Goal: Task Accomplishment & Management: Use online tool/utility

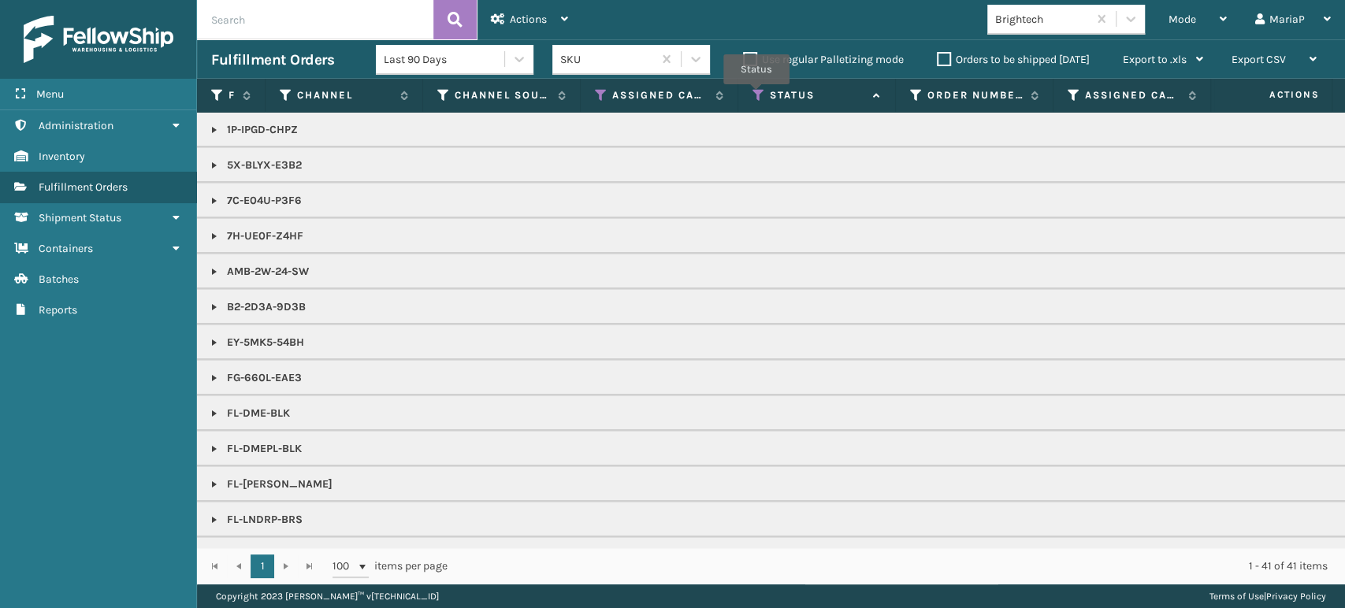
click at [756, 95] on icon at bounding box center [758, 95] width 13 height 14
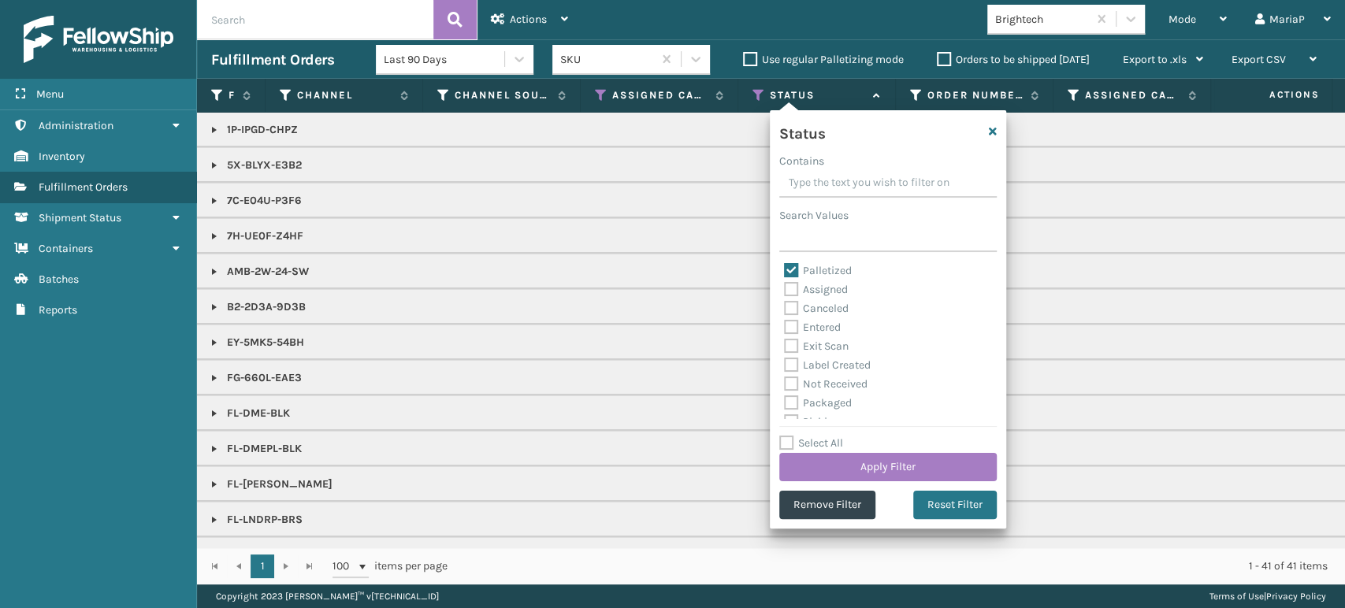
click at [788, 269] on label "Palletized" at bounding box center [818, 270] width 68 height 13
click at [785, 269] on input "Palletized" at bounding box center [784, 267] width 1 height 10
checkbox input "false"
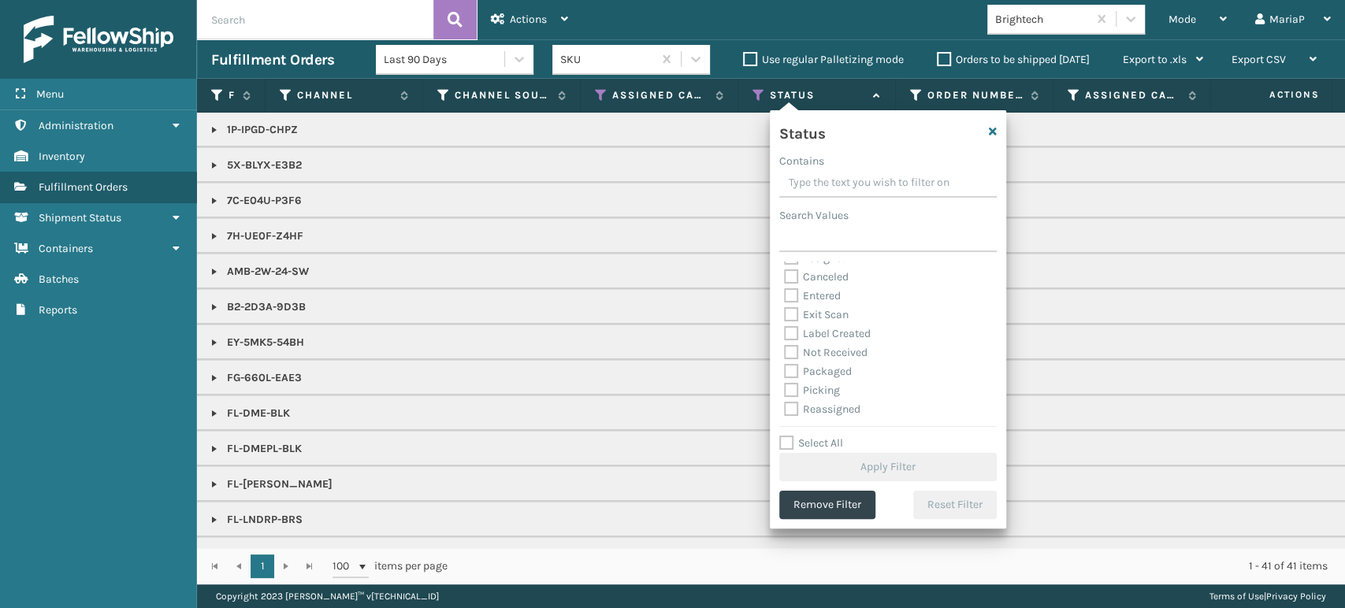
scroll to position [87, 0]
click at [791, 340] on label "Picking" at bounding box center [812, 334] width 56 height 13
click at [785, 336] on input "Picking" at bounding box center [784, 330] width 1 height 10
checkbox input "true"
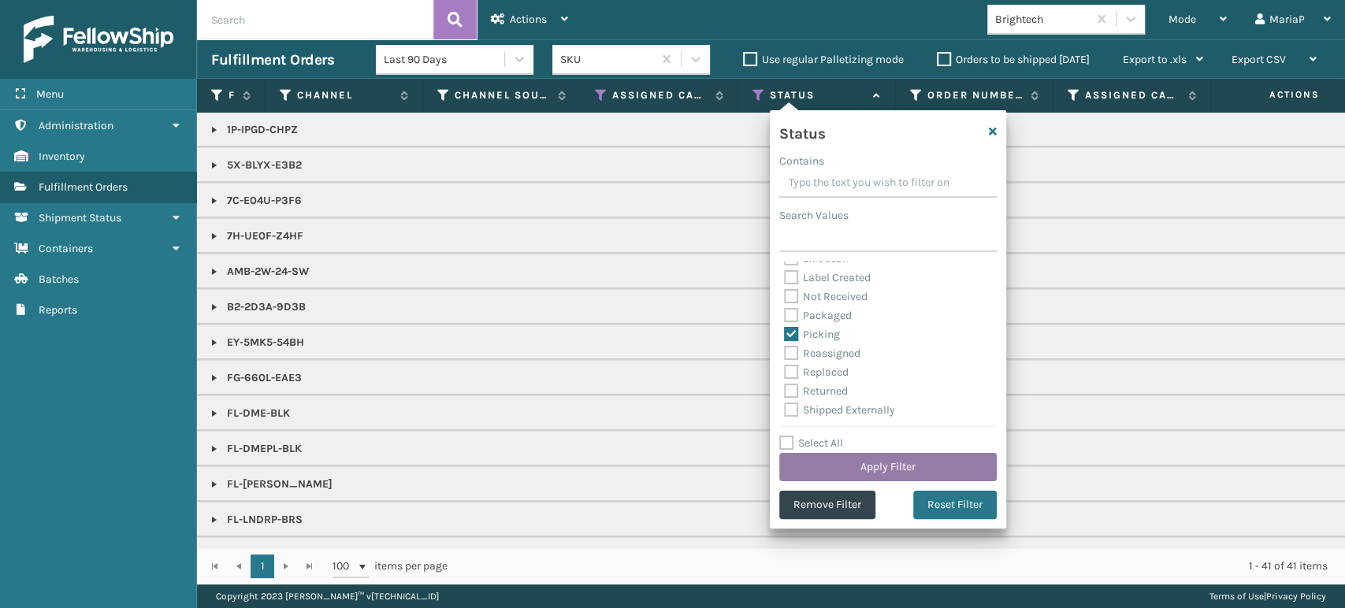
click at [893, 469] on button "Apply Filter" at bounding box center [887, 467] width 217 height 28
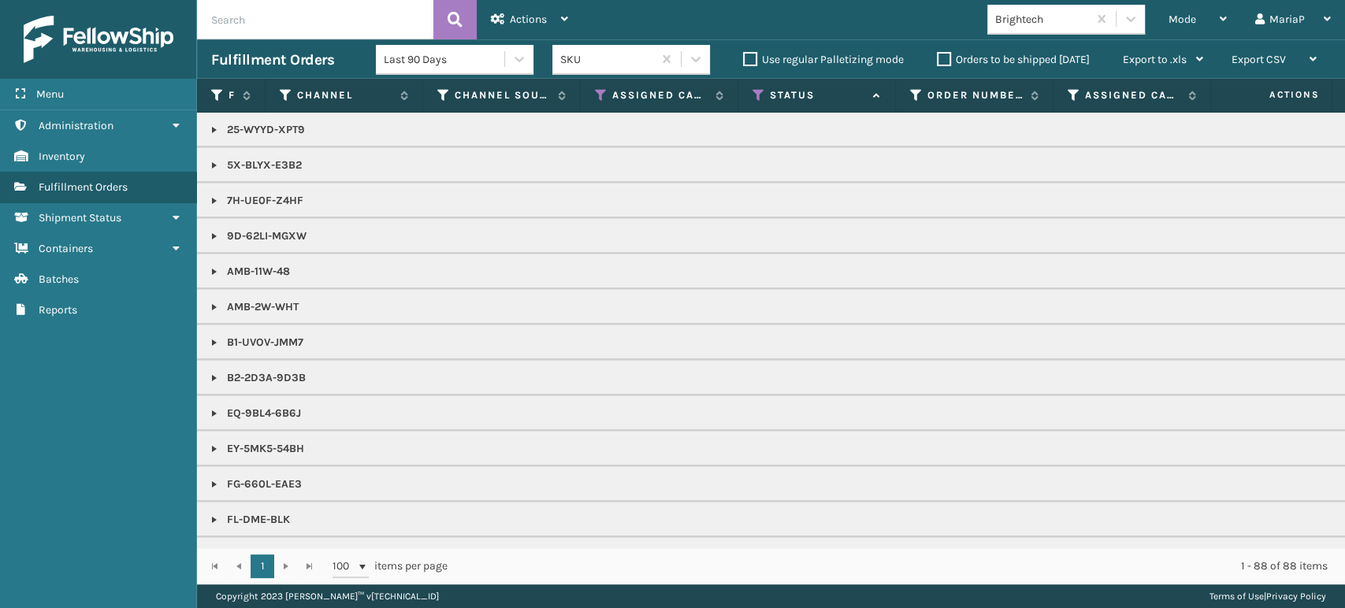
click at [593, 90] on th "Assigned Carrier Service" at bounding box center [660, 96] width 158 height 34
click at [605, 95] on icon at bounding box center [601, 95] width 13 height 14
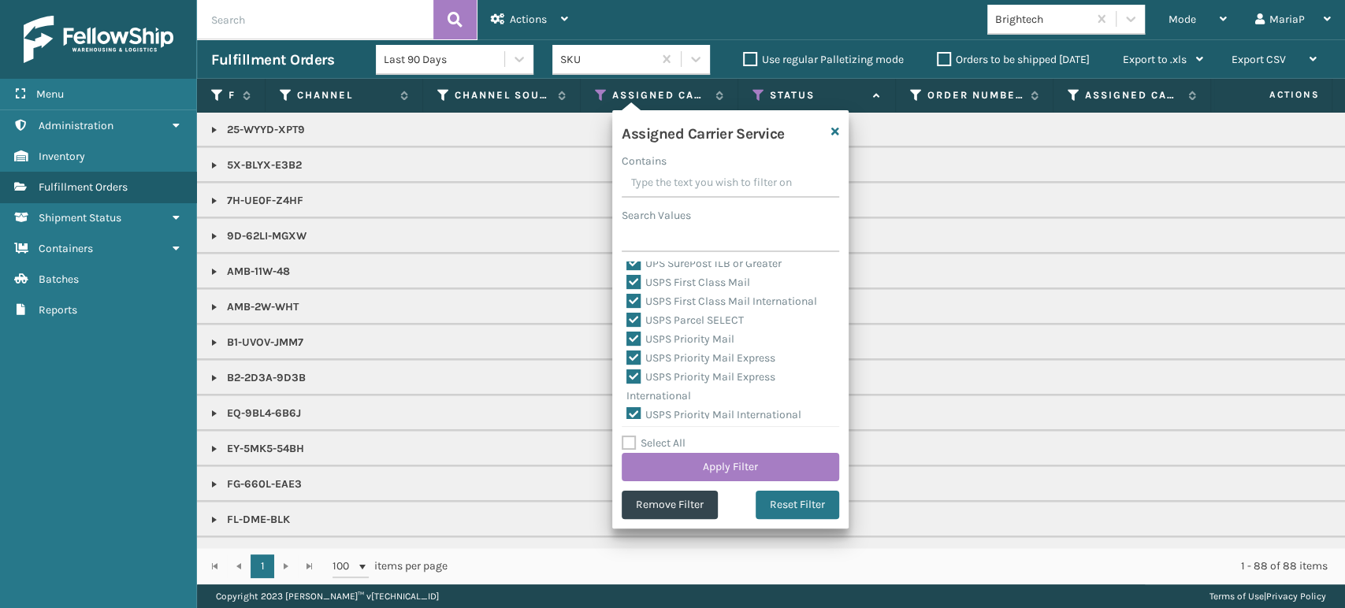
scroll to position [485, 0]
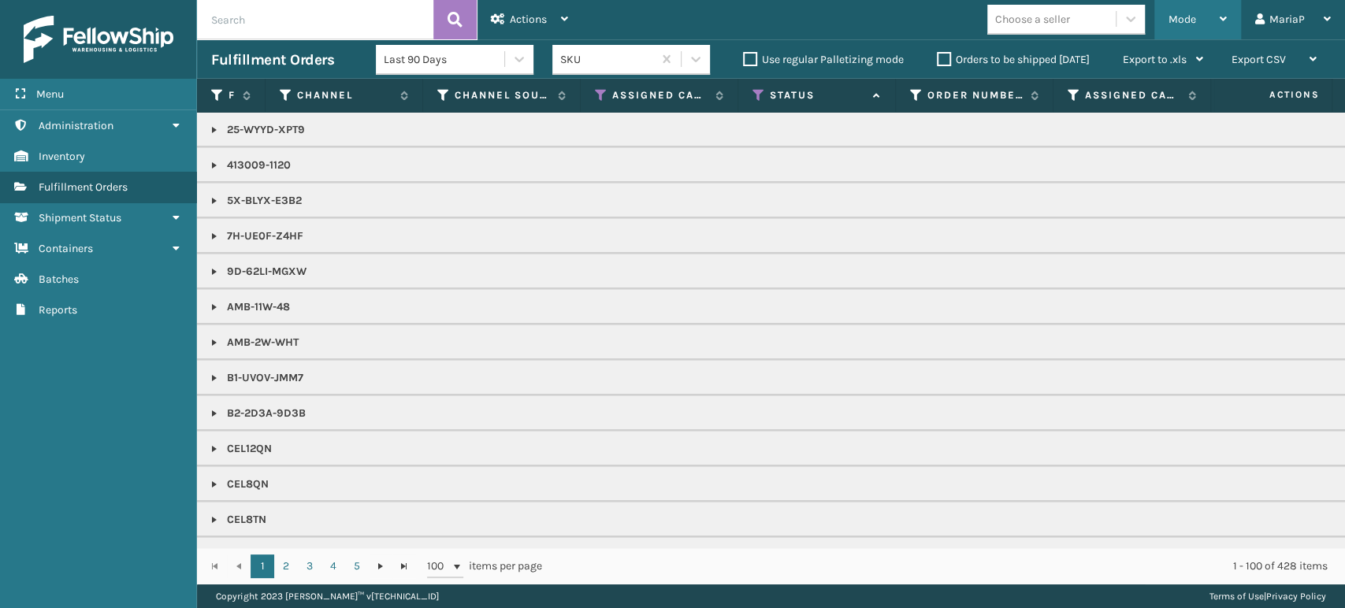
click at [1186, 17] on span "Mode" at bounding box center [1182, 19] width 28 height 13
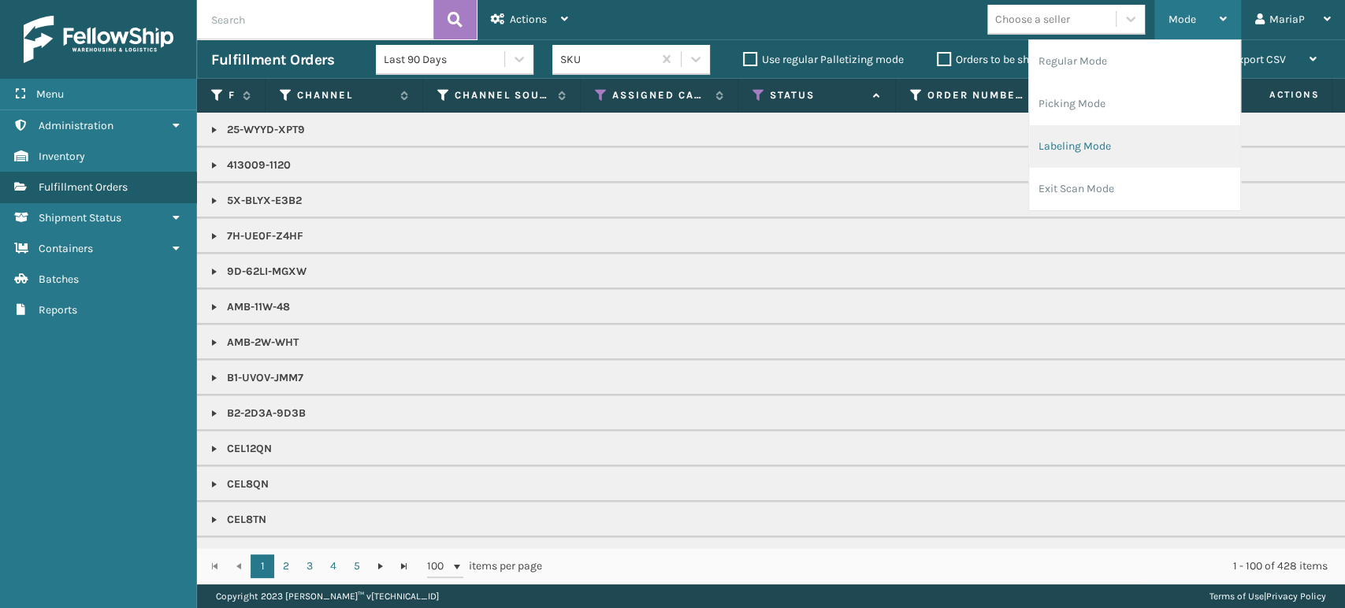
click at [1137, 154] on li "Labeling Mode" at bounding box center [1134, 146] width 211 height 43
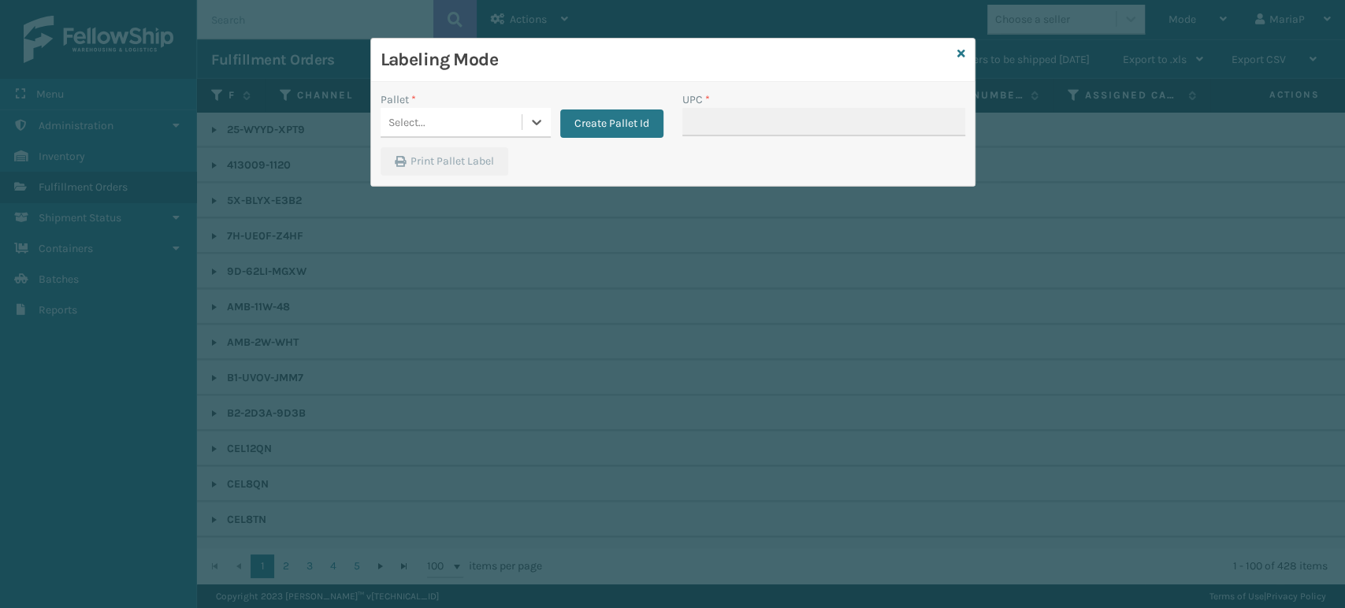
click at [492, 116] on div "Select..." at bounding box center [451, 123] width 141 height 26
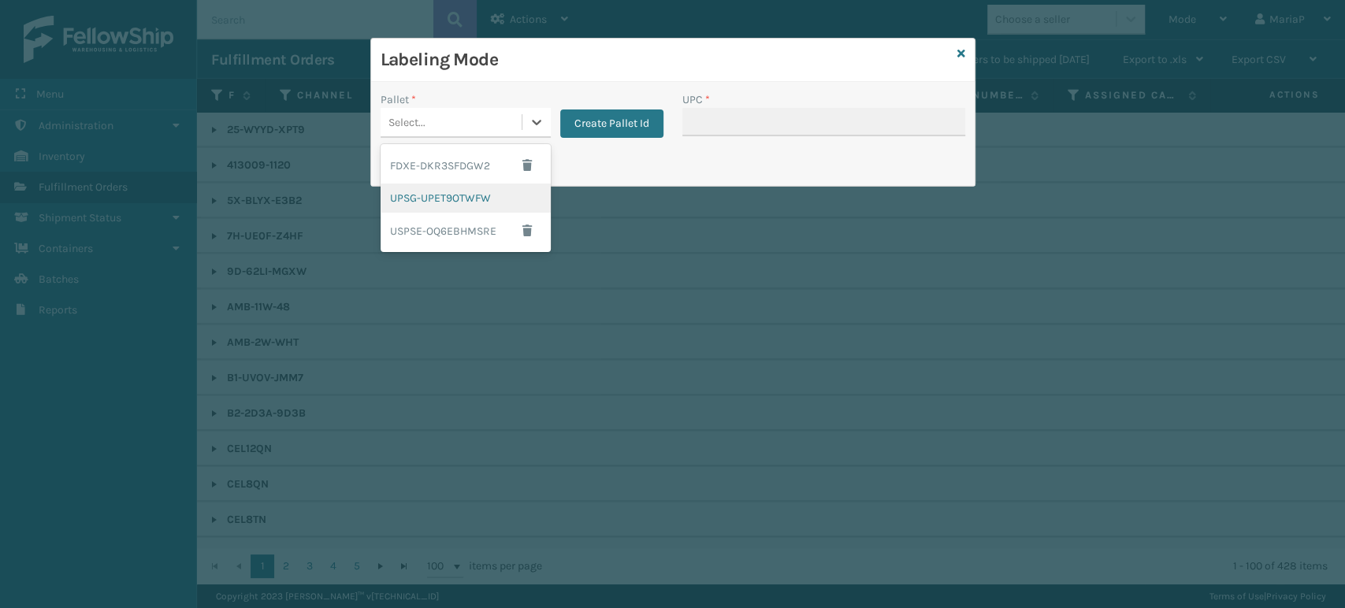
click at [429, 200] on div "UPSG-UPET9OTWFW" at bounding box center [466, 198] width 170 height 29
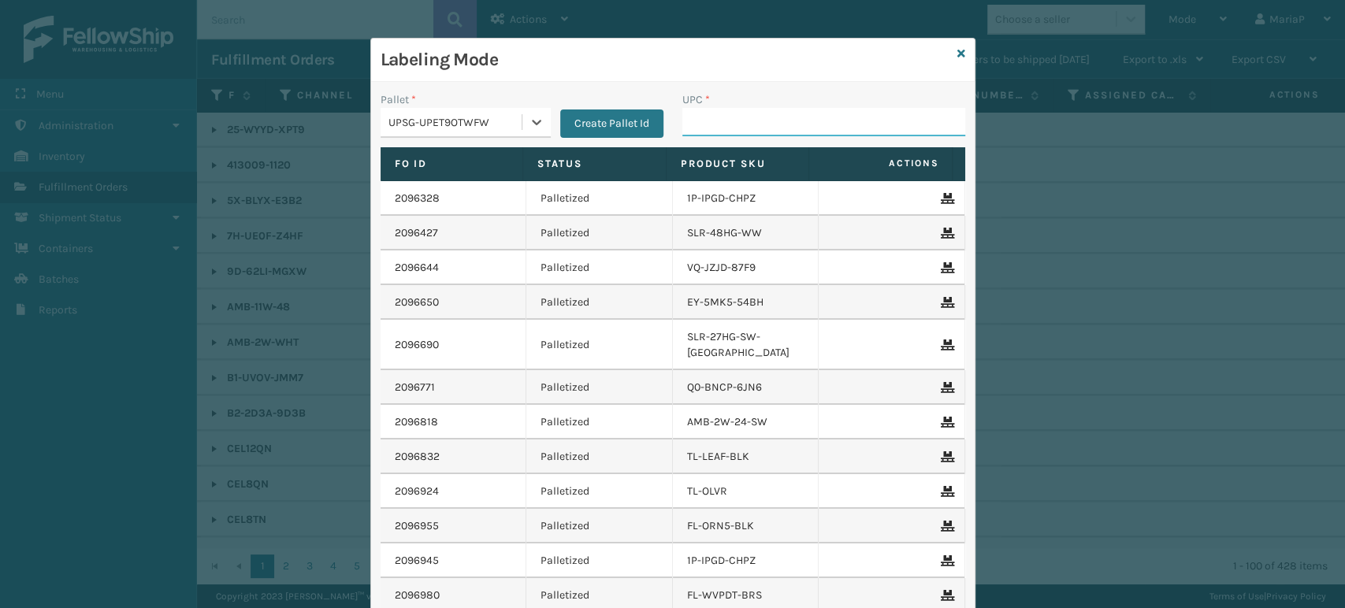
click at [712, 118] on input "UPC *" at bounding box center [823, 122] width 283 height 28
click at [946, 49] on div "Labeling Mode" at bounding box center [672, 60] width 603 height 43
click at [722, 109] on input "UPC *" at bounding box center [823, 122] width 283 height 28
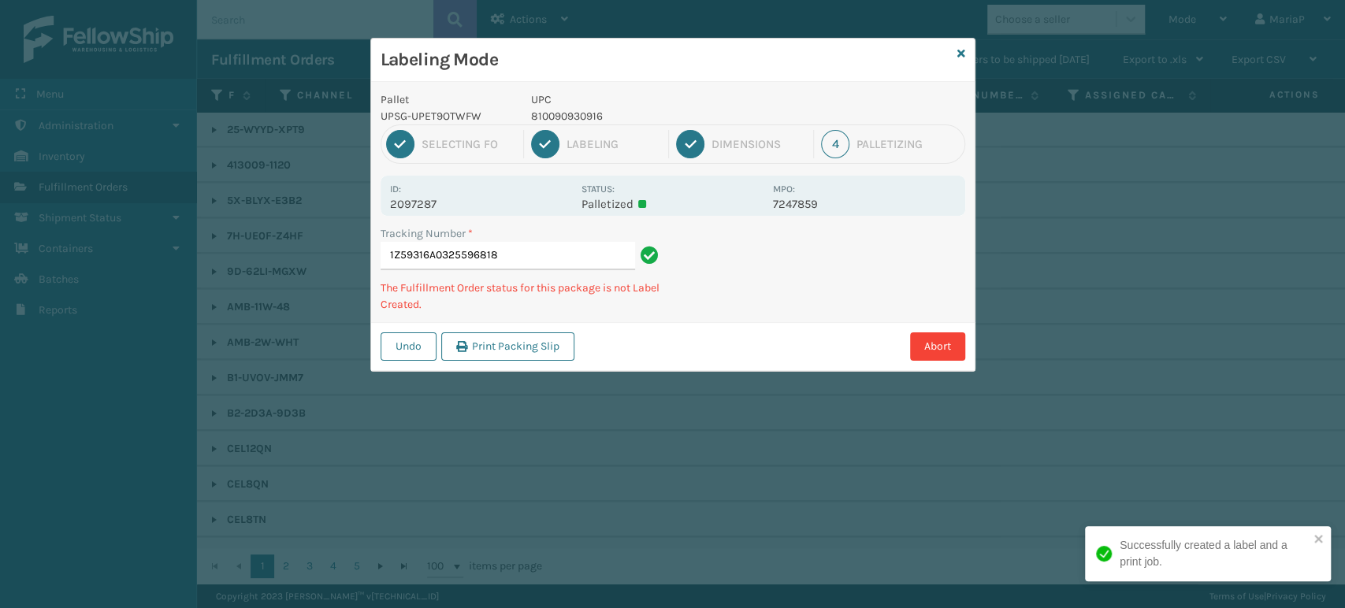
click at [555, 117] on p "810090930916" at bounding box center [647, 116] width 232 height 17
copy p "810090930916"
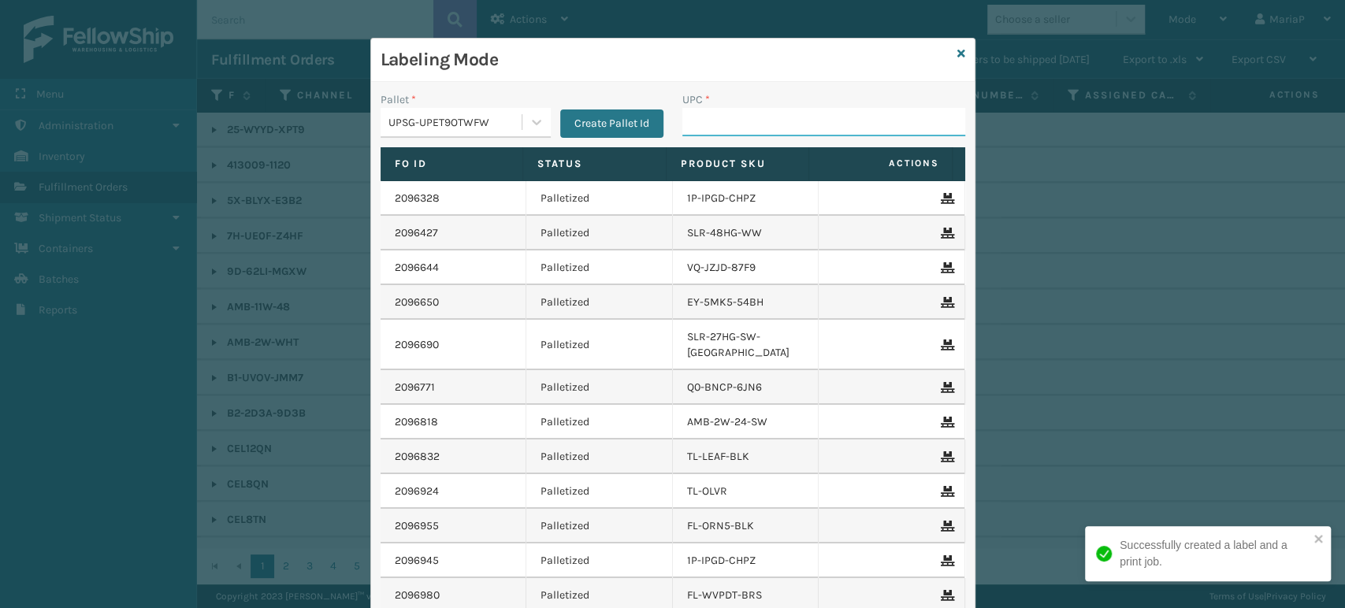
click at [708, 131] on input "UPC *" at bounding box center [823, 122] width 283 height 28
paste input "810090930916"
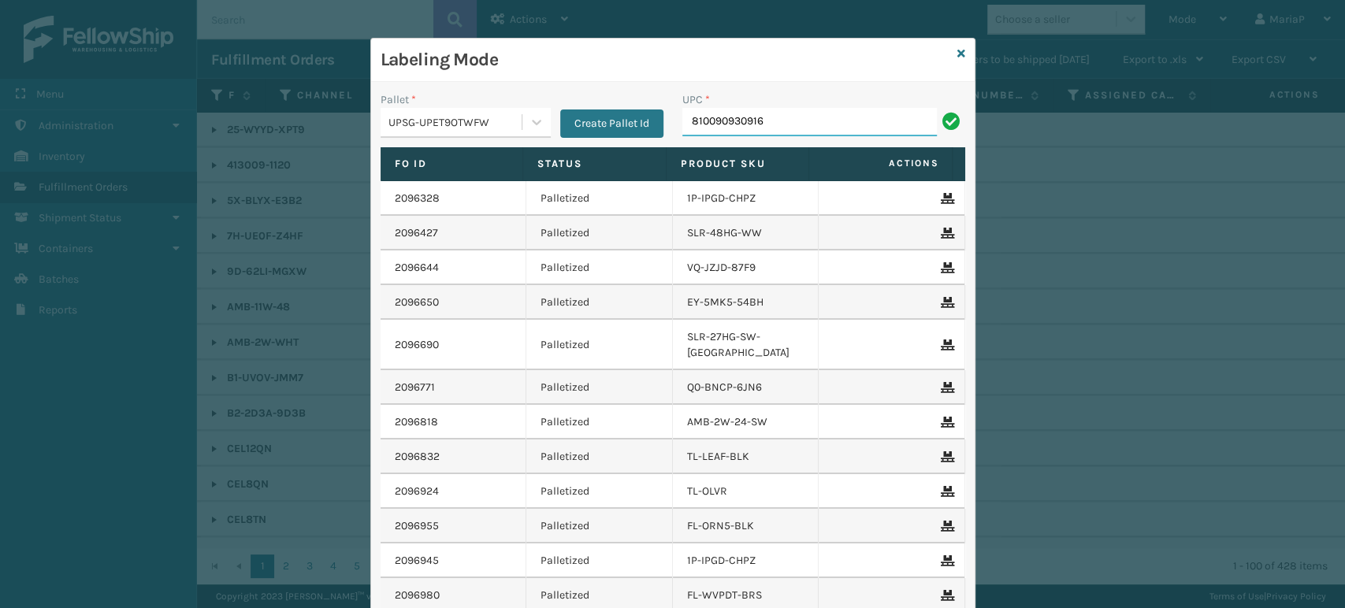
type input "810090930916"
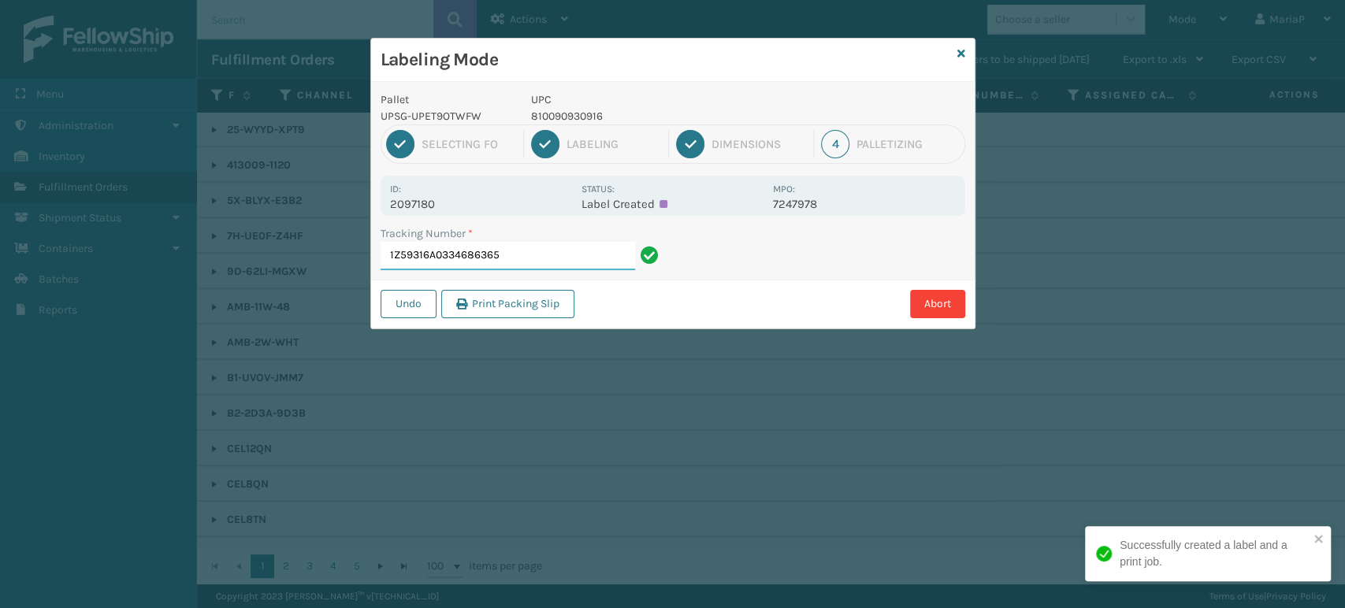
click at [523, 261] on input "1Z59316A0334686365" at bounding box center [508, 256] width 254 height 28
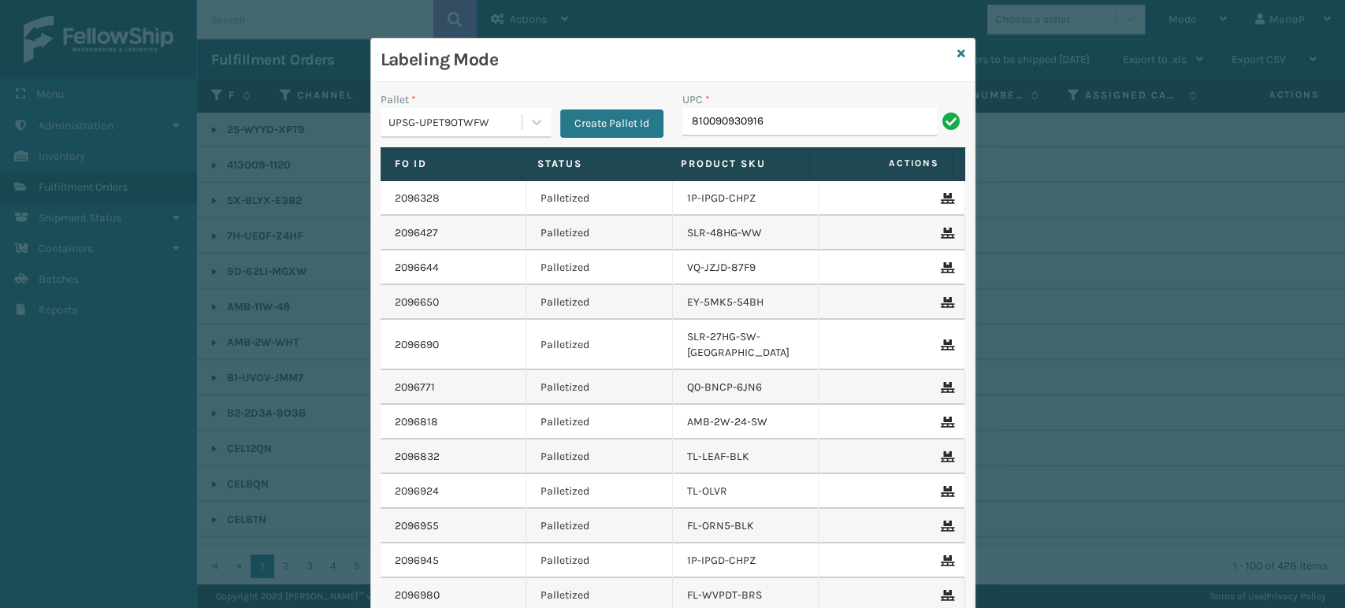
type input "810090930916"
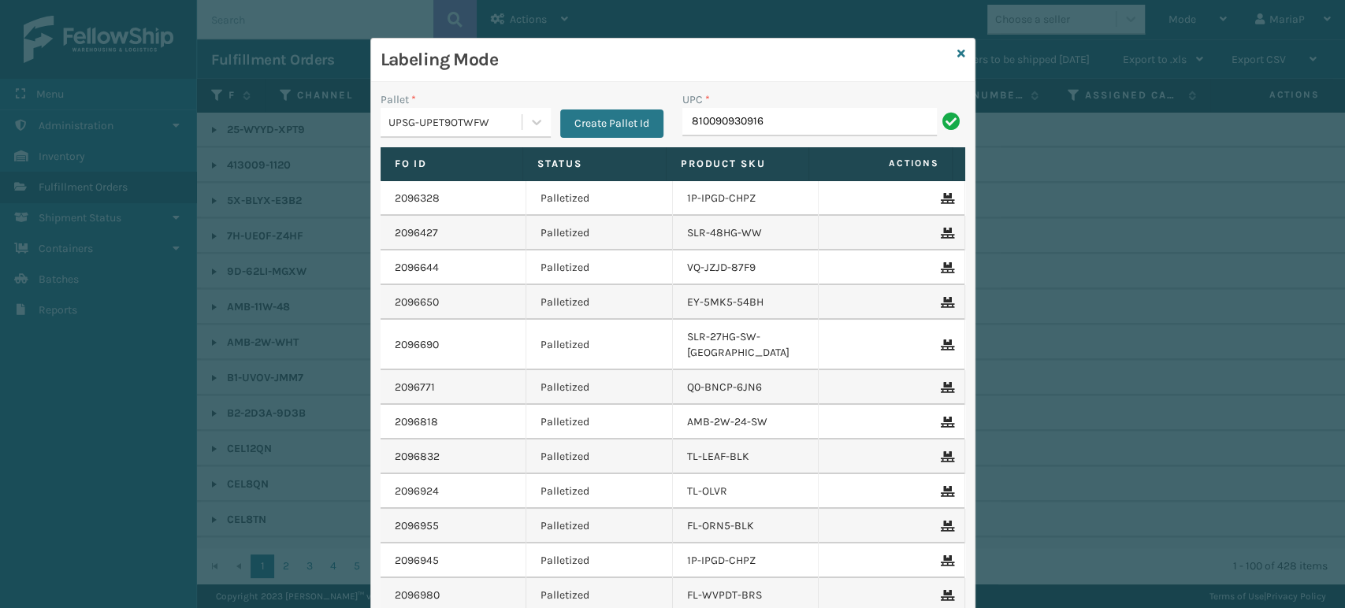
type input "810090930916"
type input "8100909"
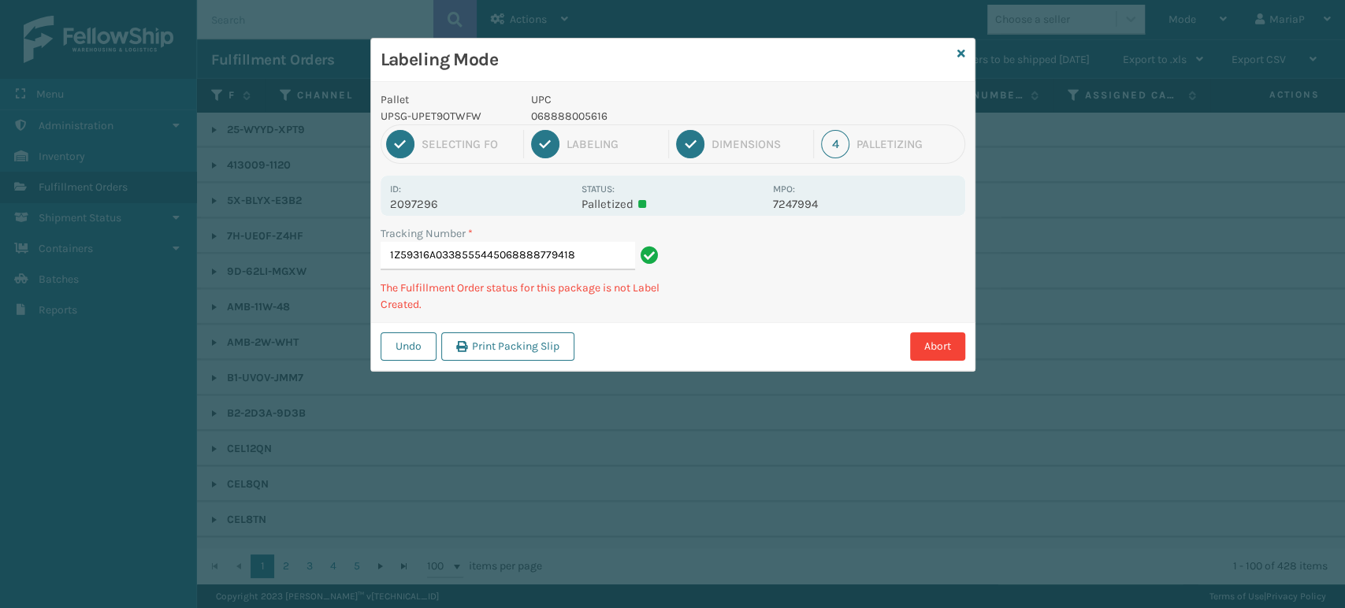
type input "1Z59316A0338555445068888779418"
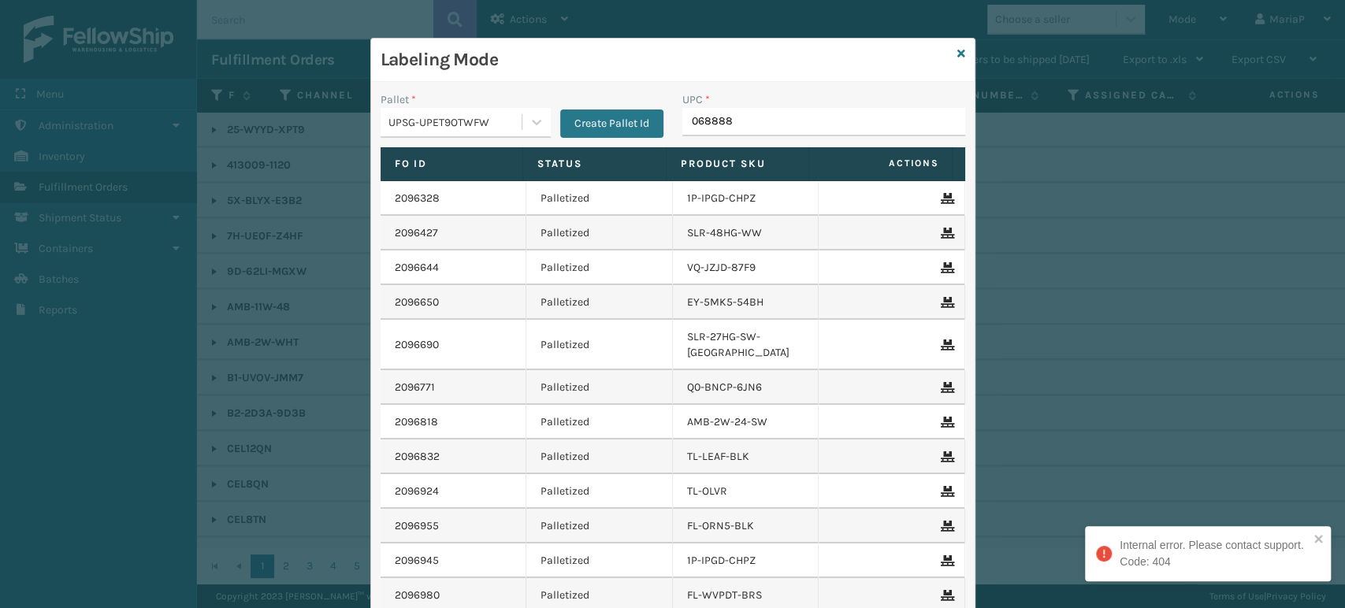
type input "0688887"
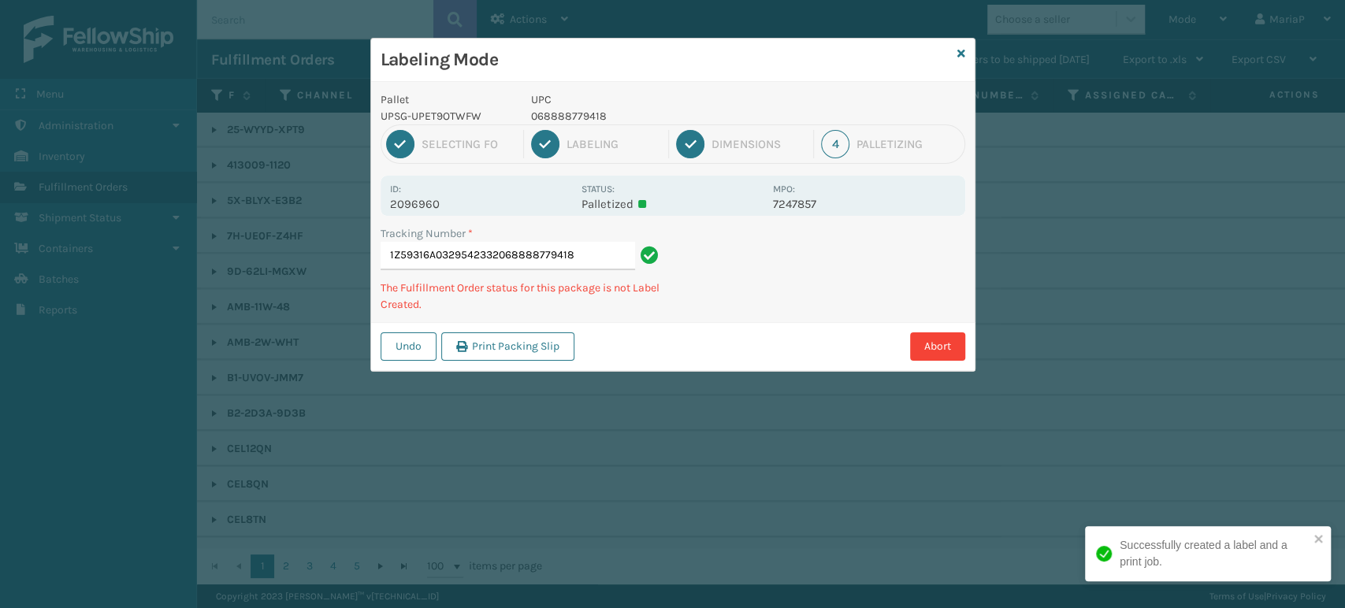
type input "1Z59316A0329542332068888779418"
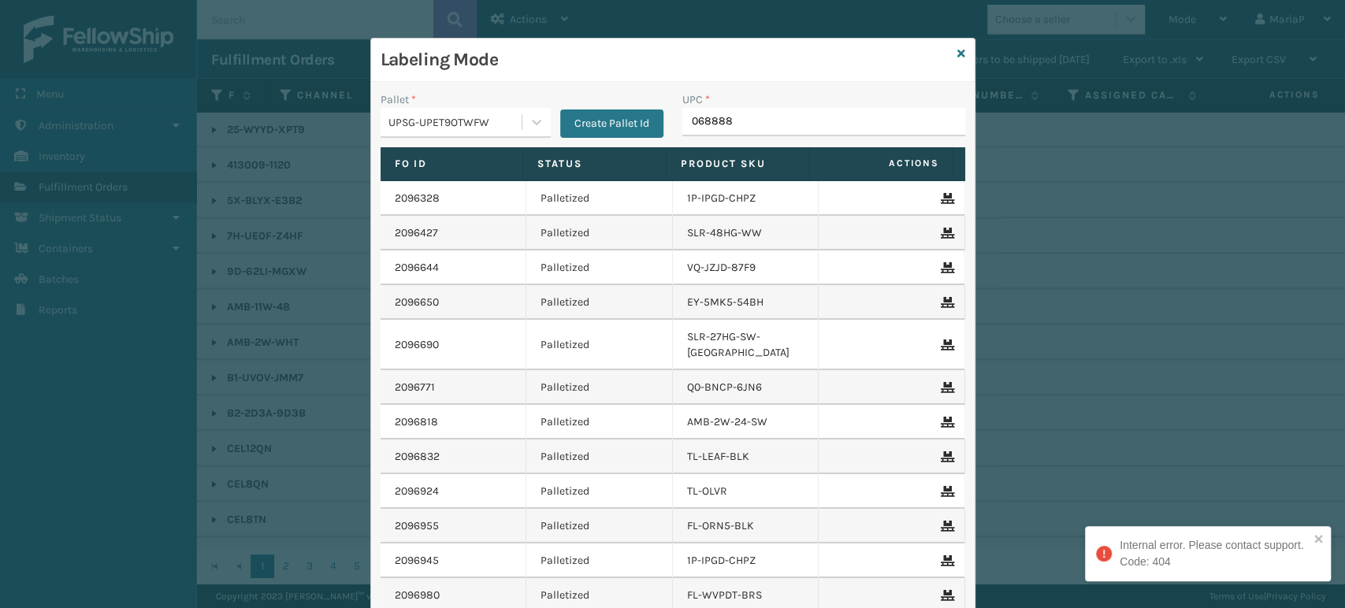
type input "0688887"
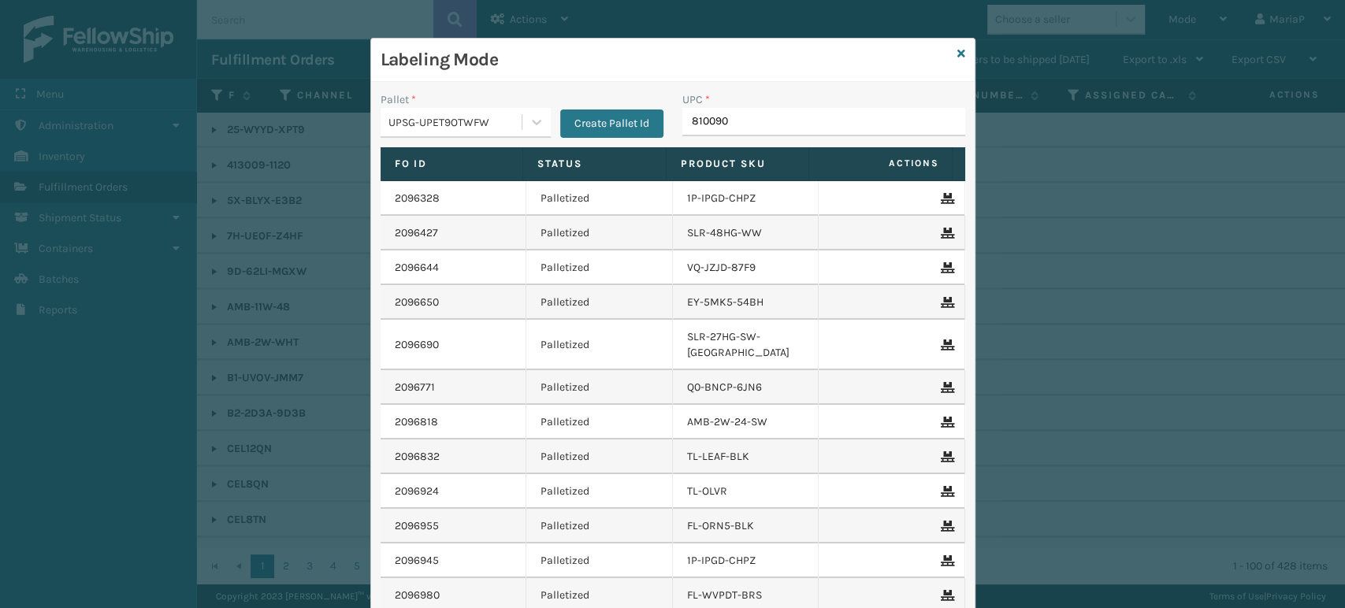
type input "8100909"
type input "LP-STMRC-SLV"
type input "81009"
type input "0688887"
type input "8100909"
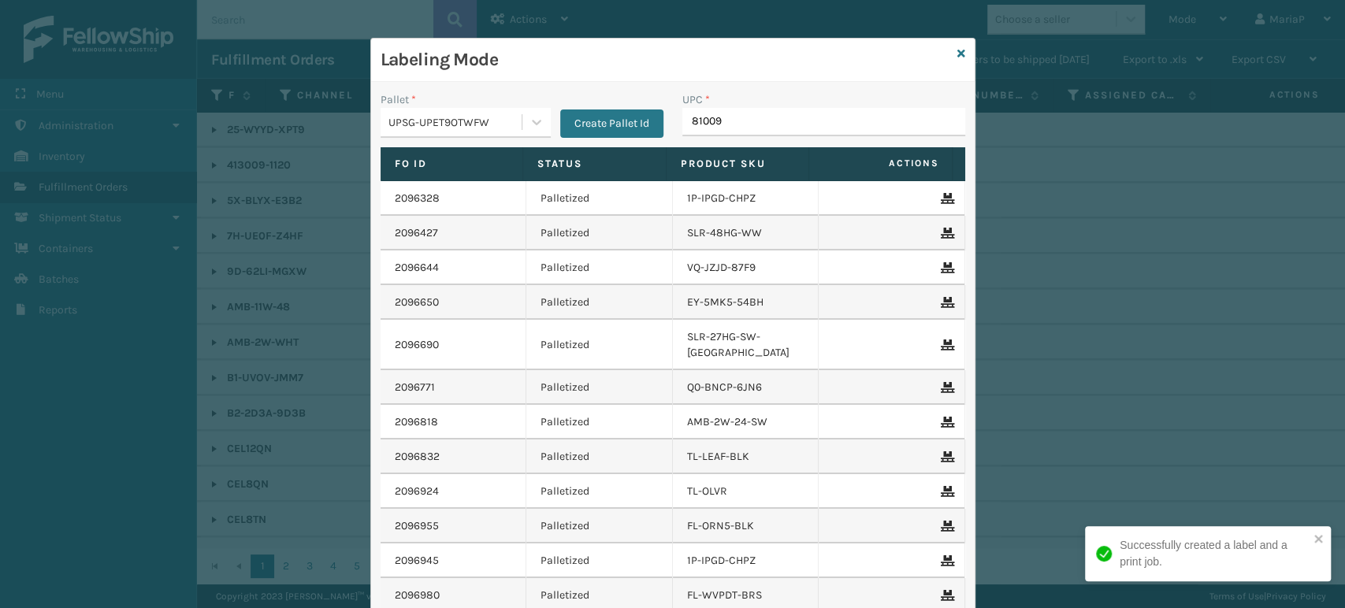
type input "810090"
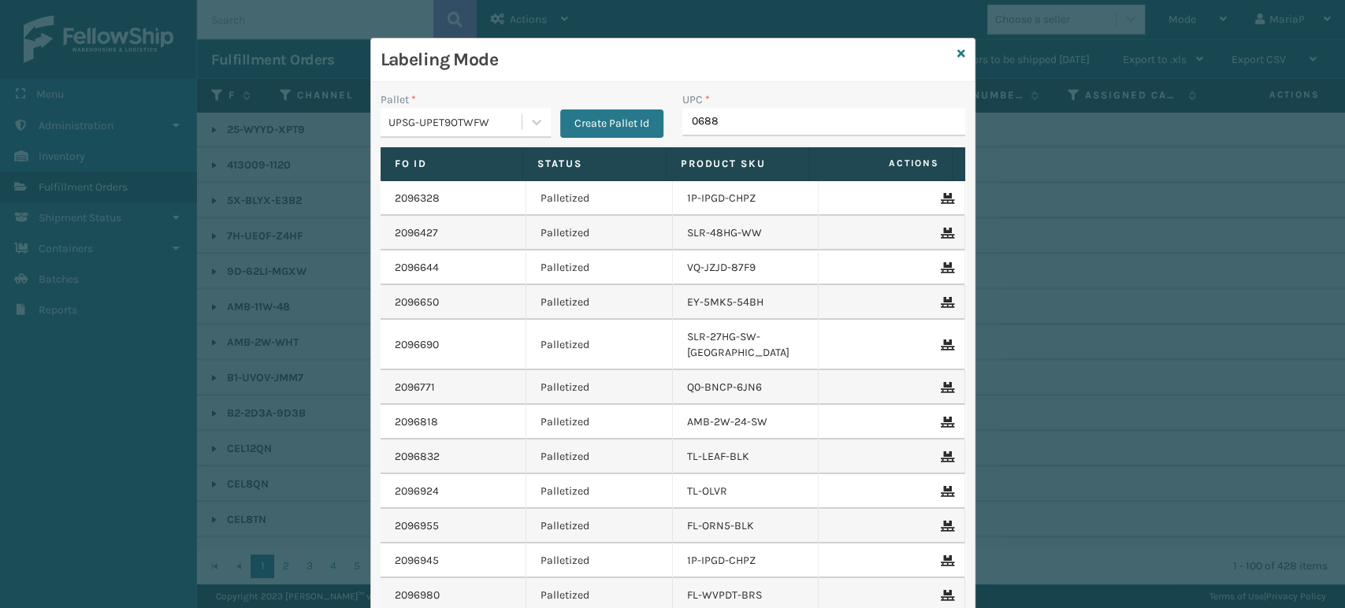
type input "06888"
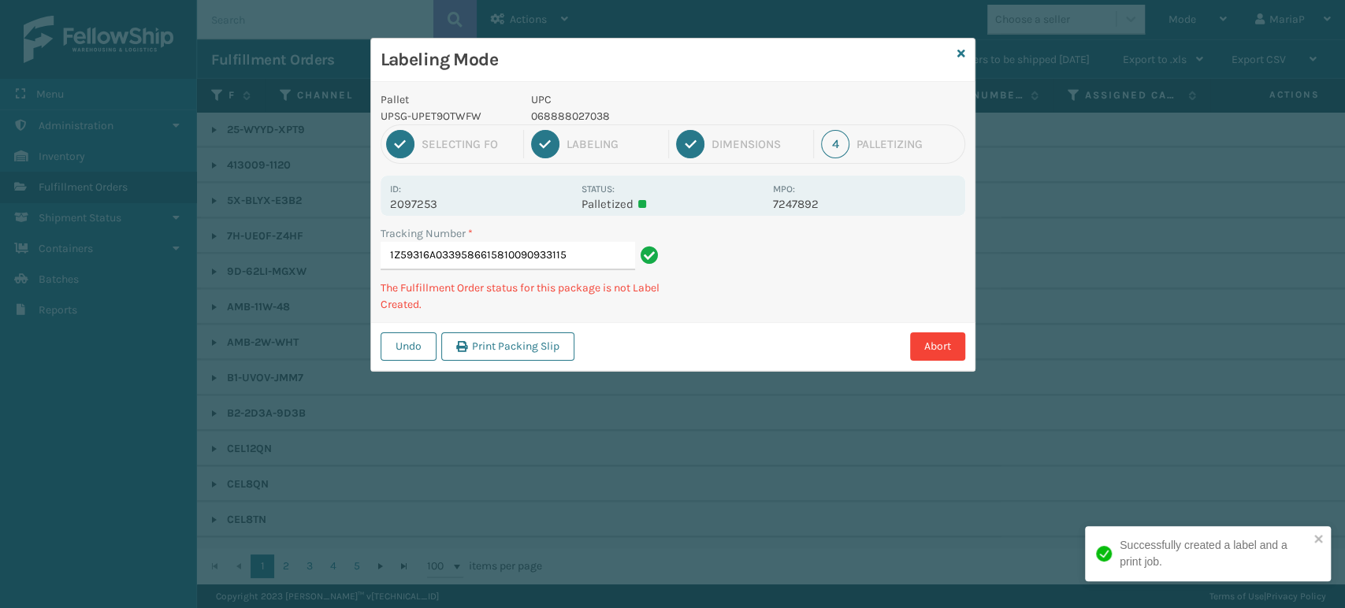
type input "1Z59316A0339586615810090933115"
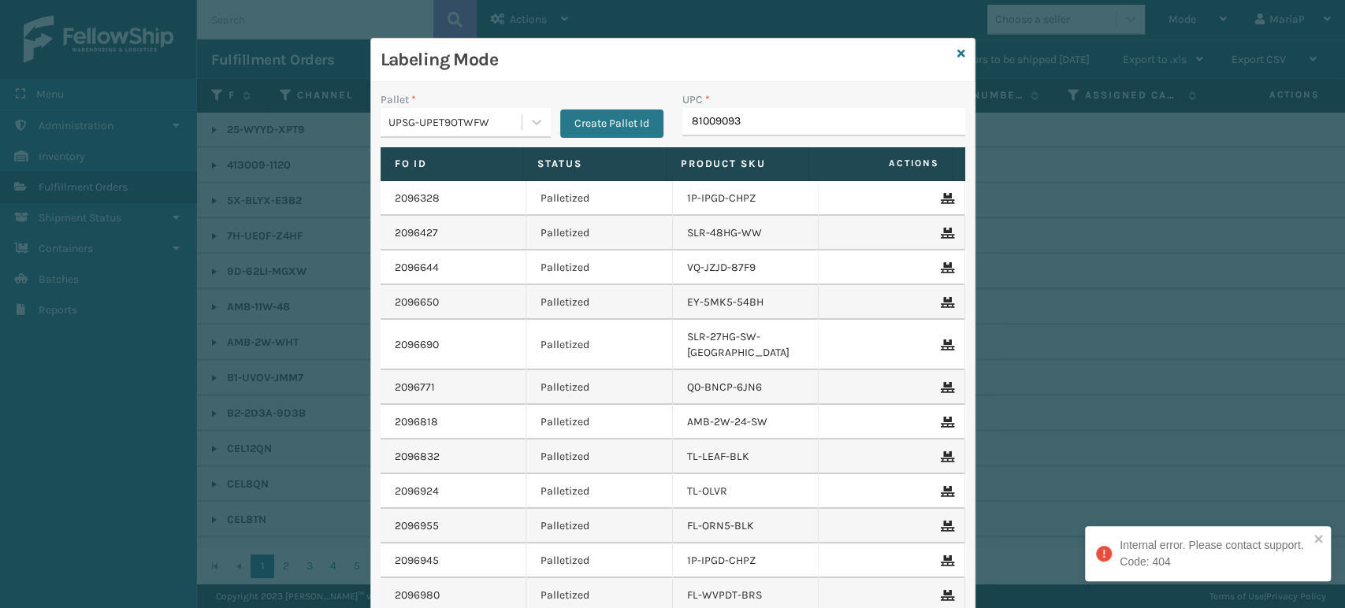
type input "810090933"
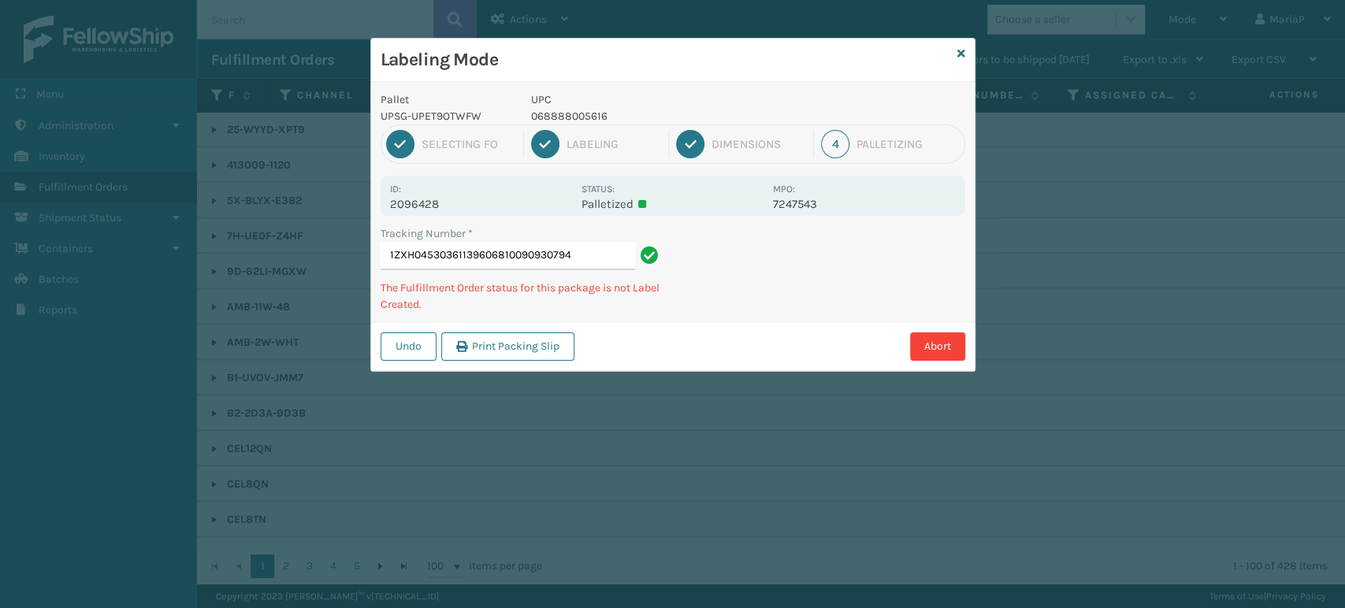
type input "1ZXH04530361139606810090930794"
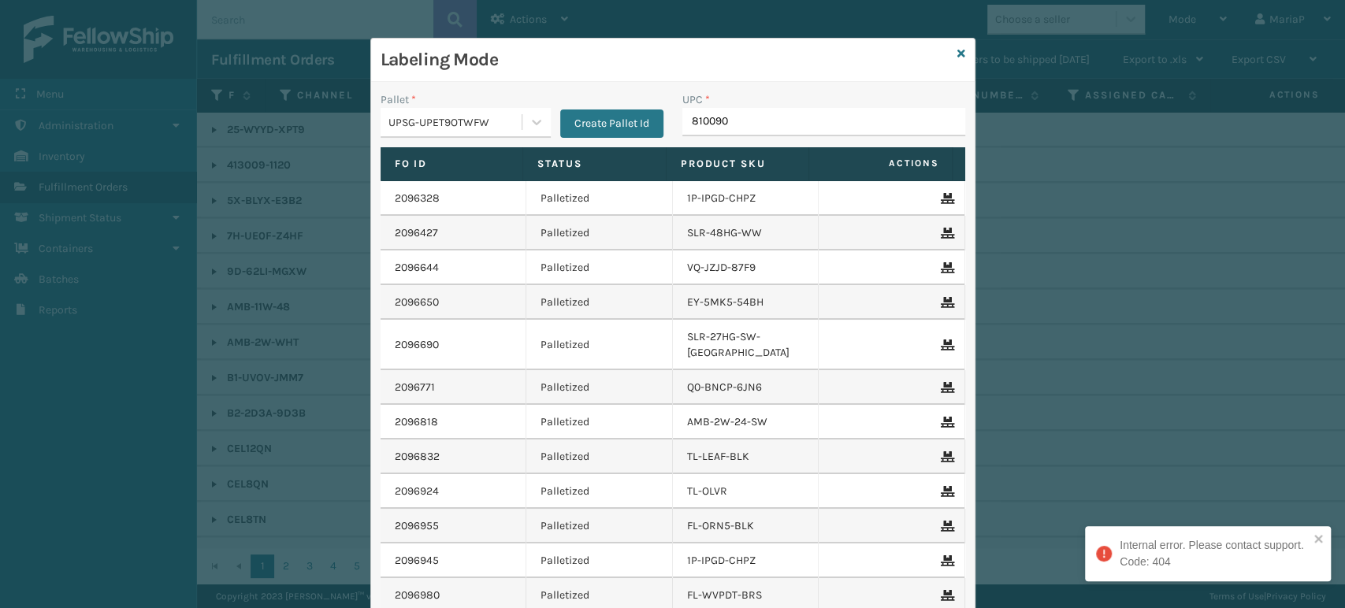
type input "8100909"
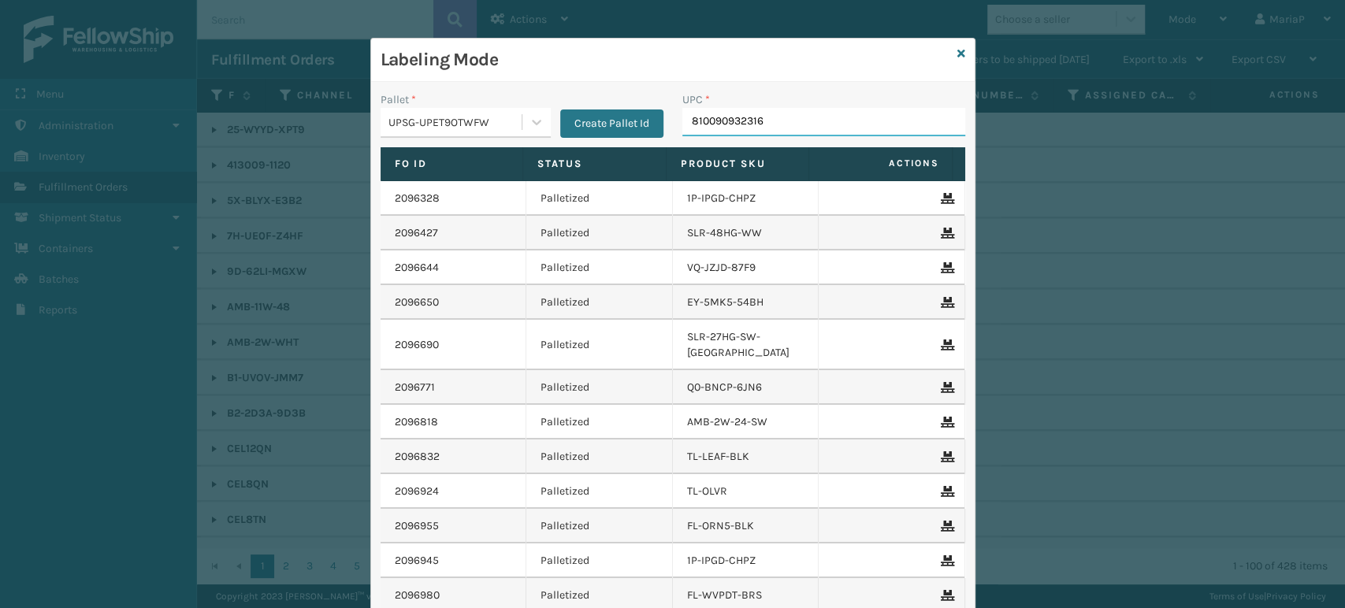
type input "810090932316"
type input "8100909"
type input "810090933115"
type input "810161"
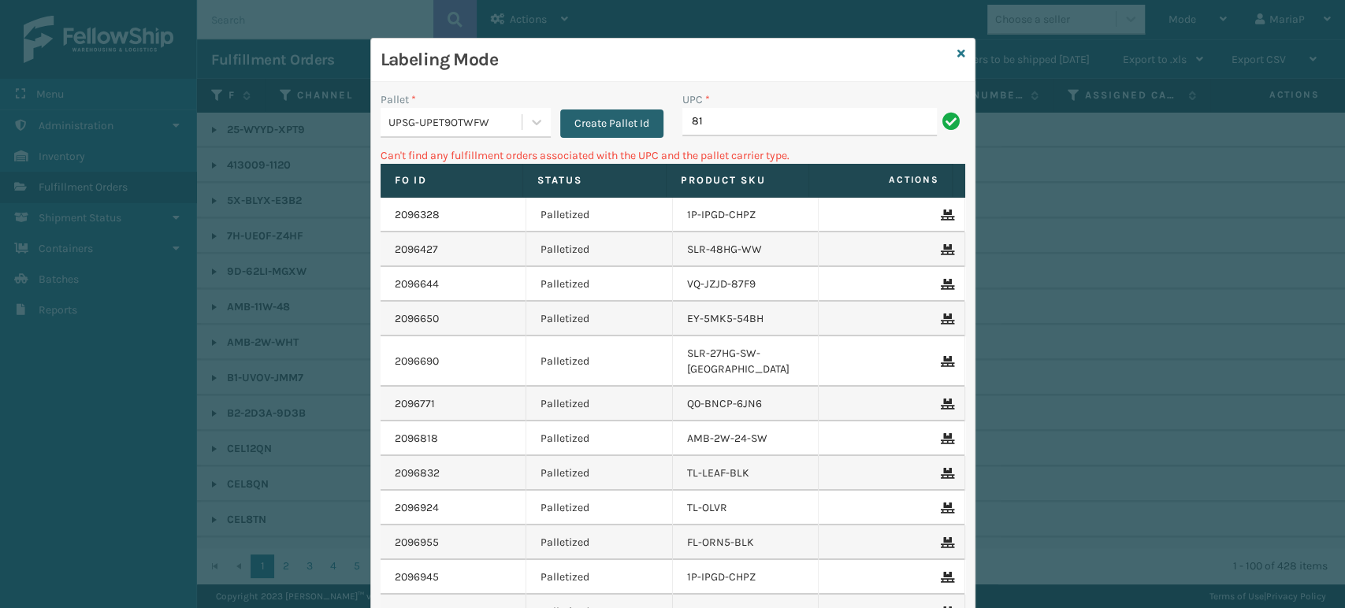
type input "8"
type input "LP-AGLDRD-BLK"
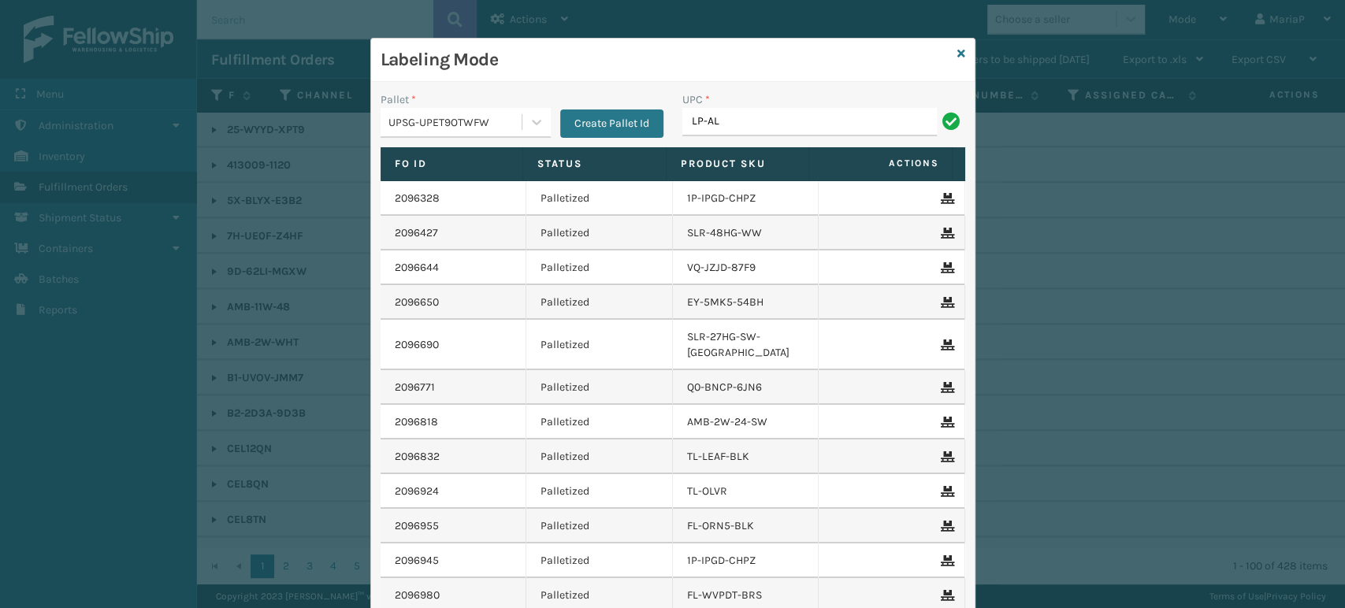
click at [830, 165] on span "Actions" at bounding box center [881, 163] width 135 height 26
click at [729, 125] on input "LP-AL" at bounding box center [809, 122] width 254 height 28
type input "LP-AGLDRD-BLK"
type input "810090"
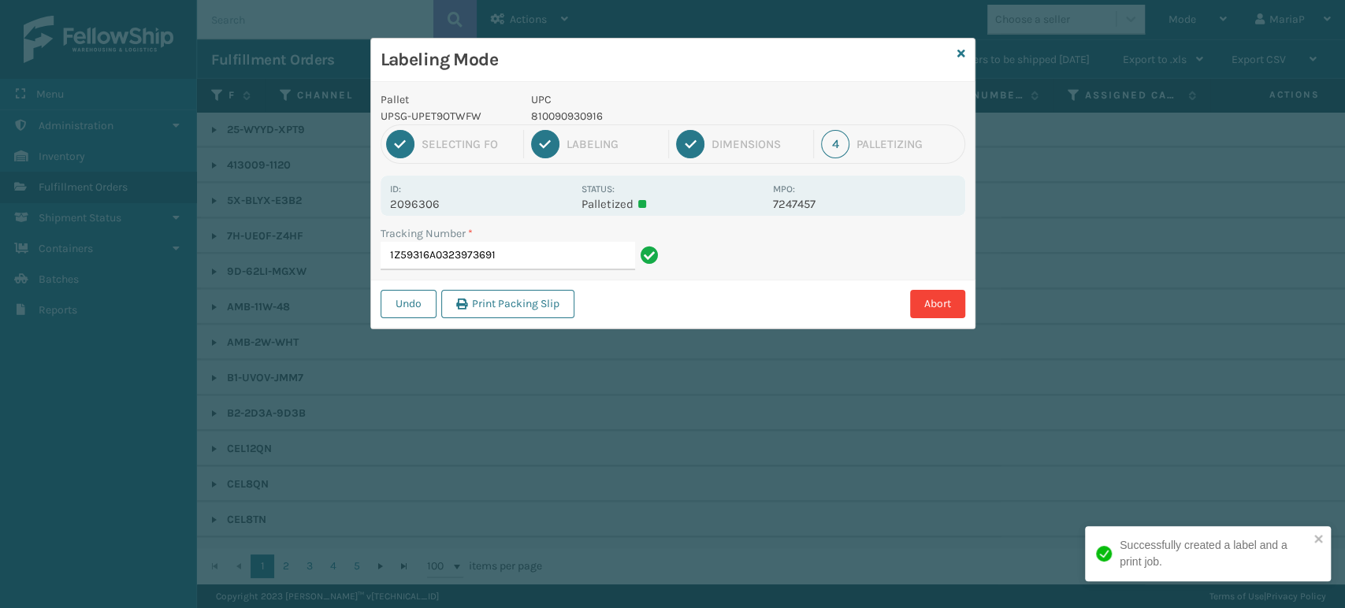
click at [585, 113] on p "810090930916" at bounding box center [647, 116] width 232 height 17
click at [584, 113] on p "810090930916" at bounding box center [647, 116] width 232 height 17
copy p "810090930916"
click at [567, 251] on input "1Z59316A0323973691" at bounding box center [508, 256] width 254 height 28
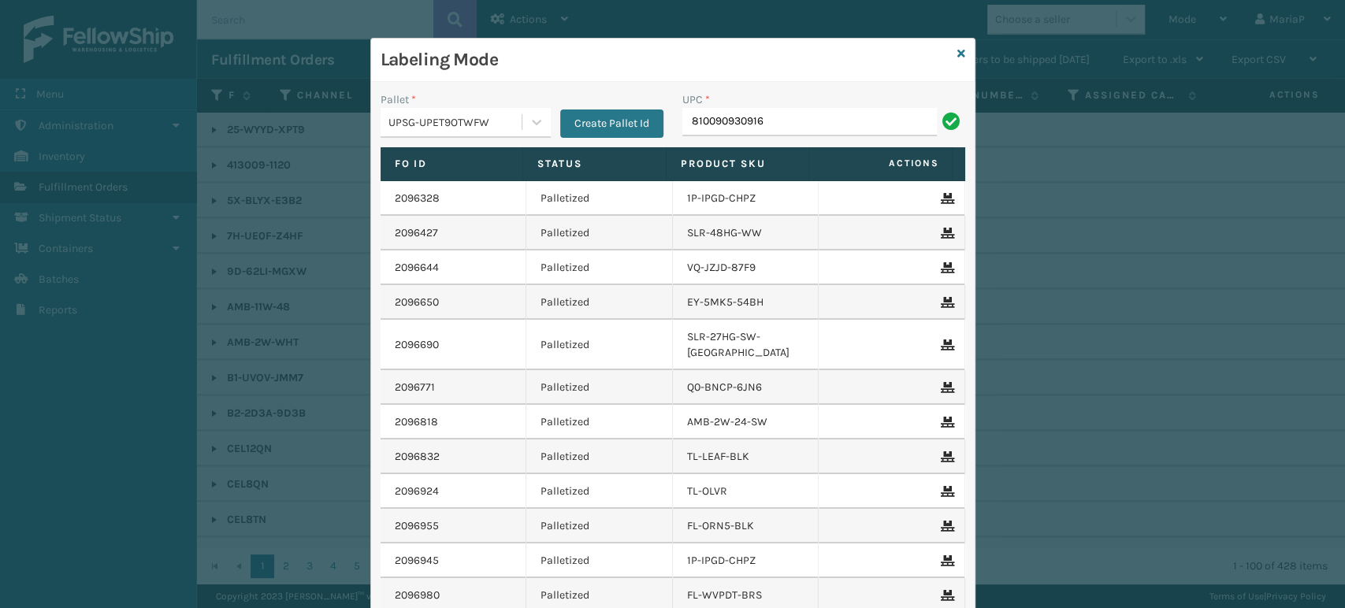
type input "810090930916"
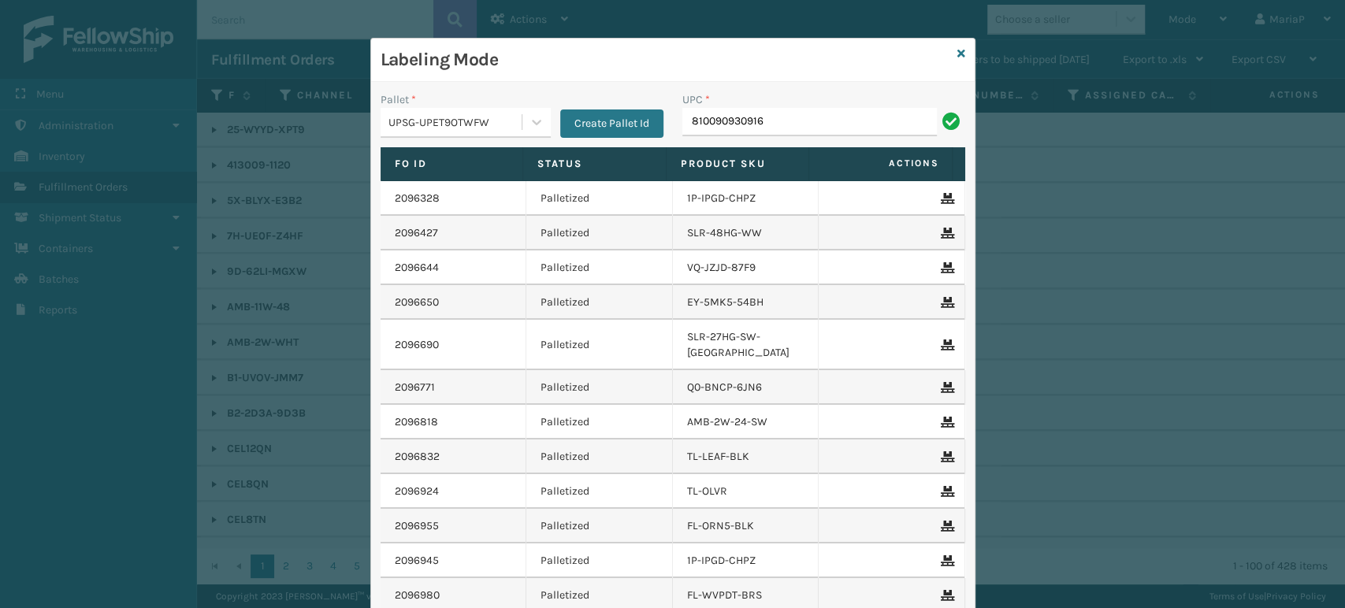
type input "810090930916"
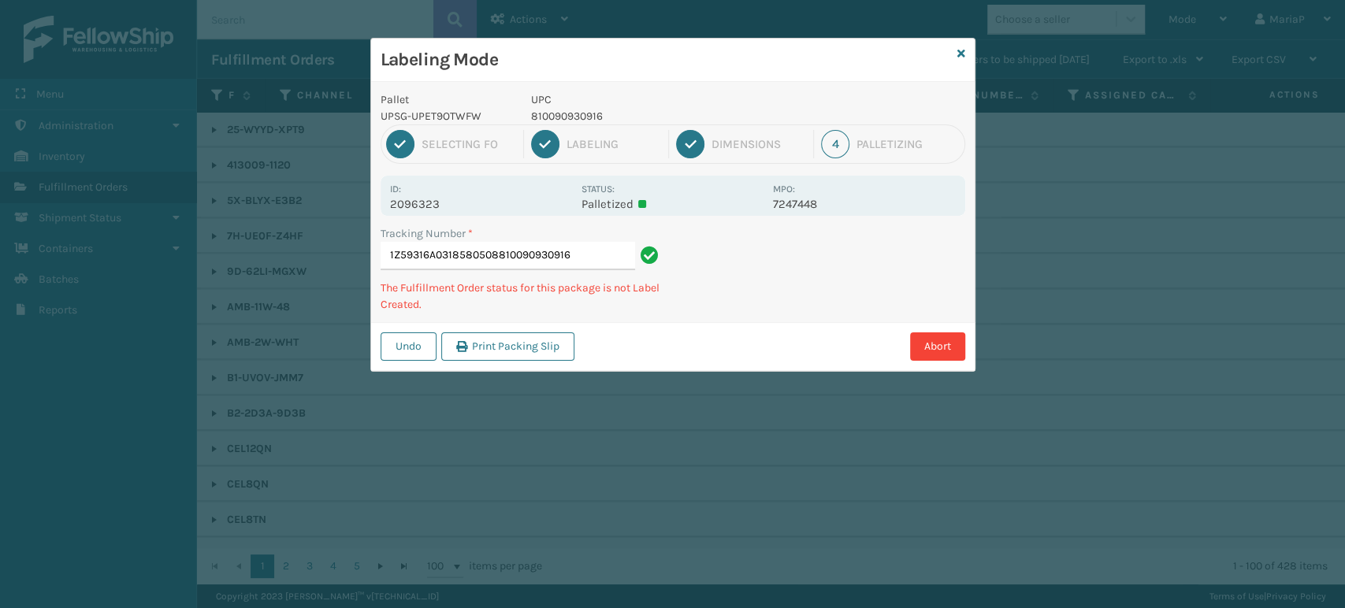
type input "1Z59316A0318580508810090930916810090930916"
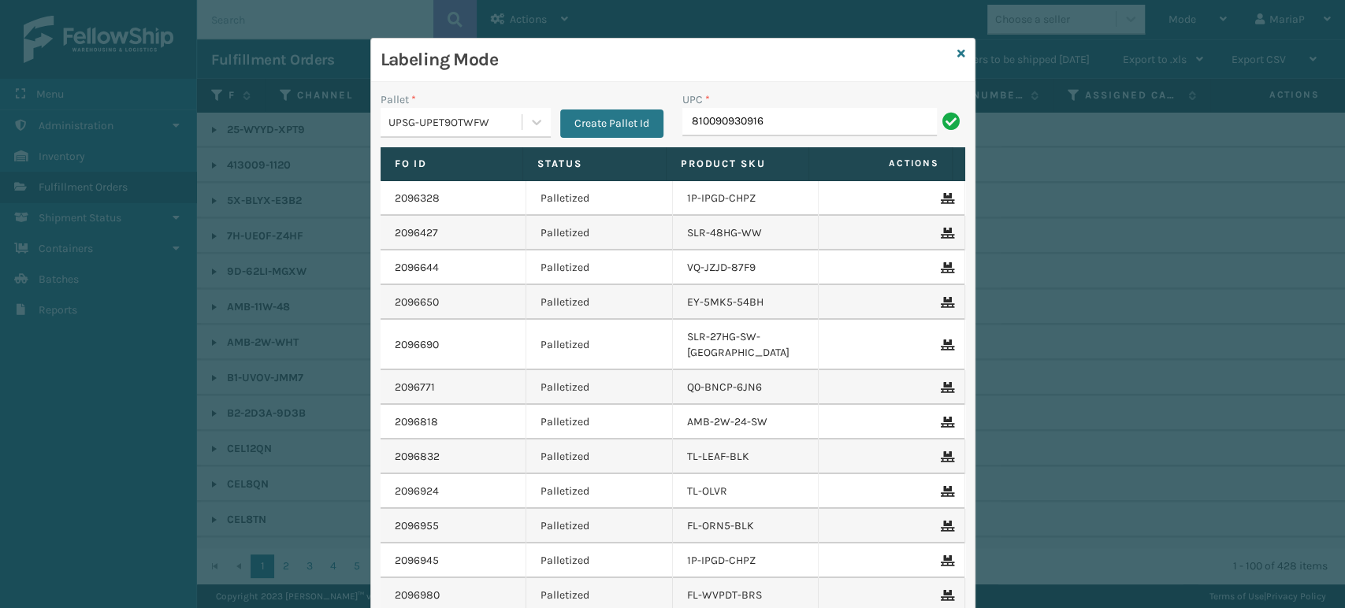
type input "810090930916"
click at [799, 129] on input "810090930916" at bounding box center [809, 122] width 254 height 28
type input "810090930916"
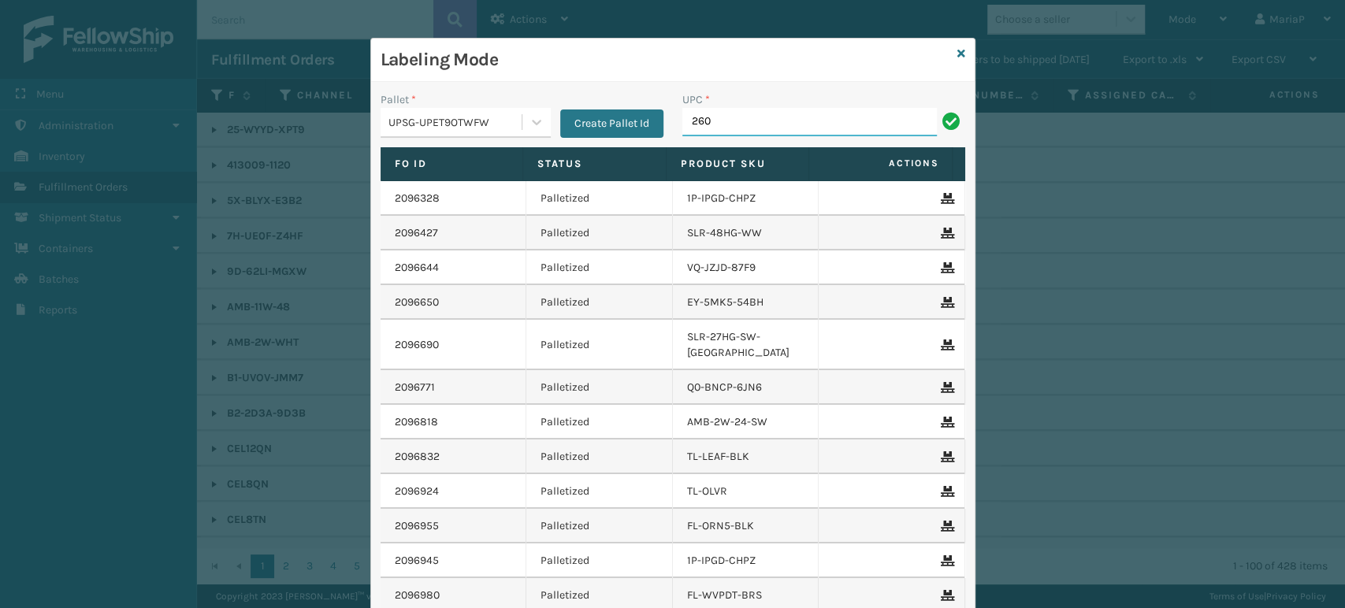
type input "2608MTW"
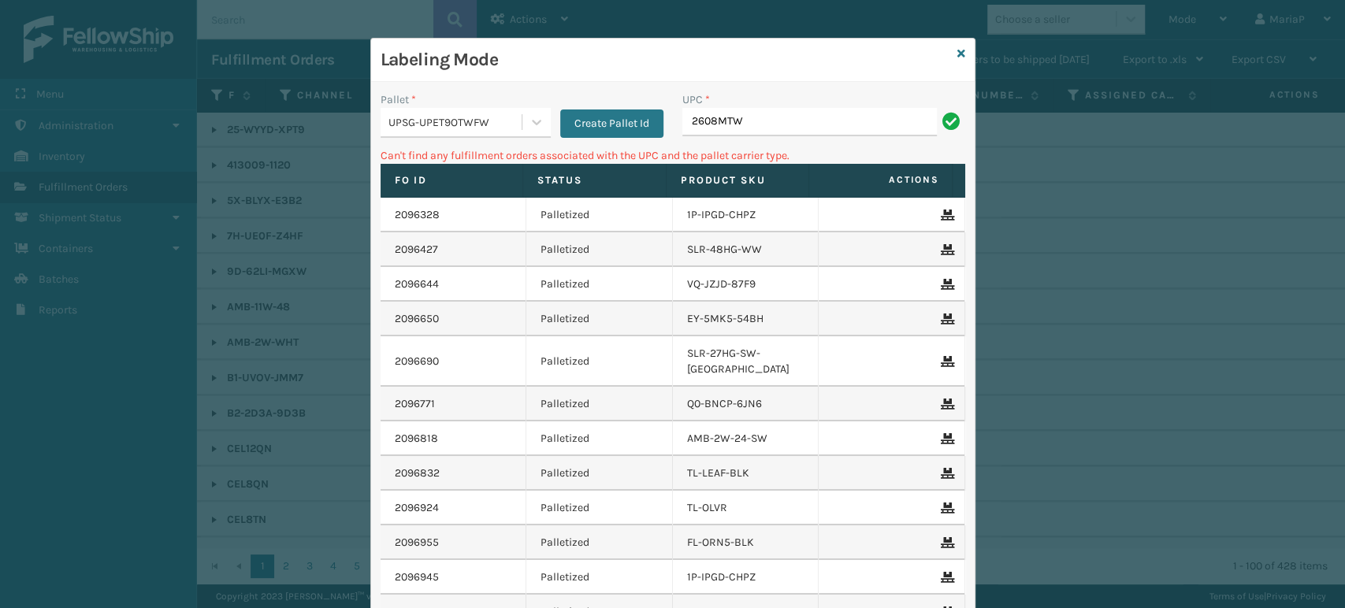
click at [415, 106] on div "Pallet *" at bounding box center [466, 99] width 170 height 17
click at [421, 112] on div "UPSG-UPET9OTWFW" at bounding box center [451, 123] width 141 height 26
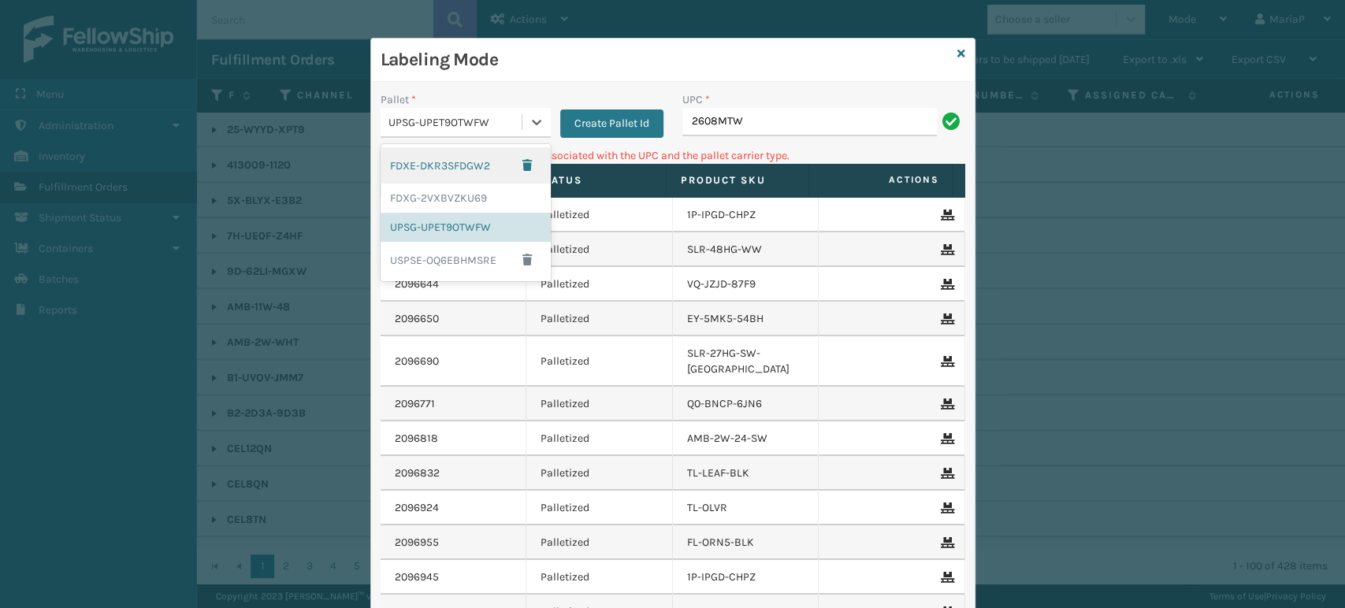
click at [433, 163] on div "FDXE-DKR3SFDGW2" at bounding box center [466, 165] width 170 height 36
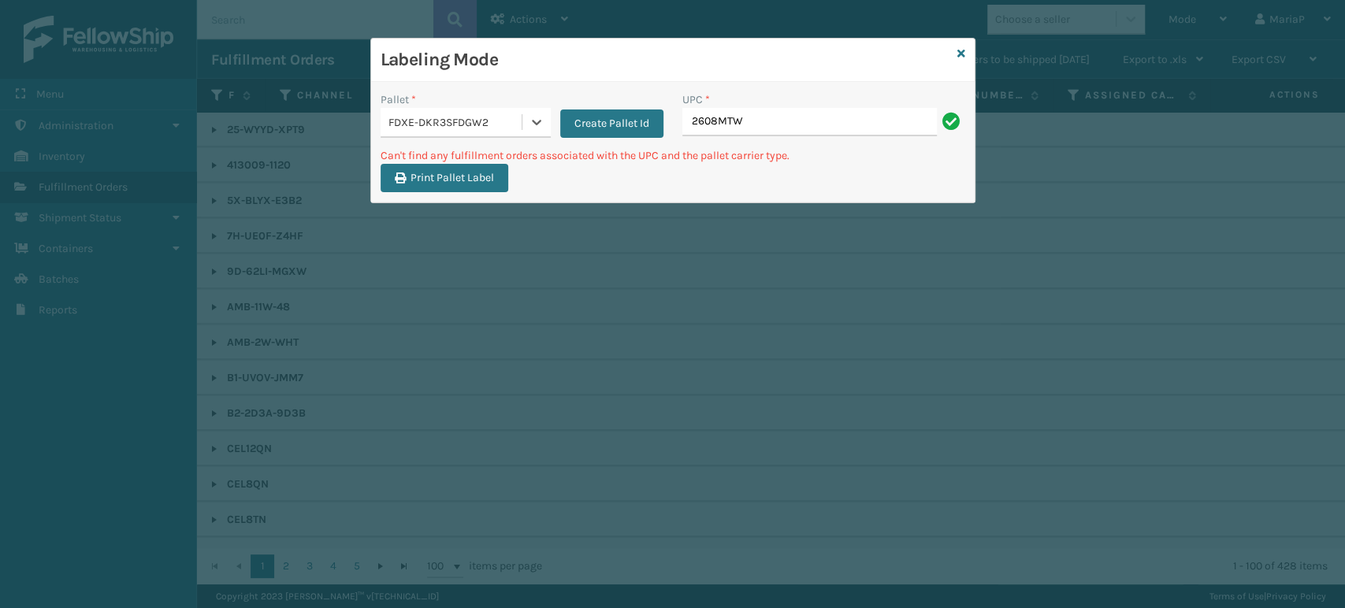
click at [439, 121] on div "FDXE-DKR3SFDGW2" at bounding box center [455, 122] width 135 height 17
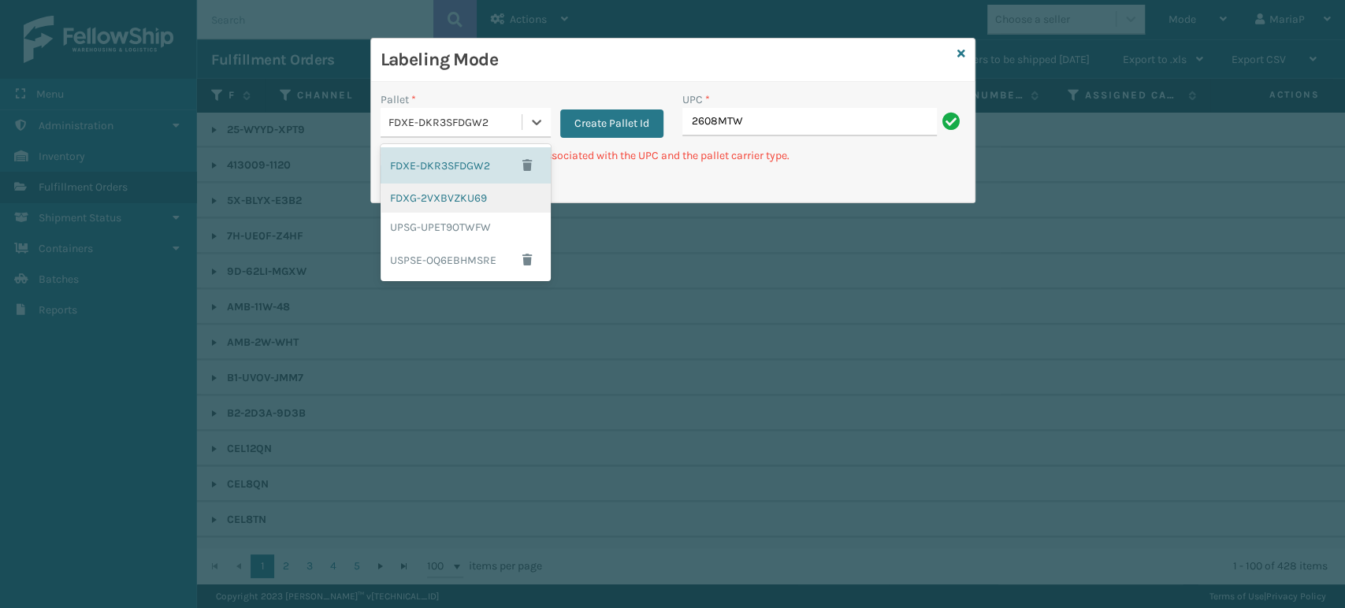
click at [443, 195] on div "FDXG-2VXBVZKU69" at bounding box center [466, 198] width 170 height 29
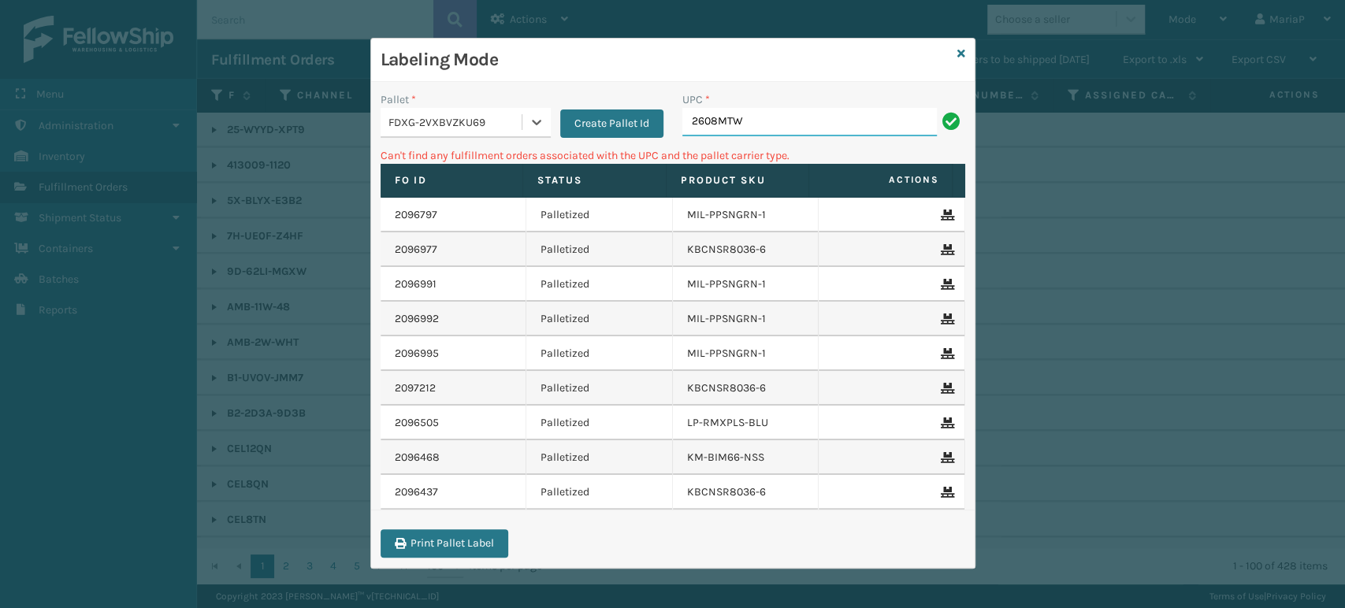
click at [752, 118] on input "2608MTW" at bounding box center [809, 122] width 254 height 28
type input "2608MTW."
click at [964, 51] on icon at bounding box center [961, 53] width 8 height 11
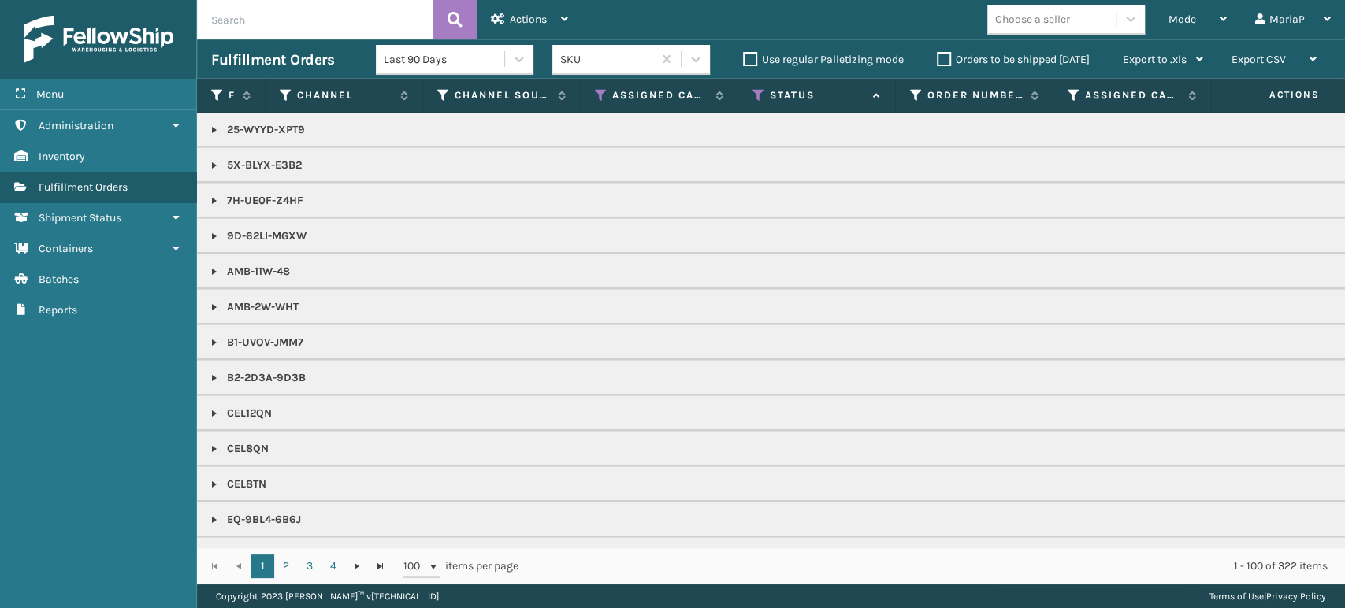
click at [1031, 20] on div "Choose a seller" at bounding box center [1032, 19] width 75 height 17
type input "EMSO"
click at [1032, 62] on div "Emson" at bounding box center [1066, 58] width 158 height 29
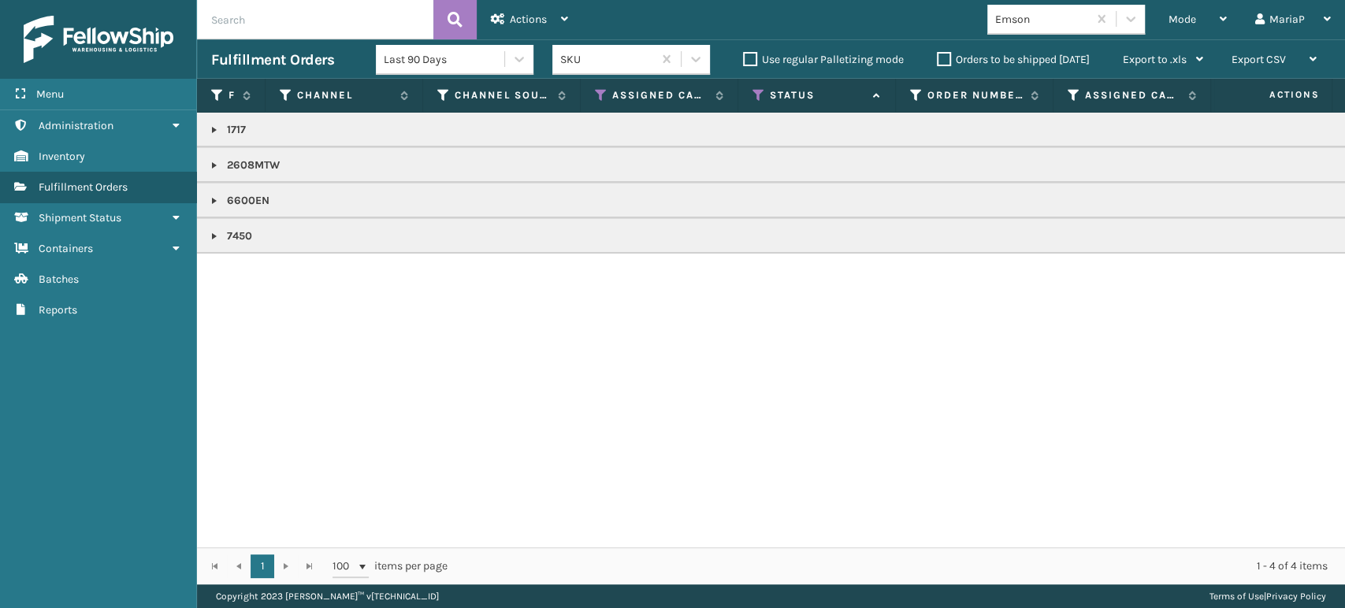
click at [210, 166] on link at bounding box center [214, 165] width 13 height 13
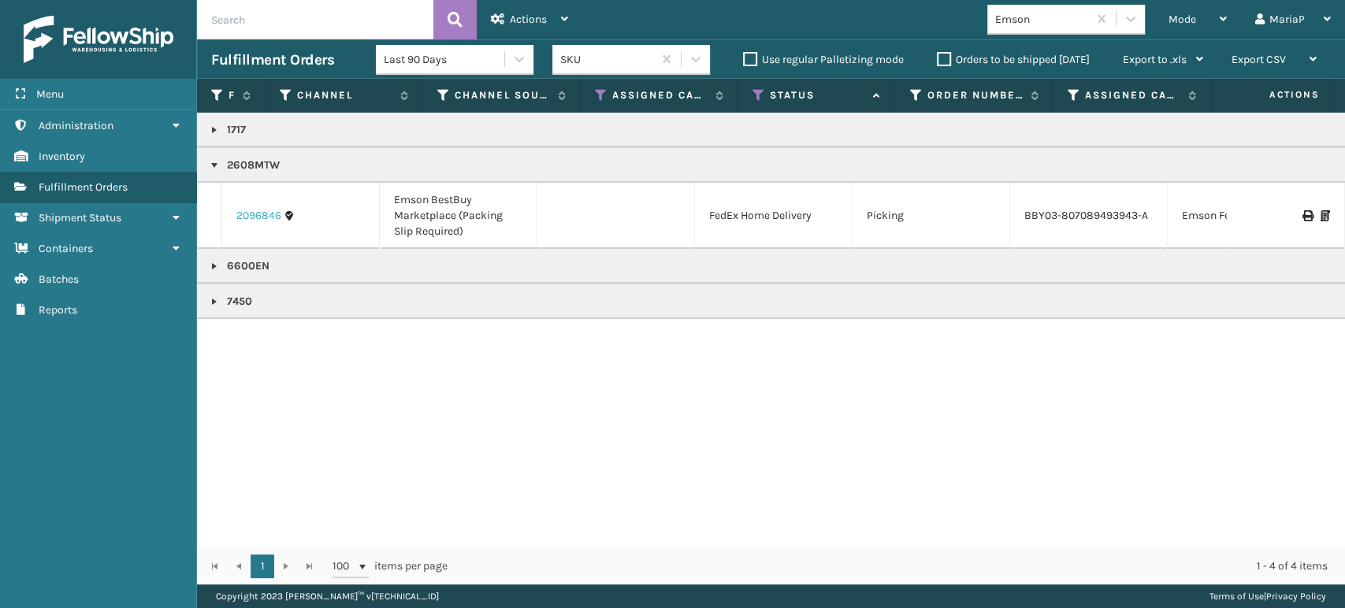
click at [251, 208] on link "2096846" at bounding box center [258, 216] width 45 height 16
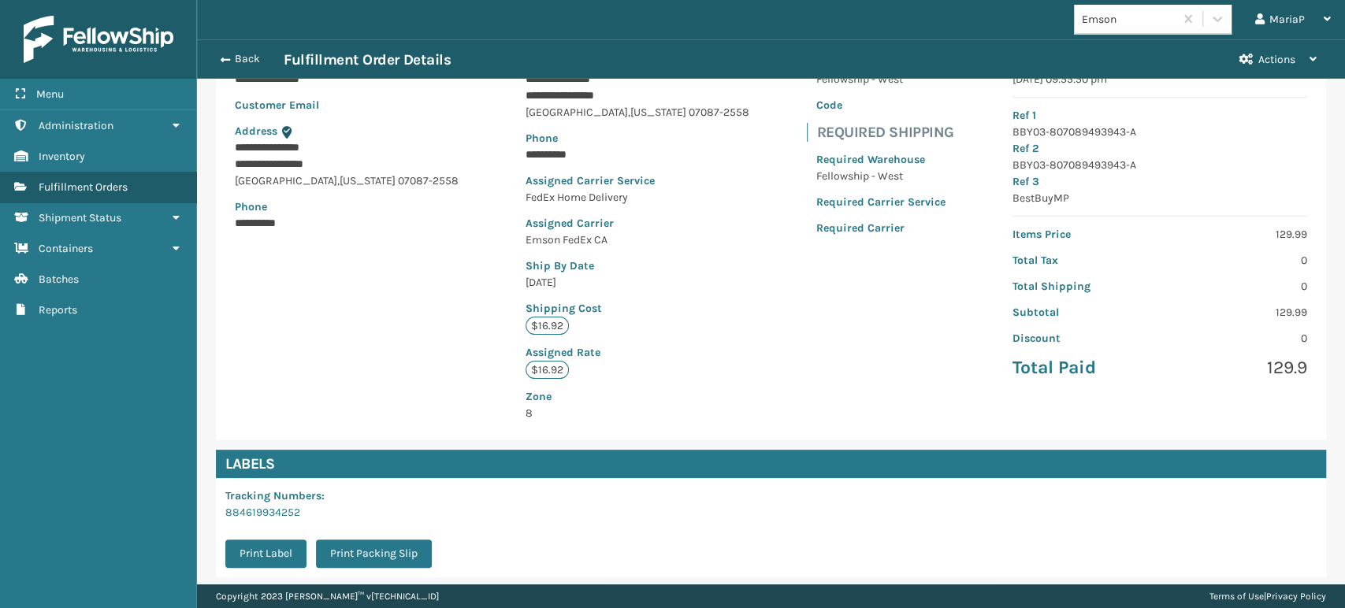
scroll to position [338, 0]
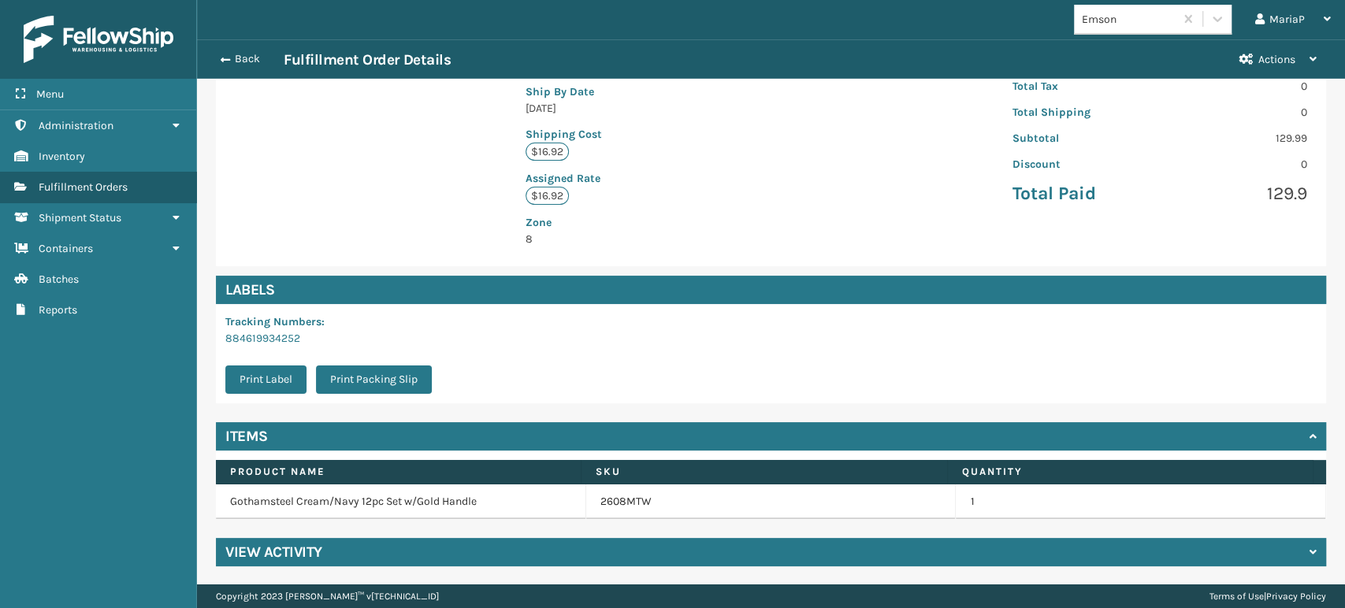
click at [613, 514] on td "2608MTW" at bounding box center [771, 502] width 370 height 35
click at [611, 506] on link "2608MTW" at bounding box center [625, 502] width 51 height 16
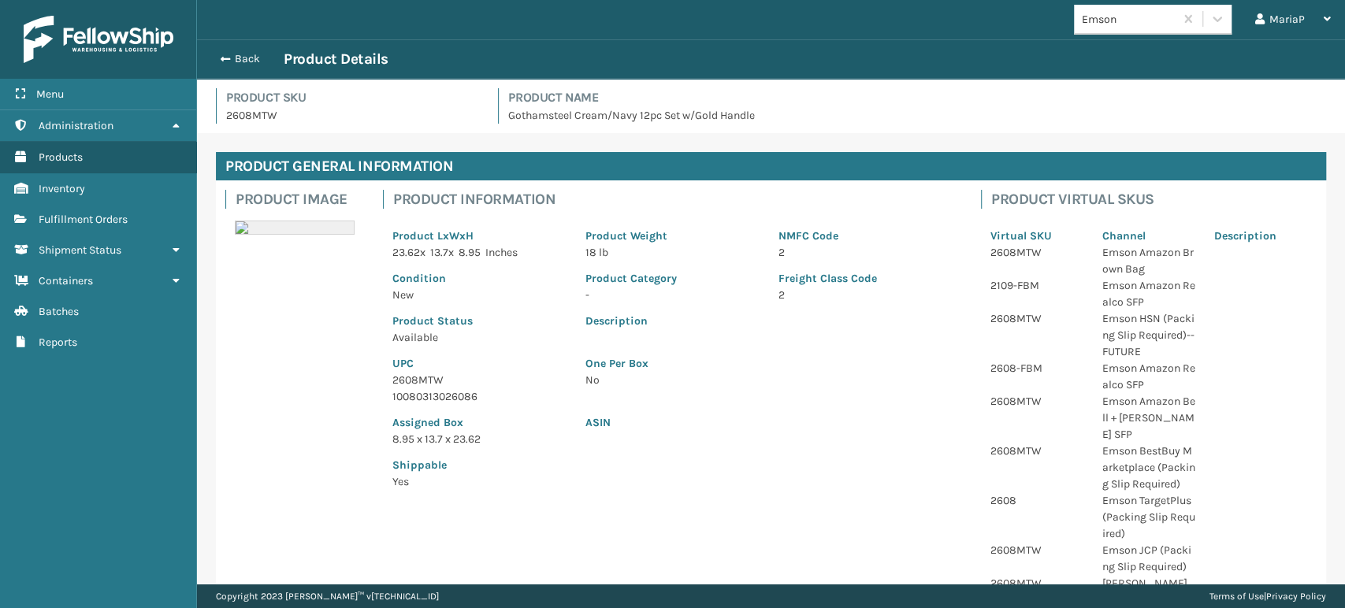
click at [429, 388] on p "2608MTW" at bounding box center [479, 380] width 174 height 17
copy p "2608MTW"
drag, startPoint x: 240, startPoint y: 62, endPoint x: 251, endPoint y: 56, distance: 12.0
click at [240, 61] on button "Back" at bounding box center [247, 59] width 72 height 14
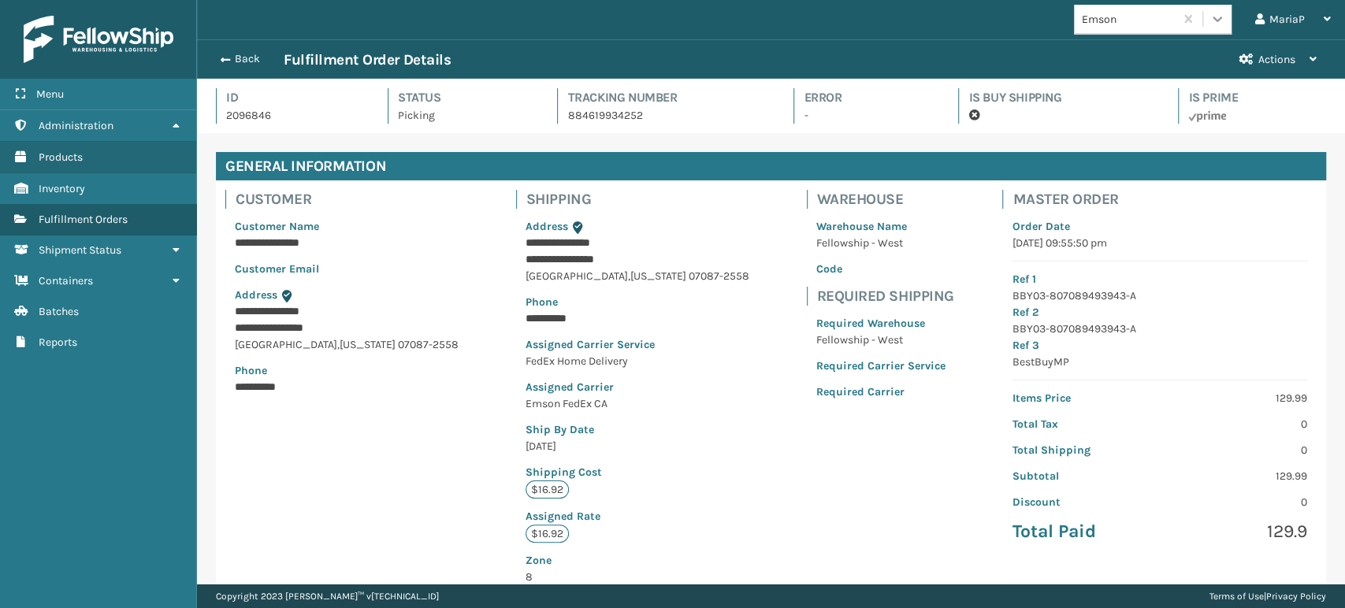
scroll to position [38, 1147]
click at [230, 56] on button "Back" at bounding box center [247, 59] width 72 height 14
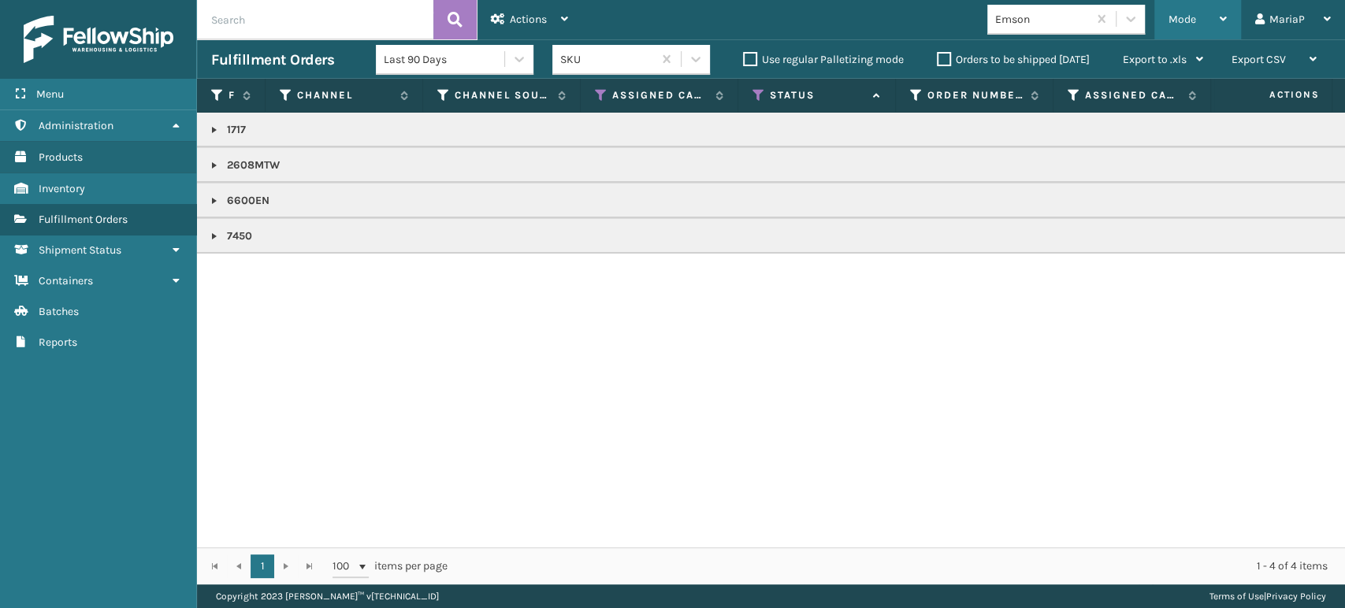
drag, startPoint x: 1195, startPoint y: 17, endPoint x: 1150, endPoint y: 62, distance: 63.5
click at [1197, 17] on div "Mode" at bounding box center [1197, 19] width 58 height 39
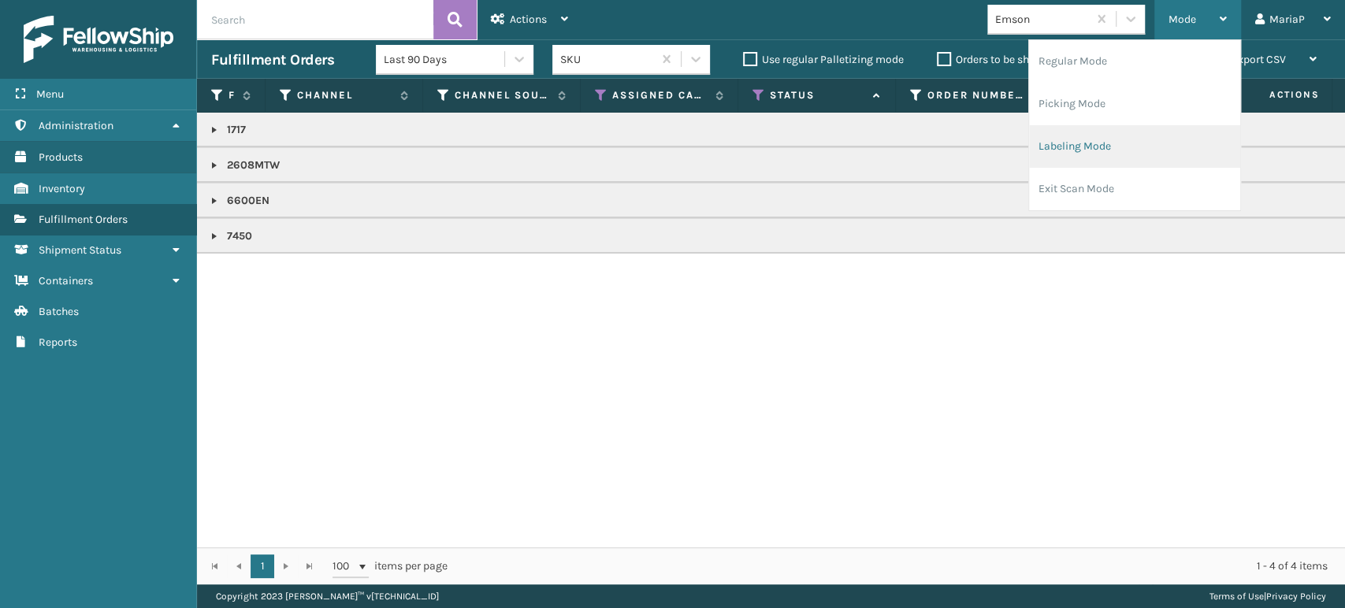
click at [1112, 150] on li "Labeling Mode" at bounding box center [1134, 146] width 211 height 43
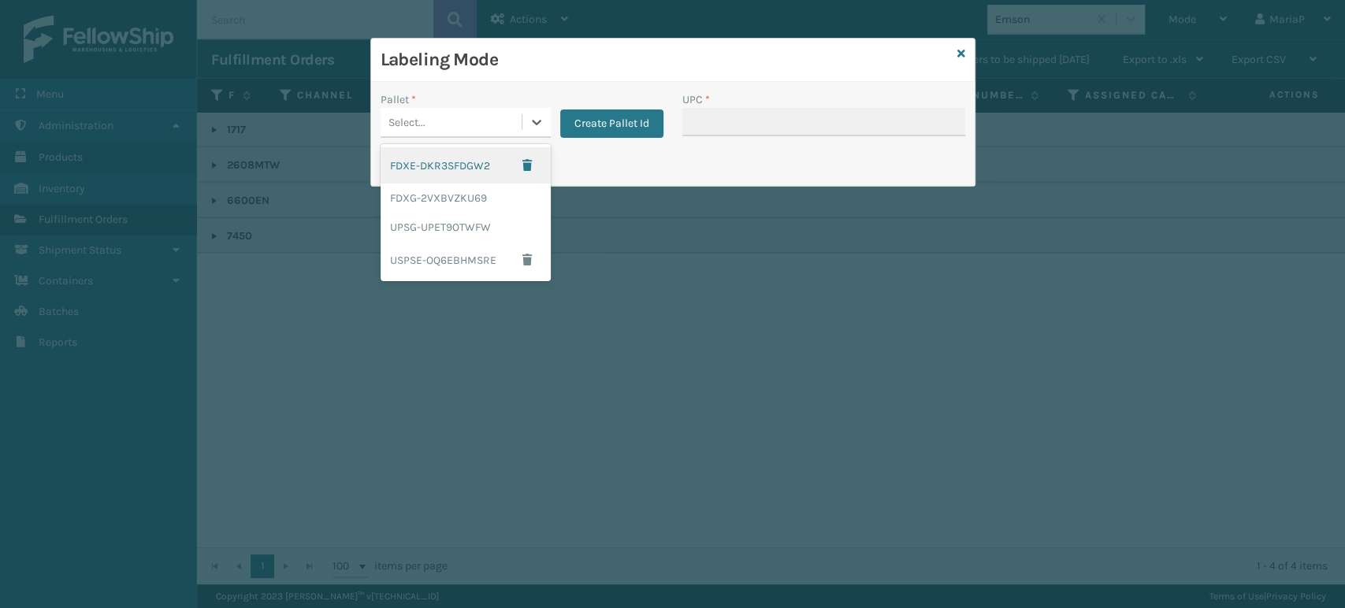
click at [442, 123] on div "Select..." at bounding box center [451, 123] width 141 height 26
click at [436, 199] on div "FDXG-2VXBVZKU69" at bounding box center [466, 198] width 170 height 29
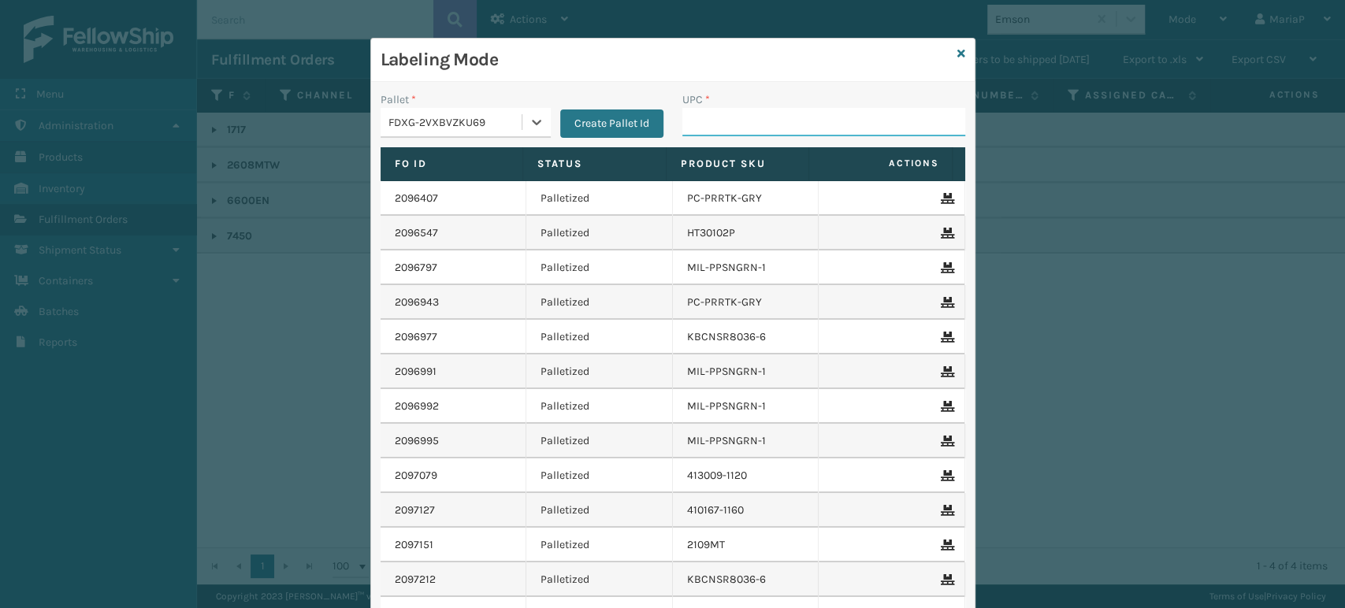
click at [700, 132] on input "UPC *" at bounding box center [823, 122] width 283 height 28
paste input "2608MTW"
type input "2608MTW"
click at [957, 55] on icon at bounding box center [961, 53] width 8 height 11
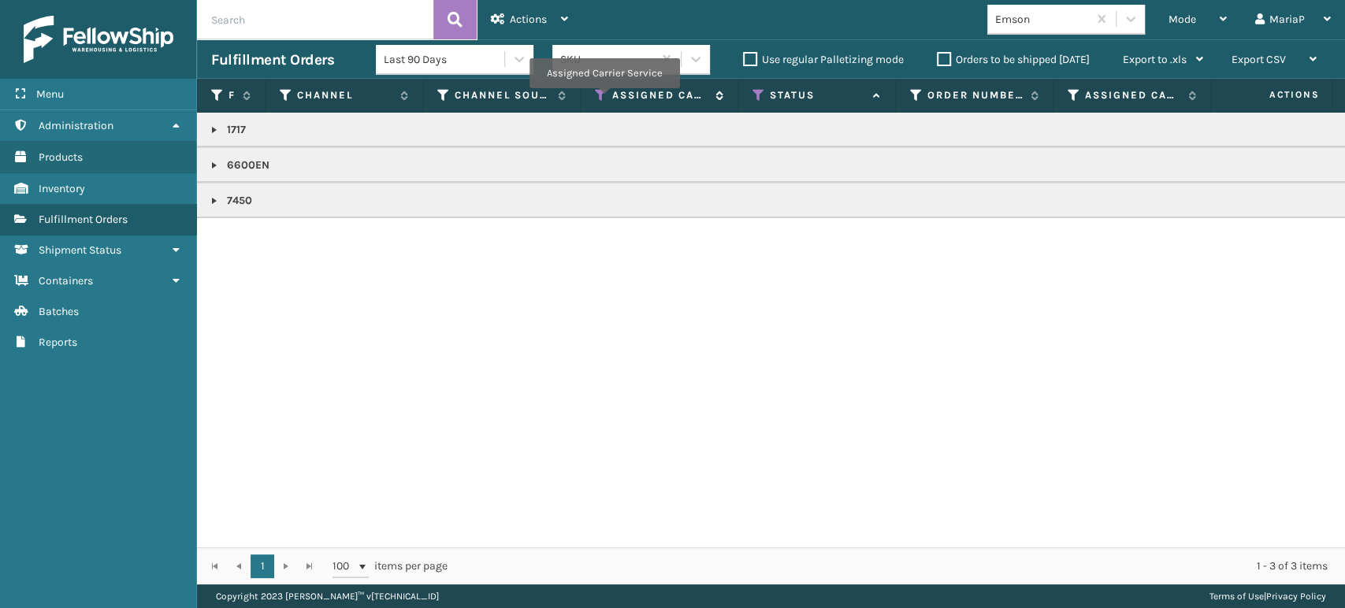
click at [603, 99] on icon at bounding box center [601, 95] width 13 height 14
drag, startPoint x: 467, startPoint y: 377, endPoint x: 508, endPoint y: 337, distance: 56.8
click at [473, 373] on div "1717 6600EN 7450" at bounding box center [771, 330] width 1148 height 435
click at [756, 94] on icon at bounding box center [758, 95] width 13 height 14
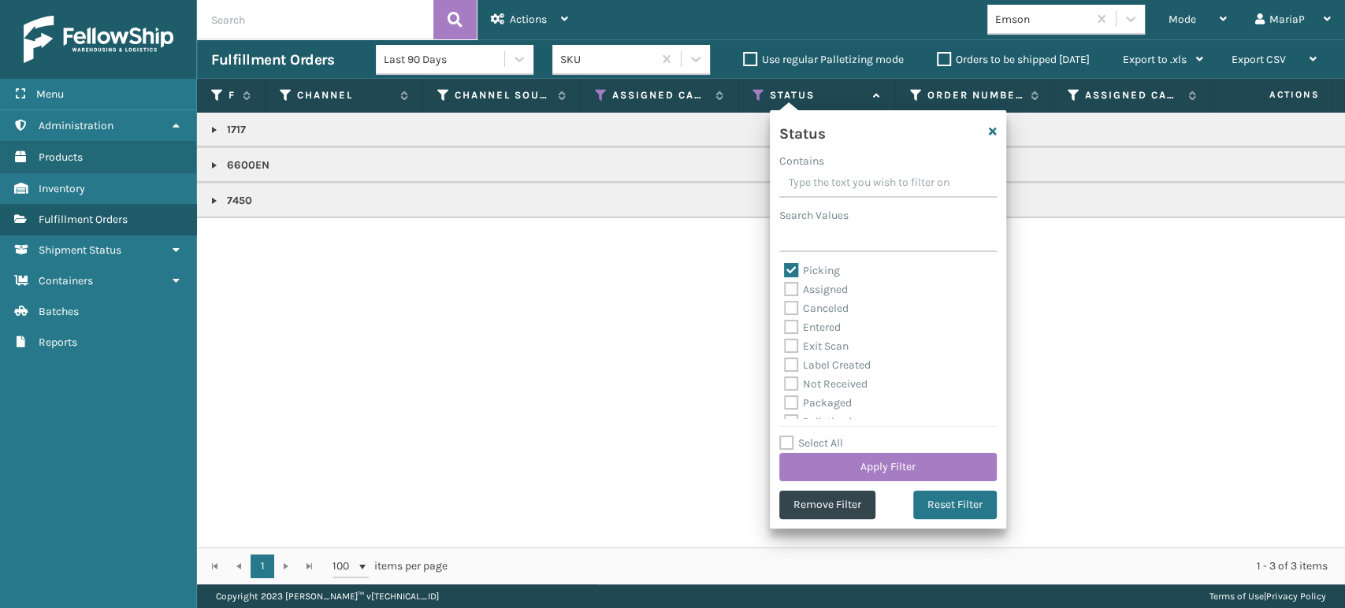
click at [787, 269] on label "Picking" at bounding box center [812, 270] width 56 height 13
click at [785, 269] on input "Picking" at bounding box center [784, 267] width 1 height 10
checkbox input "false"
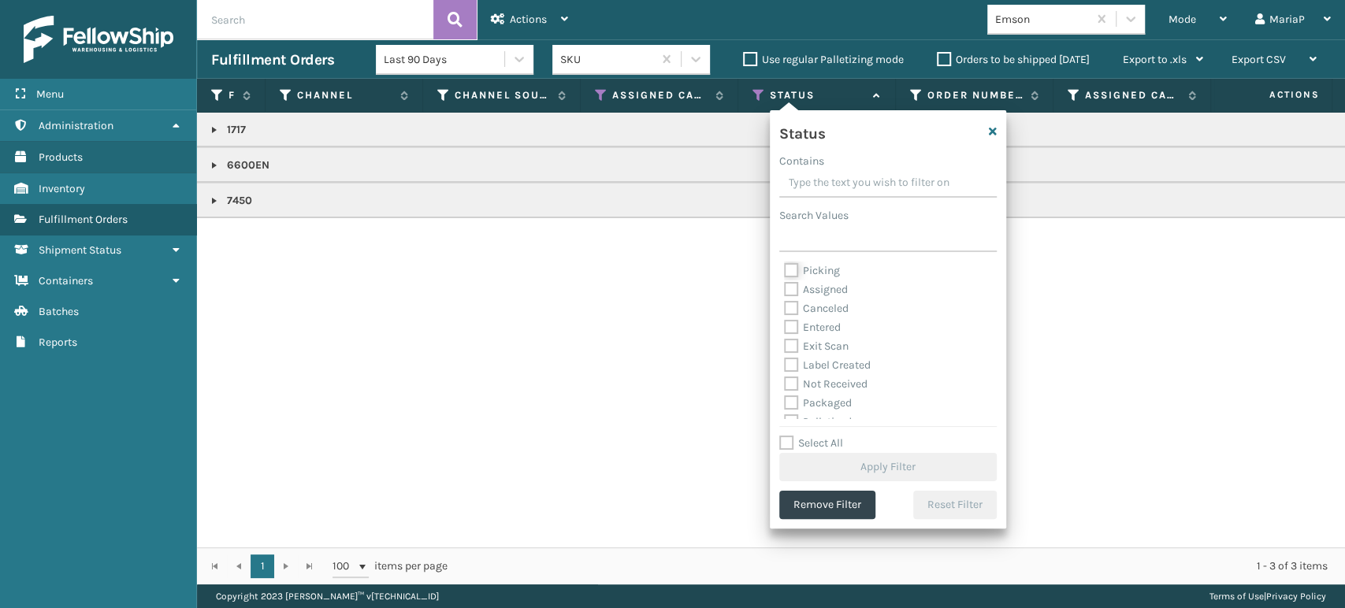
scroll to position [87, 0]
click at [794, 329] on label "Palletized" at bounding box center [818, 334] width 68 height 13
click at [785, 329] on input "Palletized" at bounding box center [784, 330] width 1 height 10
checkbox input "true"
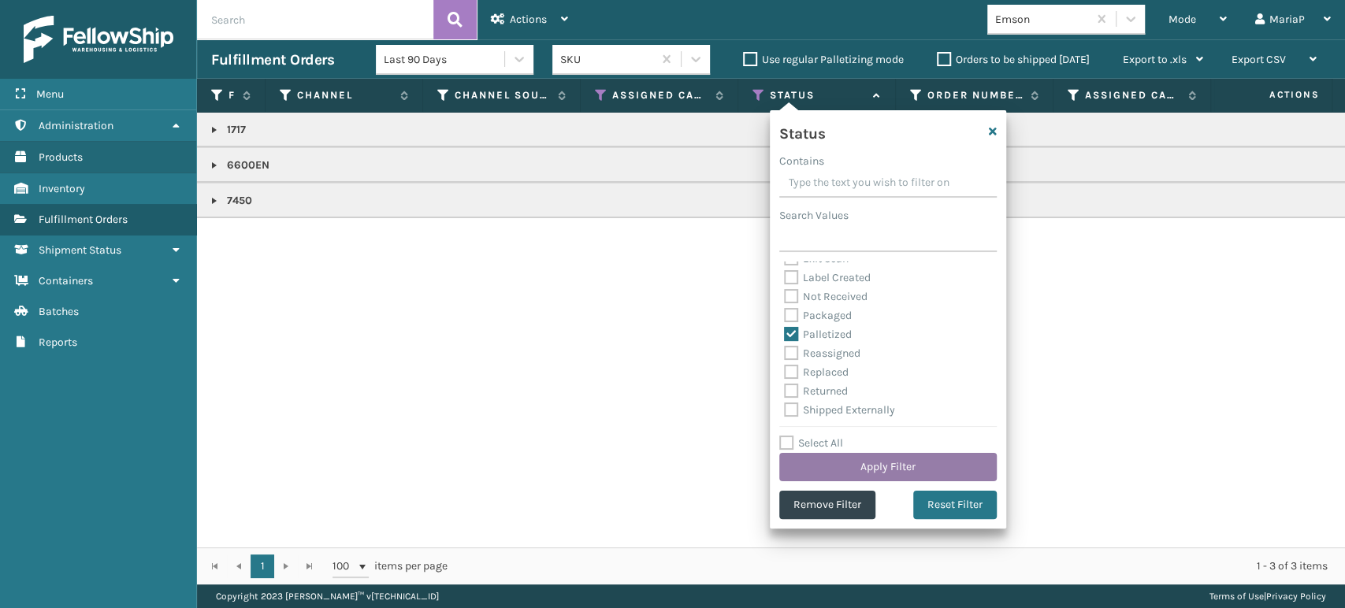
click at [908, 454] on button "Apply Filter" at bounding box center [887, 467] width 217 height 28
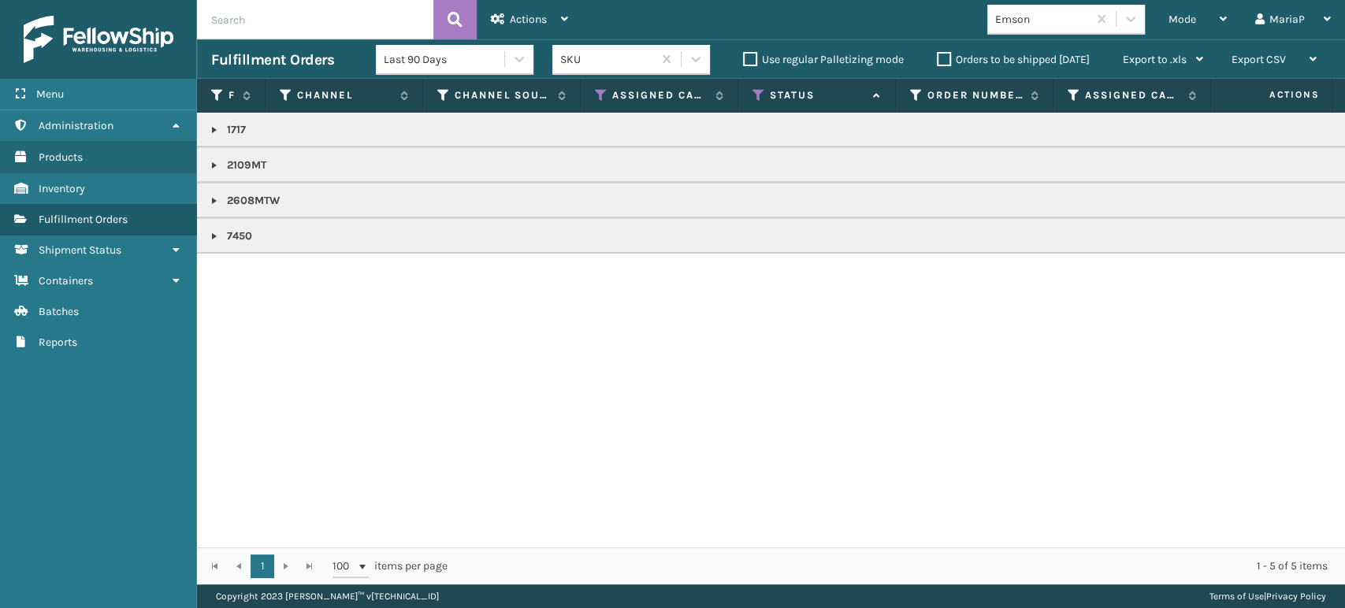
click at [215, 199] on link at bounding box center [214, 201] width 13 height 13
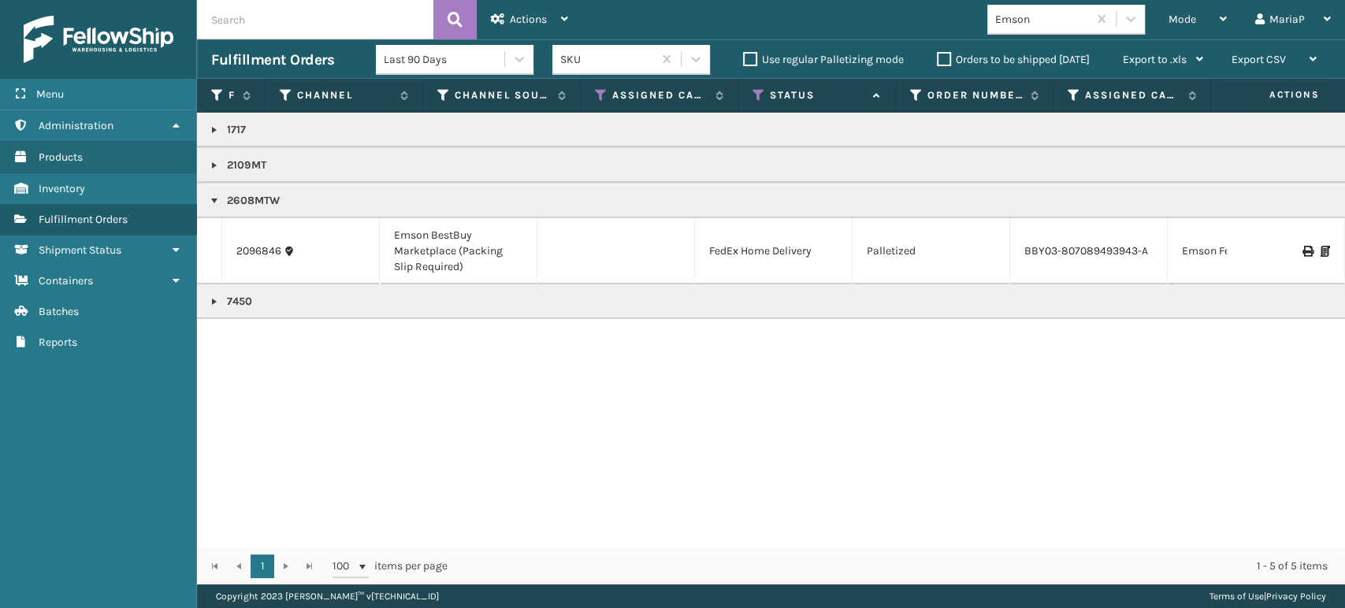
click at [1320, 252] on icon at bounding box center [1324, 251] width 9 height 11
click at [1186, 19] on span "Mode" at bounding box center [1182, 19] width 28 height 13
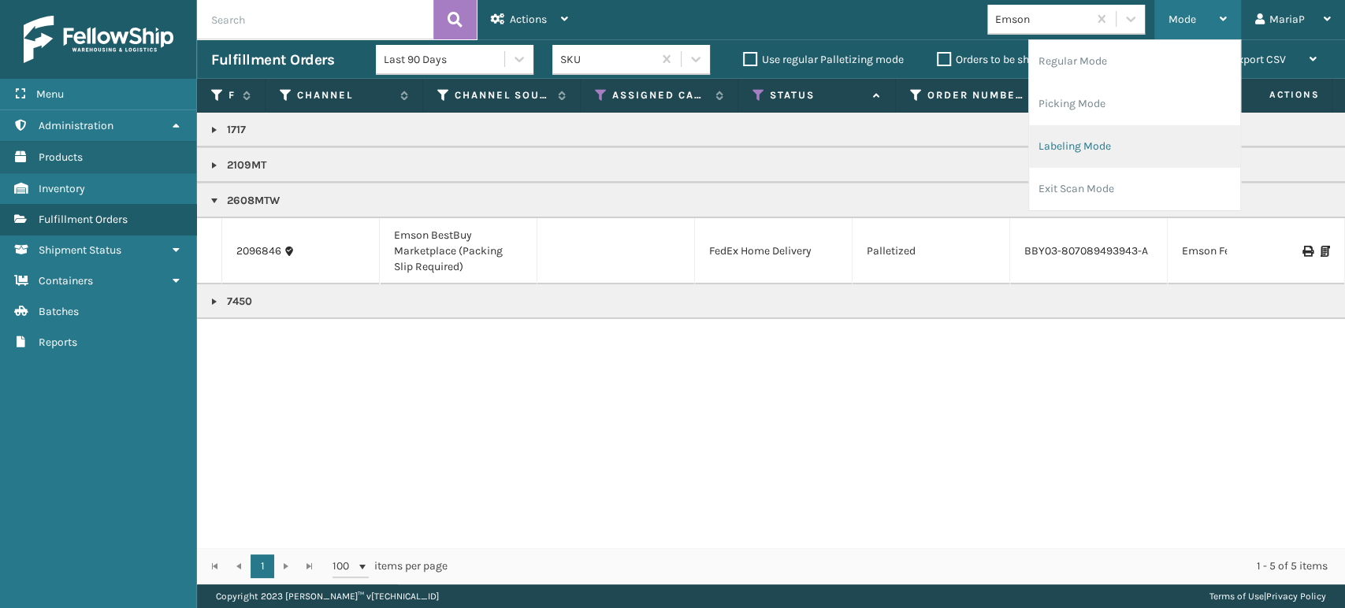
click at [1148, 143] on li "Labeling Mode" at bounding box center [1134, 146] width 211 height 43
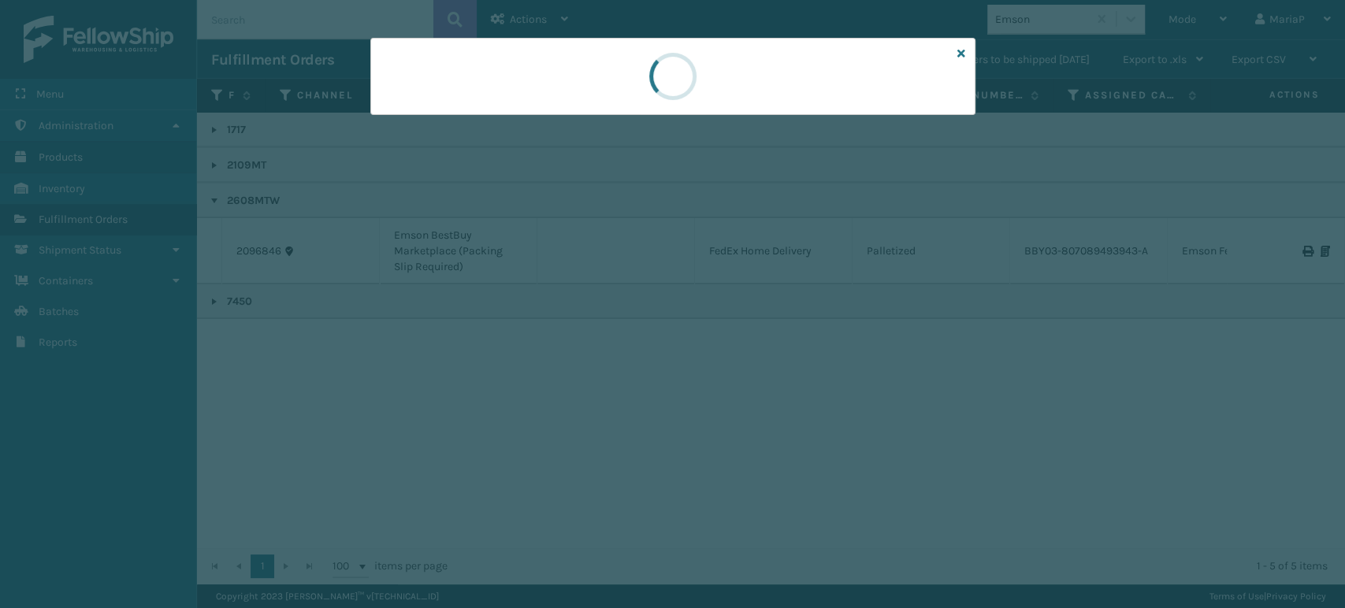
click at [470, 116] on div at bounding box center [672, 304] width 1345 height 608
click at [470, 115] on div at bounding box center [672, 304] width 1345 height 608
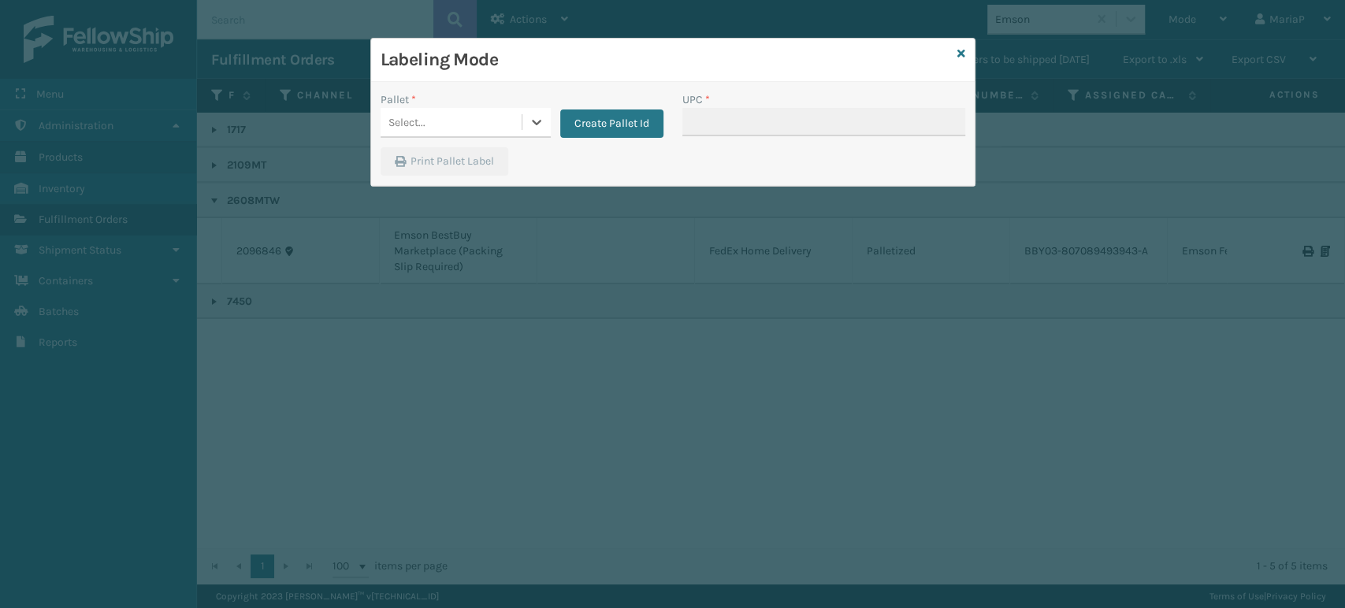
click at [432, 123] on div "Select..." at bounding box center [451, 123] width 141 height 26
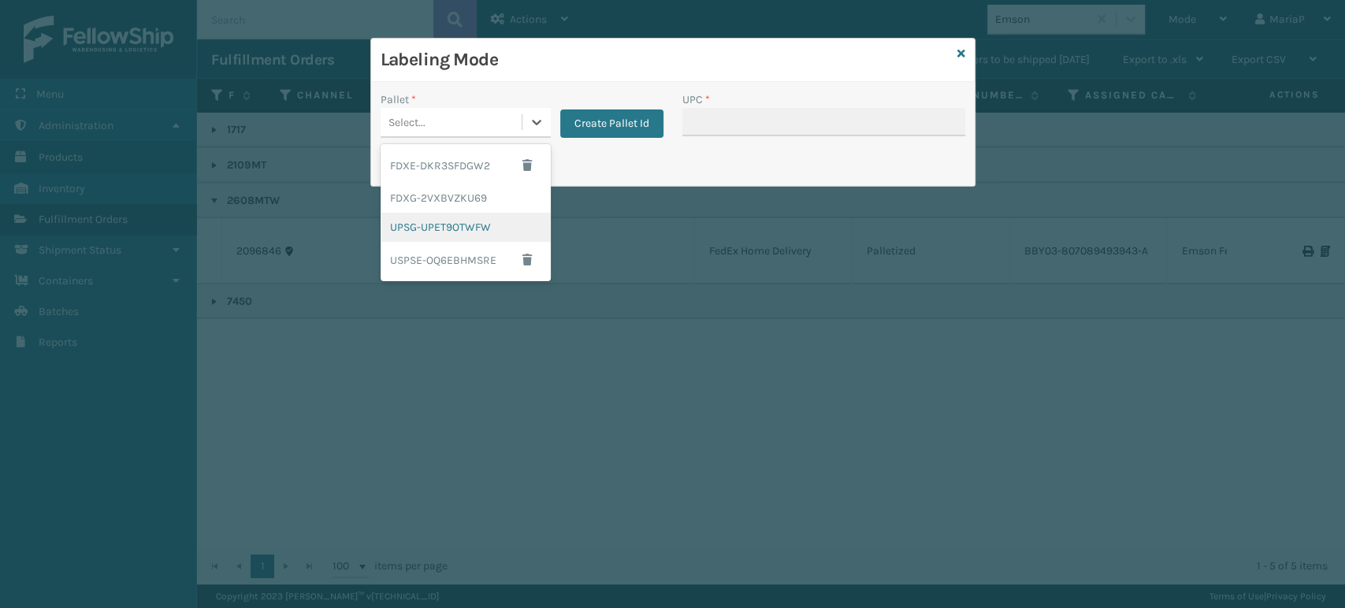
click at [440, 231] on div "UPSG-UPET9OTWFW" at bounding box center [466, 227] width 170 height 29
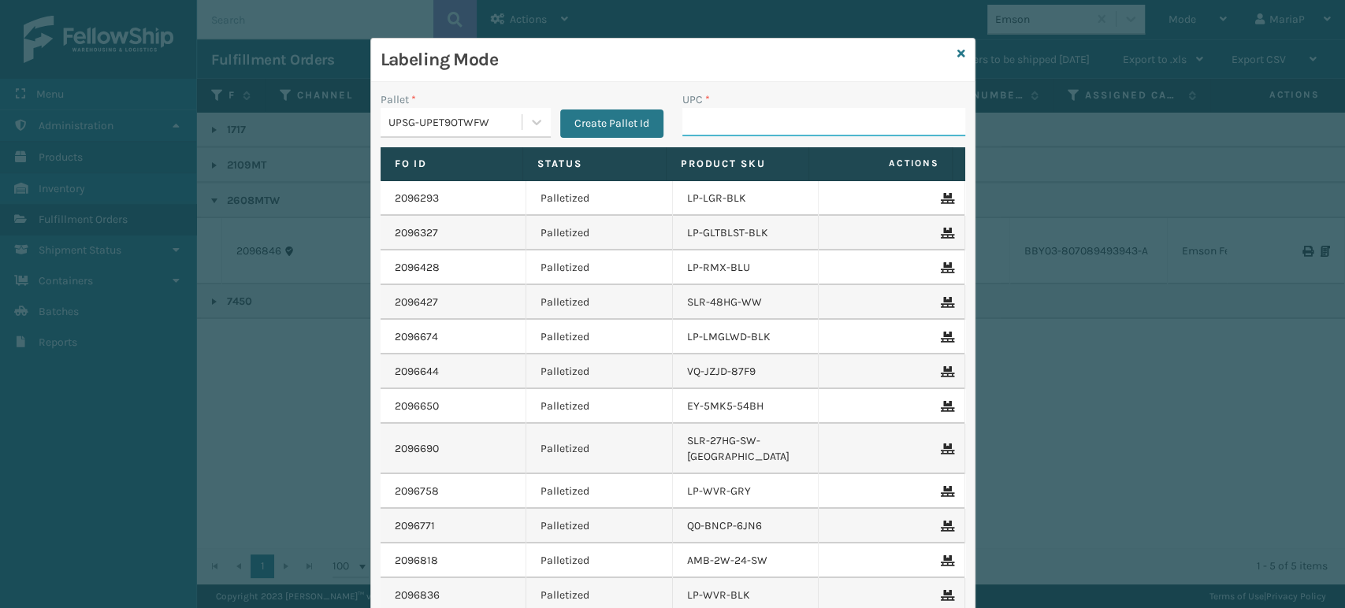
click at [756, 110] on input "UPC *" at bounding box center [823, 122] width 283 height 28
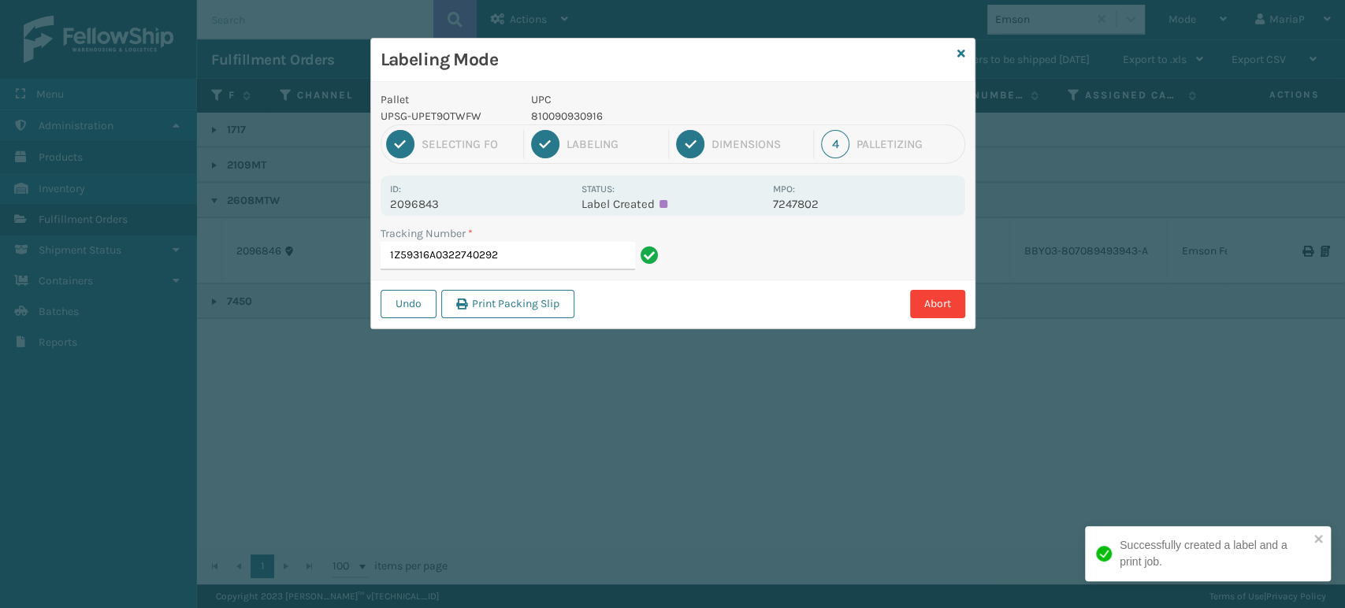
click at [546, 260] on input "1Z59316A0322740292" at bounding box center [508, 256] width 254 height 28
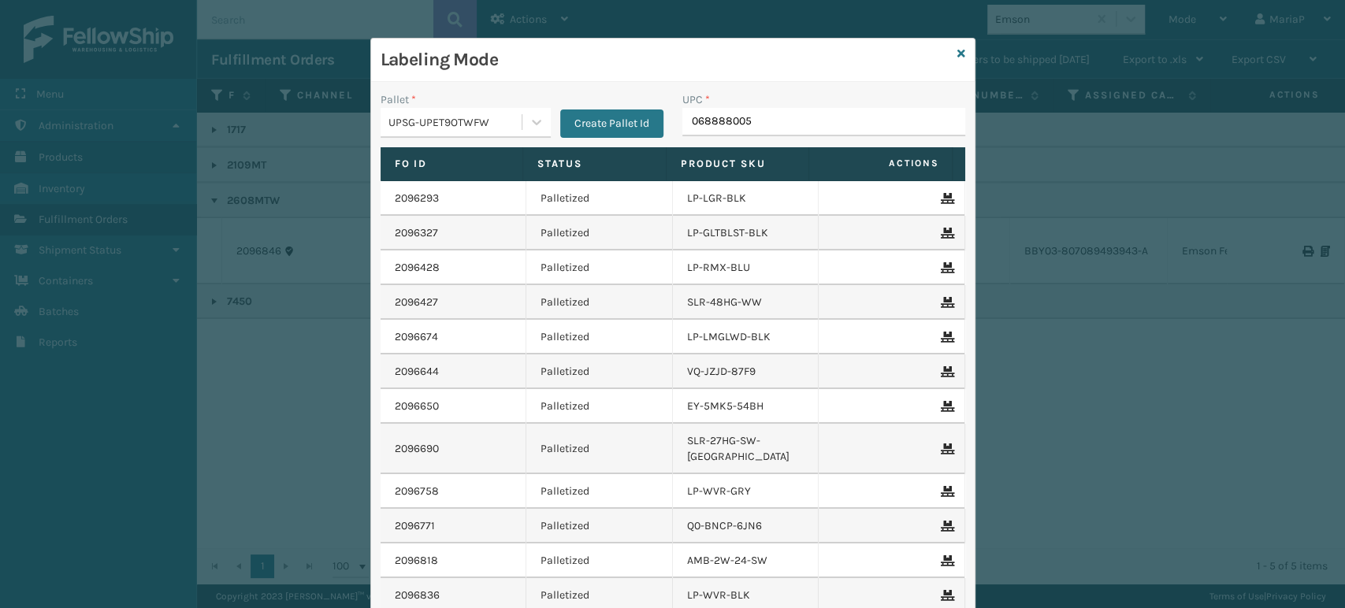
type input "0688880056"
type input "0688887"
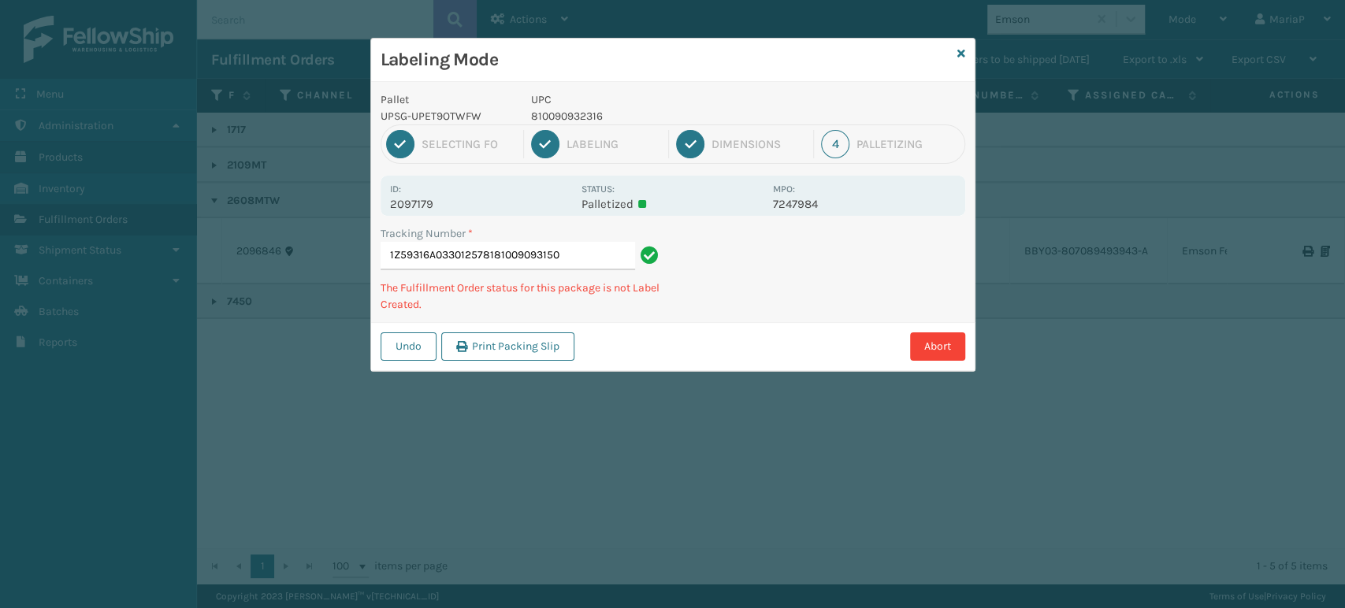
type input "1Z59316A0330125781810090931500"
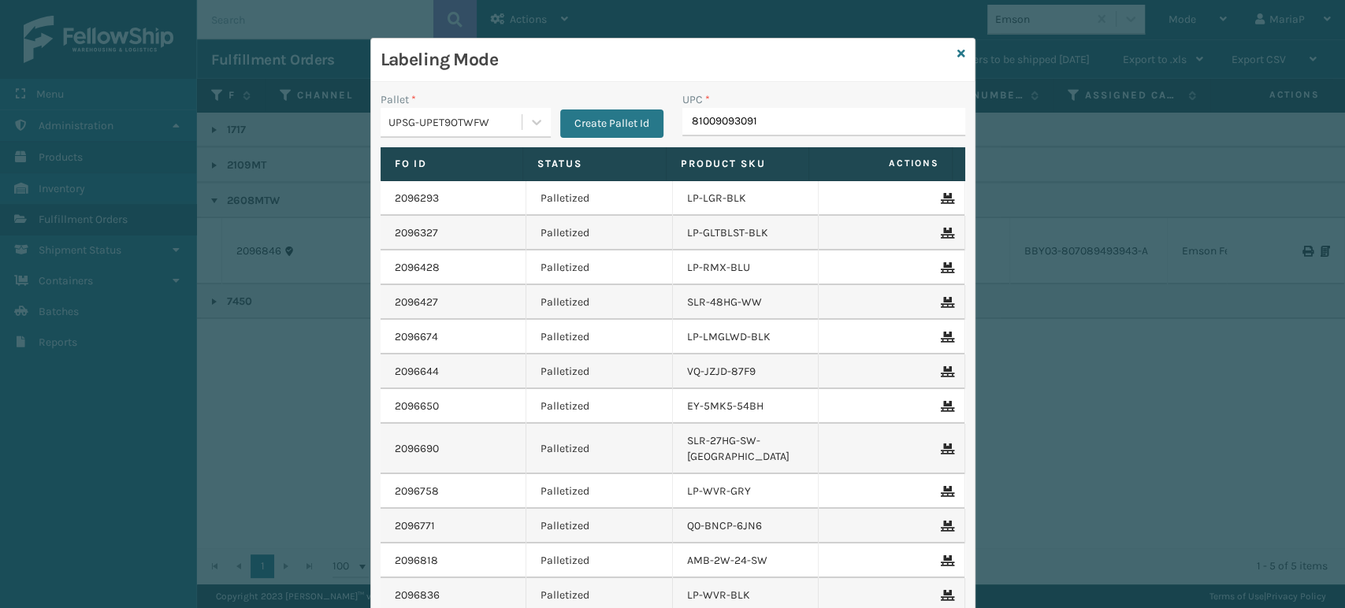
type input "810090930916"
type input "8100909"
type input "810"
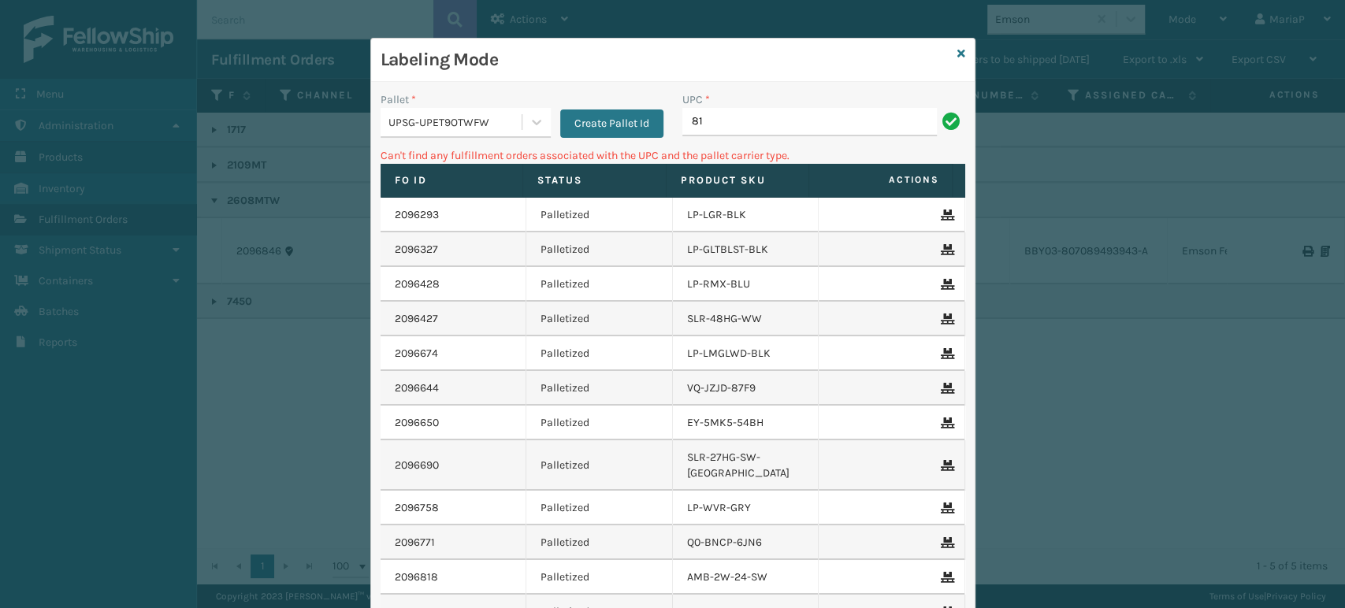
type input "8"
type input "LP-STMRC-SLV"
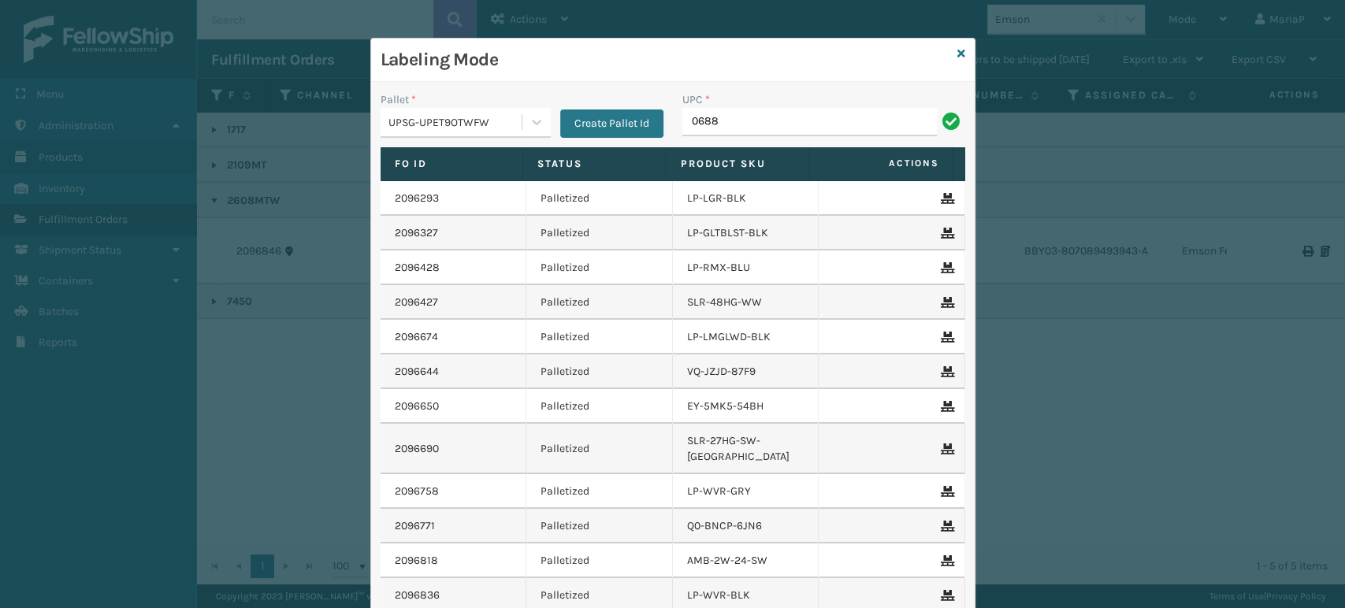
type input "06888"
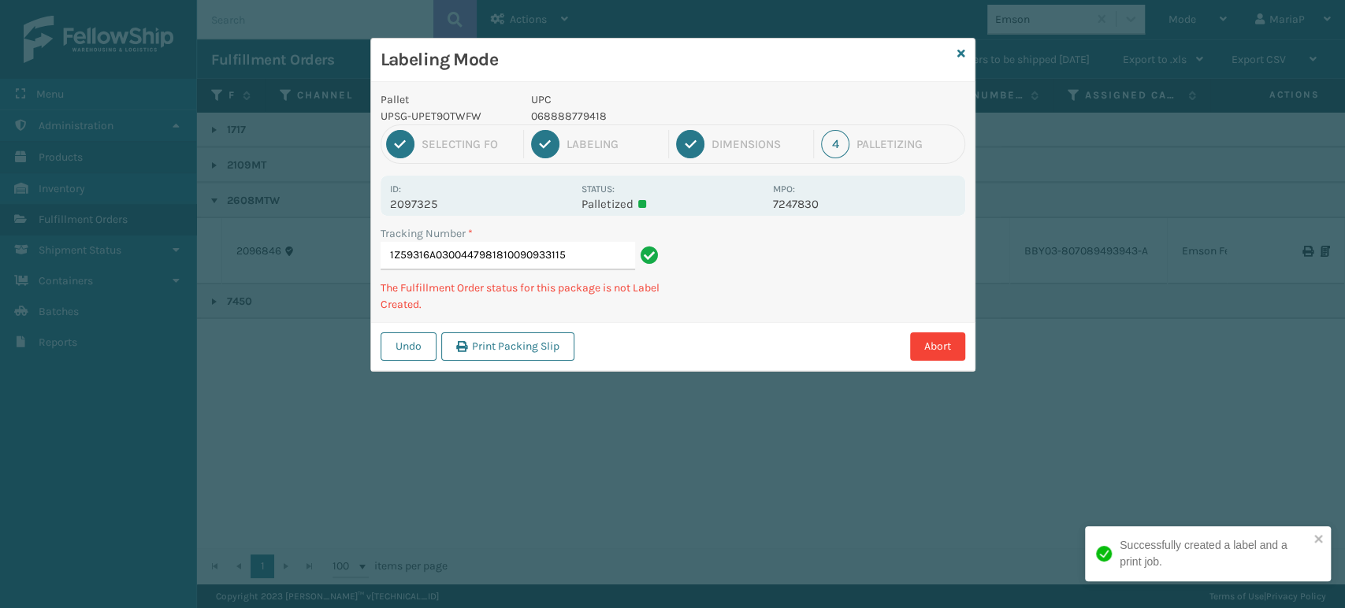
type input "1Z59316A0300447981810090933115"
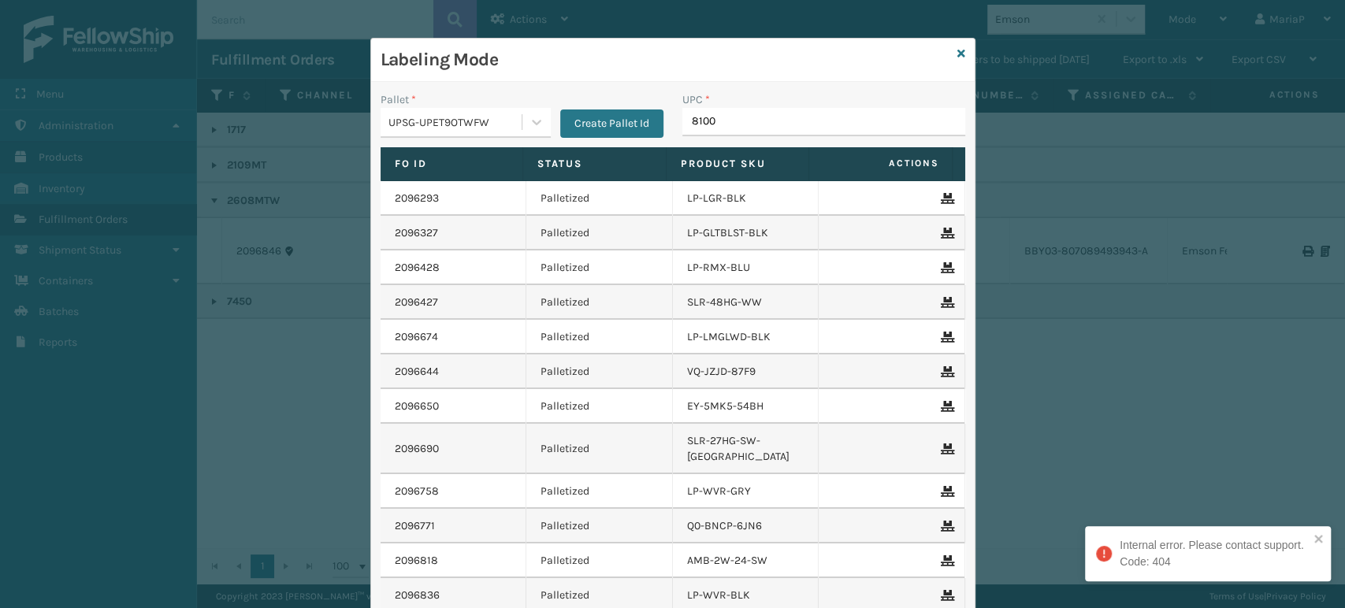
type input "81009"
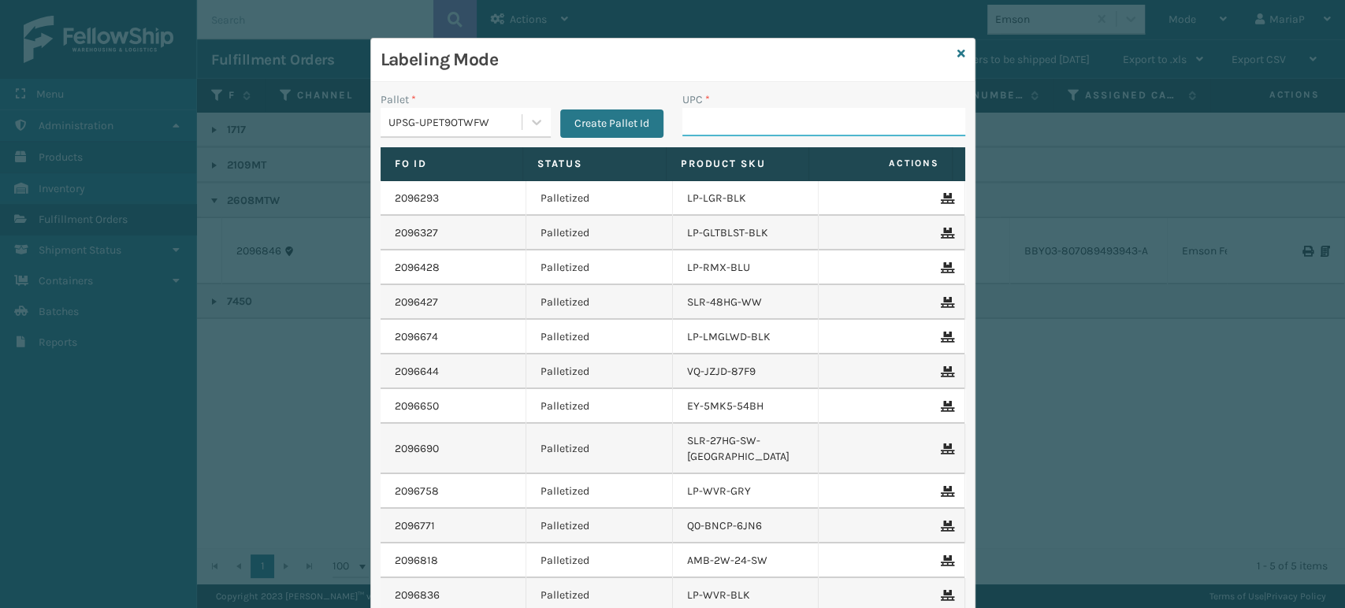
click at [698, 125] on input "UPC *" at bounding box center [823, 122] width 283 height 28
click at [710, 128] on input "UPC *" at bounding box center [823, 122] width 283 height 28
click at [744, 119] on input "UPC *" at bounding box center [823, 122] width 283 height 28
click at [730, 124] on input "UPC *" at bounding box center [823, 122] width 283 height 28
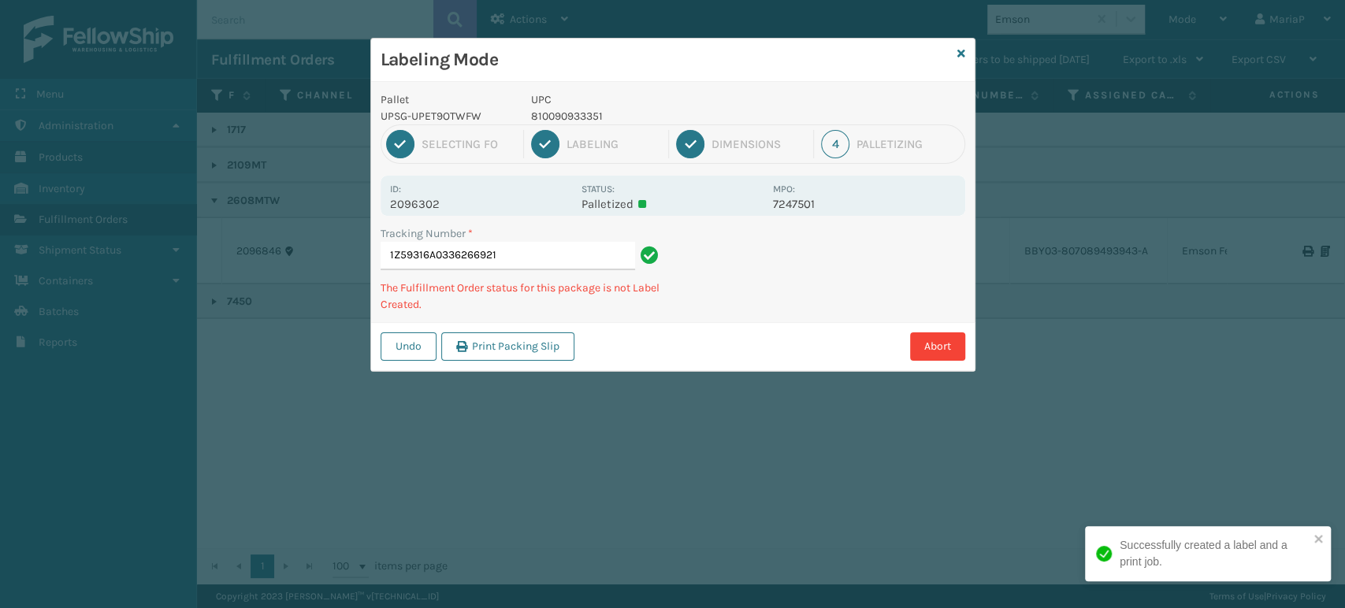
click at [561, 102] on p "UPC" at bounding box center [647, 99] width 232 height 17
click at [561, 105] on p "UPC" at bounding box center [647, 99] width 232 height 17
click at [562, 107] on div "UPC 810090933351" at bounding box center [647, 107] width 251 height 33
click at [563, 108] on p "810090933351" at bounding box center [647, 116] width 232 height 17
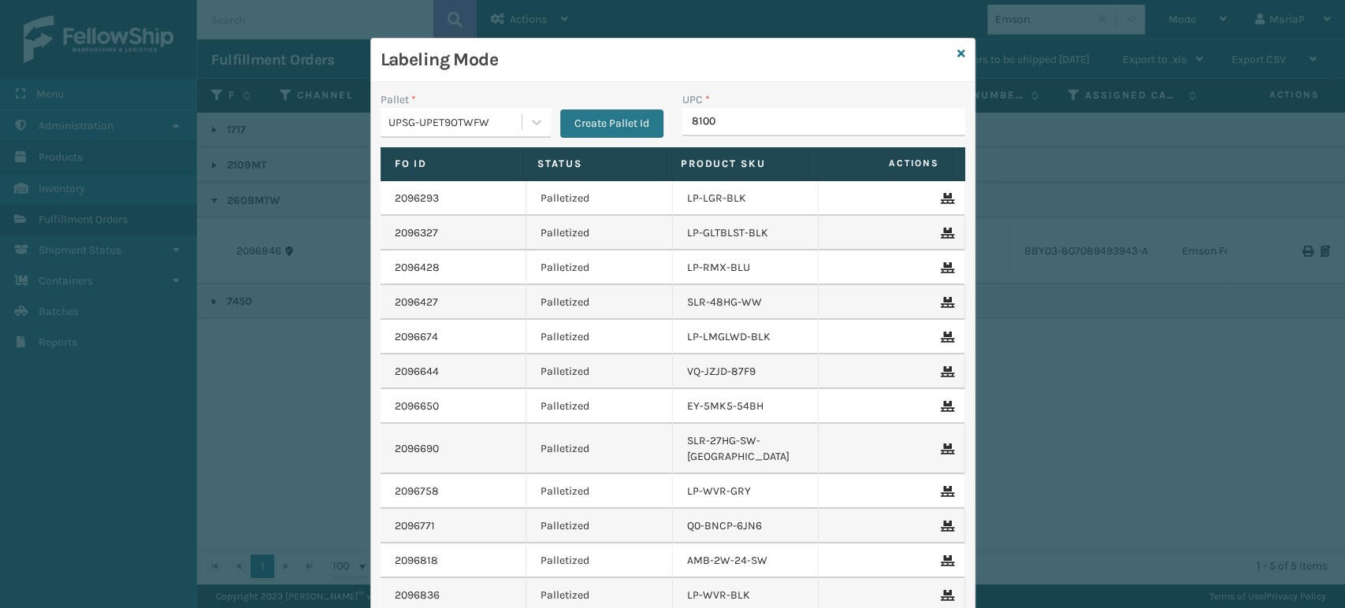
type input "81009"
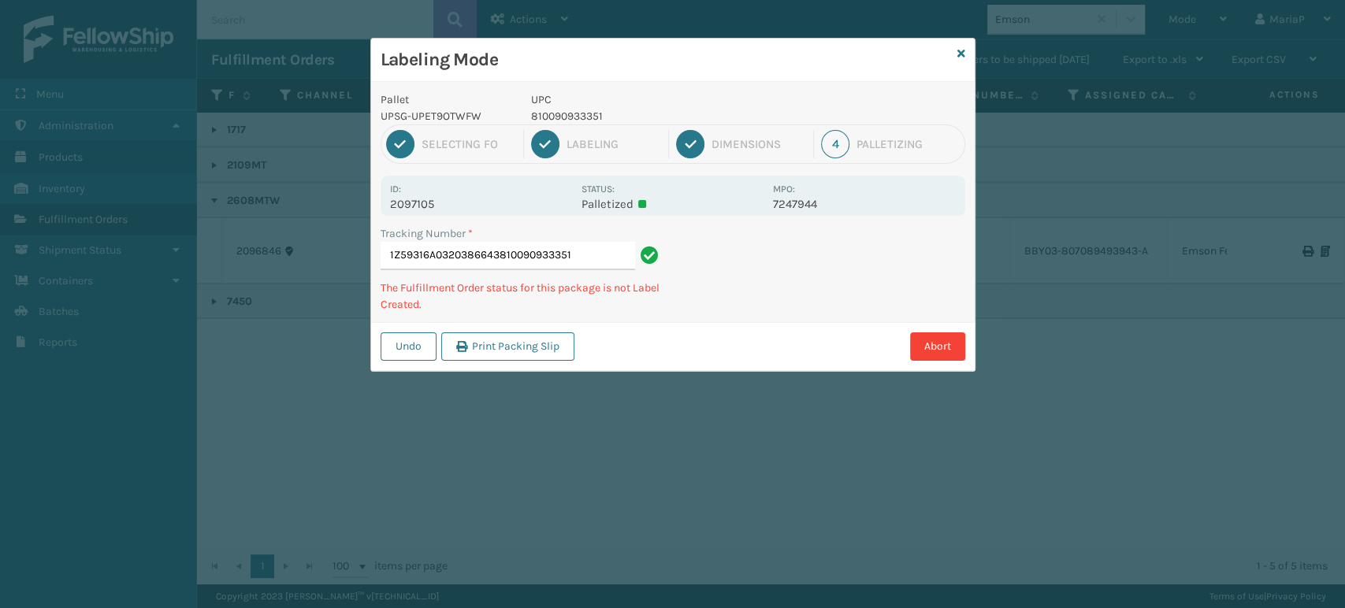
type input "1Z59316A0320386643810090933351"
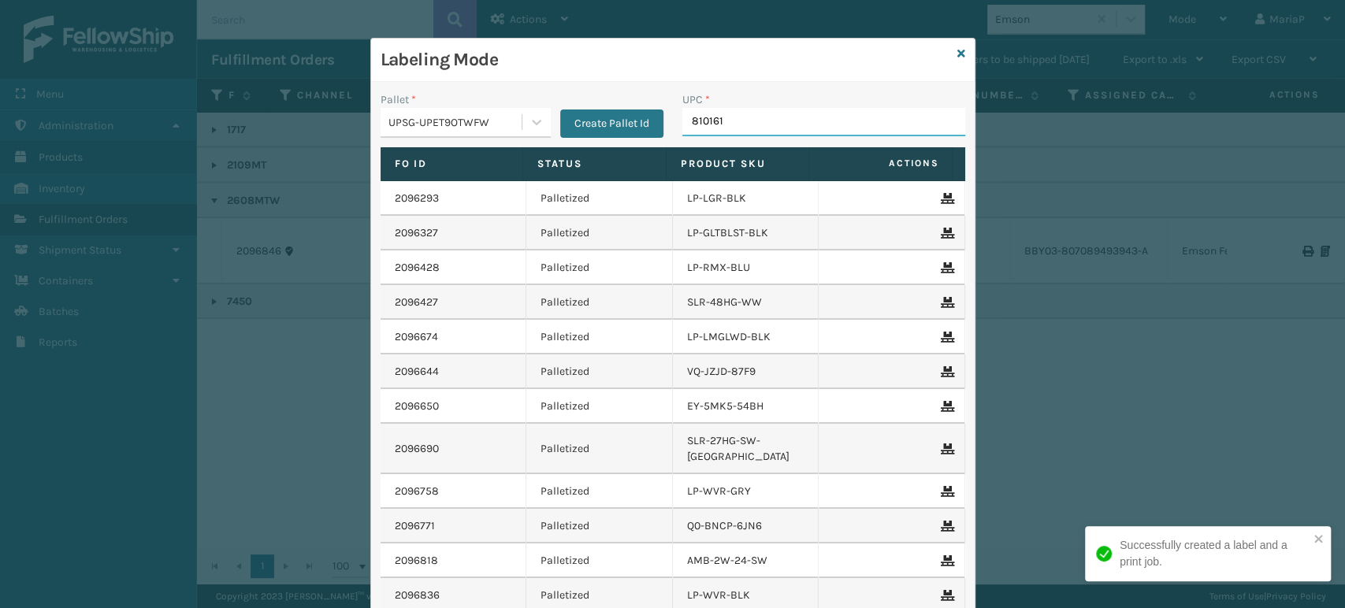
type input "8101613"
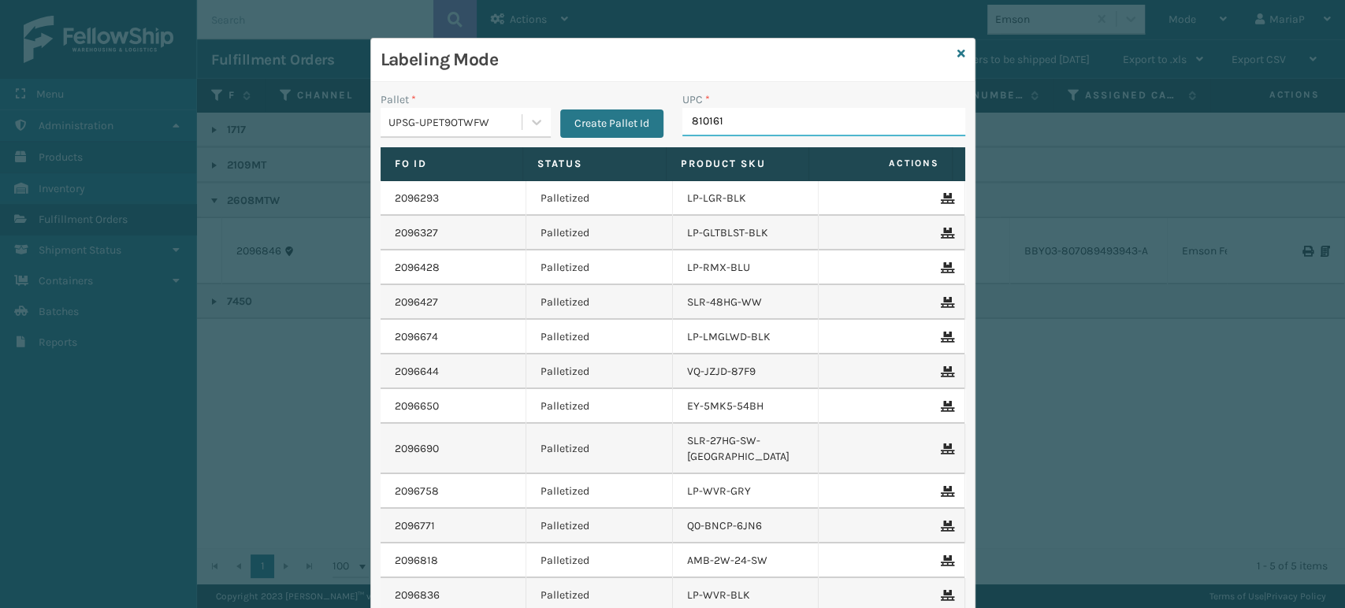
type input "8101613"
type input "81016133"
type input "810090"
click at [434, 121] on div "UPSG-UPET9OTWFW" at bounding box center [455, 122] width 135 height 17
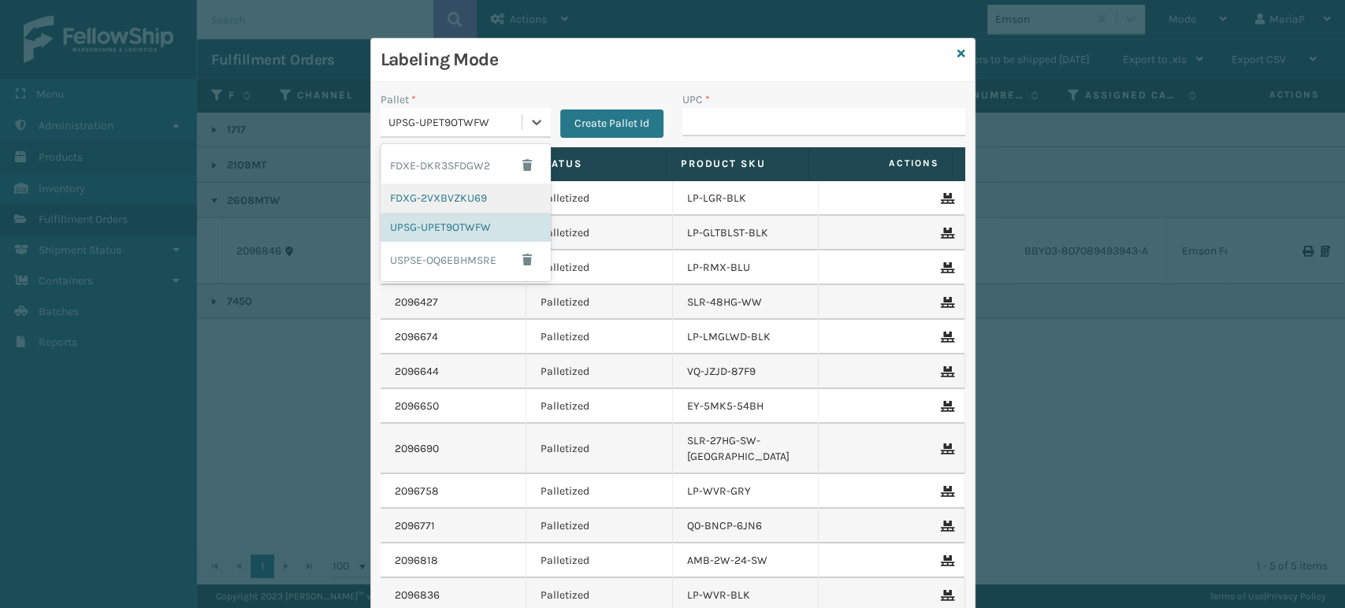
drag, startPoint x: 456, startPoint y: 188, endPoint x: 530, endPoint y: 181, distance: 74.3
click at [456, 188] on div "FDXG-2VXBVZKU69" at bounding box center [466, 198] width 170 height 29
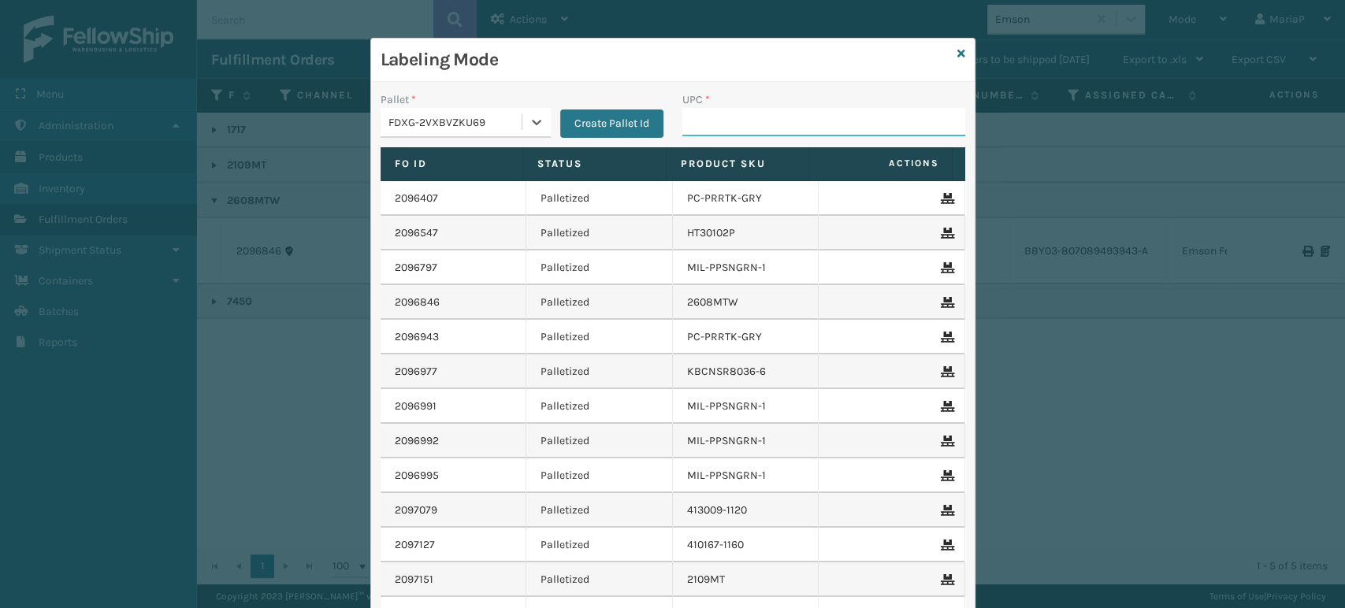
click at [701, 131] on input "UPC *" at bounding box center [823, 122] width 283 height 28
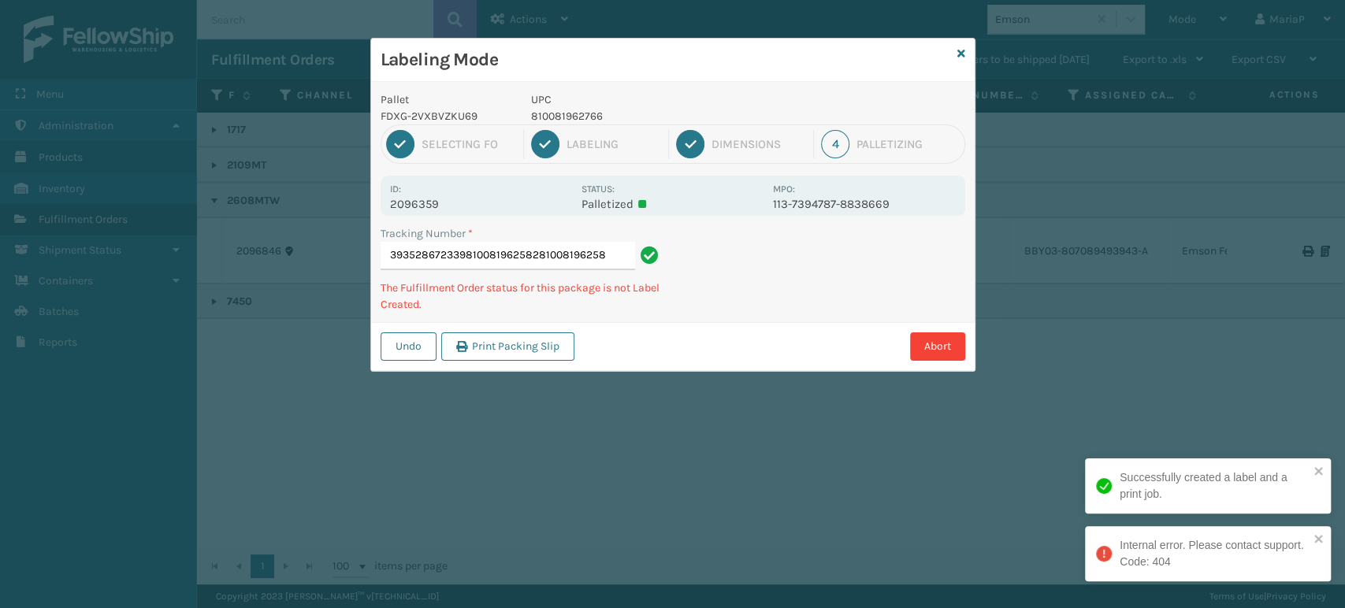
type input "393528672339810081962582810081962582"
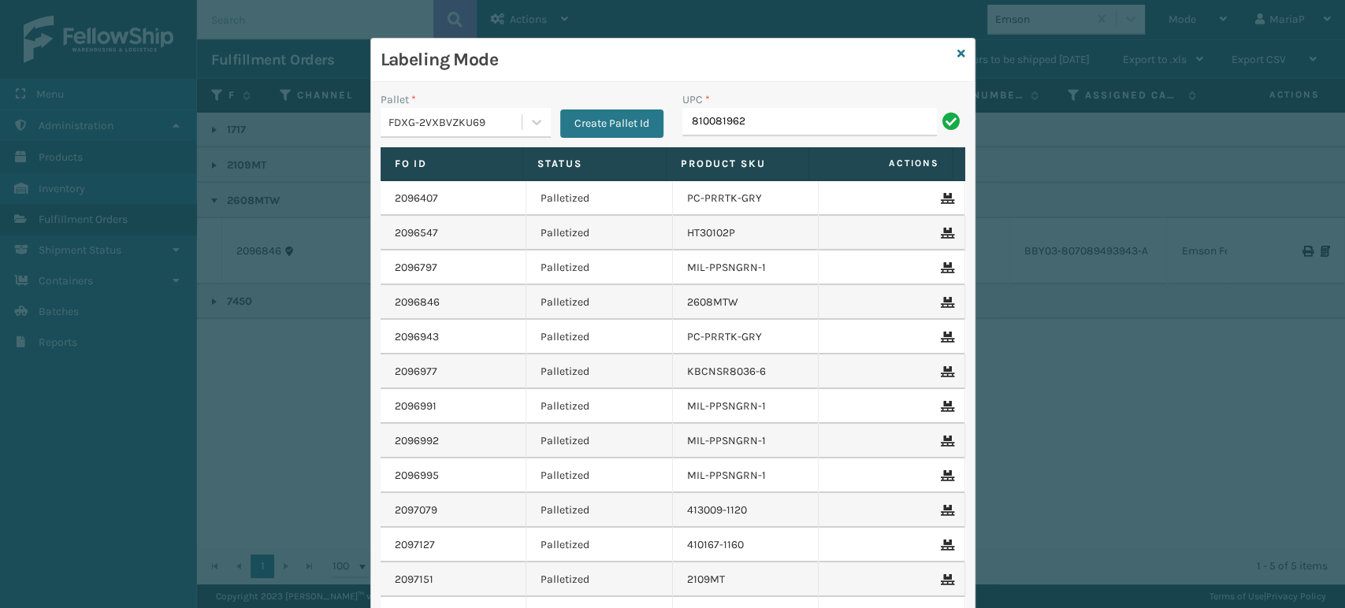
type input "8100819627"
type input "GEN-AB-"
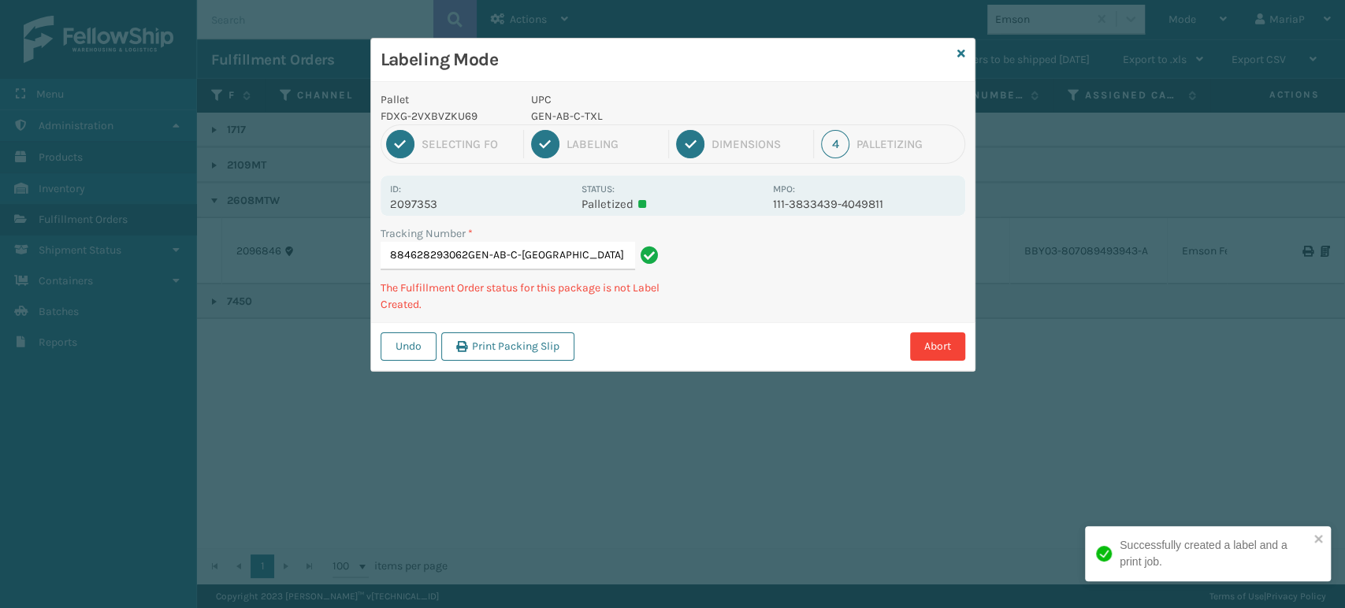
type input "884628293062GEN-AB-C-TXL"
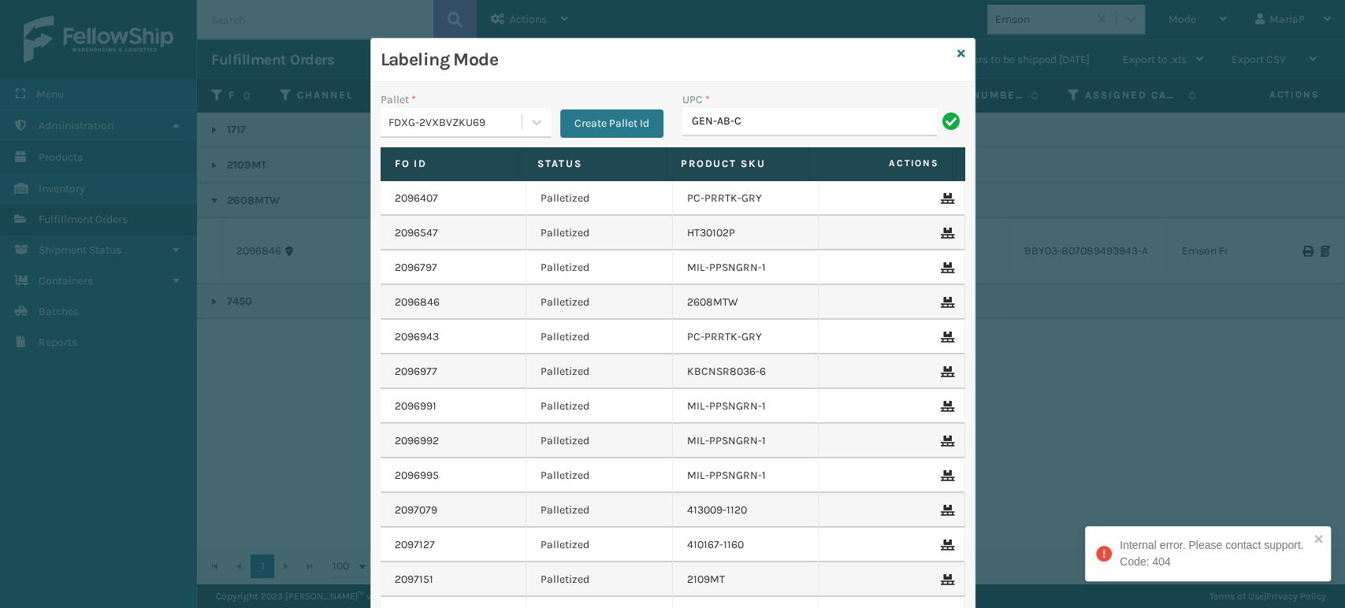
type input "GEN-AB-C-"
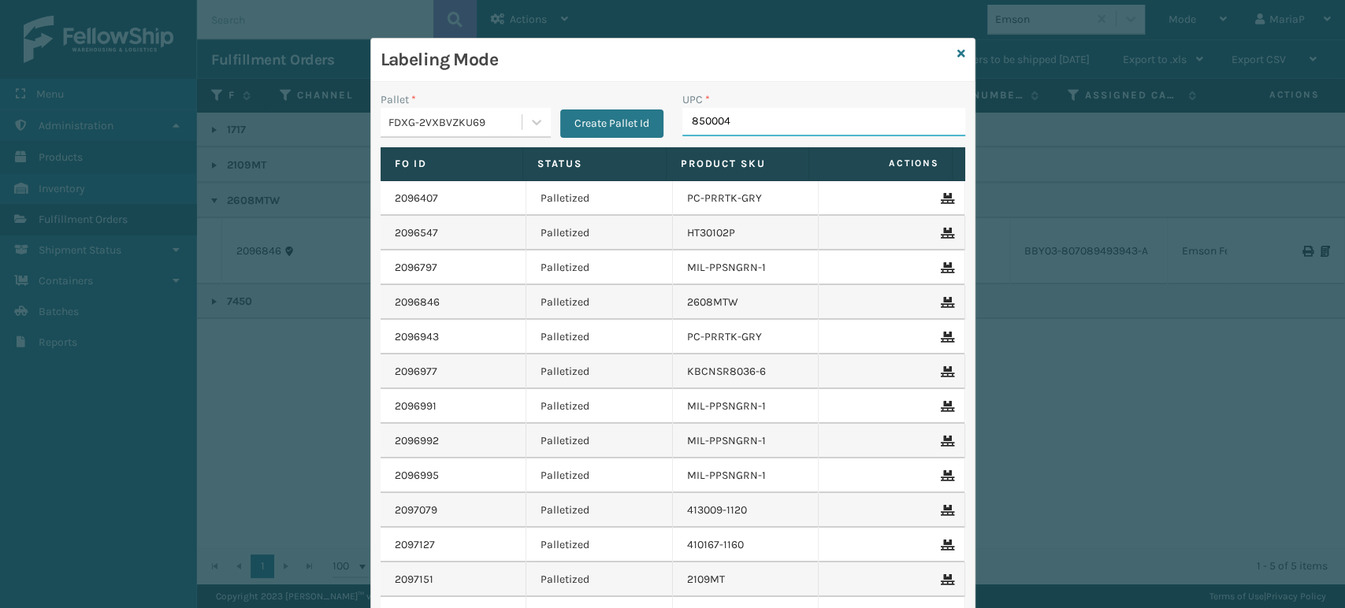
type input "8500041"
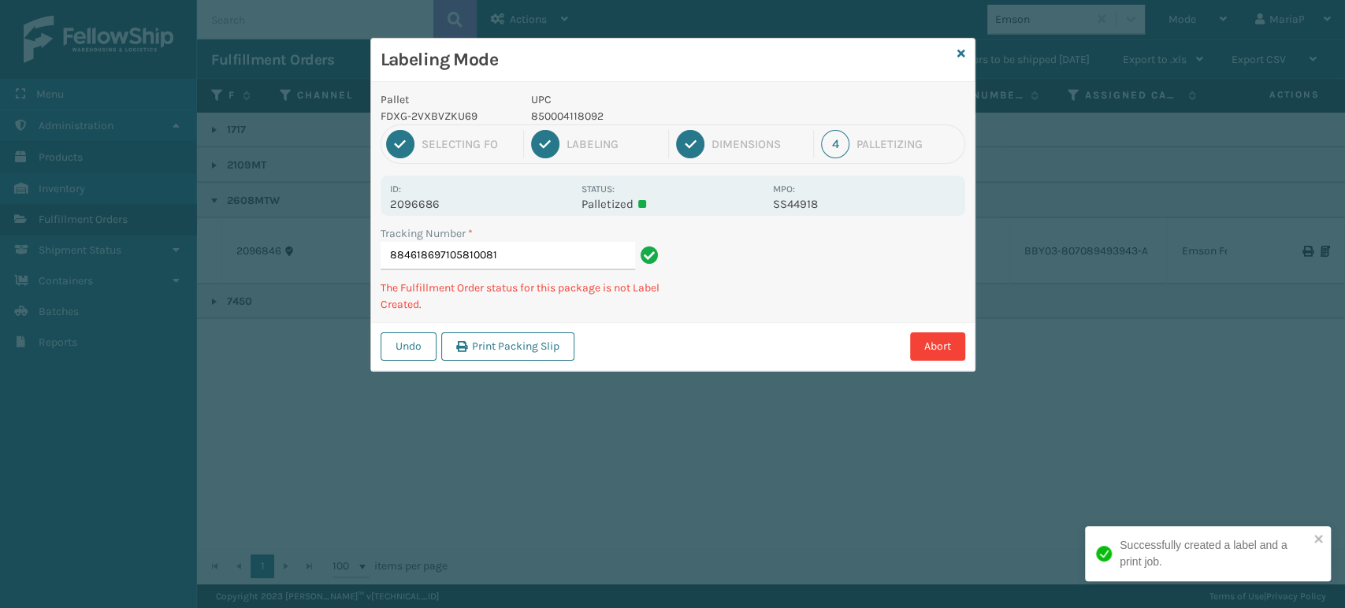
type input "8846186971058100819"
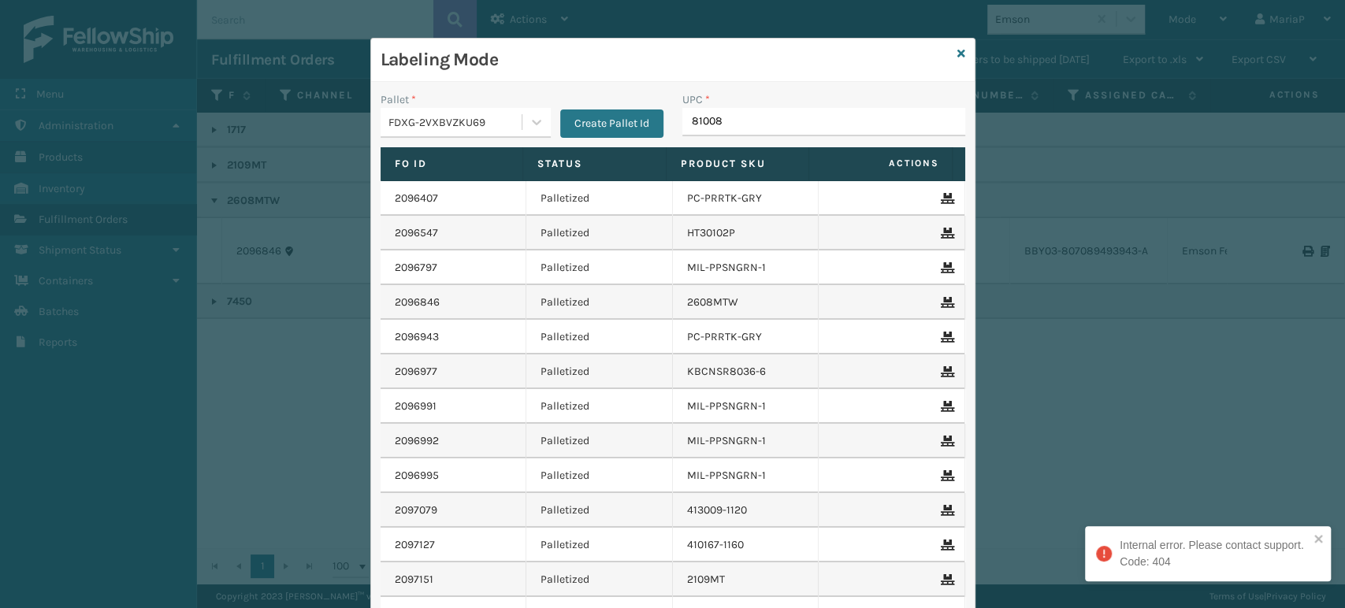
type input "810081"
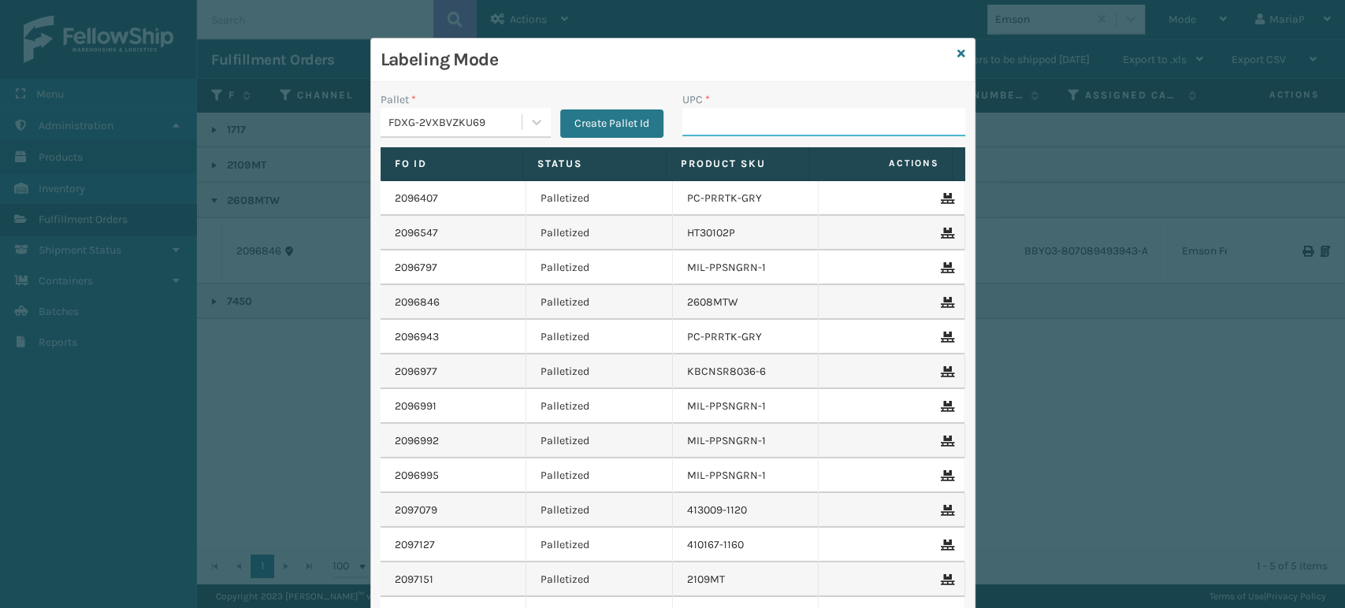
click at [715, 123] on input "UPC *" at bounding box center [823, 122] width 283 height 28
type input "HAN-S-21050-06"
type input "RBJ-S-20751-09"
type input "BUN-K-21341-00"
click at [957, 54] on icon at bounding box center [961, 53] width 8 height 11
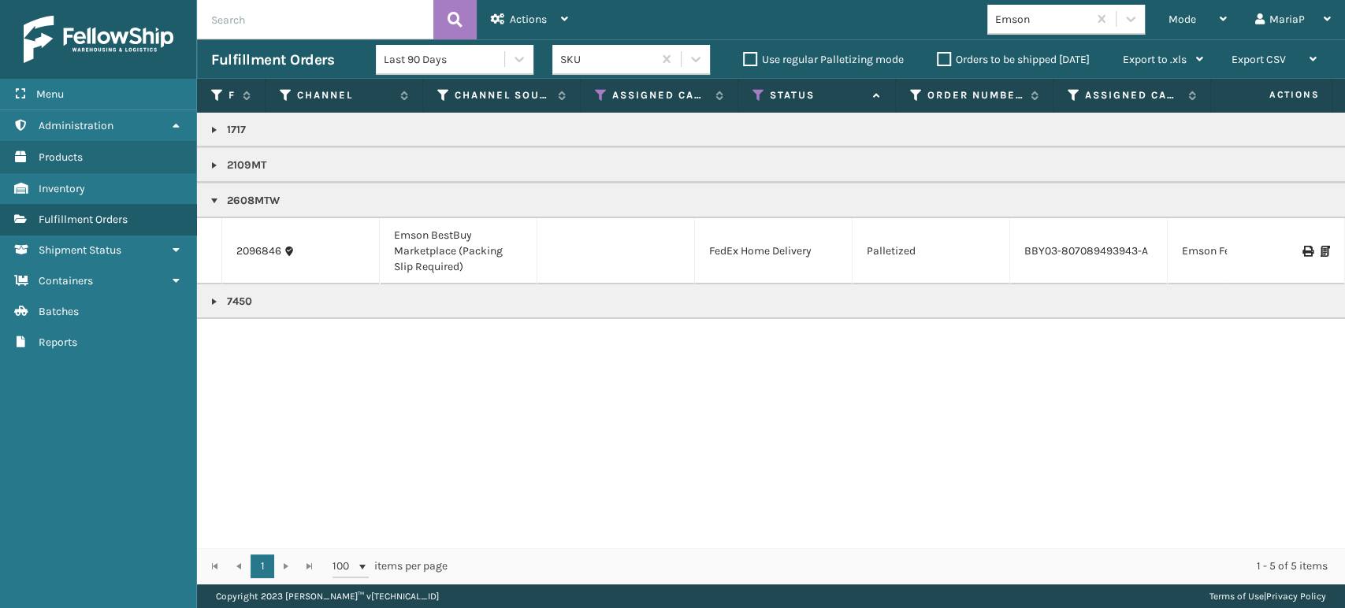
click at [1021, 17] on div "Emson" at bounding box center [1042, 19] width 94 height 17
type input "JUM"
click at [1038, 58] on div "JumpSport" at bounding box center [1066, 58] width 158 height 29
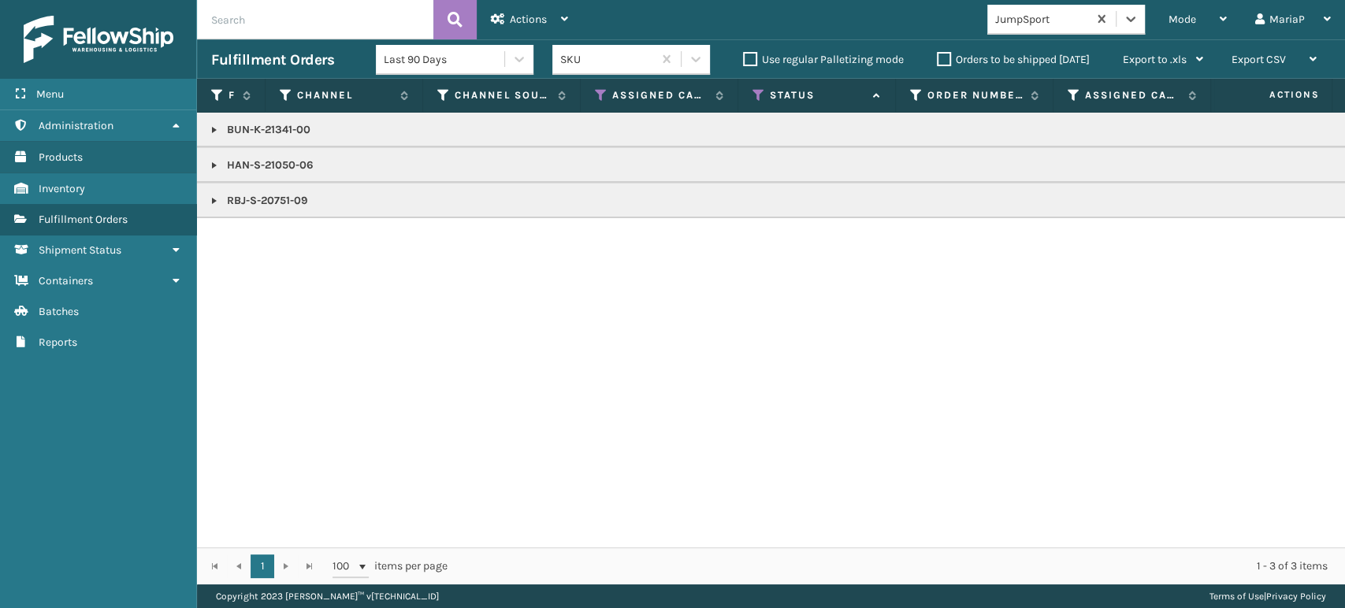
copy p "BUN-K-21341-00"
click at [1187, 13] on span "Mode" at bounding box center [1182, 19] width 28 height 13
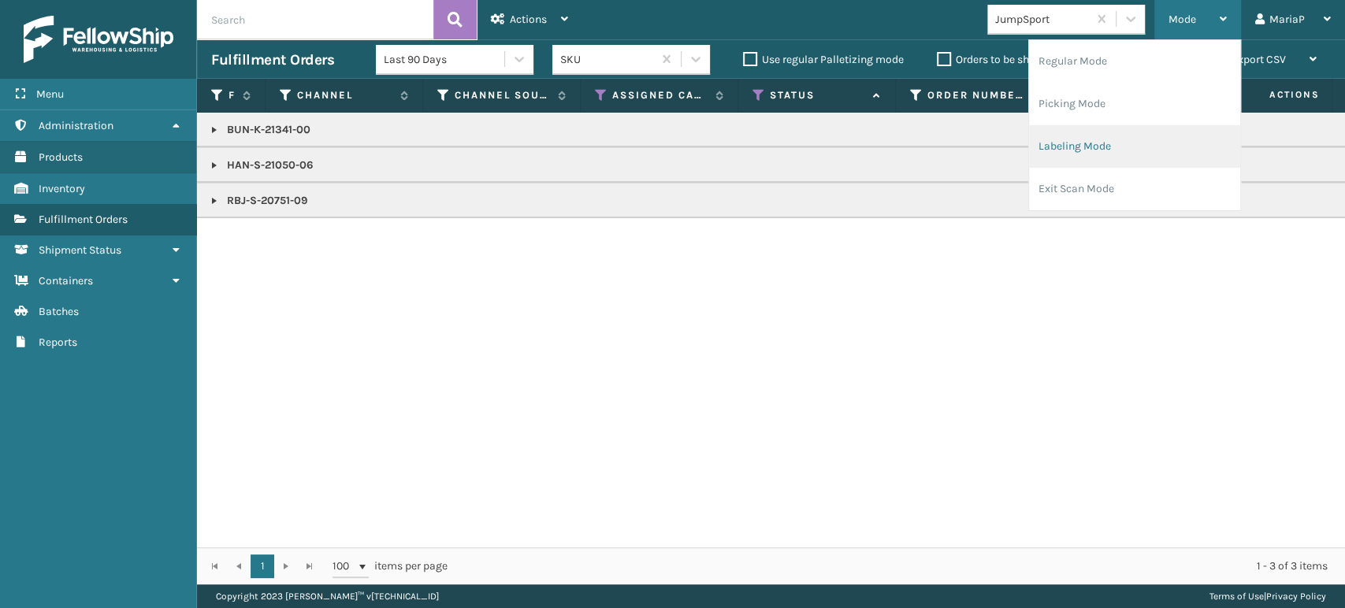
click at [1122, 132] on li "Labeling Mode" at bounding box center [1134, 146] width 211 height 43
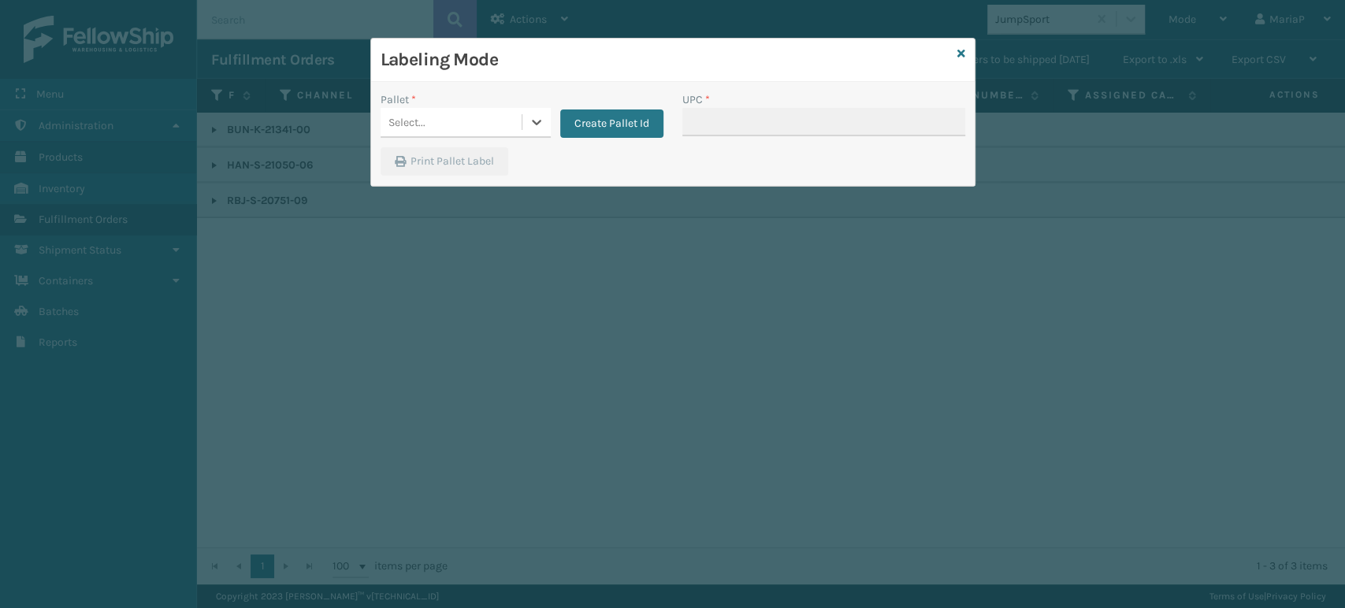
drag, startPoint x: 478, startPoint y: 114, endPoint x: 479, endPoint y: 136, distance: 22.1
click at [479, 114] on div "Select..." at bounding box center [451, 123] width 141 height 26
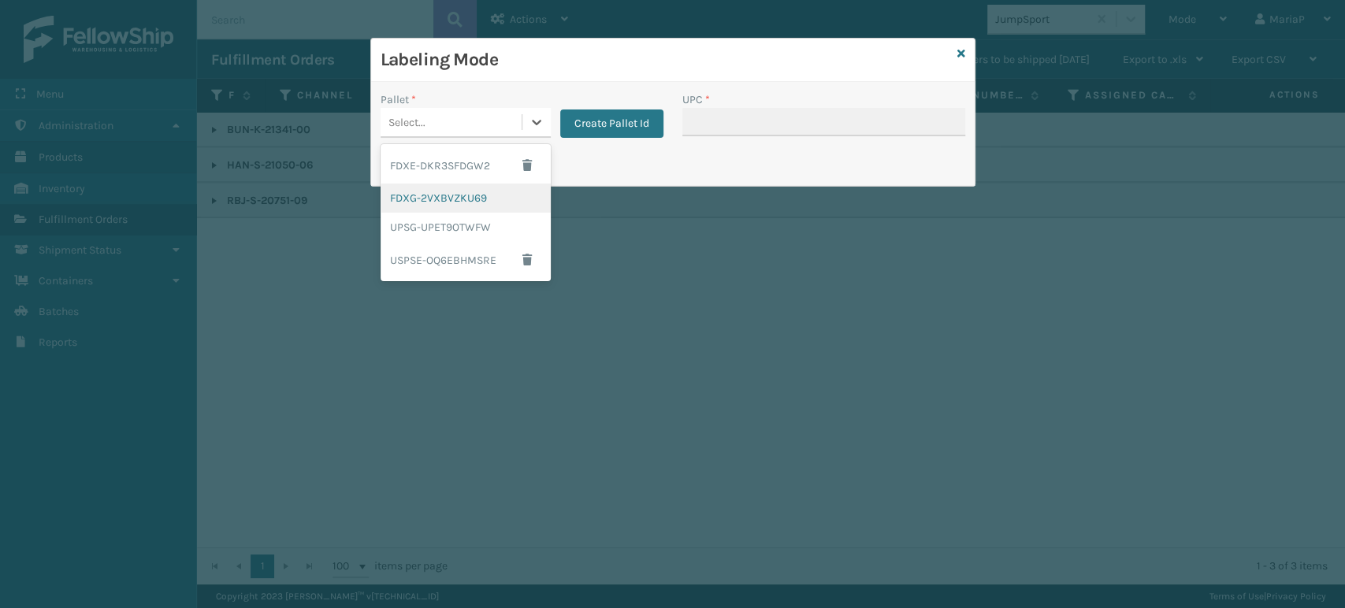
click at [485, 200] on div "FDXG-2VXBVZKU69" at bounding box center [466, 198] width 170 height 29
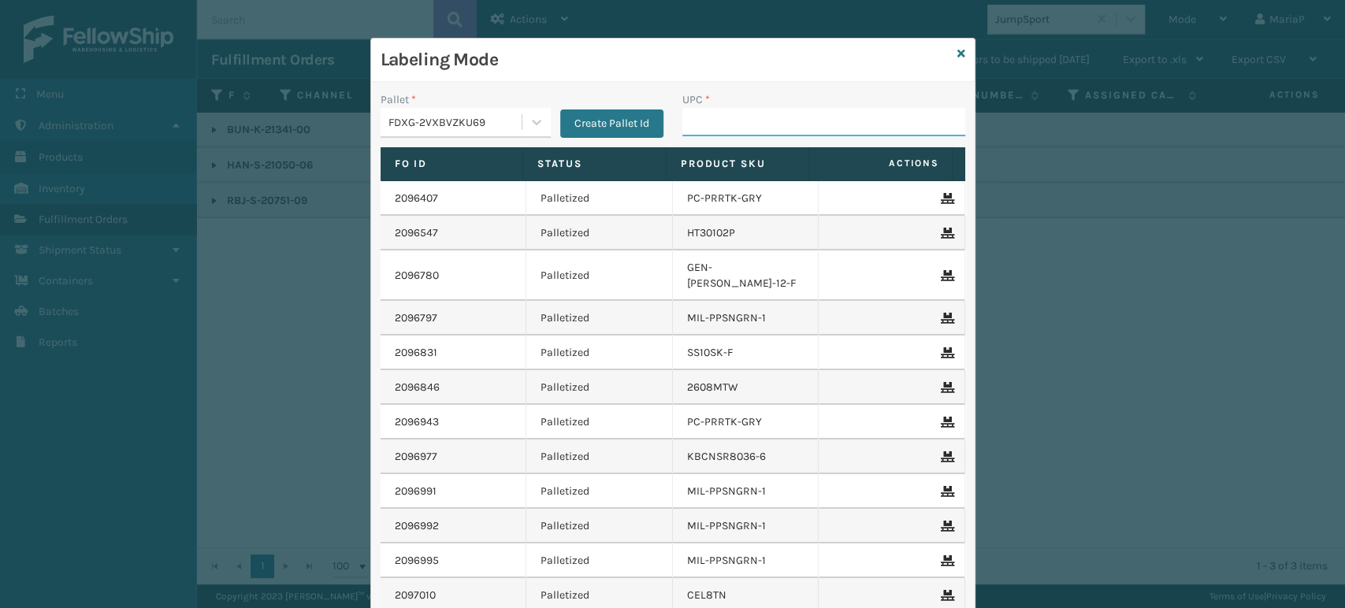
click at [730, 122] on input "UPC *" at bounding box center [823, 122] width 283 height 28
type input "BUN-K-21341-00"
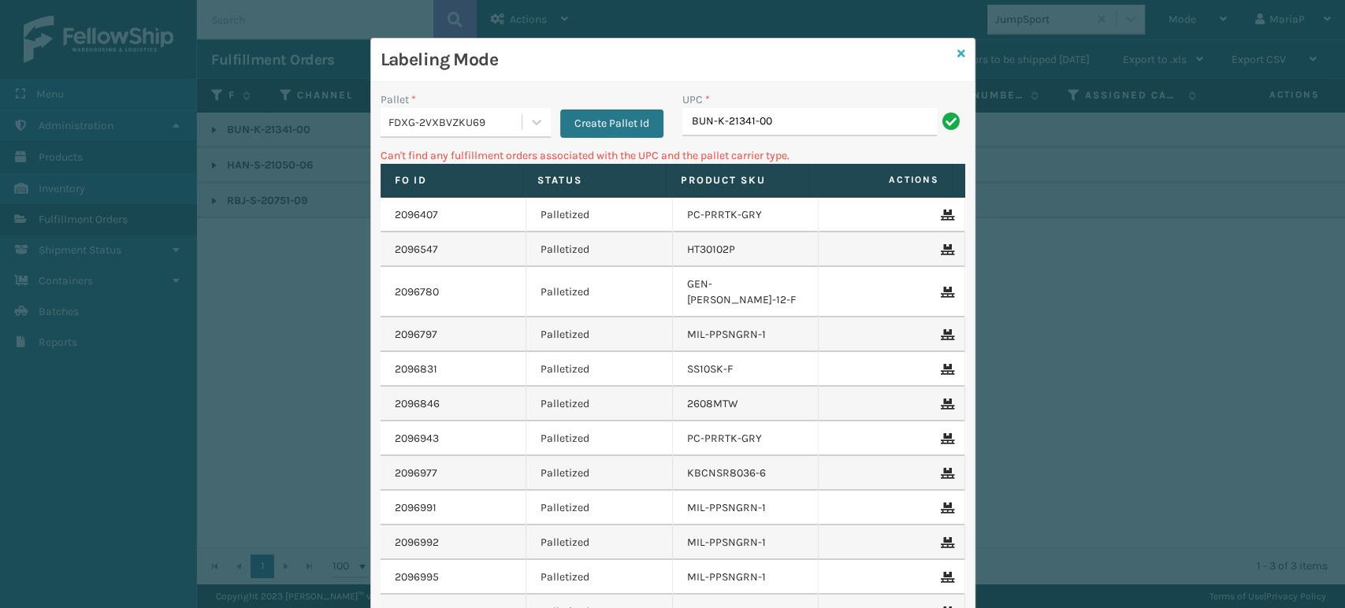
click at [957, 54] on icon at bounding box center [961, 53] width 8 height 11
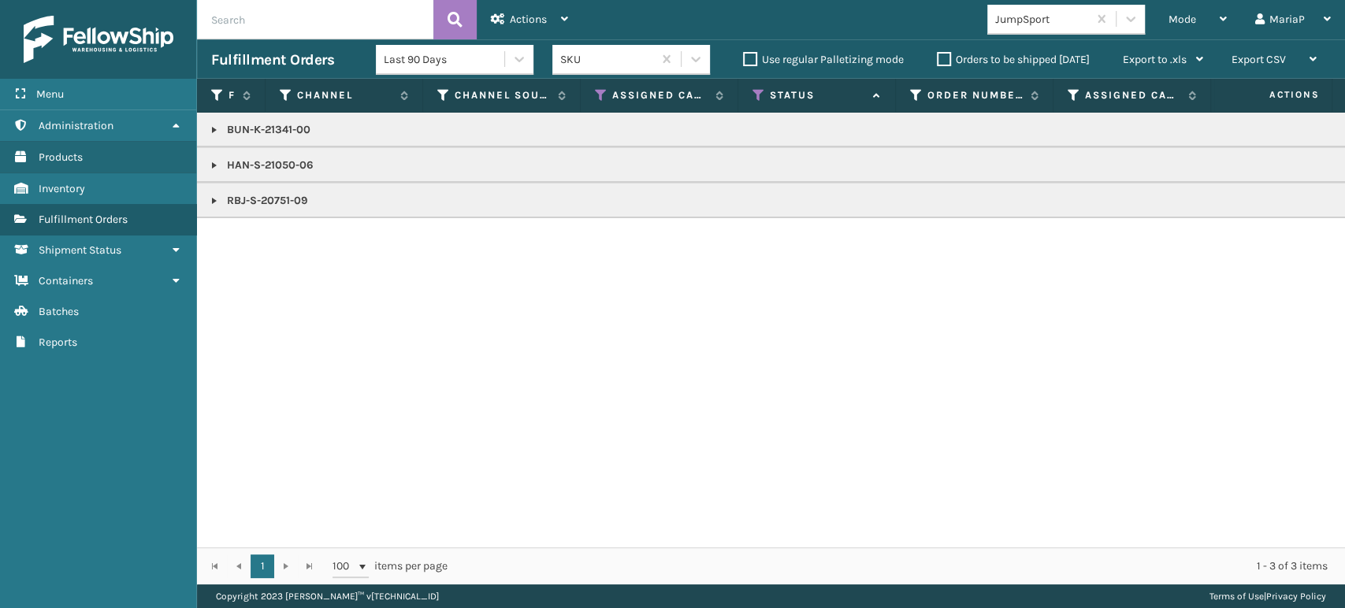
copy p "BUN-K-21341-00"
click at [1201, 5] on div "Mode" at bounding box center [1197, 19] width 58 height 39
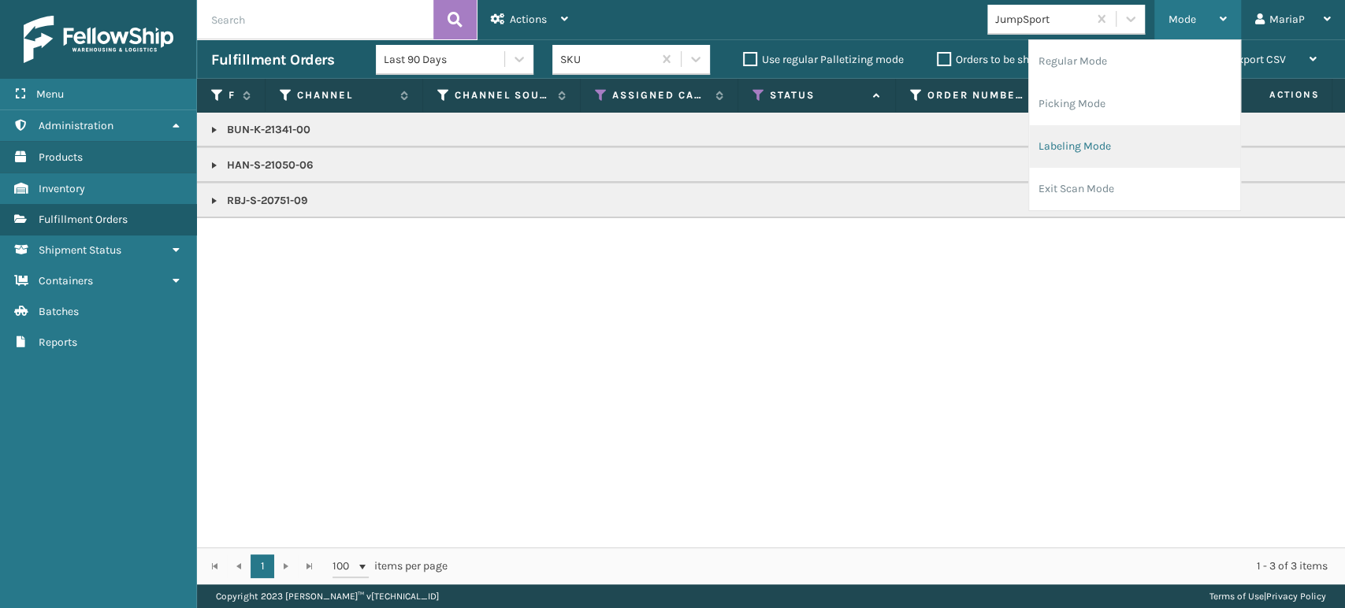
click at [1116, 162] on li "Labeling Mode" at bounding box center [1134, 146] width 211 height 43
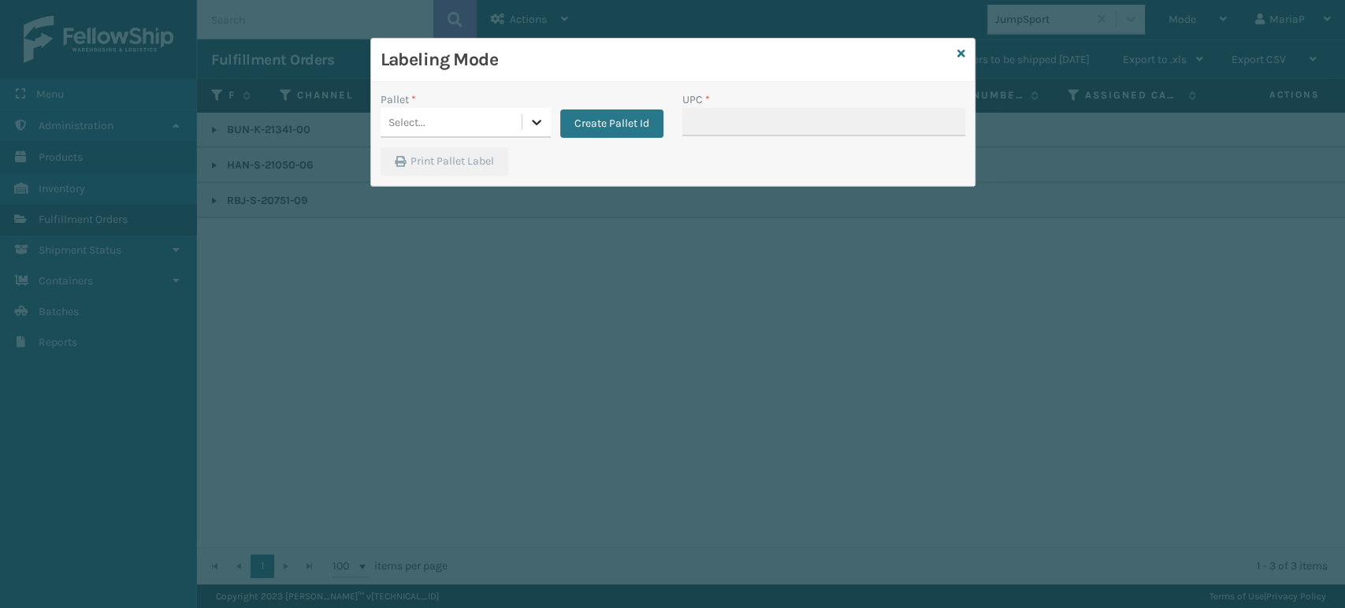
click at [525, 108] on div at bounding box center [536, 122] width 28 height 28
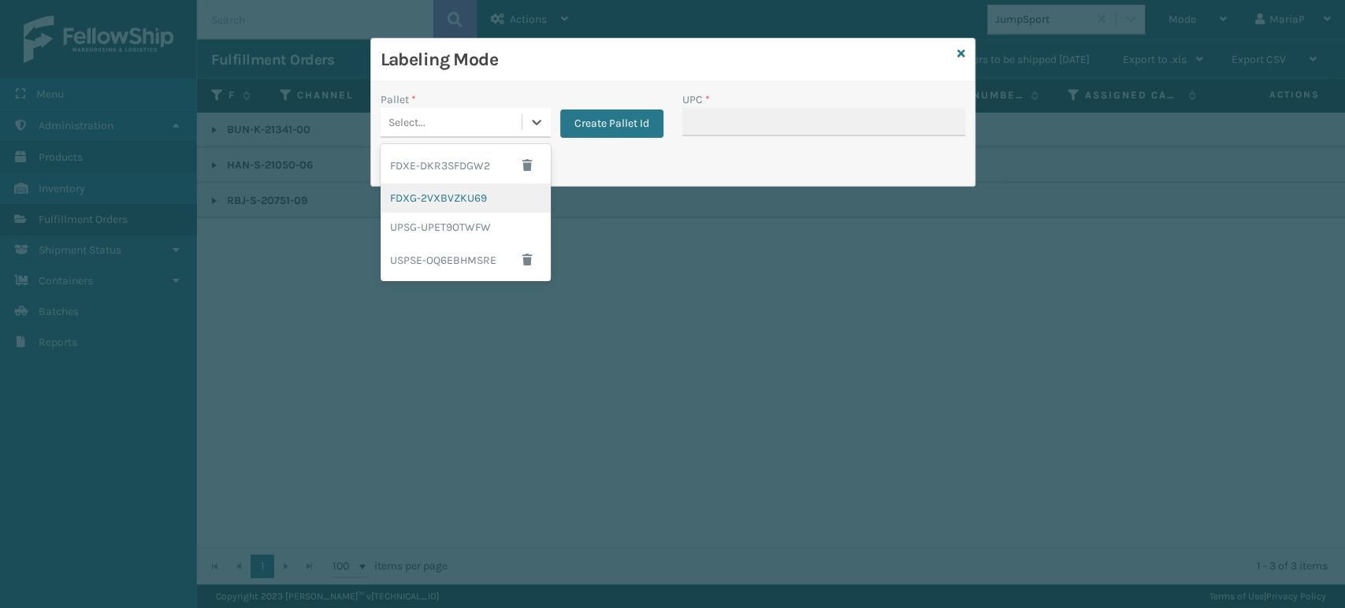
drag, startPoint x: 424, startPoint y: 192, endPoint x: 744, endPoint y: 140, distance: 324.1
click at [426, 191] on div "FDXG-2VXBVZKU69" at bounding box center [466, 198] width 170 height 29
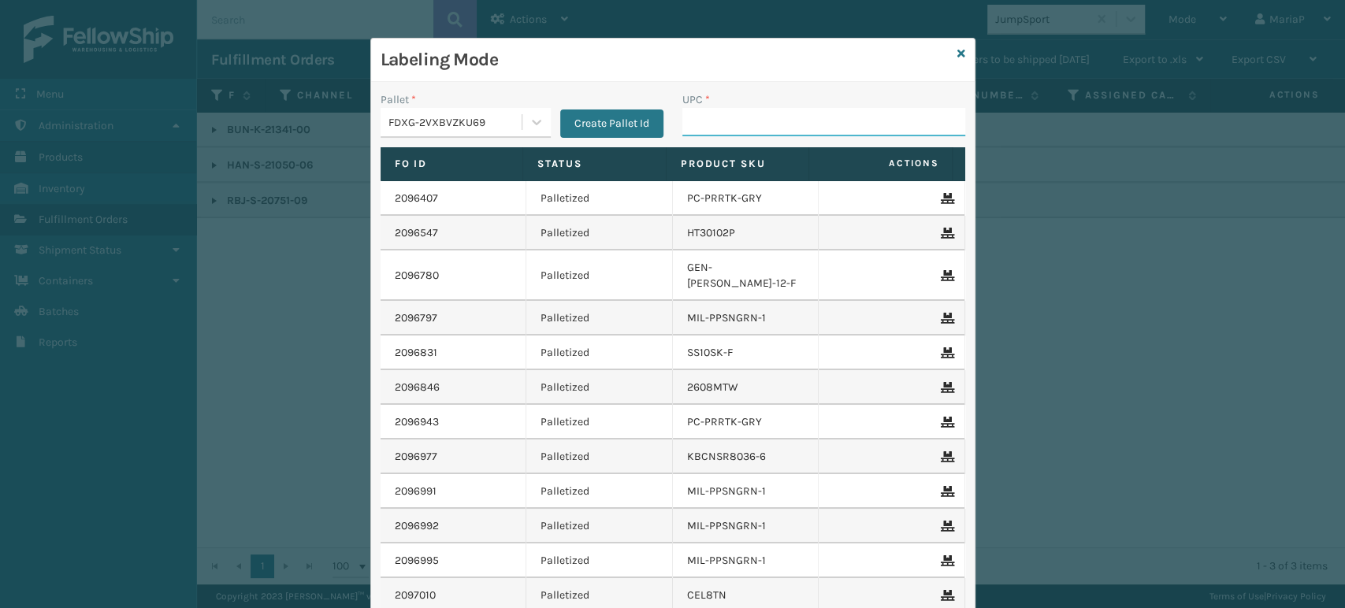
click at [761, 132] on input "UPC *" at bounding box center [823, 122] width 283 height 28
paste input "BUN-K-21341-00"
type input "BUN-K-21341-00"
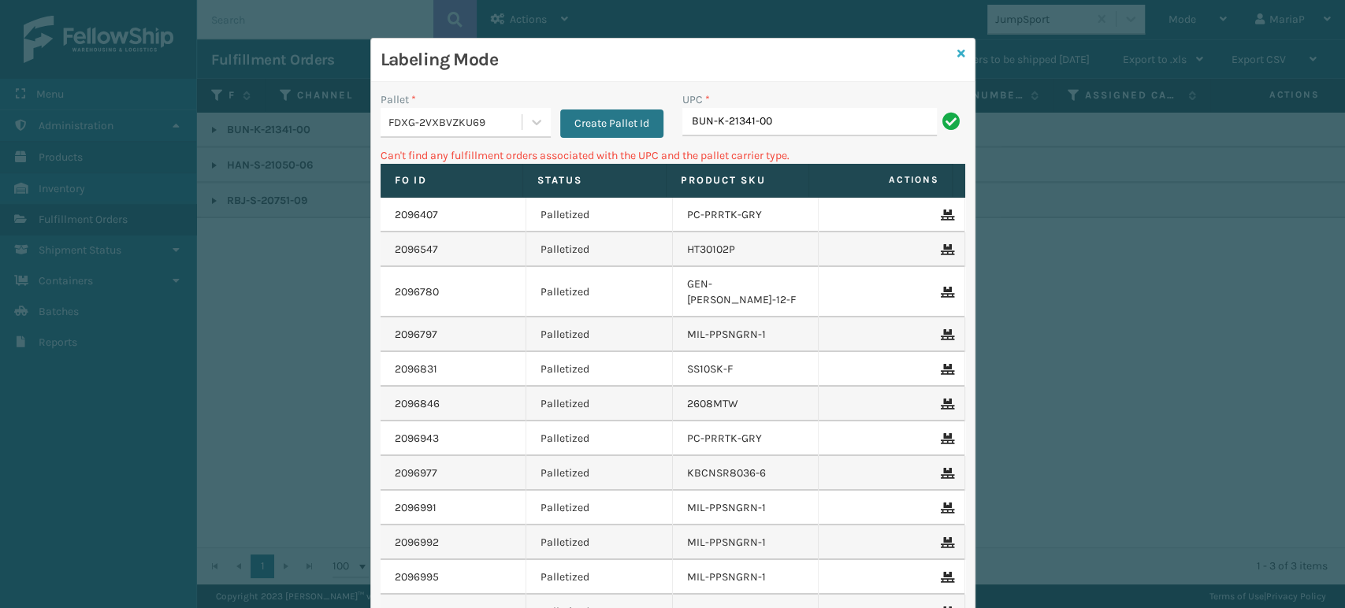
click at [957, 55] on icon at bounding box center [961, 53] width 8 height 11
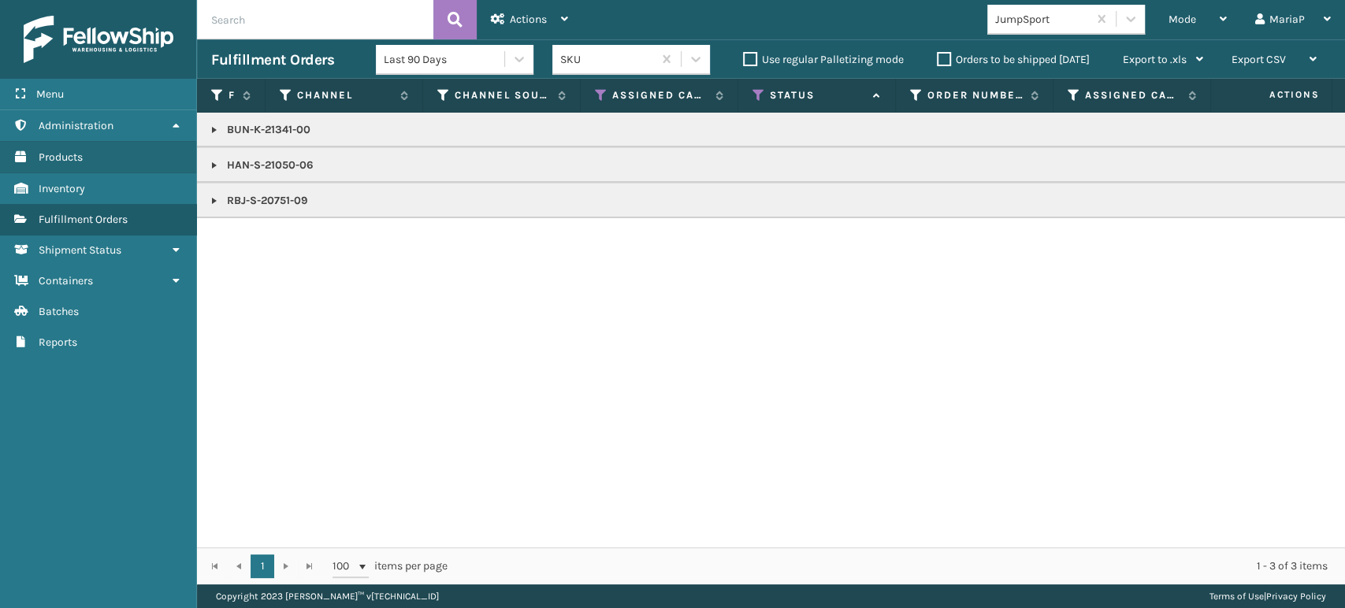
click at [214, 129] on link at bounding box center [214, 130] width 13 height 13
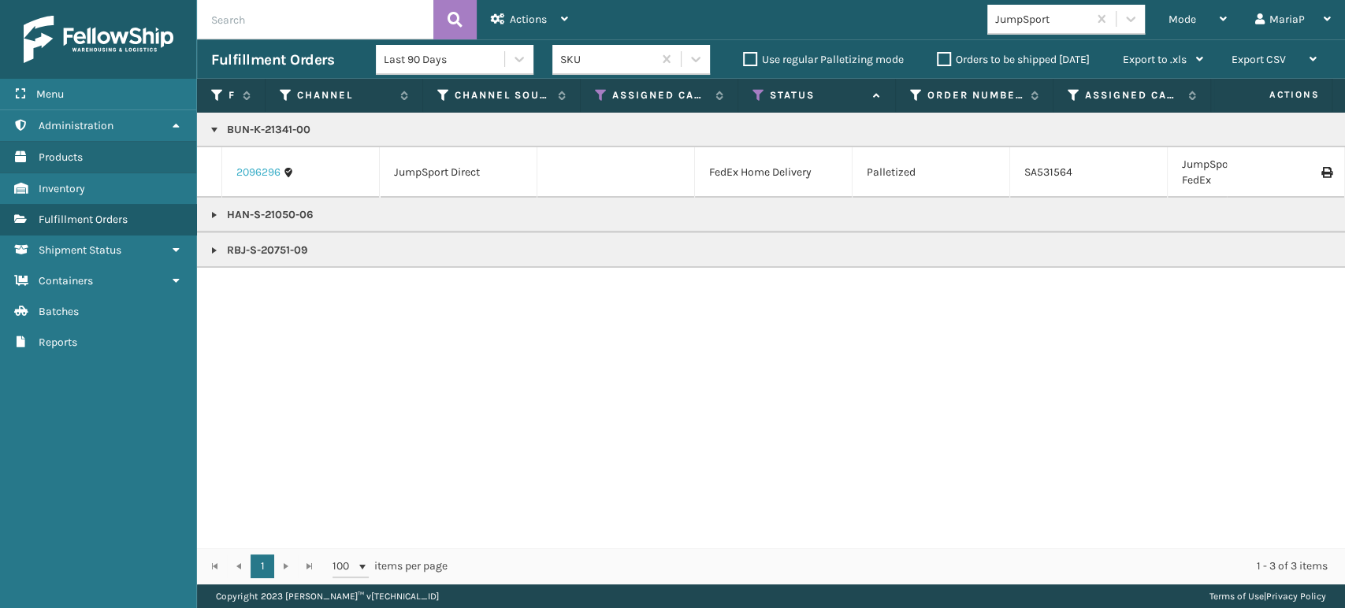
click at [252, 170] on link "2096296" at bounding box center [258, 173] width 44 height 16
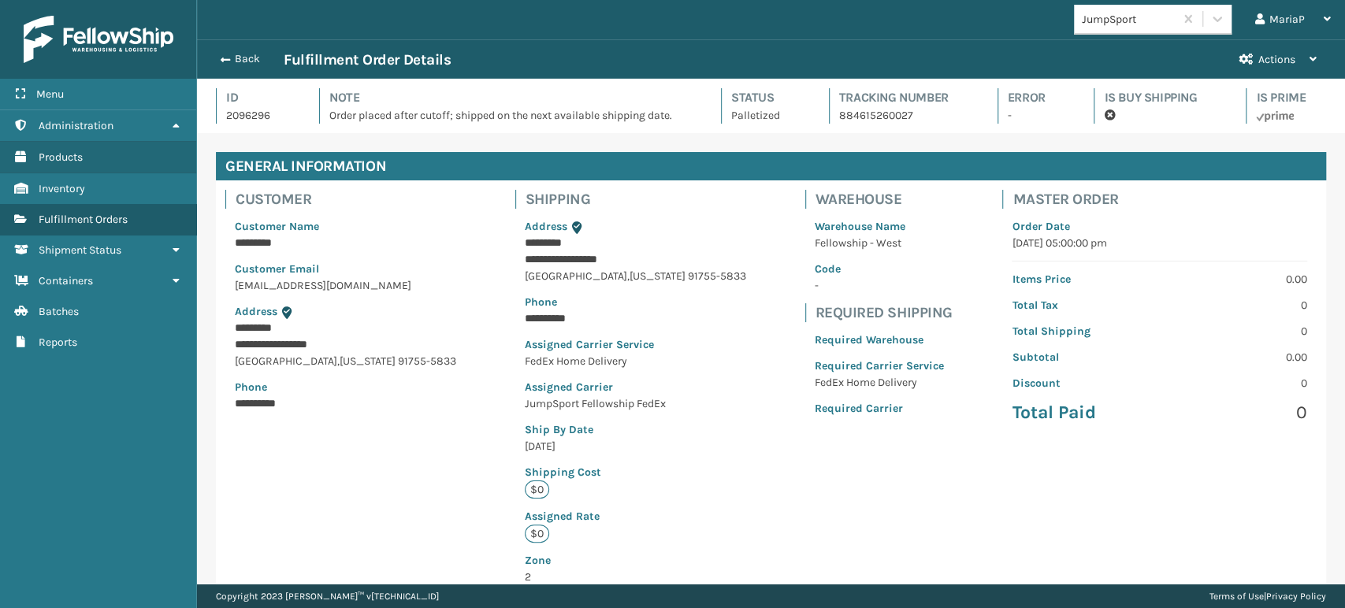
scroll to position [338, 0]
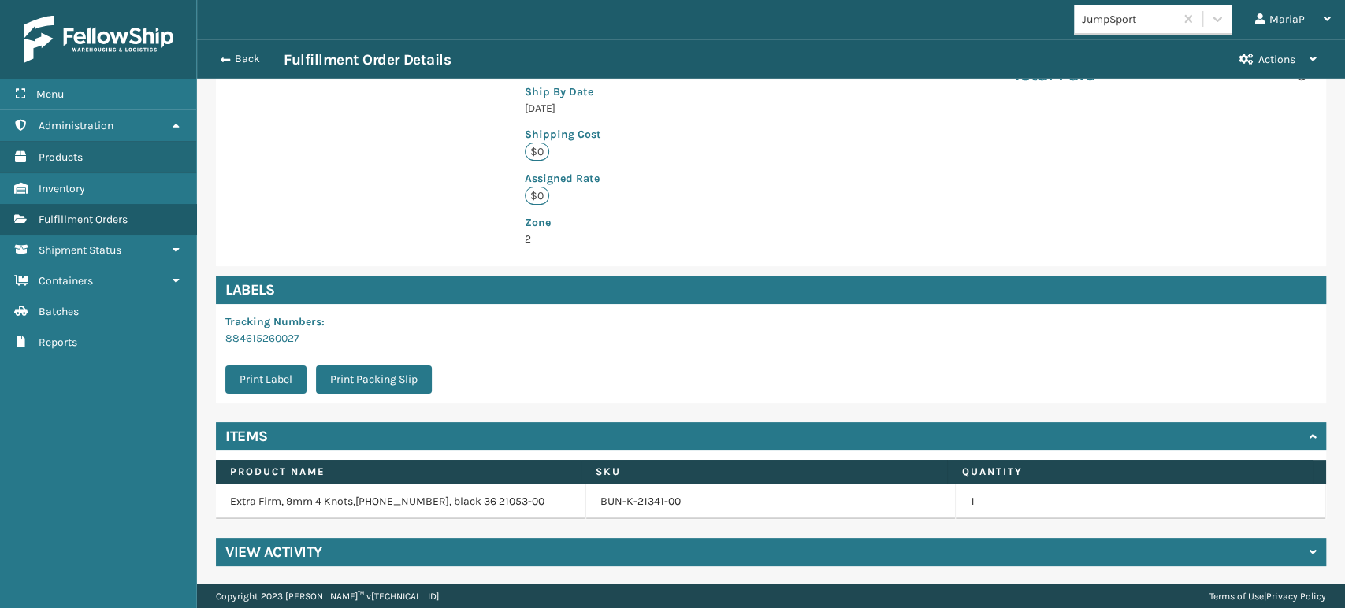
click at [639, 509] on td "BUN-K-21341-00" at bounding box center [771, 502] width 370 height 35
click at [641, 502] on link "BUN-K-21341-00" at bounding box center [640, 502] width 80 height 16
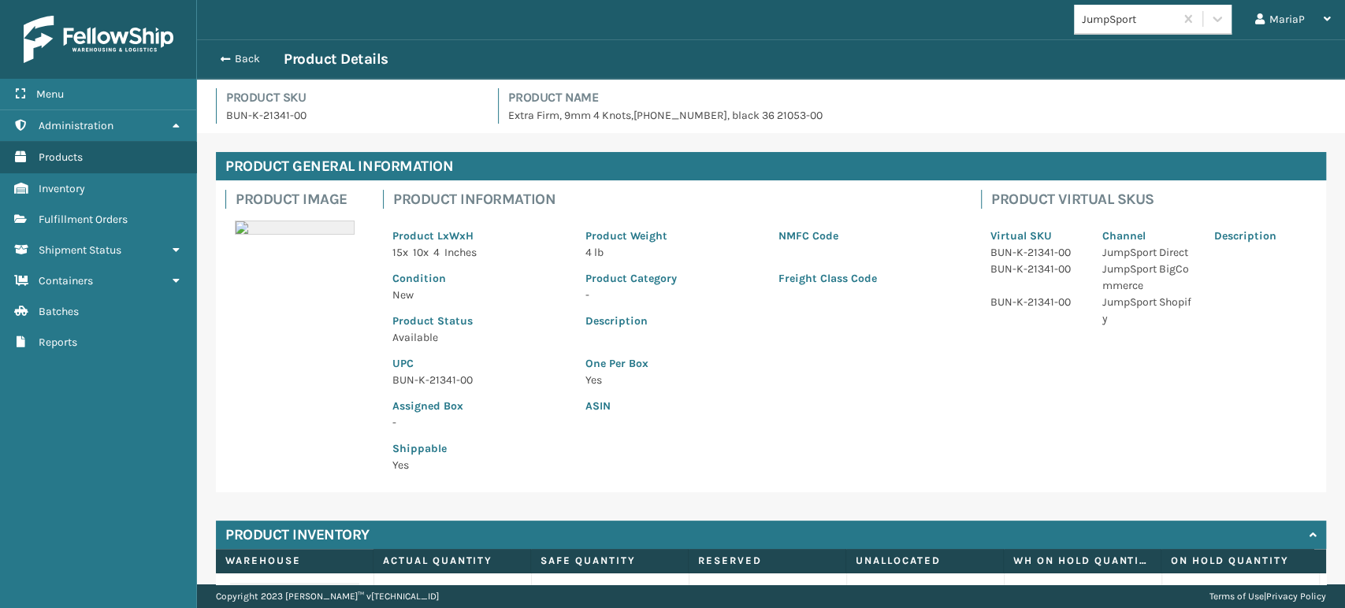
click at [435, 384] on p "BUN-K-21341-00" at bounding box center [479, 380] width 174 height 17
copy p "BUN-K-21341-00"
click at [237, 58] on button "Back" at bounding box center [247, 59] width 72 height 14
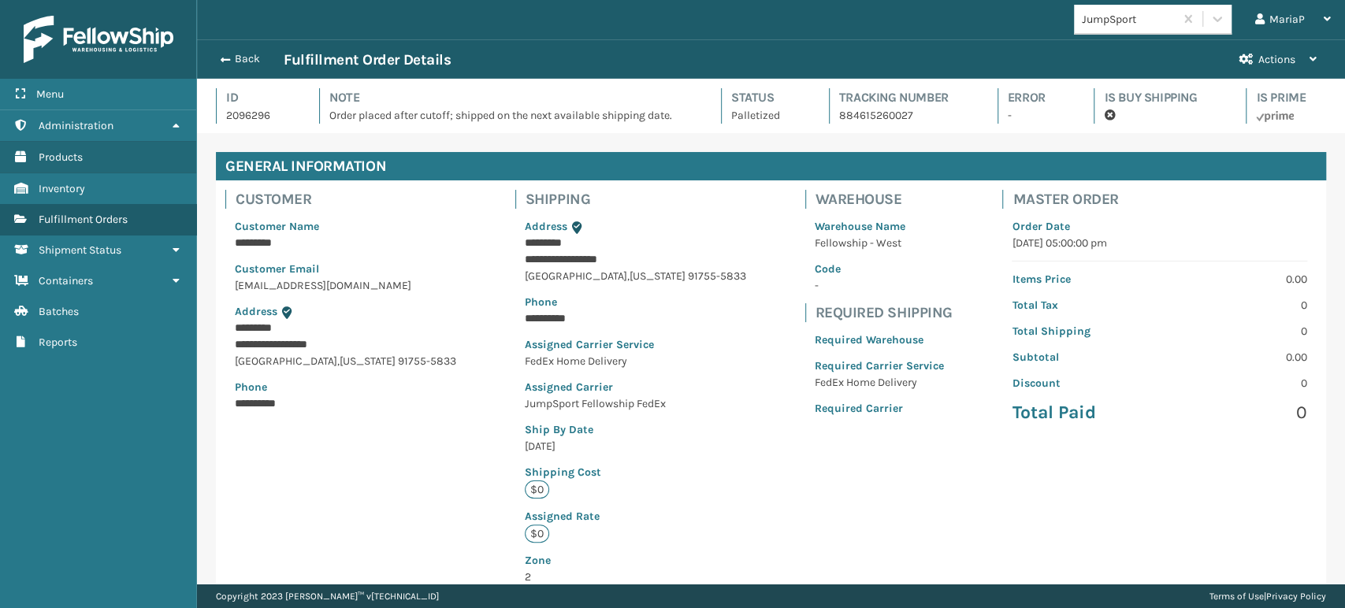
scroll to position [38, 1147]
click at [240, 50] on div "Back Fulfillment Order Details" at bounding box center [718, 59] width 1014 height 19
click at [223, 55] on span "button" at bounding box center [222, 59] width 9 height 11
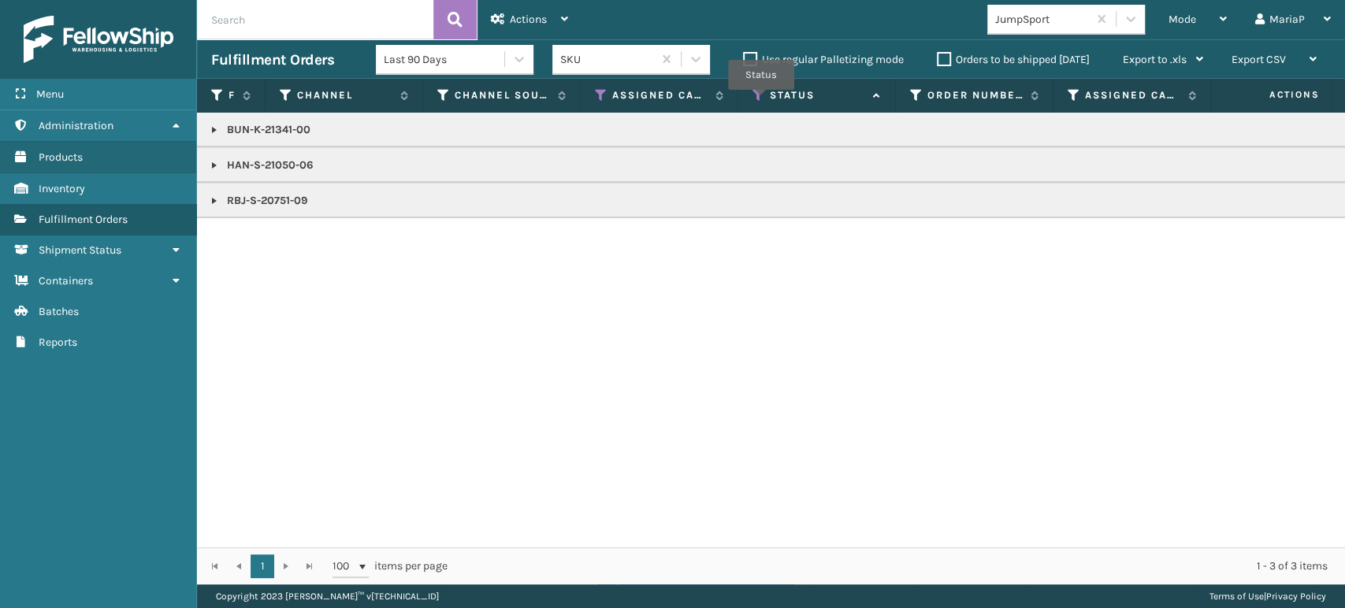
click at [761, 100] on icon at bounding box center [758, 95] width 13 height 14
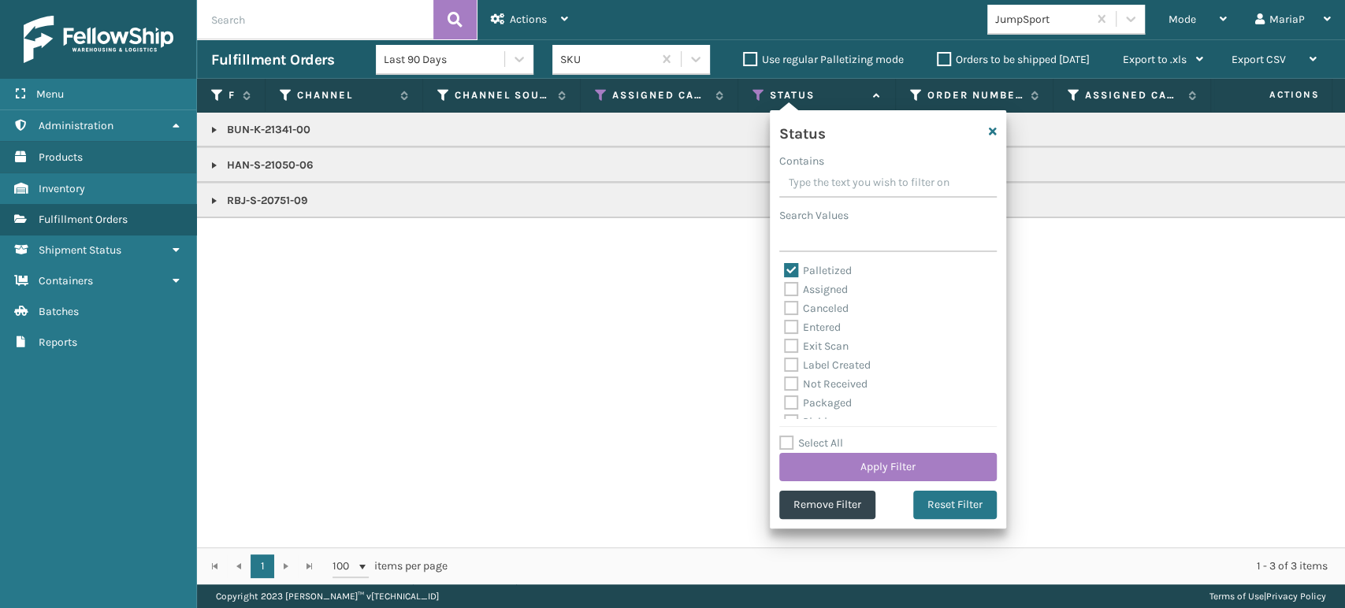
click at [797, 271] on label "Palletized" at bounding box center [818, 270] width 68 height 13
click at [785, 271] on input "Palletized" at bounding box center [784, 267] width 1 height 10
checkbox input "false"
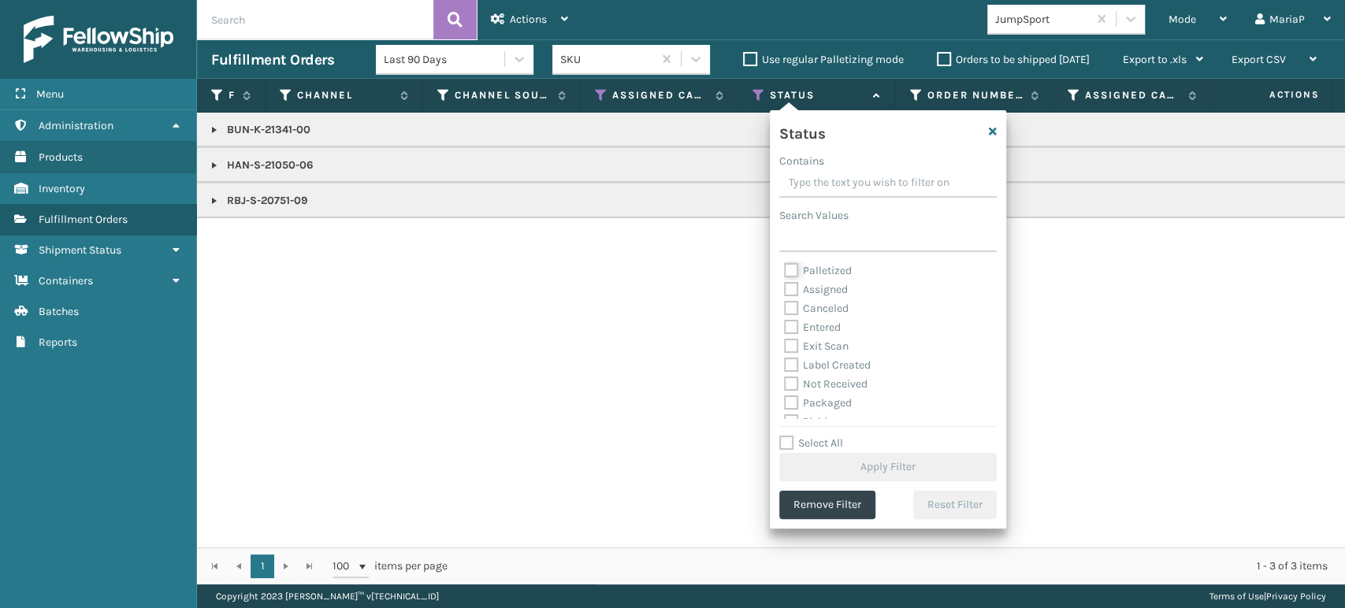
scroll to position [87, 0]
click at [782, 336] on div "Palletized Assigned Canceled Entered Exit Scan Label Created Not Received Packa…" at bounding box center [887, 341] width 217 height 158
click at [784, 333] on label "Picking" at bounding box center [812, 334] width 56 height 13
click at [784, 333] on input "Picking" at bounding box center [784, 330] width 1 height 10
checkbox input "true"
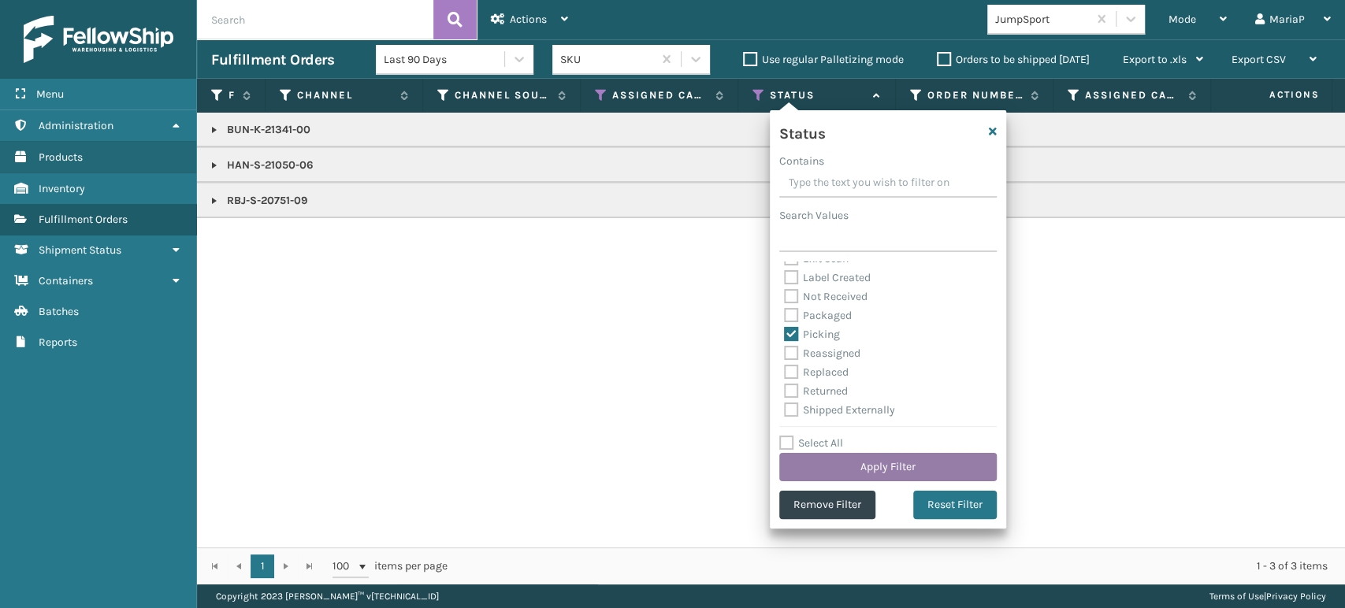
click at [941, 474] on button "Apply Filter" at bounding box center [887, 467] width 217 height 28
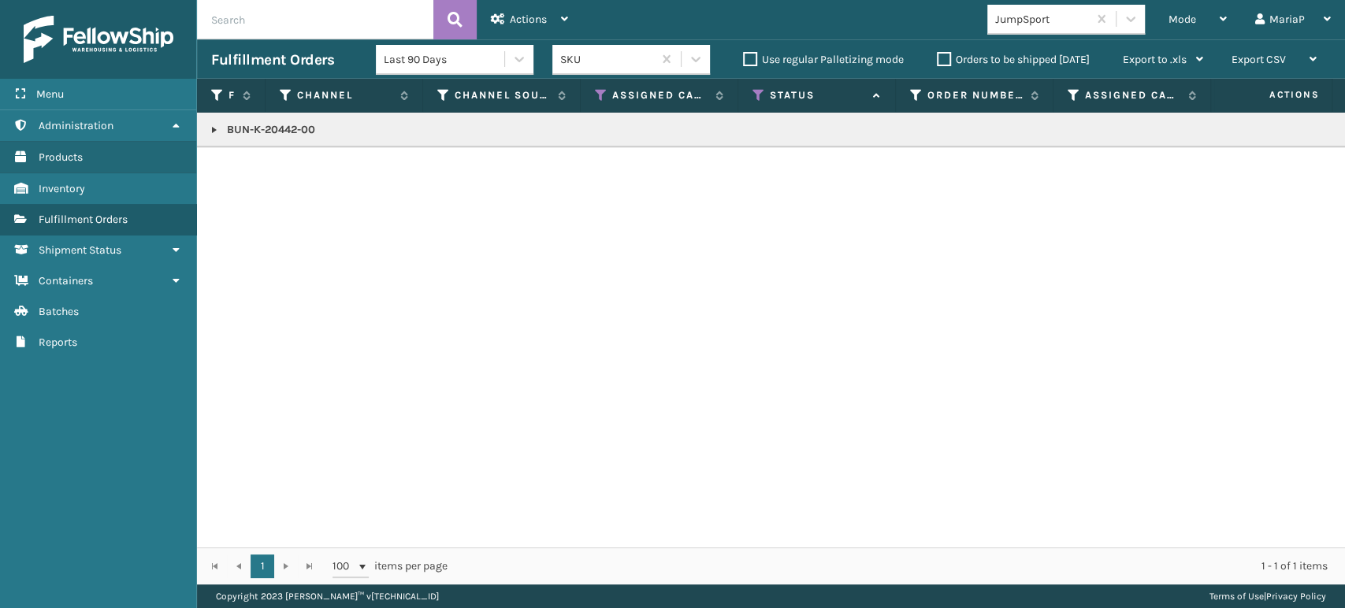
copy p "BUN-K-20442-00"
click at [1199, 22] on div "Mode" at bounding box center [1197, 19] width 58 height 39
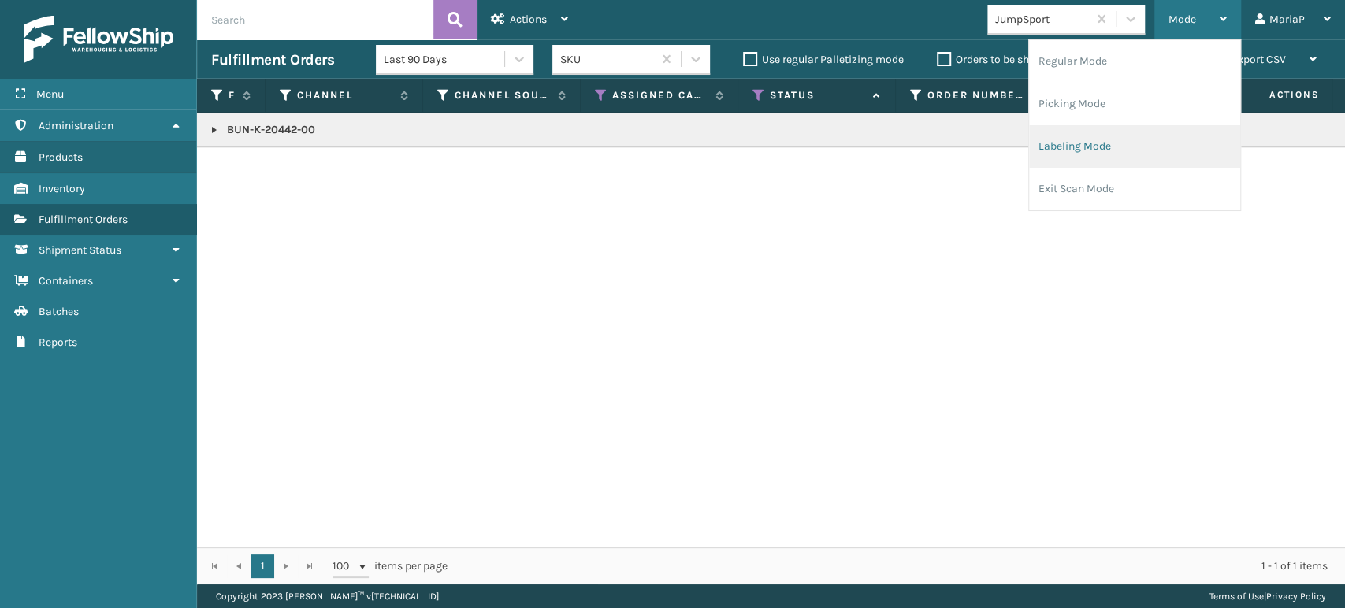
click at [1111, 149] on li "Labeling Mode" at bounding box center [1134, 146] width 211 height 43
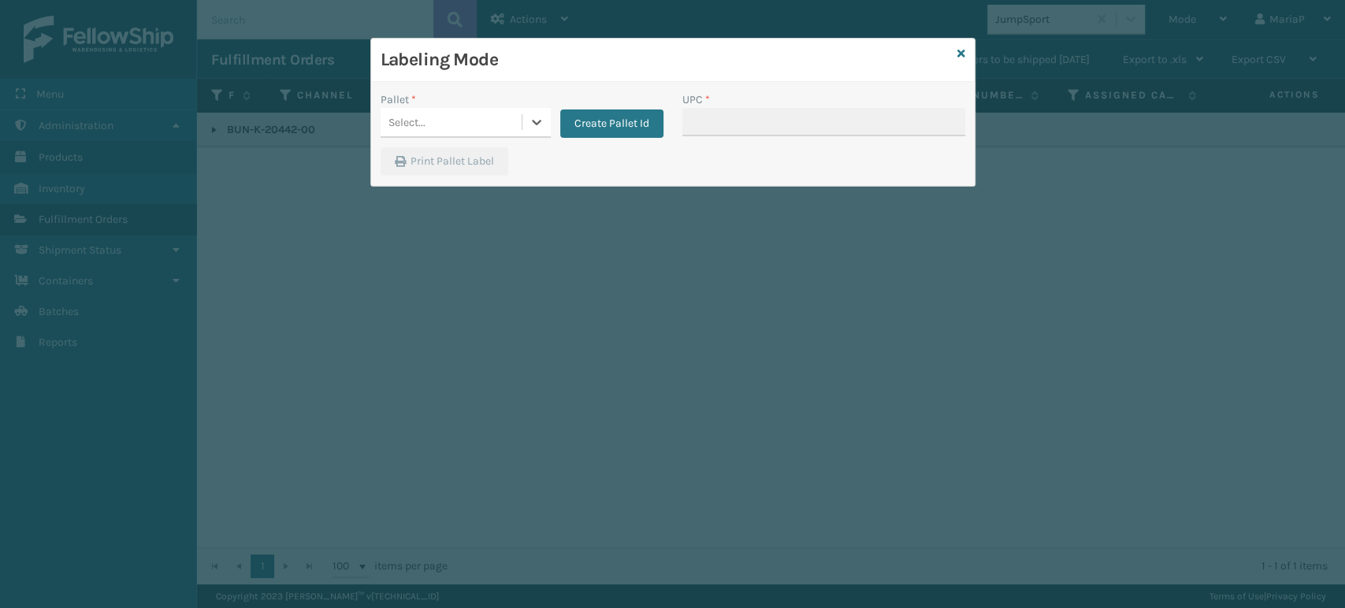
click at [495, 124] on div "Select..." at bounding box center [451, 123] width 141 height 26
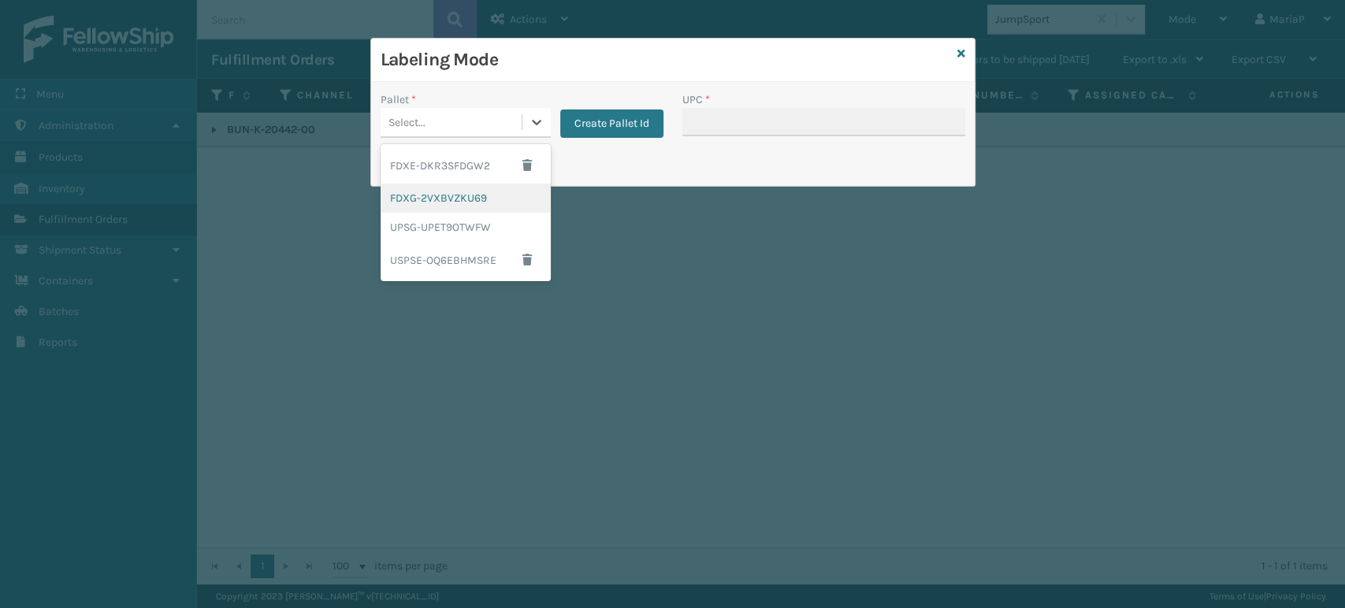
click at [471, 203] on div "FDXG-2VXBVZKU69" at bounding box center [466, 198] width 170 height 29
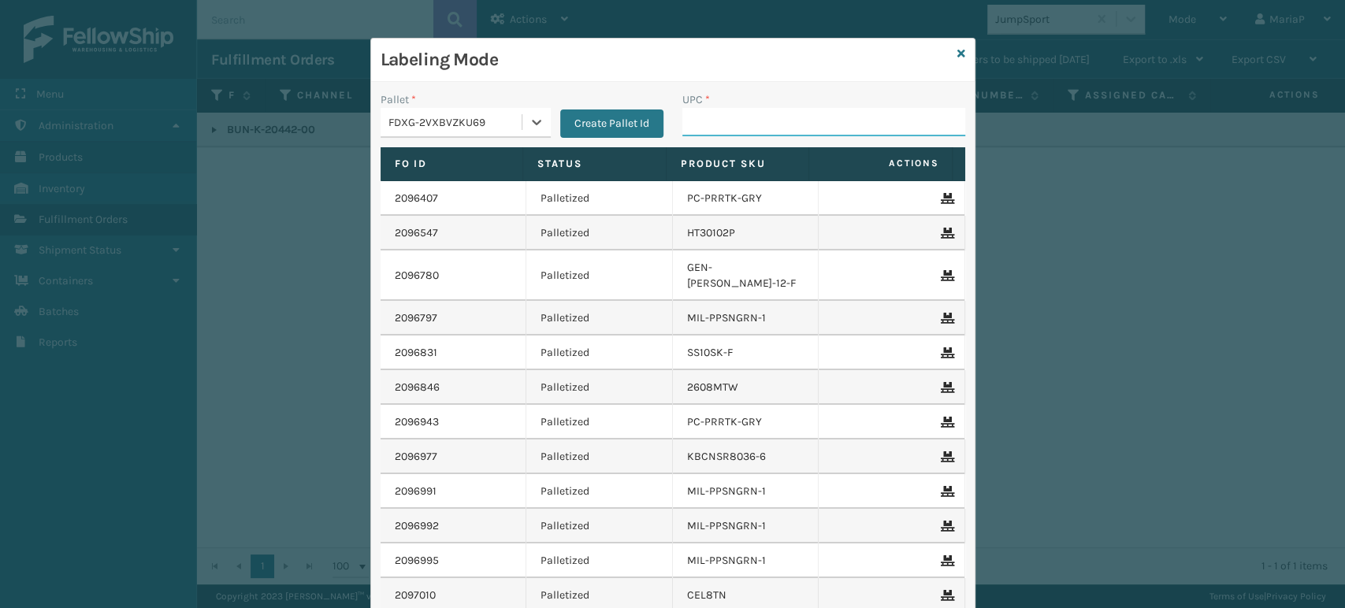
click at [737, 126] on input "UPC *" at bounding box center [823, 122] width 283 height 28
paste input "BUN-K-20442-00"
type input "BUN-K-20442-00"
click at [737, 125] on input "BUN-K-20442-00" at bounding box center [809, 122] width 254 height 28
type input "8500460"
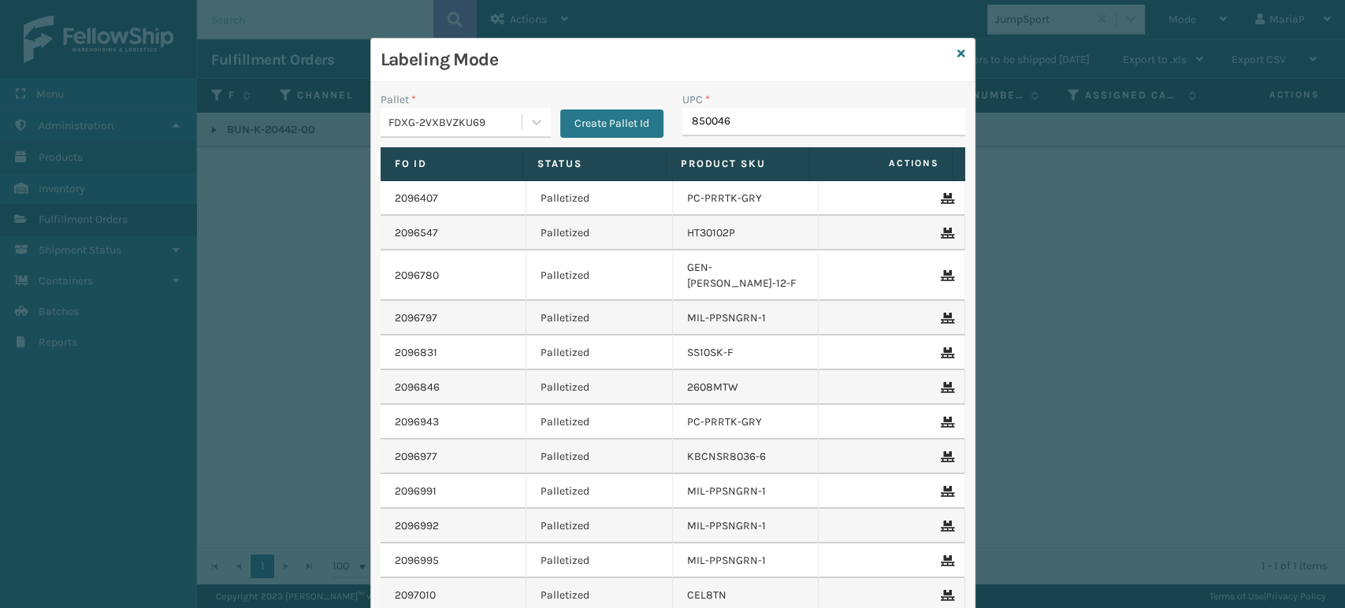
type input "8500460"
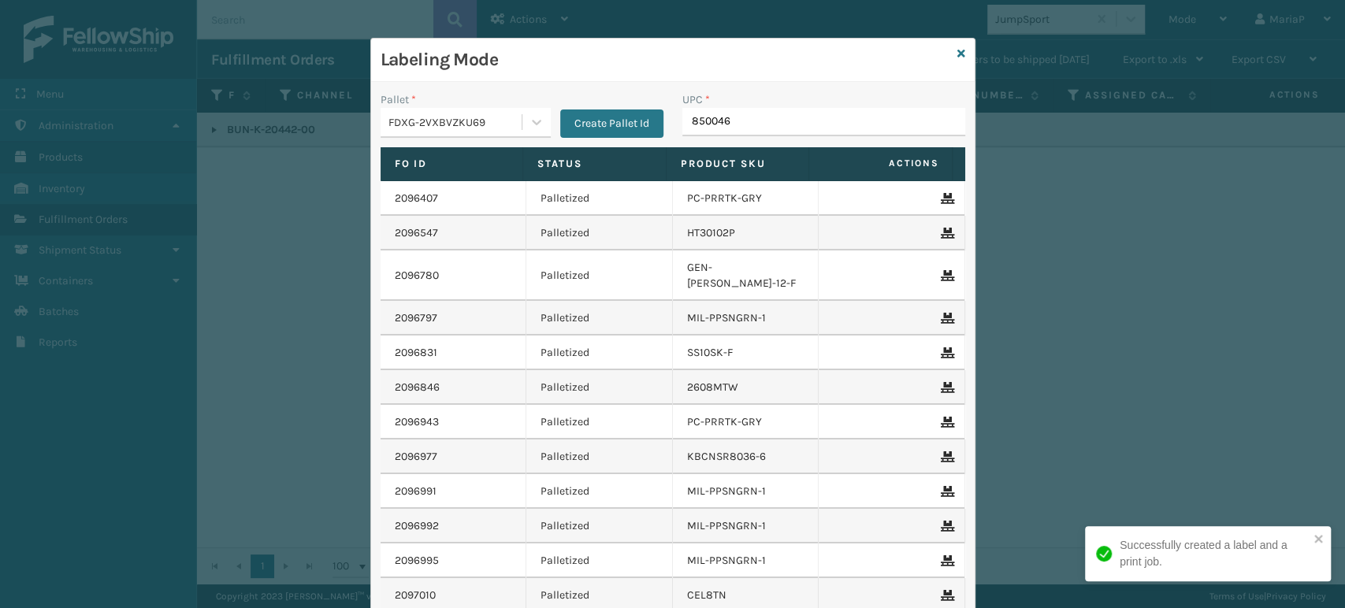
type input "8500460"
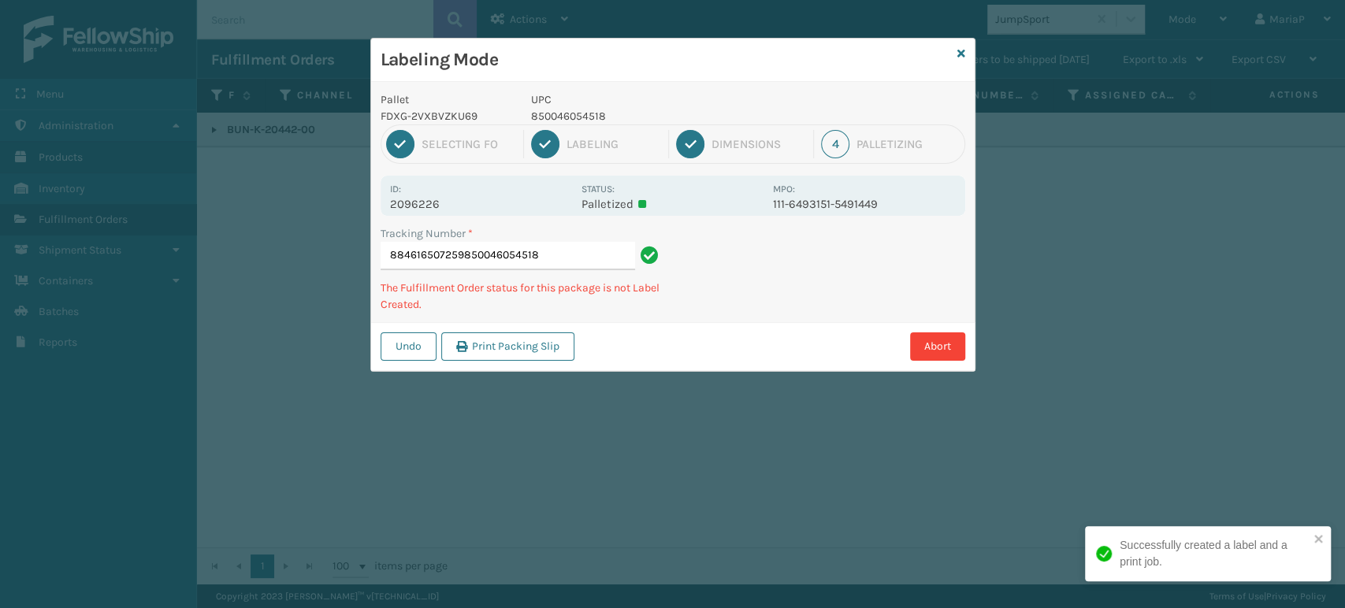
type input "884616507259850046054518"
type input "884616456942850046054518"
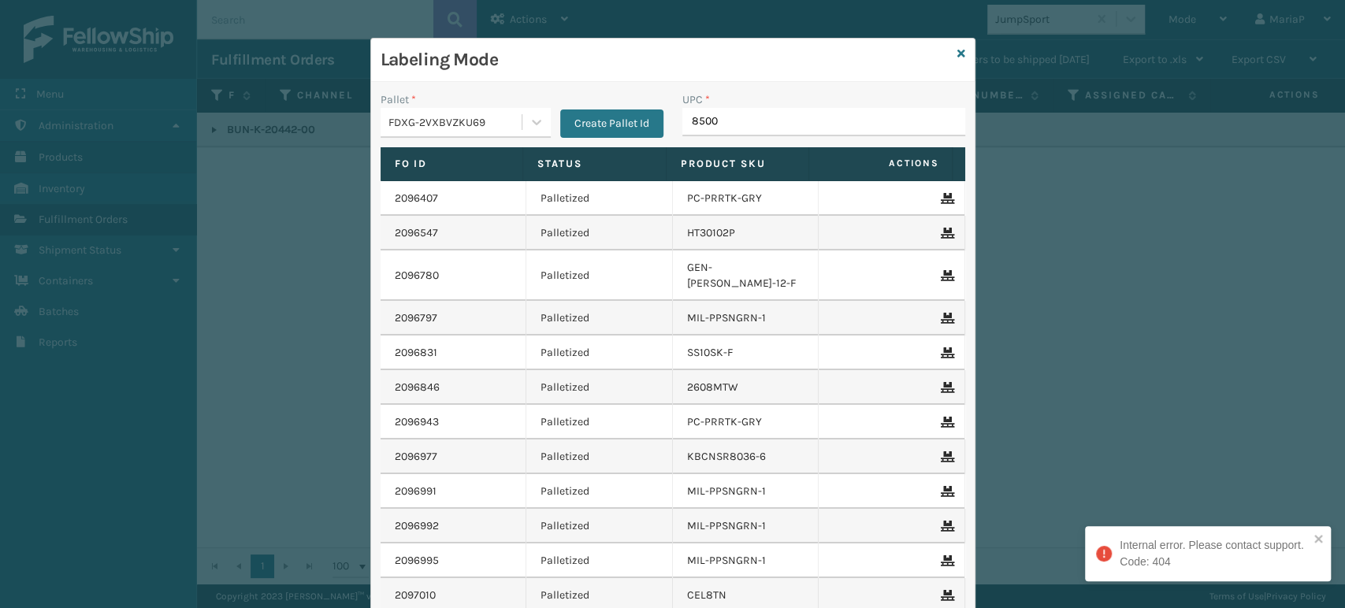
type input "85004"
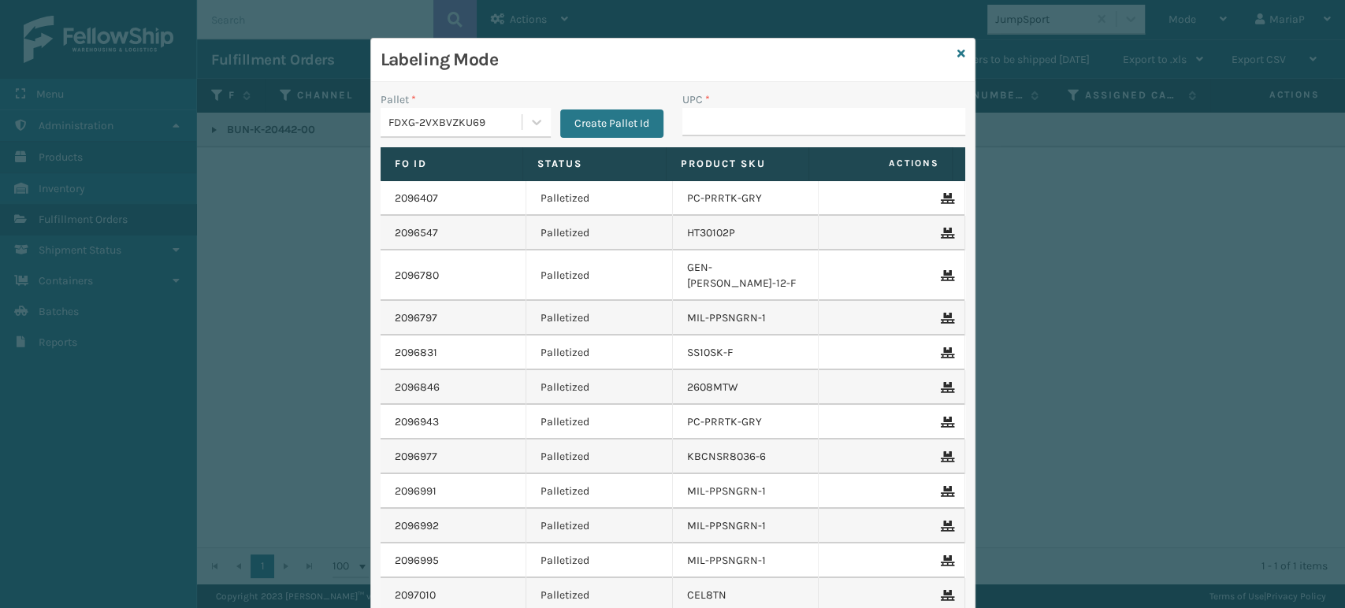
click at [488, 120] on div "FDXG-2VXBVZKU69" at bounding box center [455, 122] width 135 height 17
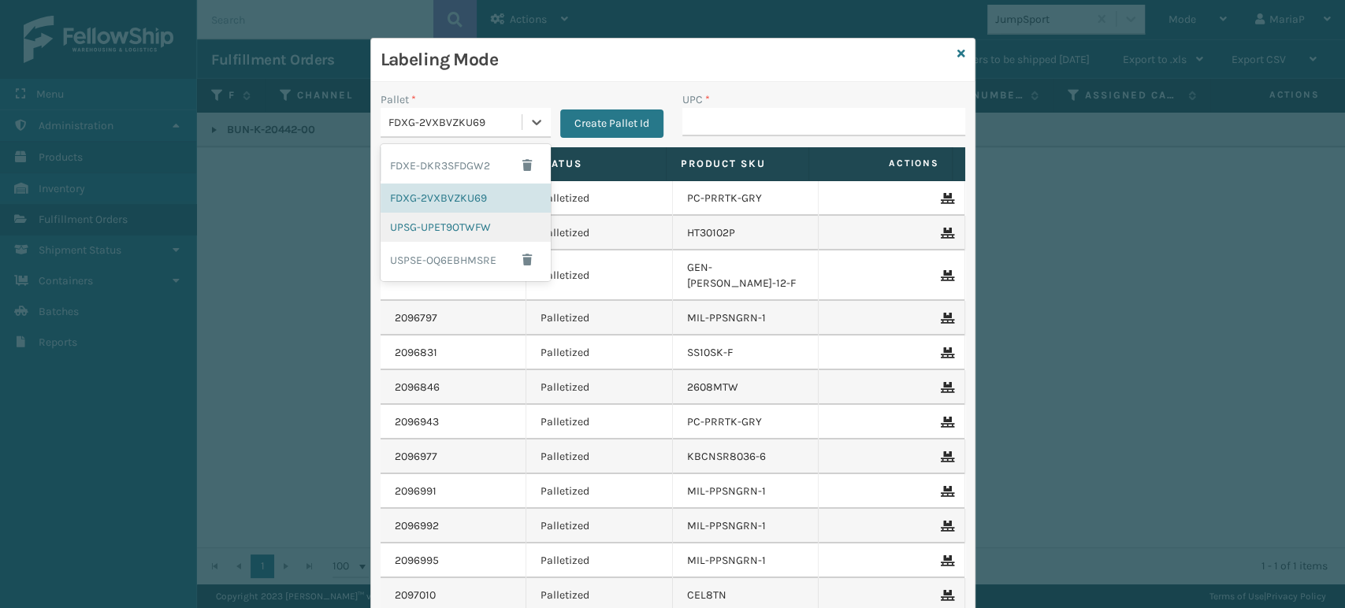
click at [444, 232] on div "UPSG-UPET9OTWFW" at bounding box center [466, 227] width 170 height 29
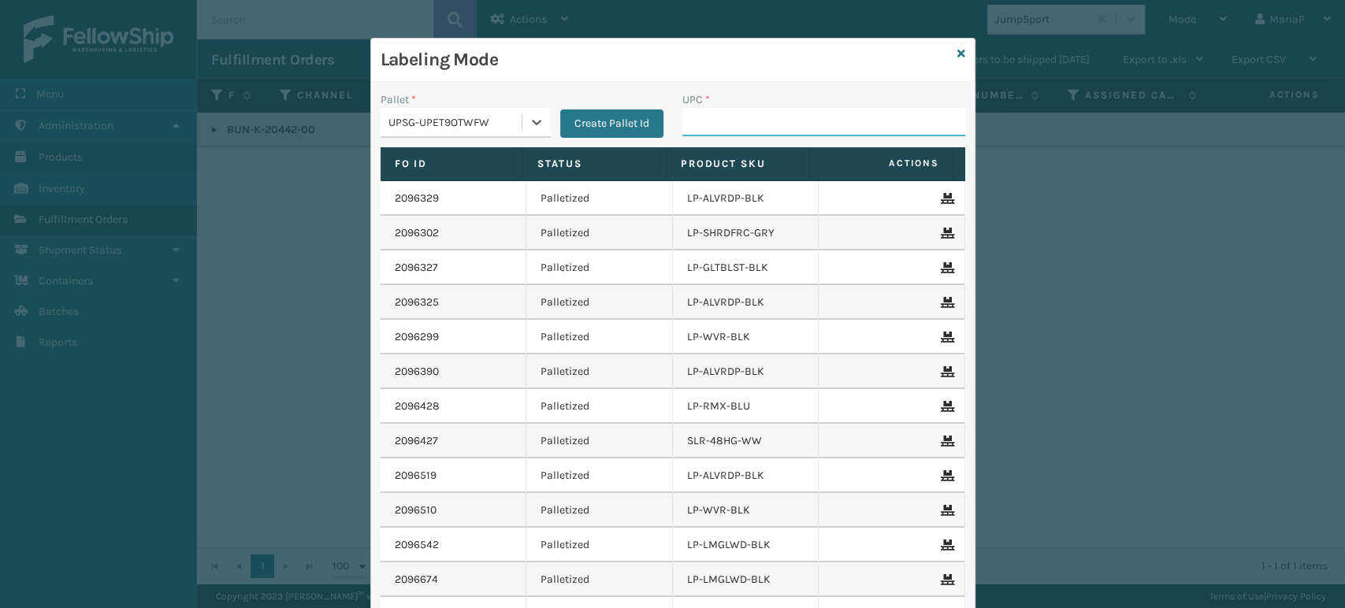
click at [699, 134] on input "UPC *" at bounding box center [823, 122] width 283 height 28
type input "LP-AGLD-BLK"
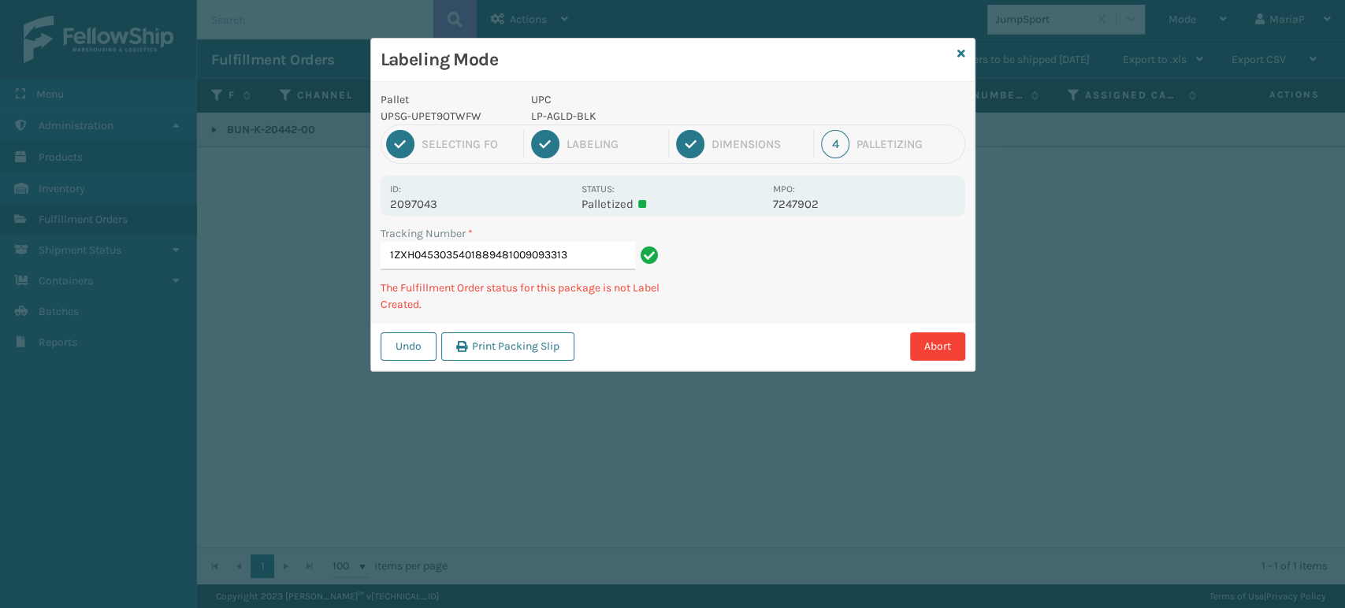
type input "1ZXH04530354018894810090933139"
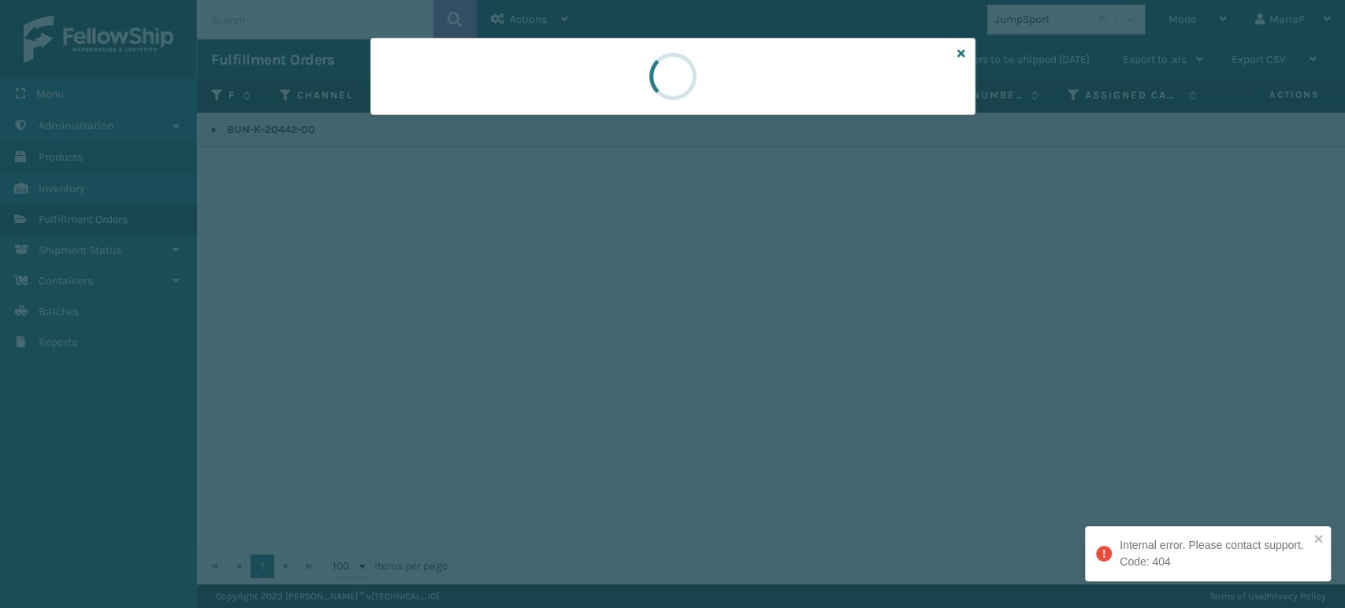
drag, startPoint x: 793, startPoint y: 200, endPoint x: 784, endPoint y: 202, distance: 9.6
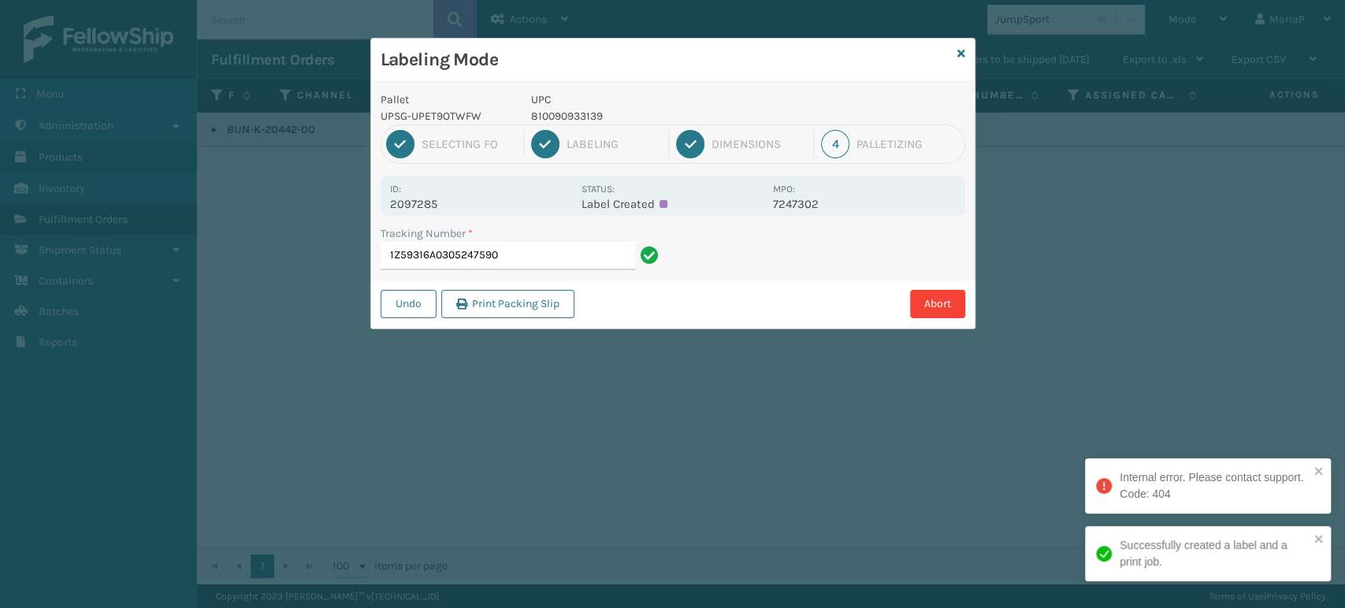
drag, startPoint x: 784, startPoint y: 202, endPoint x: 775, endPoint y: 206, distance: 9.9
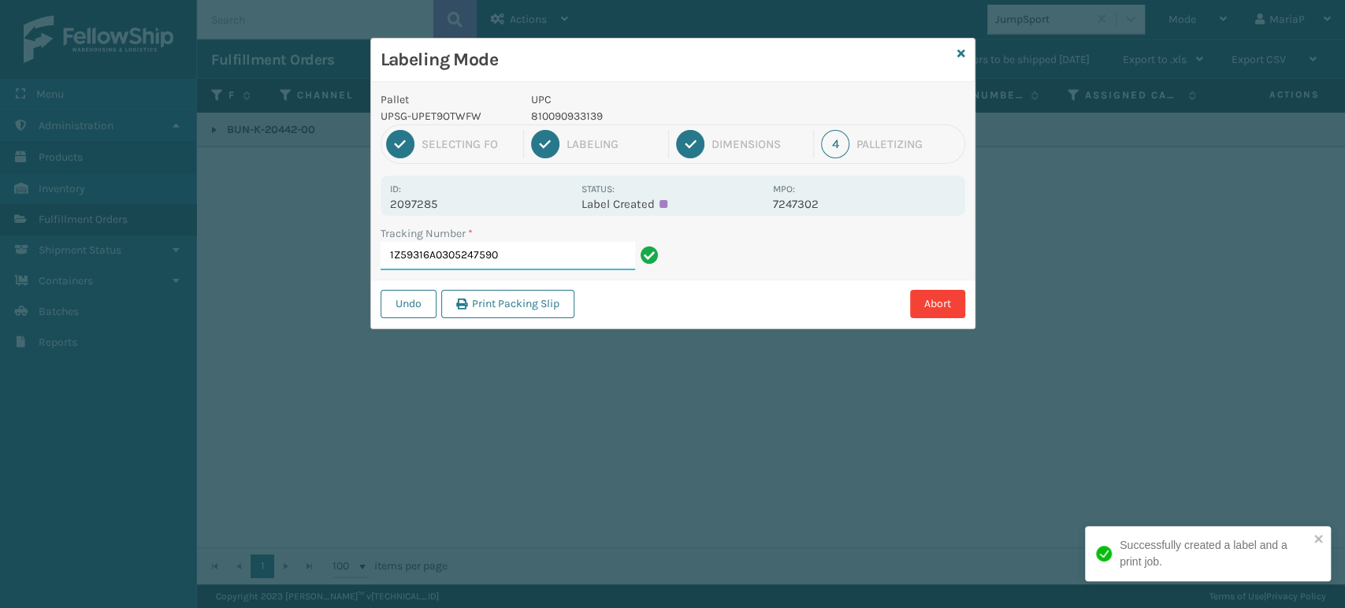
drag, startPoint x: 775, startPoint y: 206, endPoint x: 514, endPoint y: 245, distance: 264.4
click at [514, 245] on input "1Z59316A0305247590" at bounding box center [508, 256] width 254 height 28
click at [540, 256] on input "1Z59316A0305247590" at bounding box center [508, 256] width 254 height 28
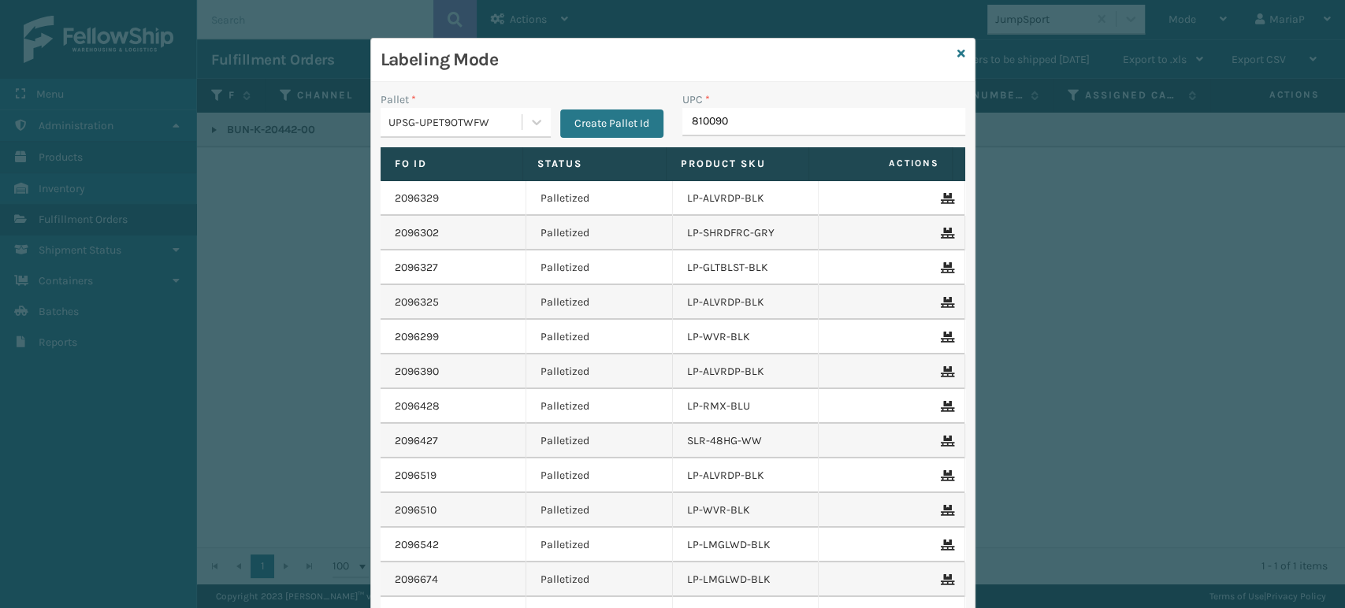
type input "8100909"
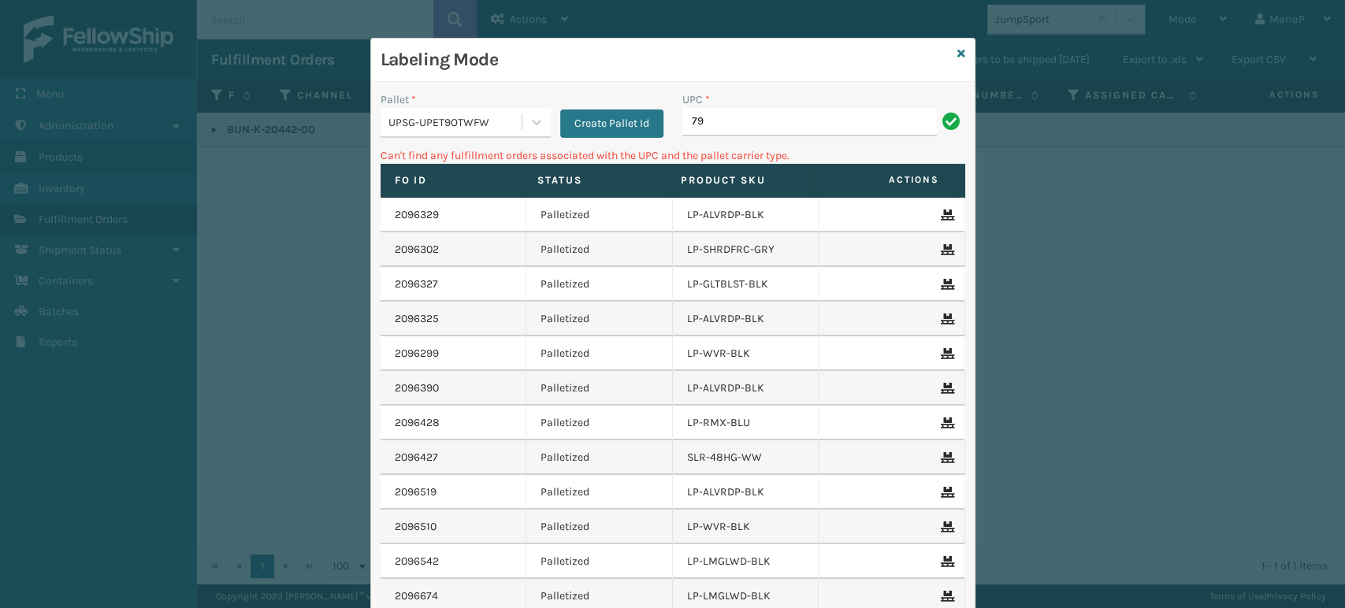
type input "7"
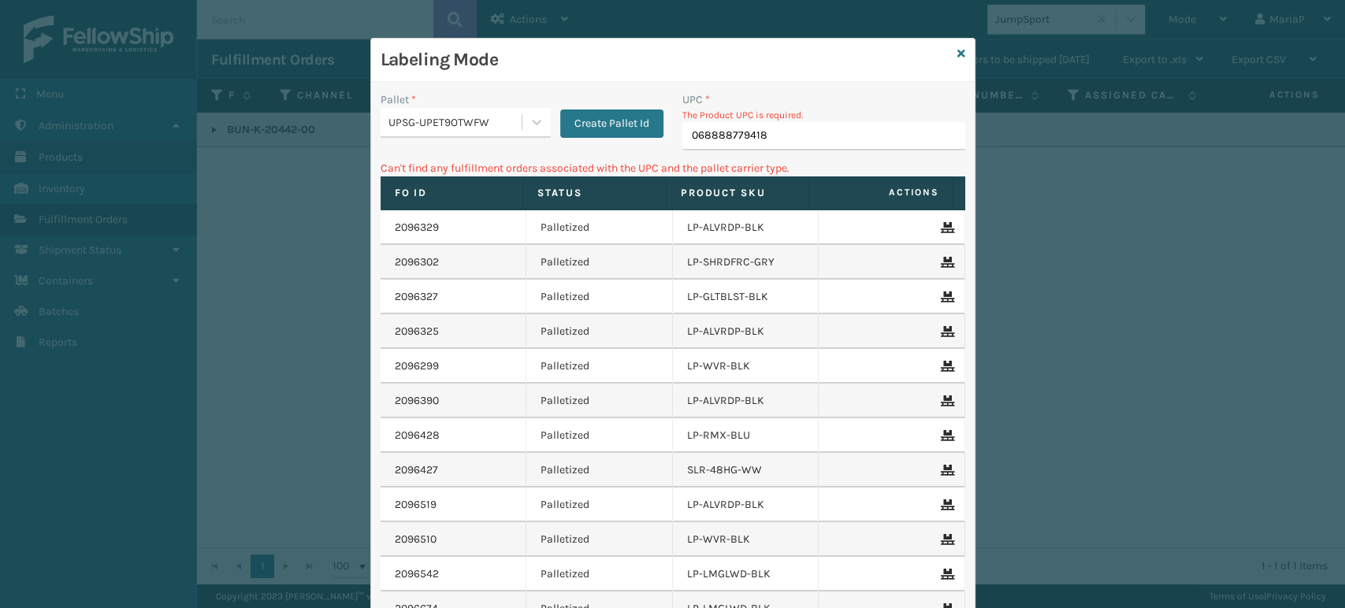
type input "068888779418"
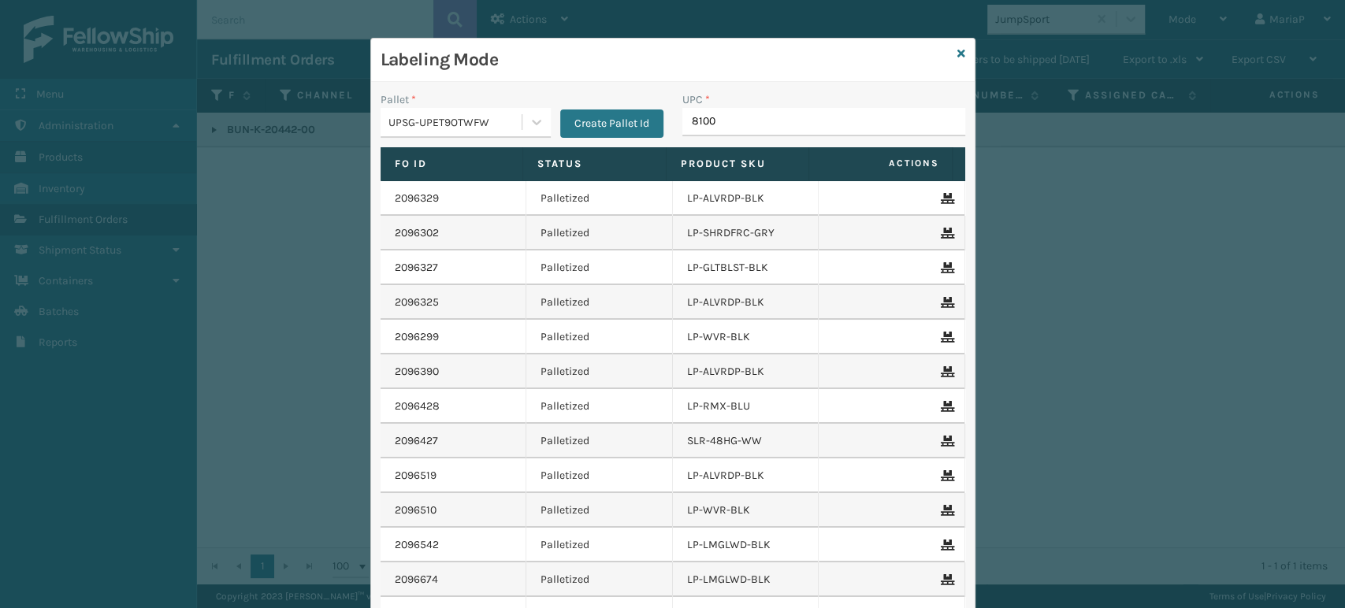
type input "81009"
type input "8100909"
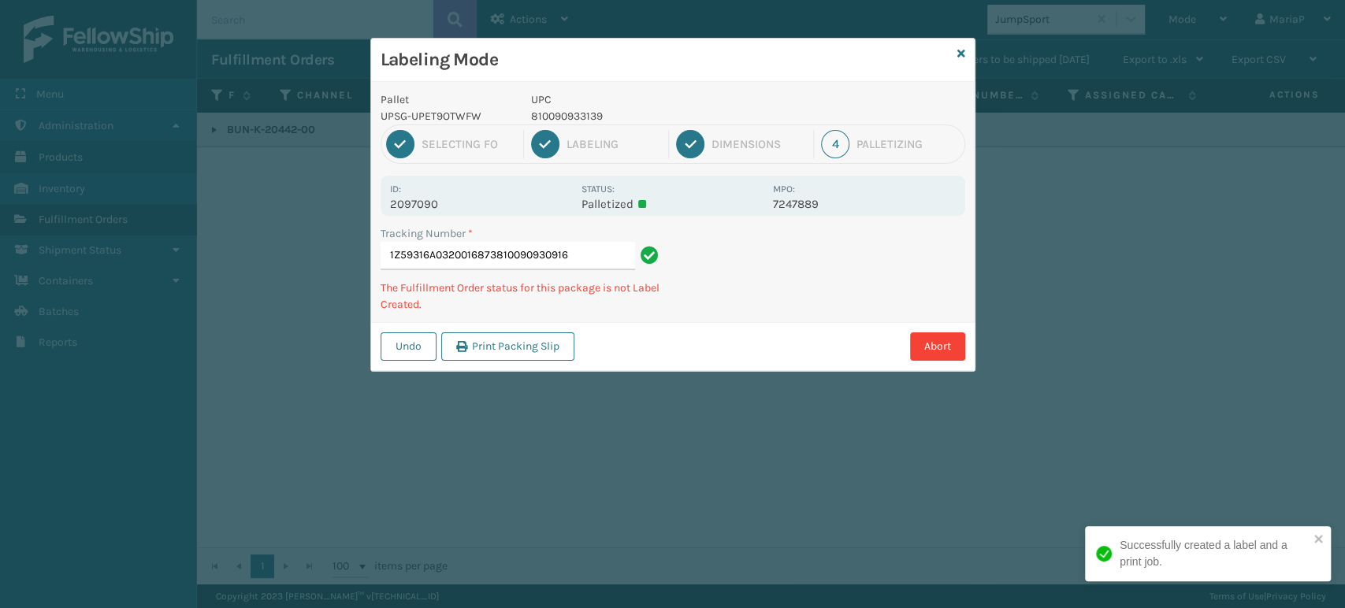
type input "1Z59316A0320016873810090930916"
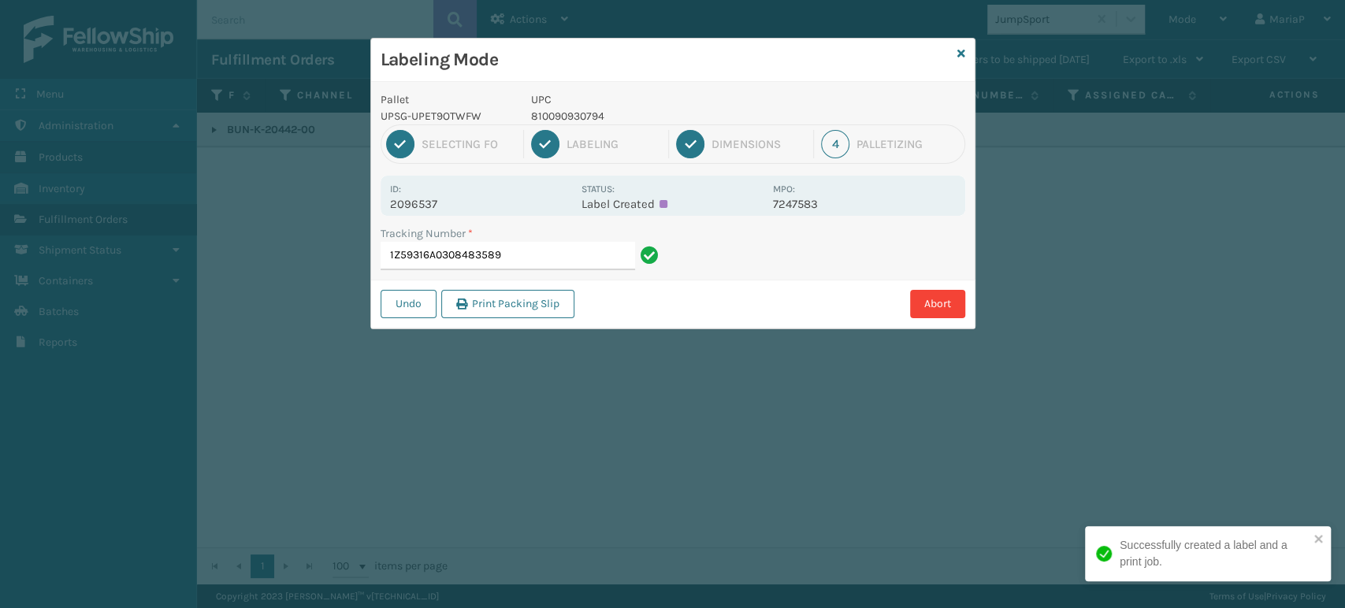
click at [559, 238] on div "Tracking Number *" at bounding box center [522, 233] width 283 height 17
click at [560, 236] on div "Tracking Number *" at bounding box center [522, 233] width 283 height 17
drag, startPoint x: 559, startPoint y: 235, endPoint x: 563, endPoint y: 244, distance: 10.0
click at [561, 236] on div "Tracking Number *" at bounding box center [522, 233] width 283 height 17
click at [563, 244] on input "1Z59316A0308483589" at bounding box center [508, 256] width 254 height 28
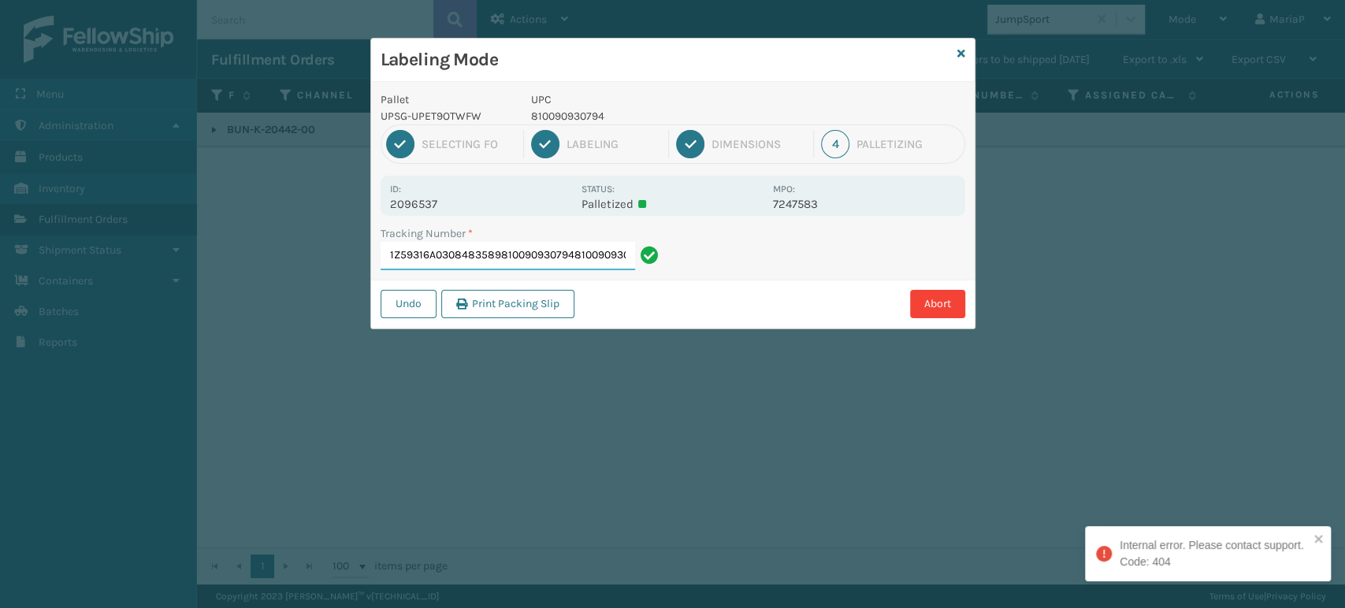
type input "1Z59316A0308483589810090930794810090930794"
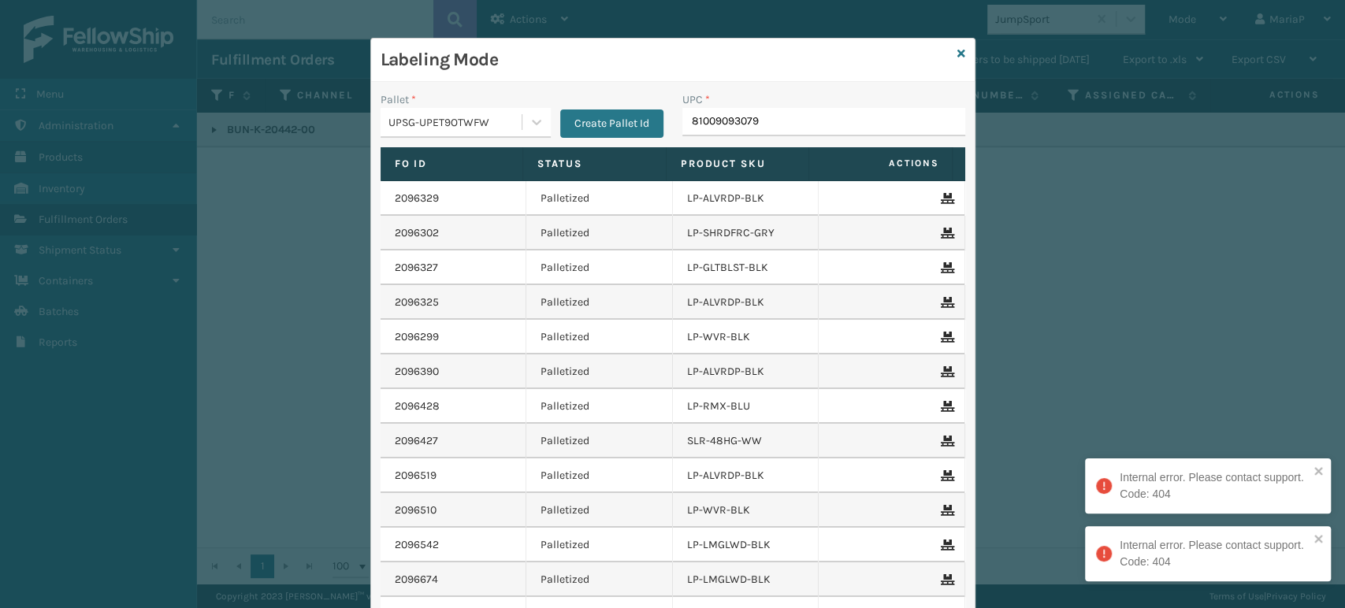
type input "810090930794"
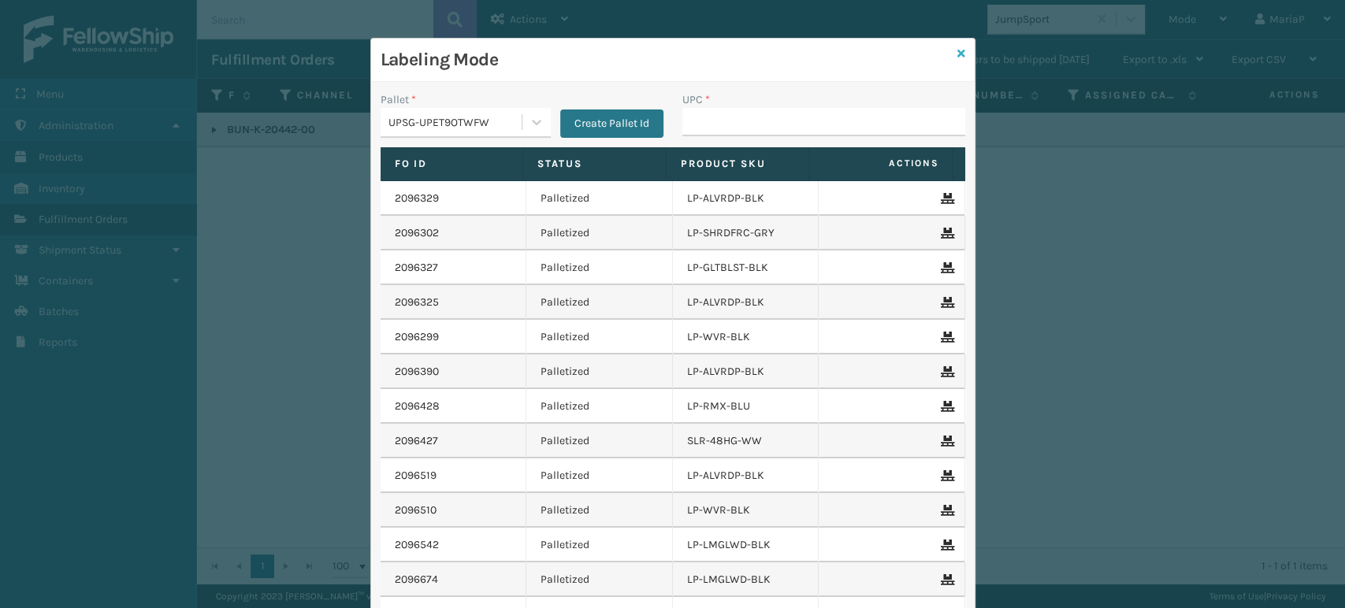
click at [957, 50] on icon at bounding box center [961, 53] width 8 height 11
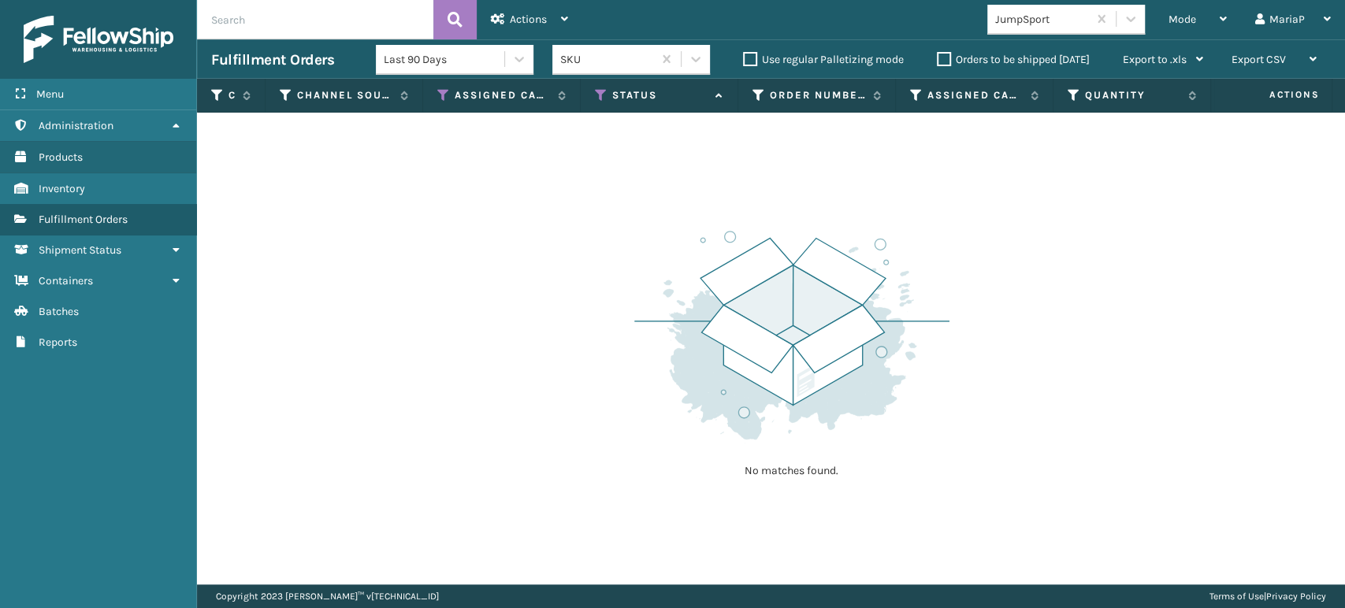
click at [1036, 29] on div "JumpSport" at bounding box center [1037, 19] width 100 height 26
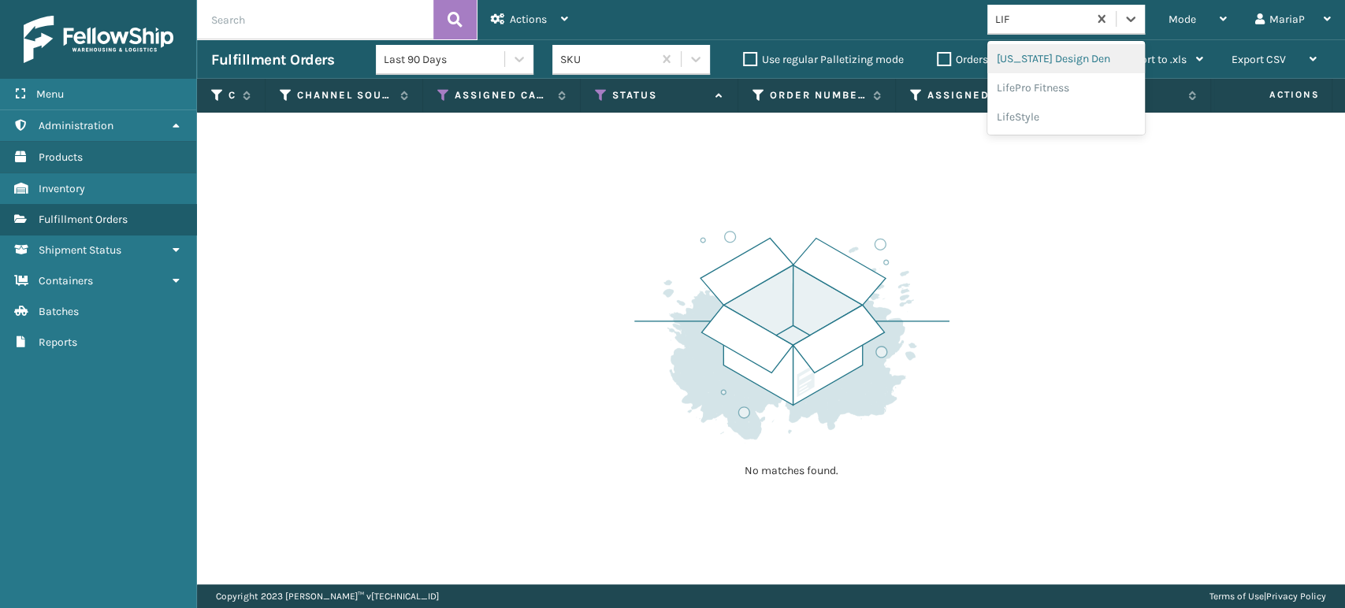
type input "LIFE"
click at [1072, 63] on div "LifePro Fitness" at bounding box center [1066, 58] width 158 height 29
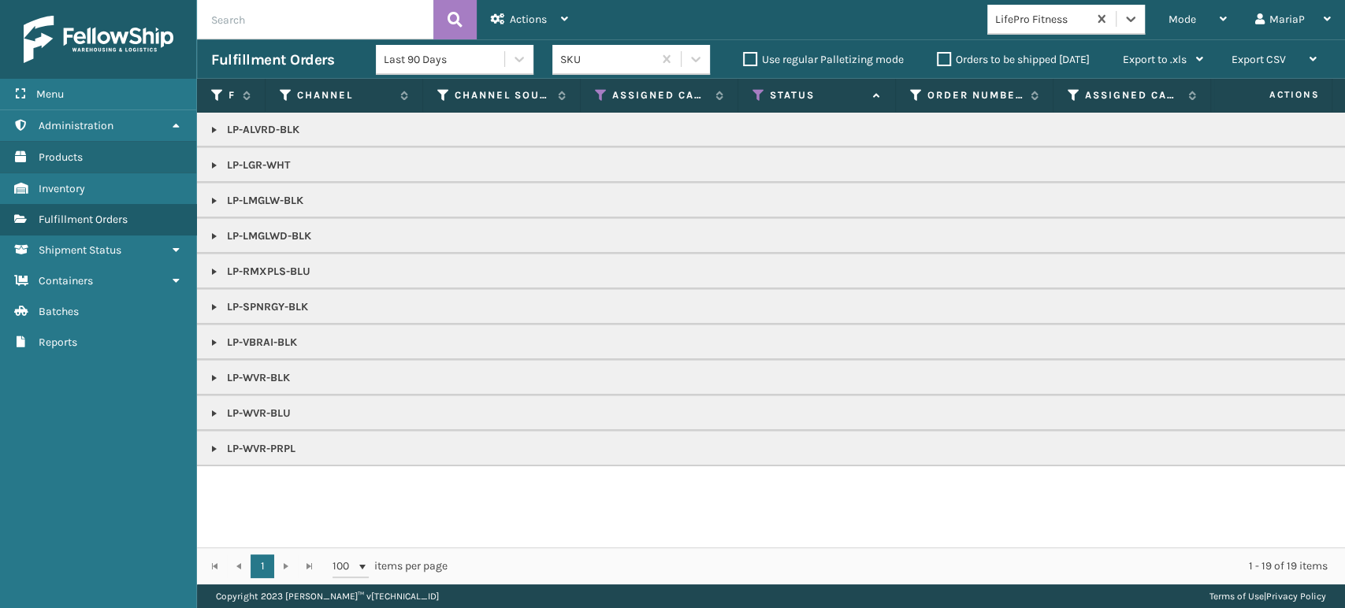
click at [213, 131] on link at bounding box center [214, 130] width 13 height 13
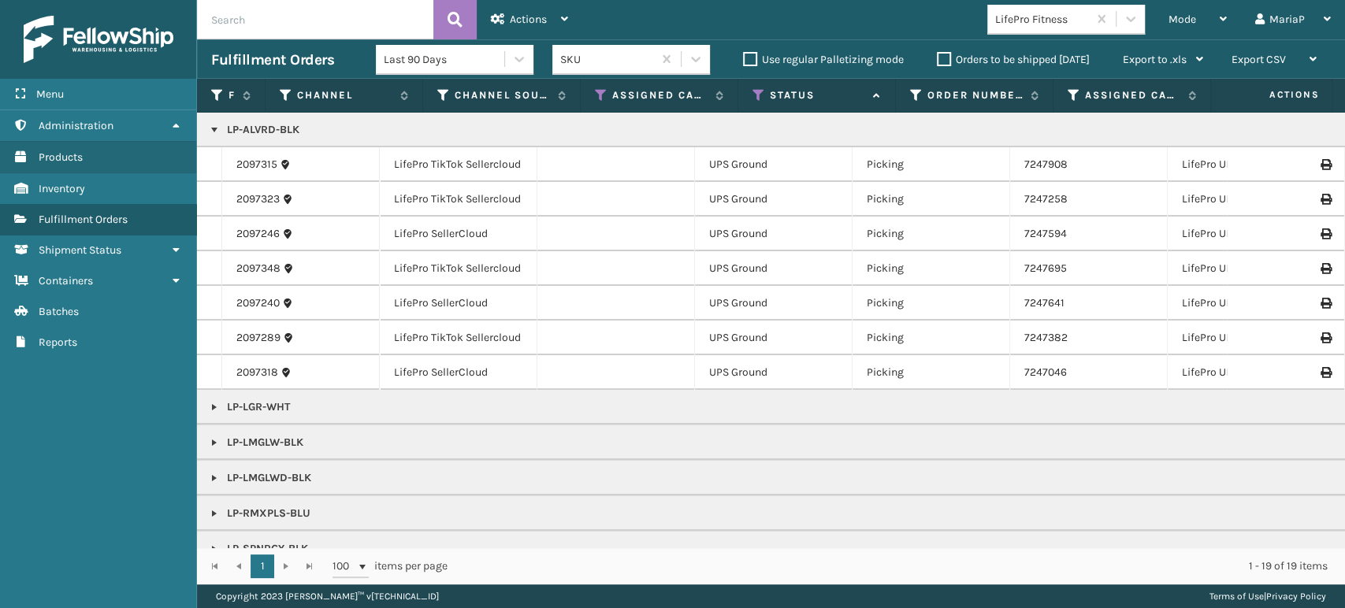
click at [212, 405] on link at bounding box center [214, 407] width 13 height 13
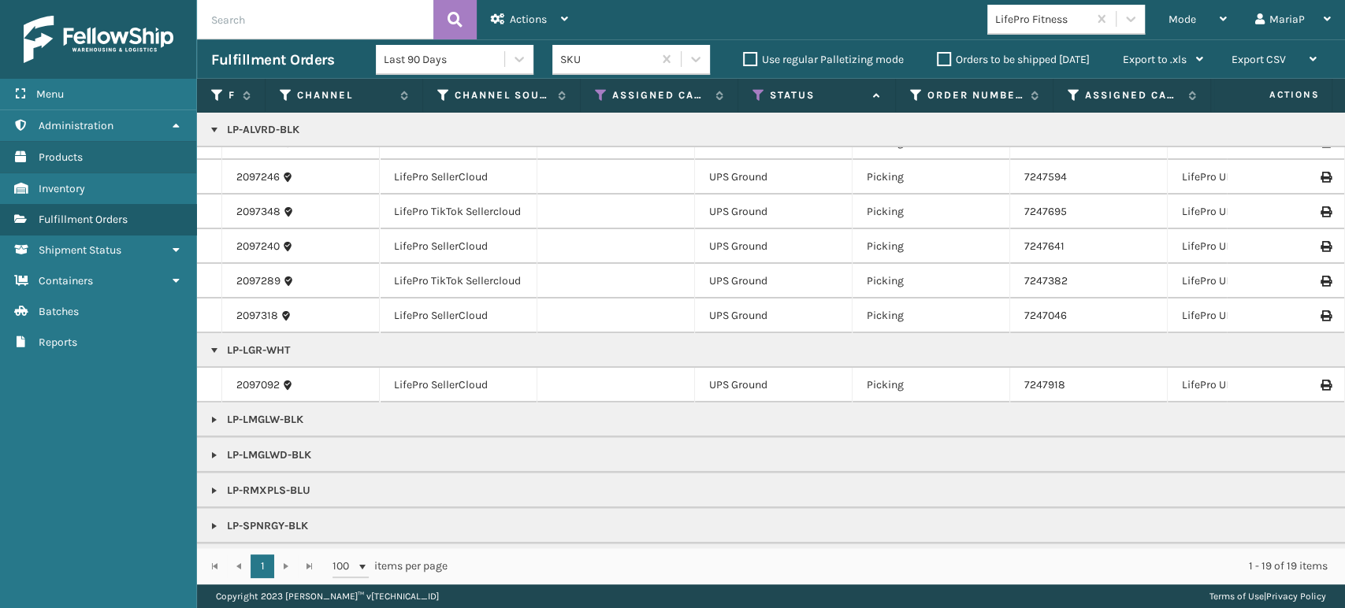
scroll to position [175, 0]
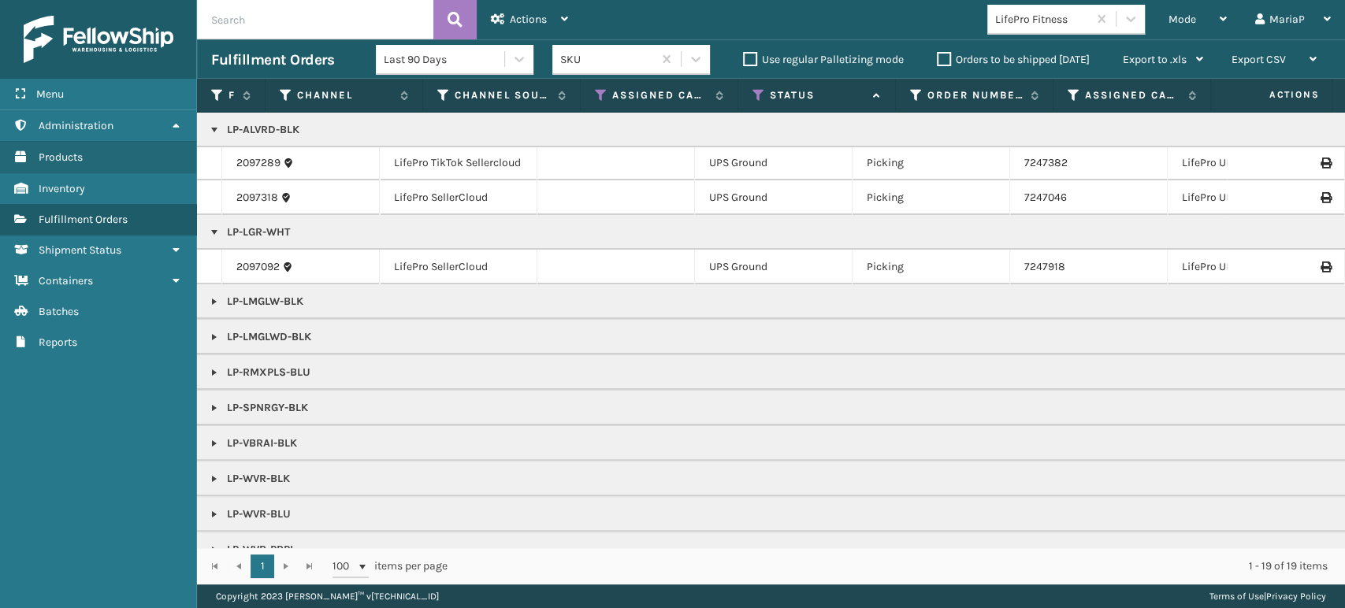
click at [208, 232] on link at bounding box center [214, 232] width 13 height 13
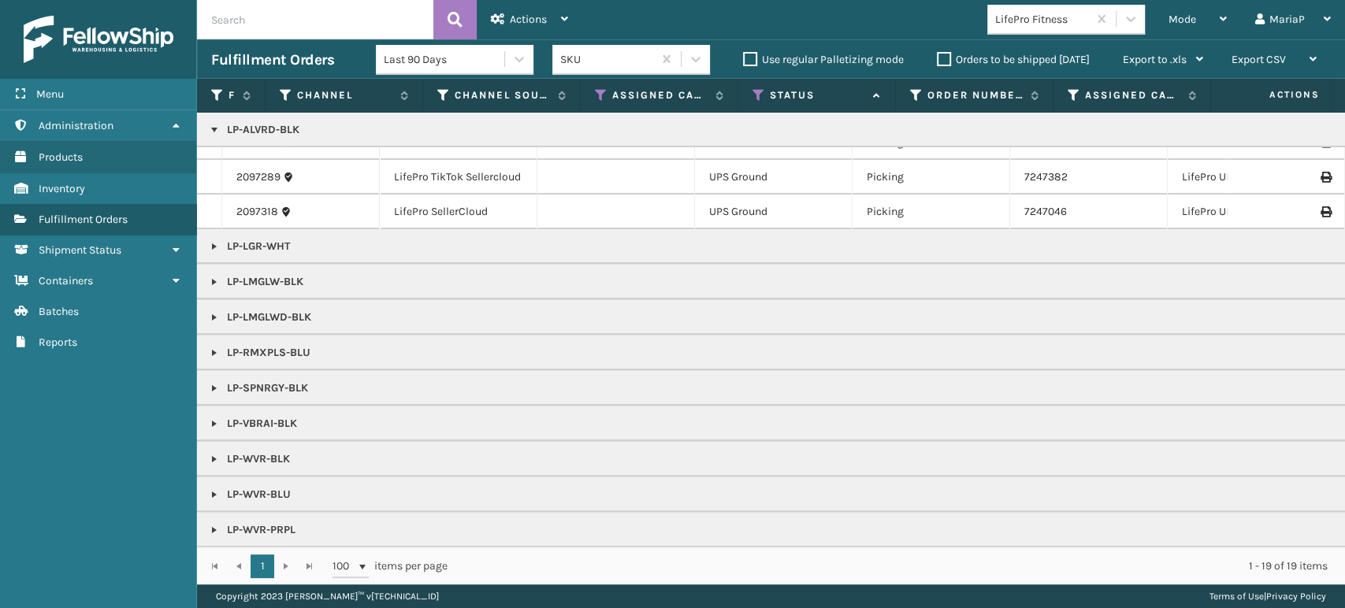
click at [208, 128] on link at bounding box center [214, 130] width 13 height 13
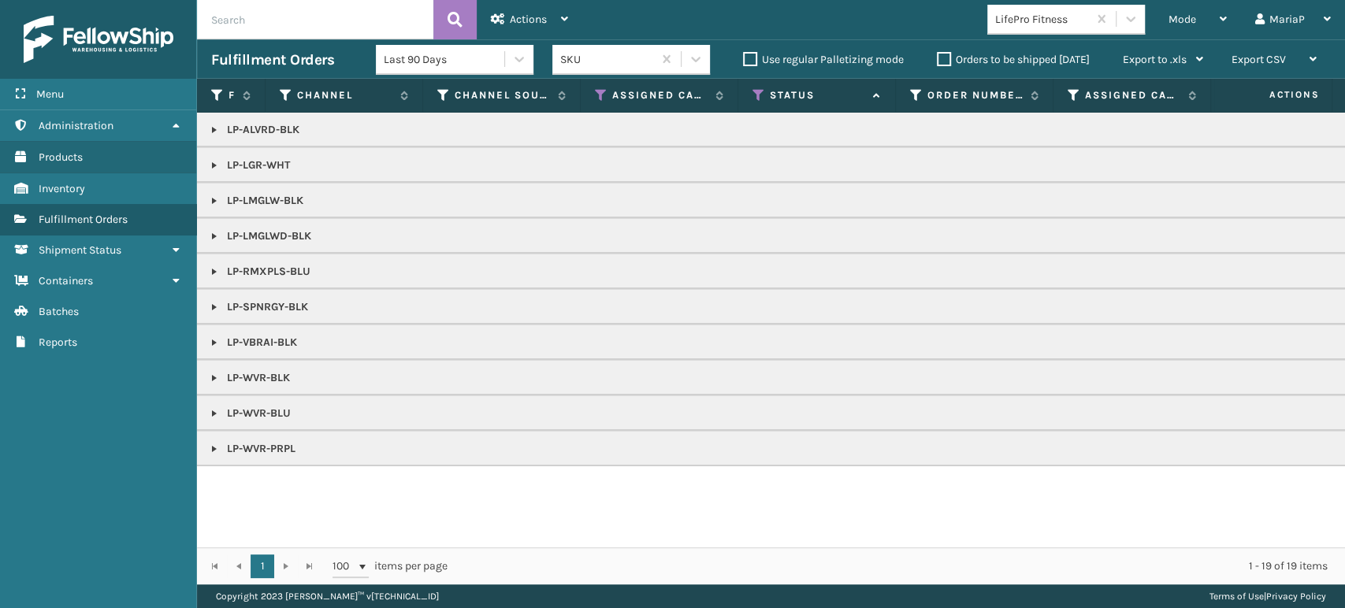
scroll to position [0, 0]
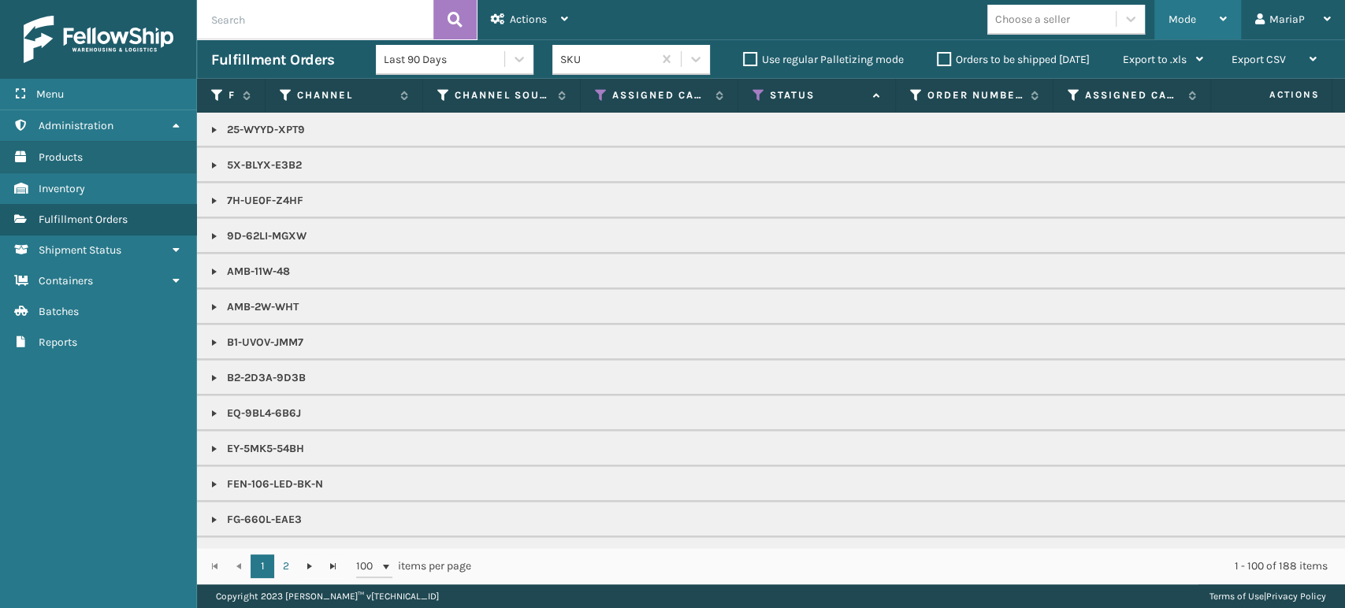
click at [1181, 30] on div "Mode" at bounding box center [1197, 19] width 58 height 39
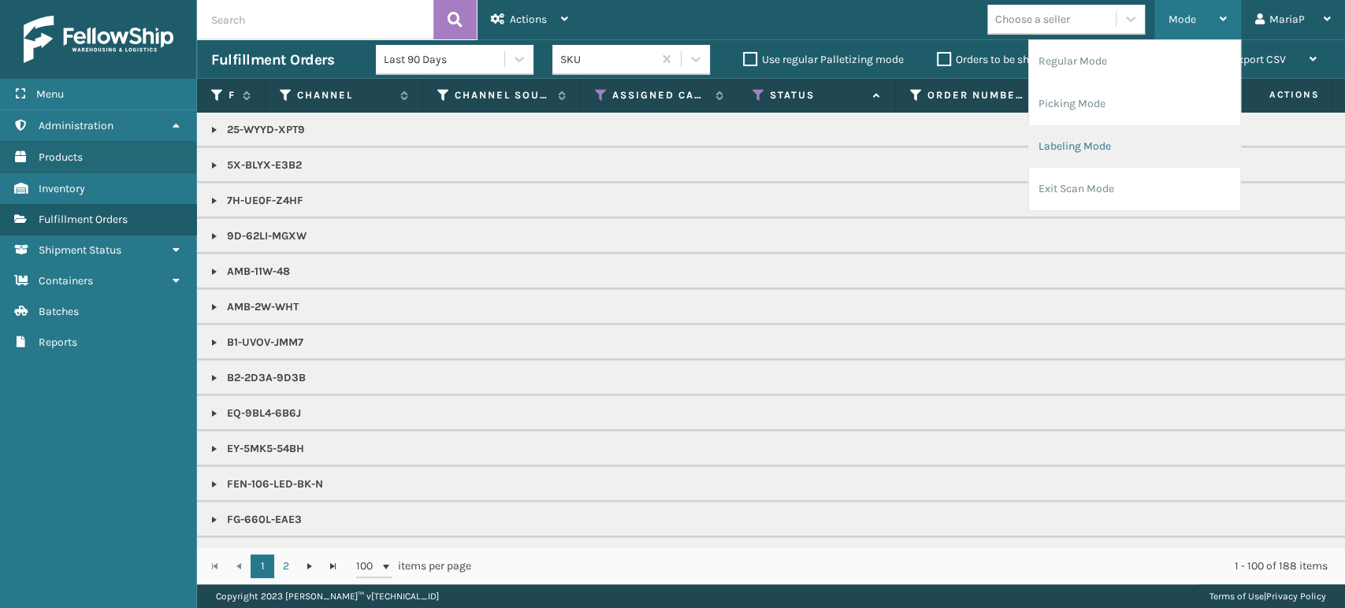
click at [1097, 151] on li "Labeling Mode" at bounding box center [1134, 146] width 211 height 43
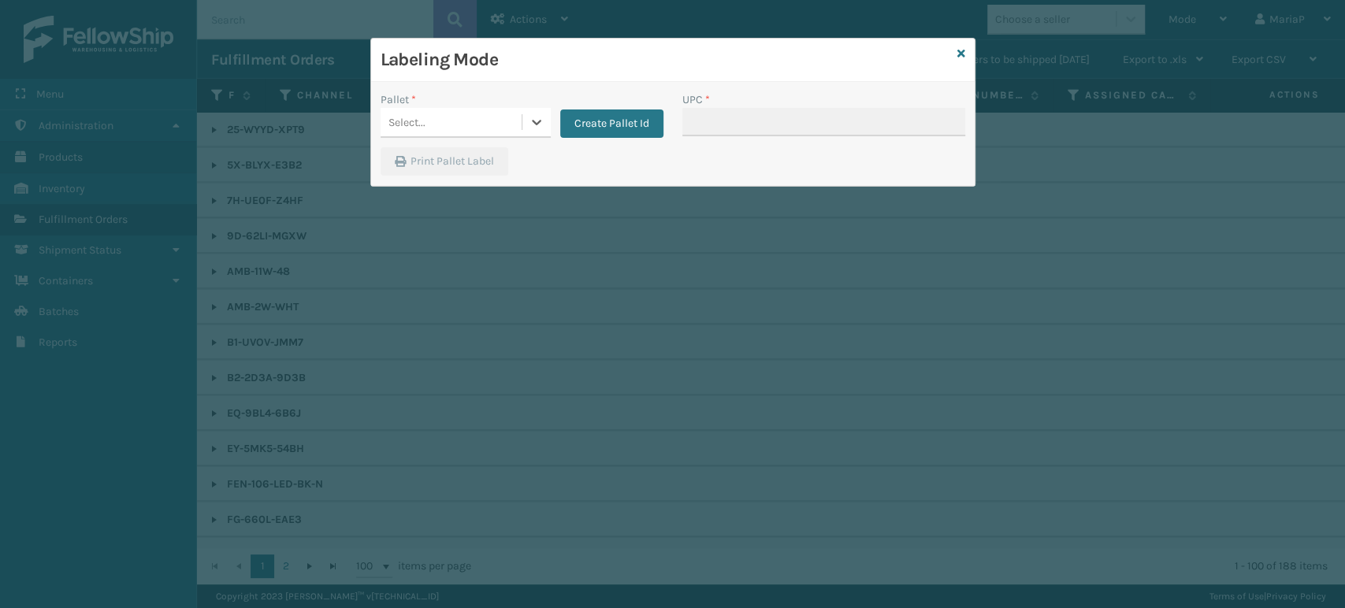
click at [511, 117] on div "Select..." at bounding box center [451, 123] width 141 height 26
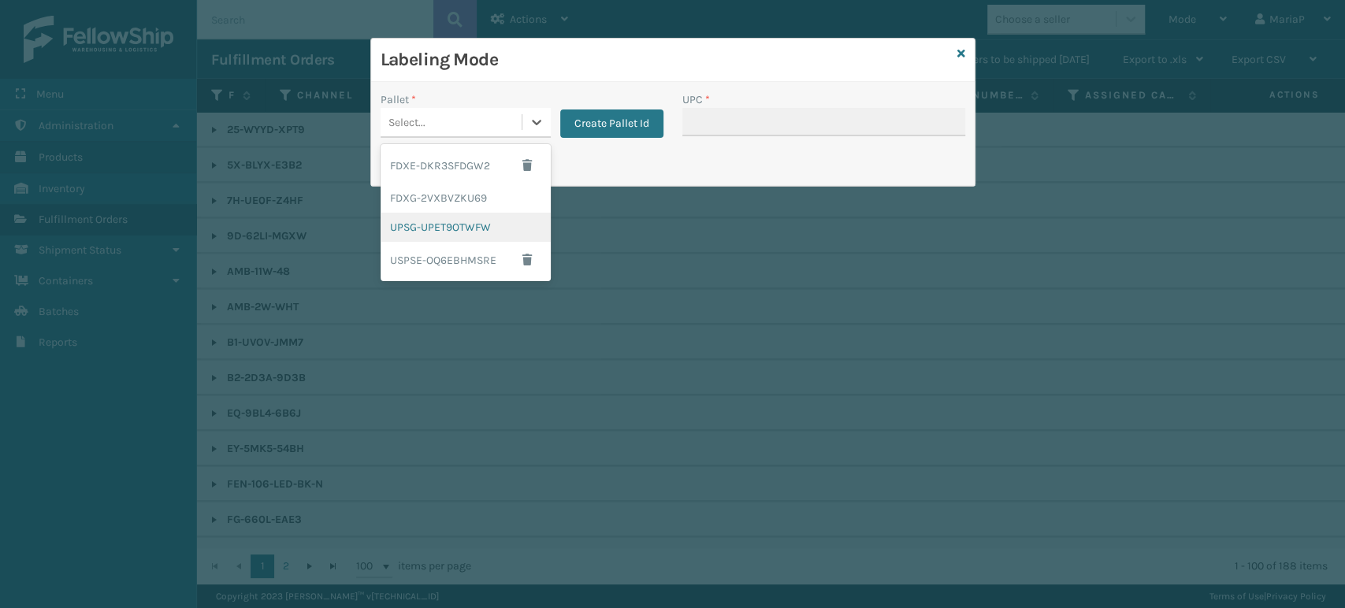
click at [514, 228] on div "UPSG-UPET9OTWFW" at bounding box center [466, 227] width 170 height 29
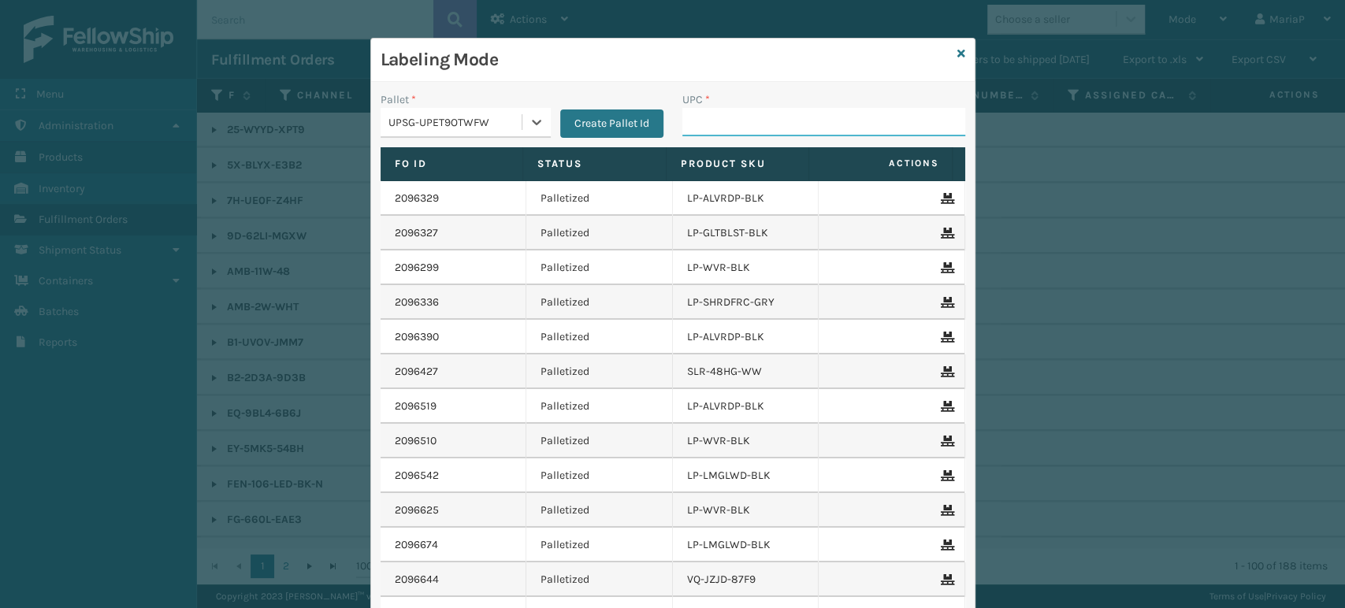
click at [725, 120] on input "UPC *" at bounding box center [823, 122] width 283 height 28
type input "8100909"
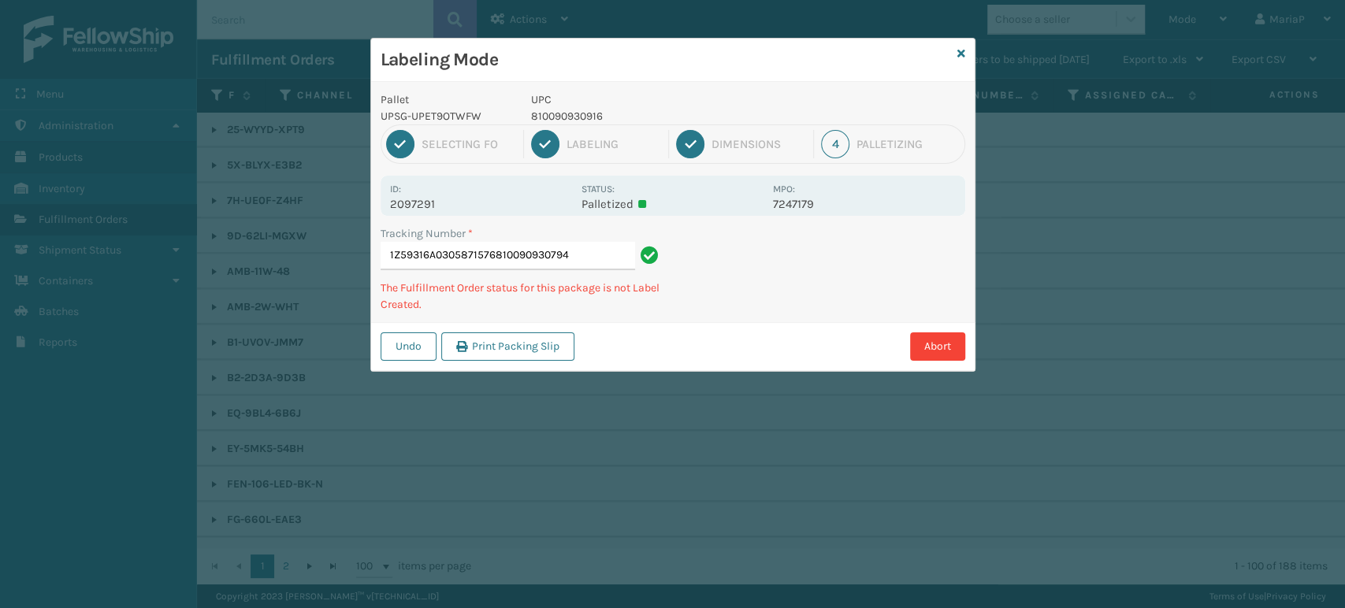
type input "1Z59316A0305871576810090930794"
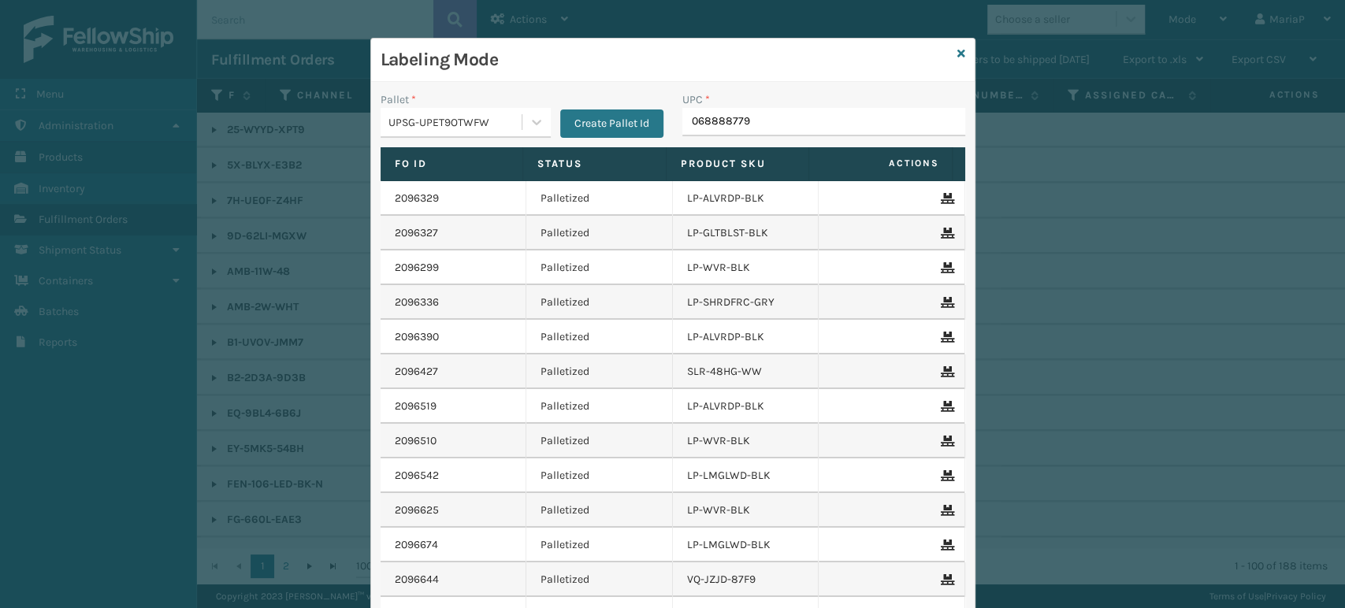
type input "0688887794"
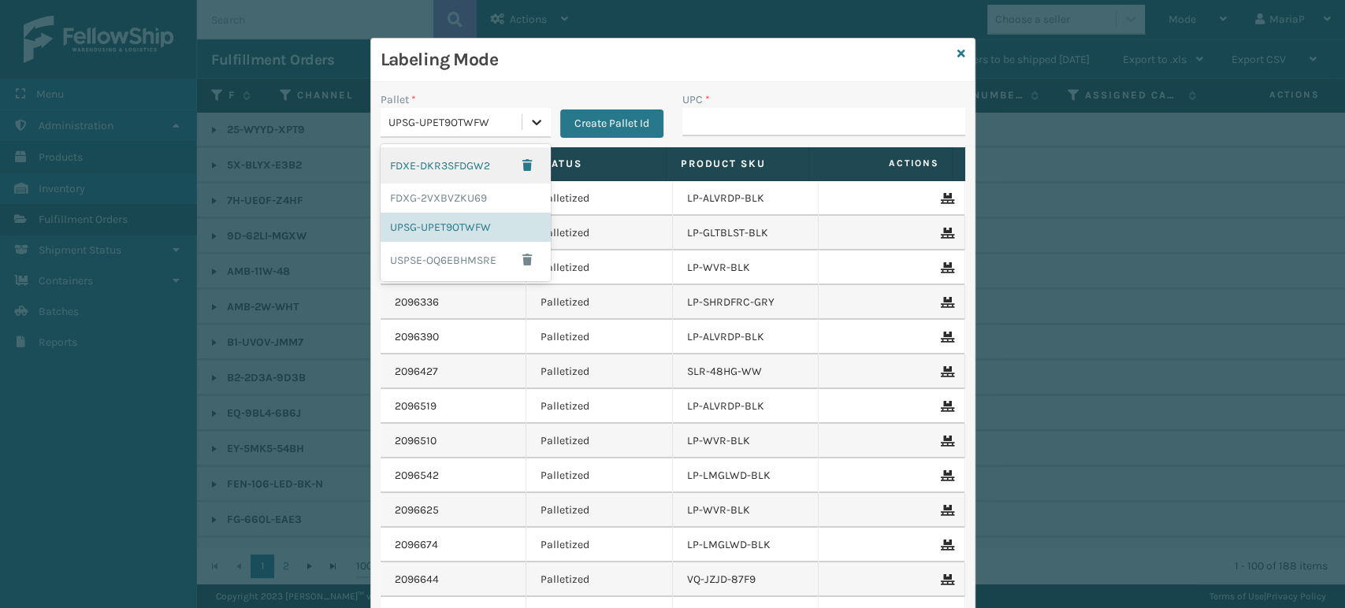
click at [529, 114] on icon at bounding box center [537, 122] width 16 height 16
click at [409, 191] on div "FDXG-2VXBVZKU69" at bounding box center [466, 198] width 170 height 29
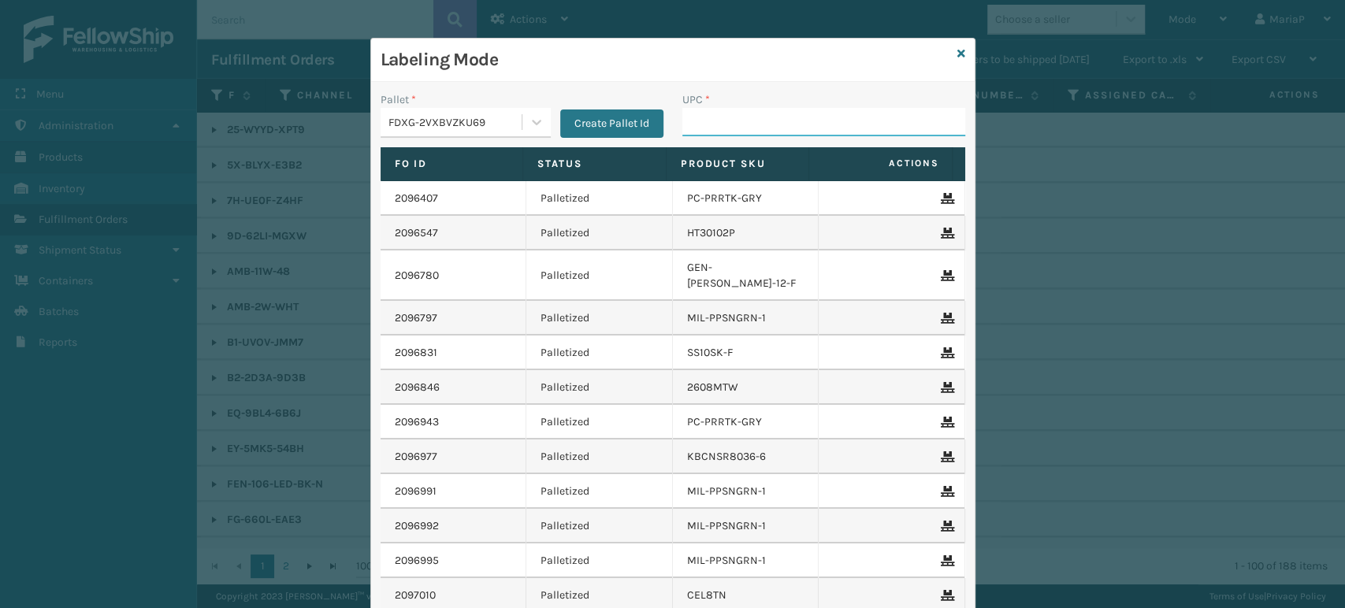
click at [763, 130] on input "UPC *" at bounding box center [823, 122] width 283 height 28
click at [718, 145] on div "UPC *" at bounding box center [824, 119] width 302 height 56
click at [719, 128] on input "UPC *" at bounding box center [823, 122] width 283 height 28
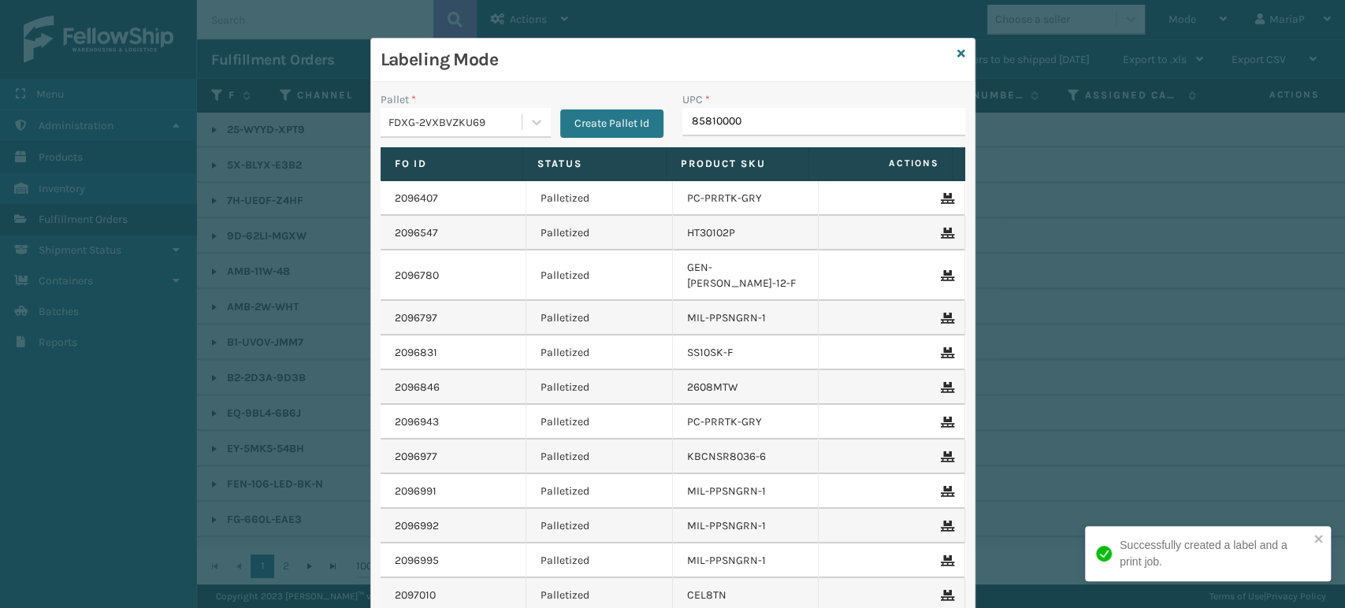
type input "858100007"
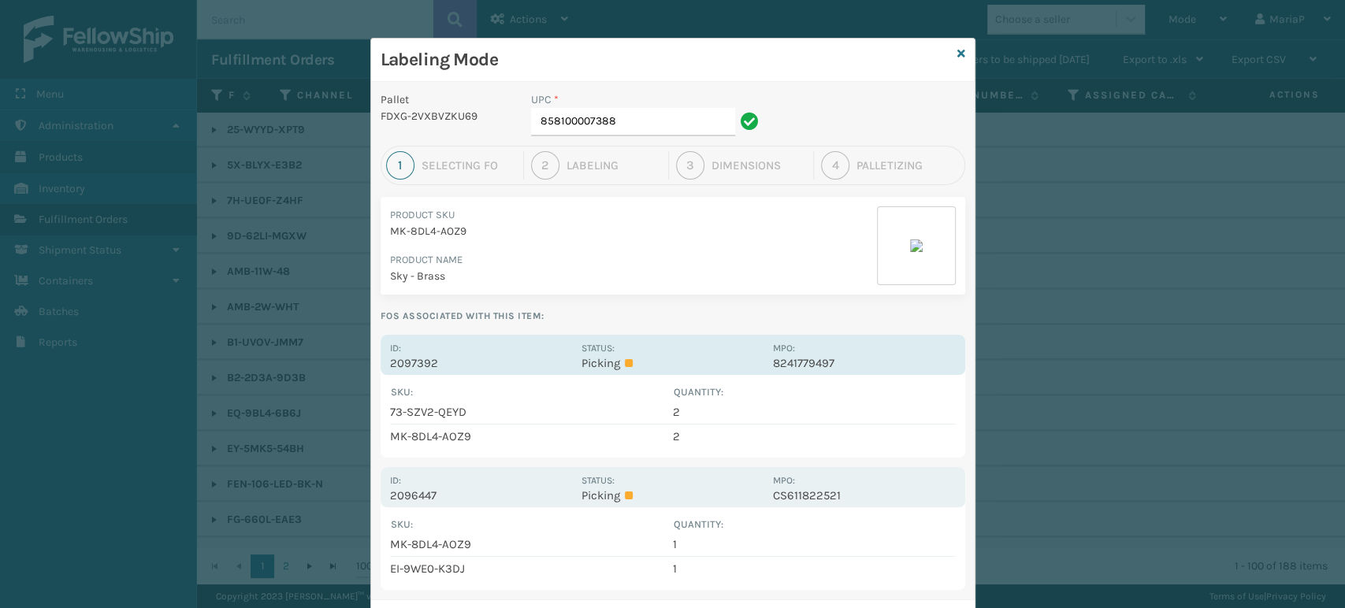
click at [415, 358] on p "2097392" at bounding box center [481, 363] width 182 height 14
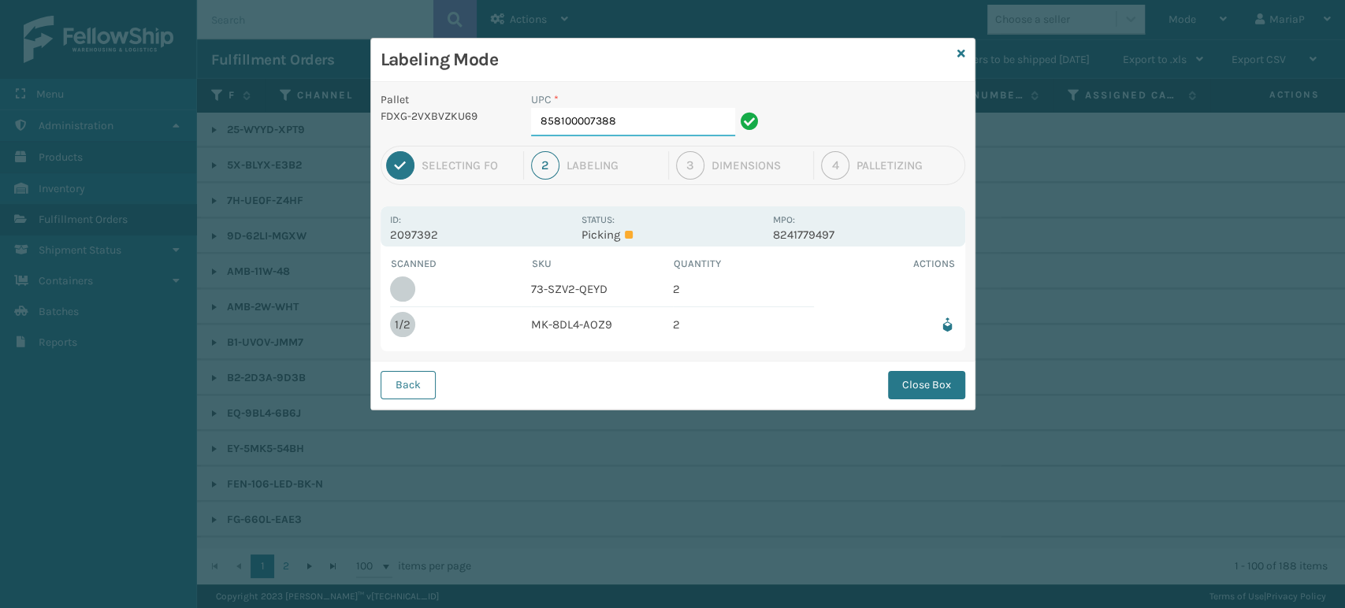
click at [616, 120] on input "858100007388" at bounding box center [633, 122] width 204 height 28
click at [933, 381] on button "Close Box" at bounding box center [926, 385] width 77 height 28
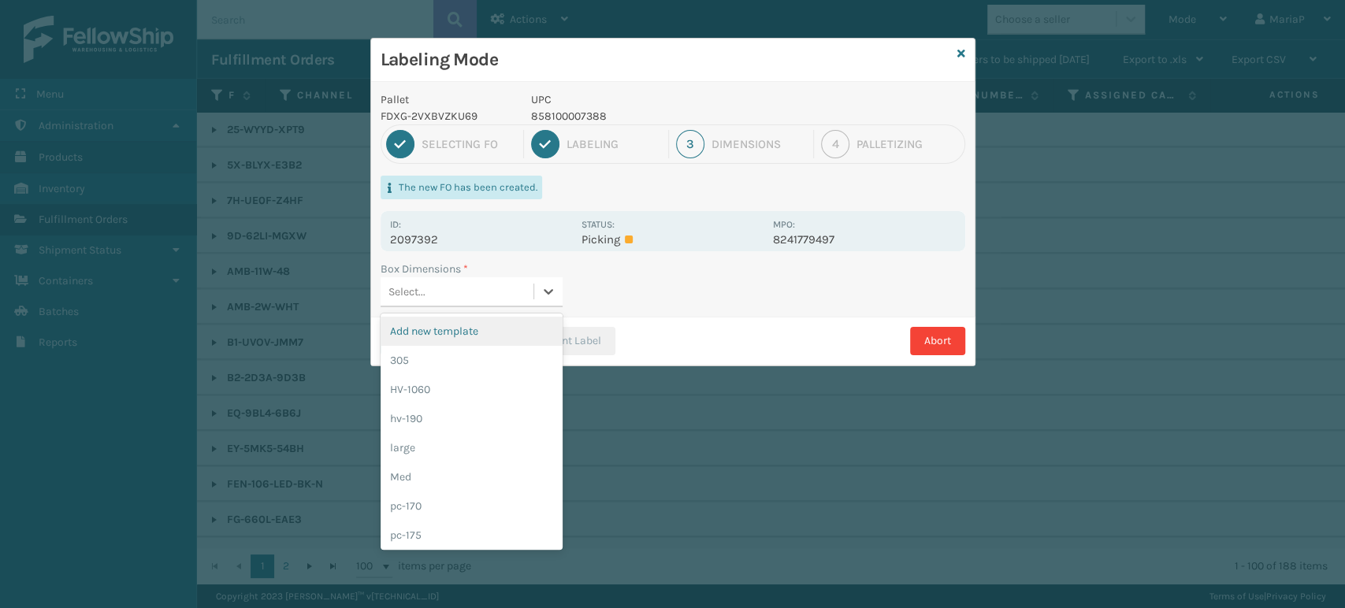
click at [479, 282] on div "Select..." at bounding box center [457, 292] width 153 height 26
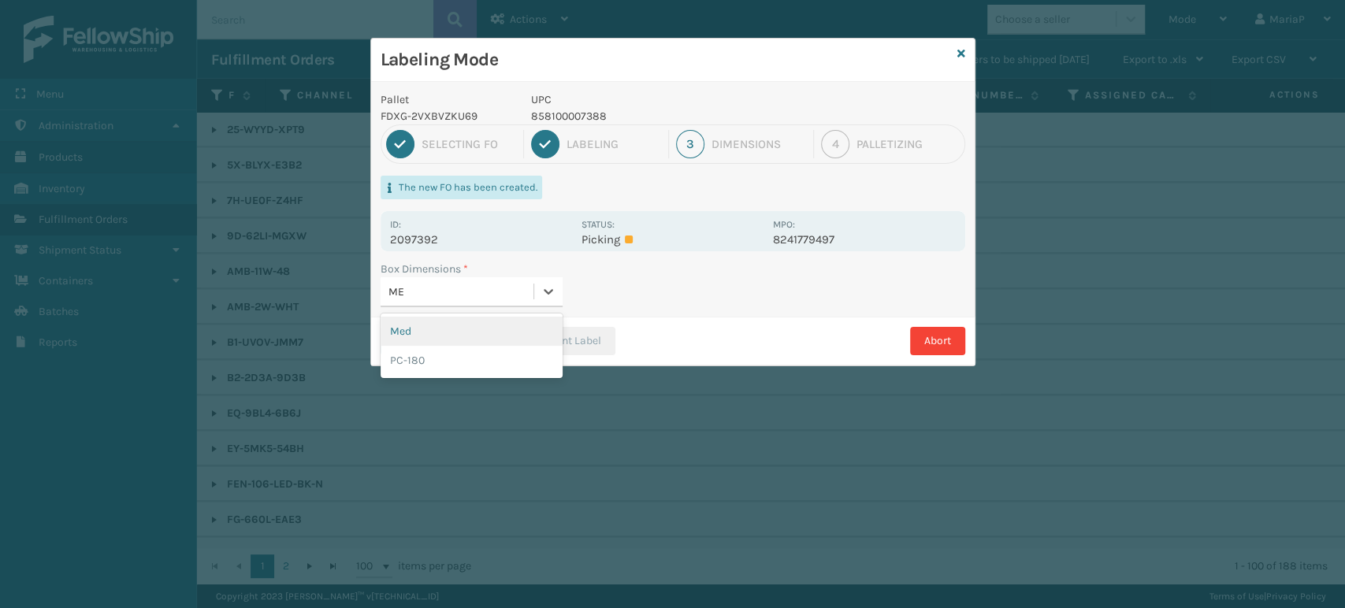
type input "MED"
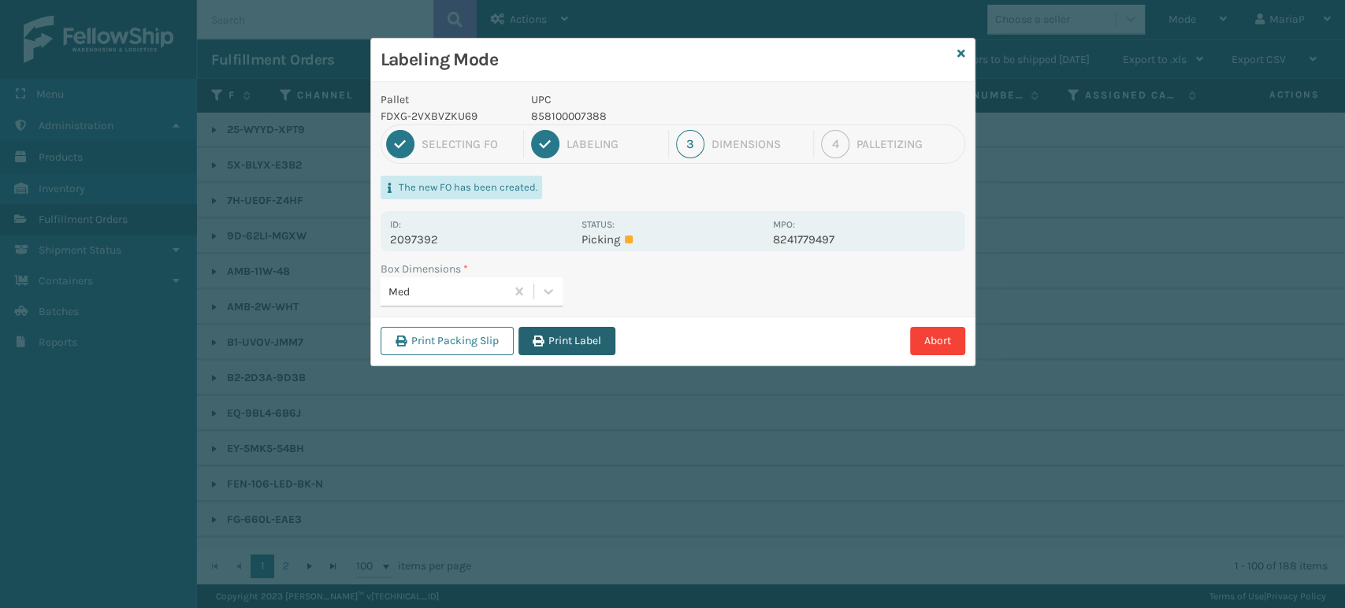
click at [568, 344] on button "Print Label" at bounding box center [566, 341] width 97 height 28
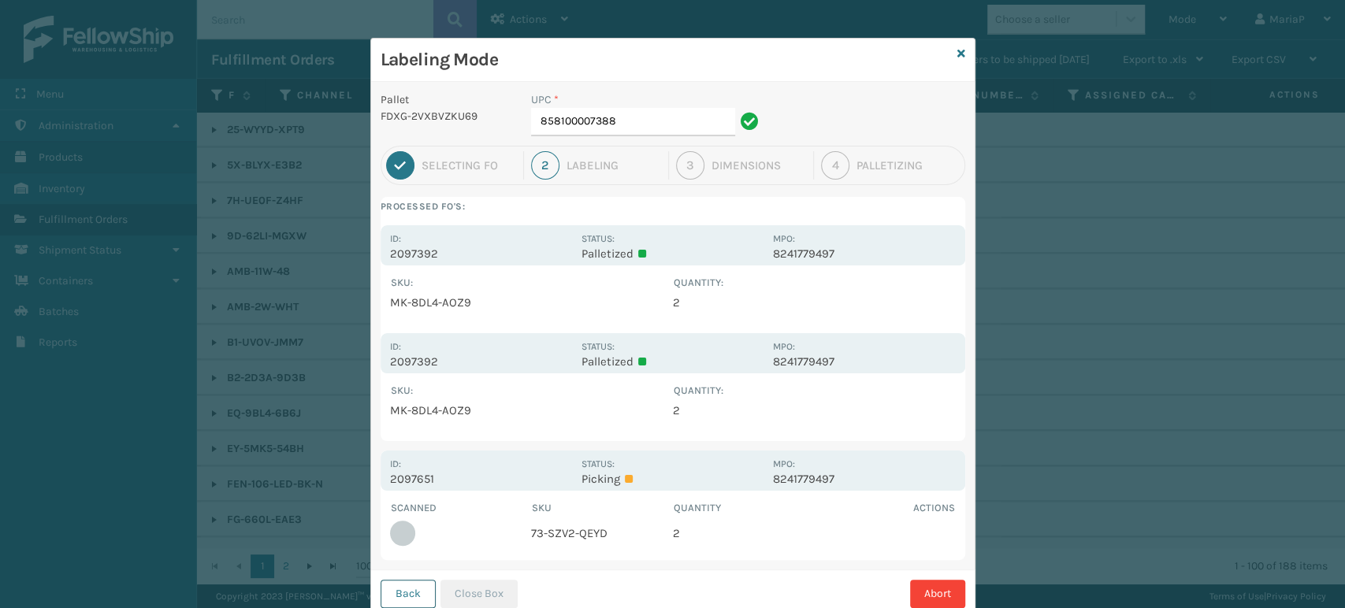
click at [387, 588] on button "Back" at bounding box center [408, 594] width 55 height 28
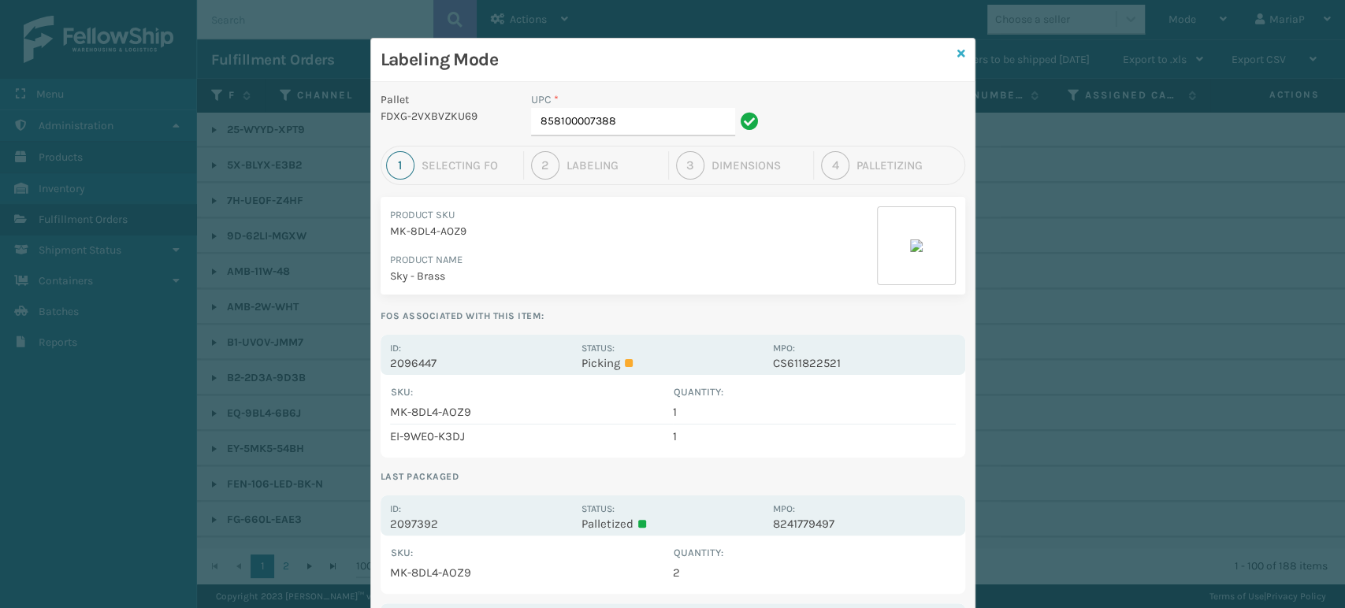
click at [950, 45] on div "Labeling Mode Pallet FDXG-2VXBVZKU69 UPC * 858100007388 1 Selecting FO 2 Labeli…" at bounding box center [672, 385] width 605 height 695
click at [957, 49] on icon at bounding box center [961, 53] width 8 height 11
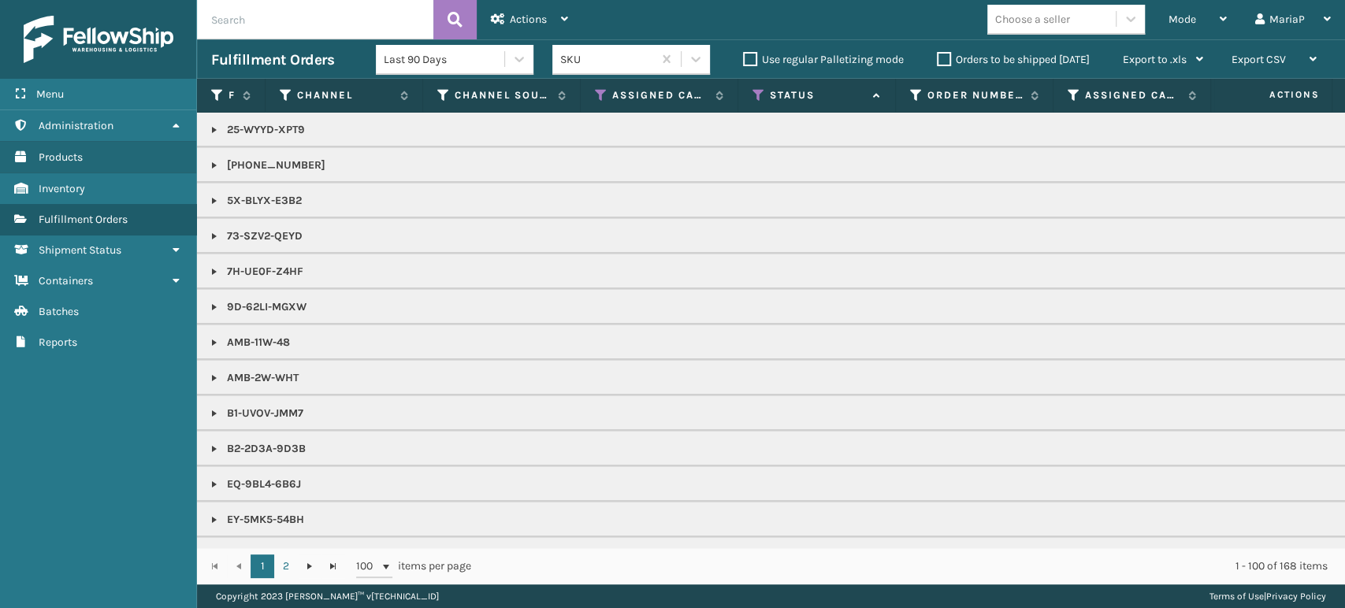
click at [360, 24] on input "text" at bounding box center [315, 19] width 236 height 39
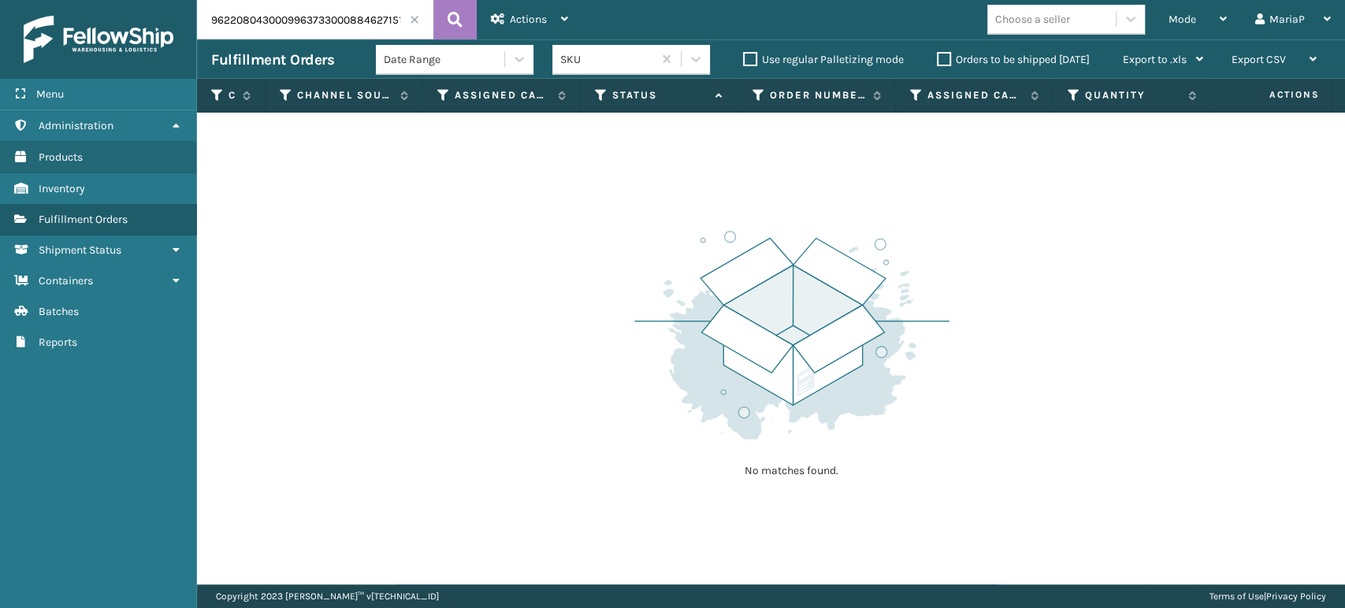
drag, startPoint x: 327, startPoint y: 22, endPoint x: 134, endPoint y: 38, distance: 193.7
click at [134, 0] on div "Menu Administration Products Inventory Fulfillment Orders Shipment Status Conta…" at bounding box center [672, 0] width 1345 height 0
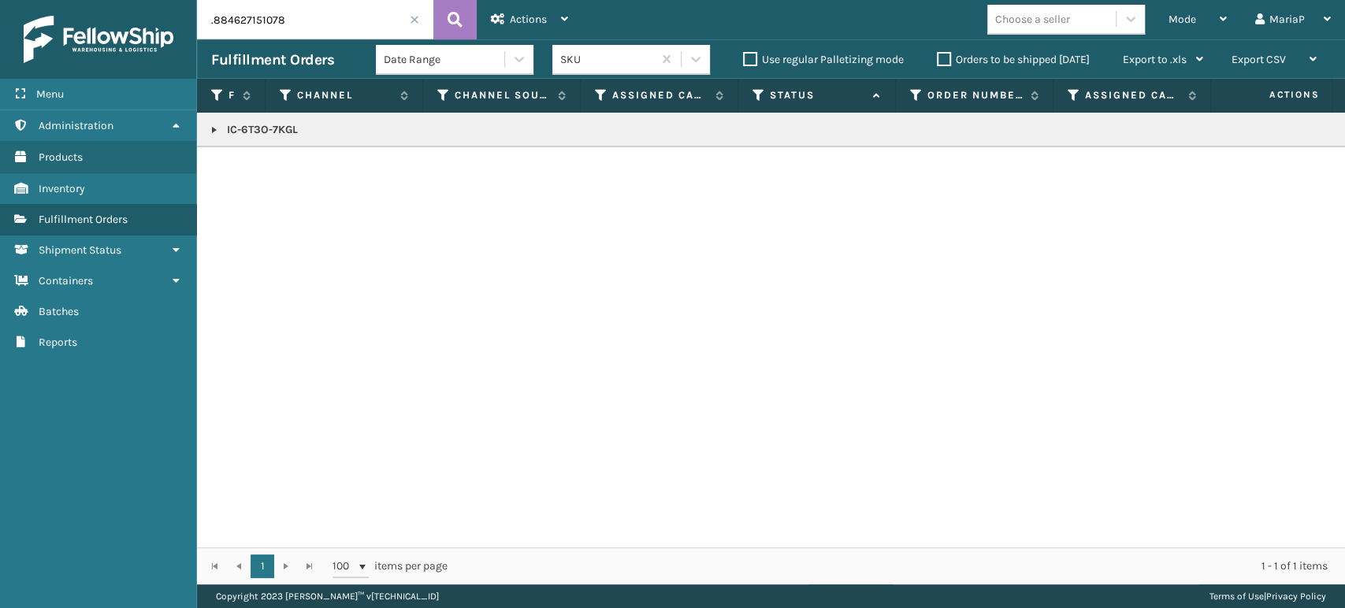
type input "884627151078"
click at [421, 20] on input "884627151078" at bounding box center [315, 19] width 236 height 39
click at [412, 19] on span at bounding box center [414, 19] width 9 height 9
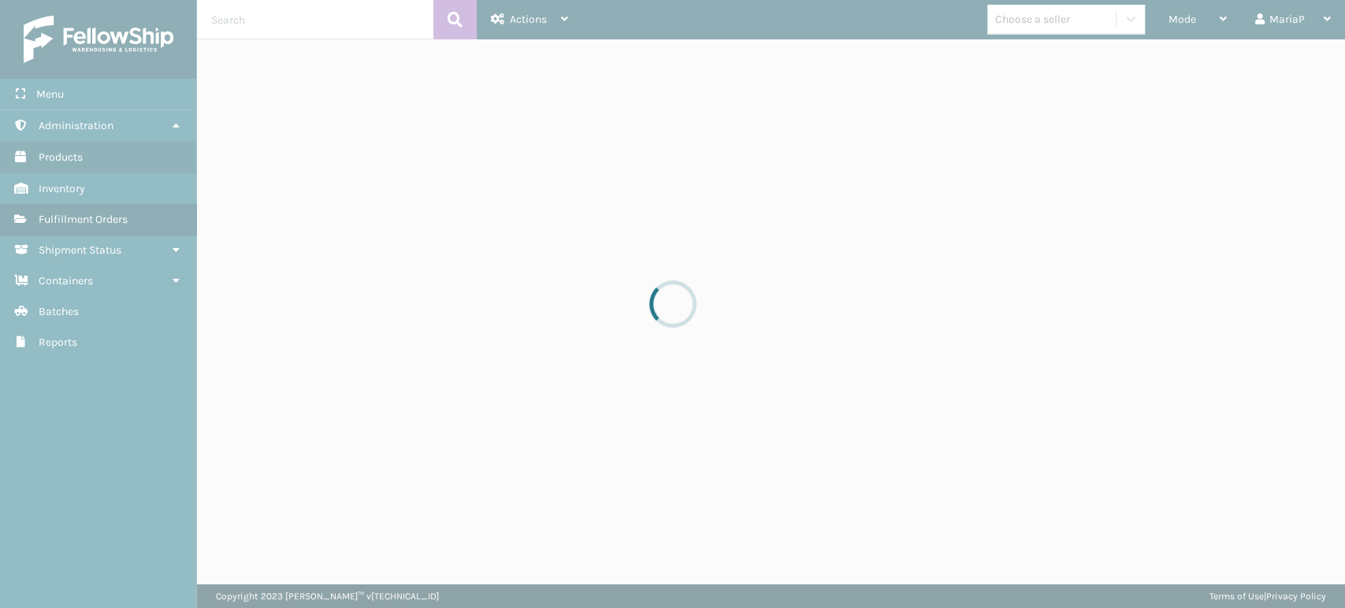
click at [1172, 6] on div at bounding box center [672, 304] width 1345 height 608
click at [1202, 23] on div at bounding box center [672, 304] width 1345 height 608
click at [1199, 22] on div at bounding box center [672, 304] width 1345 height 608
click at [1195, 19] on div at bounding box center [672, 304] width 1345 height 608
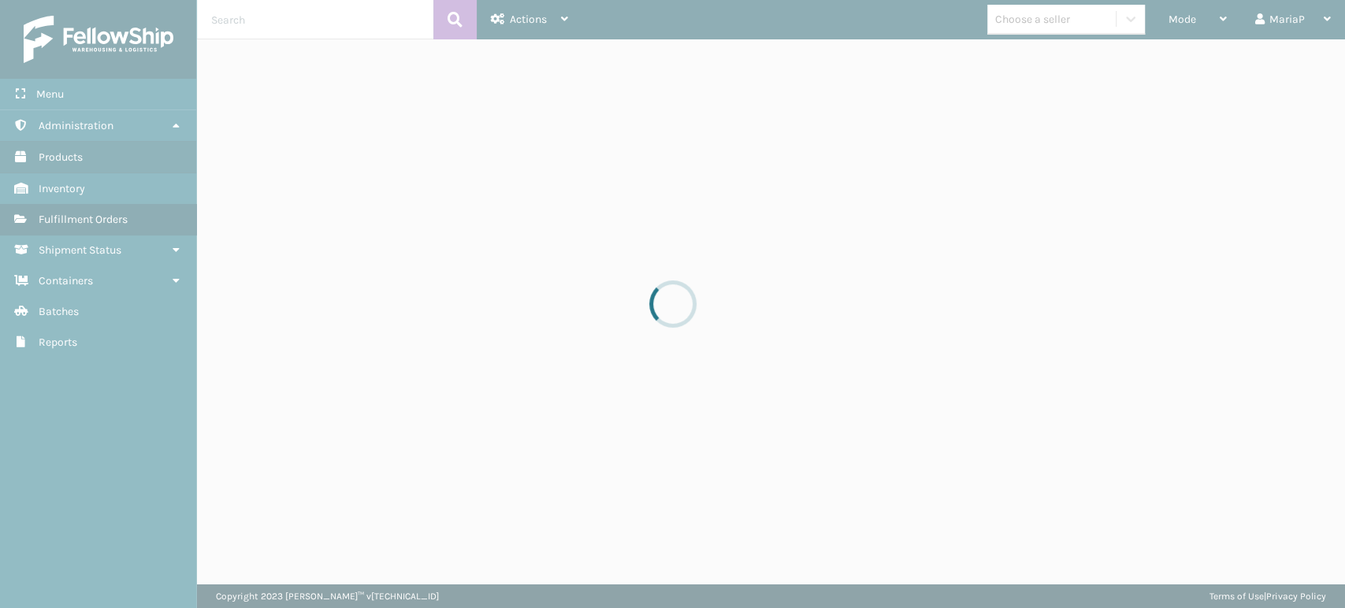
click at [1193, 18] on div at bounding box center [672, 304] width 1345 height 608
click at [1192, 18] on div at bounding box center [672, 304] width 1345 height 608
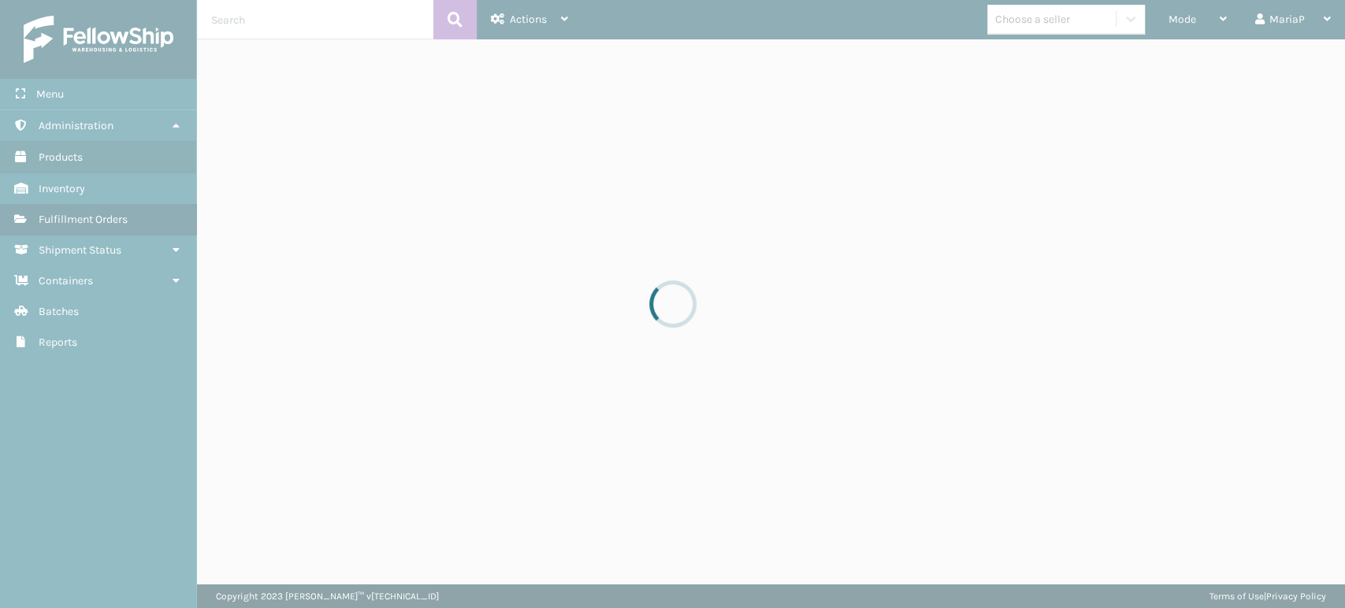
click at [1192, 18] on div at bounding box center [672, 304] width 1345 height 608
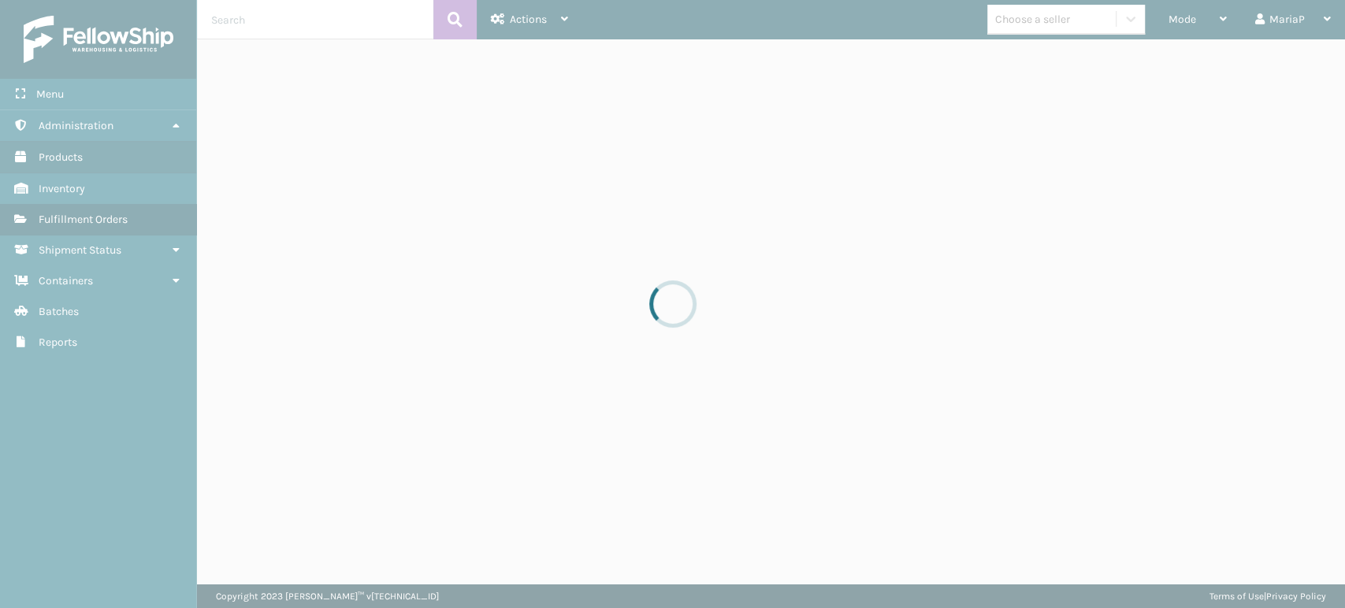
click at [1192, 18] on div at bounding box center [672, 304] width 1345 height 608
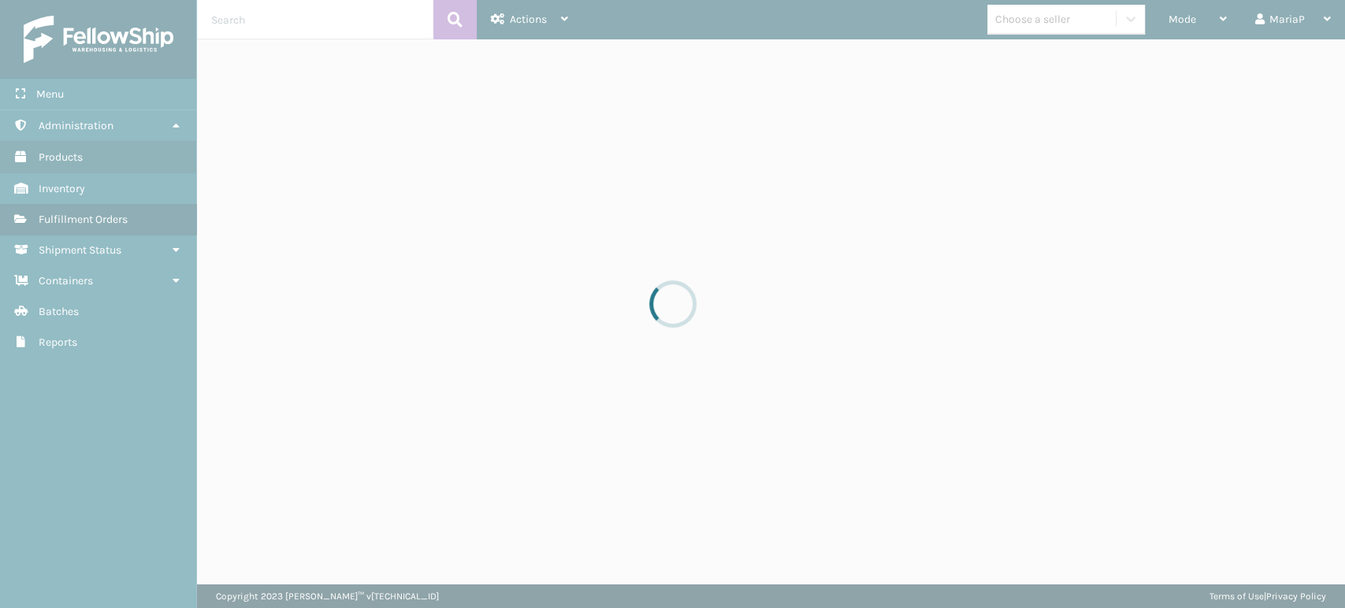
click at [1192, 18] on div at bounding box center [672, 304] width 1345 height 608
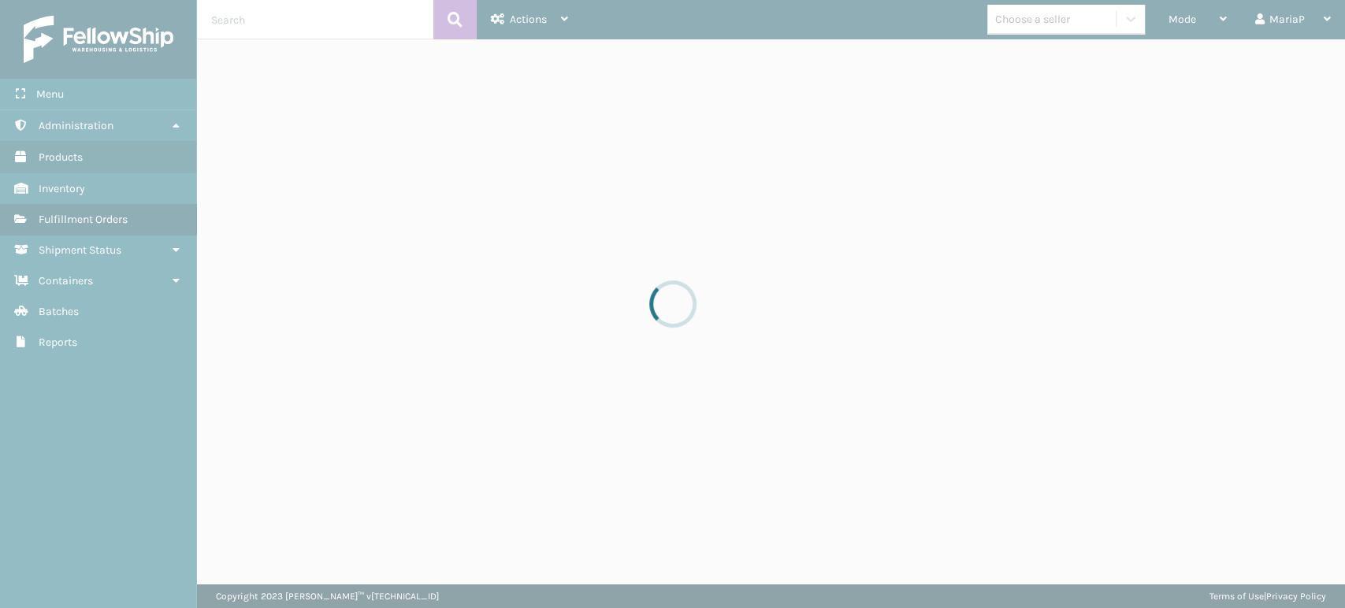
click at [1192, 18] on div at bounding box center [672, 304] width 1345 height 608
click at [1191, 22] on div at bounding box center [672, 304] width 1345 height 608
click at [1190, 22] on div at bounding box center [672, 304] width 1345 height 608
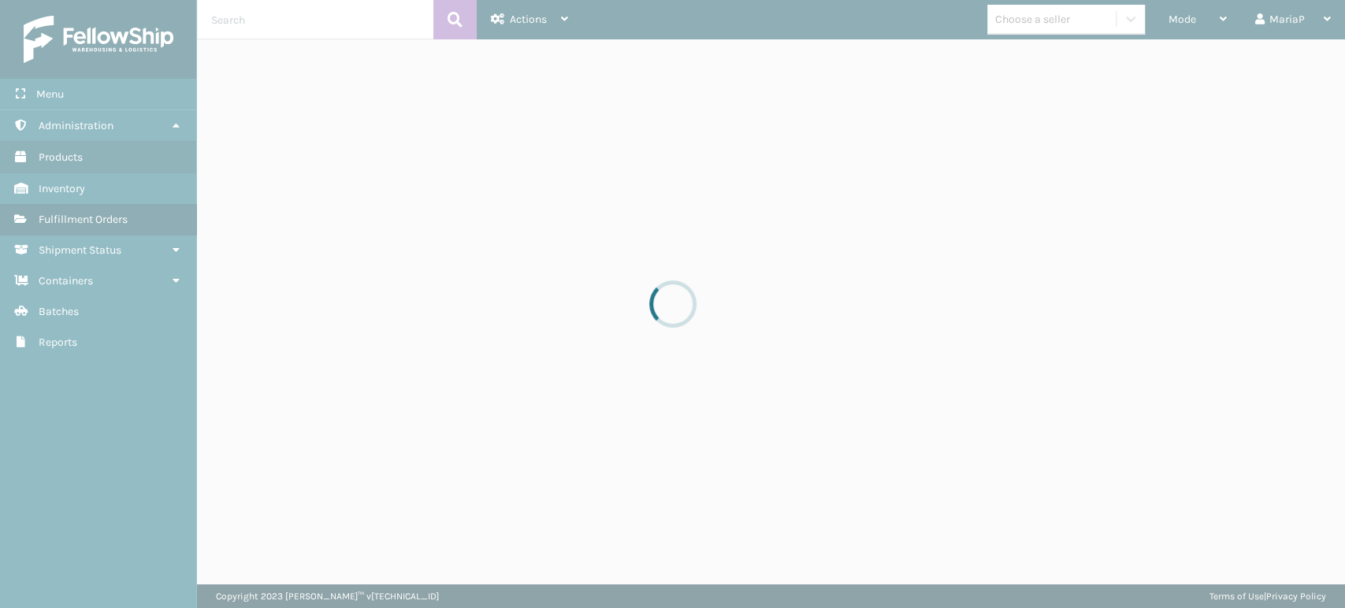
click at [1189, 22] on div at bounding box center [672, 304] width 1345 height 608
click at [1187, 22] on div at bounding box center [672, 304] width 1345 height 608
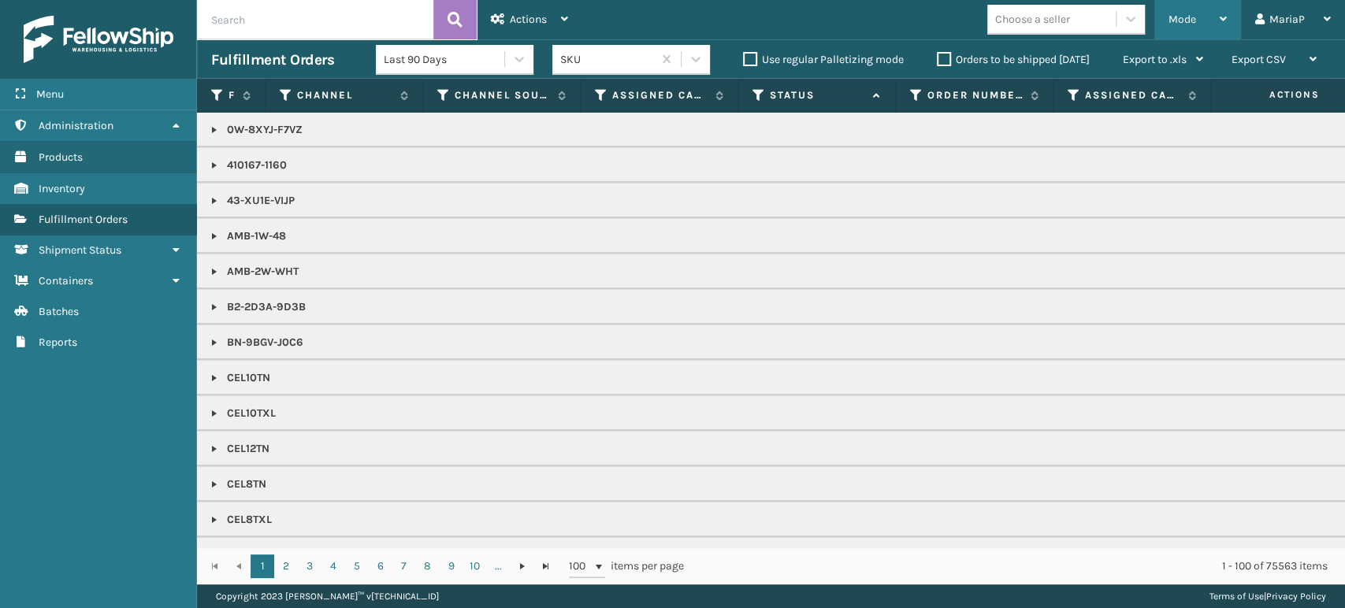
click at [1163, 19] on div "Mode Regular Mode Picking Mode Labeling Mode Exit Scan Mode" at bounding box center [1197, 19] width 87 height 39
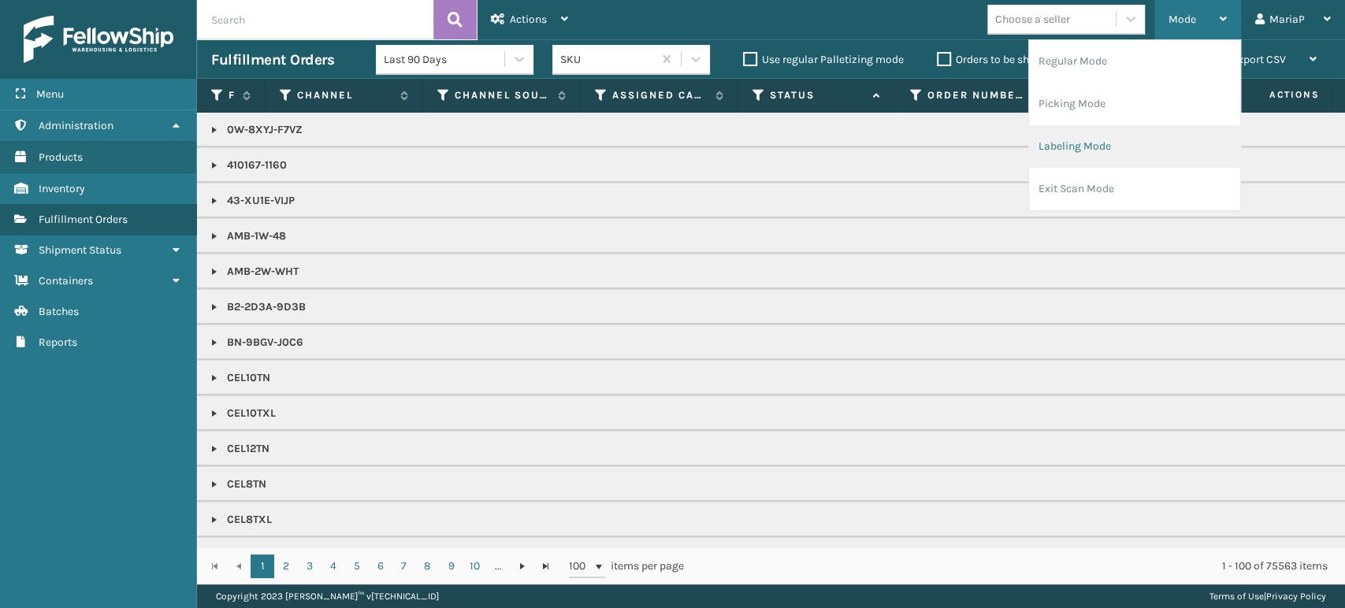
click at [1161, 144] on li "Labeling Mode" at bounding box center [1134, 146] width 211 height 43
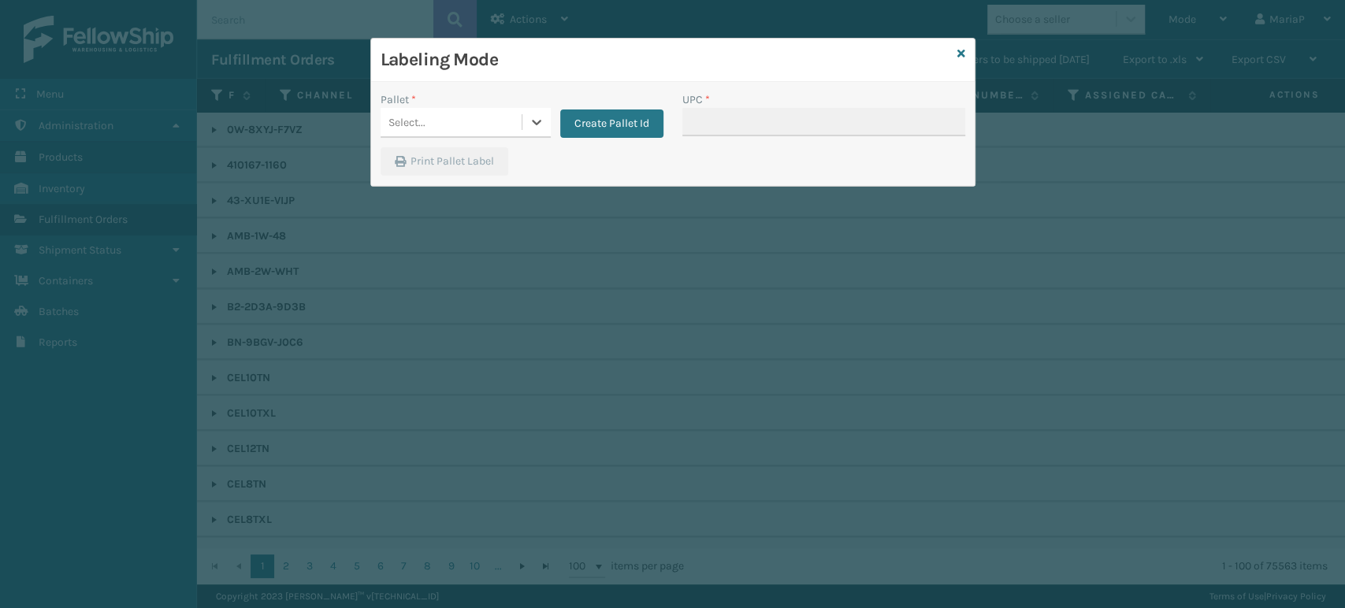
click at [509, 124] on div "Select..." at bounding box center [451, 123] width 141 height 26
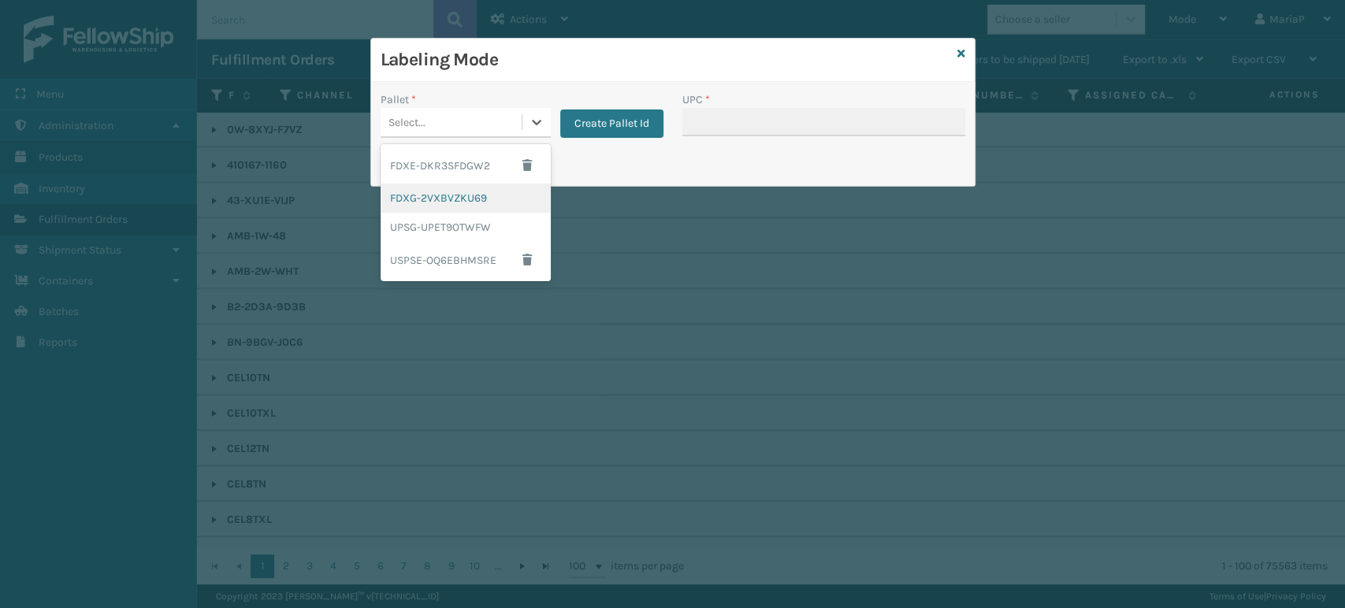
click at [501, 188] on div "FDXG-2VXBVZKU69" at bounding box center [466, 198] width 170 height 29
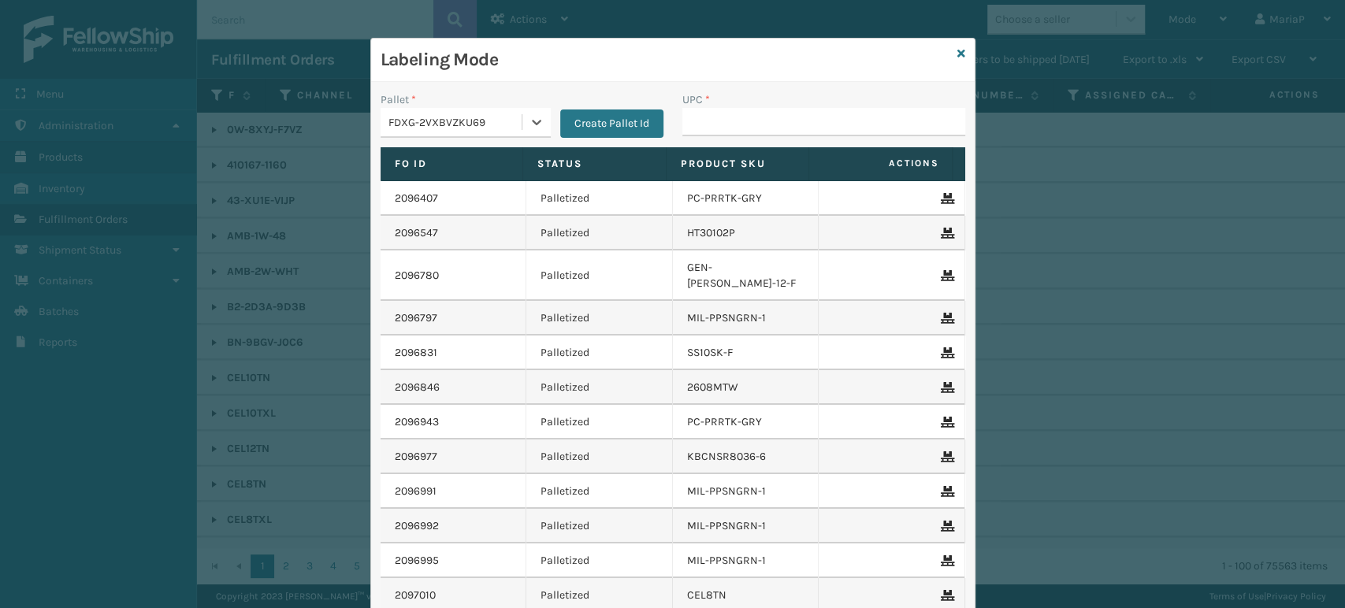
click at [750, 103] on div "UPC *" at bounding box center [823, 99] width 283 height 17
click at [751, 124] on input "UPC *" at bounding box center [823, 122] width 283 height 28
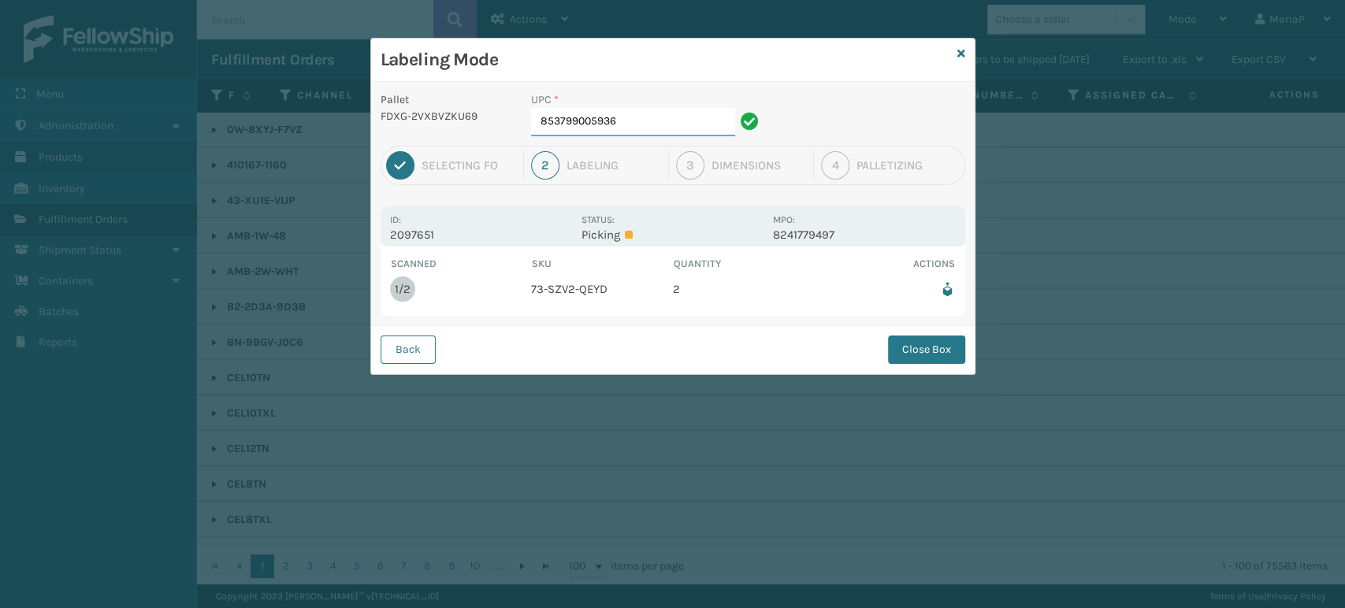
click at [645, 128] on input "853799005936" at bounding box center [633, 122] width 204 height 28
click at [952, 350] on button "Close Box" at bounding box center [926, 350] width 77 height 28
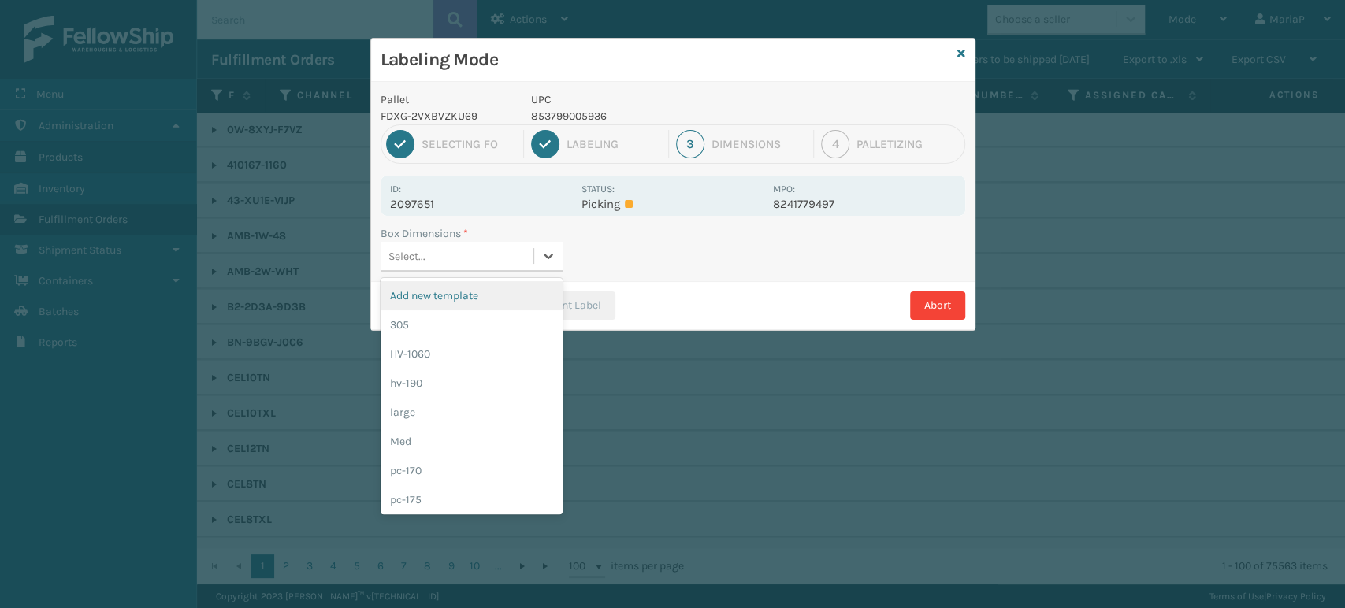
click at [485, 246] on div "Select..." at bounding box center [457, 256] width 153 height 26
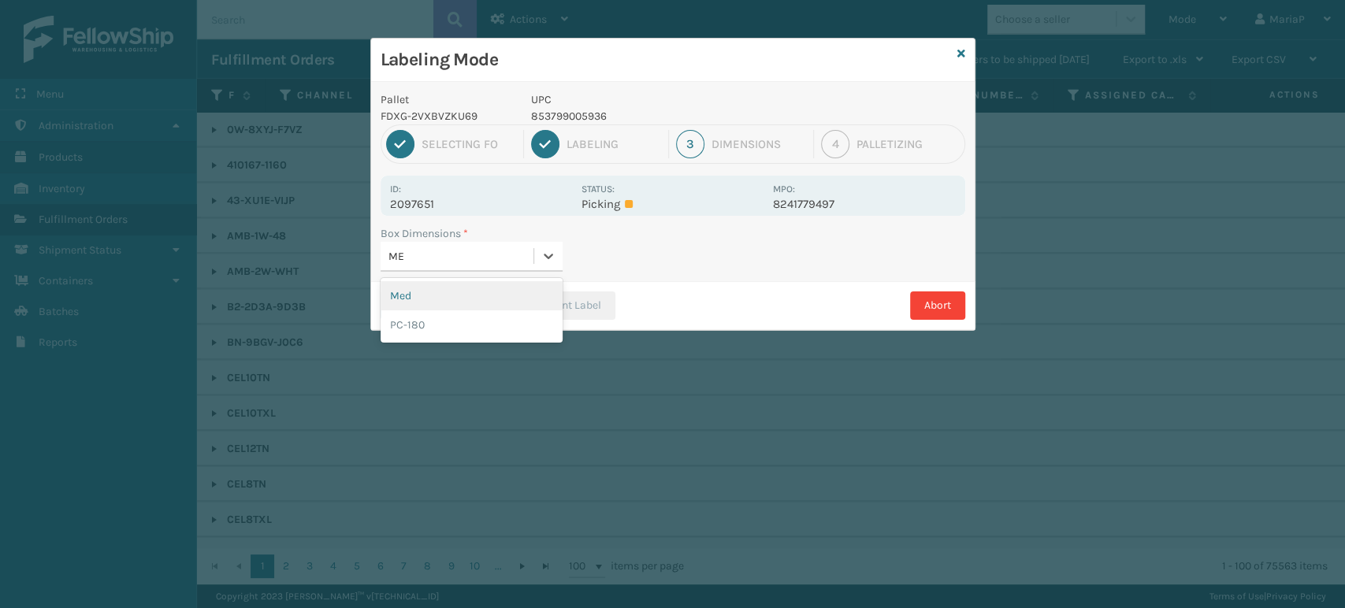
type input "MED"
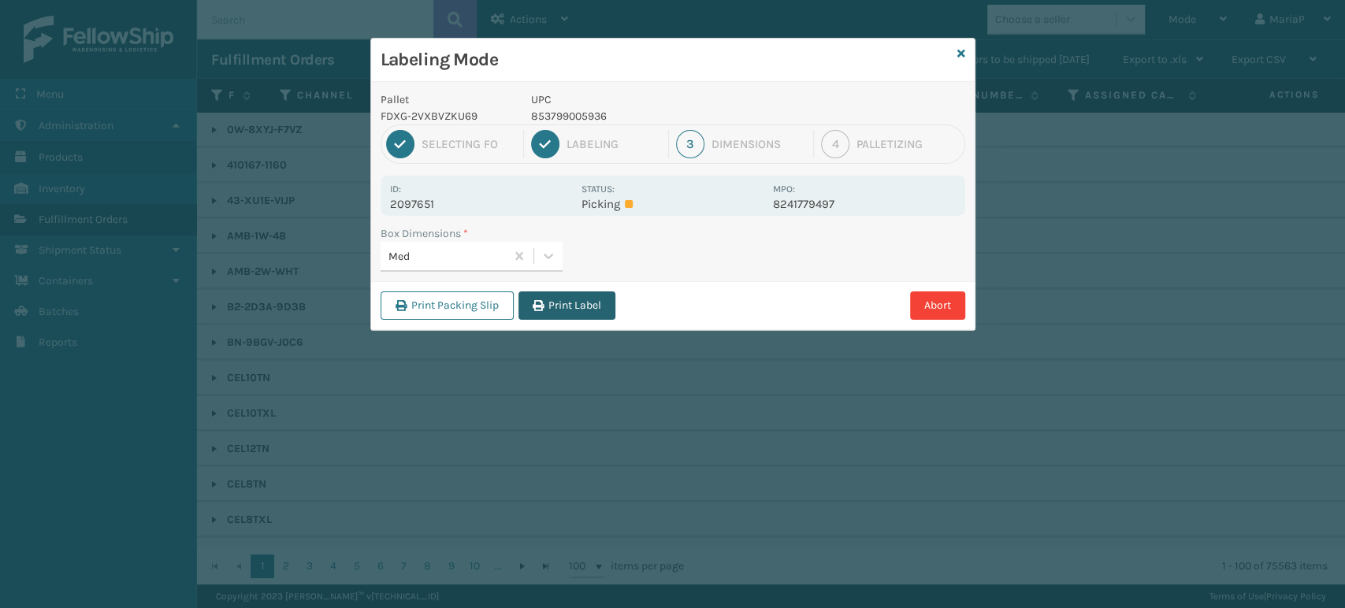
click at [545, 296] on button "Print Label" at bounding box center [566, 306] width 97 height 28
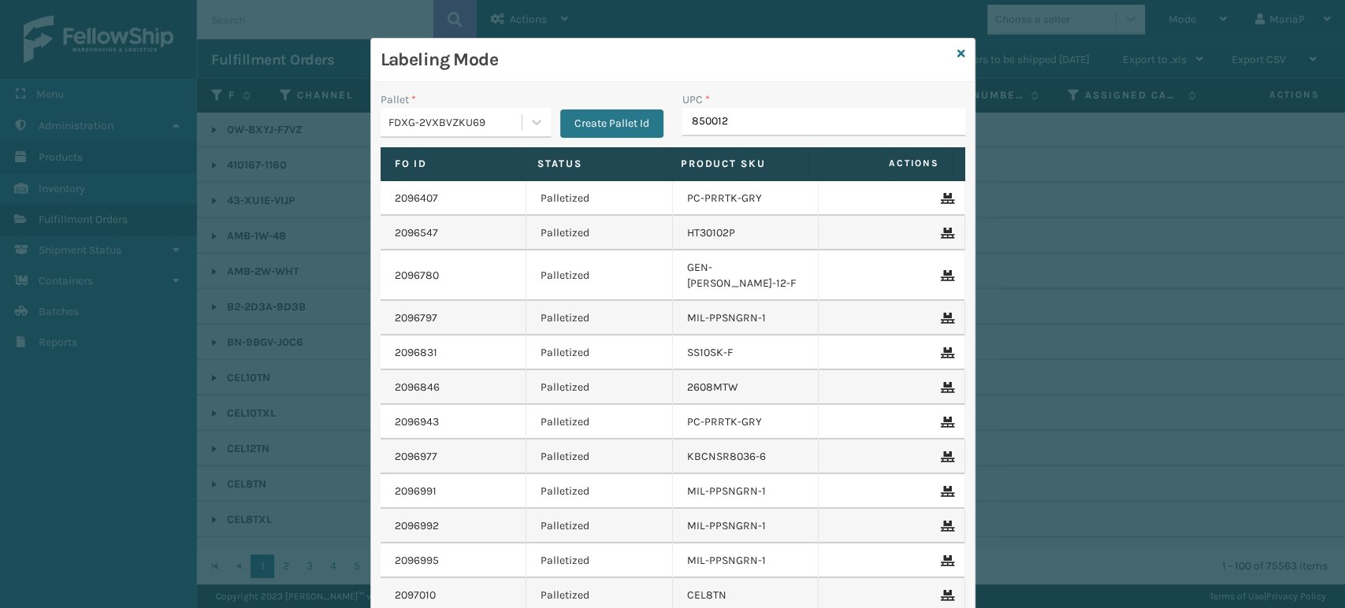
type input "8500124"
type input "850068315"
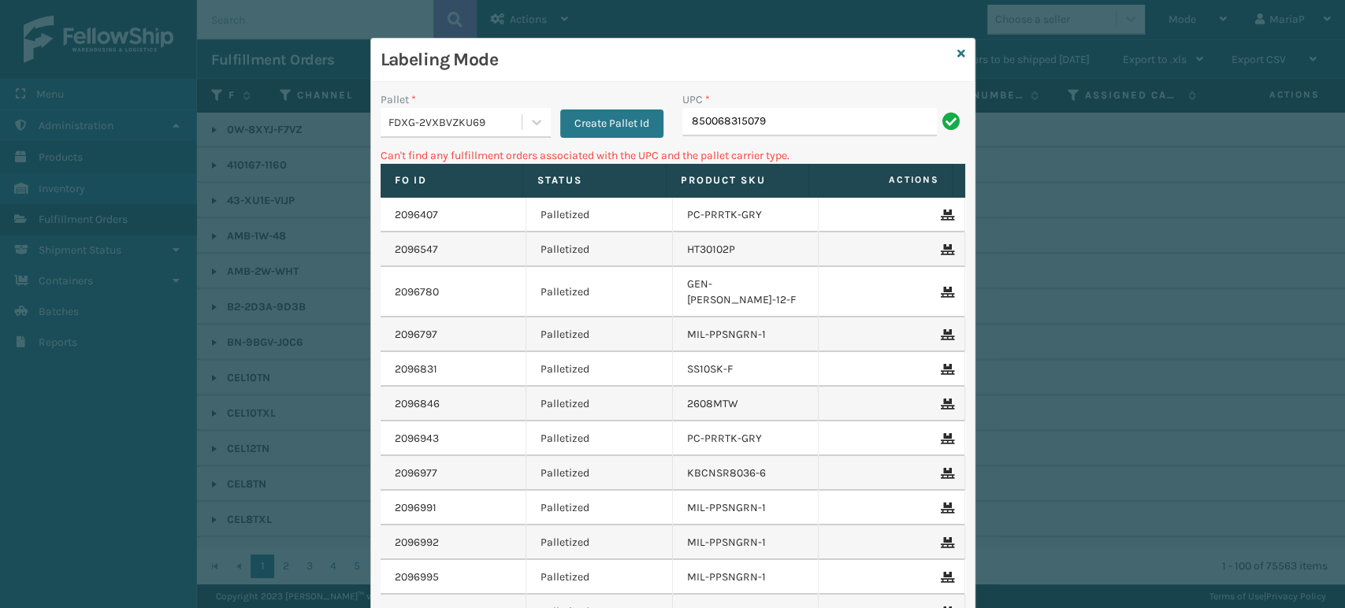
click at [756, 128] on input "850068315079" at bounding box center [809, 122] width 254 height 28
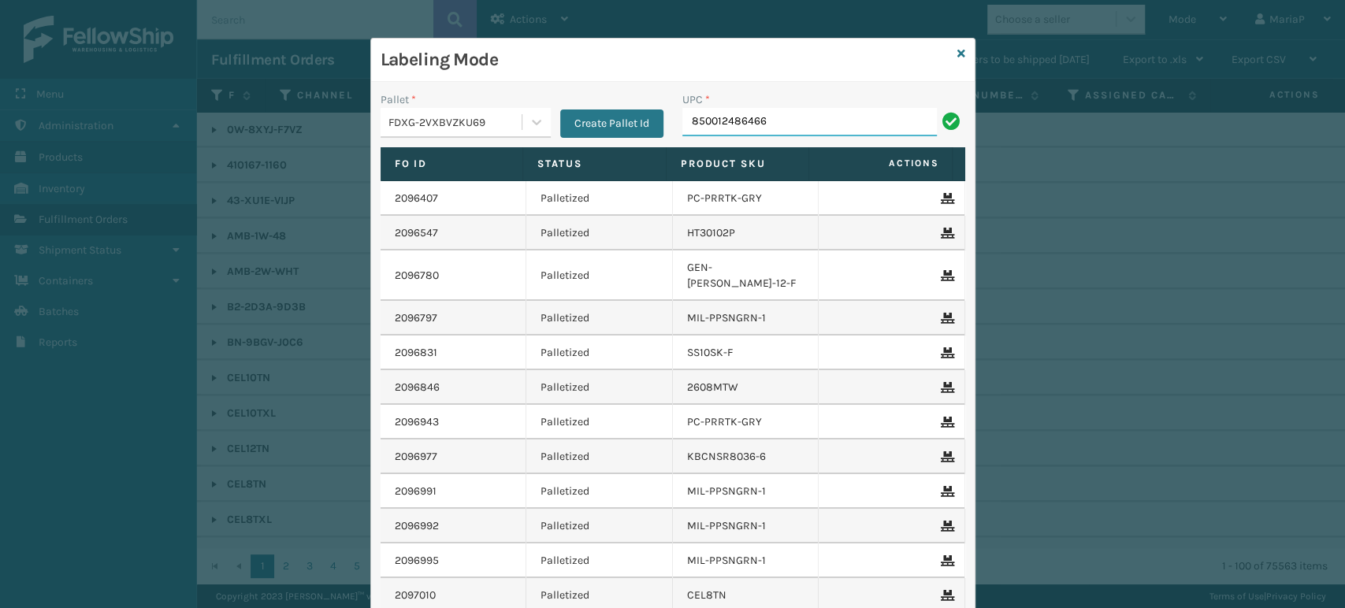
type input "850012486466"
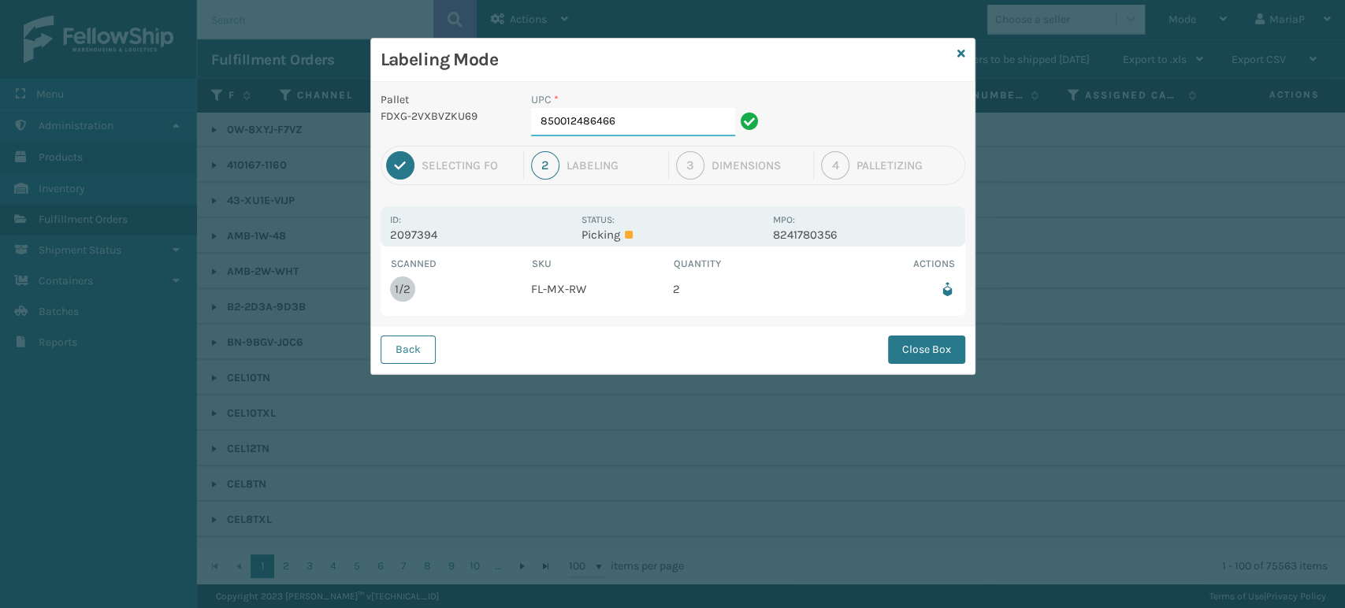
click at [625, 116] on input "850012486466" at bounding box center [633, 122] width 204 height 28
drag, startPoint x: 912, startPoint y: 349, endPoint x: 901, endPoint y: 349, distance: 11.0
click at [913, 350] on button "Close Box" at bounding box center [926, 350] width 77 height 28
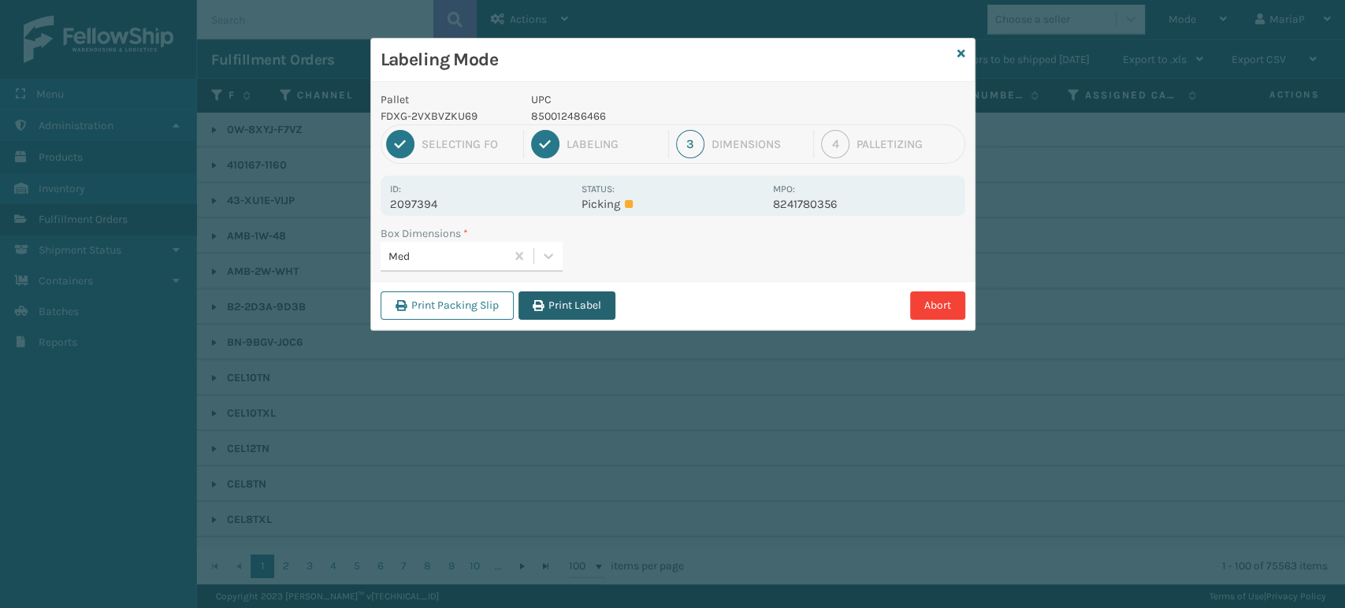
click at [580, 310] on button "Print Label" at bounding box center [566, 306] width 97 height 28
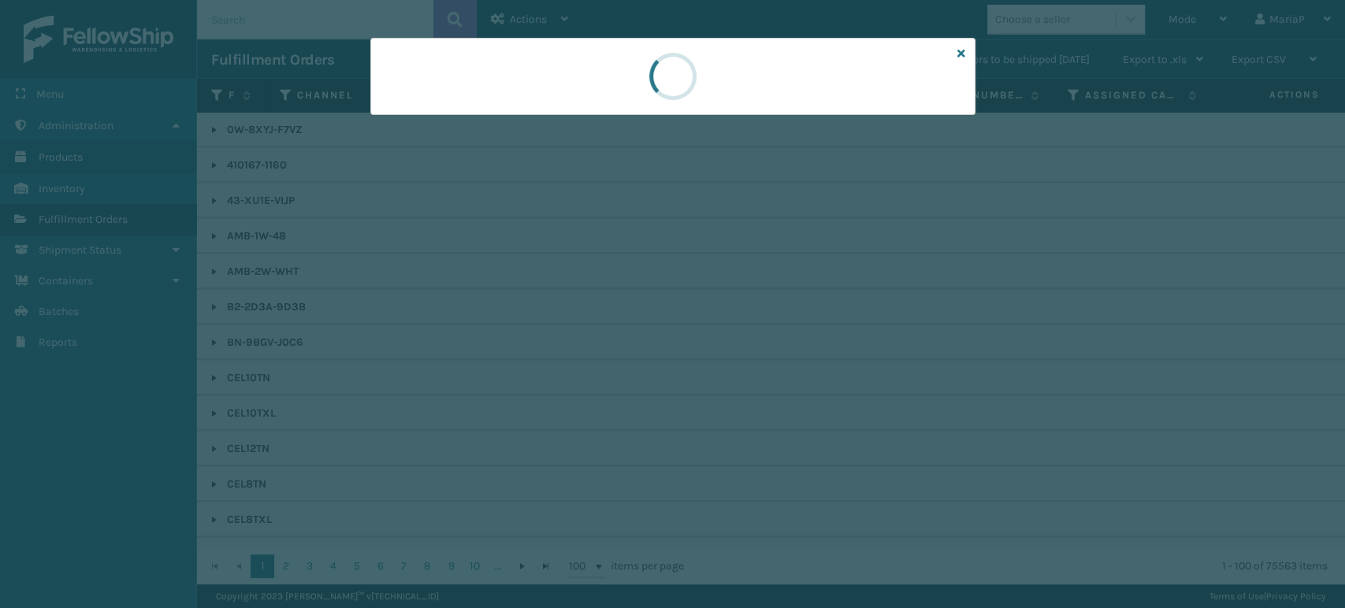
click at [580, 310] on div at bounding box center [672, 304] width 1345 height 608
drag, startPoint x: 580, startPoint y: 306, endPoint x: 555, endPoint y: 295, distance: 27.5
click at [578, 306] on div at bounding box center [672, 304] width 1345 height 608
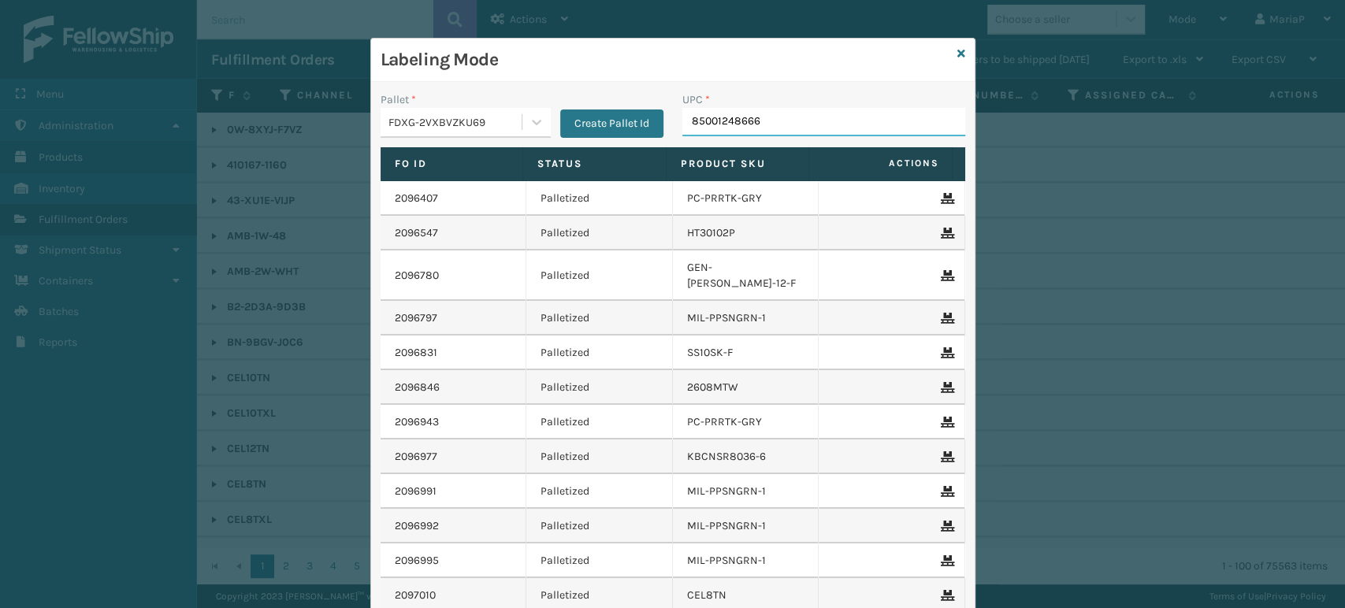
type input "850012486664"
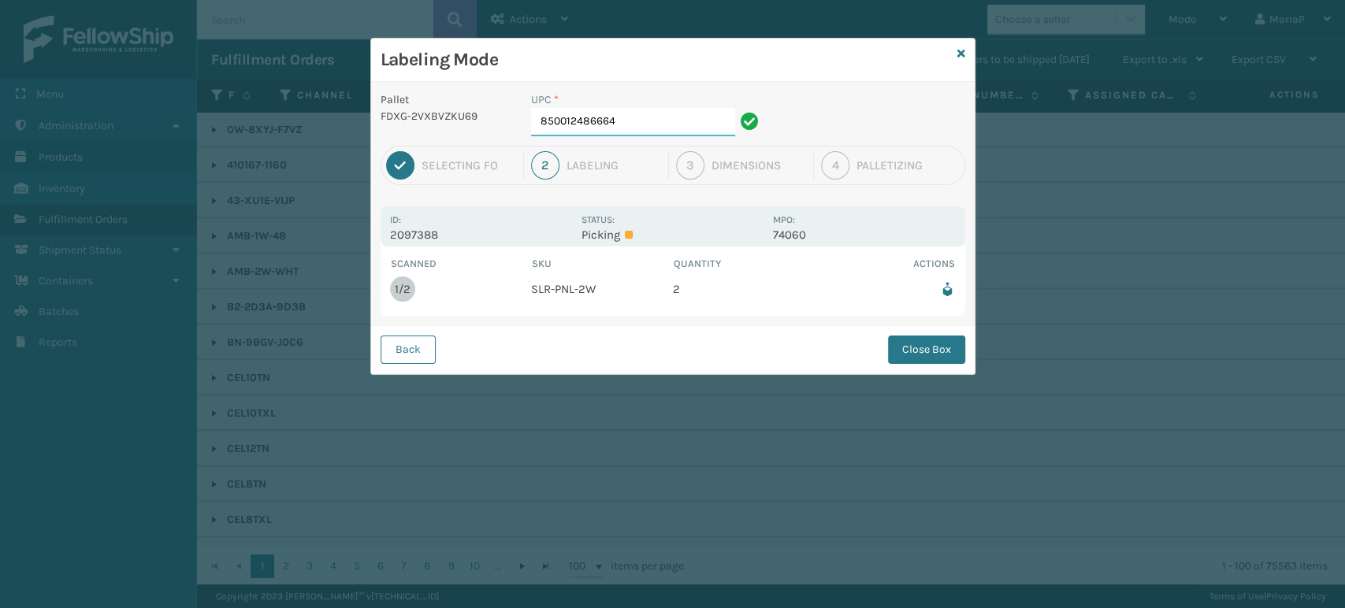
click at [628, 113] on input "850012486664" at bounding box center [633, 122] width 204 height 28
click at [945, 341] on button "Close Box" at bounding box center [926, 350] width 77 height 28
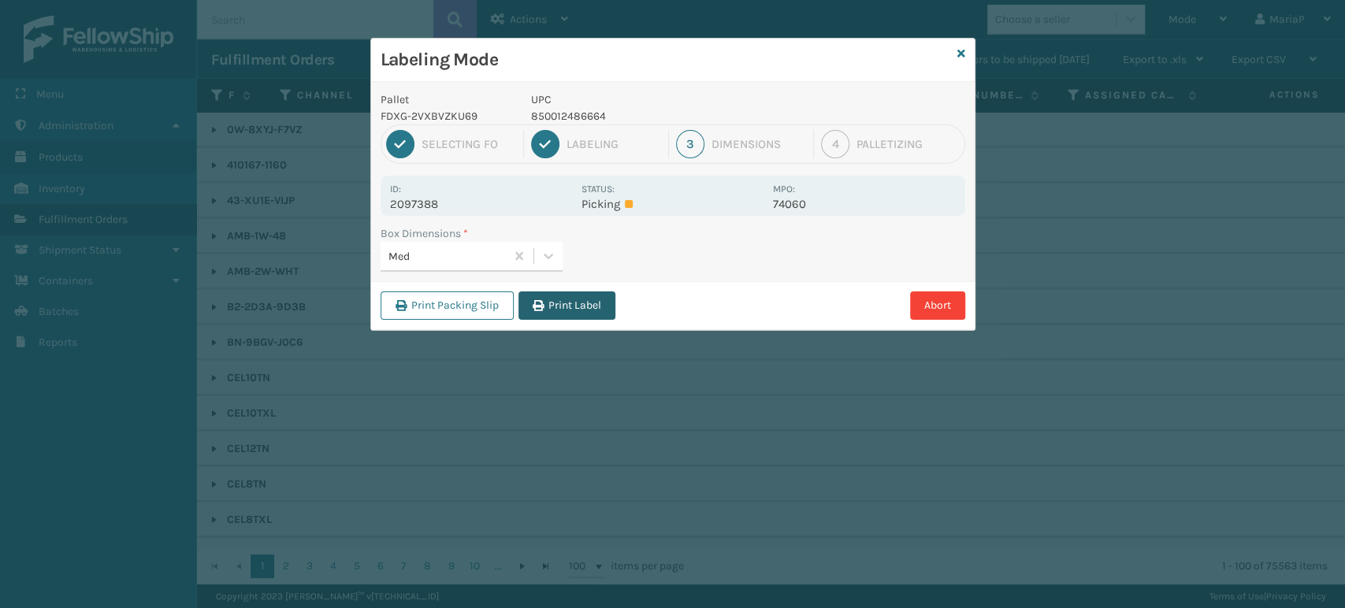
click at [559, 309] on button "Print Label" at bounding box center [566, 306] width 97 height 28
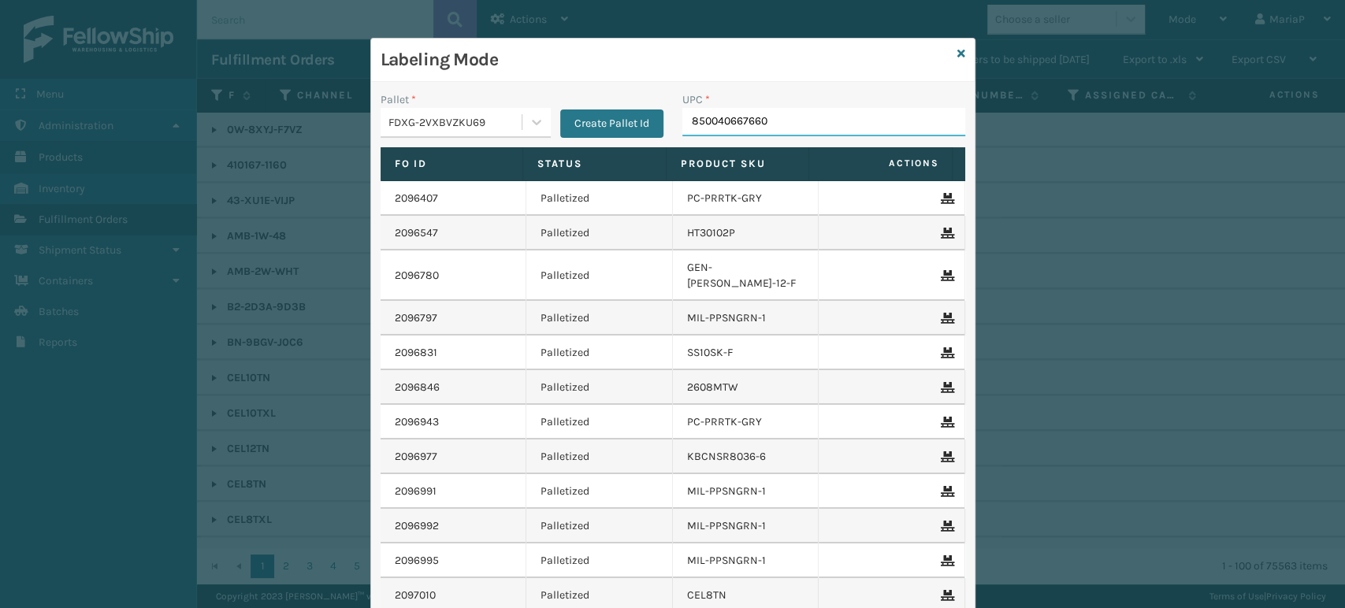
type input "850040667660"
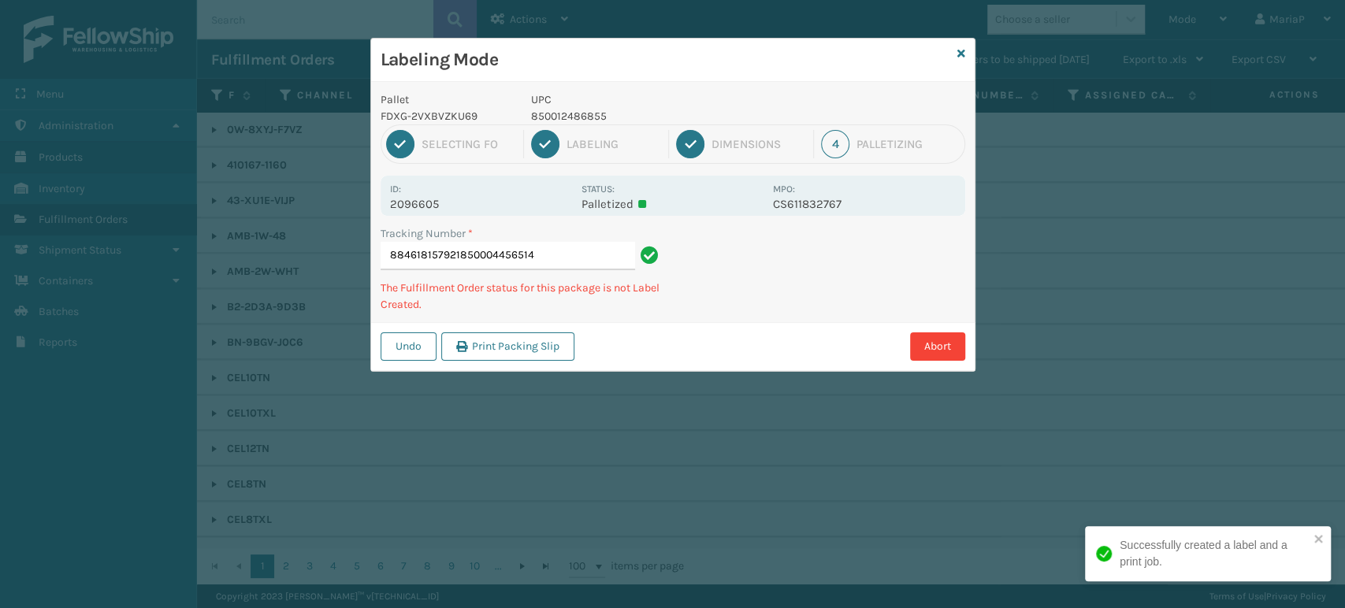
type input "884618157921850004456514"
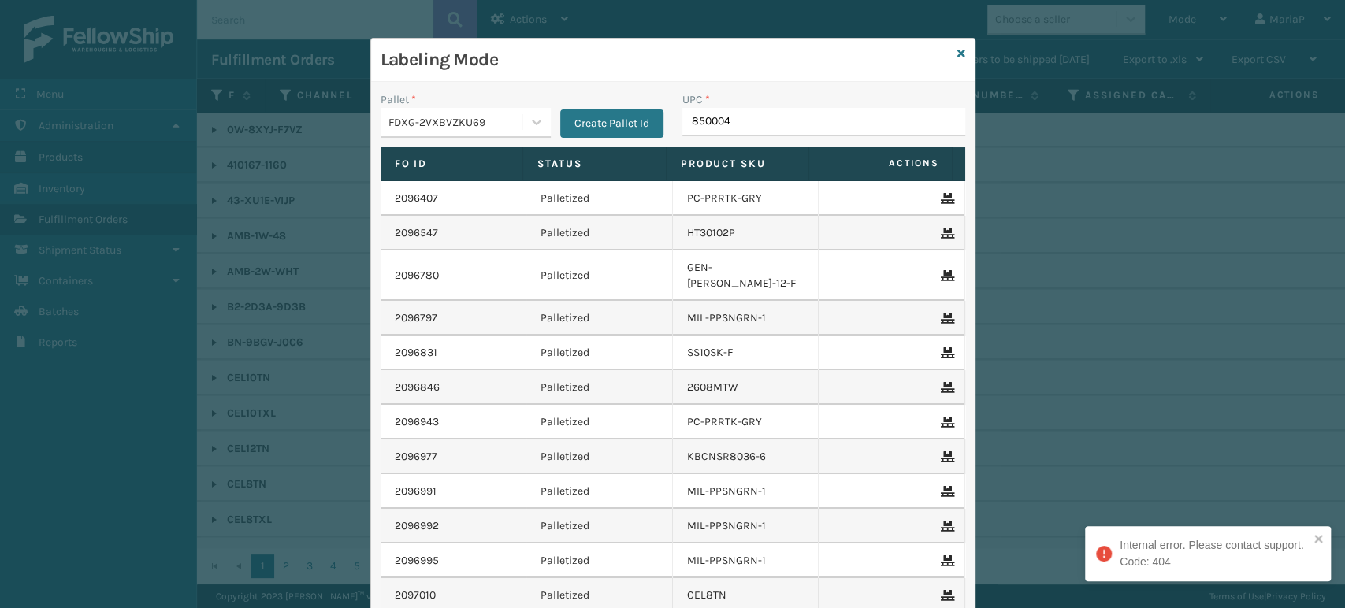
type input "8500044"
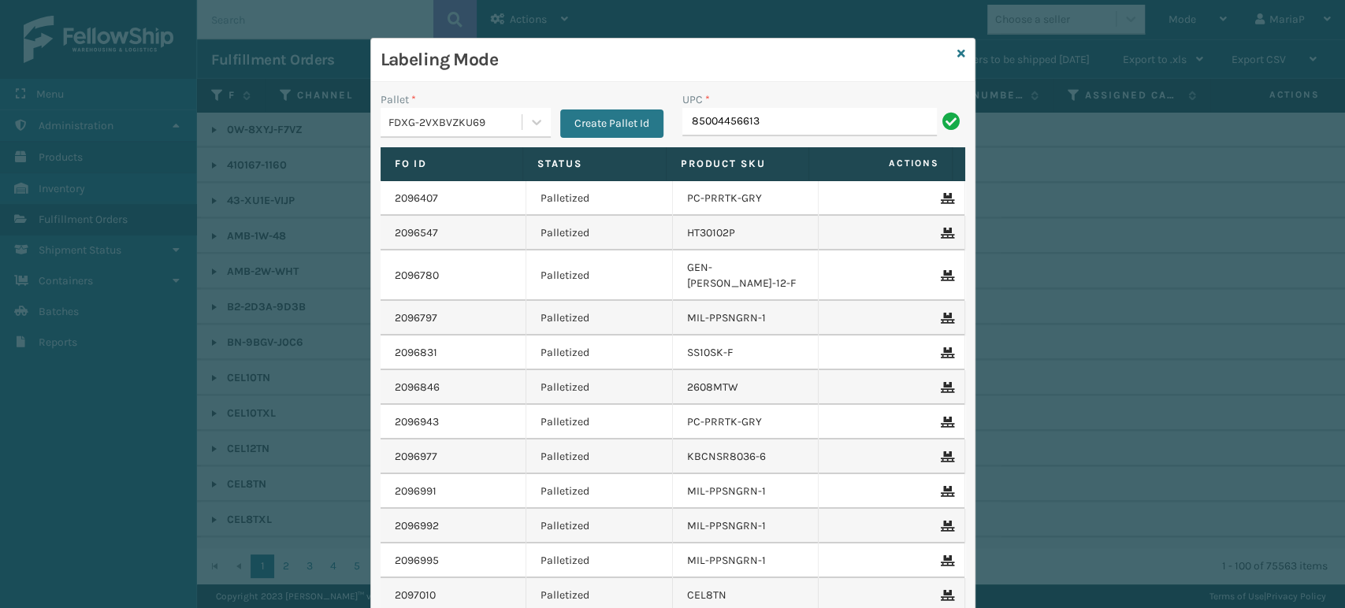
type input "85004456613"
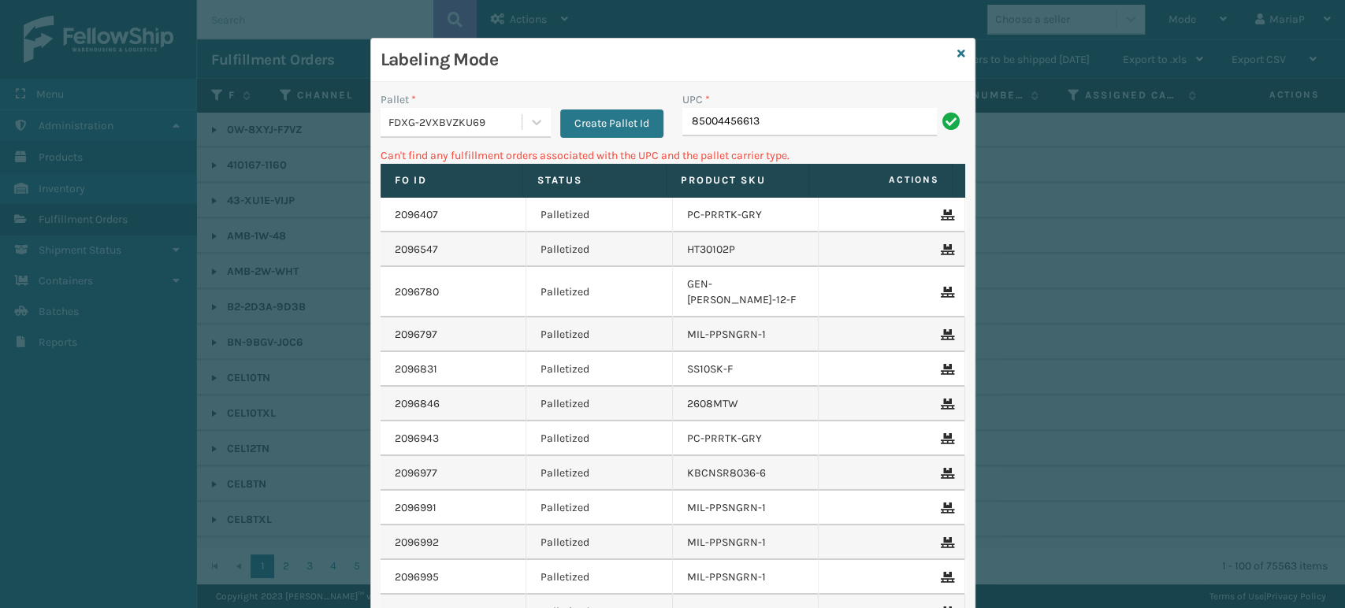
click at [707, 120] on input "85004456613" at bounding box center [809, 122] width 254 height 28
type input "850004456613"
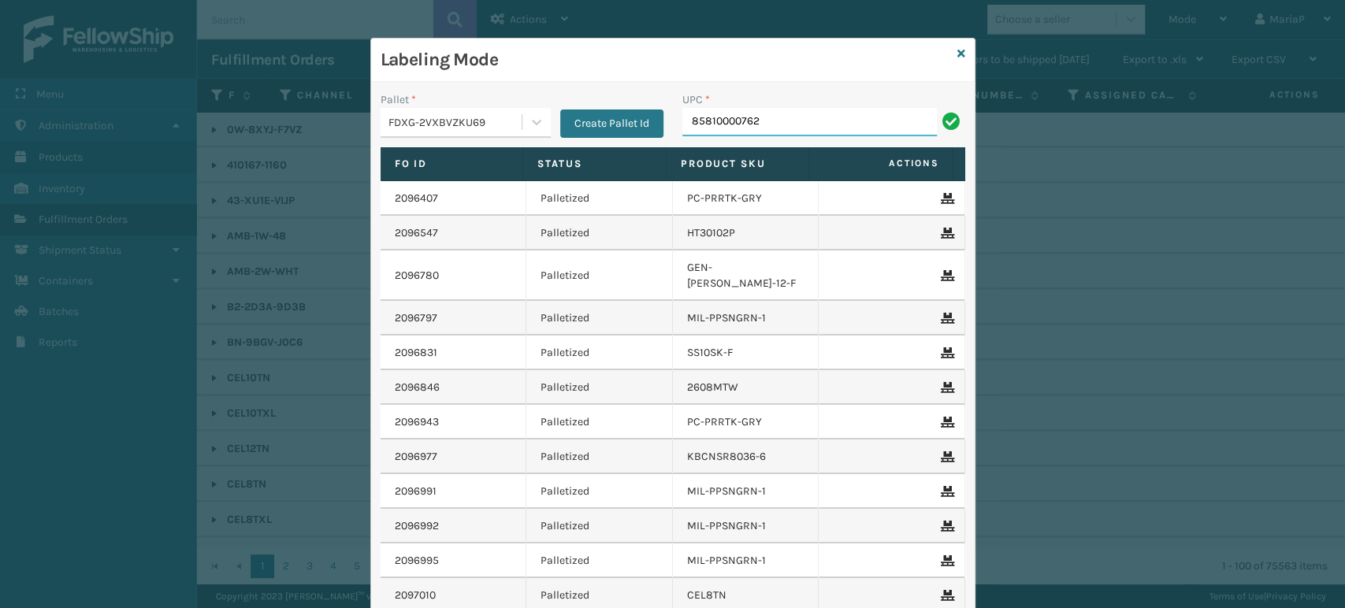
click at [798, 126] on input "85810000762" at bounding box center [809, 122] width 254 height 28
type input "858100007623"
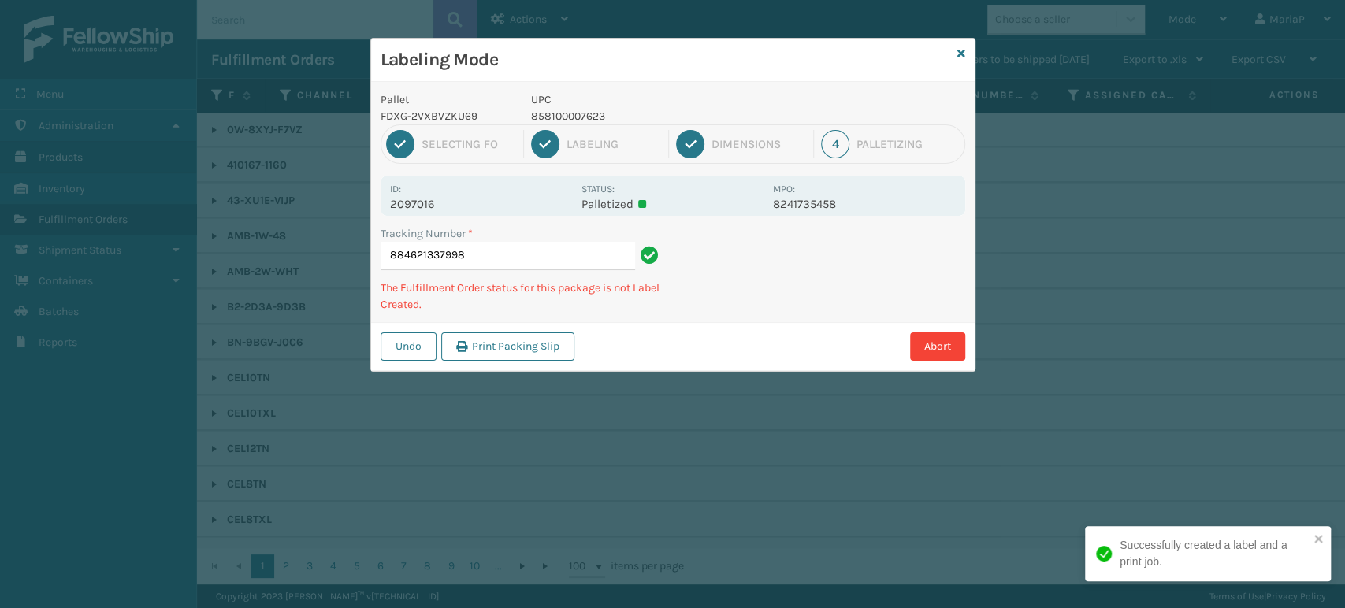
click at [563, 113] on p "858100007623" at bounding box center [647, 116] width 232 height 17
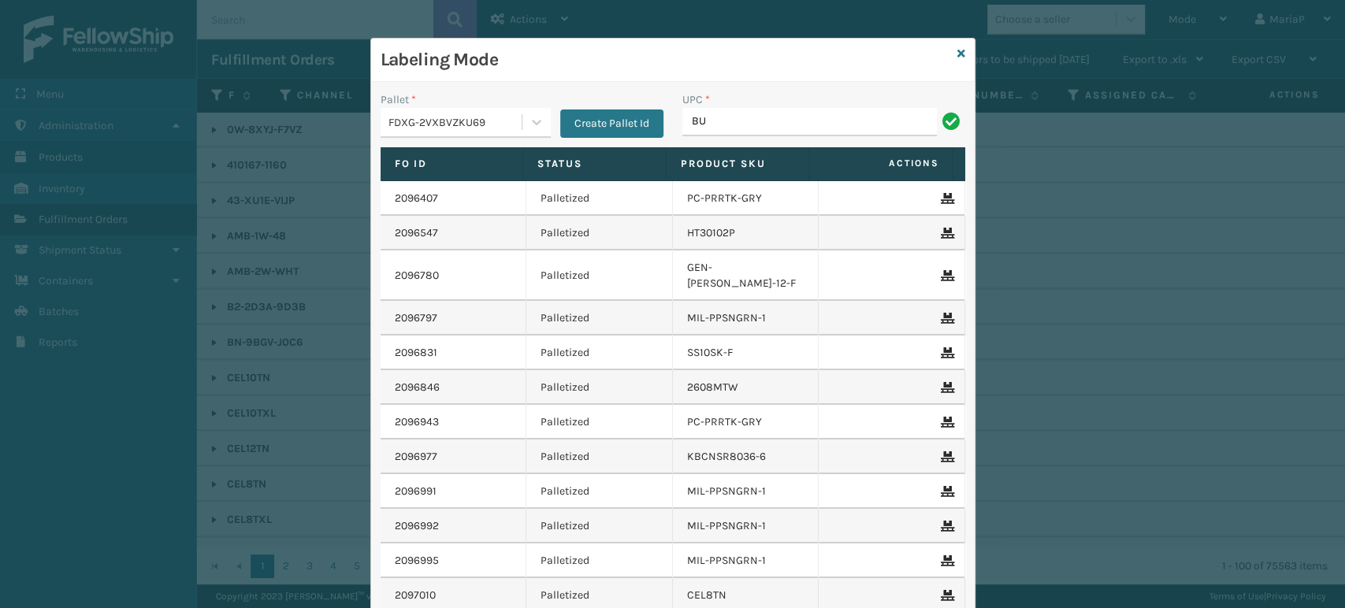
type input "B"
type input "858100007623"
type input "850004456927"
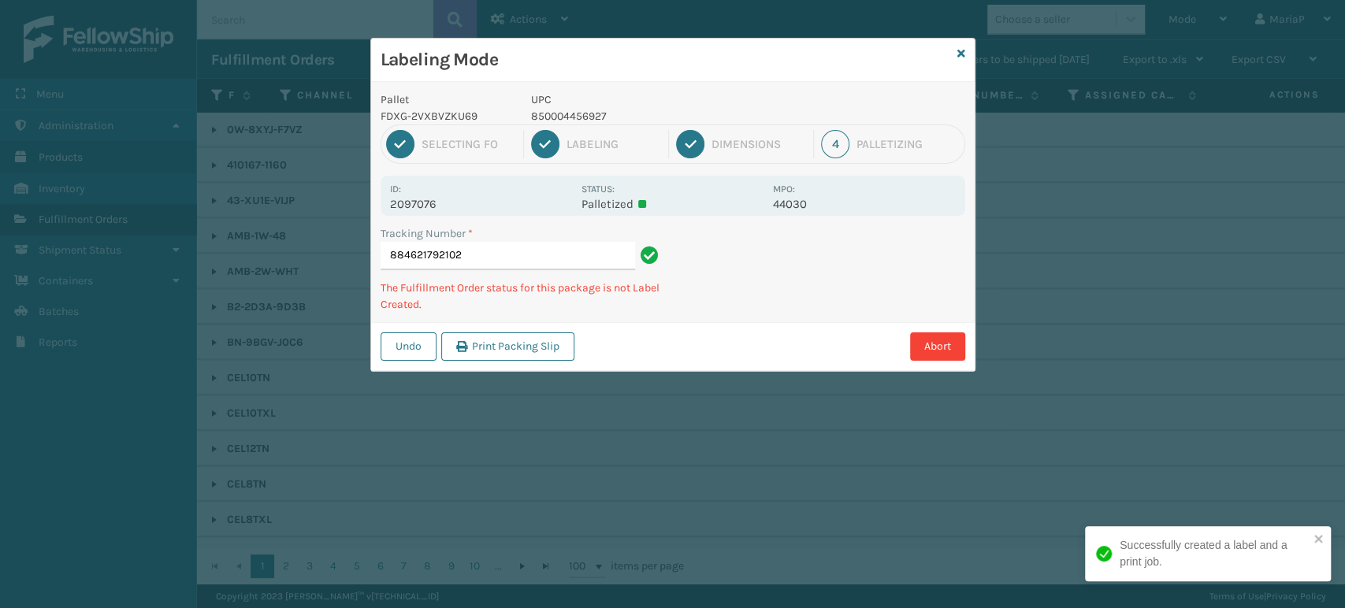
click at [593, 114] on p "850004456927" at bounding box center [647, 116] width 232 height 17
copy p "850004456927"
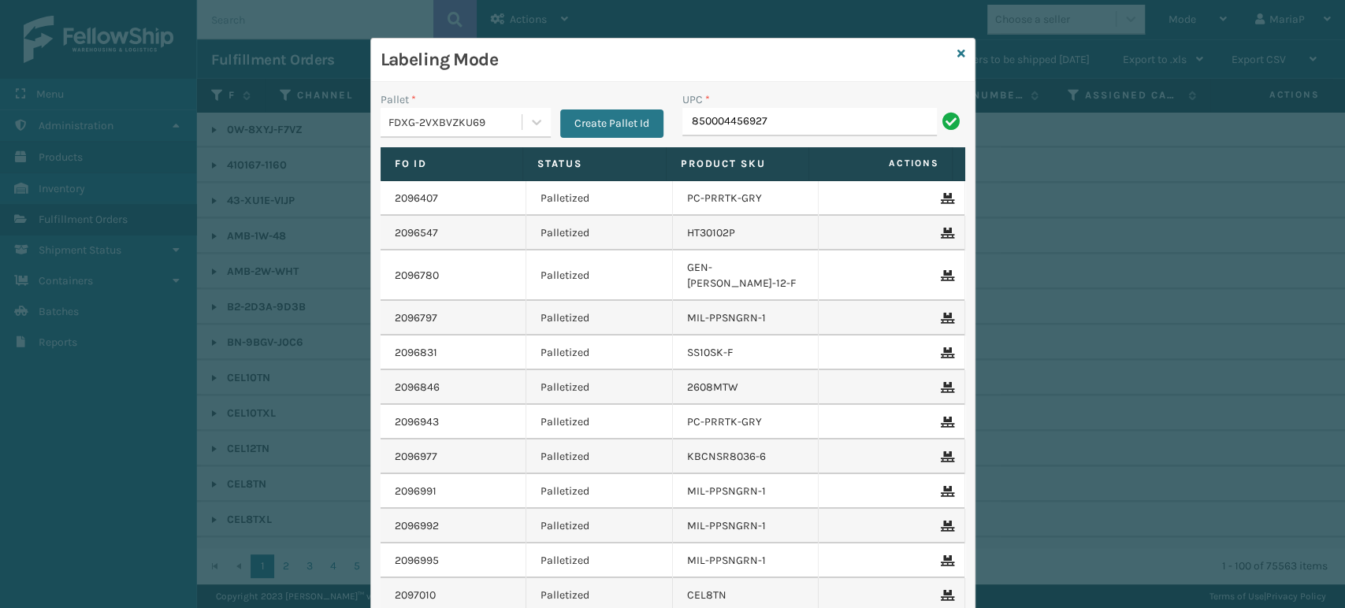
type input "850004456927"
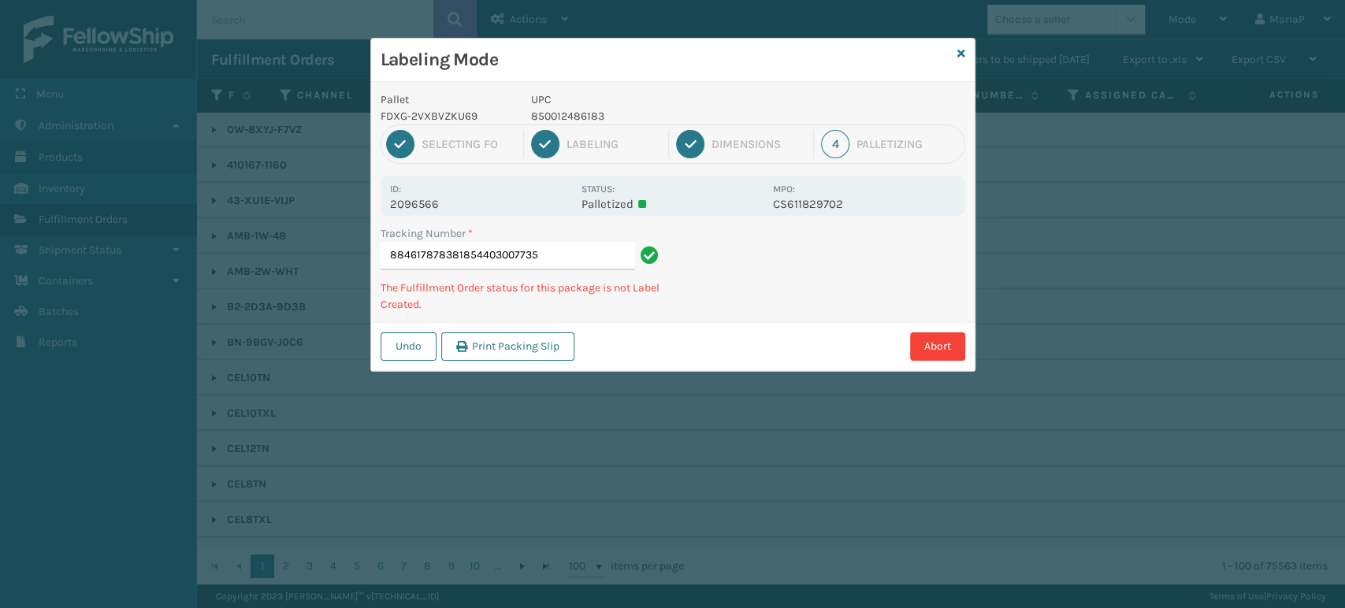
type input "884617878381854403007735"
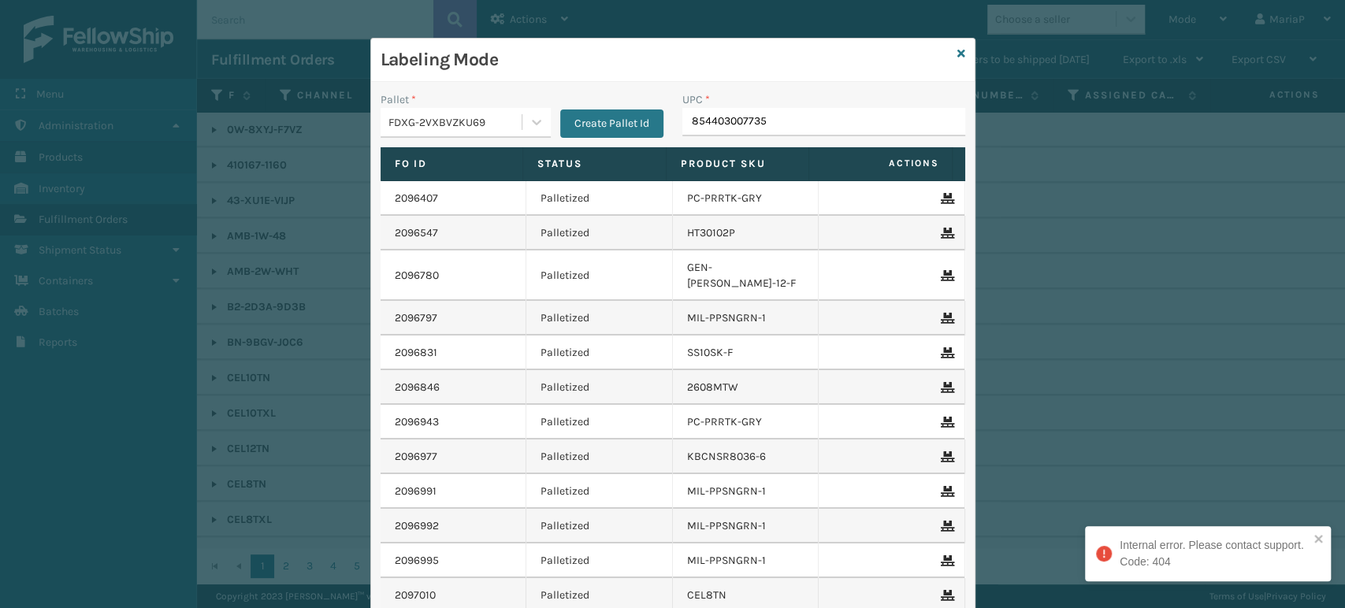
type input "854403007735"
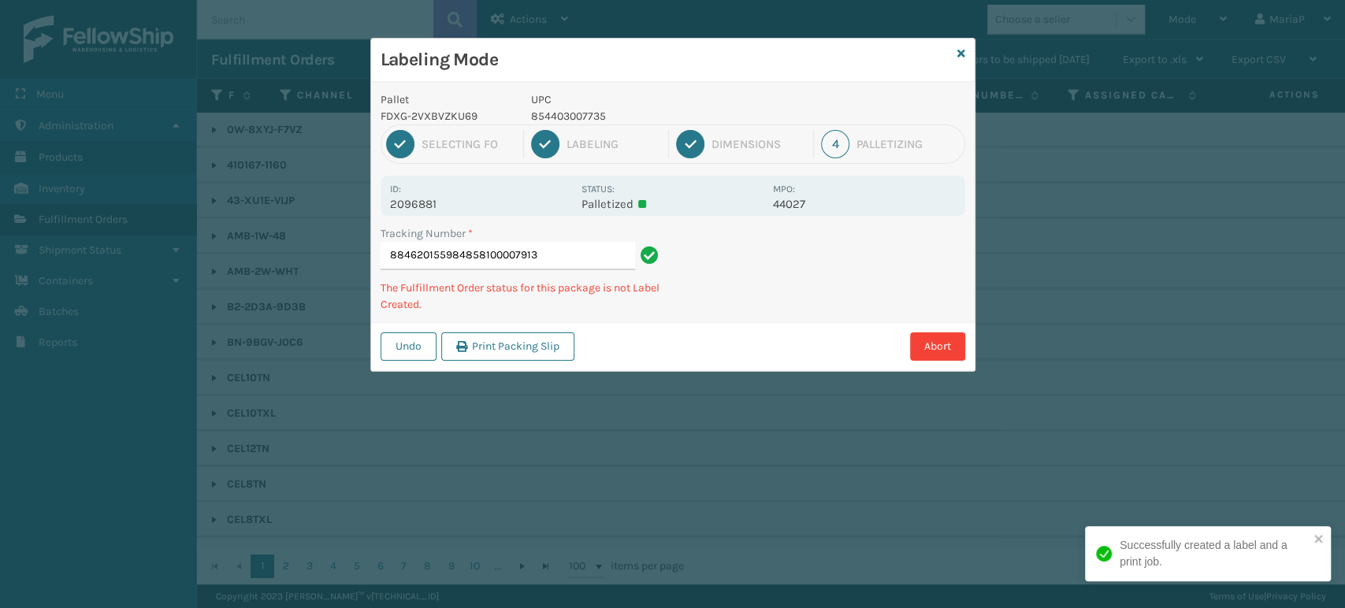
type input "884620155984858100007913"
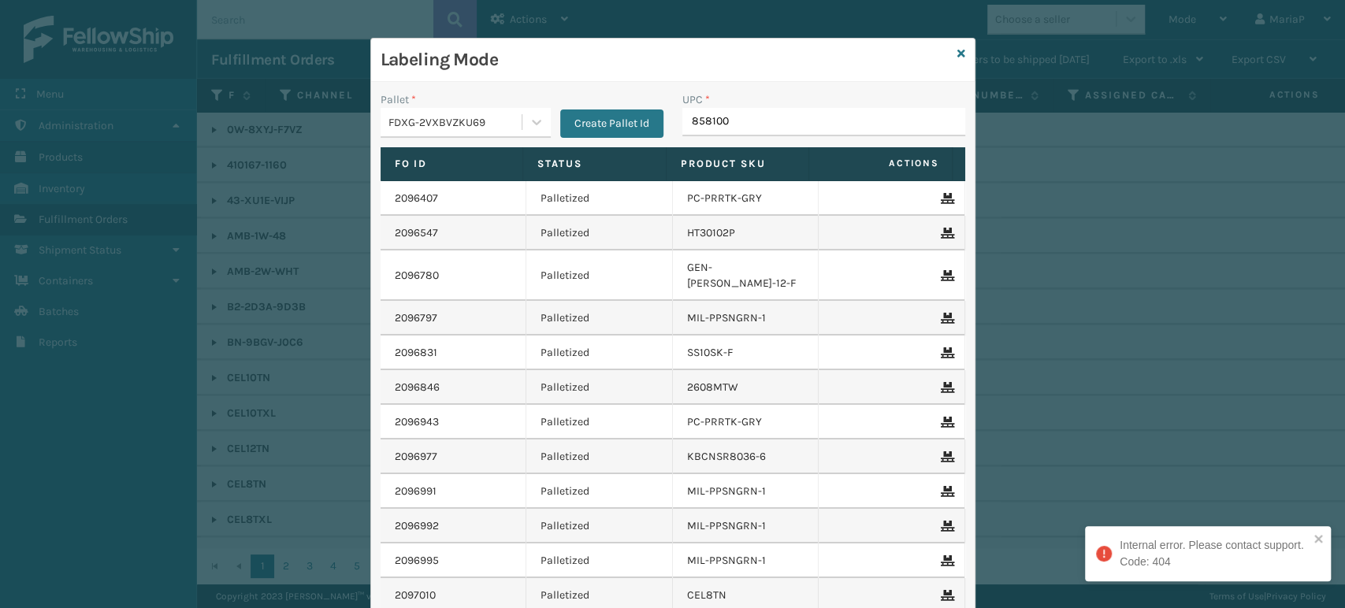
type input "8581000"
click at [714, 117] on input "UPC *" at bounding box center [823, 122] width 283 height 28
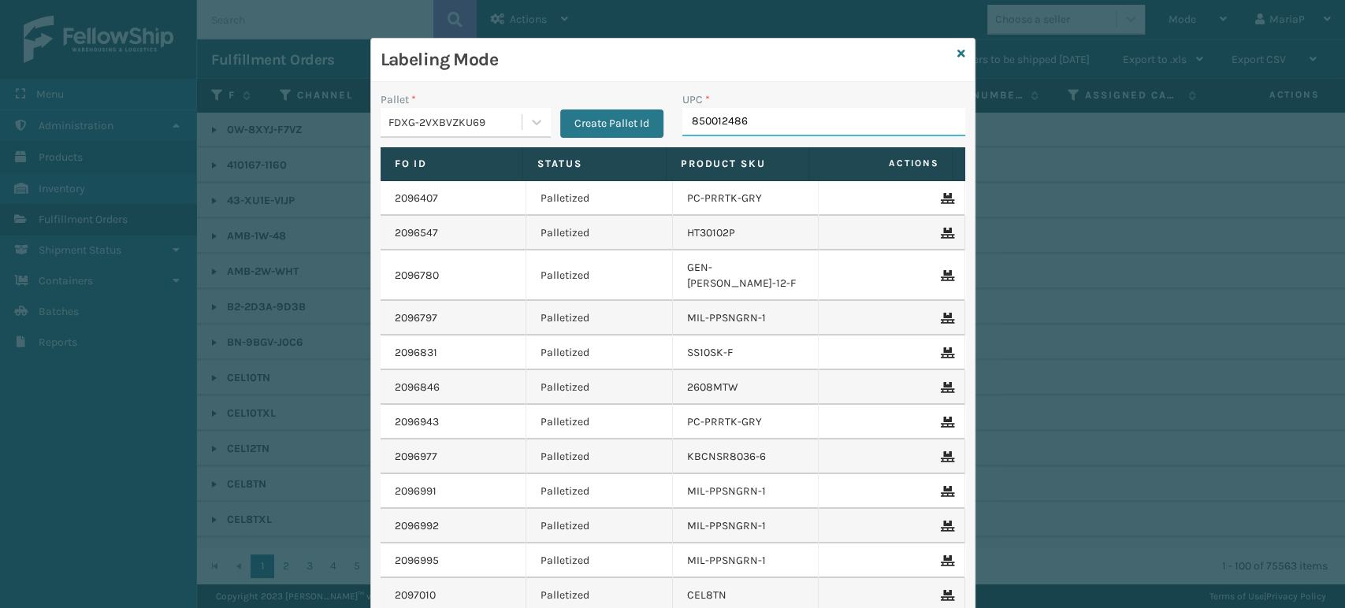
type input "8500124866"
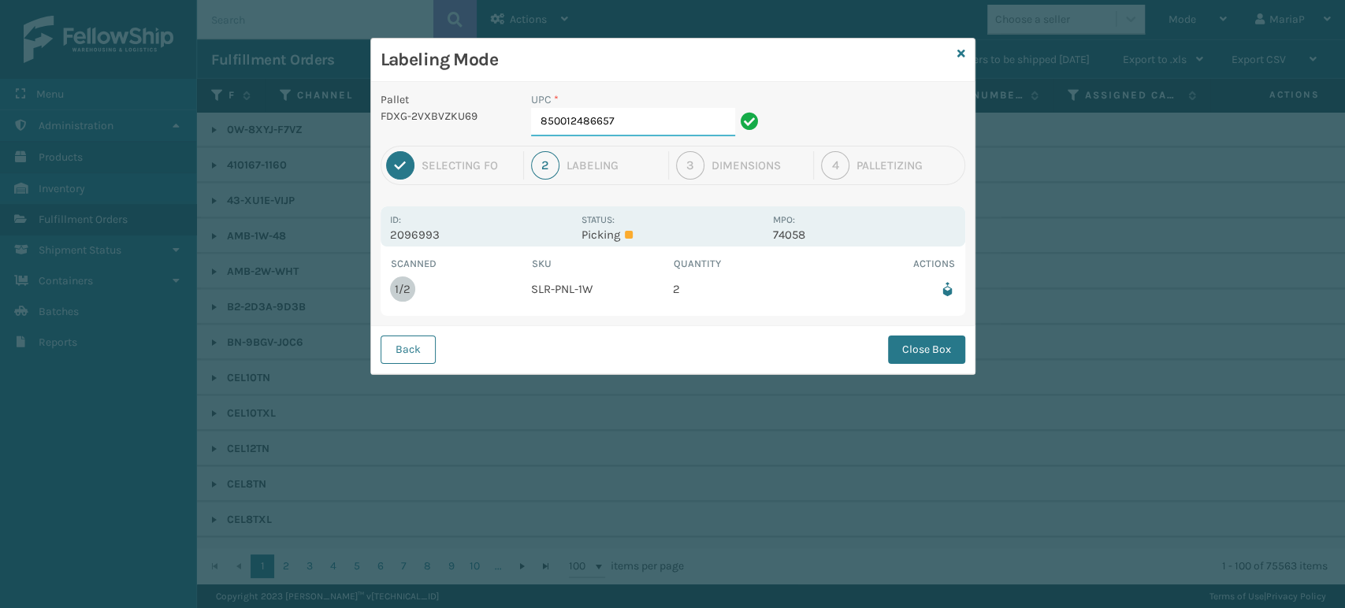
click at [618, 118] on input "850012486657" at bounding box center [633, 122] width 204 height 28
click at [927, 347] on button "Close Box" at bounding box center [926, 350] width 77 height 28
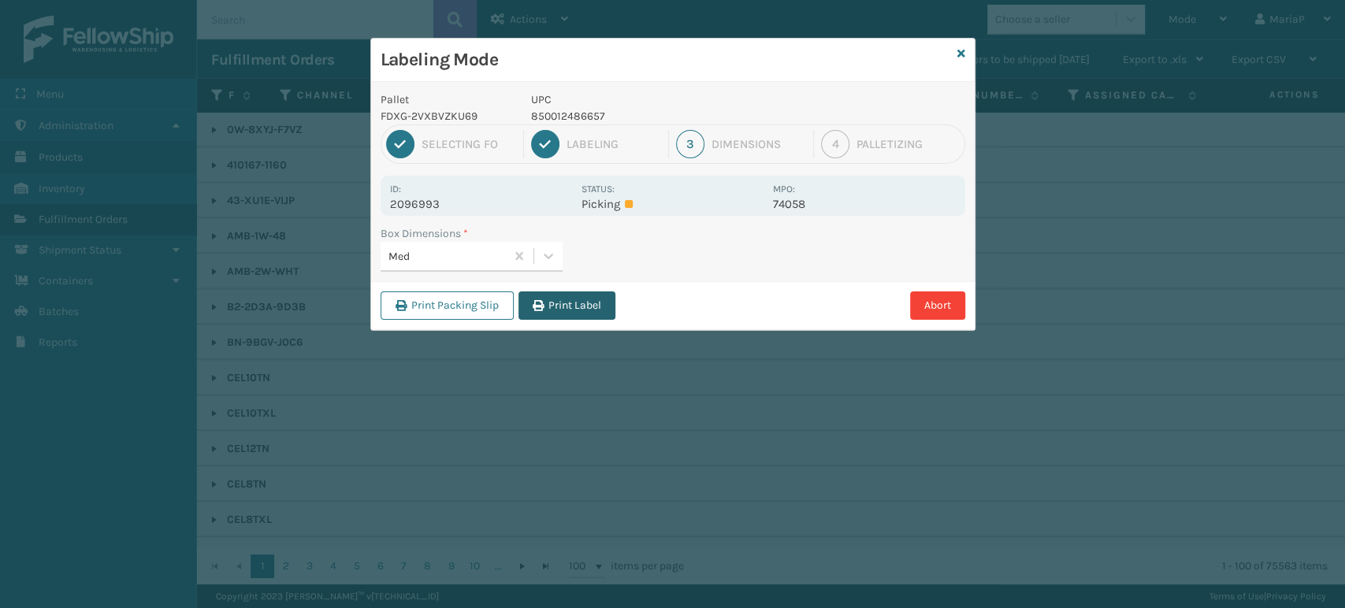
click at [575, 295] on button "Print Label" at bounding box center [566, 306] width 97 height 28
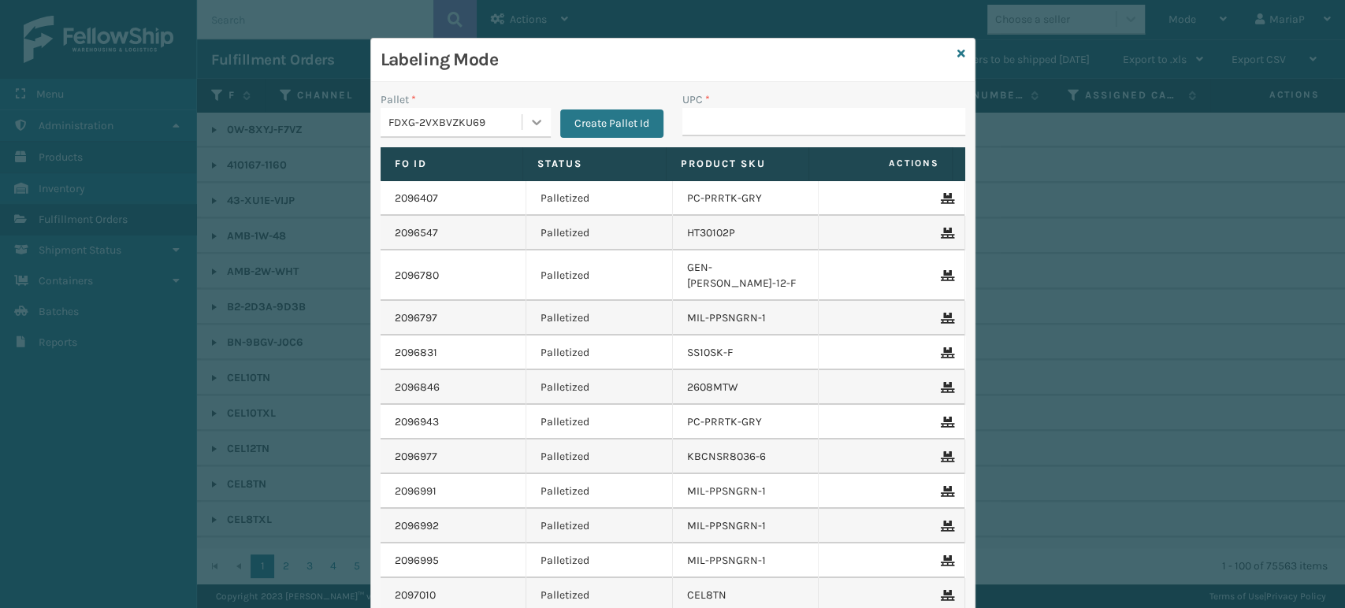
click at [522, 120] on div at bounding box center [536, 122] width 28 height 28
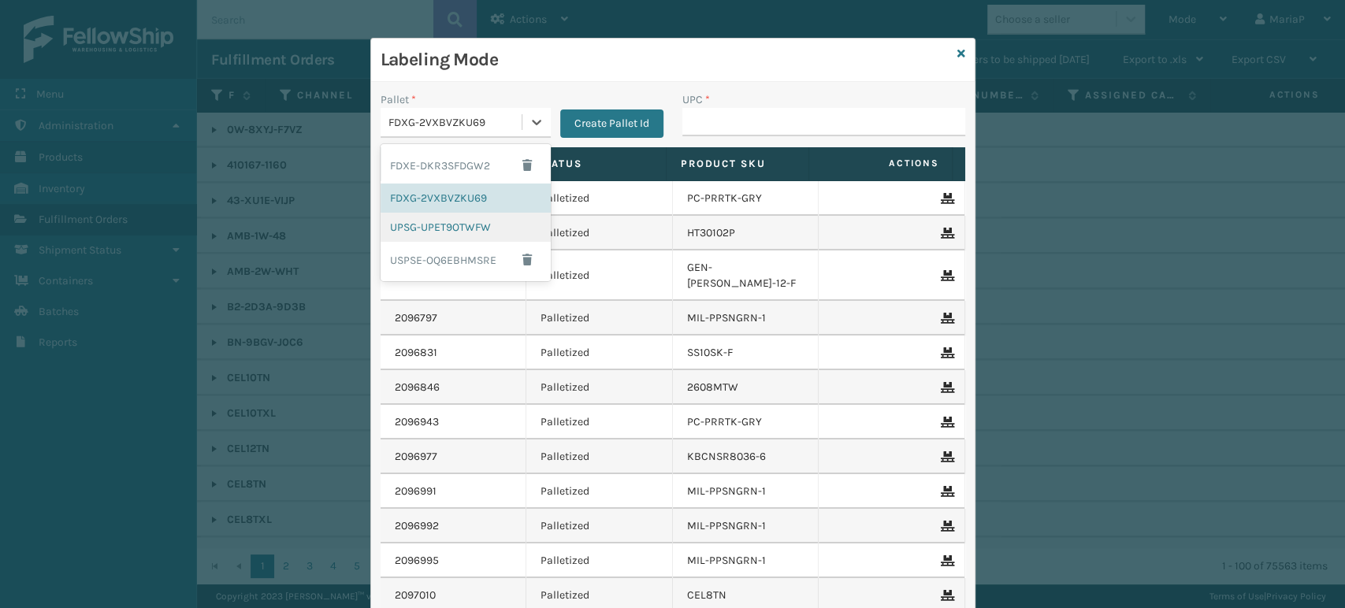
click at [454, 229] on div "UPSG-UPET9OTWFW" at bounding box center [466, 227] width 170 height 29
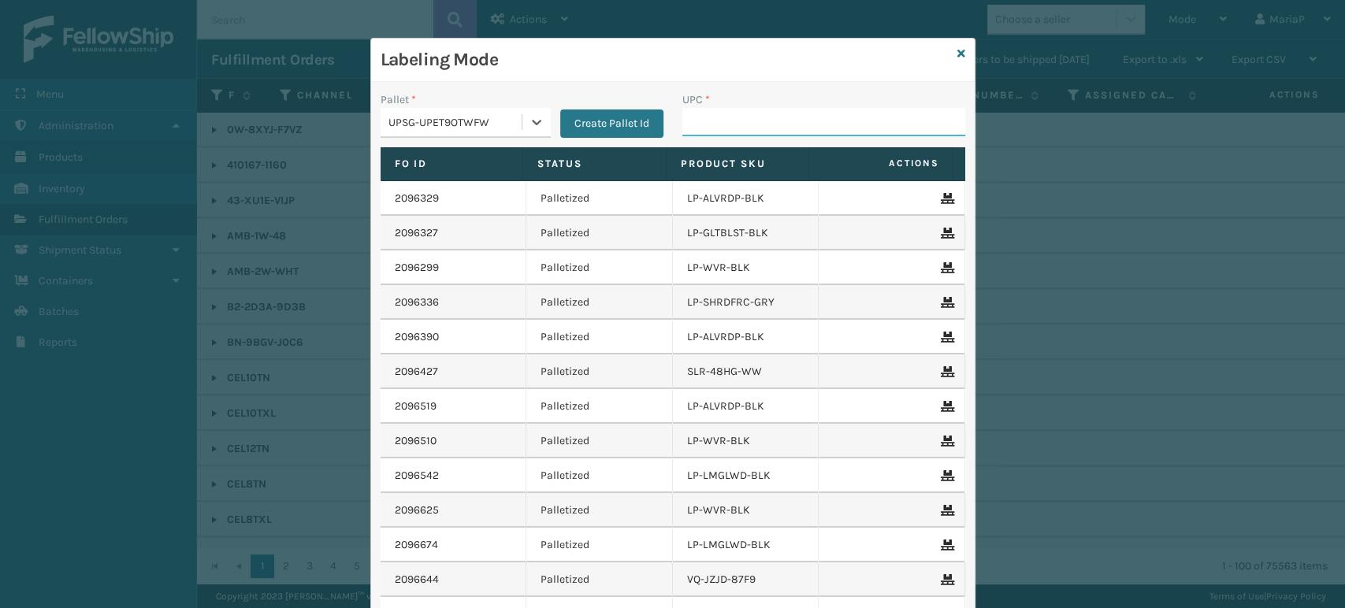
click at [820, 116] on input "UPC *" at bounding box center [823, 122] width 283 height 28
type input "1717MTW"
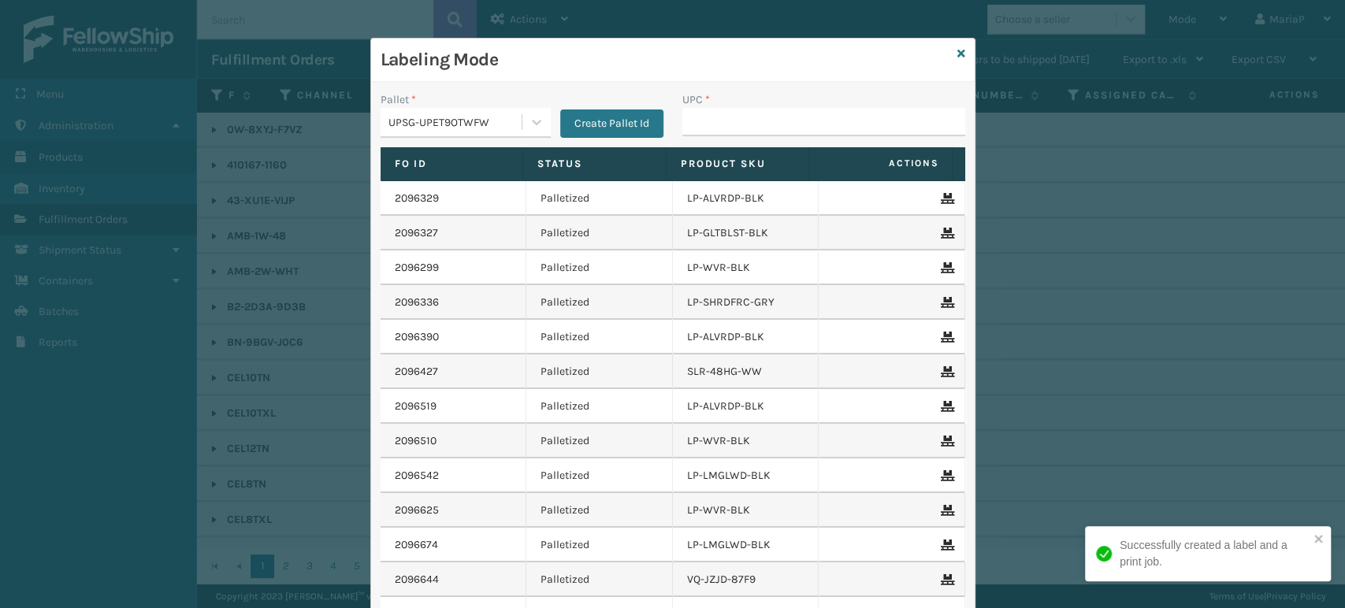
click at [498, 298] on div "2096336" at bounding box center [453, 303] width 117 height 16
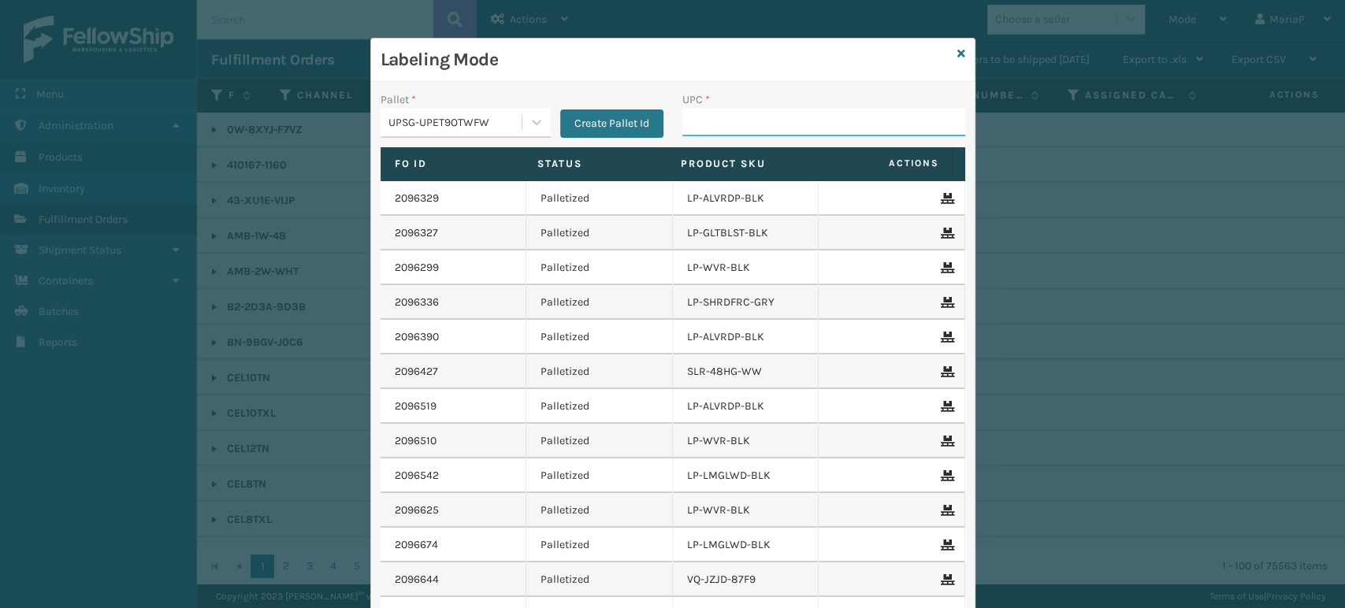
click at [726, 129] on input "UPC *" at bounding box center [823, 122] width 283 height 28
type input "0803130"
click at [957, 53] on icon at bounding box center [961, 53] width 8 height 11
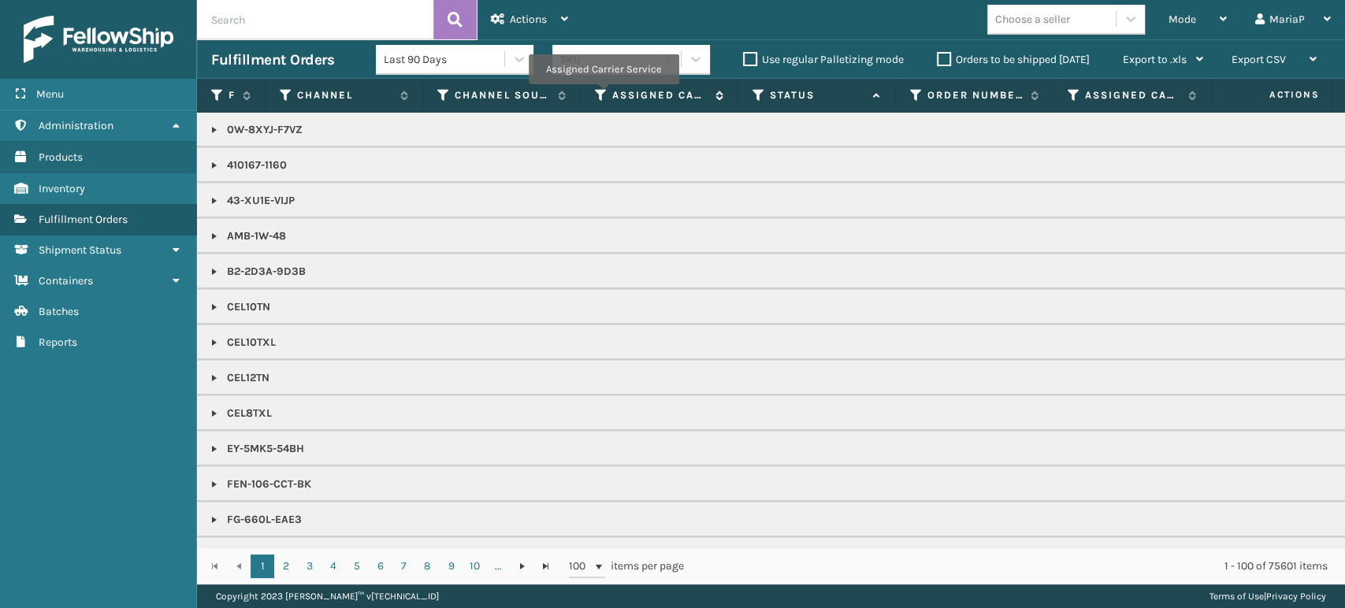
click at [603, 95] on icon at bounding box center [601, 95] width 13 height 14
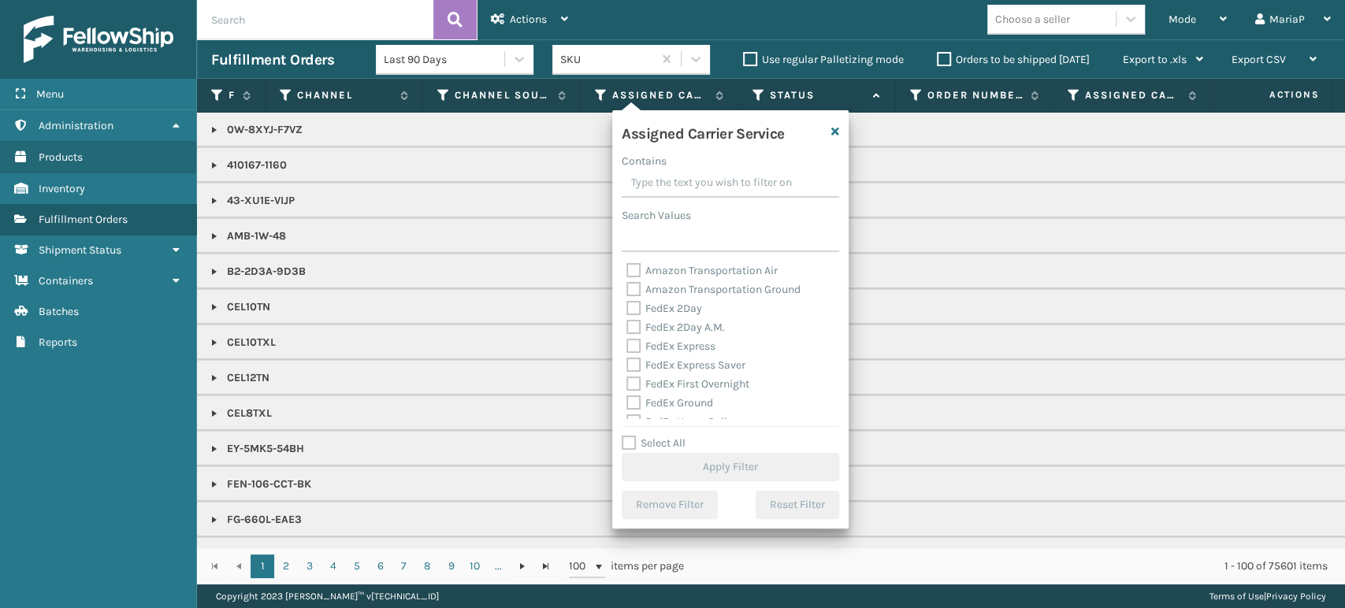
click at [630, 444] on label "Select All" at bounding box center [654, 442] width 64 height 13
click at [630, 436] on input "Select All" at bounding box center [740, 435] width 236 height 2
checkbox input "true"
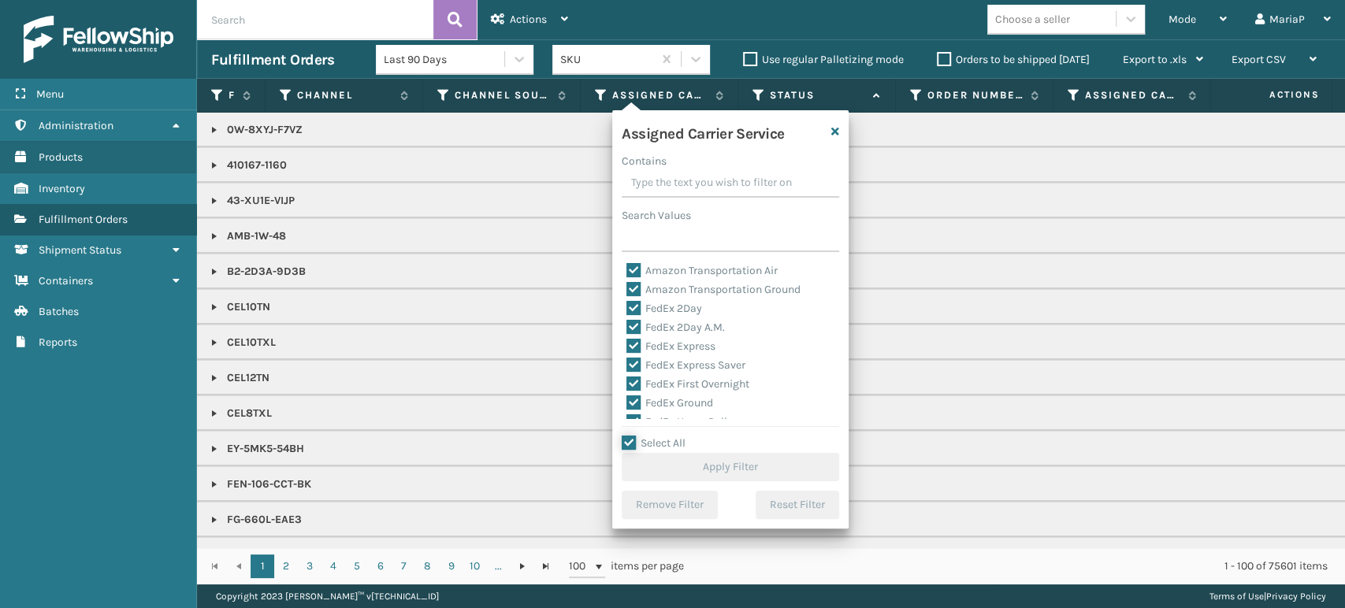
checkbox input "true"
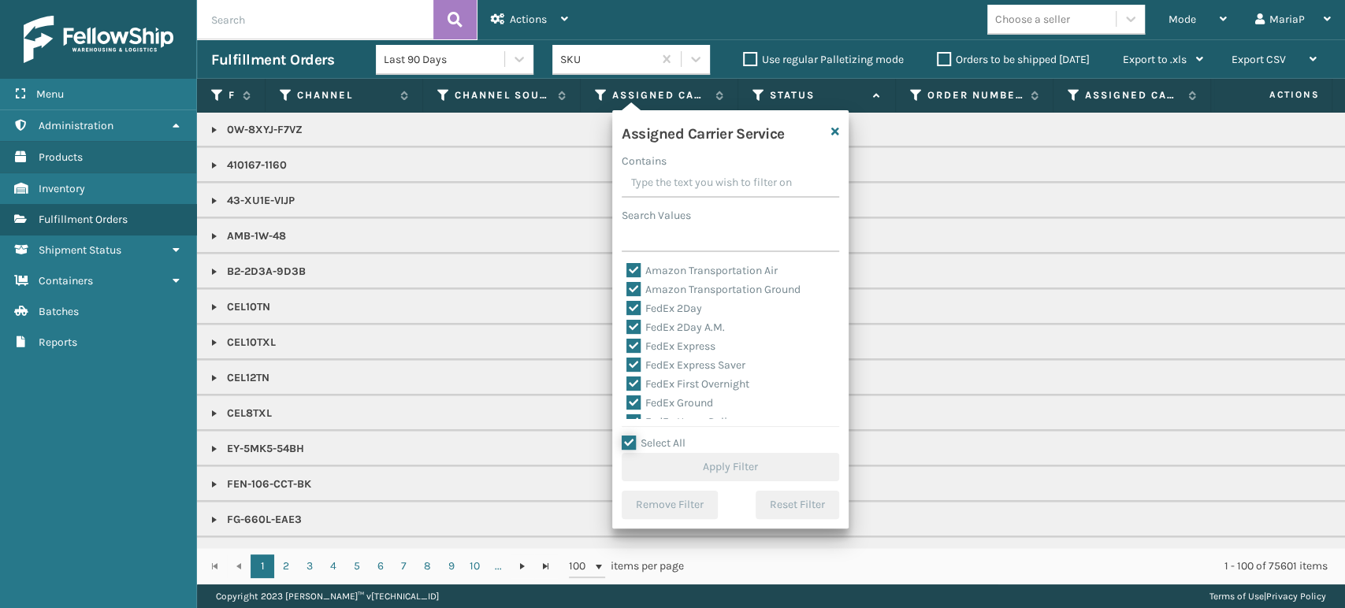
checkbox input "true"
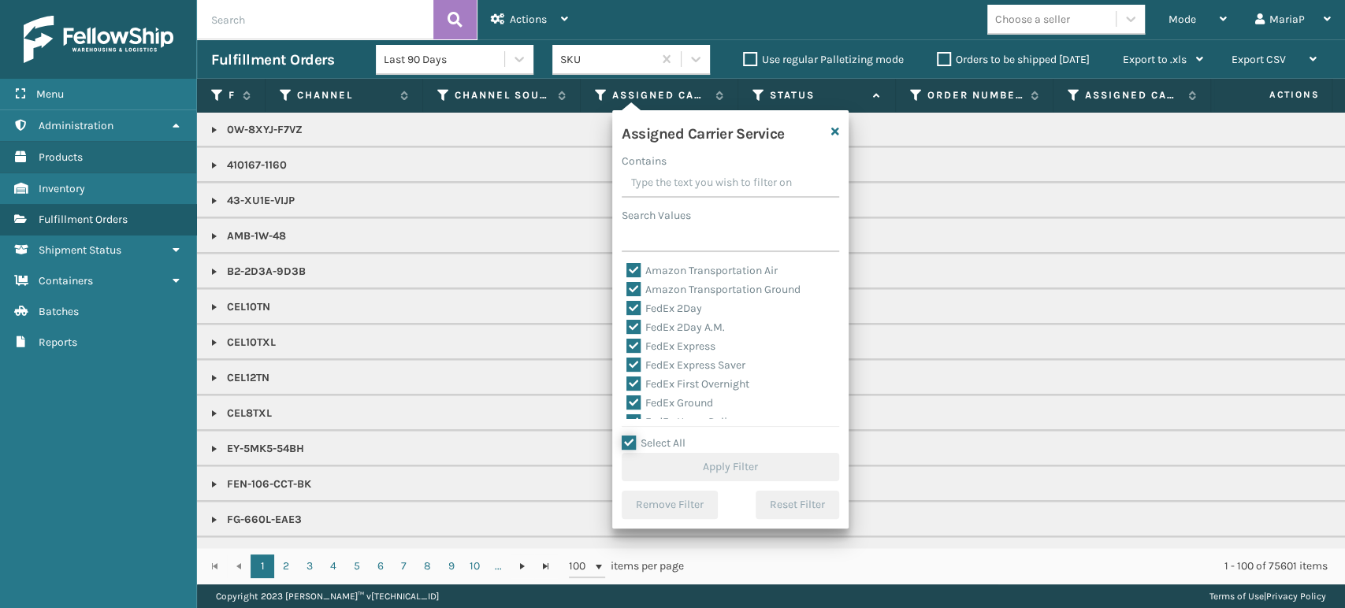
checkbox input "true"
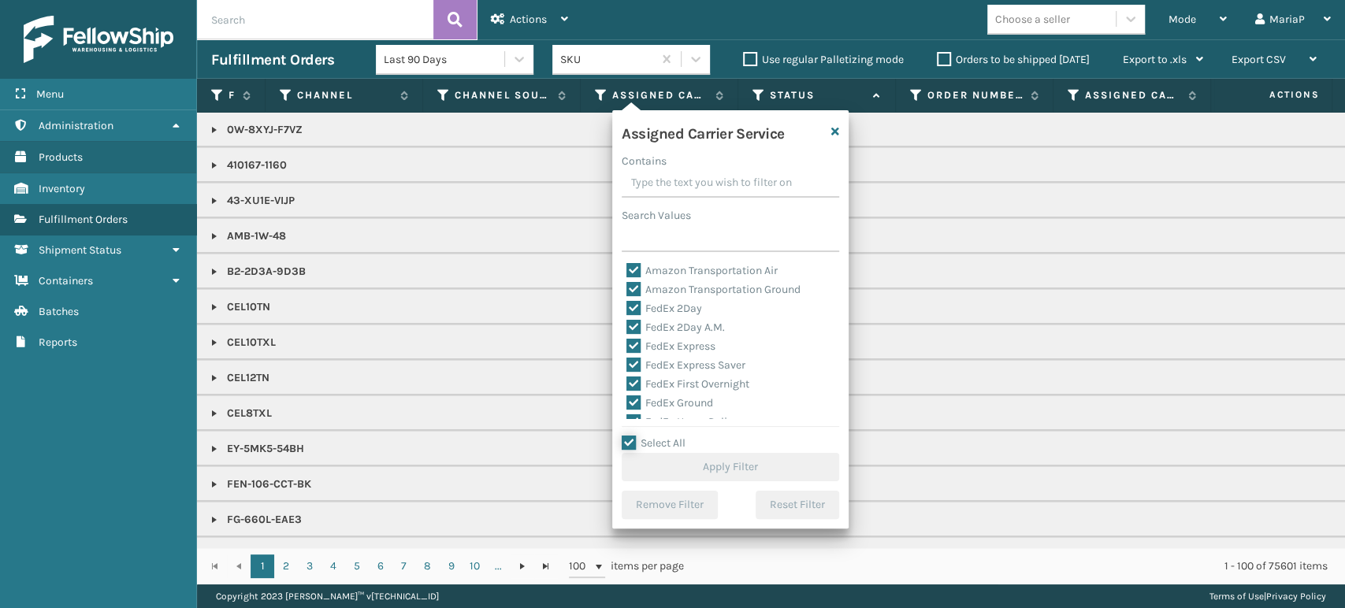
checkbox input "true"
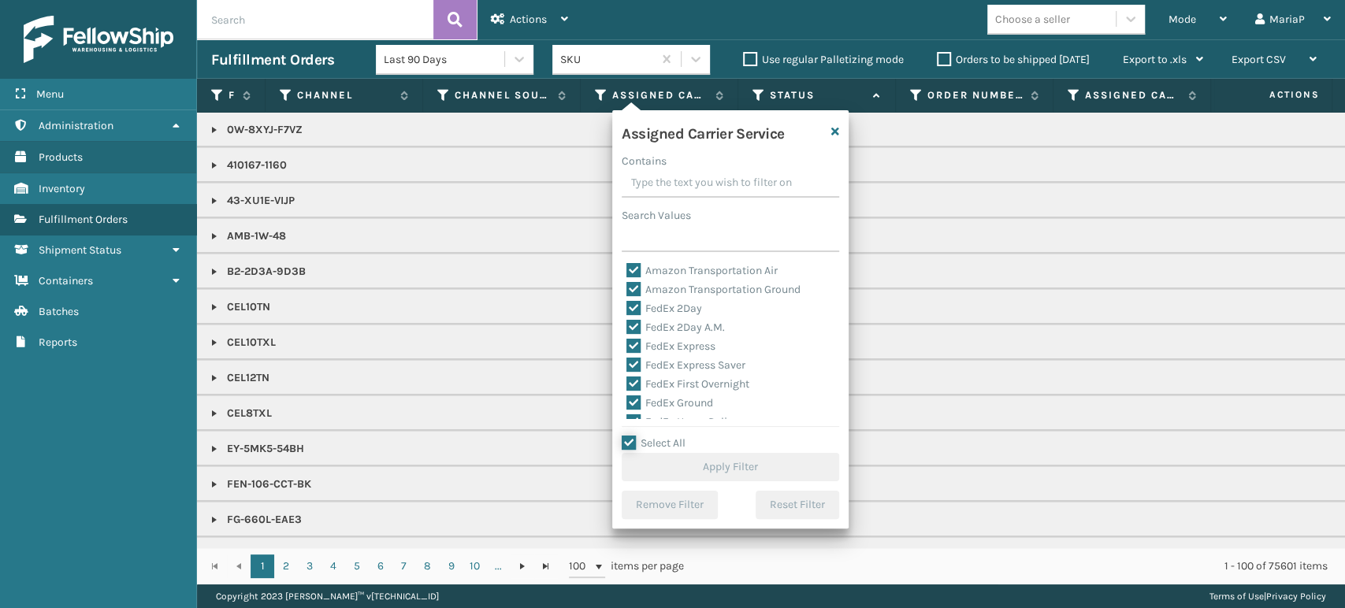
checkbox input "true"
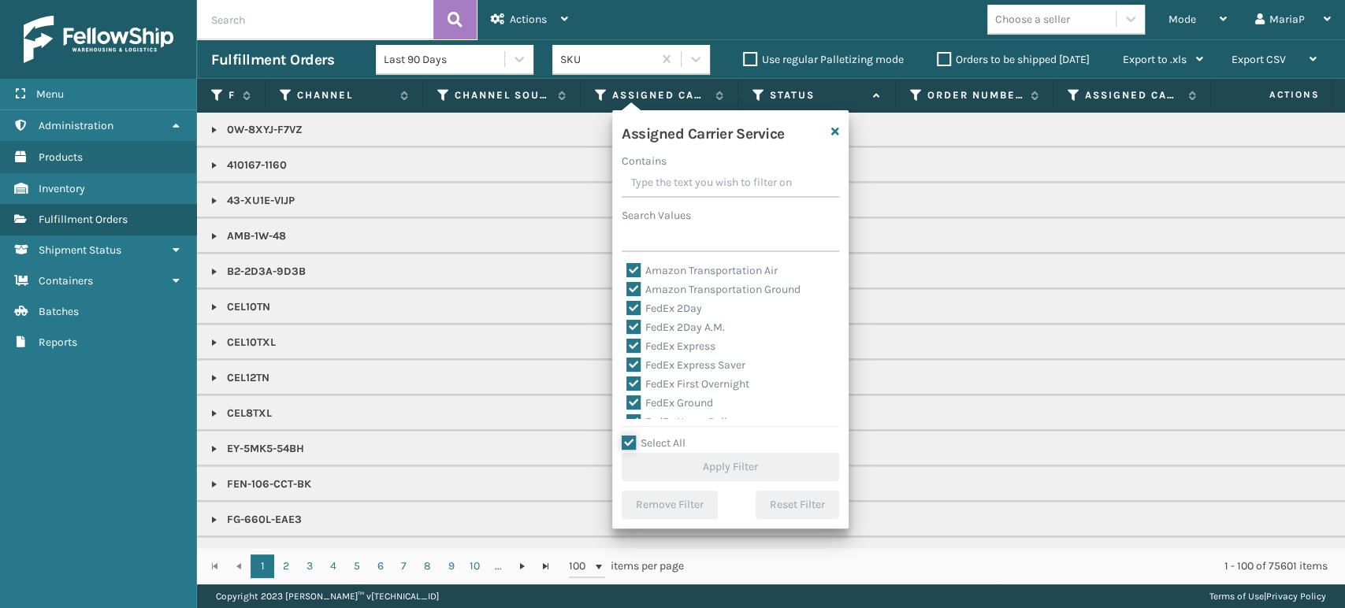
checkbox input "true"
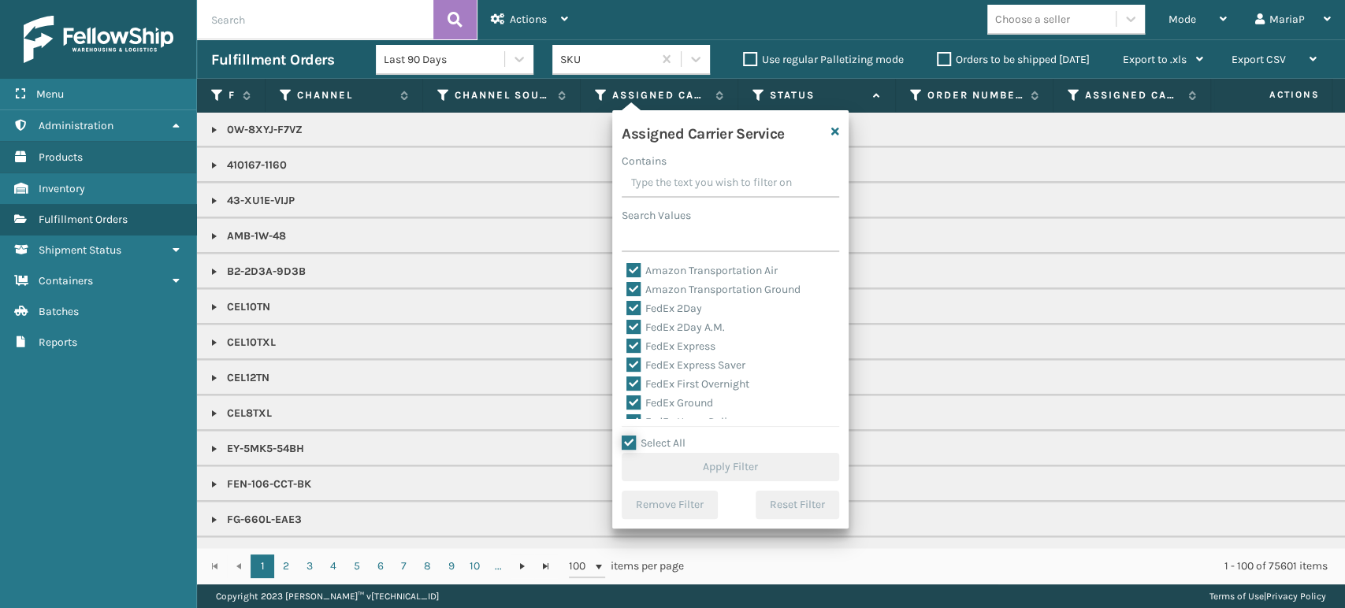
checkbox input "true"
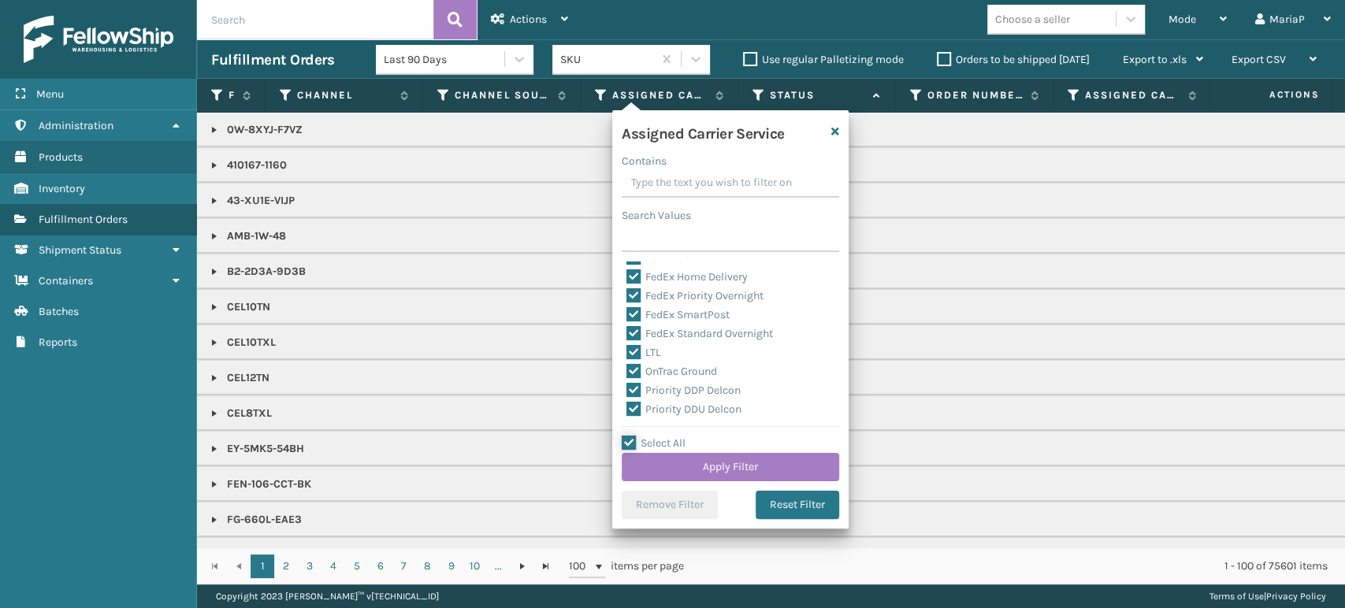
scroll to position [175, 0]
click at [637, 318] on label "LTL" at bounding box center [643, 322] width 35 height 13
click at [627, 318] on input "LTL" at bounding box center [626, 319] width 1 height 10
checkbox input "false"
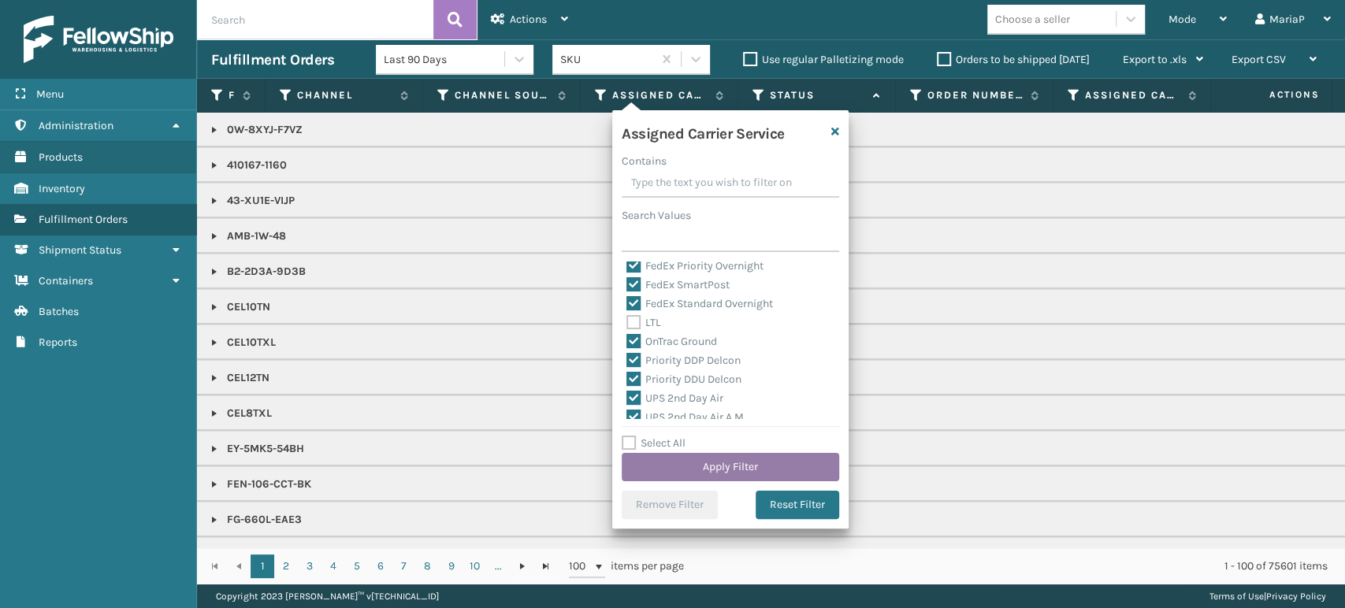
click at [788, 467] on button "Apply Filter" at bounding box center [730, 467] width 217 height 28
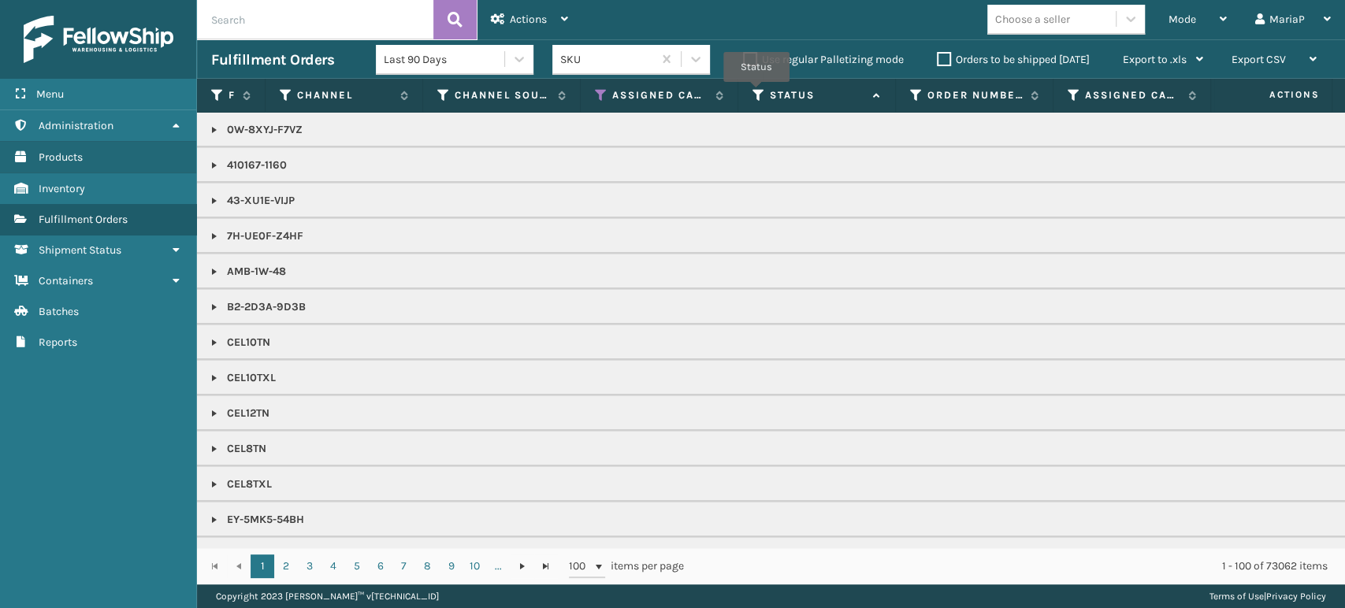
click at [756, 93] on icon at bounding box center [758, 95] width 13 height 14
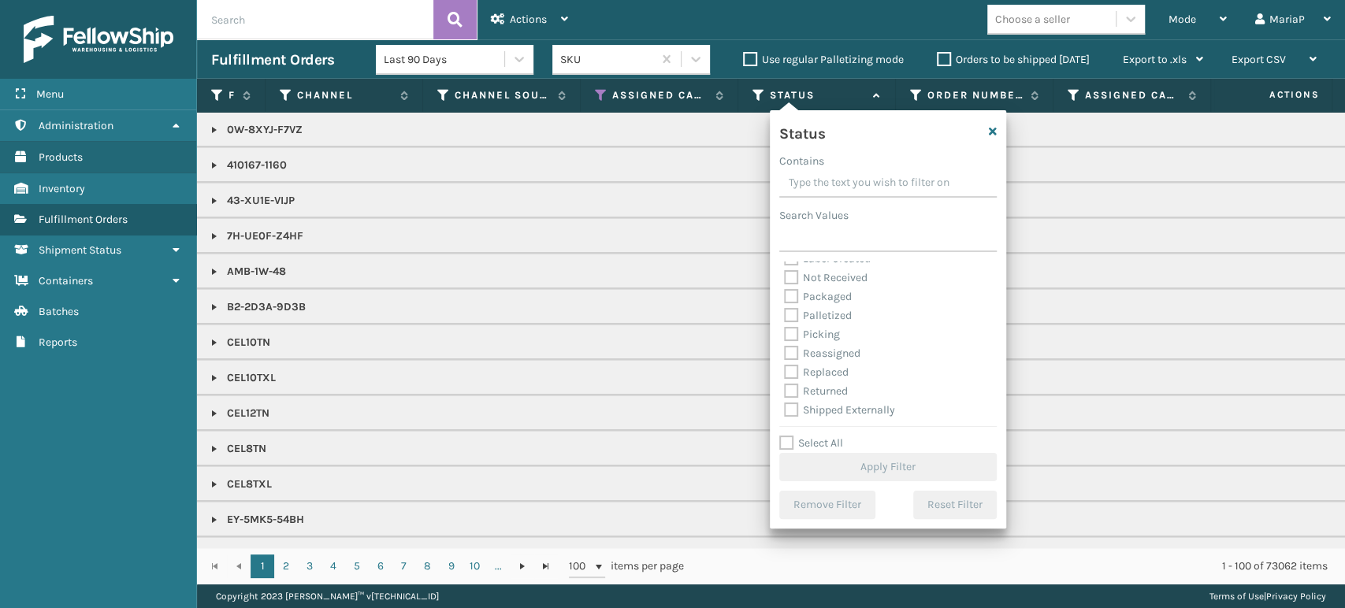
scroll to position [88, 0]
click at [790, 334] on label "Picking" at bounding box center [812, 333] width 56 height 13
click at [785, 334] on input "Picking" at bounding box center [784, 330] width 1 height 10
checkbox input "true"
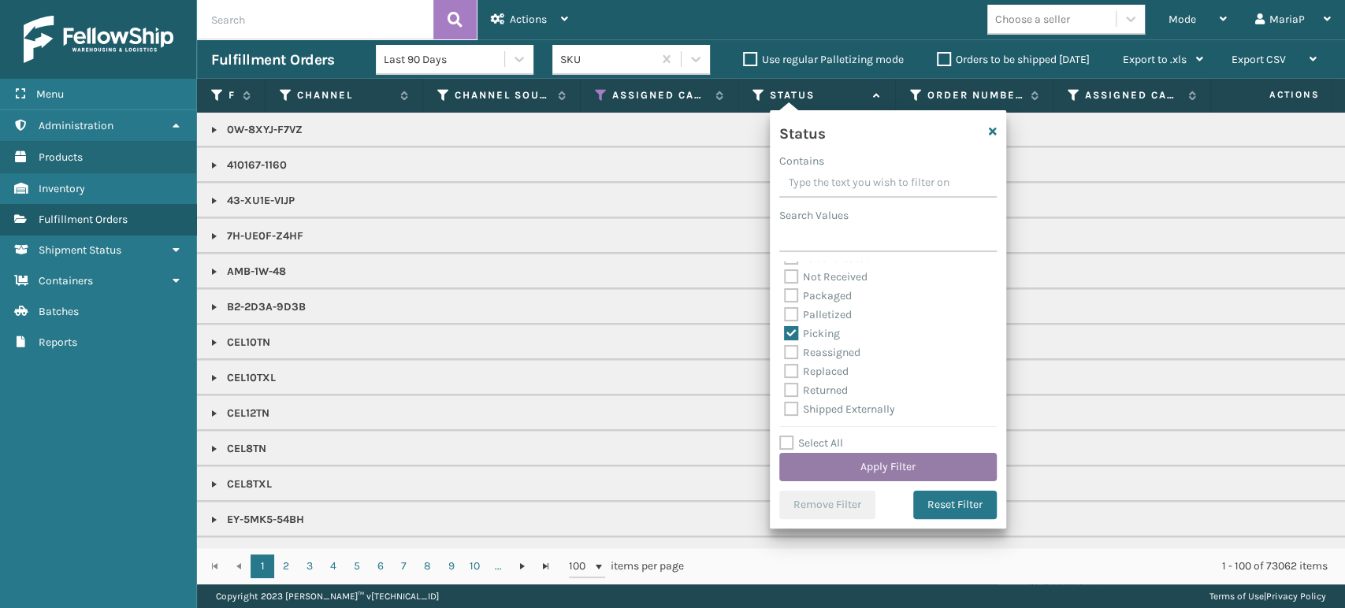
click at [897, 459] on button "Apply Filter" at bounding box center [887, 467] width 217 height 28
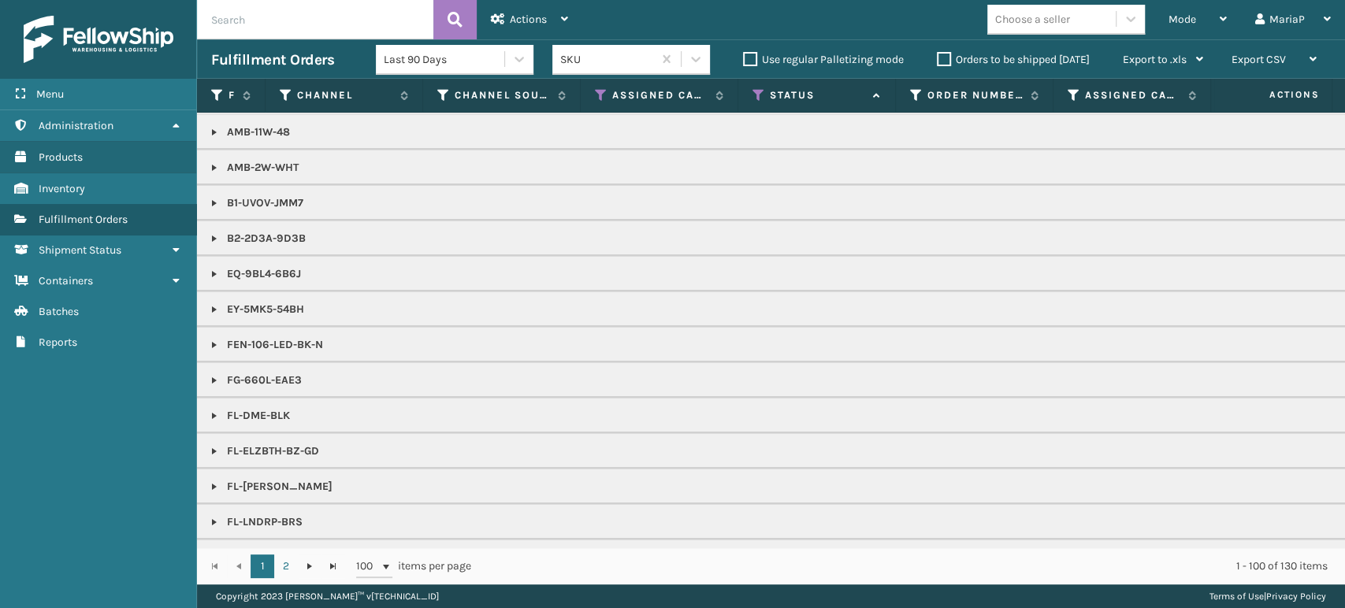
scroll to position [0, 0]
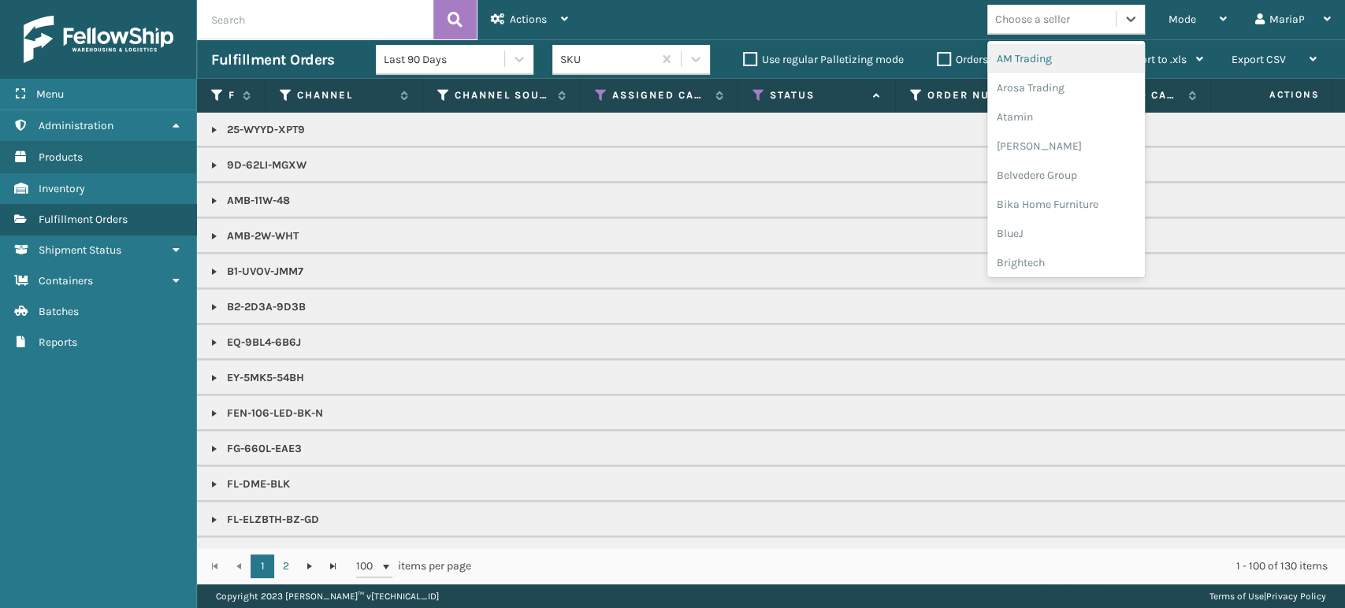
click at [1031, 20] on div "Choose a seller" at bounding box center [1032, 19] width 75 height 17
type input "BR"
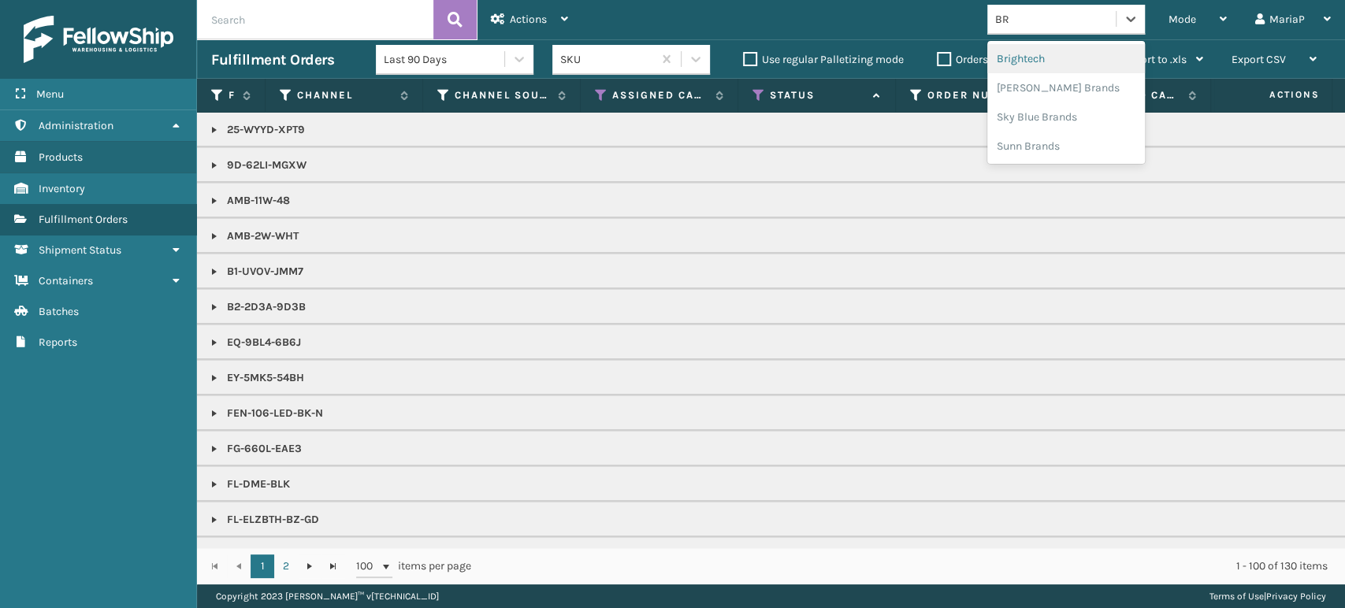
click at [1012, 66] on div "Brightech" at bounding box center [1066, 58] width 158 height 29
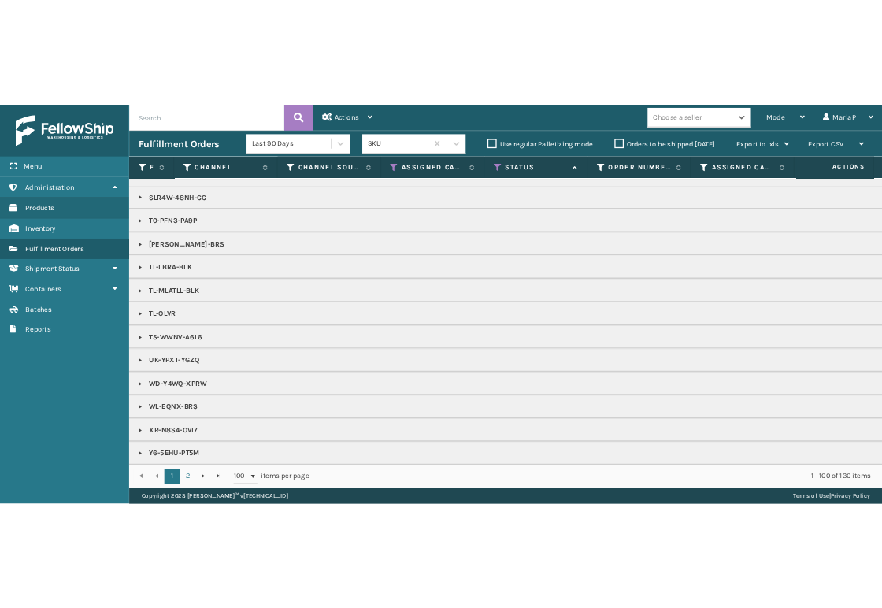
scroll to position [1628, 0]
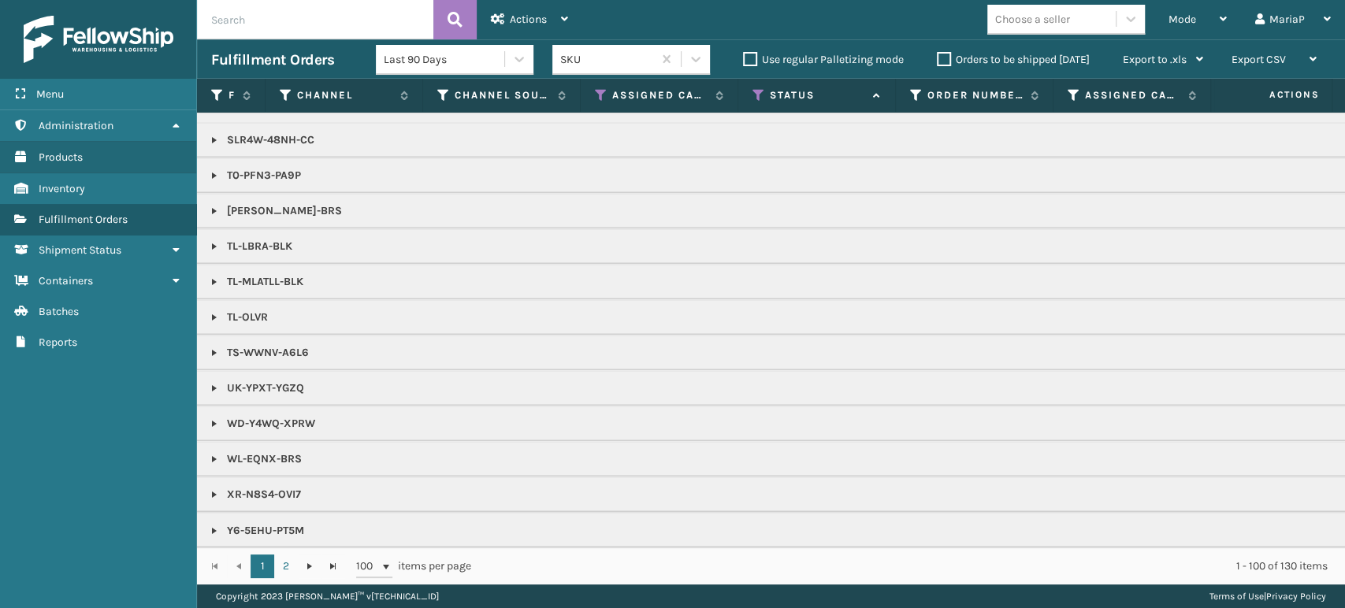
click at [1169, 22] on span "Mode" at bounding box center [1182, 19] width 28 height 13
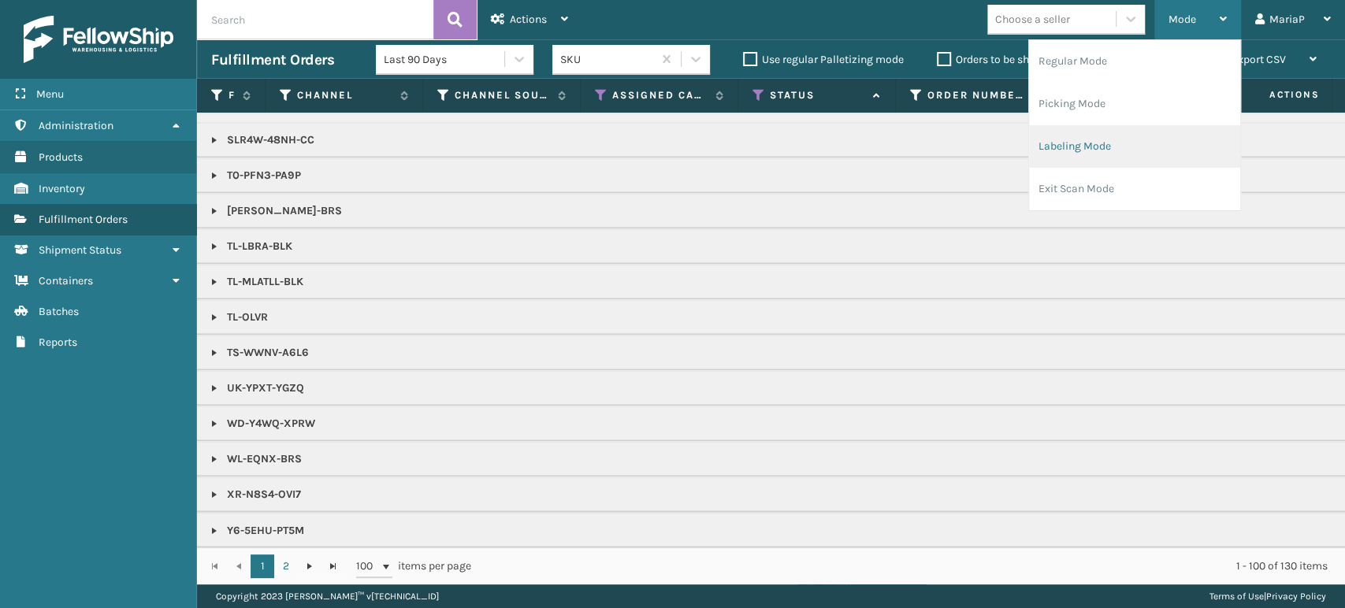
click at [1137, 143] on li "Labeling Mode" at bounding box center [1134, 146] width 211 height 43
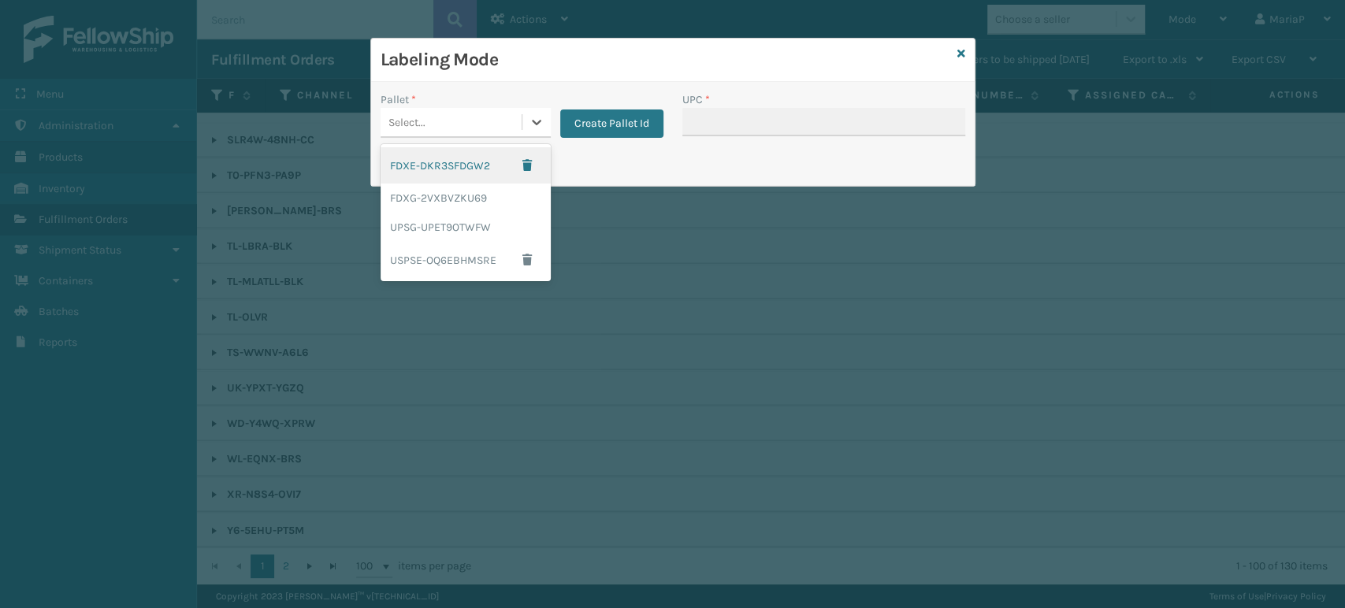
click at [474, 116] on div "Select..." at bounding box center [451, 123] width 141 height 26
click at [451, 193] on div "FDXG-2VXBVZKU69" at bounding box center [466, 198] width 170 height 29
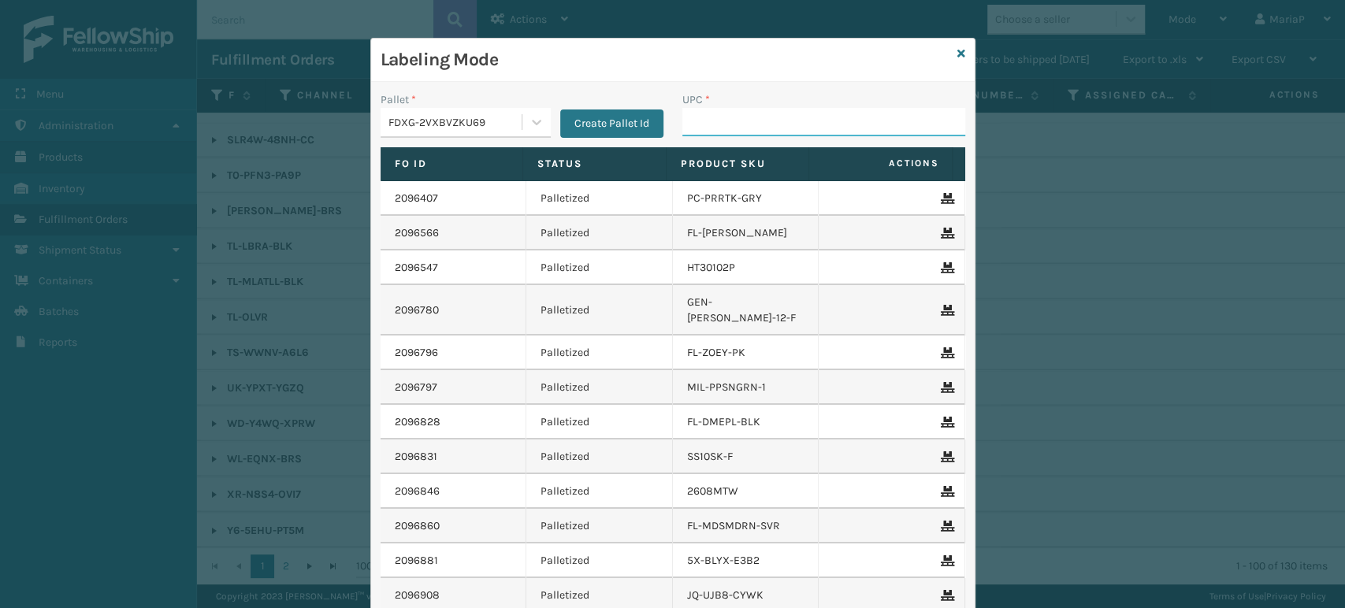
click at [730, 126] on input "UPC *" at bounding box center [823, 122] width 283 height 28
type input "850012486763"
type input "85810"
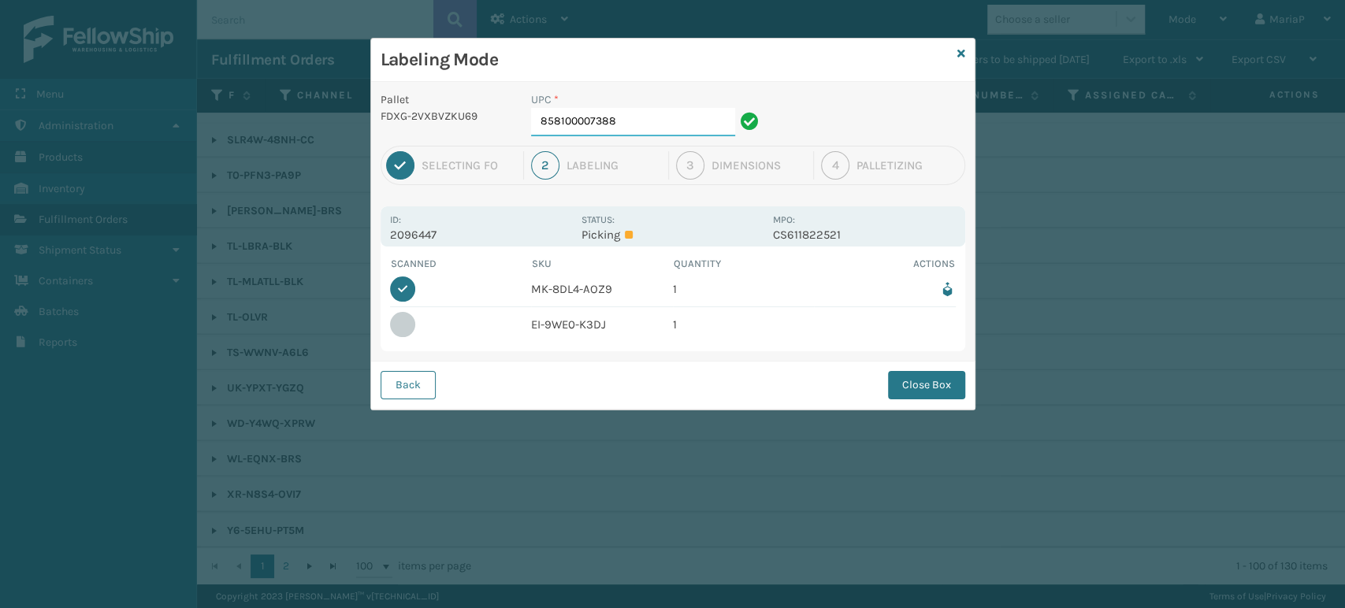
click at [659, 118] on input "858100007388" at bounding box center [633, 122] width 204 height 28
click at [412, 395] on button "Back" at bounding box center [408, 385] width 55 height 28
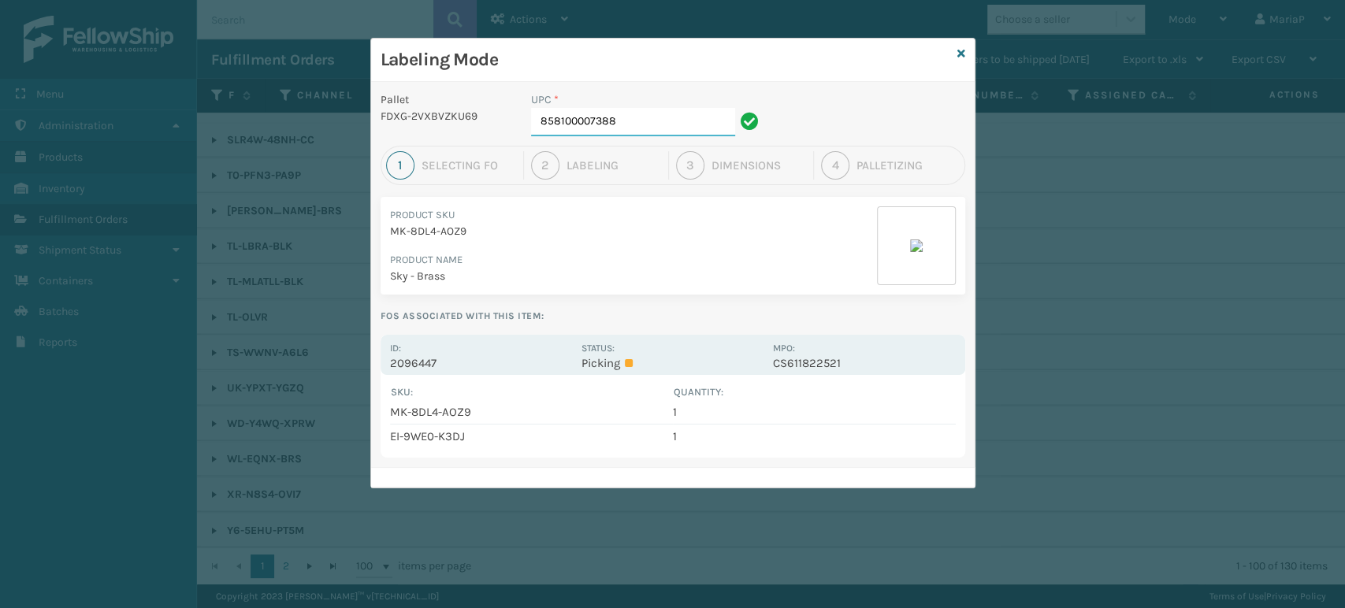
click at [633, 131] on input "858100007388" at bounding box center [633, 122] width 204 height 28
type input "850004456101"
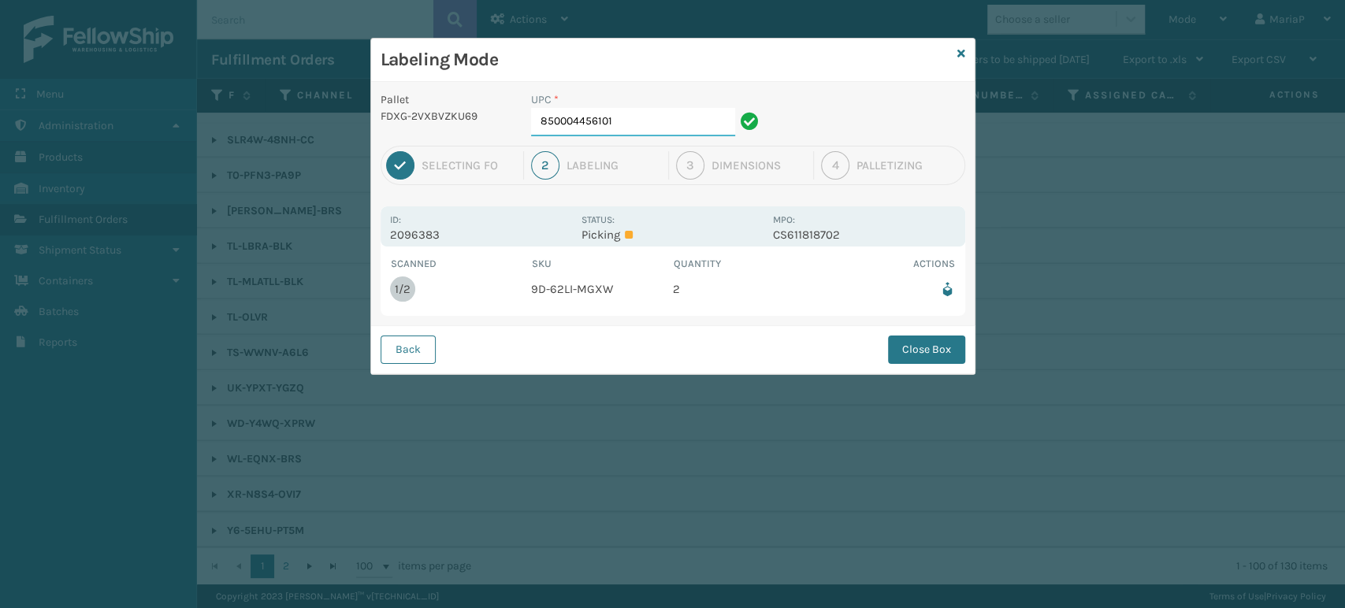
drag, startPoint x: 617, startPoint y: 131, endPoint x: 633, endPoint y: 124, distance: 17.7
click at [621, 130] on input "850004456101" at bounding box center [633, 122] width 204 height 28
click at [634, 124] on input "850004456101" at bounding box center [633, 122] width 204 height 28
click at [906, 352] on button "Close Box" at bounding box center [926, 350] width 77 height 28
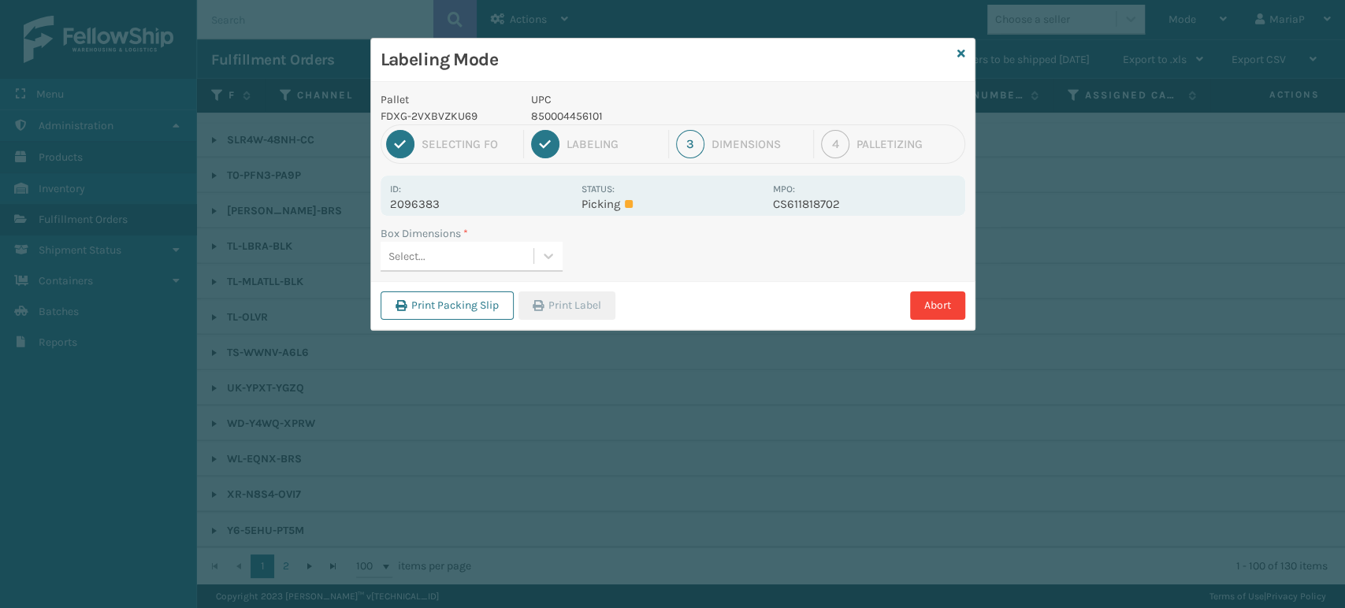
click at [501, 256] on div "Select..." at bounding box center [457, 256] width 153 height 26
type input "MED"
click at [537, 314] on button "Print Label" at bounding box center [566, 306] width 97 height 28
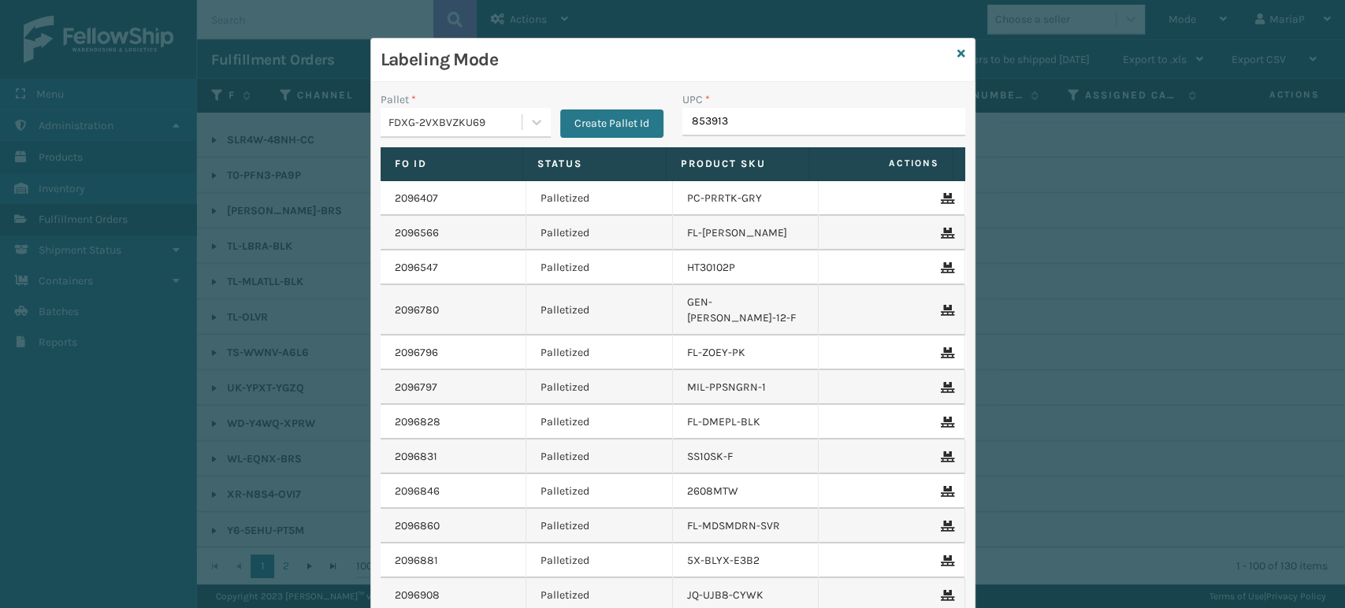
type input "8539130"
type input "8539130081"
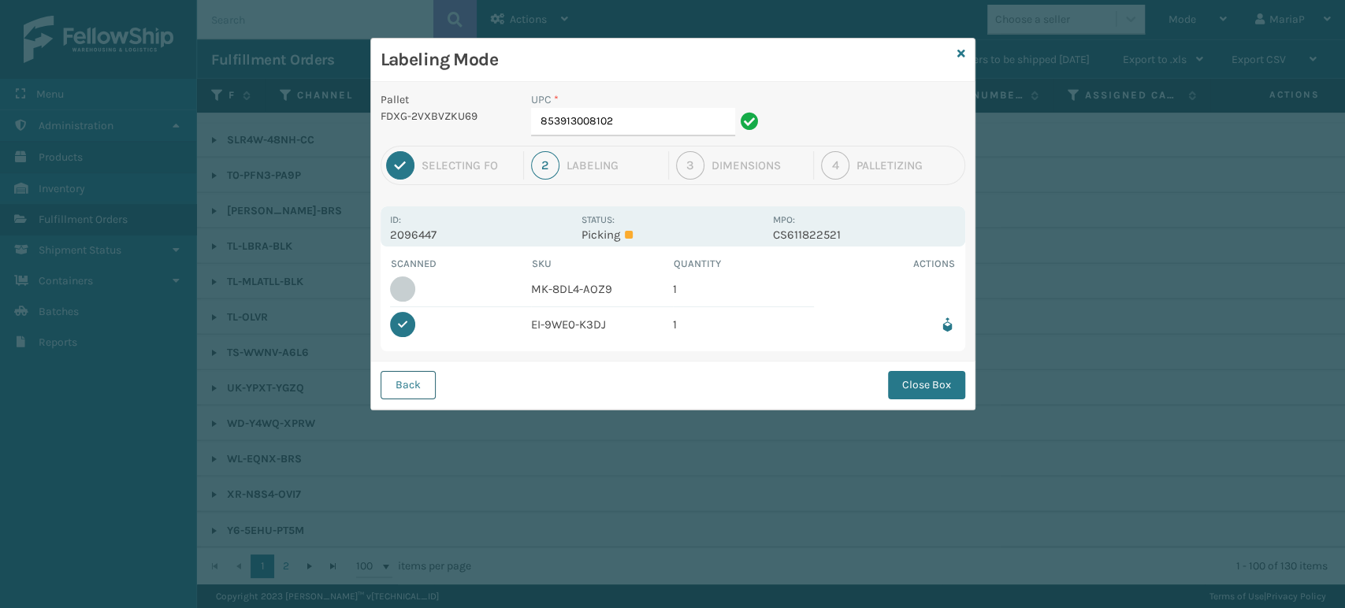
click at [418, 395] on button "Back" at bounding box center [408, 385] width 55 height 28
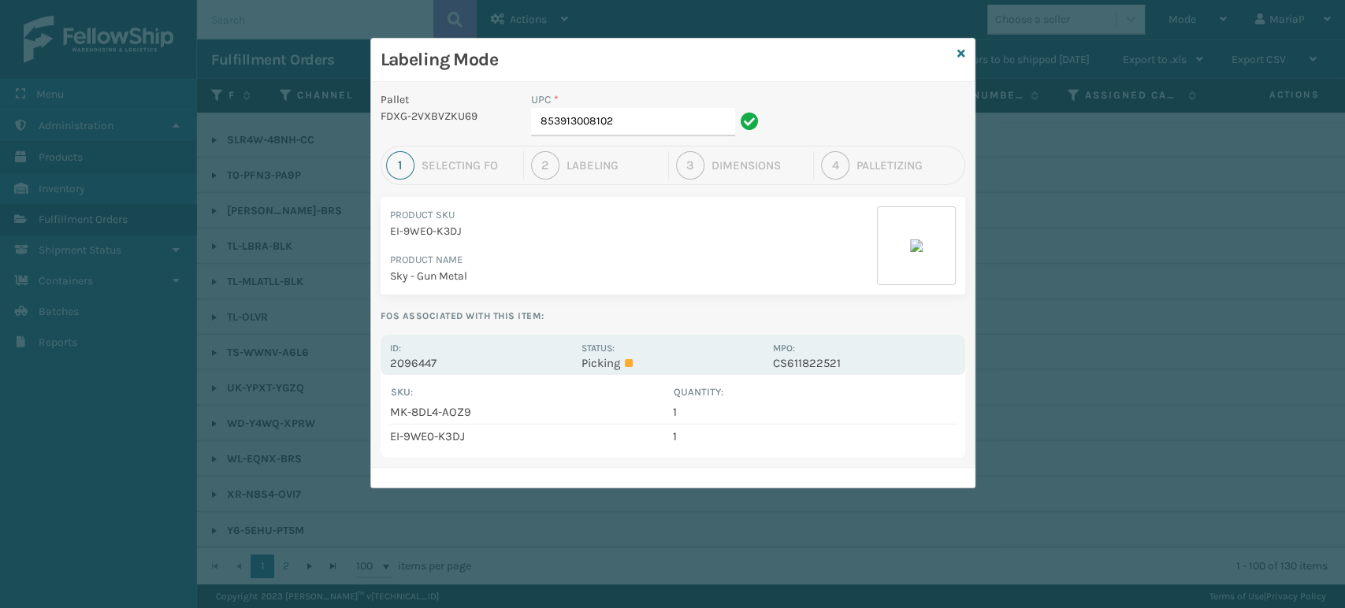
click at [611, 106] on div "UPC *" at bounding box center [647, 99] width 232 height 17
click at [622, 124] on input "853913008102" at bounding box center [633, 122] width 204 height 28
click at [603, 128] on input "85440300" at bounding box center [633, 122] width 204 height 28
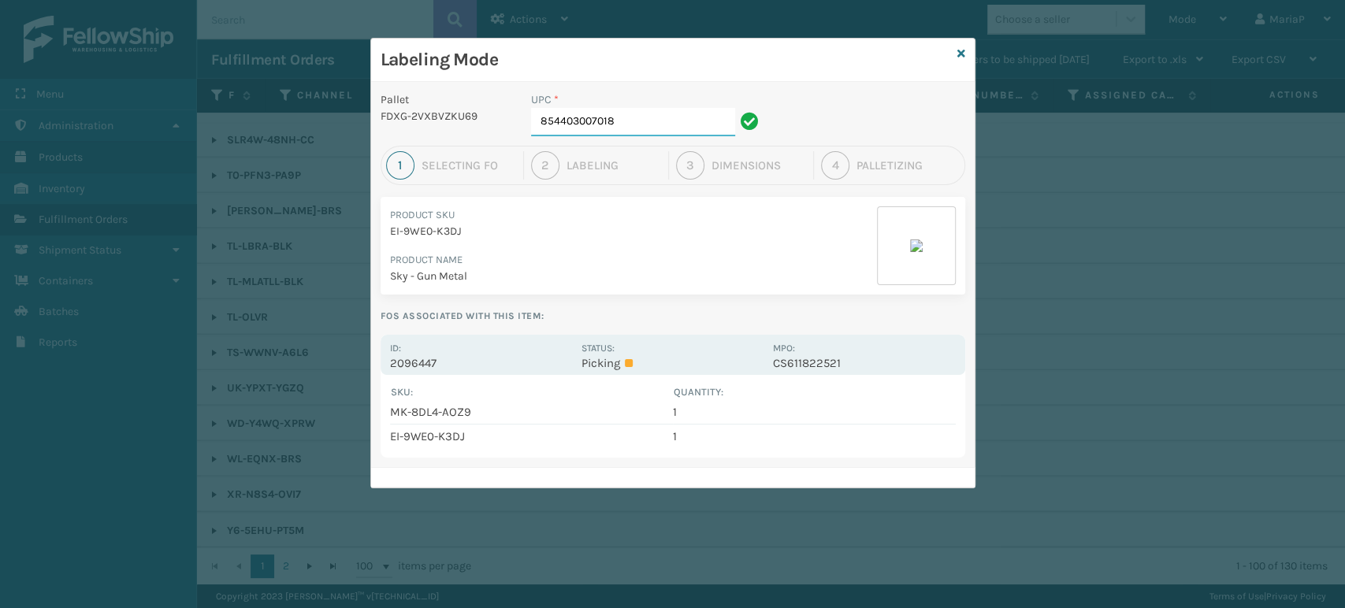
type input "854403007018"
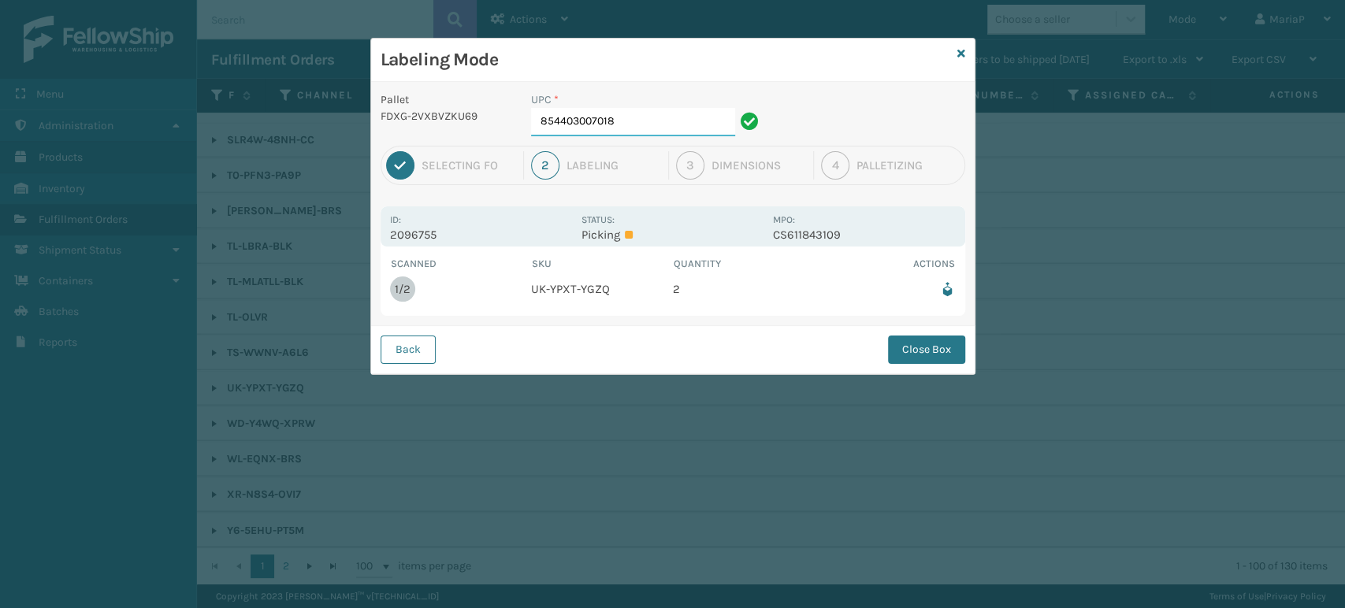
click at [670, 127] on input "854403007018" at bounding box center [633, 122] width 204 height 28
click at [907, 340] on button "Close Box" at bounding box center [926, 350] width 77 height 28
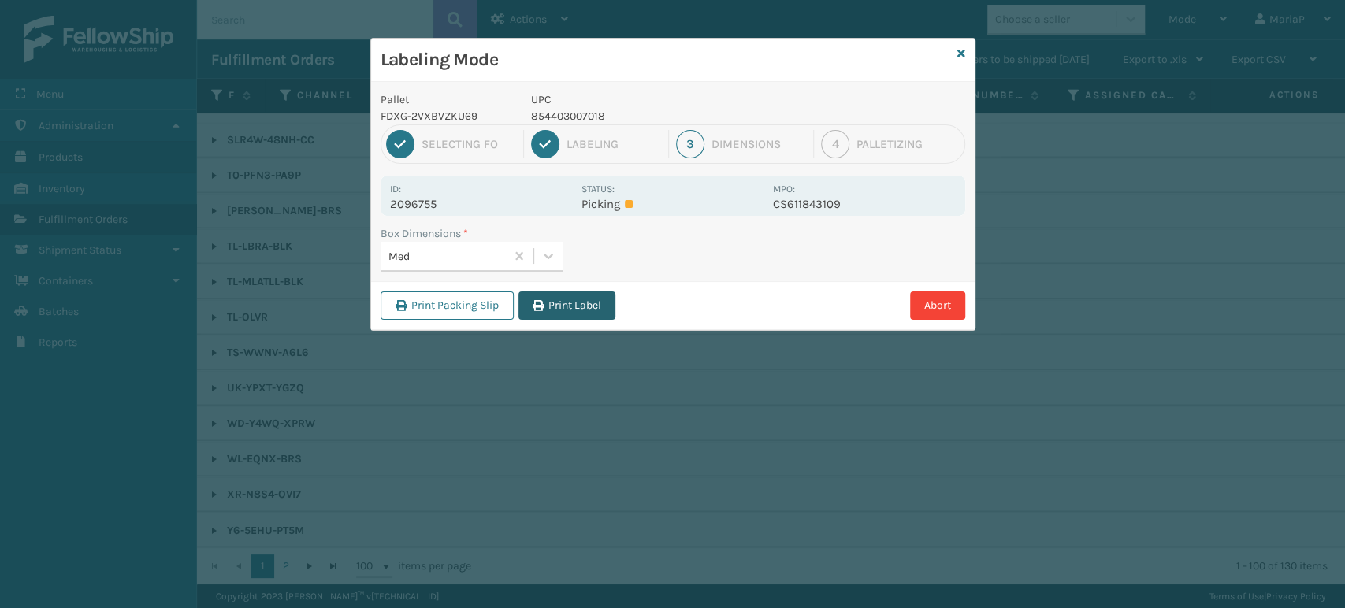
click at [599, 295] on button "Print Label" at bounding box center [566, 306] width 97 height 28
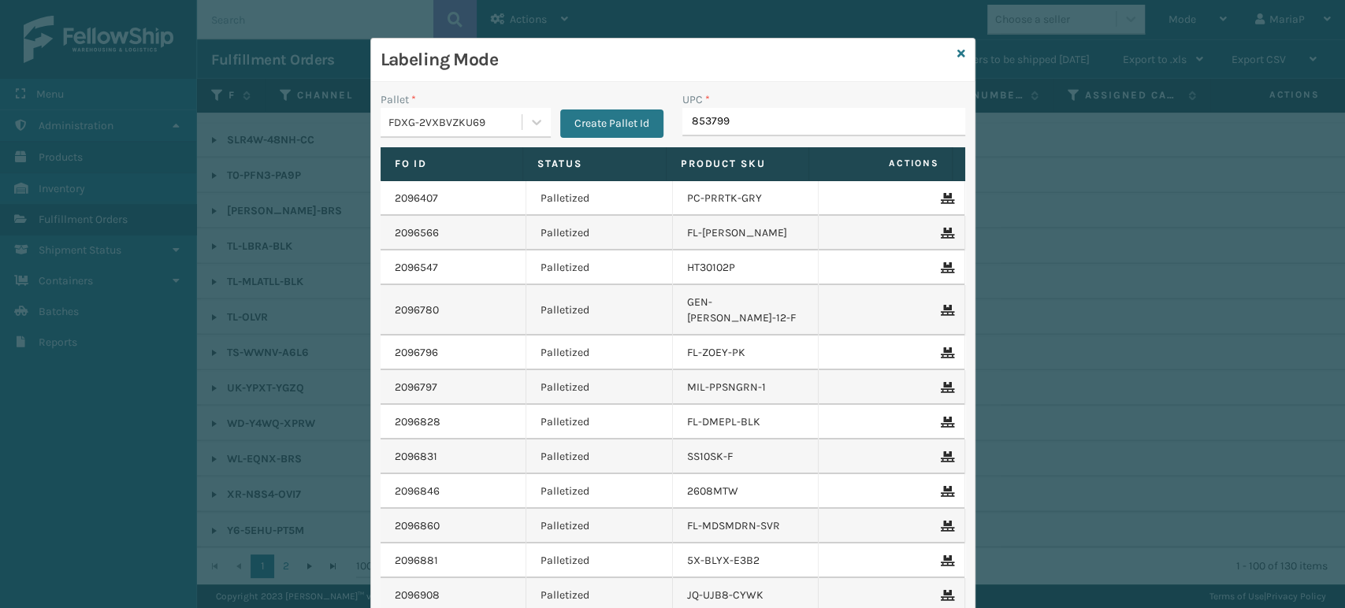
type input "8537990"
type input "8581000"
click at [727, 126] on input "UPC *" at bounding box center [823, 122] width 283 height 28
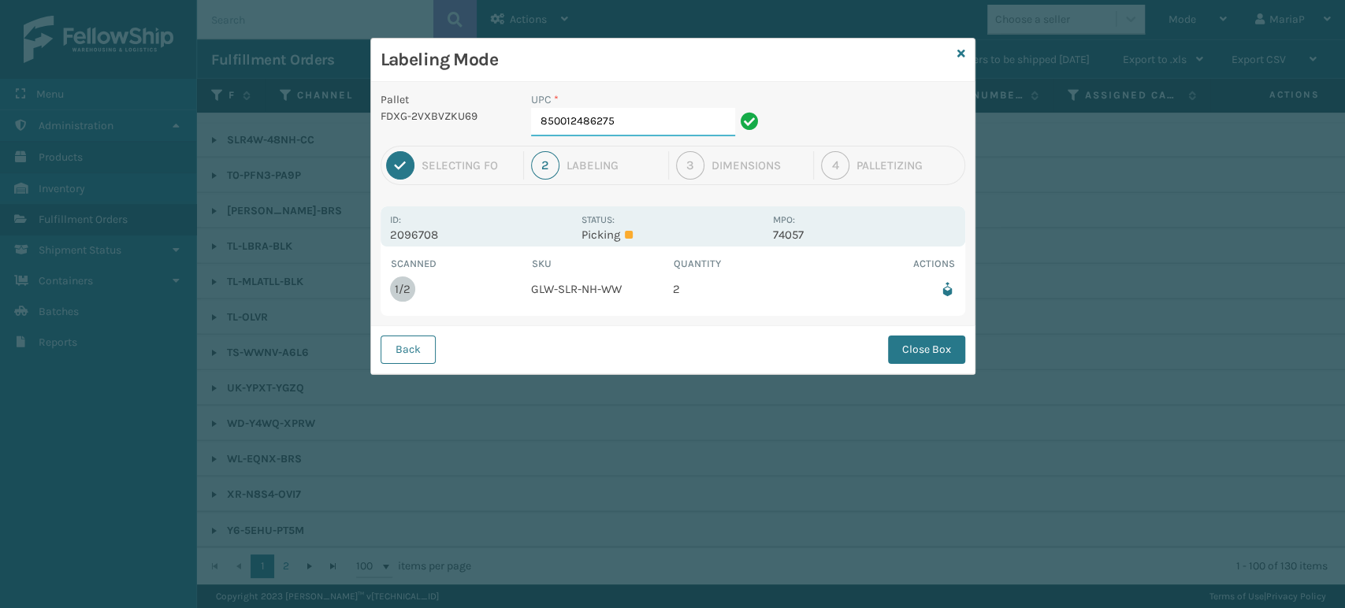
click at [614, 121] on input "850012486275" at bounding box center [633, 122] width 204 height 28
click at [955, 352] on button "Close Box" at bounding box center [926, 350] width 77 height 28
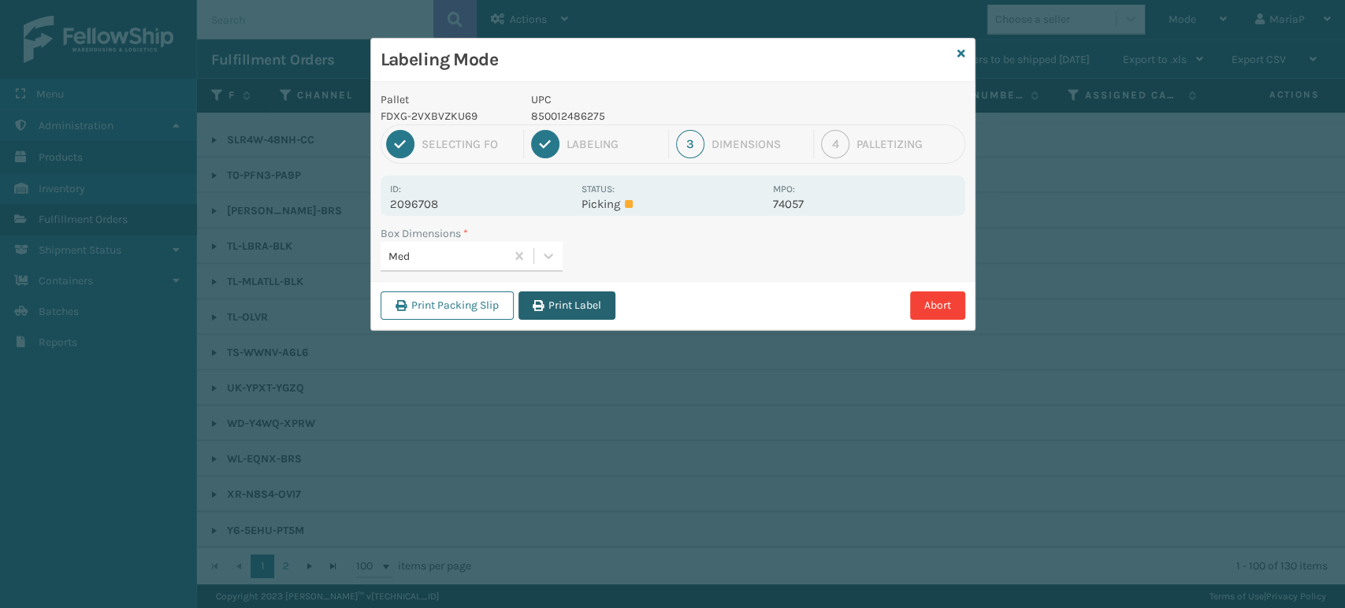
click at [561, 294] on button "Print Label" at bounding box center [566, 306] width 97 height 28
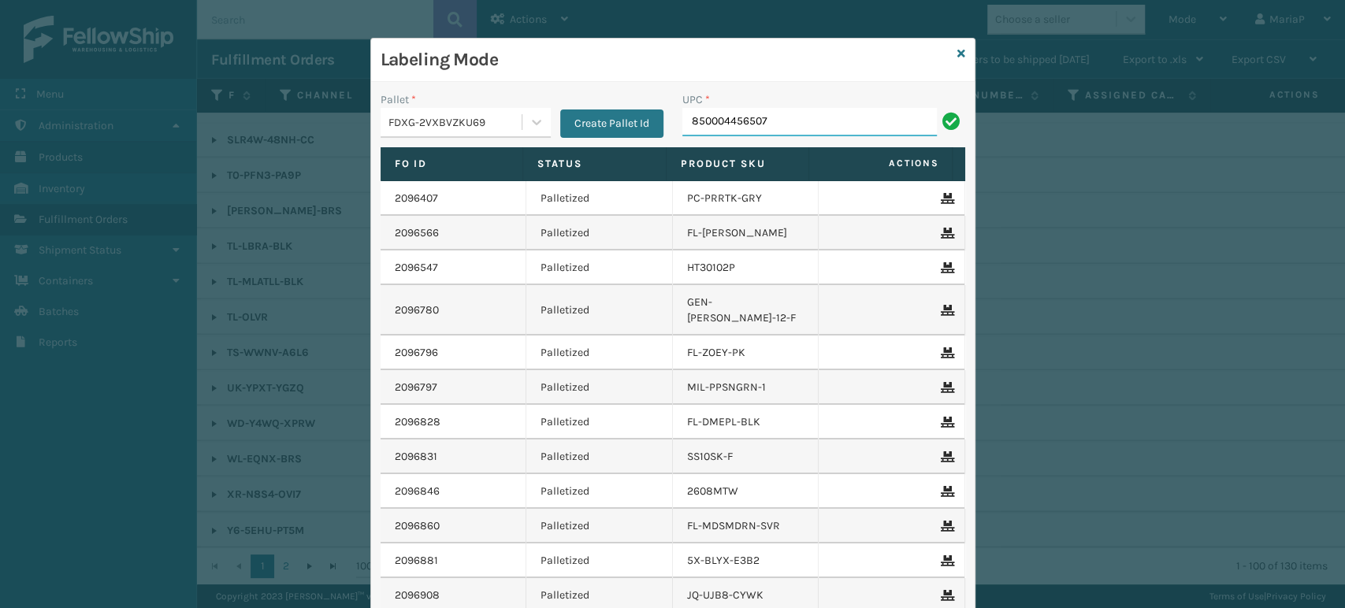
type input "850004456507"
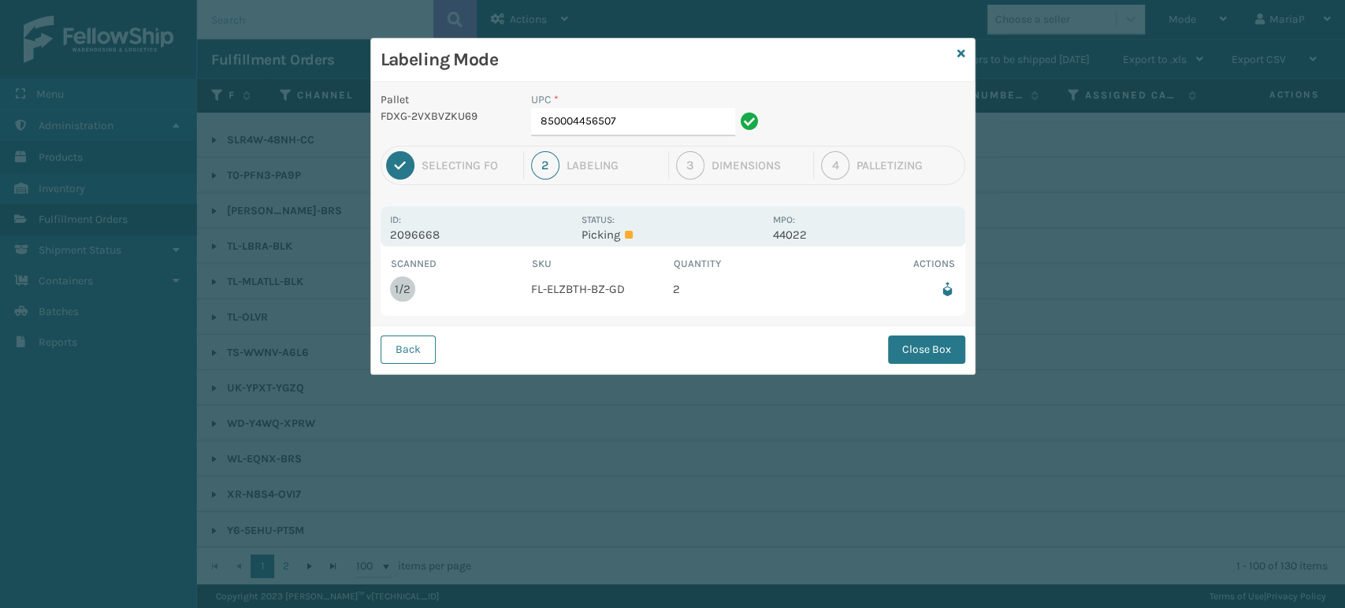
click at [666, 139] on div "UPC * 850004456507" at bounding box center [647, 118] width 251 height 54
click at [657, 139] on div "UPC * 850004456507" at bounding box center [647, 118] width 251 height 54
click at [647, 130] on input "850004456507" at bounding box center [633, 122] width 204 height 28
click at [934, 352] on button "Close Box" at bounding box center [926, 350] width 77 height 28
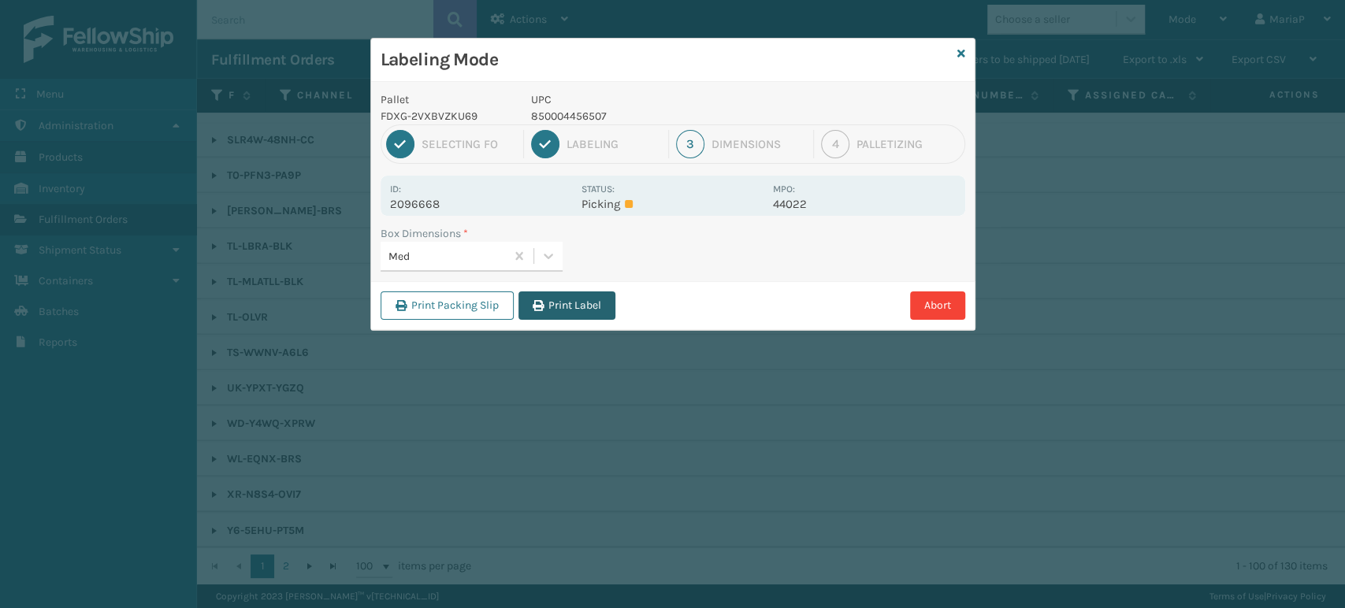
click at [595, 295] on button "Print Label" at bounding box center [566, 306] width 97 height 28
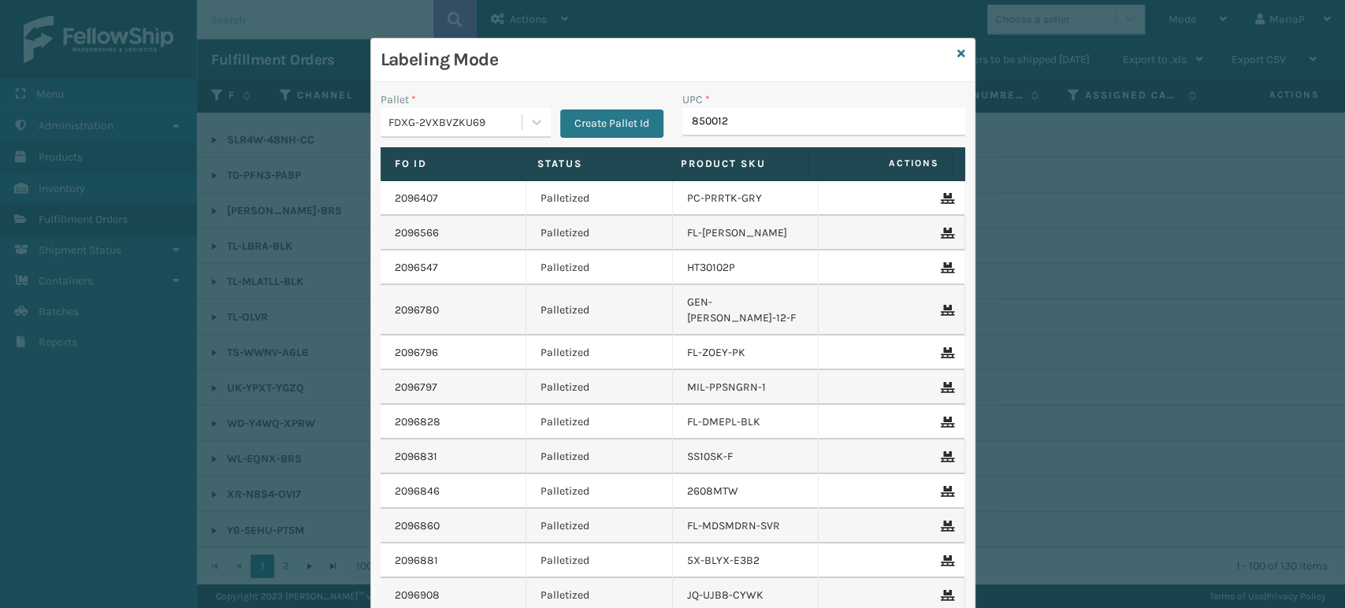
type input "8500124"
type input "850012"
drag, startPoint x: 797, startPoint y: 120, endPoint x: 786, endPoint y: 117, distance: 11.5
click at [797, 120] on input "858100007" at bounding box center [809, 122] width 254 height 28
type input "858100007920"
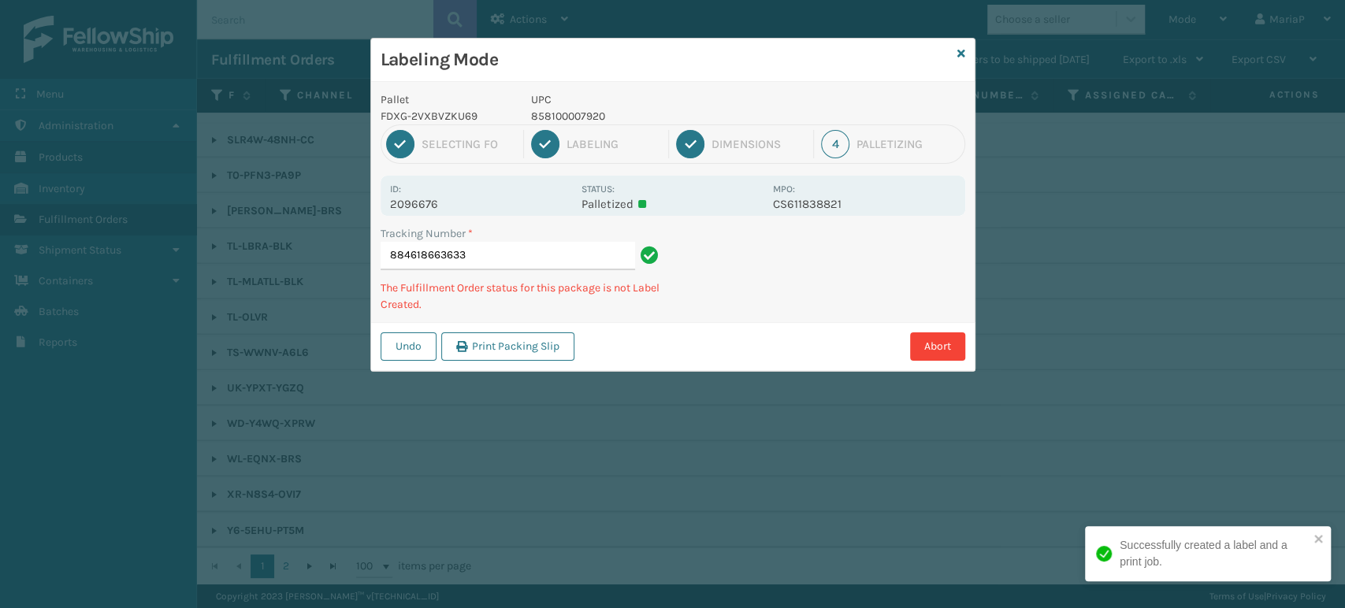
click at [581, 112] on p "858100007920" at bounding box center [647, 116] width 232 height 17
copy p "858100007920"
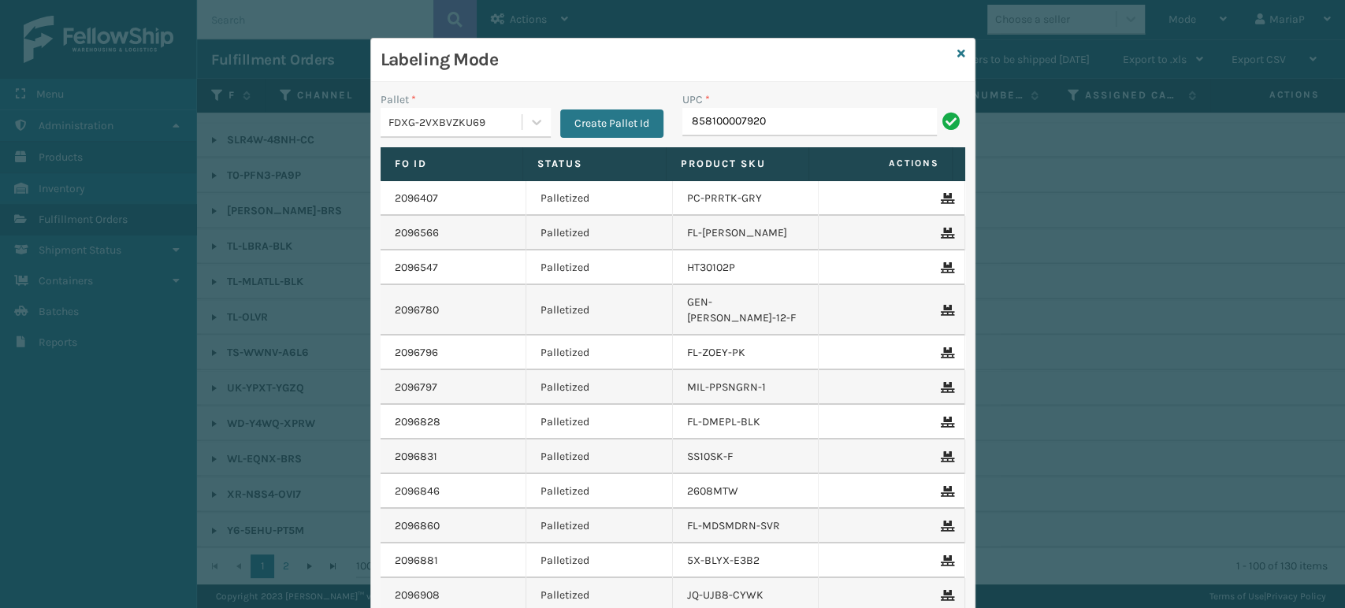
type input "858100007920"
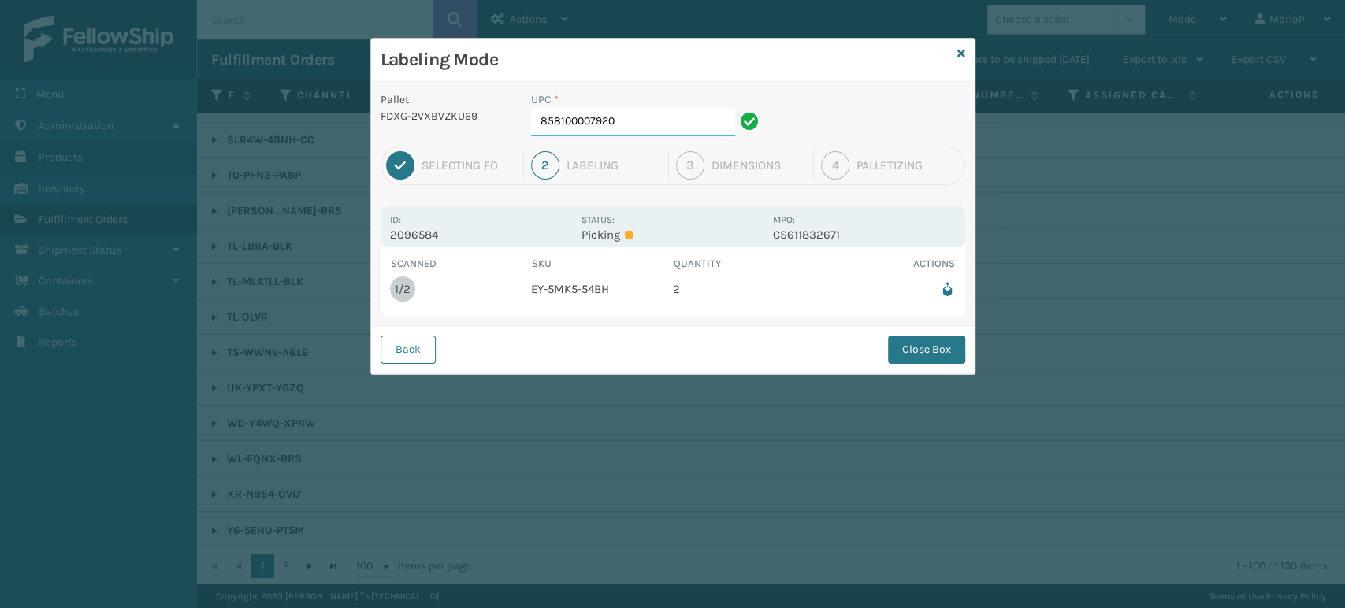
click at [663, 127] on input "858100007920" at bounding box center [633, 122] width 204 height 28
click at [896, 352] on button "Close Box" at bounding box center [926, 350] width 77 height 28
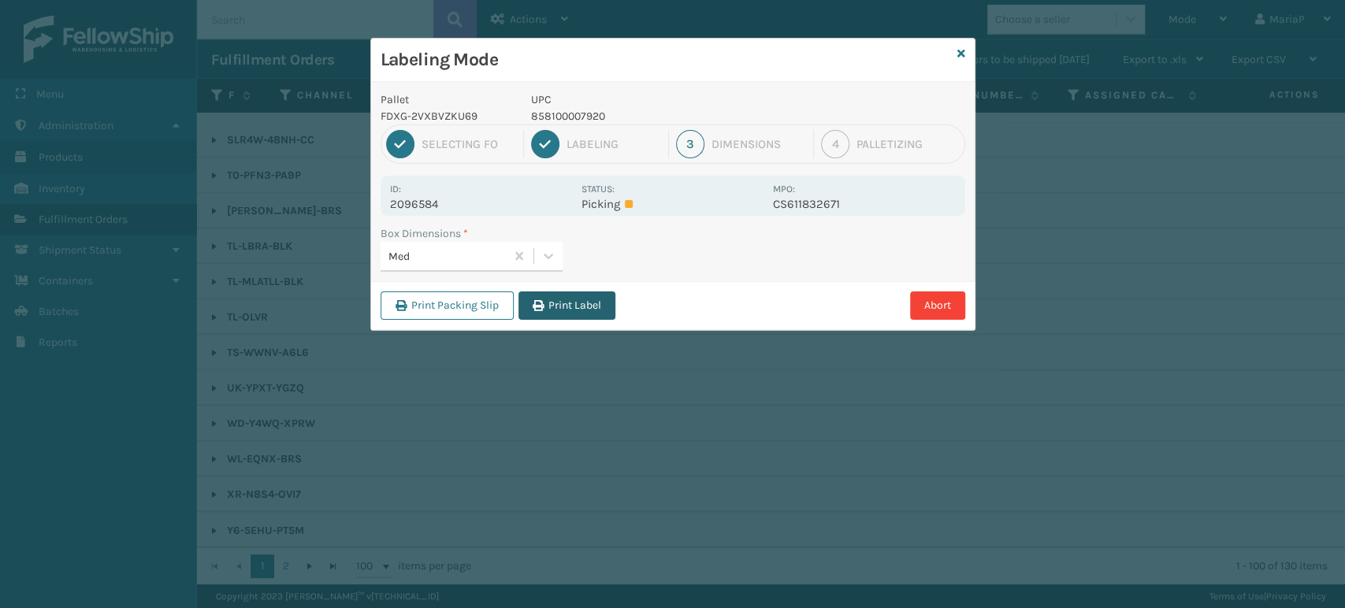
click at [567, 299] on button "Print Label" at bounding box center [566, 306] width 97 height 28
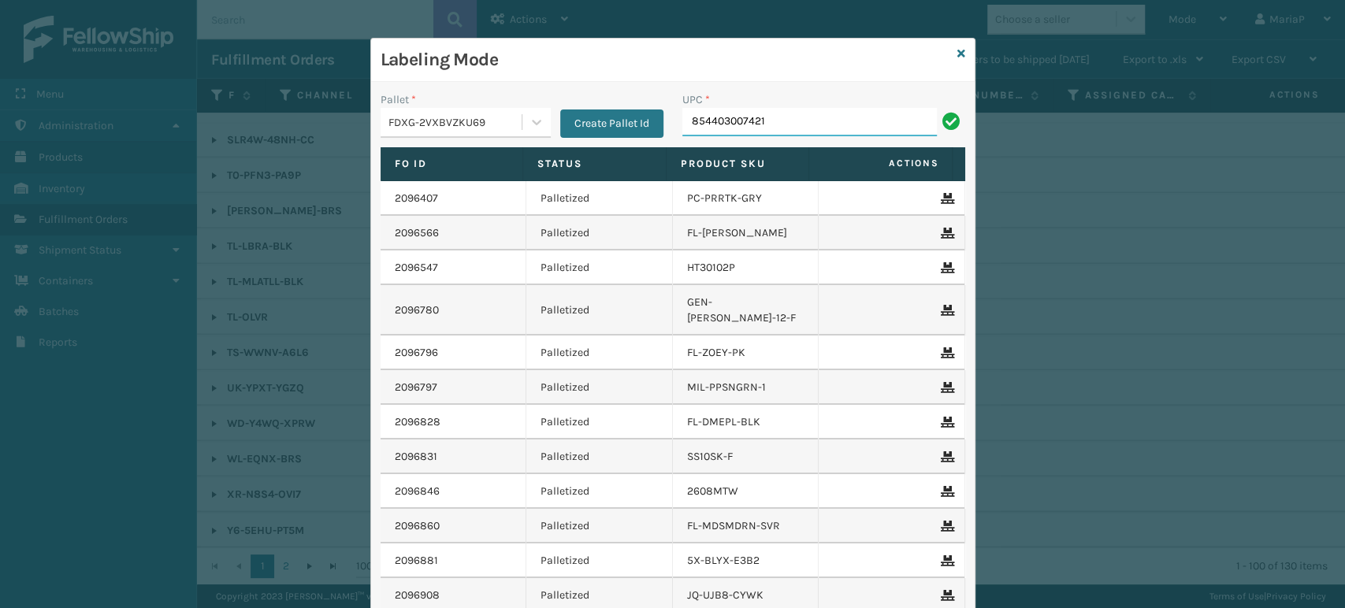
type input "854403007421"
type input "850012486589"
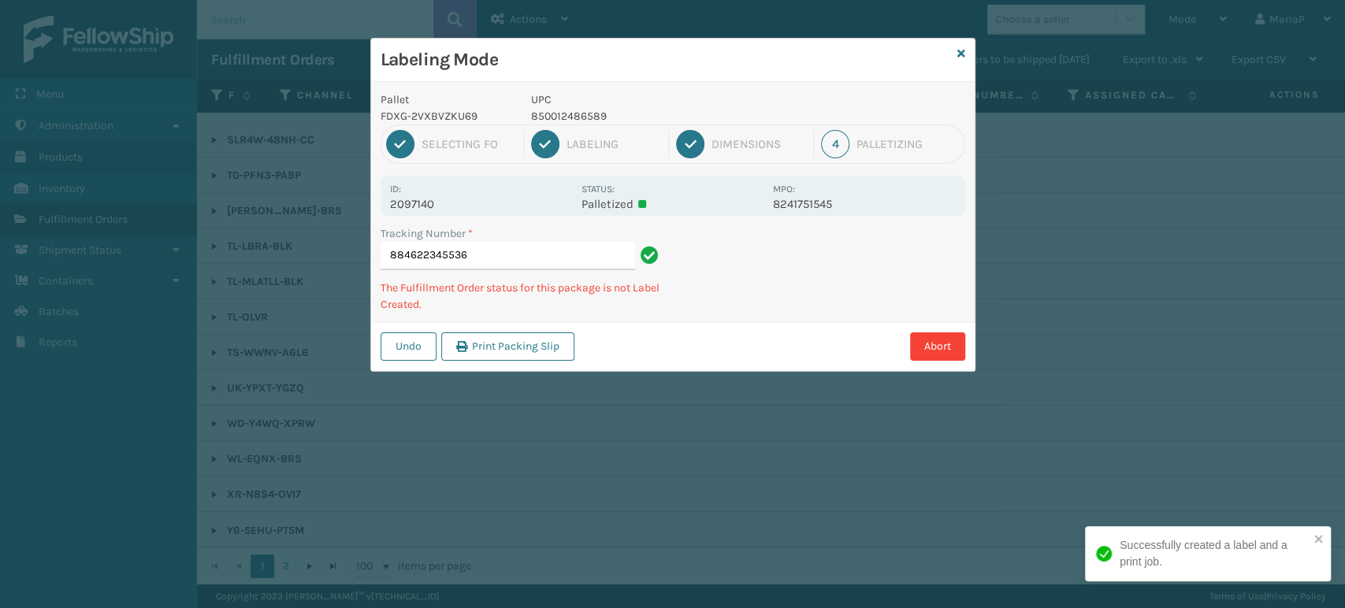
click at [582, 119] on p "850012486589" at bounding box center [647, 116] width 232 height 17
copy p "850012486589"
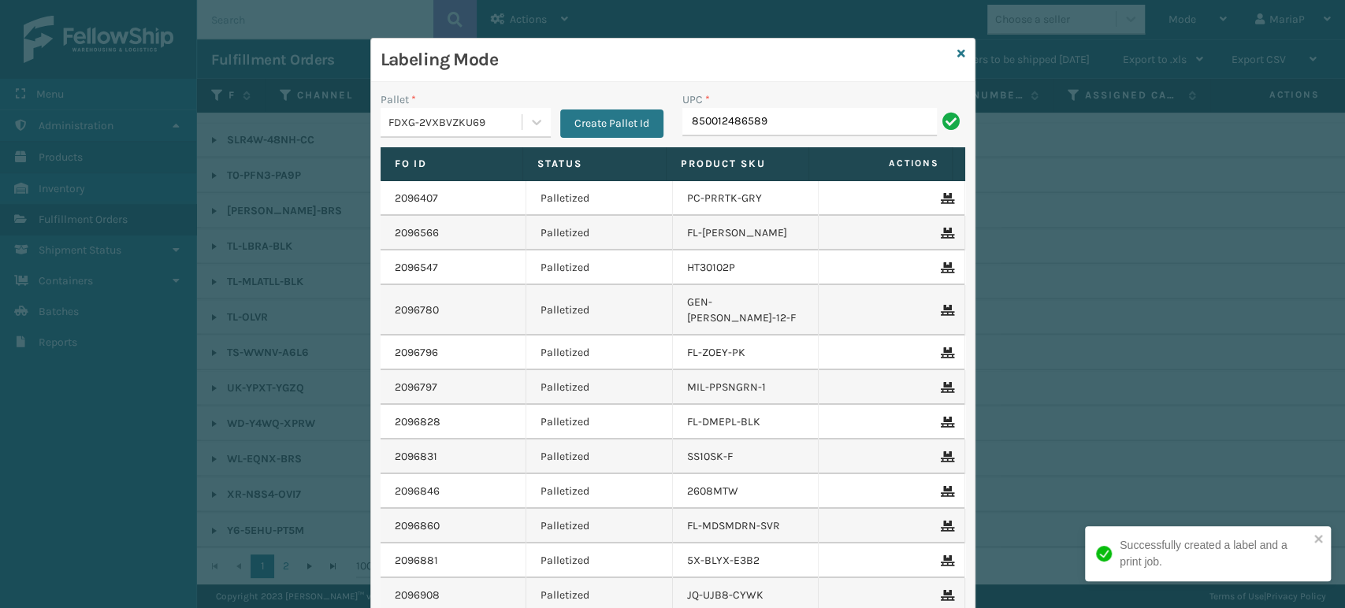
type input "850012486589"
click at [774, 127] on input "850012486589" at bounding box center [809, 122] width 254 height 28
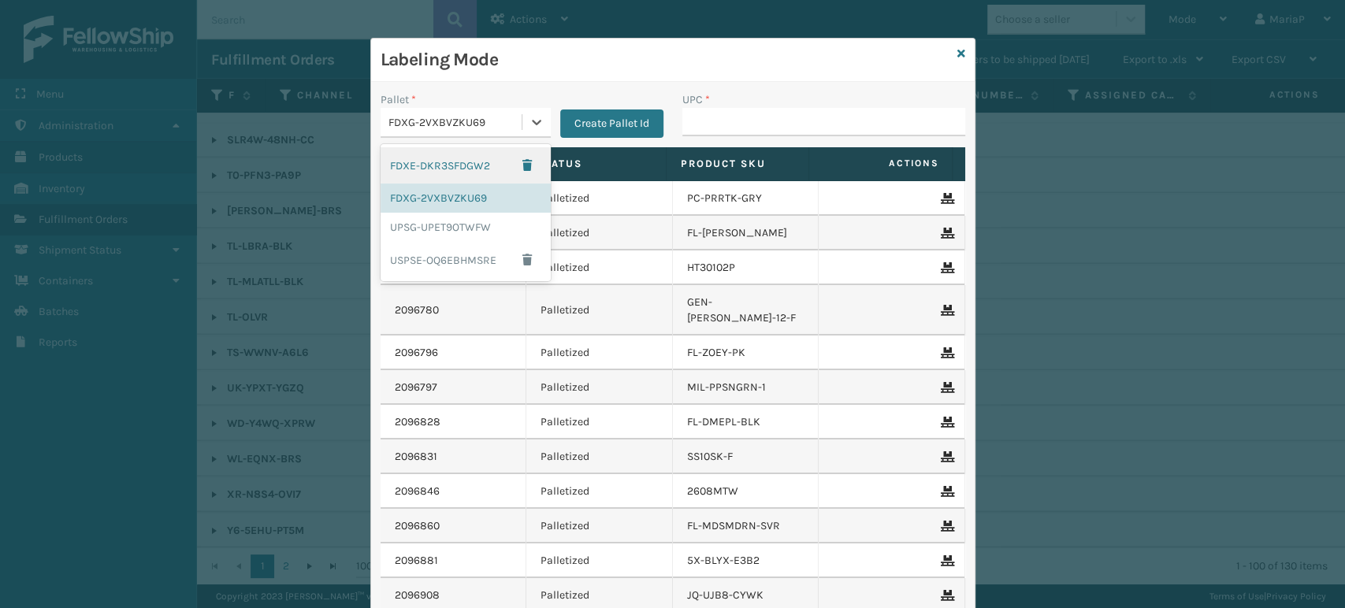
click at [499, 121] on div "FDXG-2VXBVZKU69" at bounding box center [455, 122] width 135 height 17
click at [473, 232] on div "UPSG-UPET9OTWFW" at bounding box center [466, 227] width 170 height 29
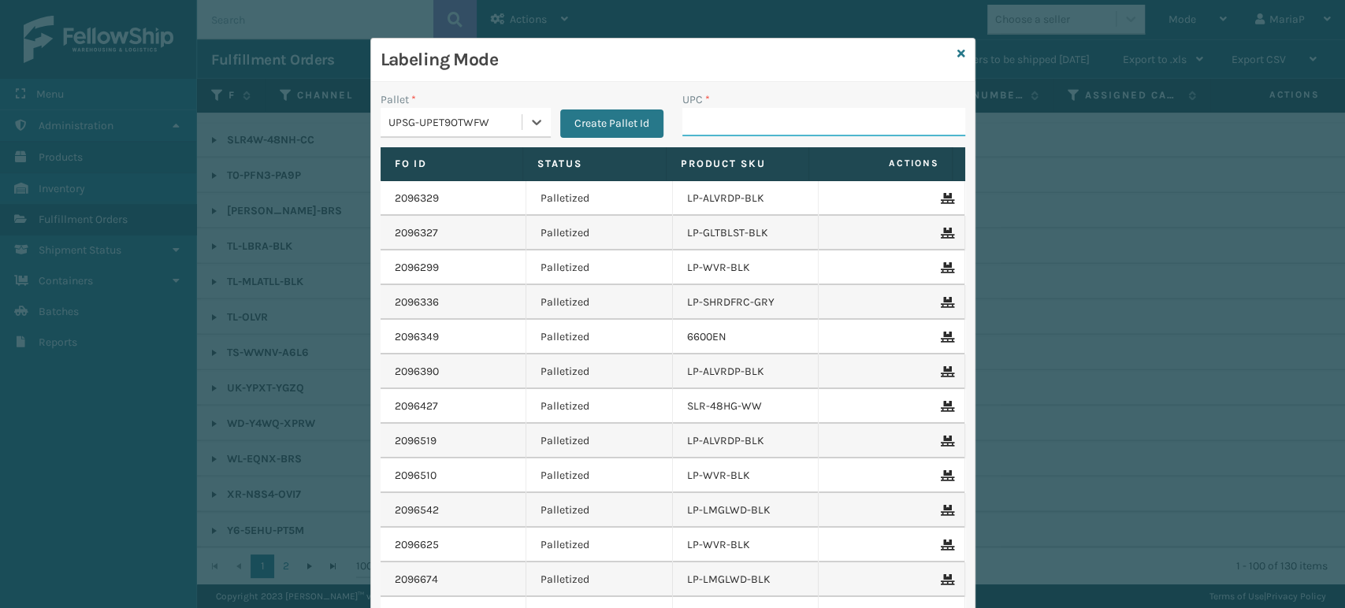
click at [750, 119] on input "UPC *" at bounding box center [823, 122] width 283 height 28
type input "850040381429"
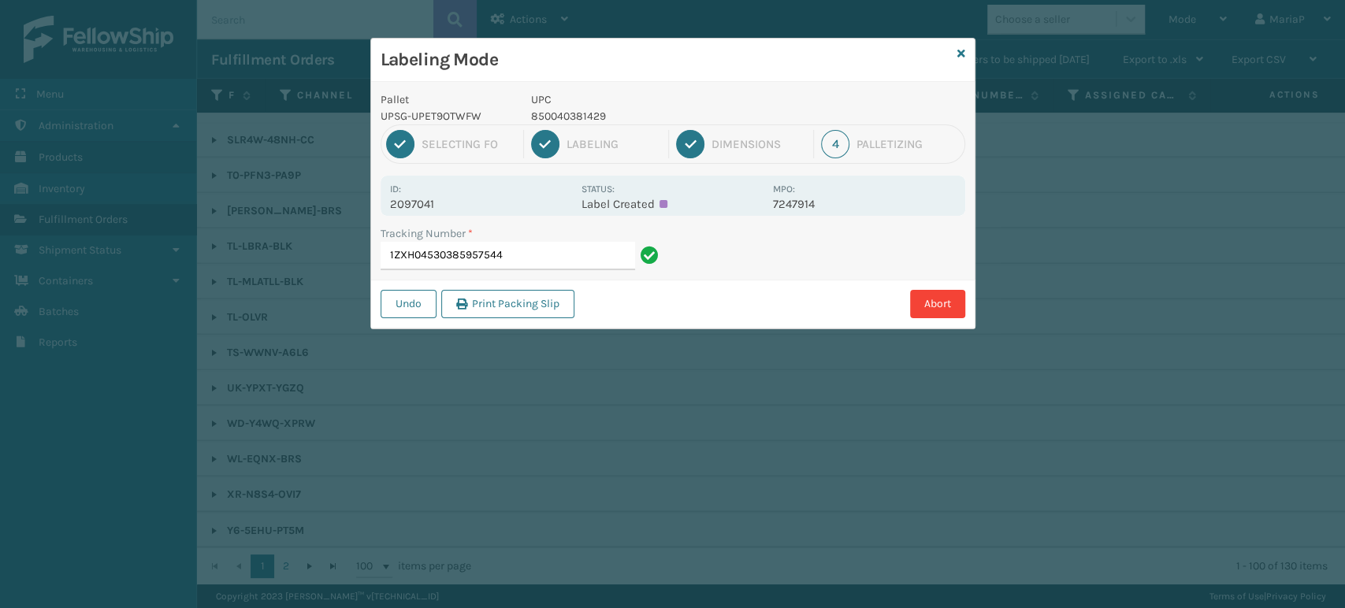
click at [577, 112] on p "850040381429" at bounding box center [647, 116] width 232 height 17
click at [542, 254] on input "1ZXH04530385957544" at bounding box center [508, 256] width 254 height 28
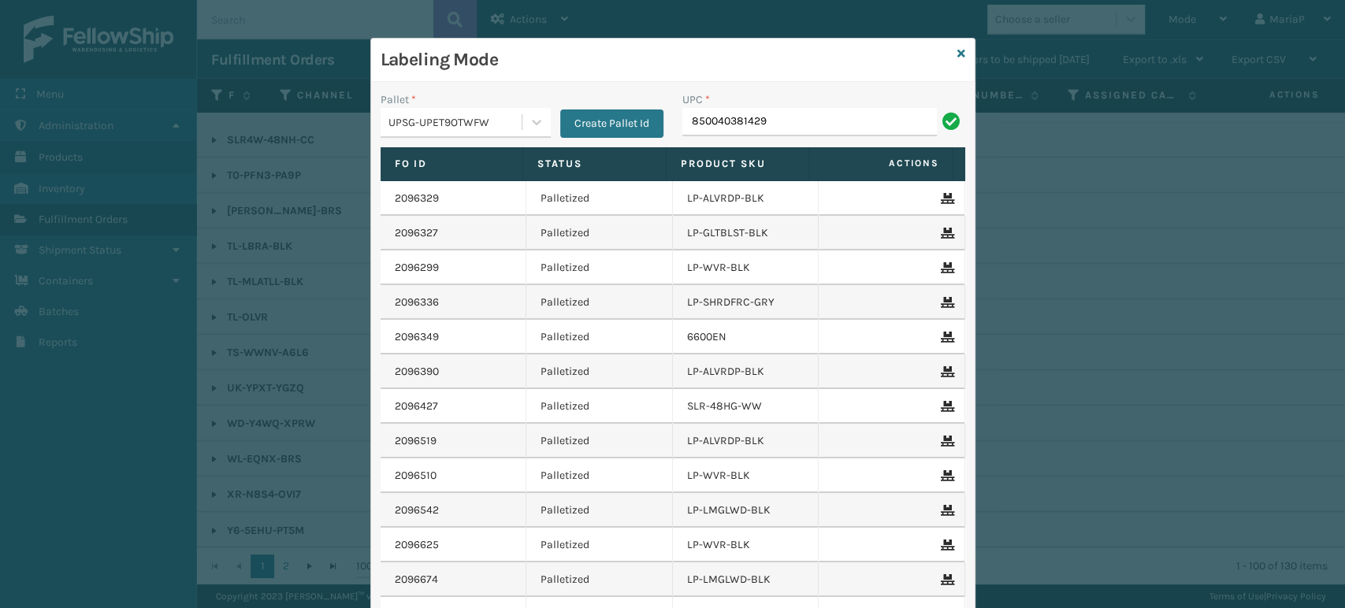
type input "850040381429"
click at [754, 139] on div "UPC * 850040381429" at bounding box center [824, 119] width 302 height 56
click at [756, 124] on input "850040381429" at bounding box center [809, 122] width 254 height 28
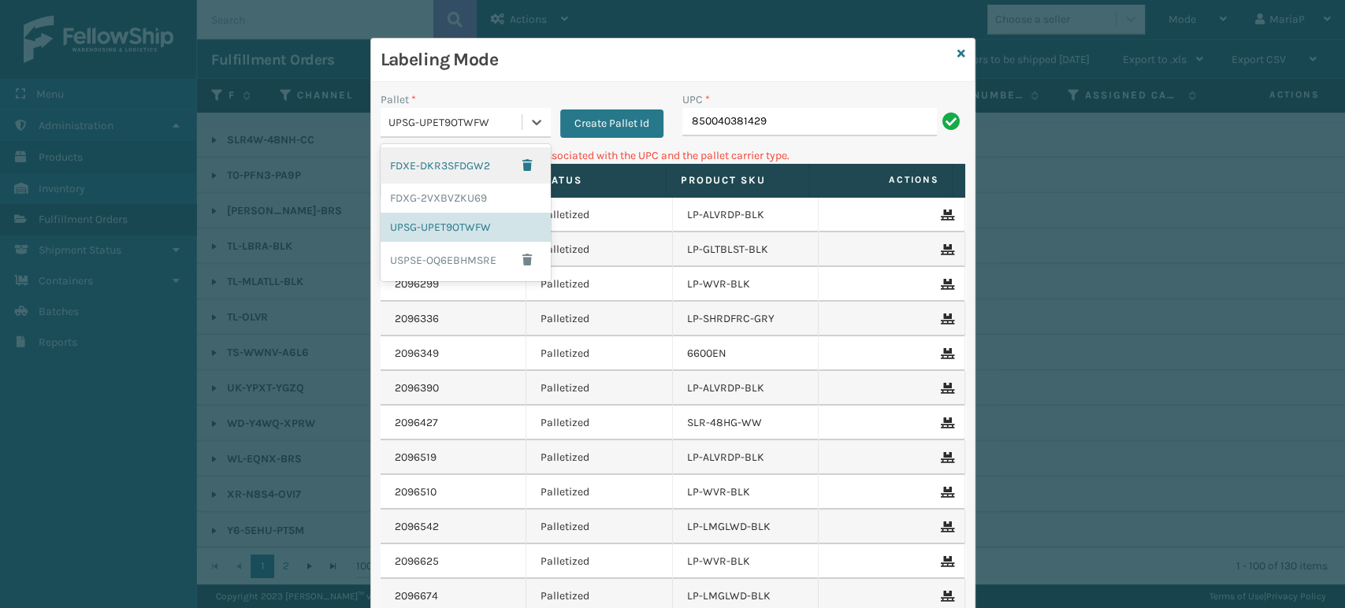
click at [462, 120] on div "UPSG-UPET9OTWFW" at bounding box center [455, 122] width 135 height 17
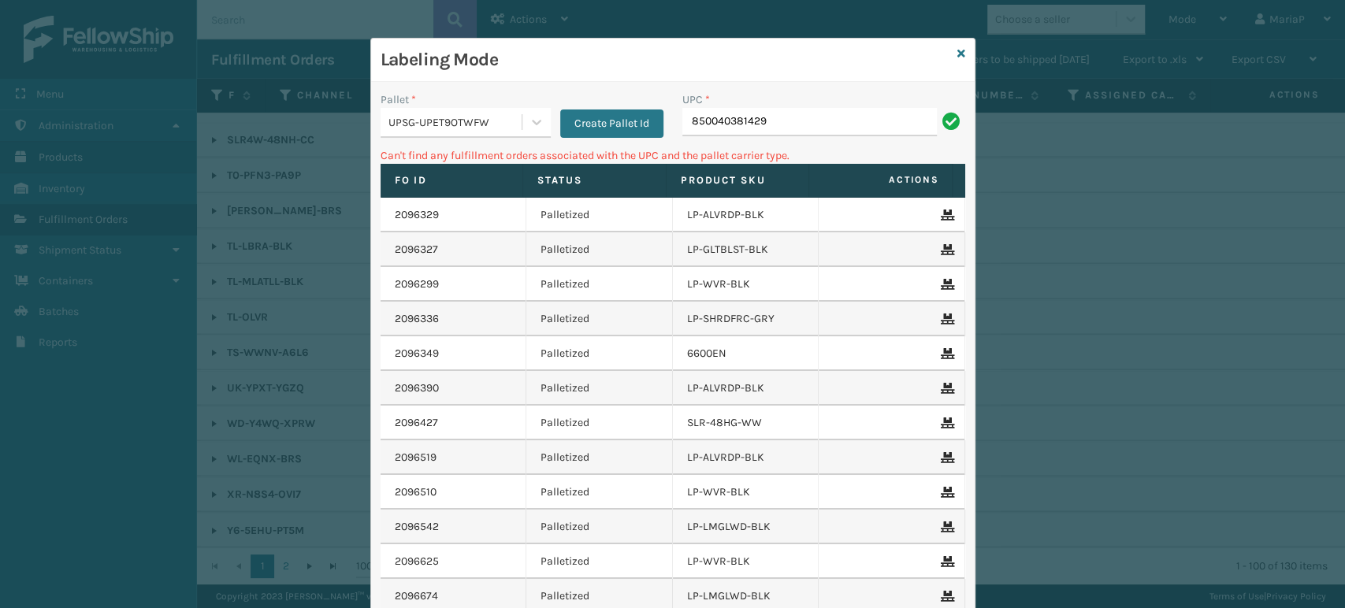
click at [947, 54] on div "Labeling Mode" at bounding box center [672, 60] width 603 height 43
click at [957, 52] on icon at bounding box center [961, 53] width 8 height 11
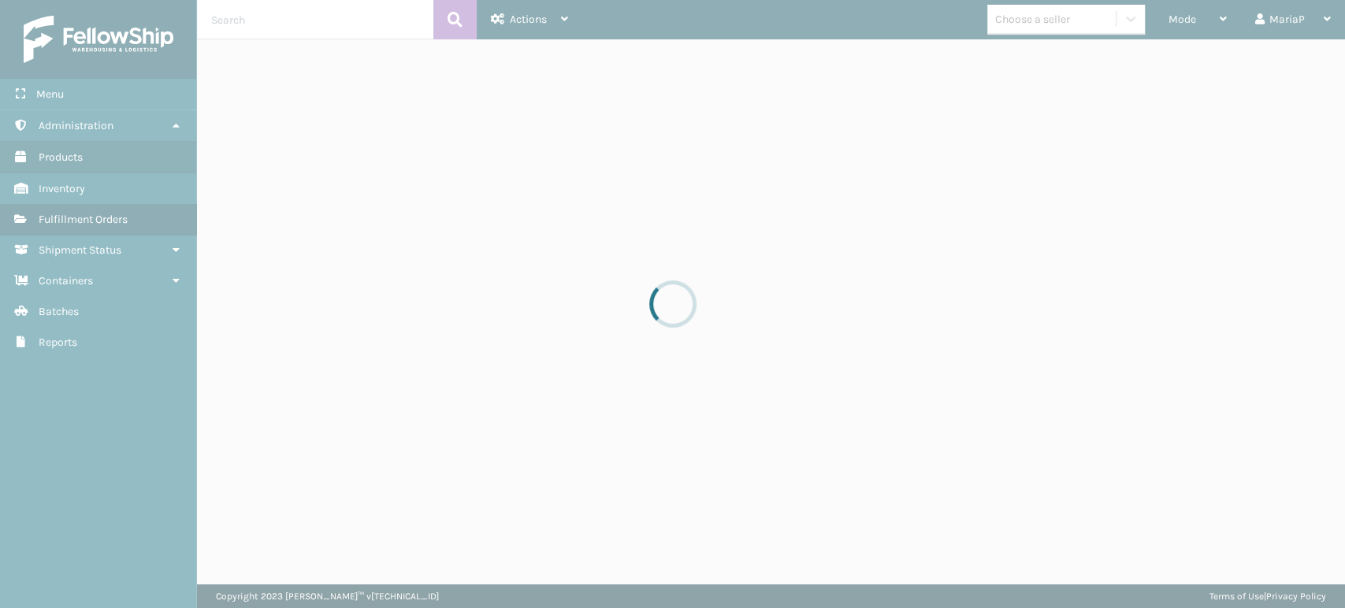
click at [1068, 28] on div at bounding box center [672, 304] width 1345 height 608
click at [1068, 28] on div "Choose a seller" at bounding box center [1051, 19] width 128 height 26
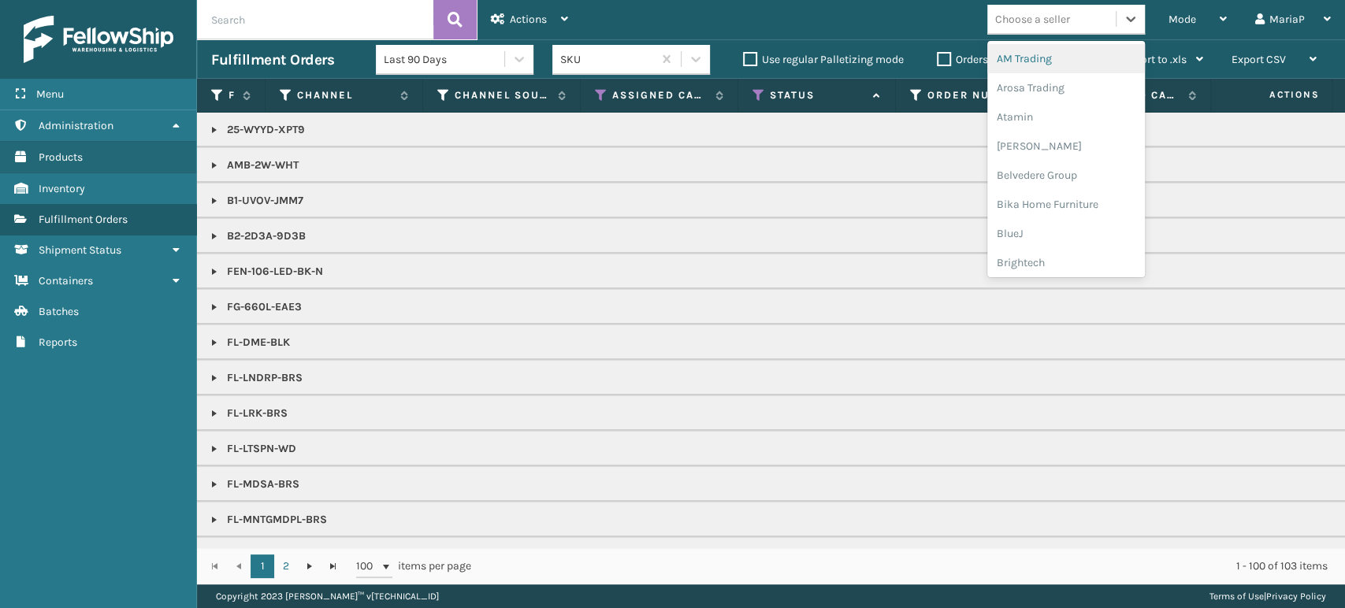
click at [1069, 27] on div "Choose a seller" at bounding box center [1032, 19] width 75 height 17
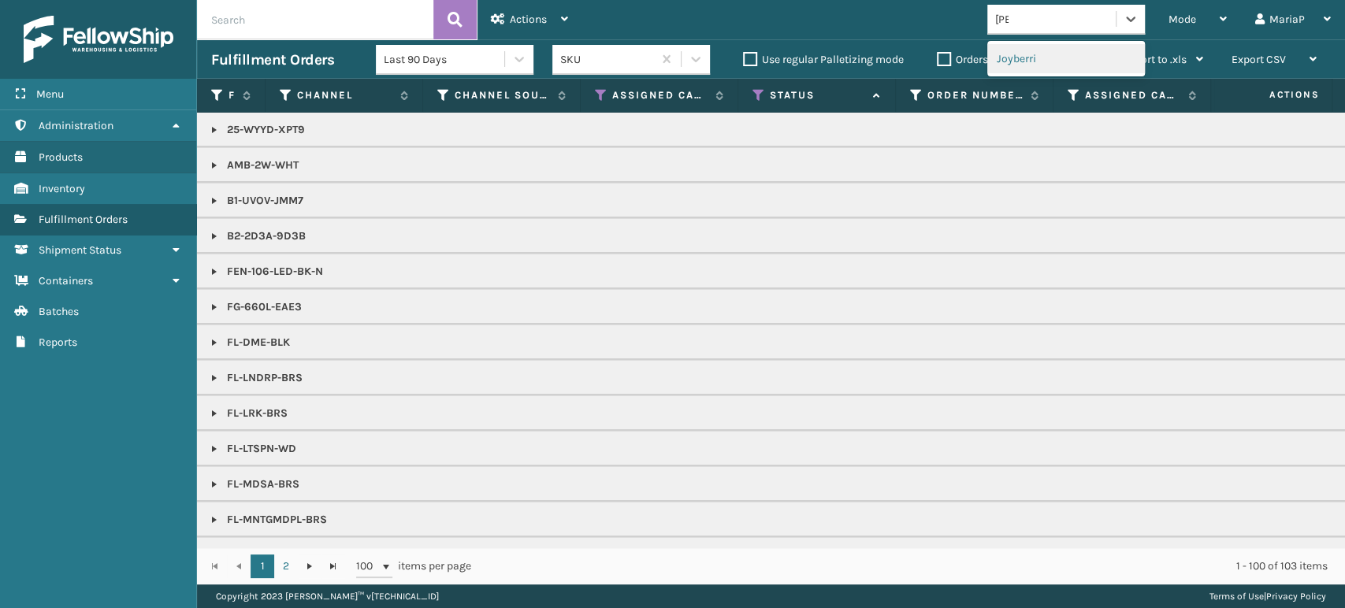
click at [1046, 54] on div "Joyberri" at bounding box center [1066, 58] width 158 height 29
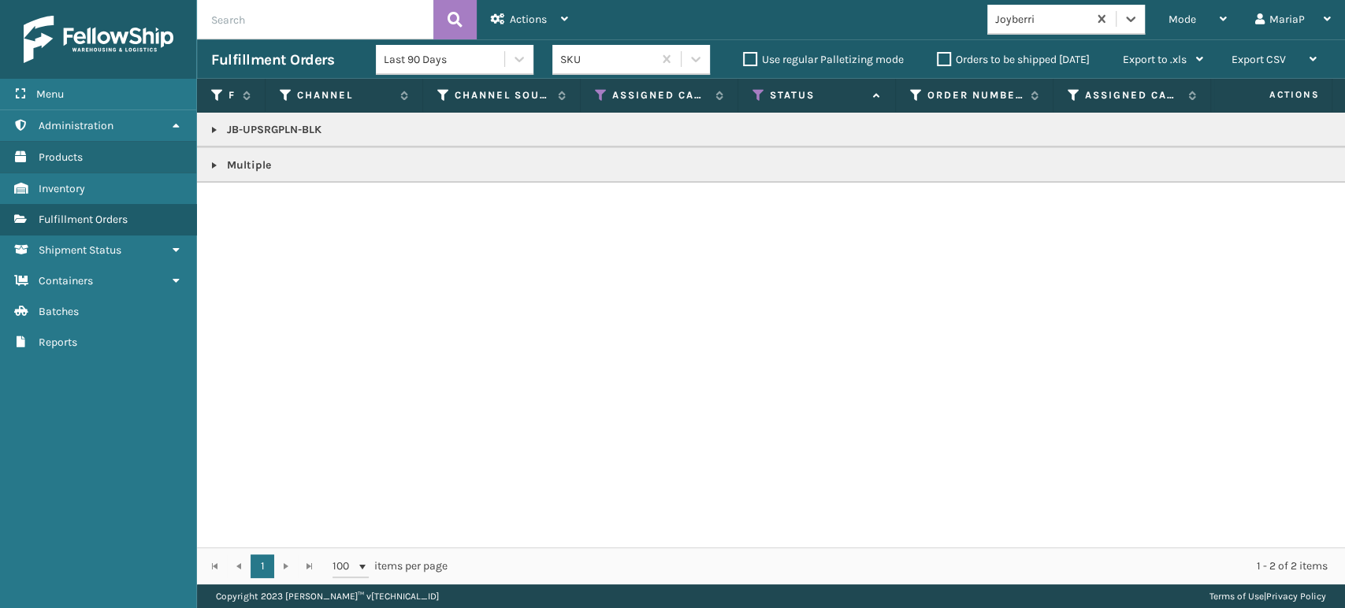
click at [214, 128] on link at bounding box center [214, 130] width 13 height 13
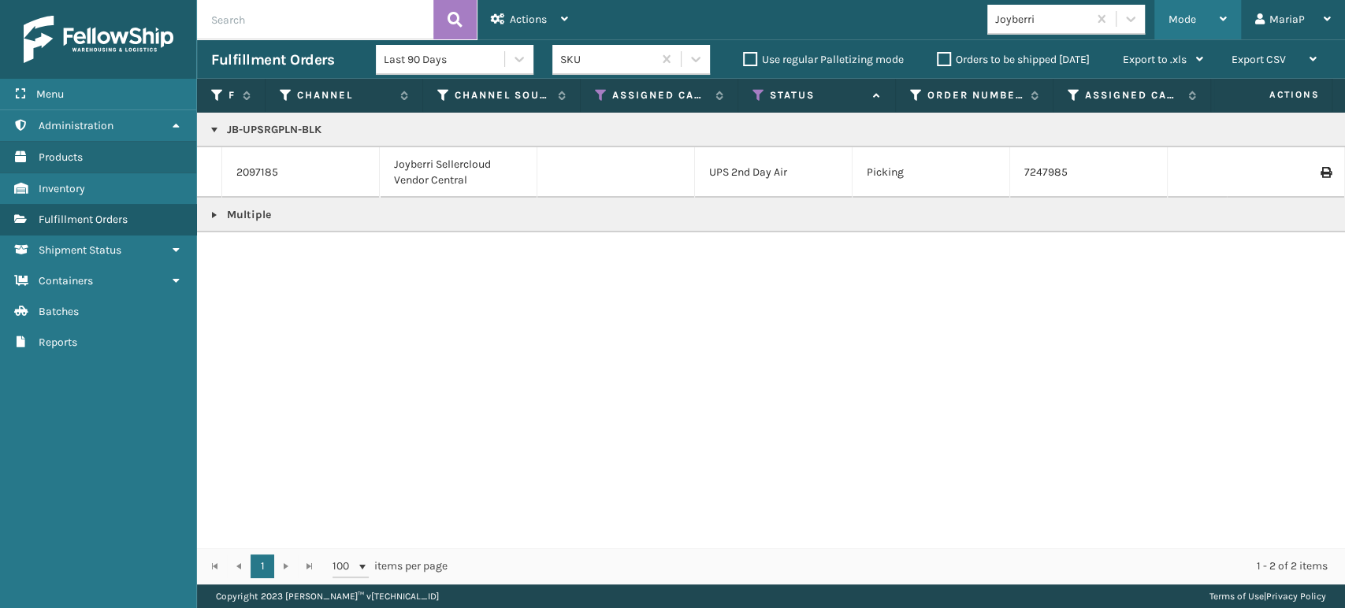
drag, startPoint x: 1206, startPoint y: 24, endPoint x: 1216, endPoint y: 38, distance: 16.4
click at [1206, 24] on div "Mode" at bounding box center [1197, 19] width 58 height 39
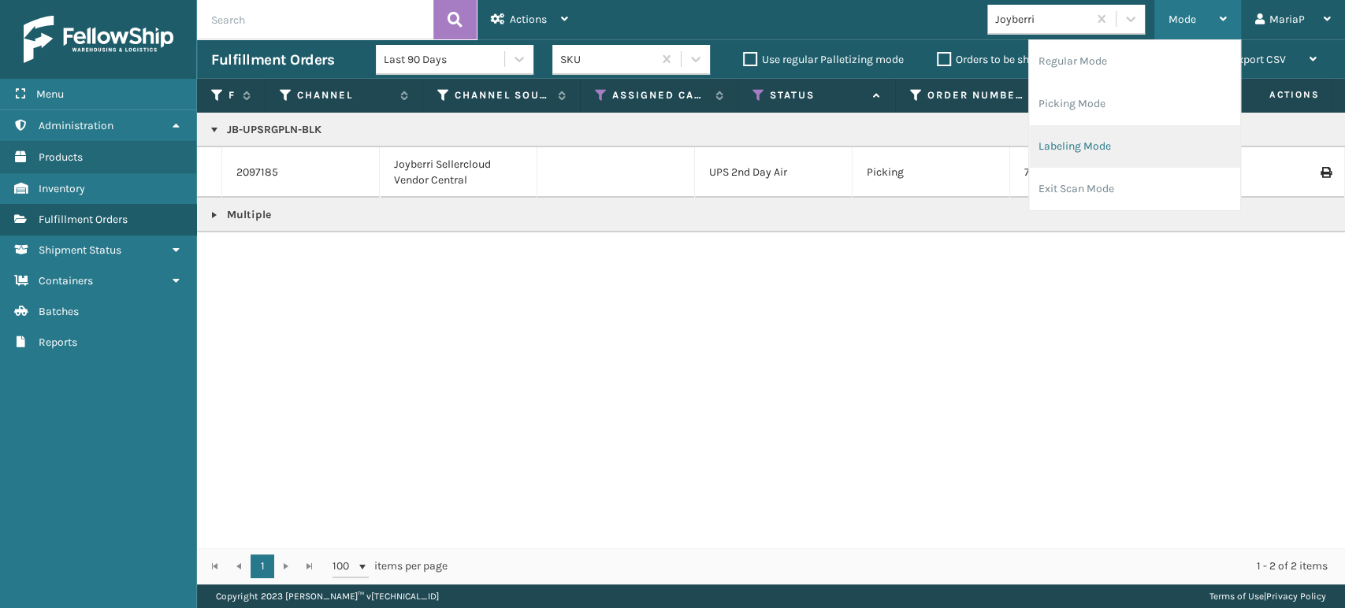
drag, startPoint x: 1130, startPoint y: 162, endPoint x: 1116, endPoint y: 160, distance: 14.3
click at [1116, 160] on li "Labeling Mode" at bounding box center [1134, 146] width 211 height 43
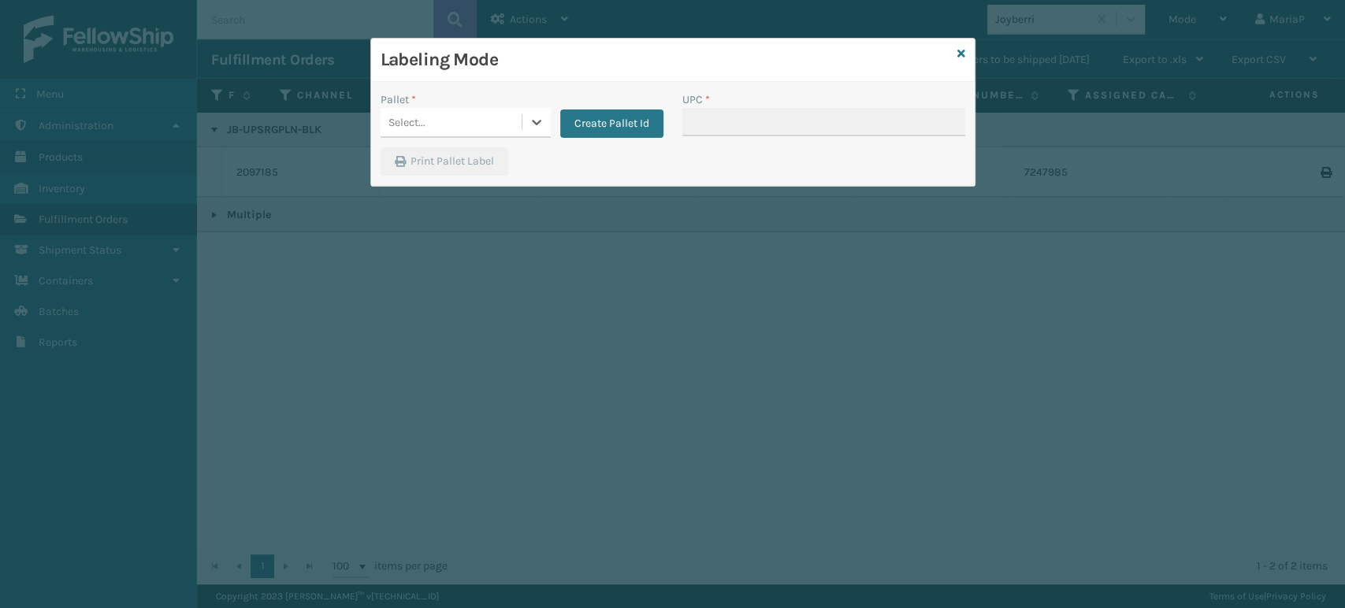
drag, startPoint x: 505, startPoint y: 136, endPoint x: 501, endPoint y: 119, distance: 17.8
click at [501, 119] on div "Select..." at bounding box center [451, 123] width 141 height 26
click at [660, 124] on button "Create Pallet Id" at bounding box center [611, 124] width 103 height 28
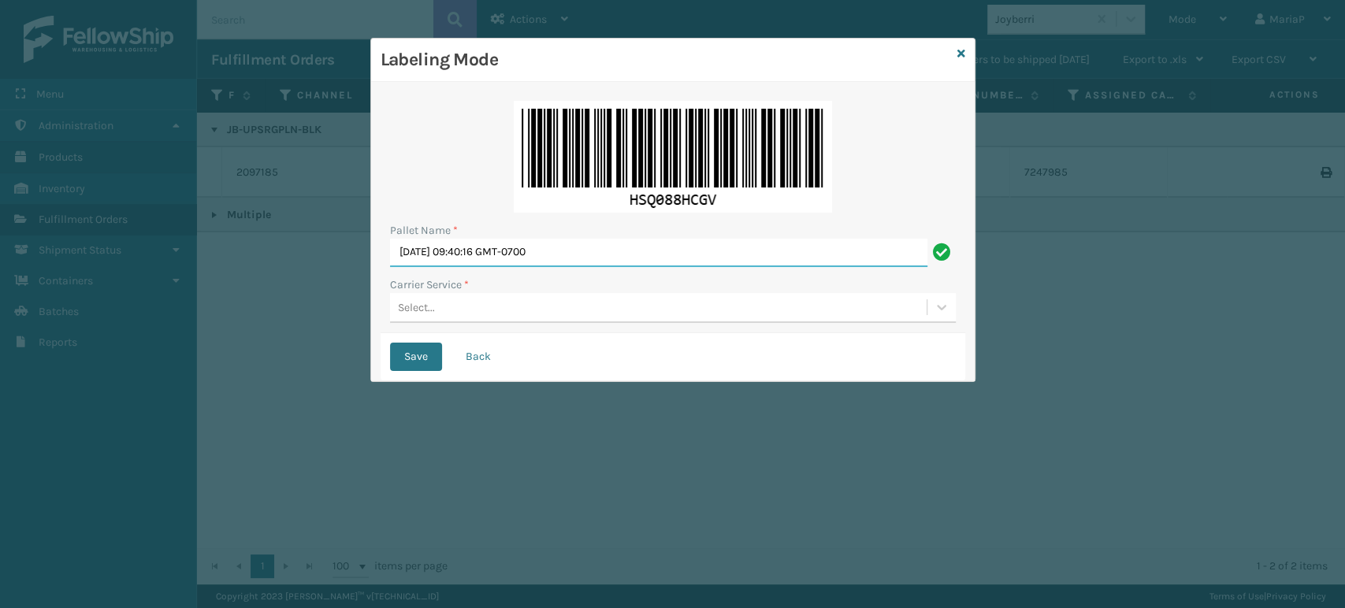
click at [641, 260] on input "[DATE] 09:40:16 GMT-0700" at bounding box center [658, 253] width 537 height 28
click at [641, 257] on input "[DATE] 09:40:16 GMT-0700" at bounding box center [658, 253] width 537 height 28
click at [637, 253] on input "[DATE] 09:40:16 GMT-0700" at bounding box center [658, 253] width 537 height 28
drag, startPoint x: 638, startPoint y: 253, endPoint x: 644, endPoint y: 260, distance: 9.0
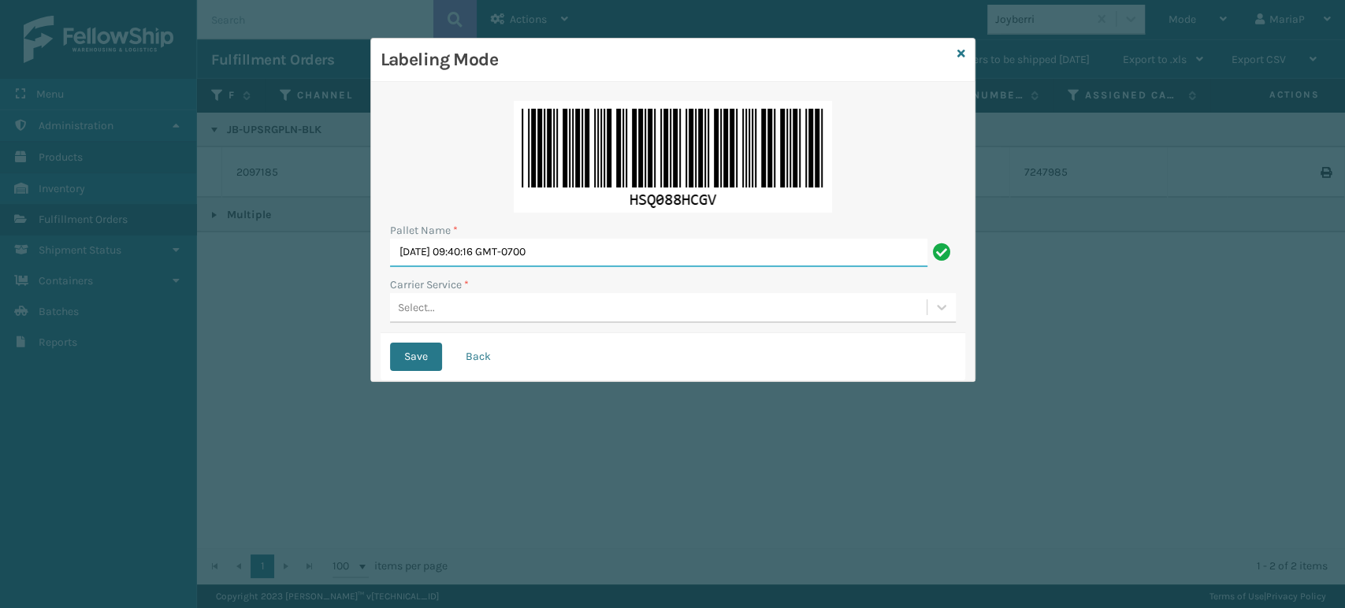
click at [643, 259] on input "[DATE] 09:40:16 GMT-0700" at bounding box center [658, 253] width 537 height 28
click at [589, 249] on input "[DATE] 09:40:16 GMT-0700" at bounding box center [658, 253] width 537 height 28
click at [587, 249] on input "[DATE] 09:40:16 GMT-0700" at bounding box center [658, 253] width 537 height 28
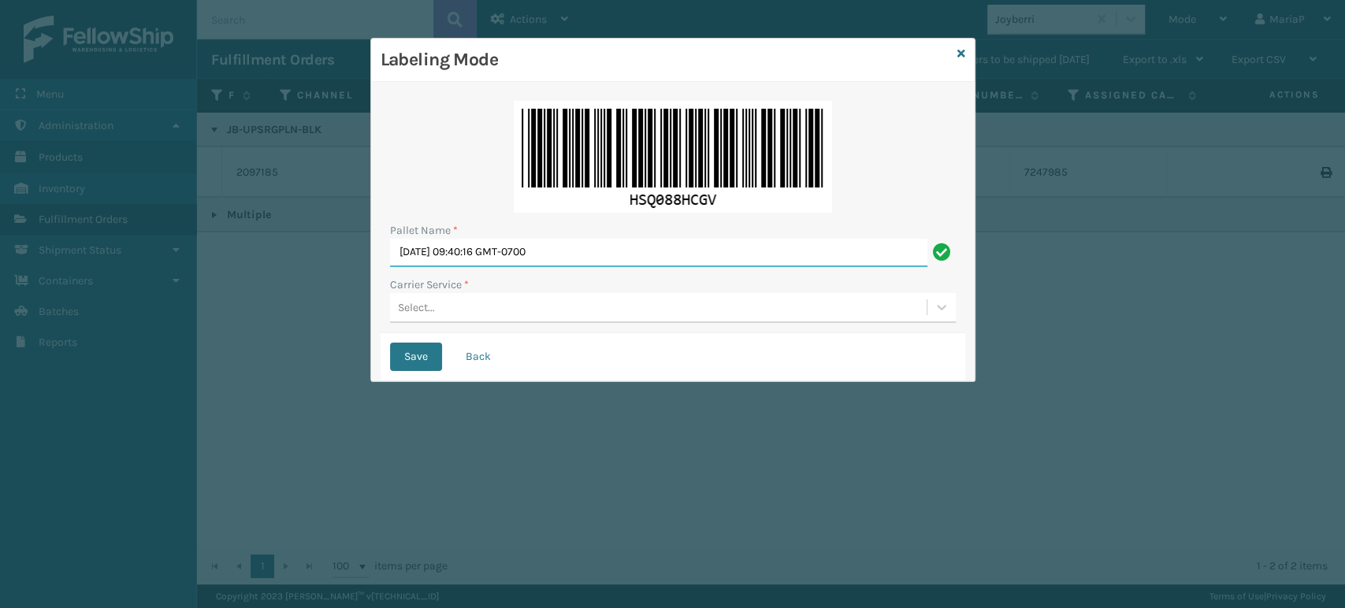
click at [503, 252] on input "[DATE] 09:40:16 GMT-0700" at bounding box center [658, 253] width 537 height 28
click at [450, 314] on div "Select..." at bounding box center [658, 308] width 537 height 26
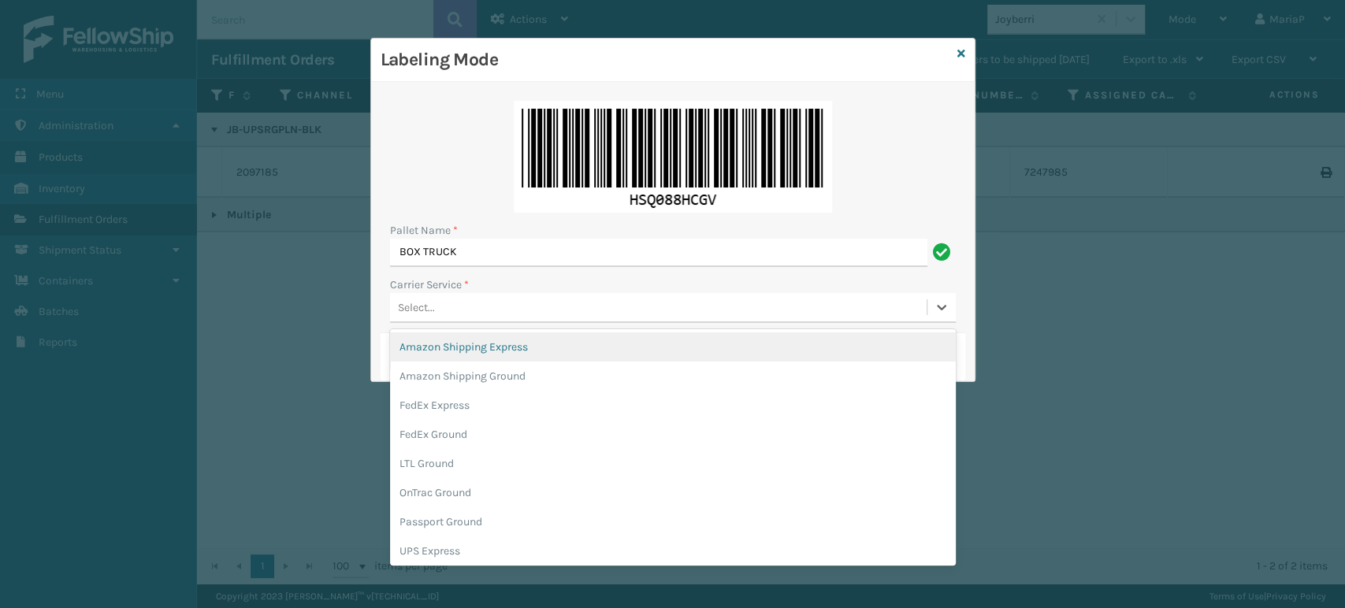
paste input "850040381429"
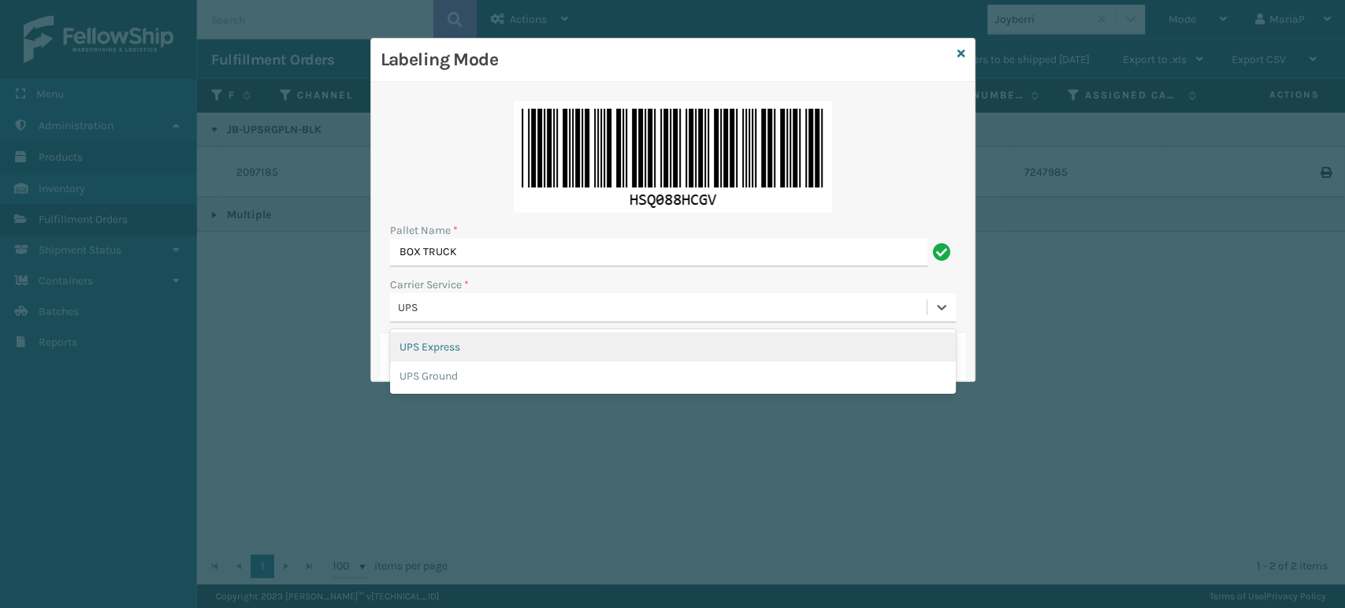
click at [431, 351] on div "UPS Express" at bounding box center [673, 346] width 566 height 29
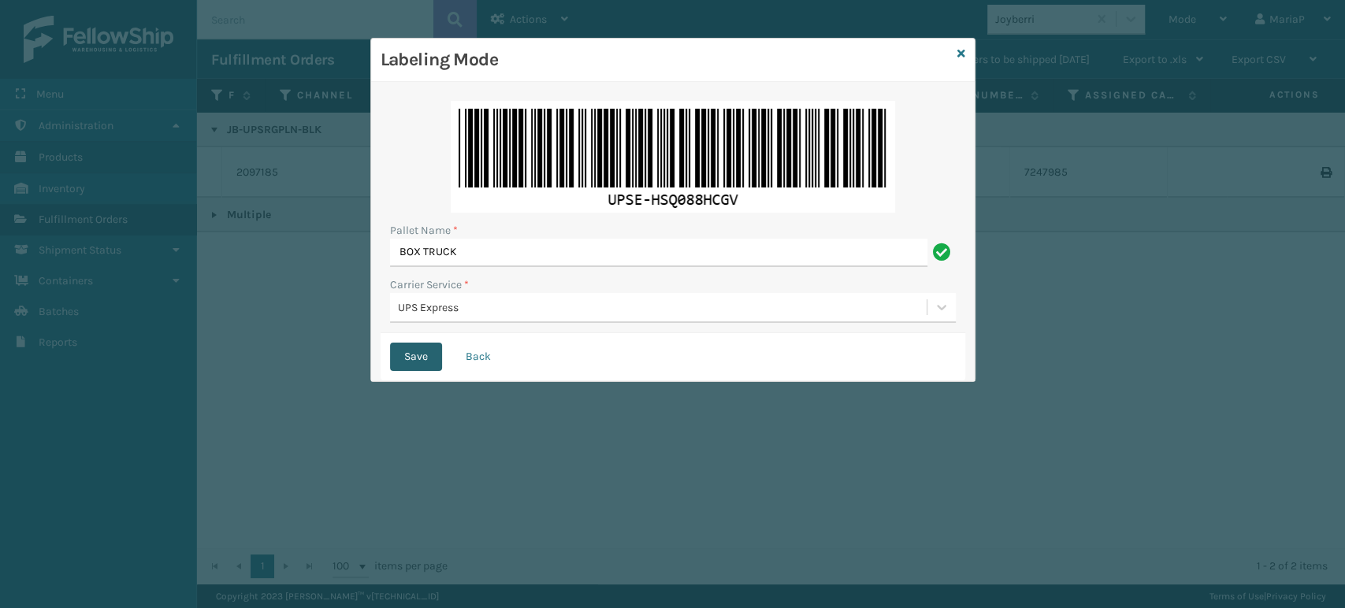
click at [403, 350] on button "Save" at bounding box center [416, 357] width 52 height 28
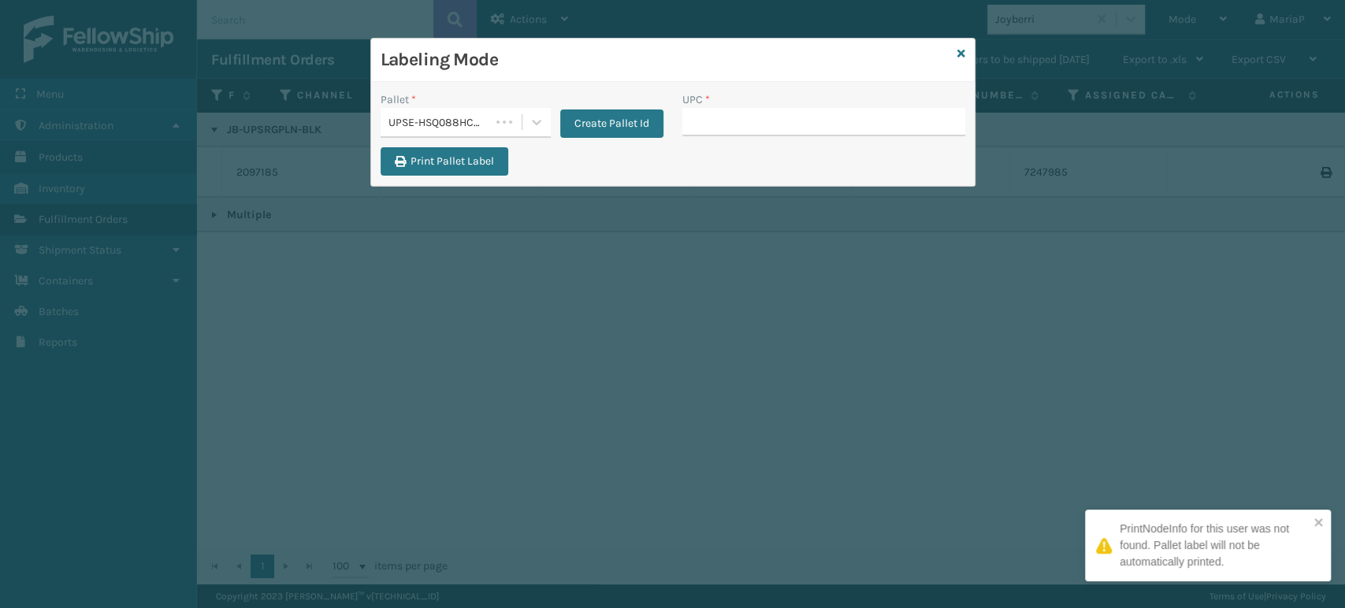
click at [425, 358] on div "Labeling Mode Pallet * UPSE-HSQ088HCGV Create Pallet Id UPC * Print Pallet Label" at bounding box center [672, 304] width 1345 height 608
click at [711, 113] on input "UPC *" at bounding box center [823, 122] width 283 height 28
click at [715, 113] on input "850040381429" at bounding box center [809, 122] width 254 height 28
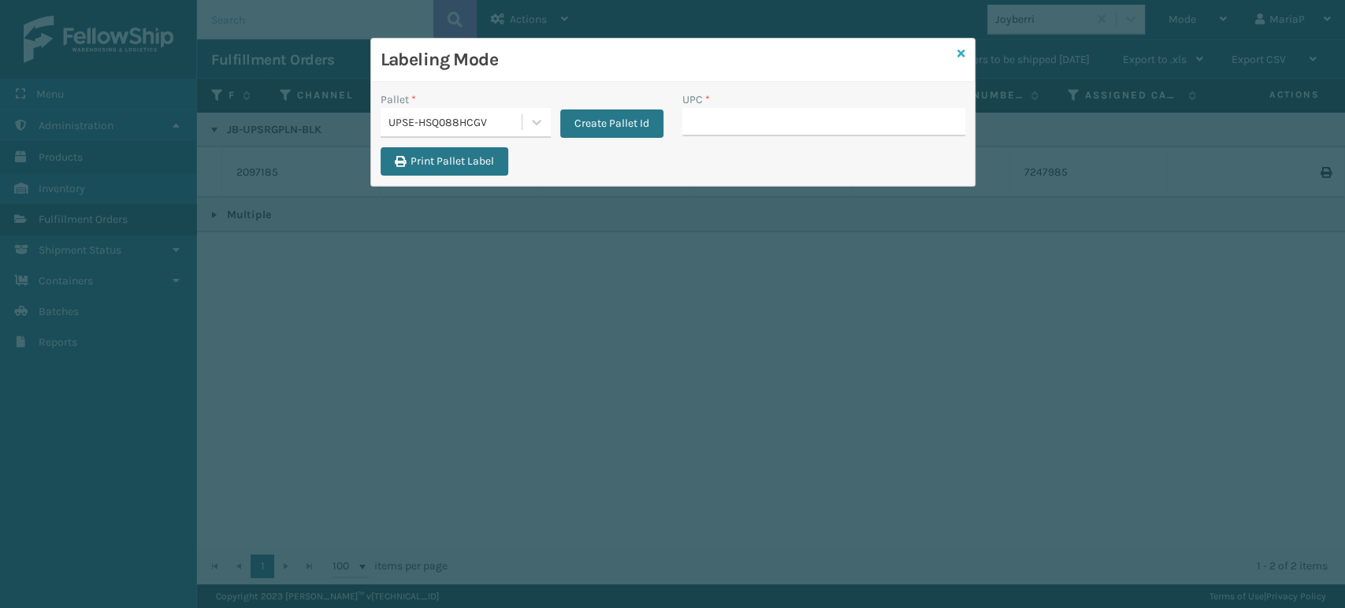
click at [961, 56] on icon at bounding box center [961, 53] width 8 height 11
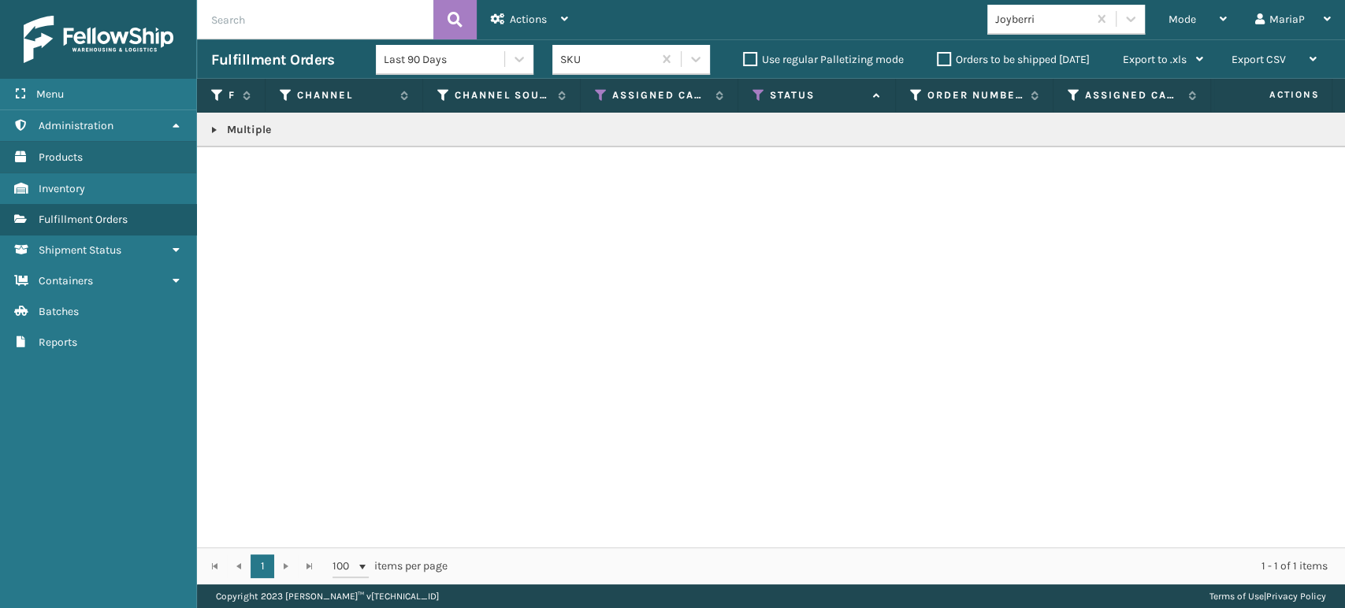
click at [216, 124] on link at bounding box center [214, 130] width 13 height 13
click at [207, 188] on link at bounding box center [209, 188] width 24 height 25
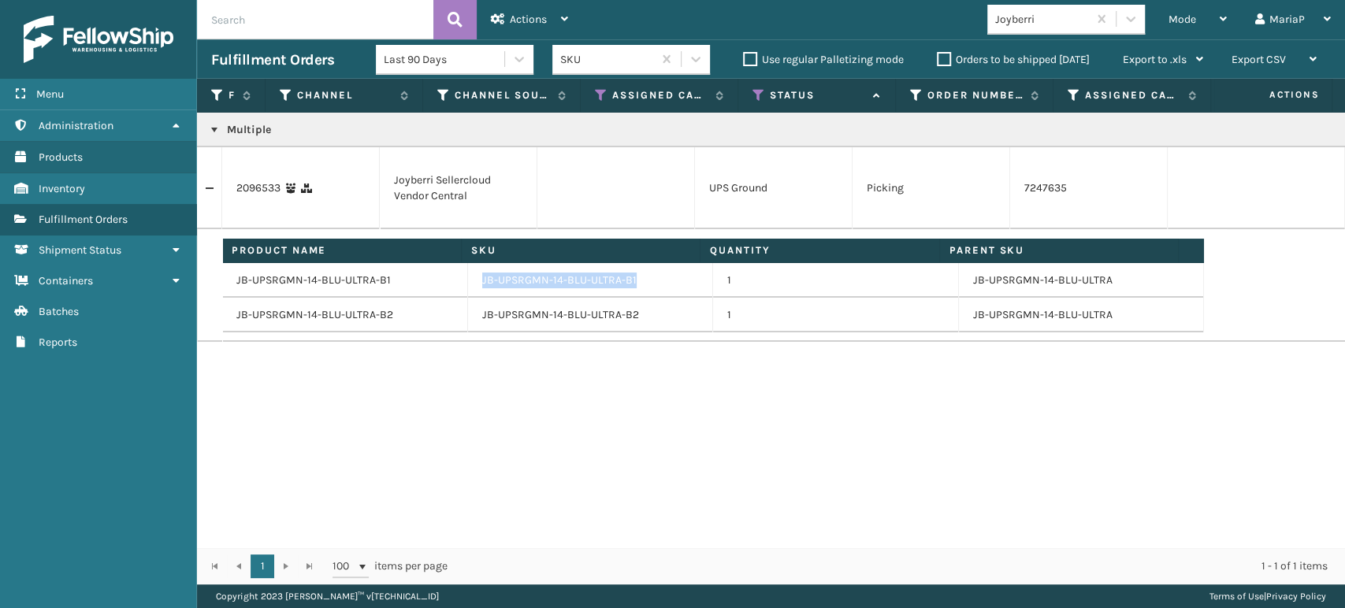
drag, startPoint x: 477, startPoint y: 281, endPoint x: 648, endPoint y: 296, distance: 171.6
click at [649, 296] on td "JB-UPSRGMN-14-BLU-ULTRA-B1" at bounding box center [591, 280] width 246 height 35
click at [1158, 30] on div "Mode Regular Mode Picking Mode Labeling Mode Exit Scan Mode" at bounding box center [1197, 19] width 87 height 39
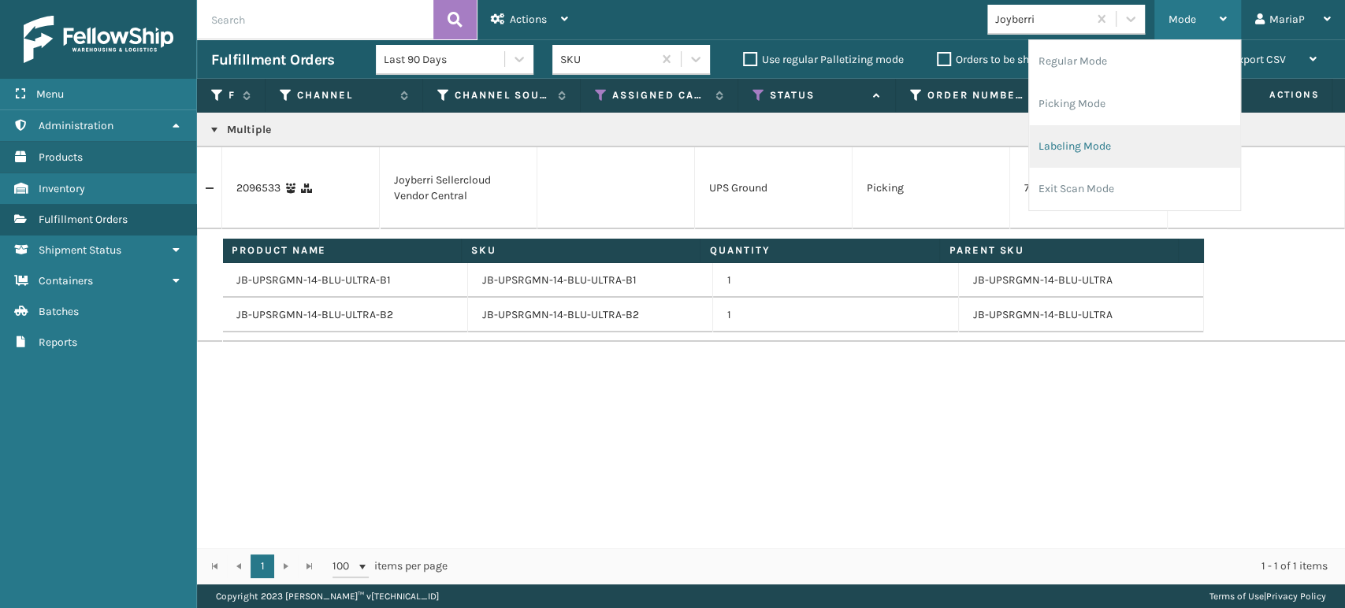
click at [1069, 152] on li "Labeling Mode" at bounding box center [1134, 146] width 211 height 43
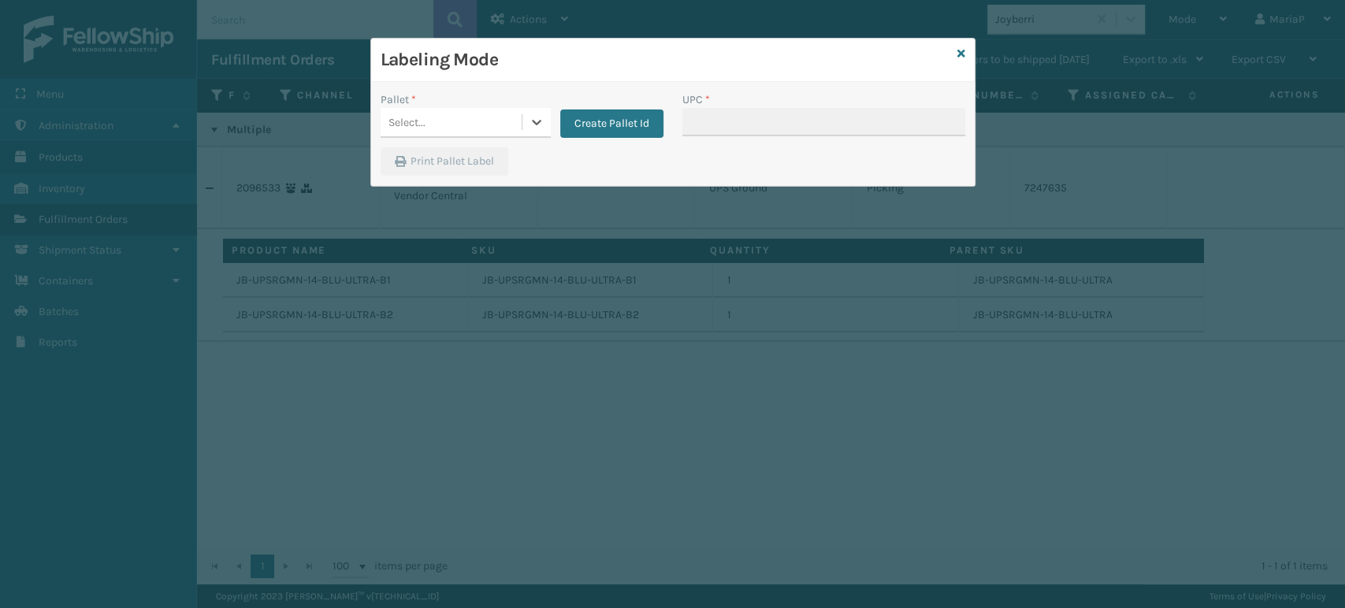
click at [513, 120] on div "Select..." at bounding box center [451, 123] width 141 height 26
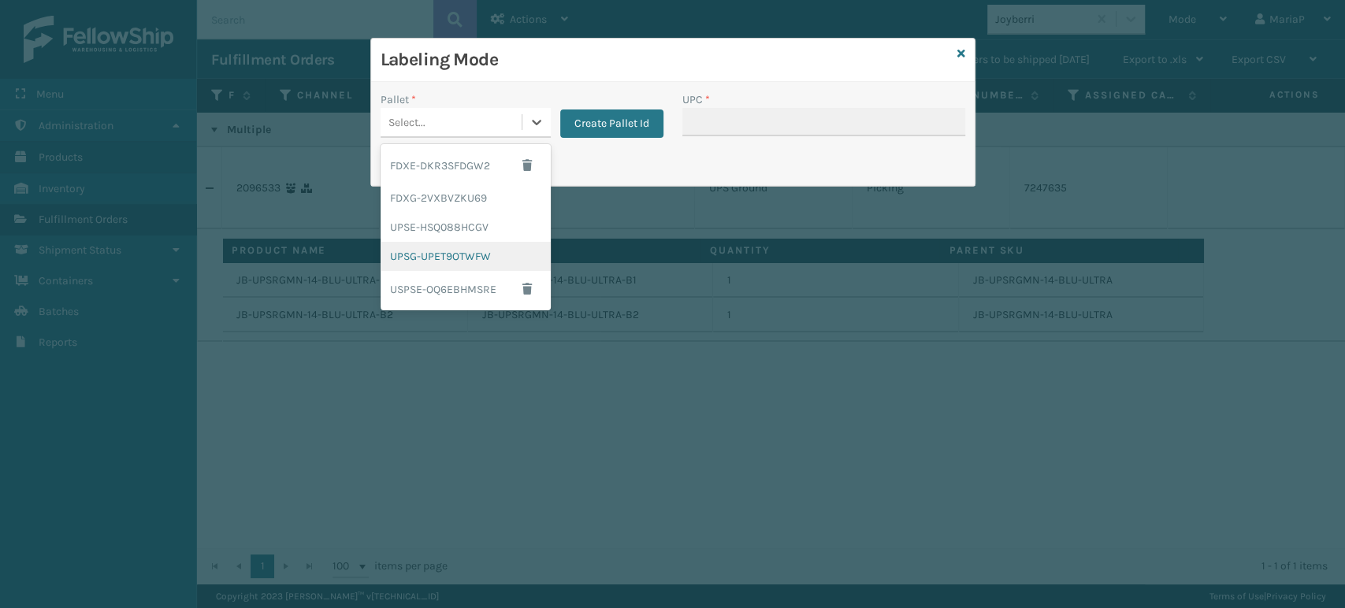
click at [473, 246] on div "UPSG-UPET9OTWFW" at bounding box center [466, 256] width 170 height 29
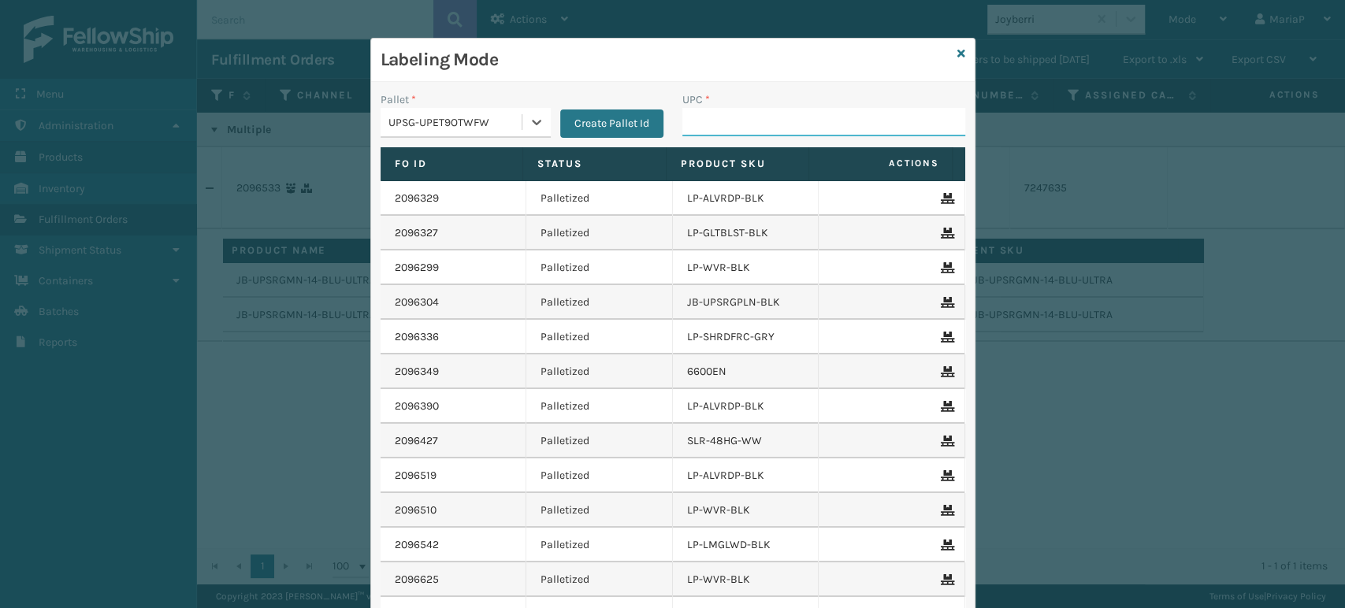
click at [713, 121] on input "UPC *" at bounding box center [823, 122] width 283 height 28
paste input "JB-UPSRGMN-14-BLU-ULTRA-B1"
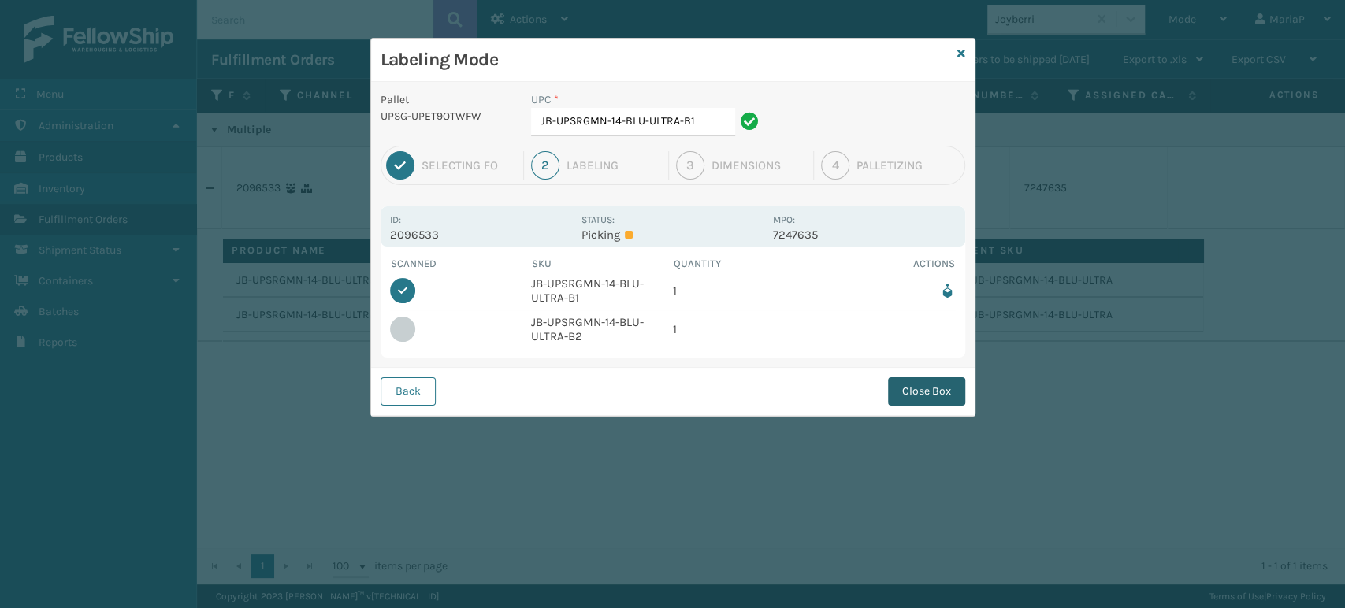
click at [924, 399] on button "Close Box" at bounding box center [926, 391] width 77 height 28
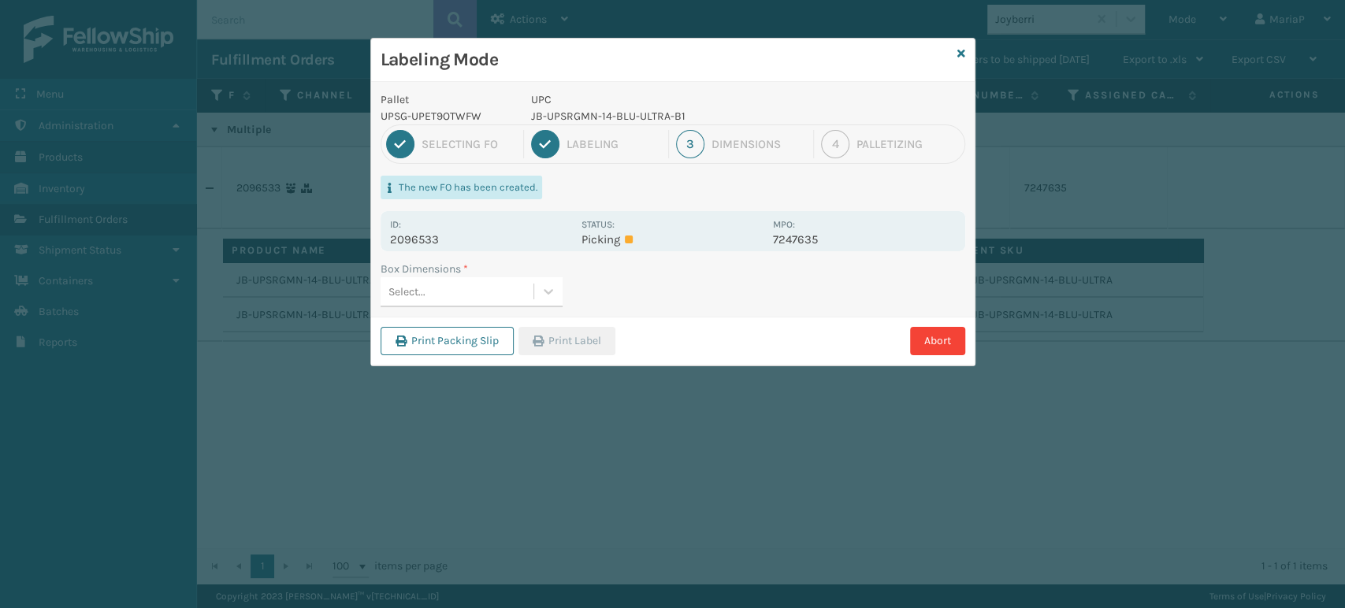
click at [490, 290] on div "Select..." at bounding box center [457, 292] width 153 height 26
click at [488, 335] on div "large" at bounding box center [472, 331] width 182 height 29
click at [568, 332] on button "Print Label" at bounding box center [566, 341] width 97 height 28
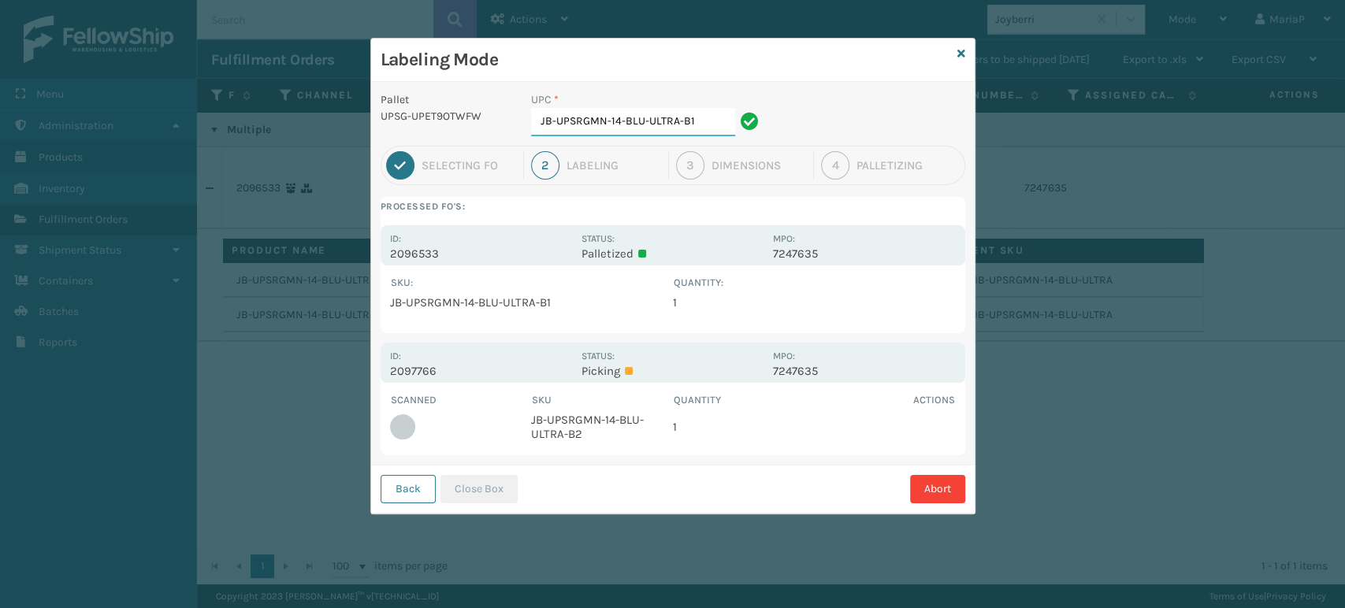
click at [718, 128] on input "JB-UPSRGMN-14-BLU-ULTRA-B1" at bounding box center [633, 122] width 204 height 28
click at [496, 502] on button "Close Box" at bounding box center [478, 489] width 77 height 28
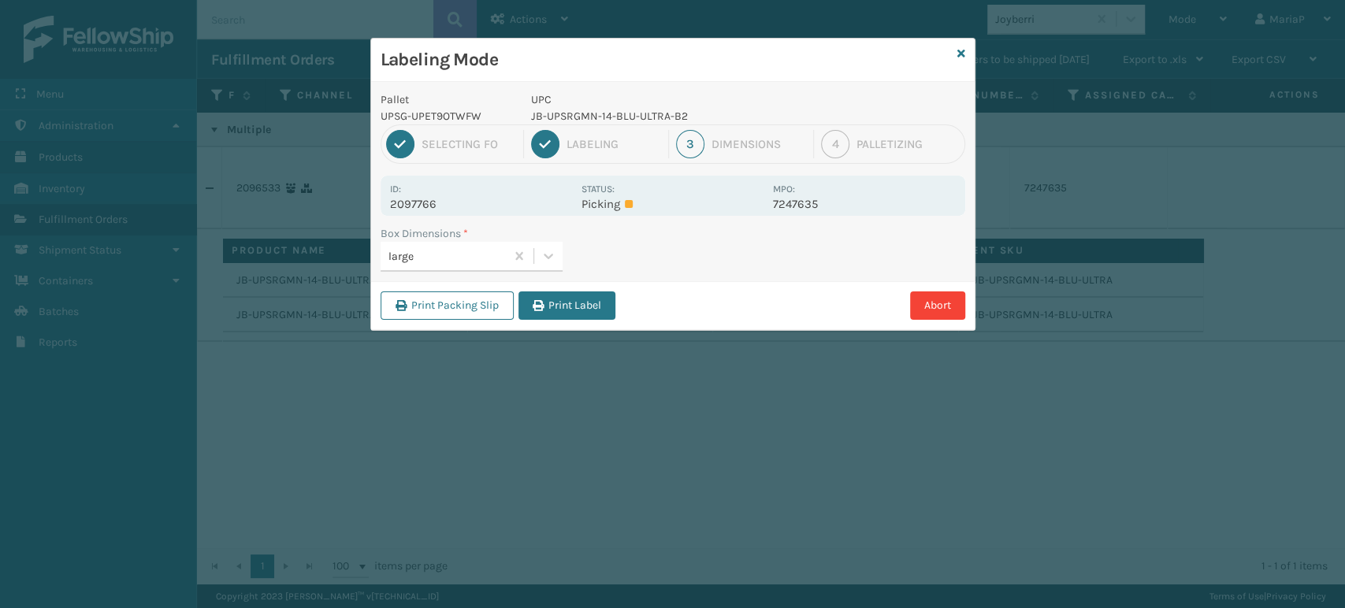
click at [443, 240] on label "Box Dimensions *" at bounding box center [424, 233] width 87 height 17
click at [444, 258] on div "large" at bounding box center [447, 256] width 118 height 17
click at [585, 318] on button "Print Label" at bounding box center [566, 306] width 97 height 28
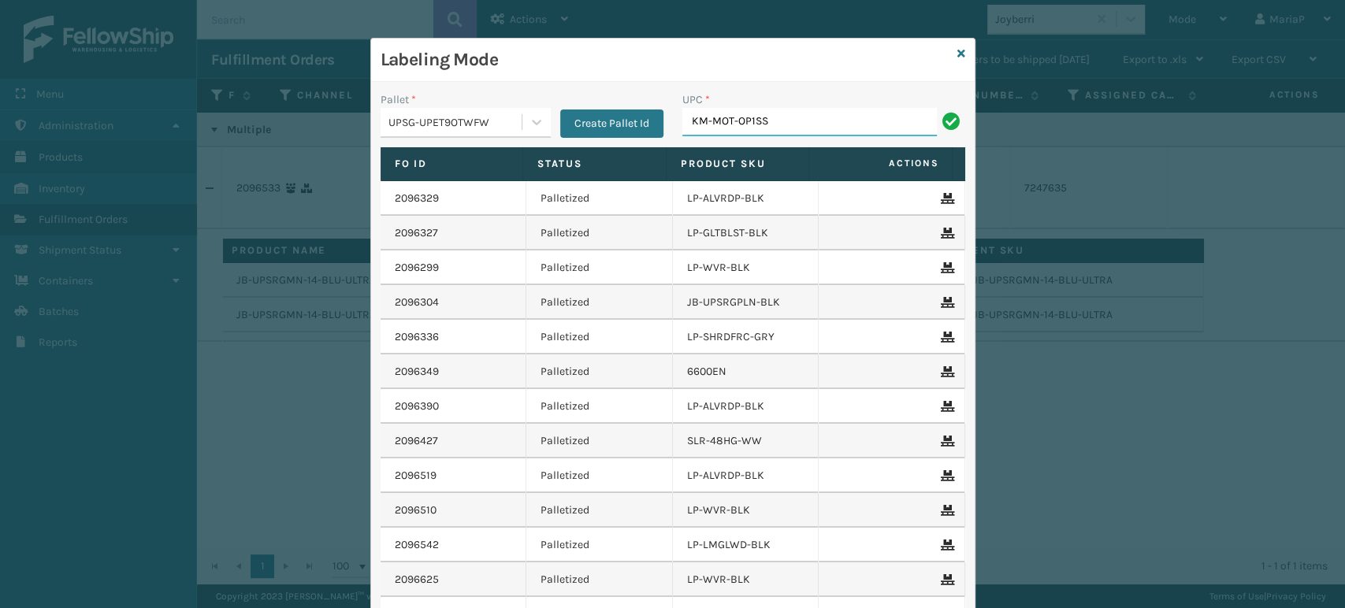
click at [733, 129] on input "KM-MOT-OP1SS" at bounding box center [809, 122] width 254 height 28
click at [761, 122] on input "KM-MD-1SS" at bounding box center [809, 122] width 254 height 28
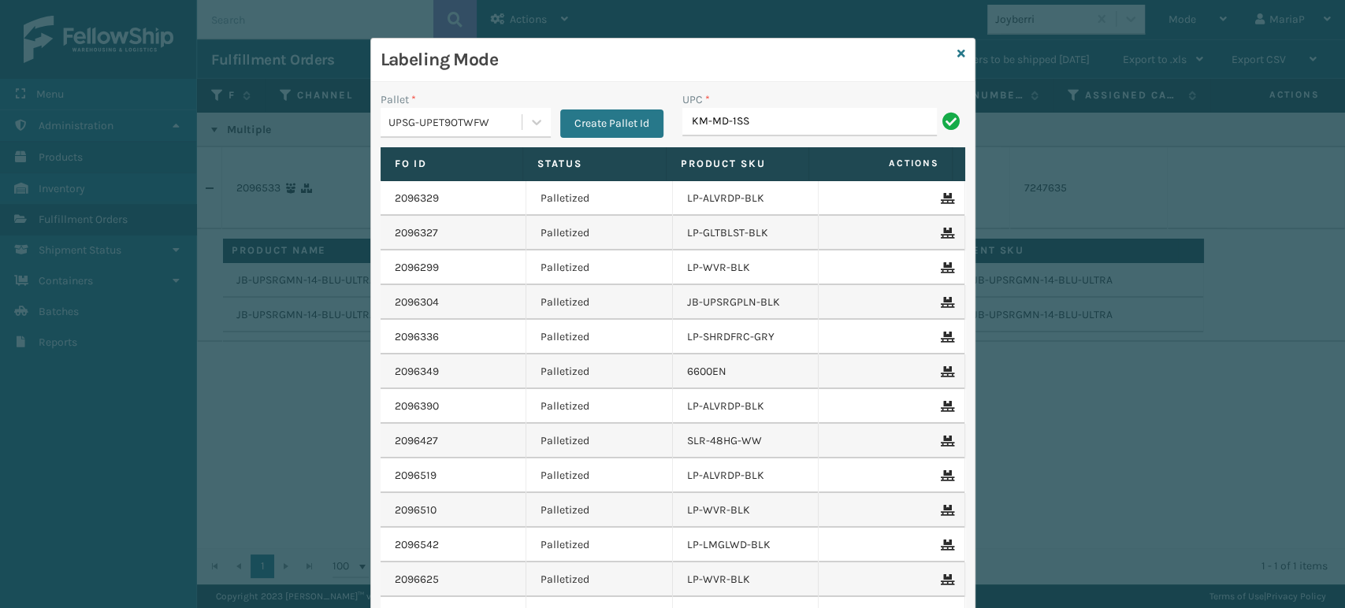
click at [762, 122] on input "KM-MD-1SS" at bounding box center [809, 122] width 254 height 28
click at [957, 53] on icon at bounding box center [961, 53] width 8 height 11
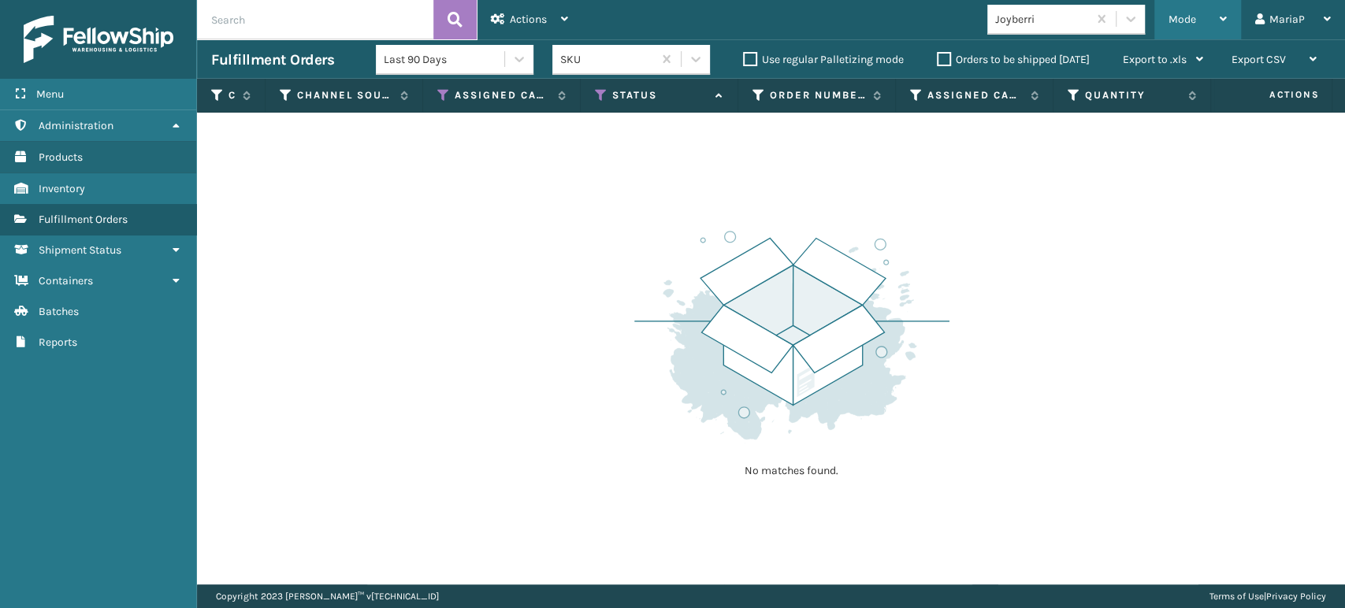
click at [1195, 17] on span "Mode" at bounding box center [1182, 19] width 28 height 13
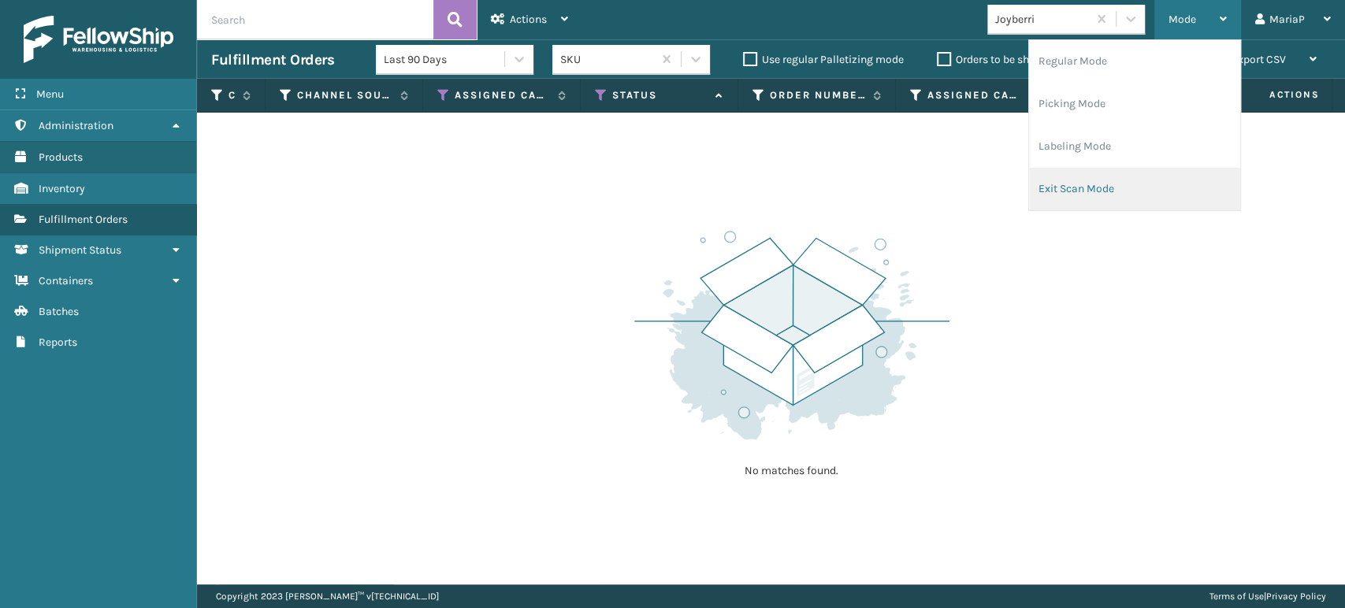
click at [1105, 191] on li "Exit Scan Mode" at bounding box center [1134, 189] width 211 height 43
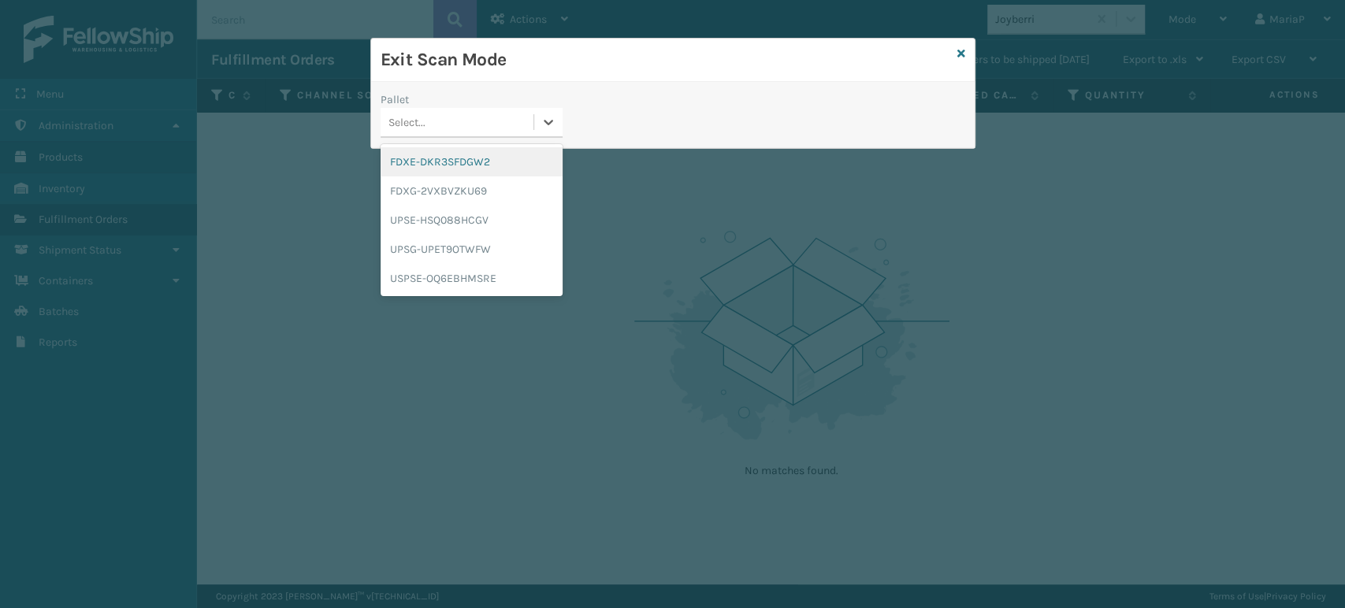
click at [407, 118] on div "Select..." at bounding box center [406, 122] width 37 height 17
click at [517, 193] on div "FDXG-2VXBVZKU69" at bounding box center [472, 190] width 182 height 29
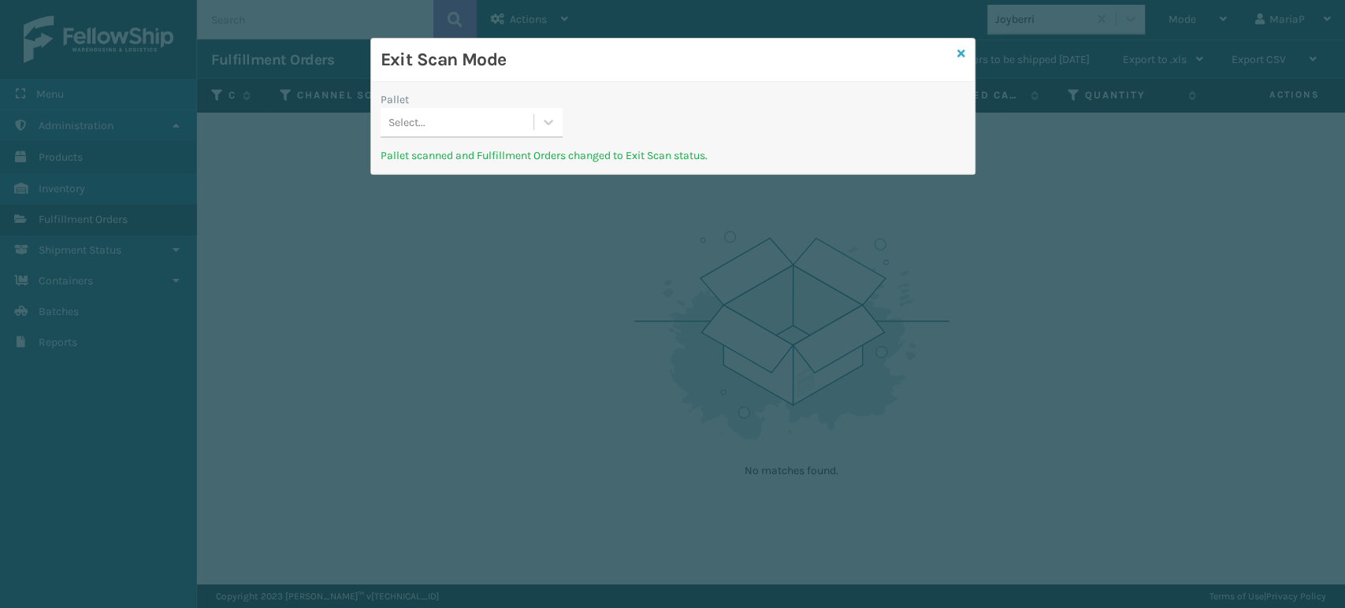
click at [959, 49] on icon at bounding box center [961, 53] width 8 height 11
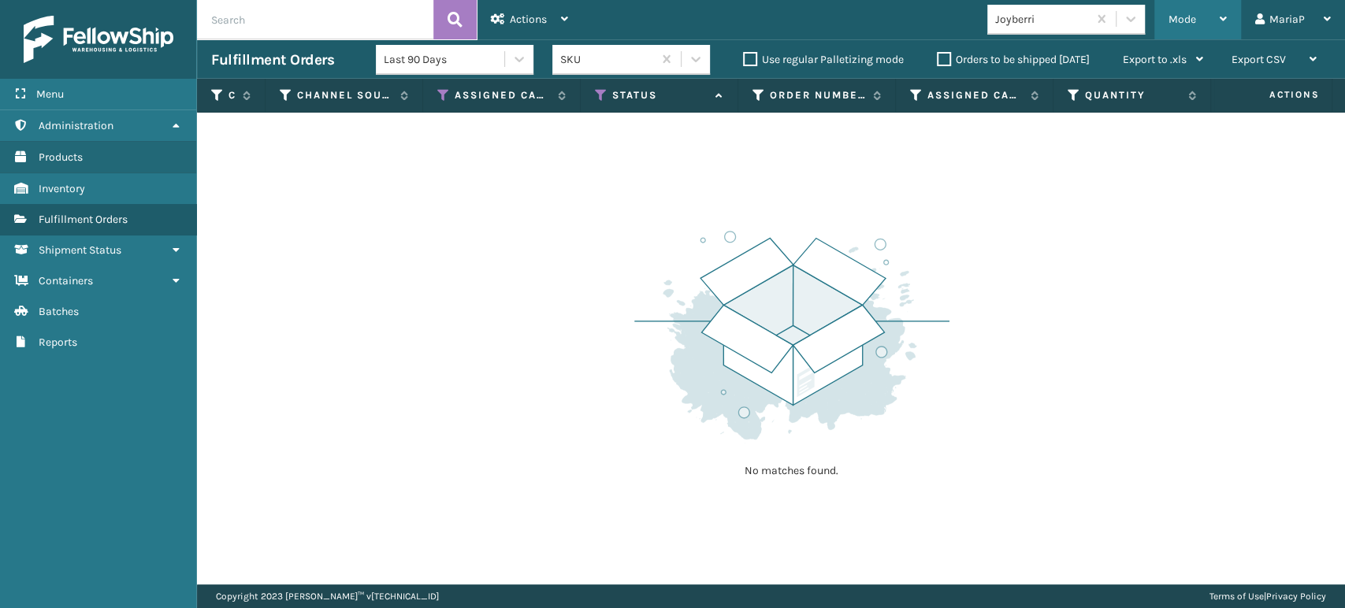
click at [1175, 17] on span "Mode" at bounding box center [1182, 19] width 28 height 13
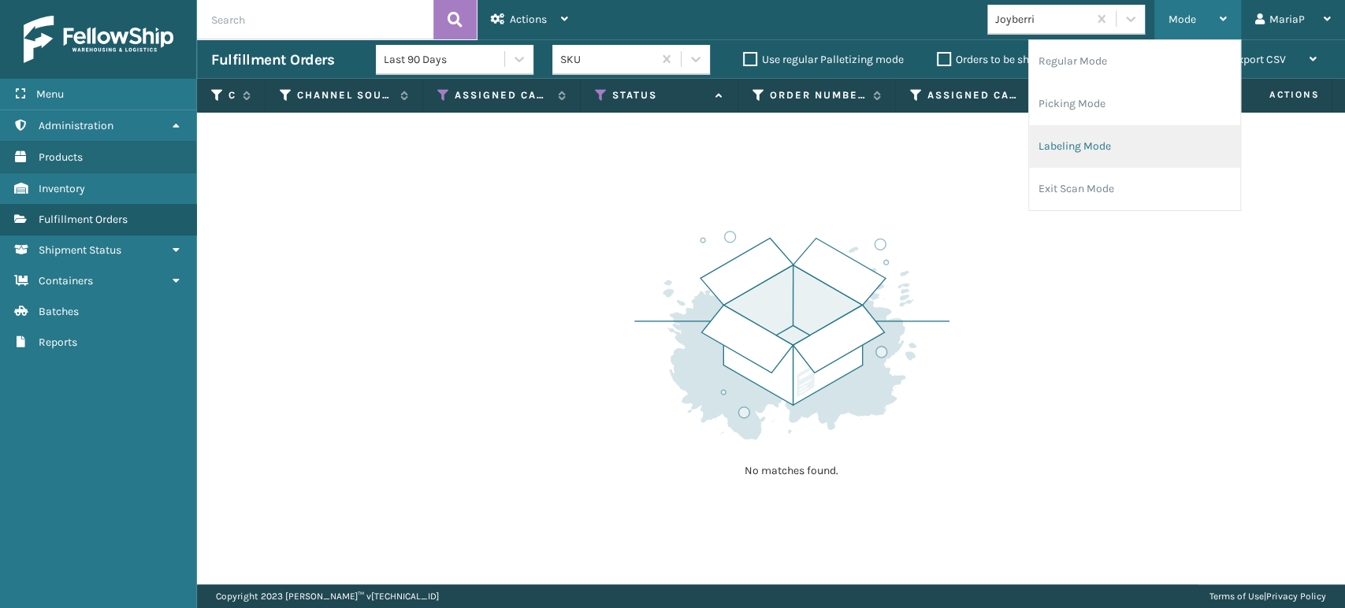
click at [1079, 143] on li "Labeling Mode" at bounding box center [1134, 146] width 211 height 43
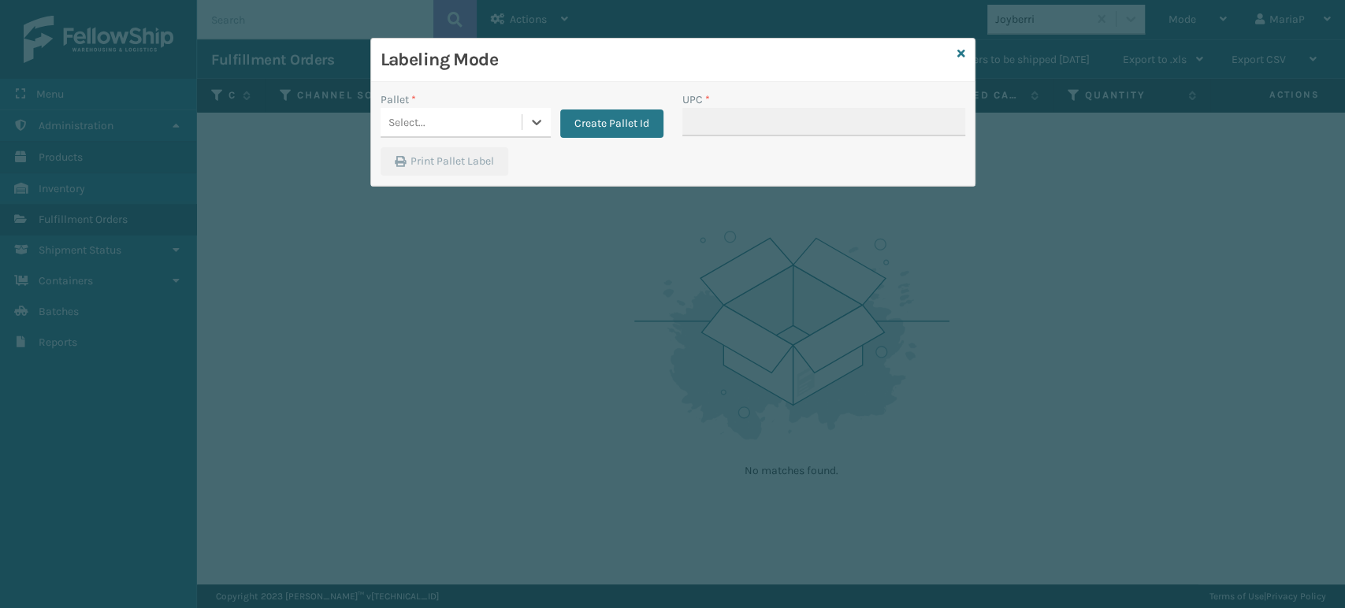
drag, startPoint x: 454, startPoint y: 132, endPoint x: 462, endPoint y: 122, distance: 13.4
click at [462, 122] on div "Select..." at bounding box center [451, 123] width 141 height 26
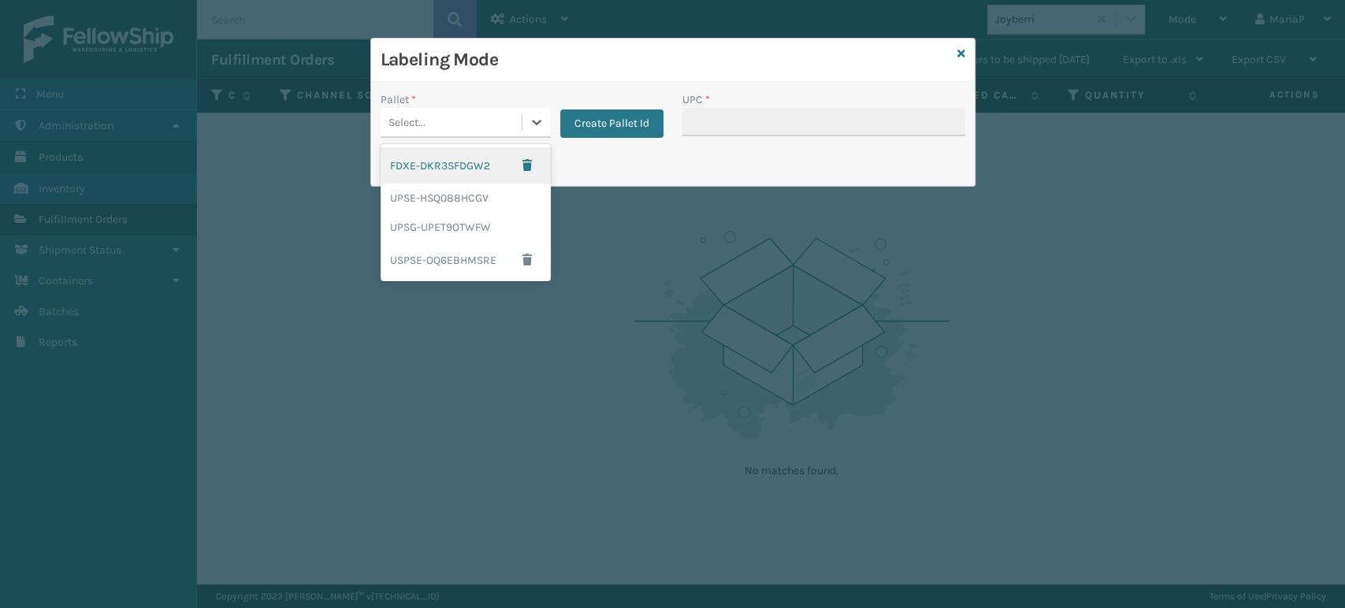
click at [455, 169] on div "FDXE-DKR3SFDGW2" at bounding box center [466, 165] width 170 height 36
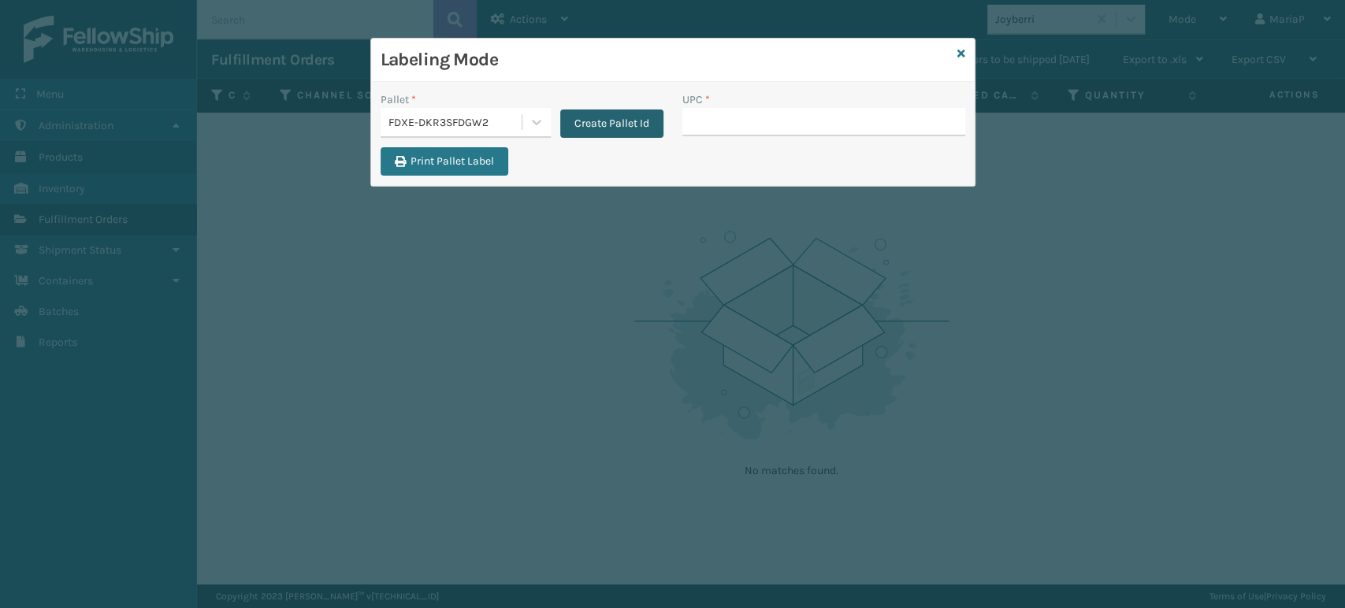
click at [605, 123] on button "Create Pallet Id" at bounding box center [611, 124] width 103 height 28
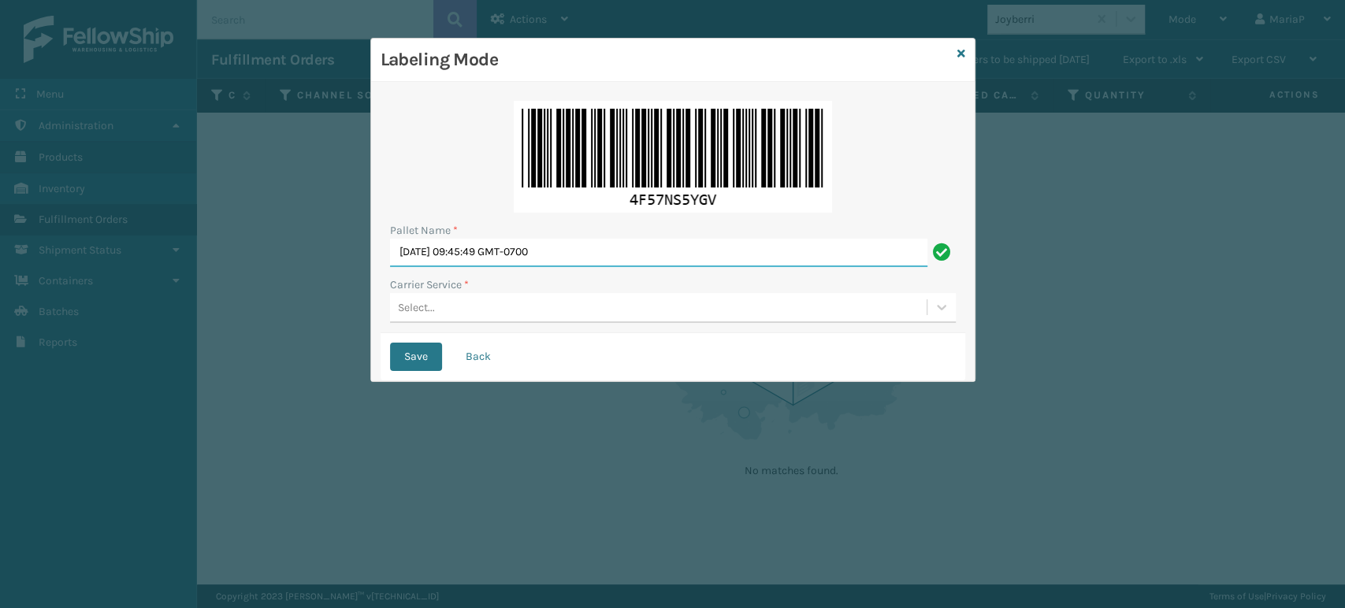
click at [637, 252] on input "[DATE] 09:45:49 GMT-0700" at bounding box center [658, 253] width 537 height 28
click at [477, 363] on button "Back" at bounding box center [478, 357] width 54 height 28
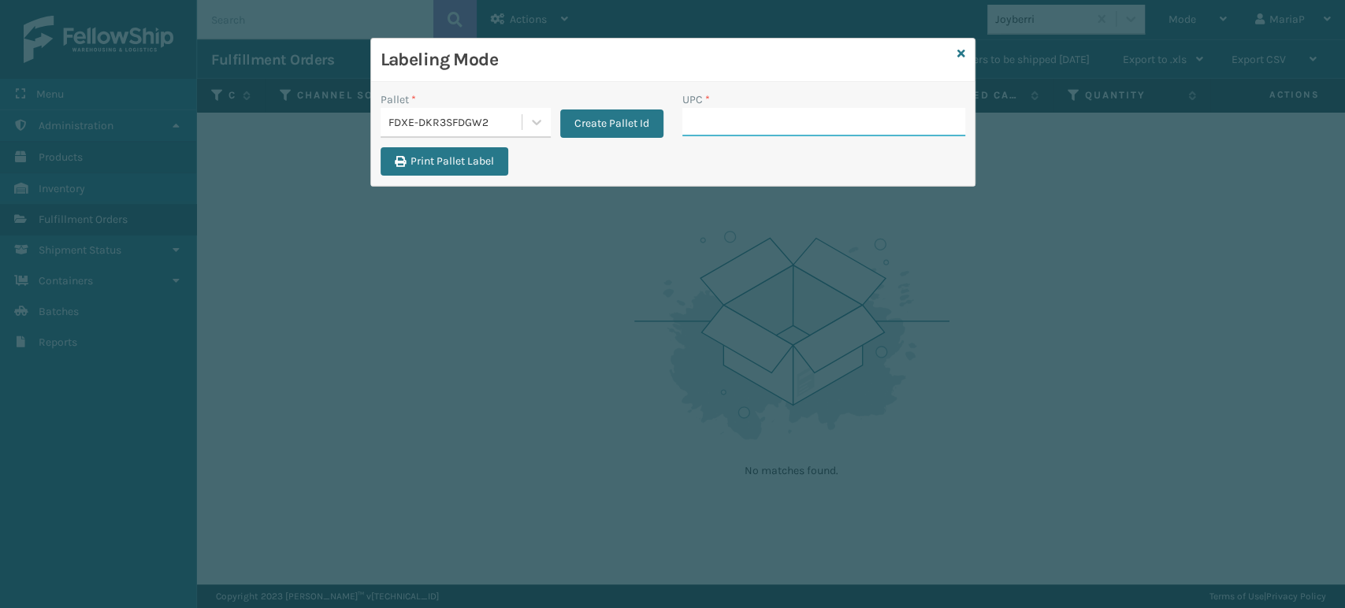
click at [720, 117] on input "UPC *" at bounding box center [823, 122] width 283 height 28
click at [729, 124] on input "UPC *" at bounding box center [823, 122] width 283 height 28
click at [710, 117] on input "UPC *" at bounding box center [823, 122] width 283 height 28
click at [711, 117] on input "UPC *" at bounding box center [823, 122] width 283 height 28
click at [958, 50] on icon at bounding box center [961, 53] width 8 height 11
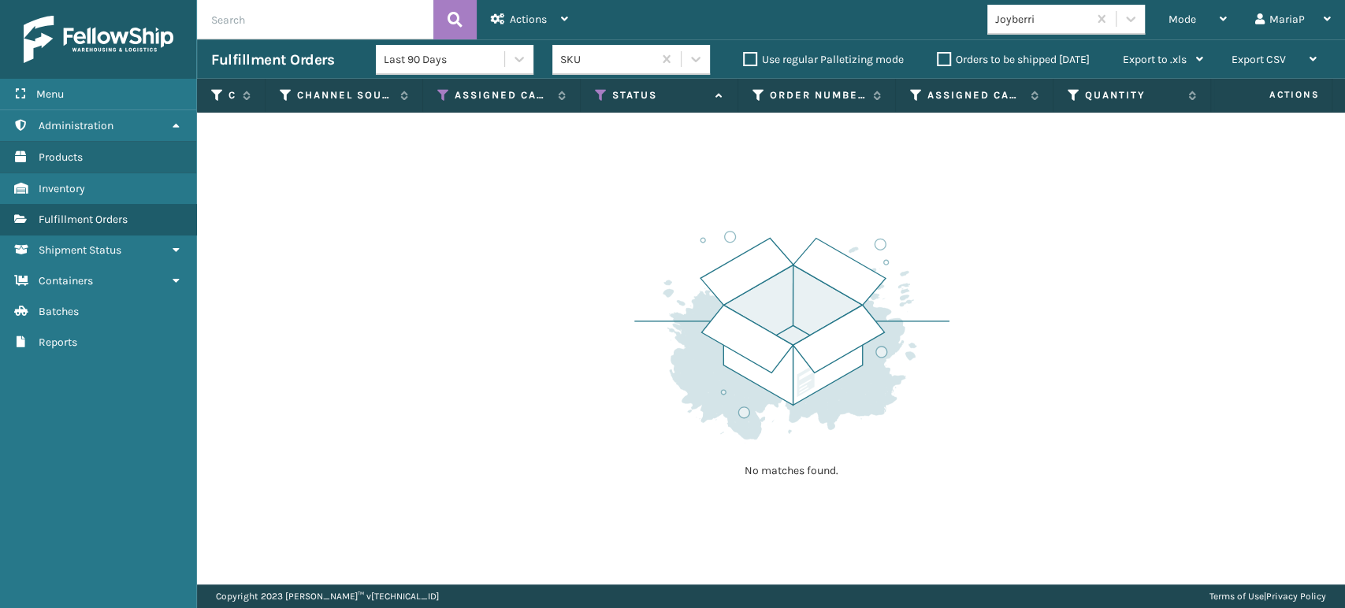
click at [1024, 235] on div "No matches found." at bounding box center [771, 349] width 1148 height 472
click at [1204, 261] on div "No matches found." at bounding box center [771, 349] width 1148 height 472
click at [1201, 22] on div "Mode" at bounding box center [1197, 19] width 58 height 39
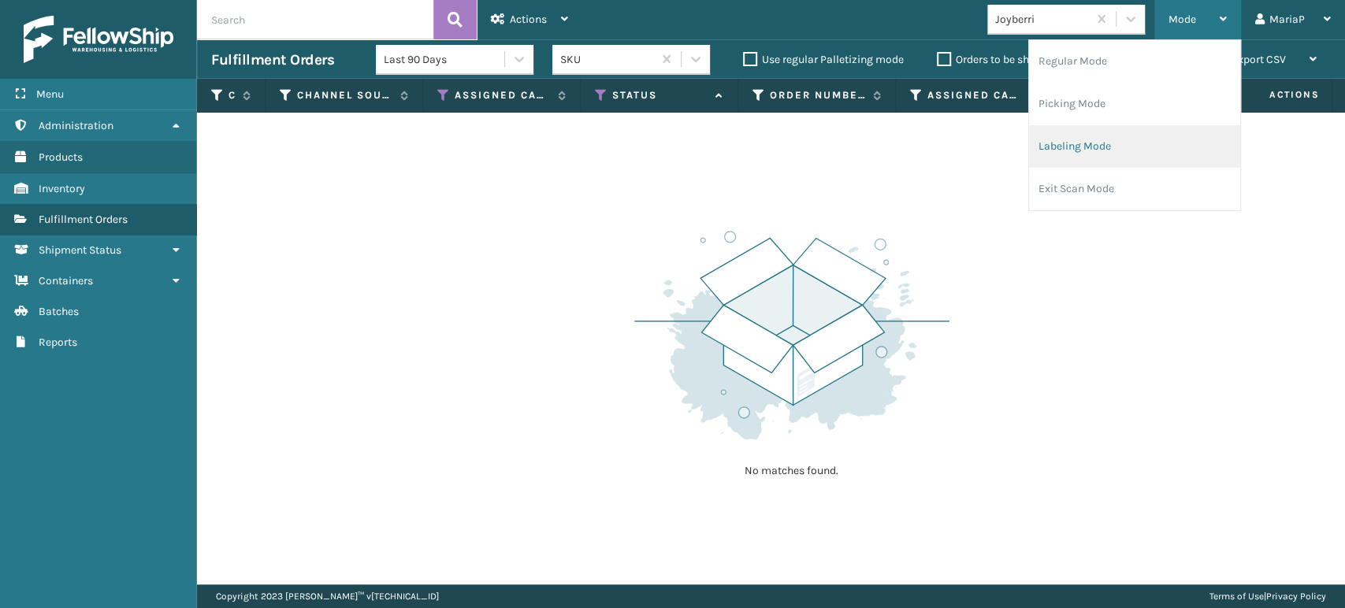
click at [1107, 155] on li "Labeling Mode" at bounding box center [1134, 146] width 211 height 43
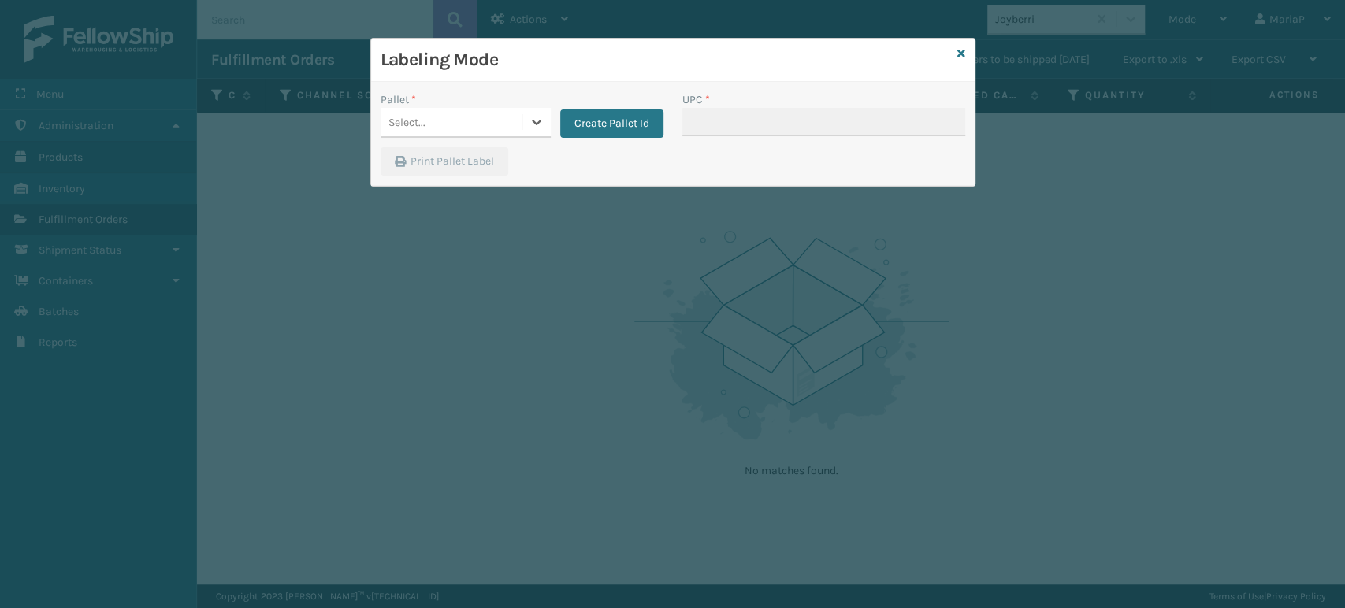
click at [502, 124] on div "Select..." at bounding box center [451, 123] width 141 height 26
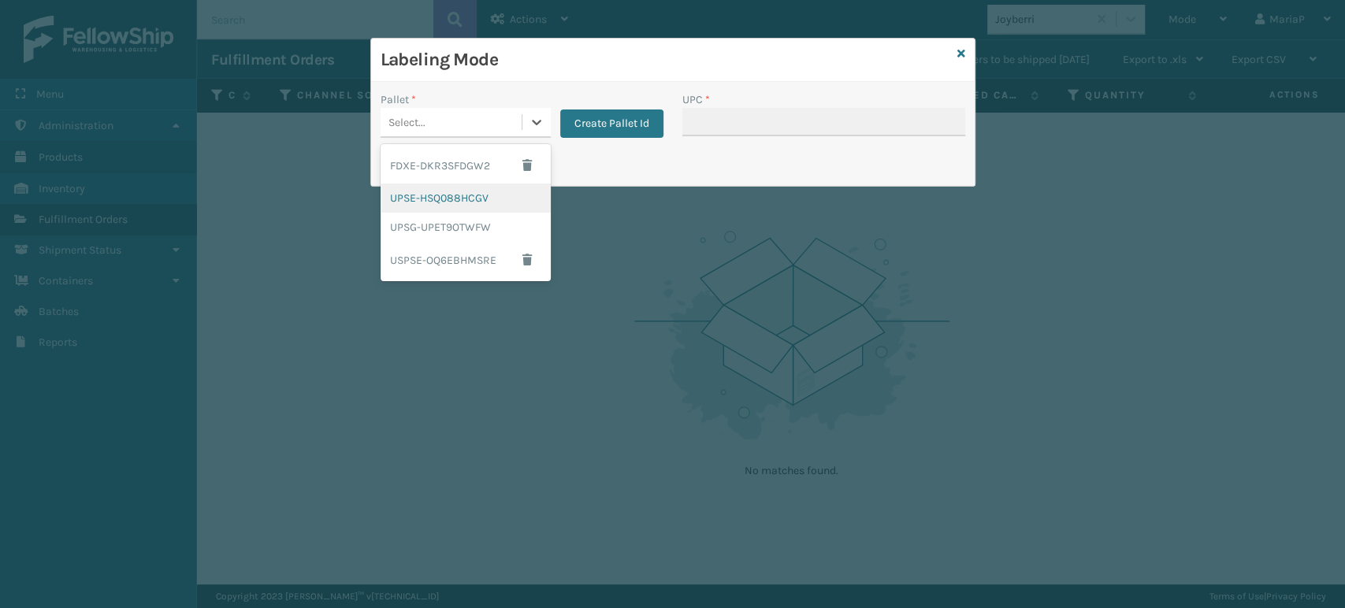
click at [960, 64] on div "Labeling Mode" at bounding box center [672, 60] width 603 height 43
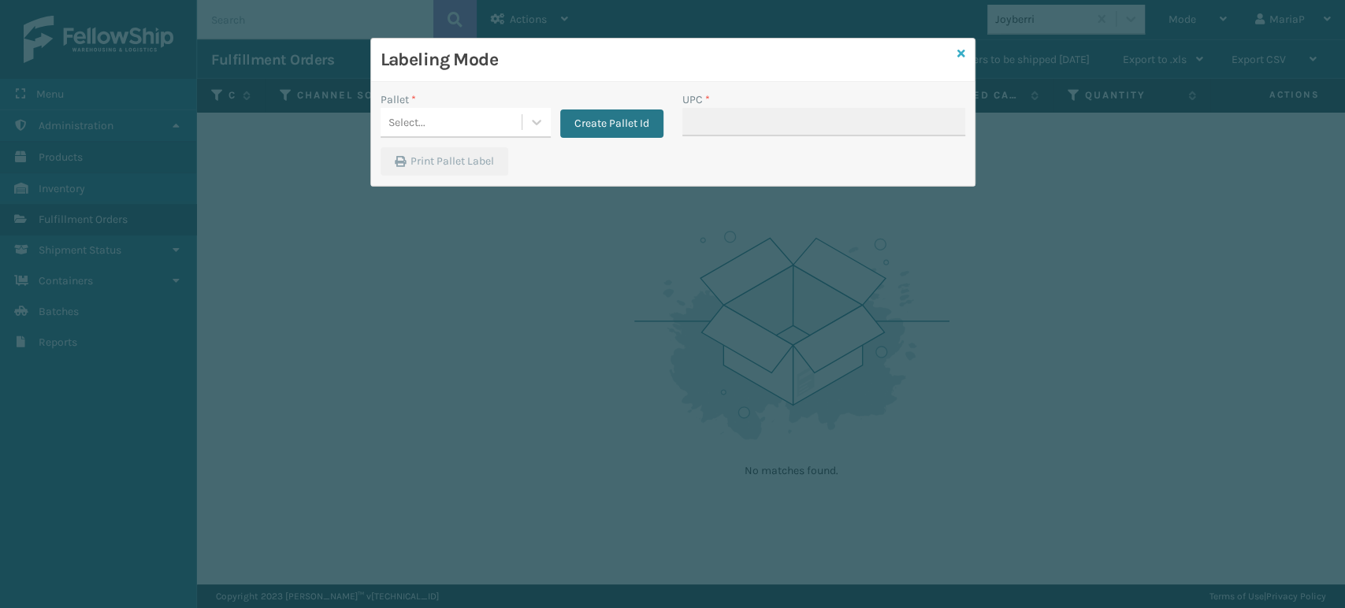
click at [962, 59] on link at bounding box center [961, 54] width 8 height 17
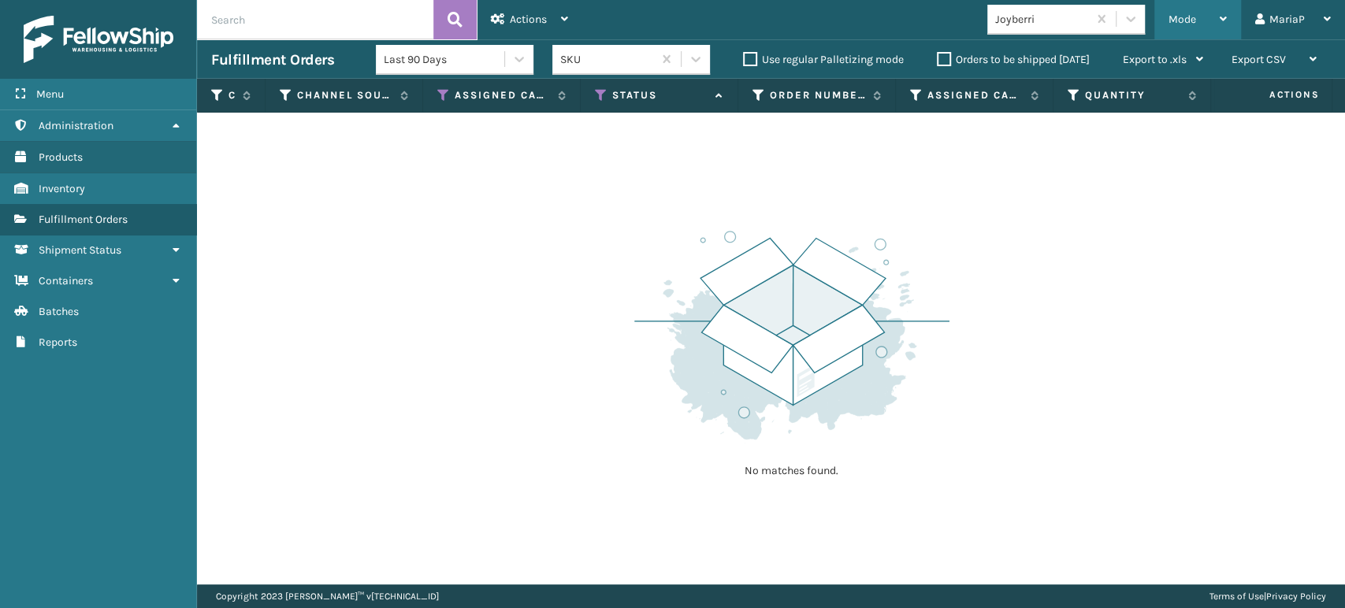
click at [1190, 22] on span "Mode" at bounding box center [1182, 19] width 28 height 13
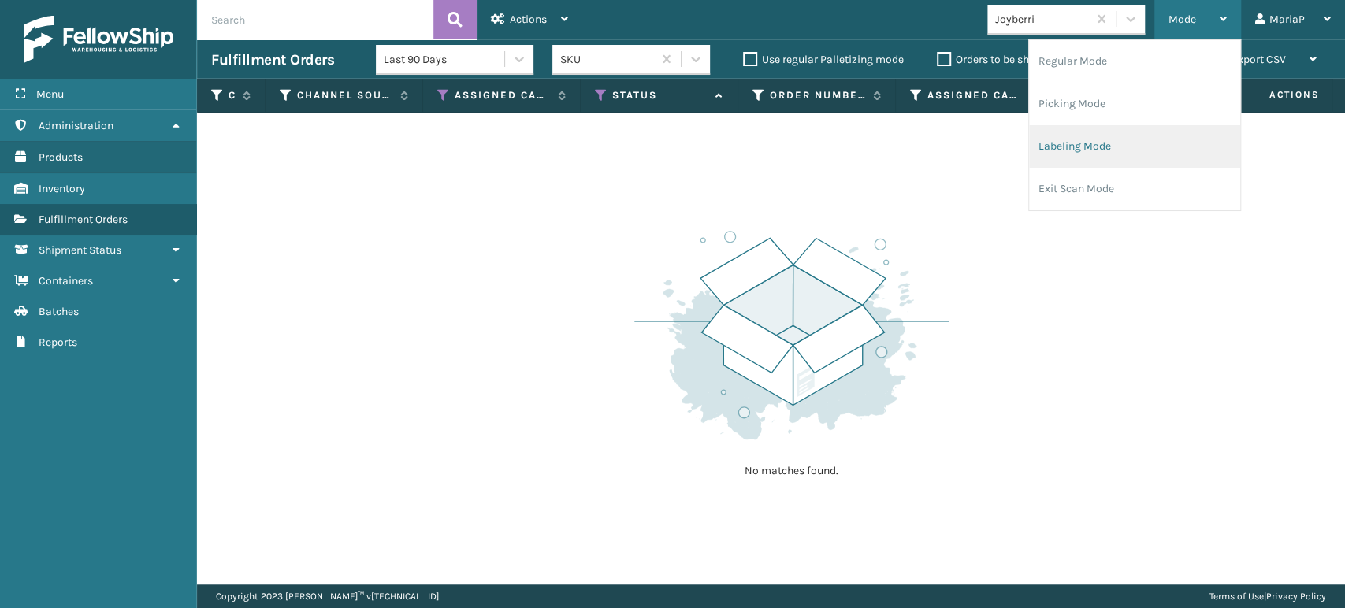
click at [1090, 145] on li "Labeling Mode" at bounding box center [1134, 146] width 211 height 43
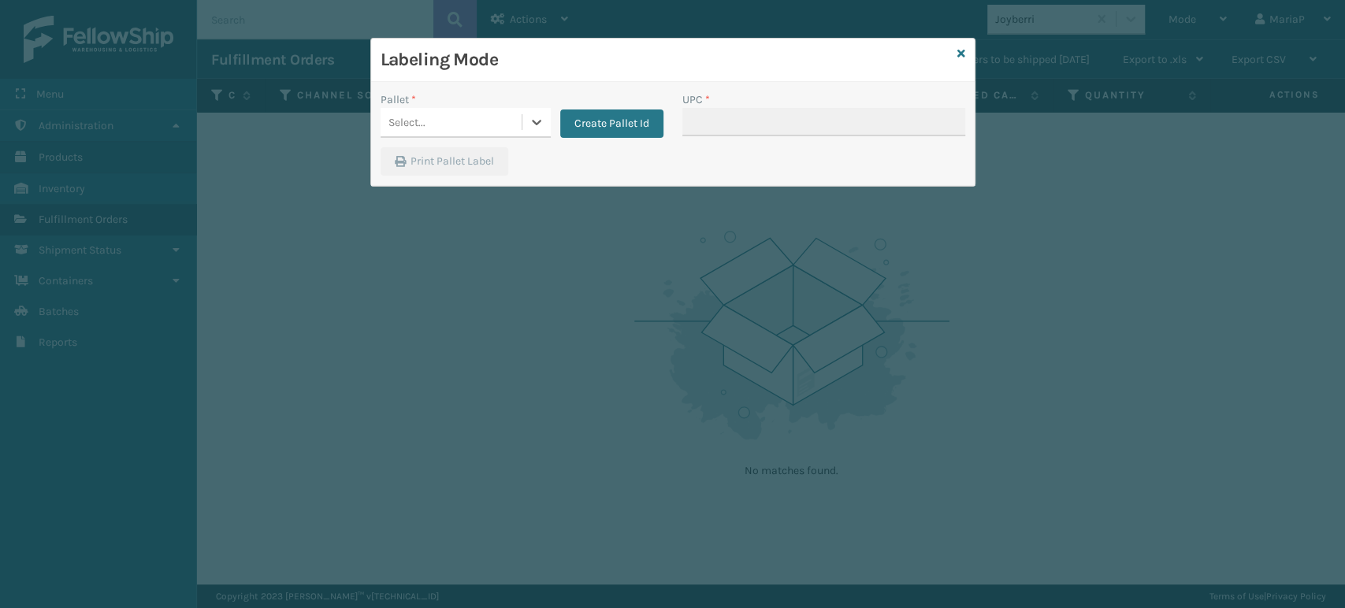
click at [491, 125] on div "Select..." at bounding box center [451, 123] width 141 height 26
click at [637, 134] on button "Create Pallet Id" at bounding box center [611, 124] width 103 height 28
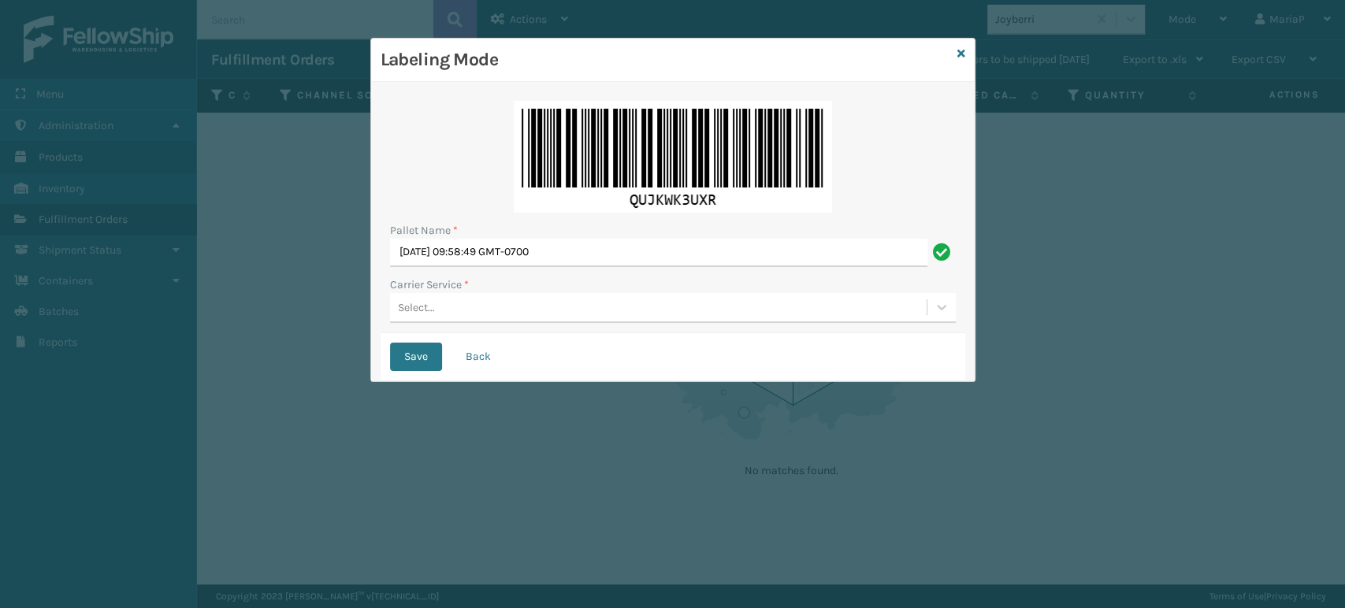
click at [622, 228] on div "Pallet Name *" at bounding box center [673, 230] width 566 height 17
click at [620, 228] on div "Pallet Name *" at bounding box center [673, 230] width 566 height 17
drag, startPoint x: 620, startPoint y: 228, endPoint x: 621, endPoint y: 240, distance: 11.8
click at [620, 232] on div "Pallet Name *" at bounding box center [673, 230] width 566 height 17
click at [621, 242] on input "[DATE] 09:58:49 GMT-0700" at bounding box center [658, 253] width 537 height 28
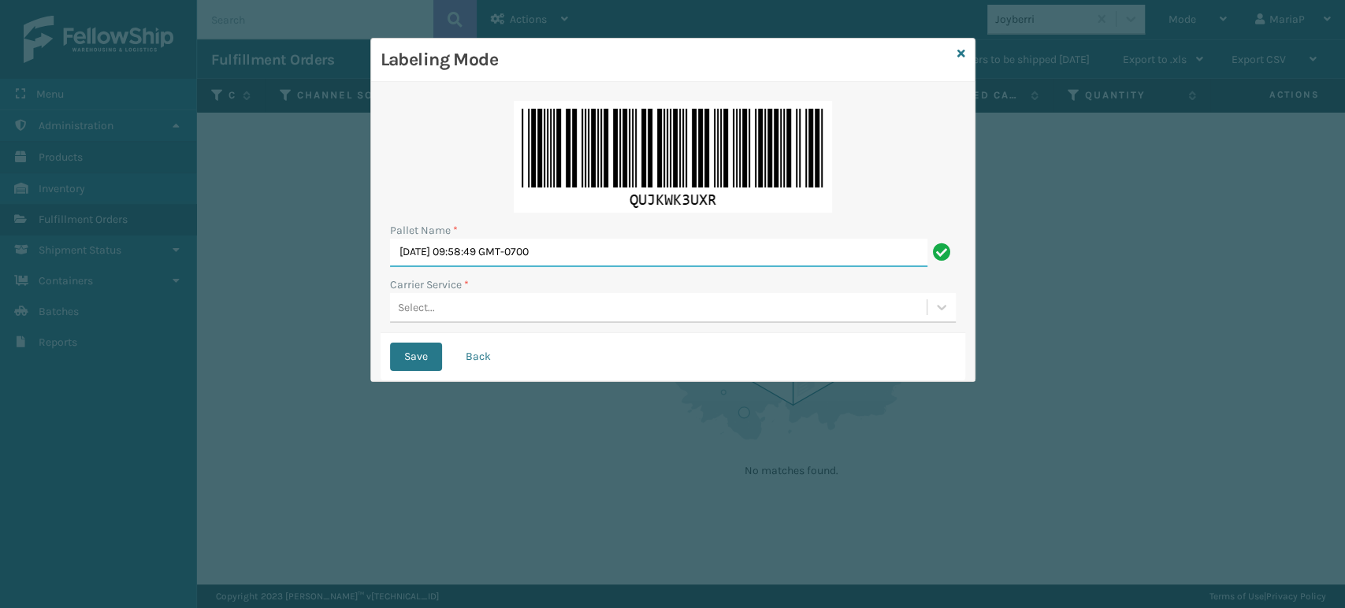
click at [621, 242] on input "[DATE] 09:58:49 GMT-0700" at bounding box center [658, 253] width 537 height 28
click at [631, 247] on input "[DATE] 09:58:49 GMT-0700" at bounding box center [658, 253] width 537 height 28
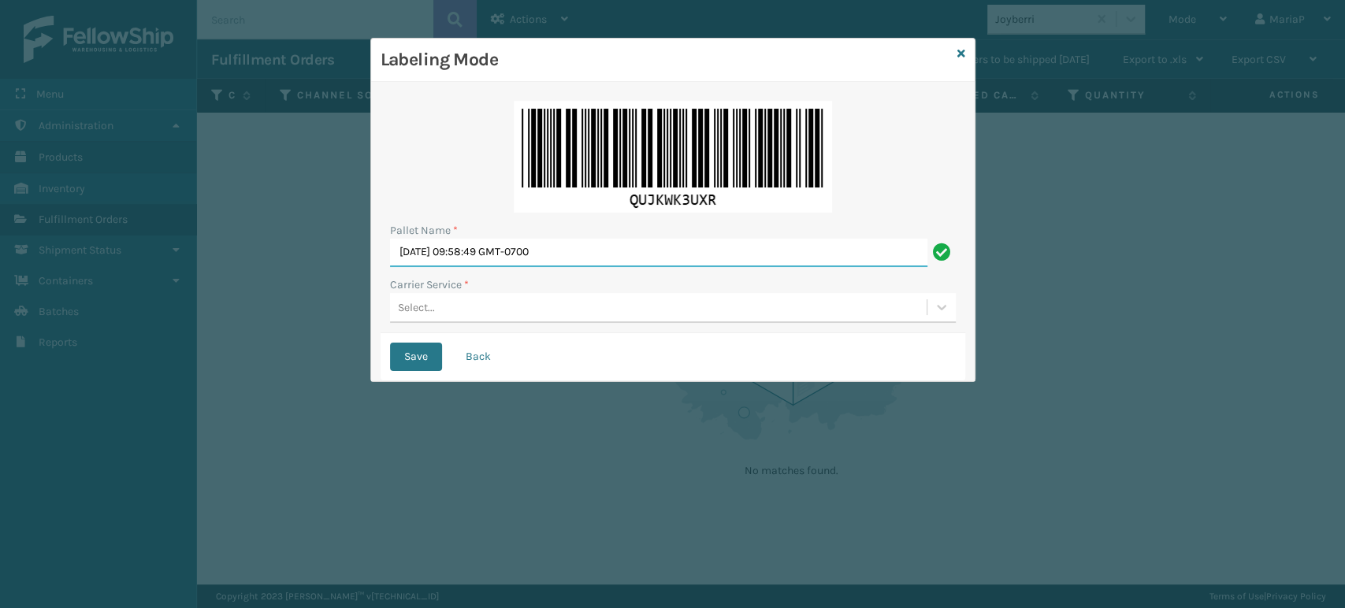
paste input "949323"
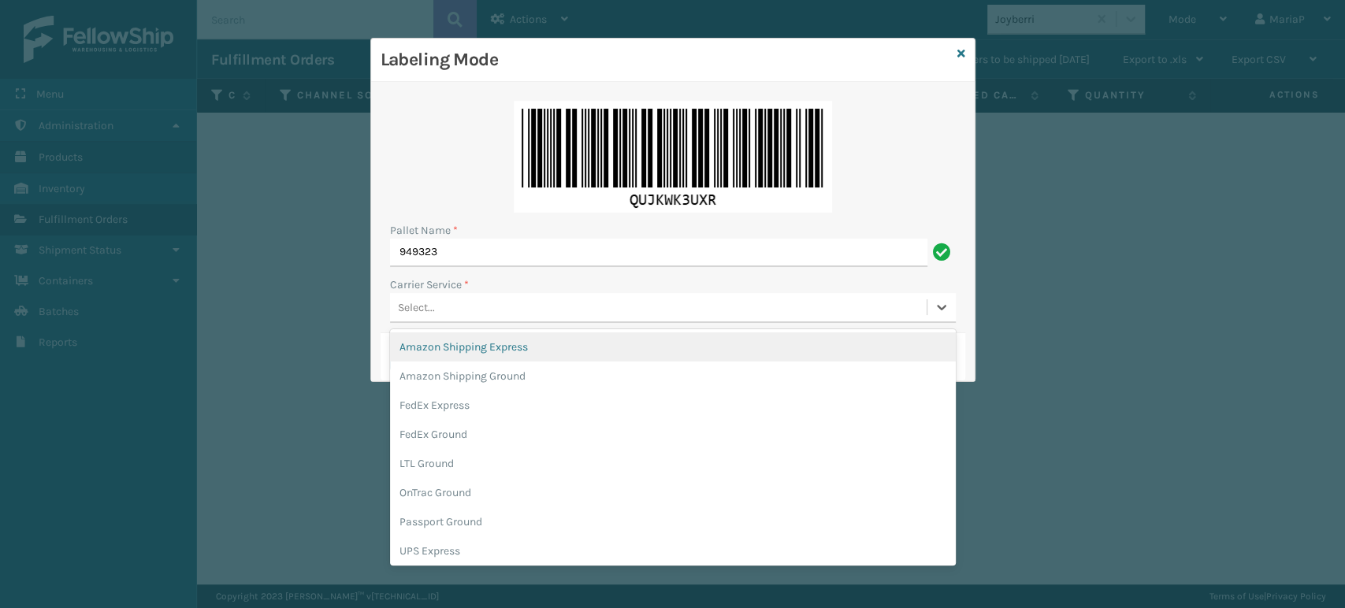
click at [533, 307] on div "Select..." at bounding box center [658, 308] width 537 height 26
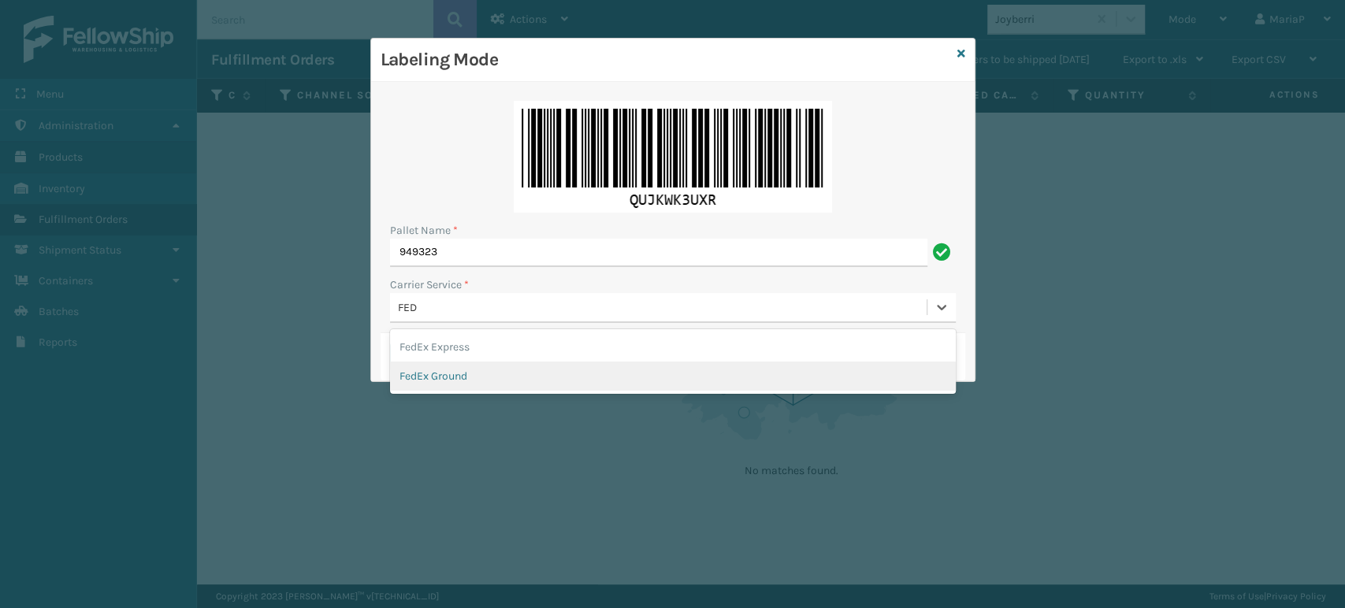
click at [421, 380] on div "FedEx Ground" at bounding box center [673, 376] width 566 height 29
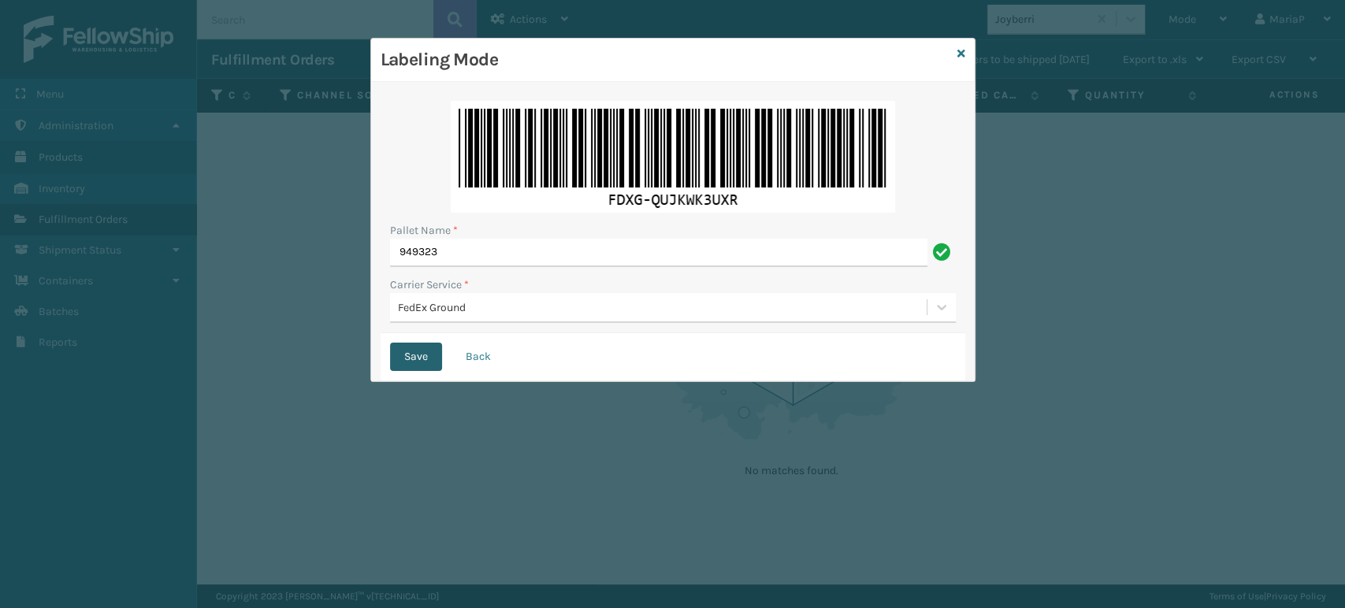
click at [423, 358] on button "Save" at bounding box center [416, 357] width 52 height 28
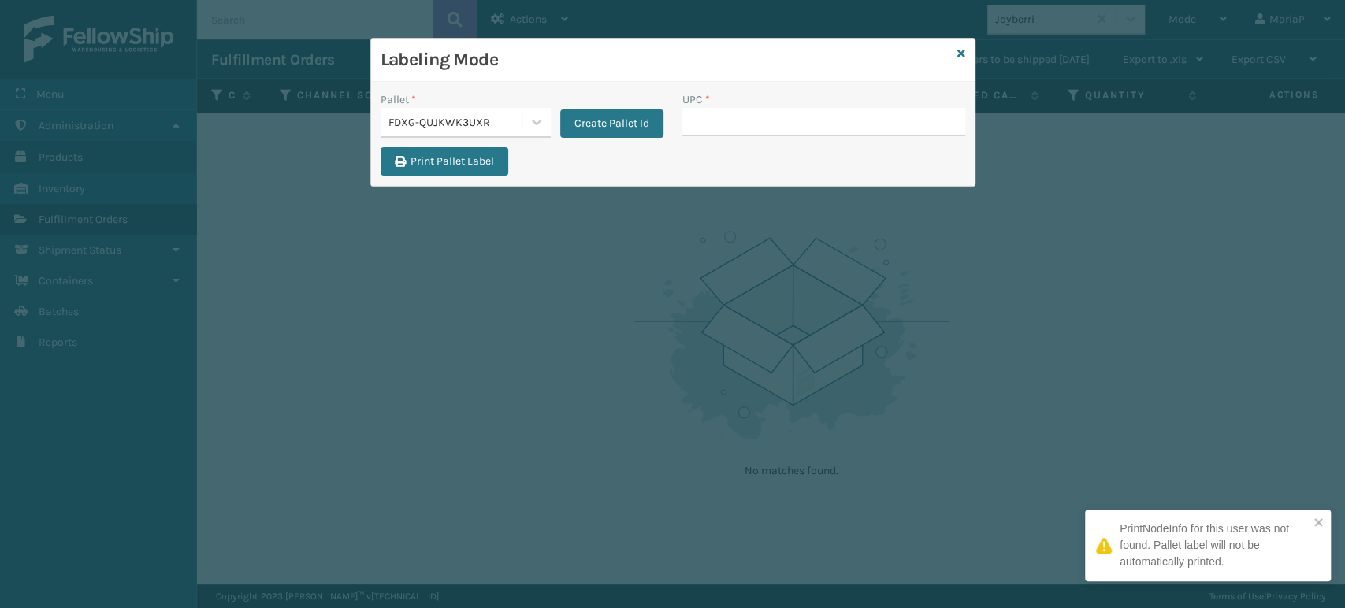
click at [726, 131] on input "UPC *" at bounding box center [823, 122] width 283 height 28
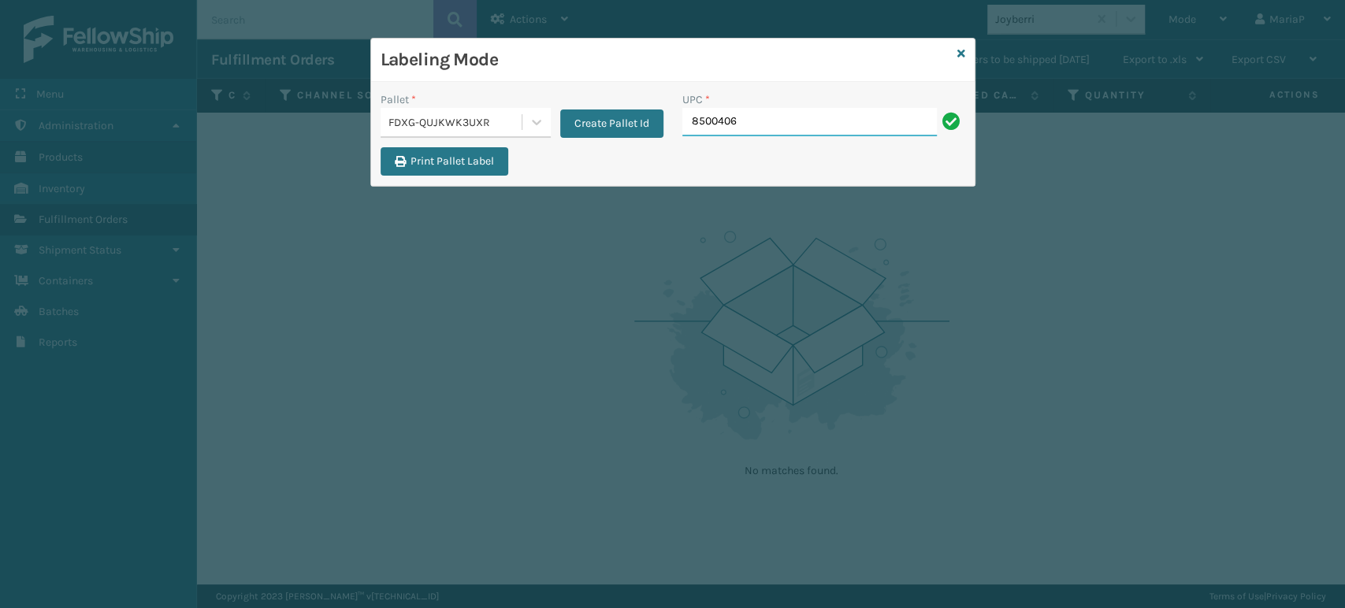
click at [808, 119] on input "8500406" at bounding box center [809, 122] width 254 height 28
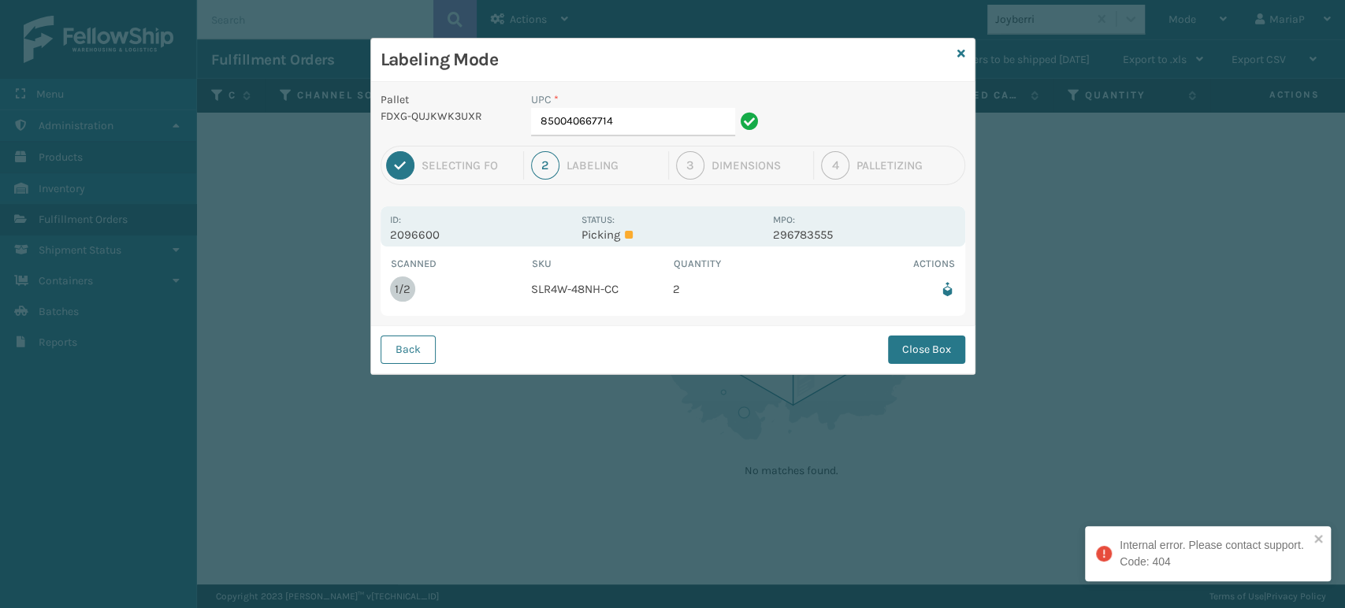
click at [618, 137] on div "UPC * 850040667714" at bounding box center [647, 118] width 251 height 54
click at [619, 126] on input "850040667714" at bounding box center [633, 122] width 204 height 28
click at [905, 350] on button "Close Box" at bounding box center [926, 350] width 77 height 28
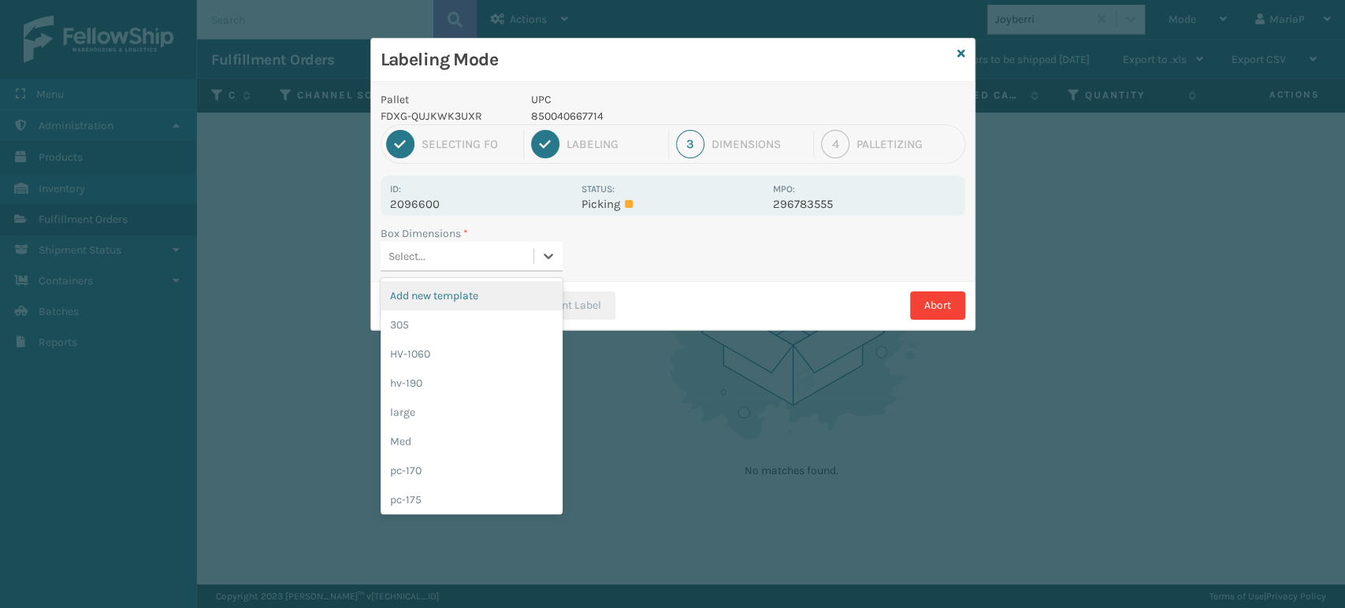
click at [477, 257] on div "Select..." at bounding box center [457, 256] width 153 height 26
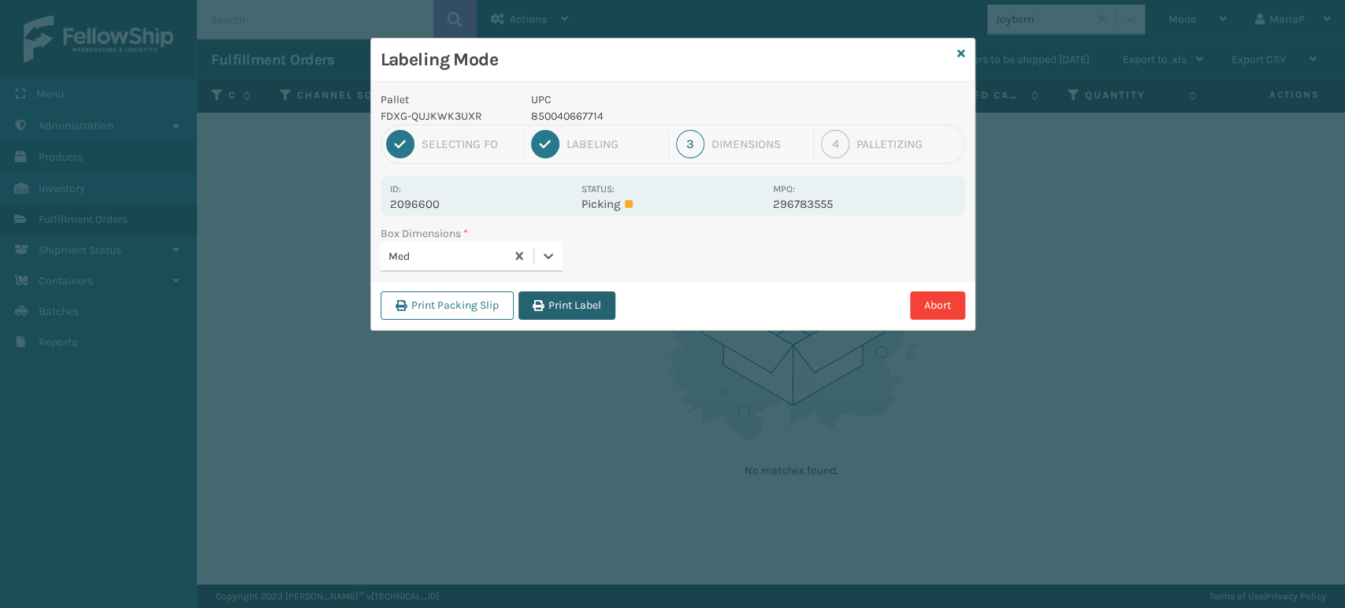
click at [583, 310] on button "Print Label" at bounding box center [566, 306] width 97 height 28
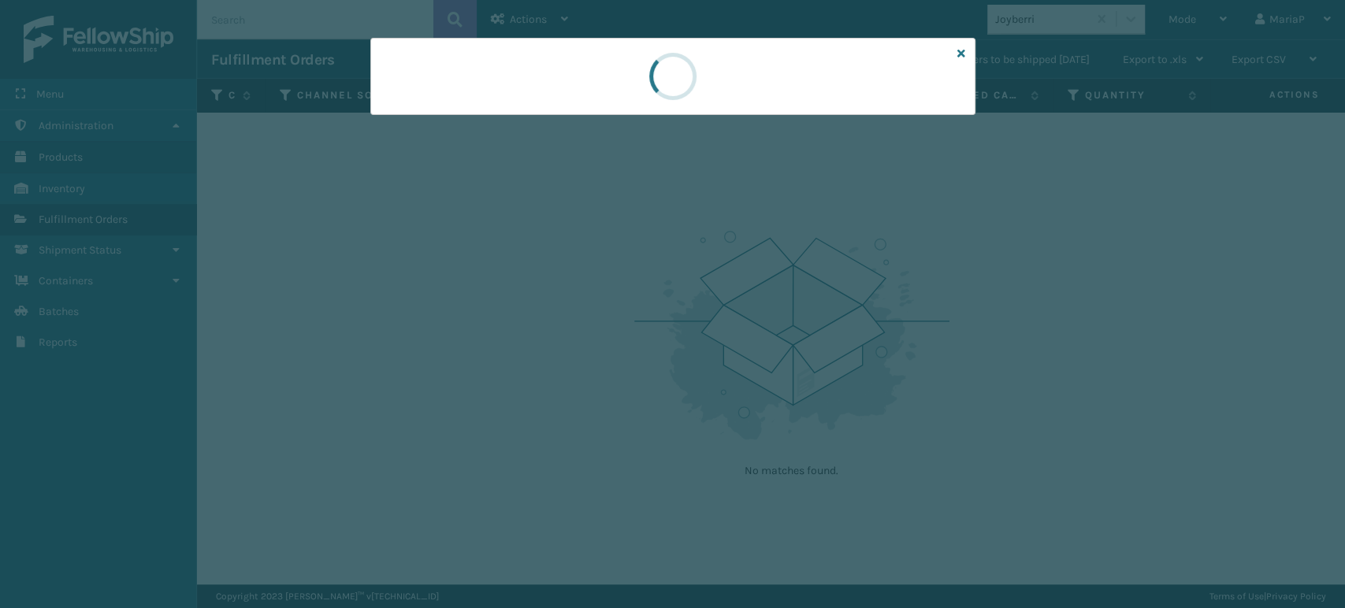
click at [583, 310] on div at bounding box center [672, 304] width 1345 height 608
click at [584, 313] on div at bounding box center [672, 304] width 1345 height 608
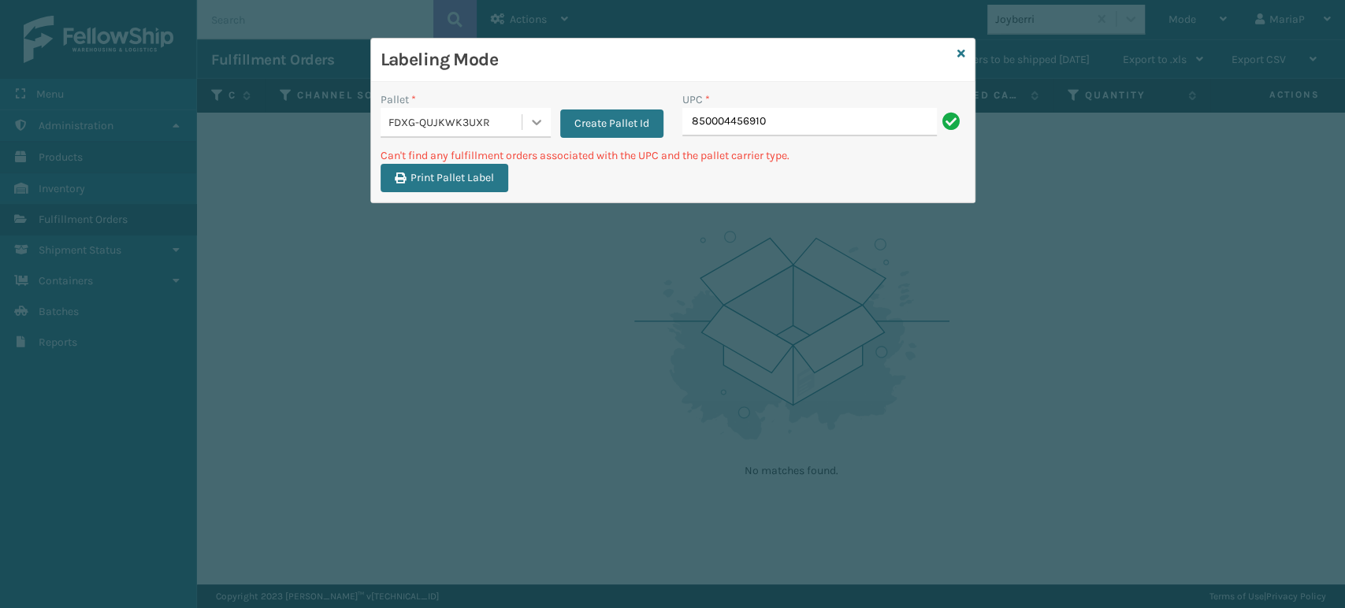
click at [525, 117] on div at bounding box center [536, 122] width 28 height 28
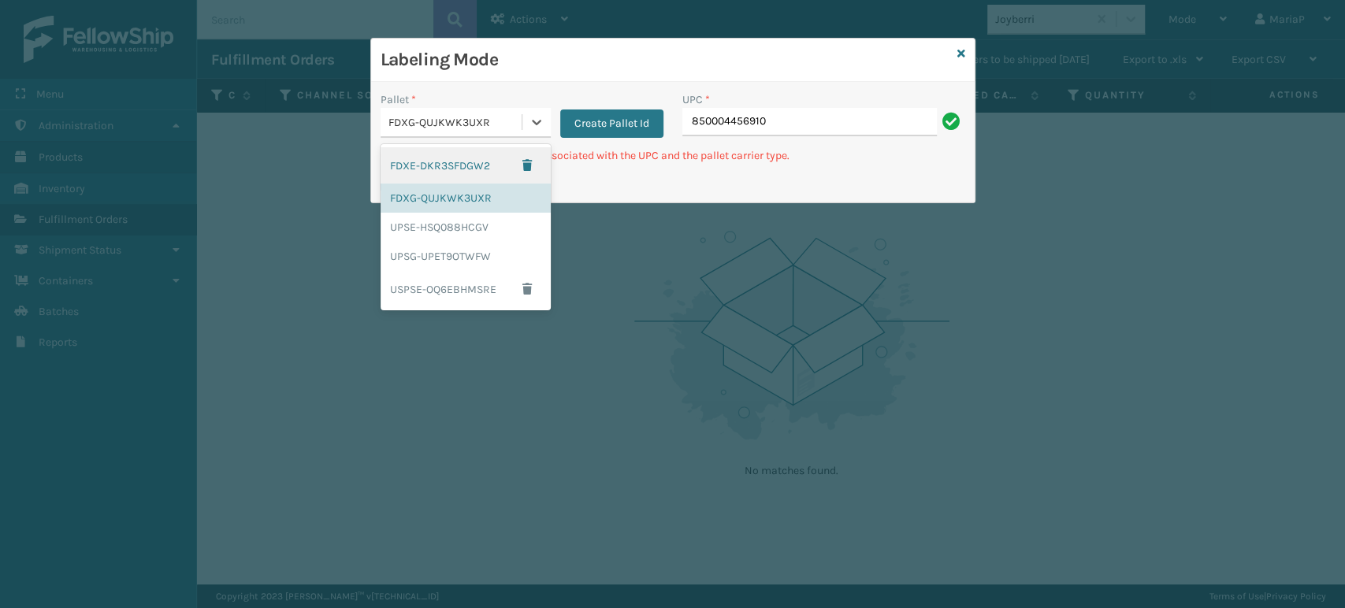
drag, startPoint x: 451, startPoint y: 158, endPoint x: 479, endPoint y: 159, distance: 27.6
click at [453, 158] on div "FDXE-DKR3SFDGW2" at bounding box center [466, 165] width 170 height 36
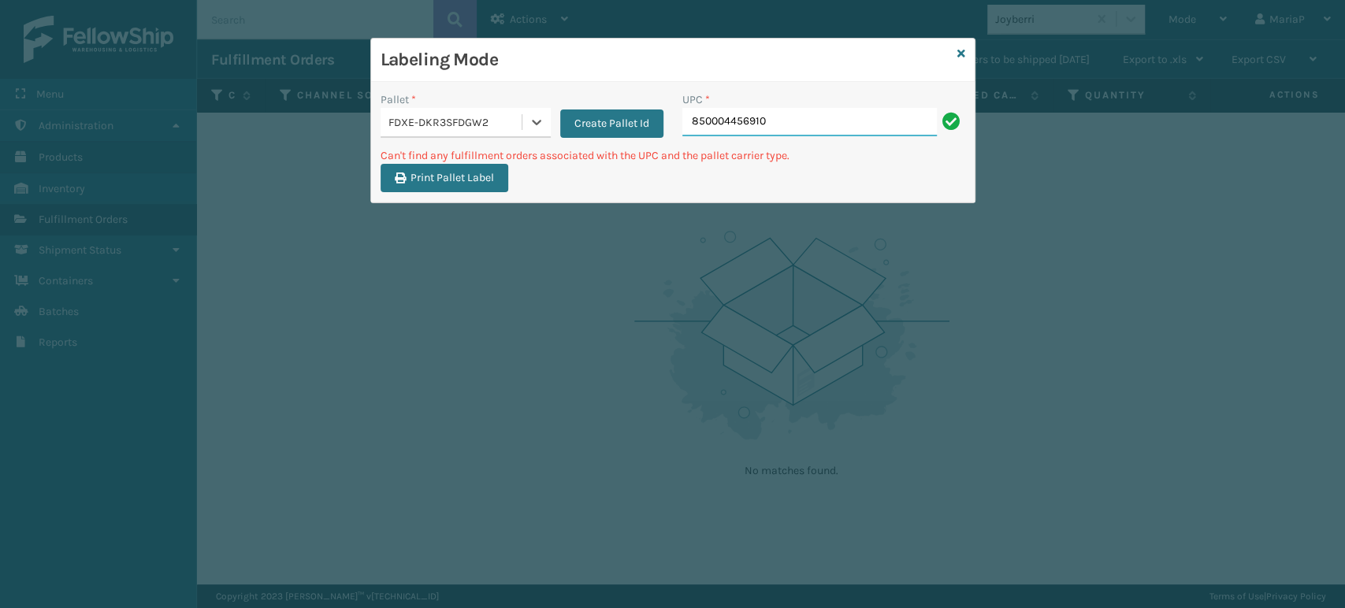
click at [770, 120] on input "850004456910" at bounding box center [809, 122] width 254 height 28
click at [781, 132] on input "850004456910" at bounding box center [809, 122] width 254 height 28
click at [783, 132] on input "850004456910" at bounding box center [809, 122] width 254 height 28
click at [459, 124] on div "FDXE-DKR3SFDGW2" at bounding box center [455, 122] width 135 height 17
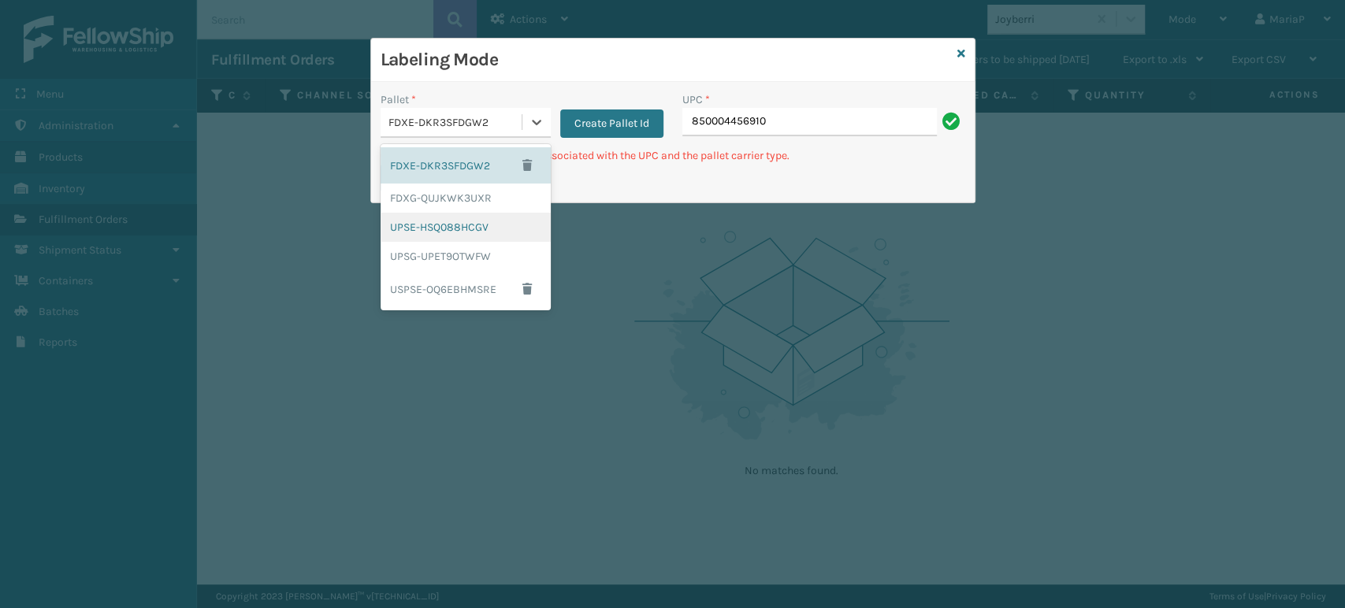
click at [457, 220] on div "UPSE-HSQ088HCGV" at bounding box center [466, 227] width 170 height 29
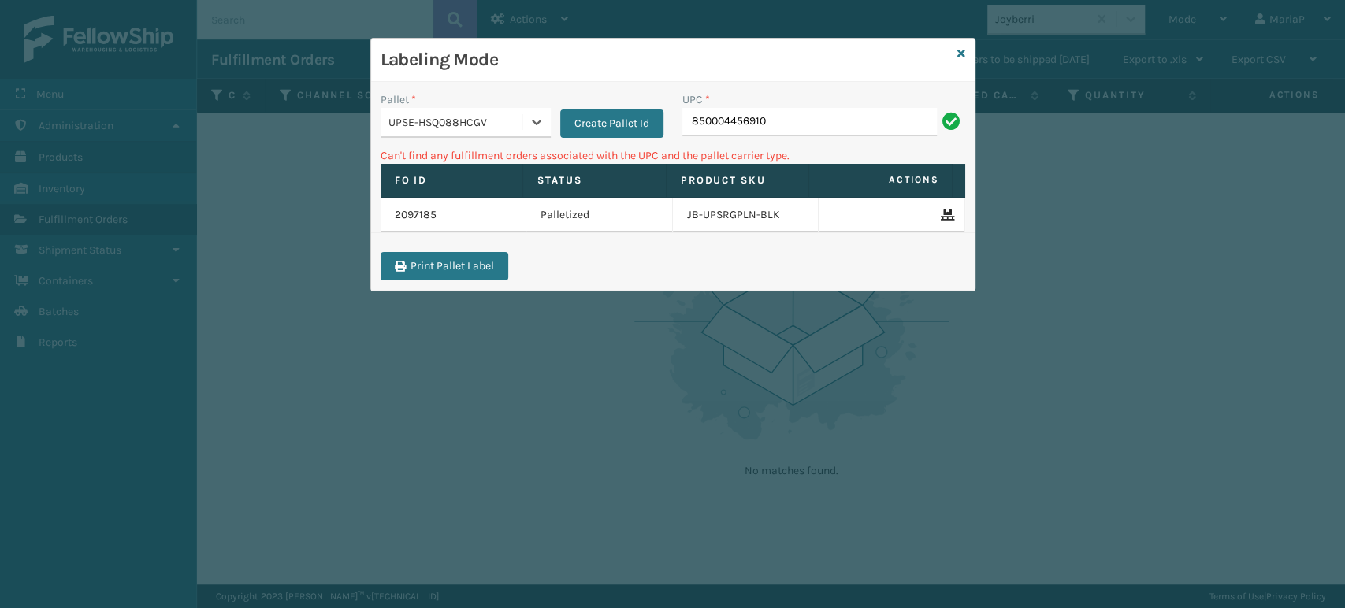
click at [499, 128] on div "UPSE-HSQ088HCGV" at bounding box center [455, 122] width 135 height 17
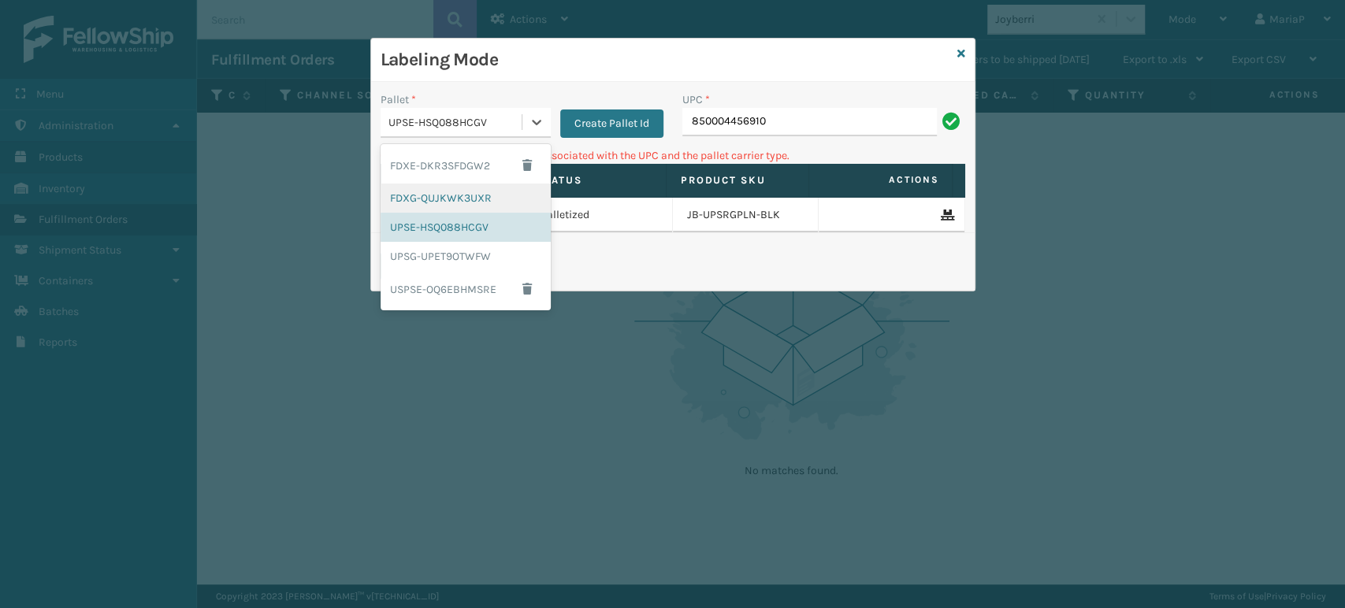
click at [493, 193] on div "FDXG-QUJKWK3UXR" at bounding box center [466, 198] width 170 height 29
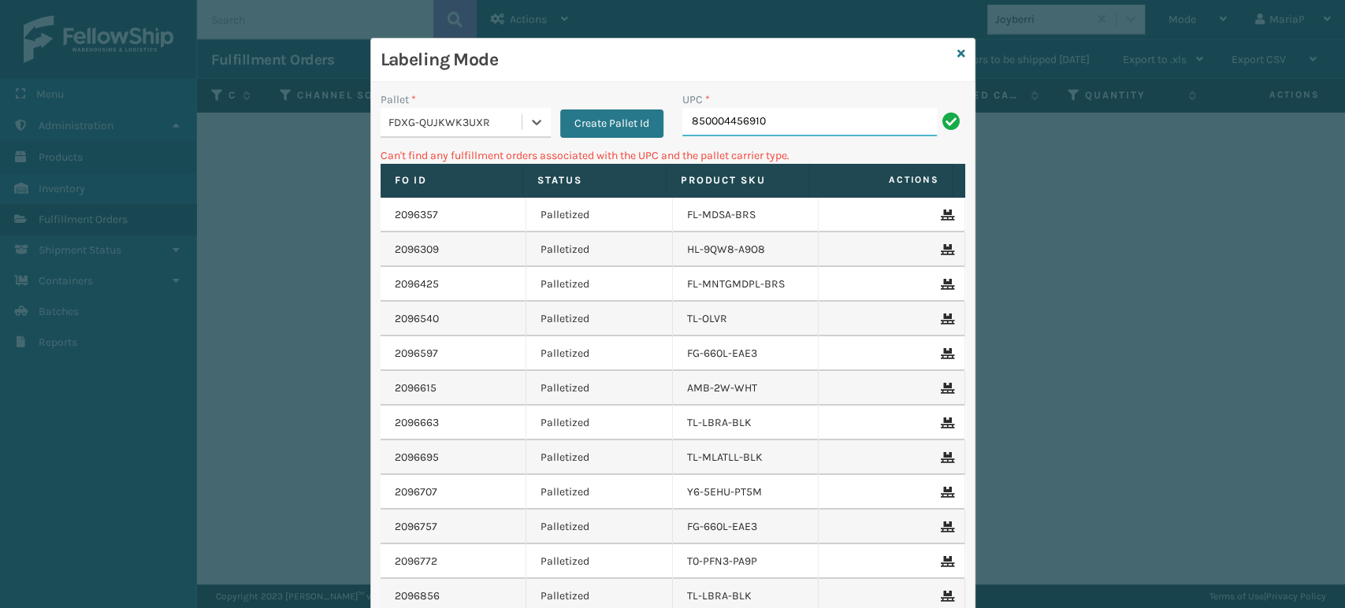
drag, startPoint x: 803, startPoint y: 134, endPoint x: 805, endPoint y: 126, distance: 8.2
click at [803, 131] on input "850004456910" at bounding box center [809, 122] width 254 height 28
click at [805, 124] on input "850004456910" at bounding box center [809, 122] width 254 height 28
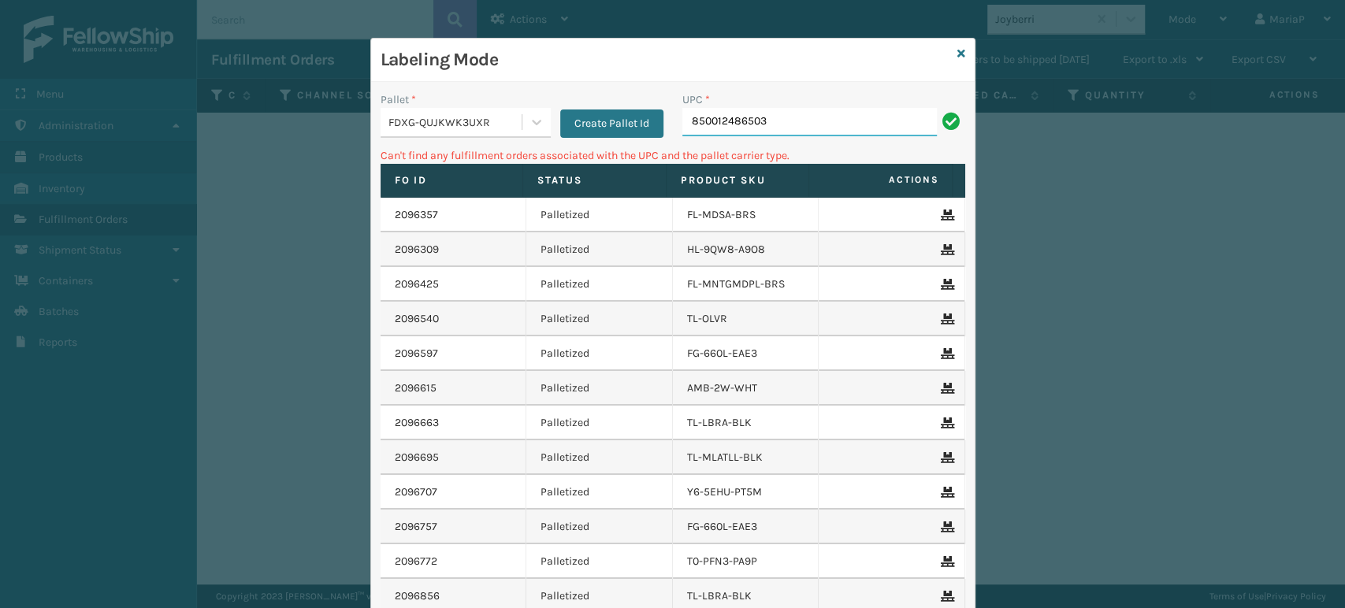
click at [803, 124] on input "850012486503" at bounding box center [809, 122] width 254 height 28
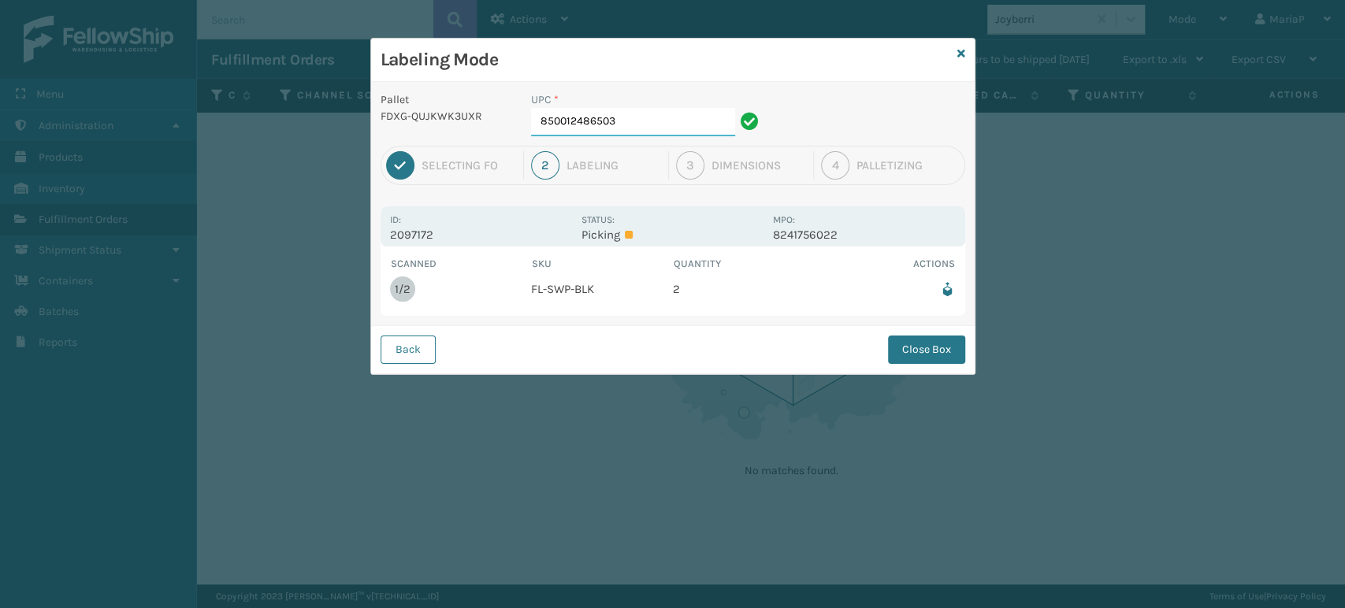
click at [613, 118] on input "850012486503" at bounding box center [633, 122] width 204 height 28
drag, startPoint x: 941, startPoint y: 356, endPoint x: 931, endPoint y: 354, distance: 10.5
click at [941, 356] on button "Close Box" at bounding box center [926, 350] width 77 height 28
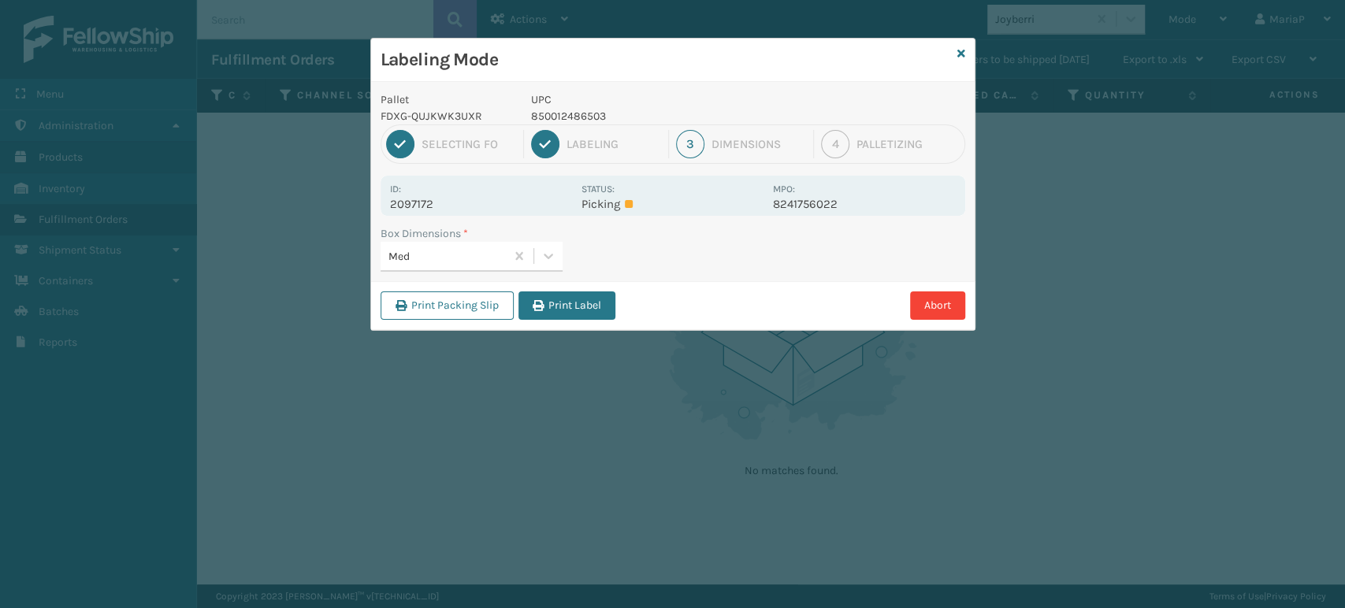
click at [545, 304] on button "Print Label" at bounding box center [566, 306] width 97 height 28
click at [545, 303] on div "Labeling Mode Pallet FDXG-QUJKWK3UXR UPC 850012486503 1 Selecting FO 2 Labeling…" at bounding box center [672, 304] width 1345 height 608
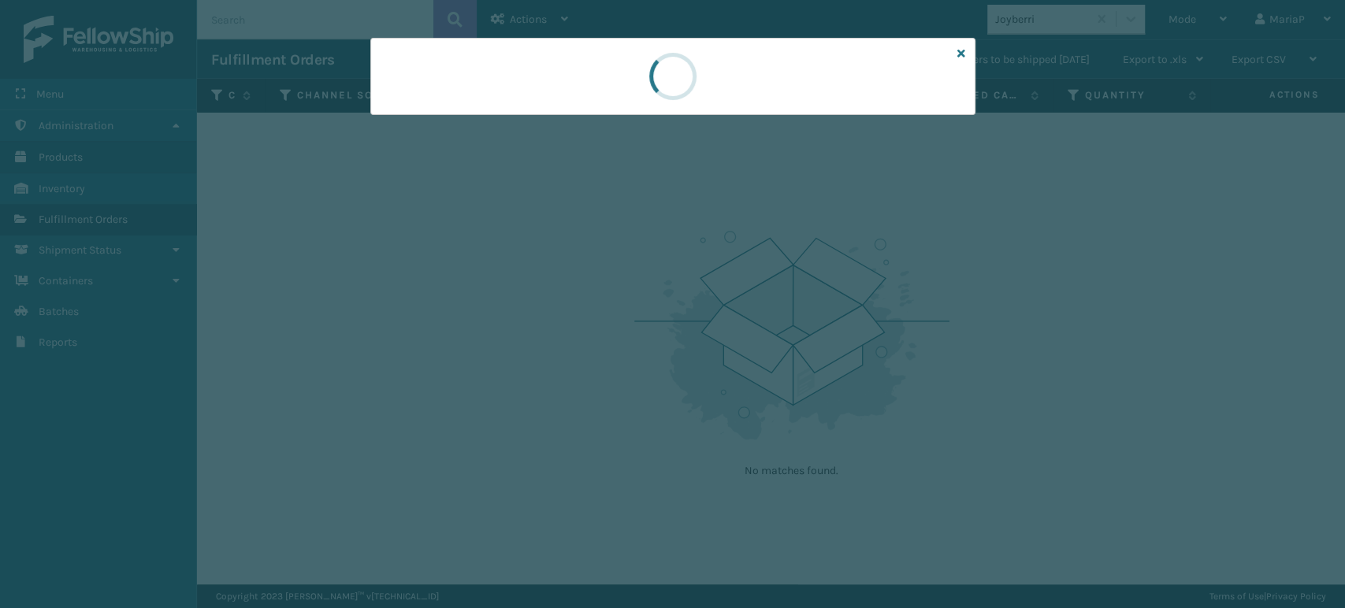
click at [545, 302] on div at bounding box center [672, 304] width 1345 height 608
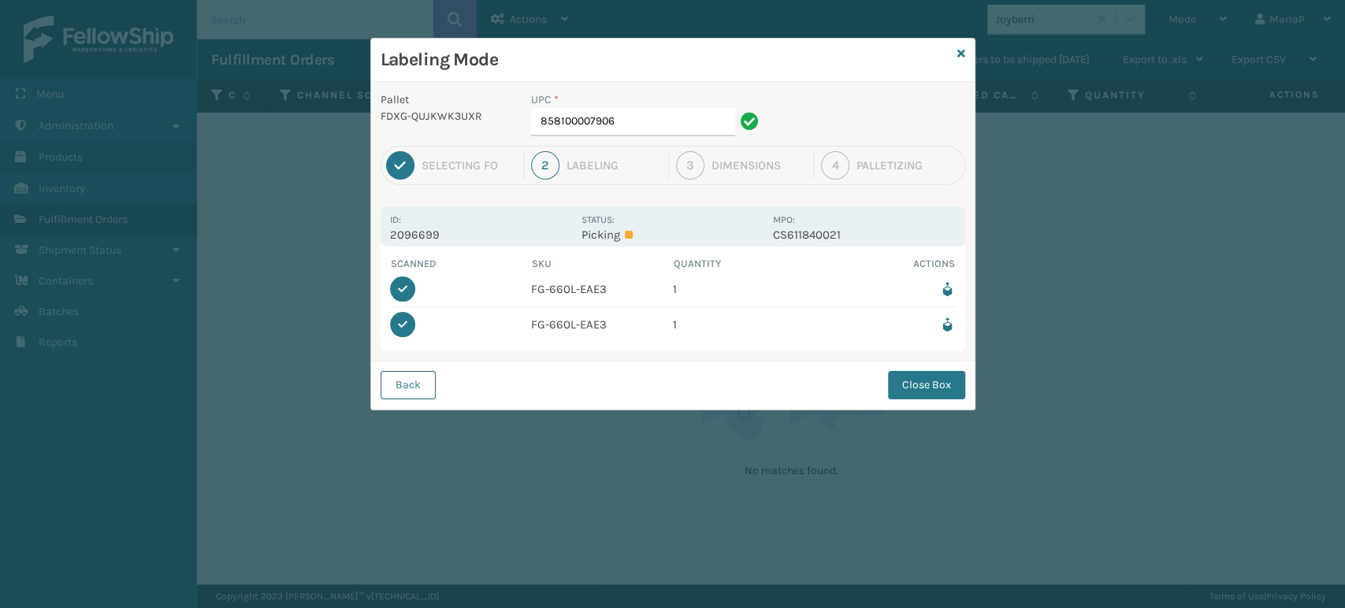
click at [416, 385] on button "Back" at bounding box center [408, 385] width 55 height 28
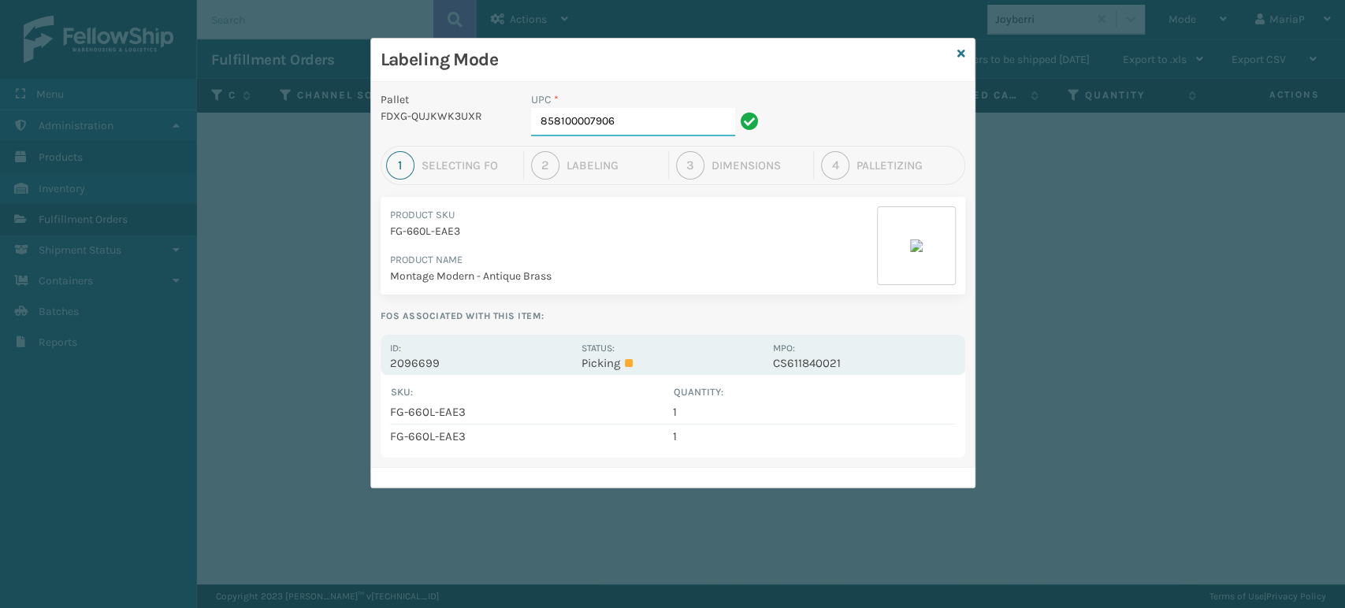
click at [633, 127] on input "858100007906" at bounding box center [633, 122] width 204 height 28
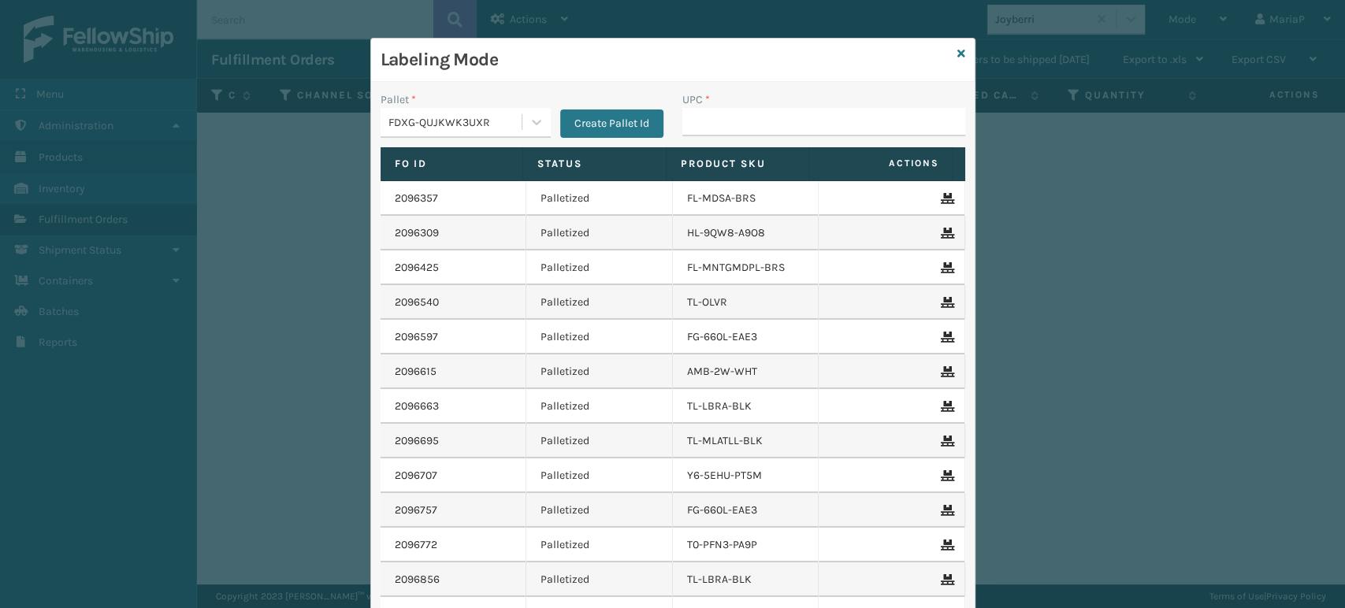
click at [476, 121] on div "FDXG-QUJKWK3UXR" at bounding box center [455, 122] width 135 height 17
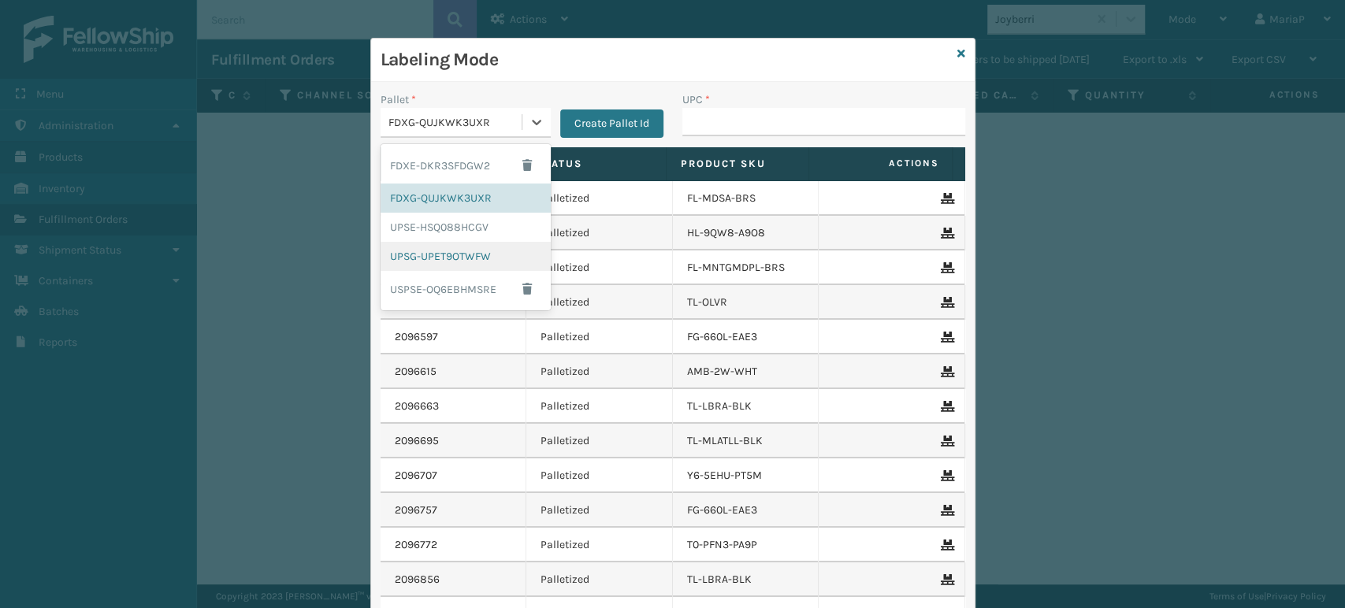
click at [441, 248] on div "UPSG-UPET9OTWFW" at bounding box center [466, 256] width 170 height 29
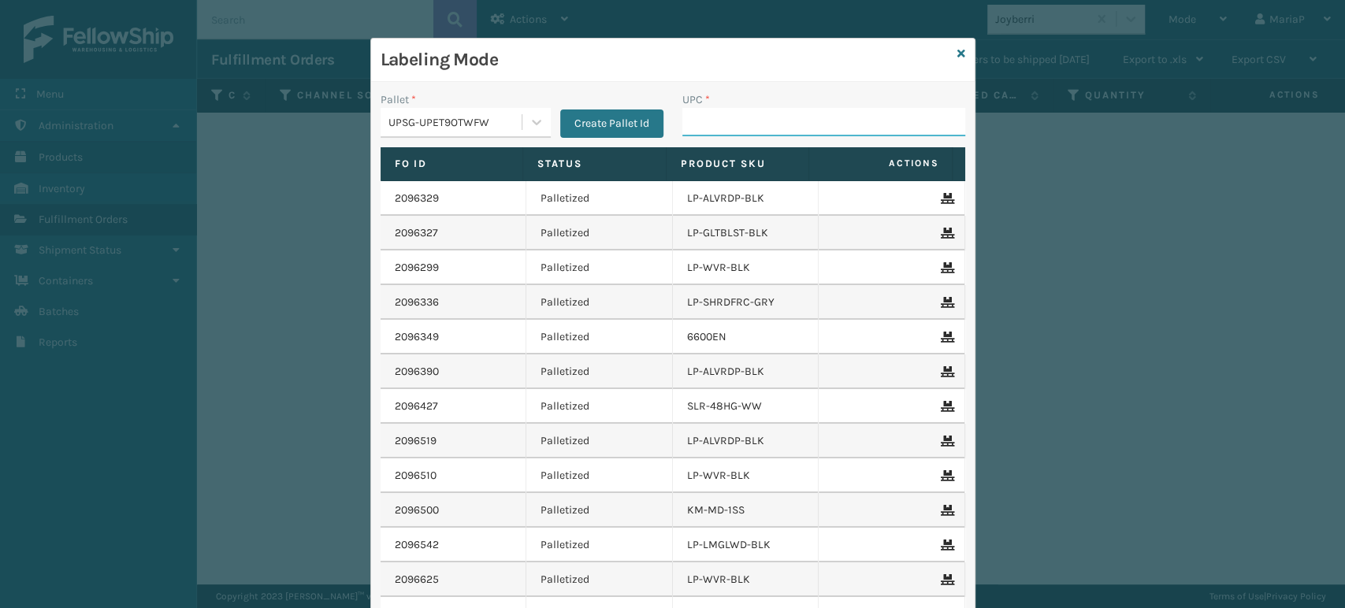
click at [716, 124] on input "UPC *" at bounding box center [823, 122] width 283 height 28
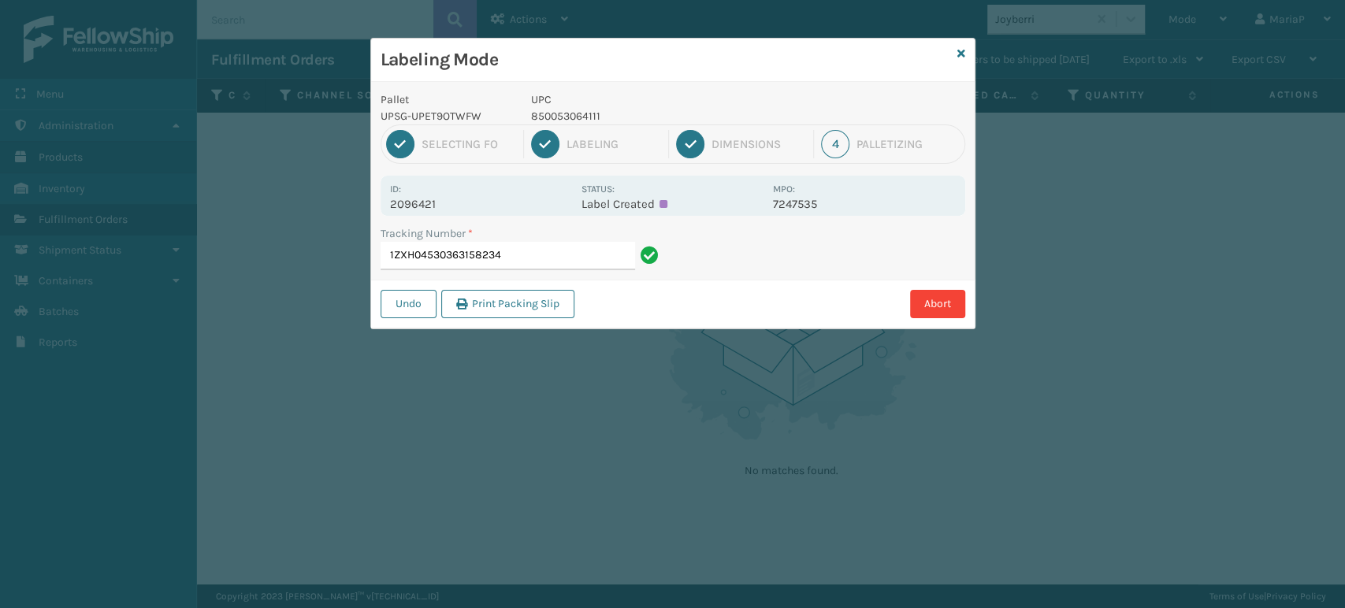
click at [560, 110] on p "850053064111" at bounding box center [647, 116] width 232 height 17
click at [581, 122] on p "850053064111" at bounding box center [647, 116] width 232 height 17
click at [584, 118] on p "850053064111" at bounding box center [647, 116] width 232 height 17
click at [584, 117] on p "850053064111" at bounding box center [647, 116] width 232 height 17
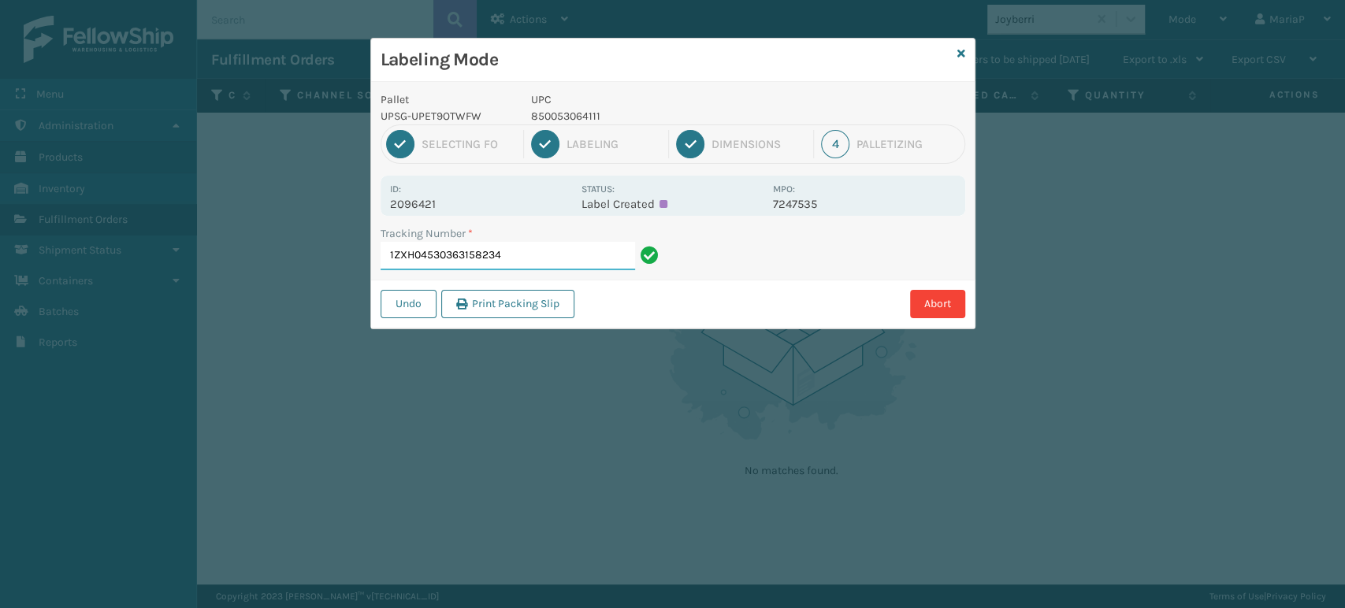
click at [568, 253] on input "1ZXH04530363158234" at bounding box center [508, 256] width 254 height 28
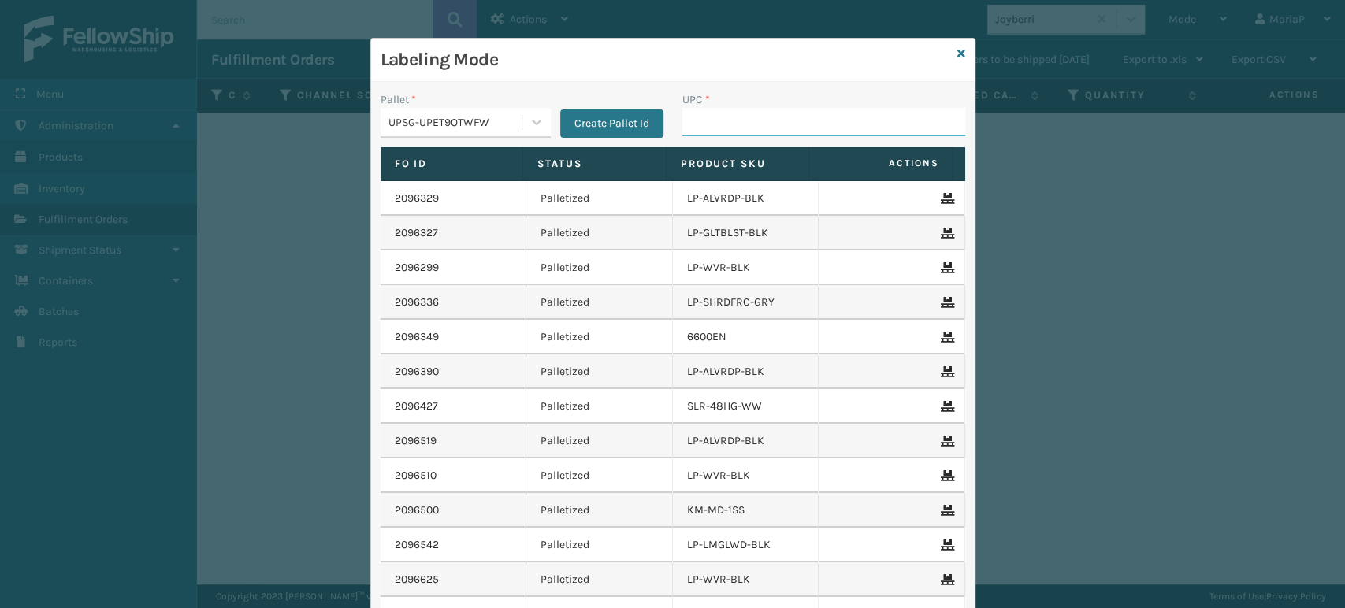
click at [750, 132] on input "UPC *" at bounding box center [823, 122] width 283 height 28
paste input "850053064111"
click at [427, 125] on div "UPSG-UPET9OTWFW" at bounding box center [455, 122] width 135 height 17
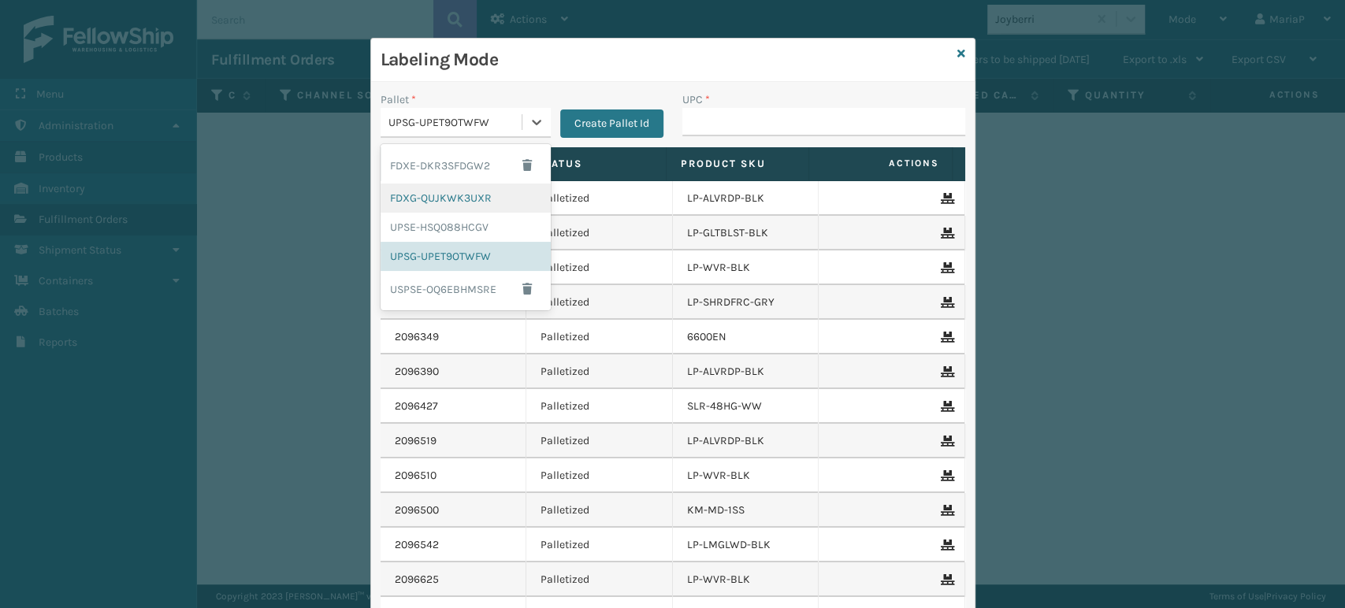
click at [424, 200] on div "FDXG-QUJKWK3UXR" at bounding box center [466, 198] width 170 height 29
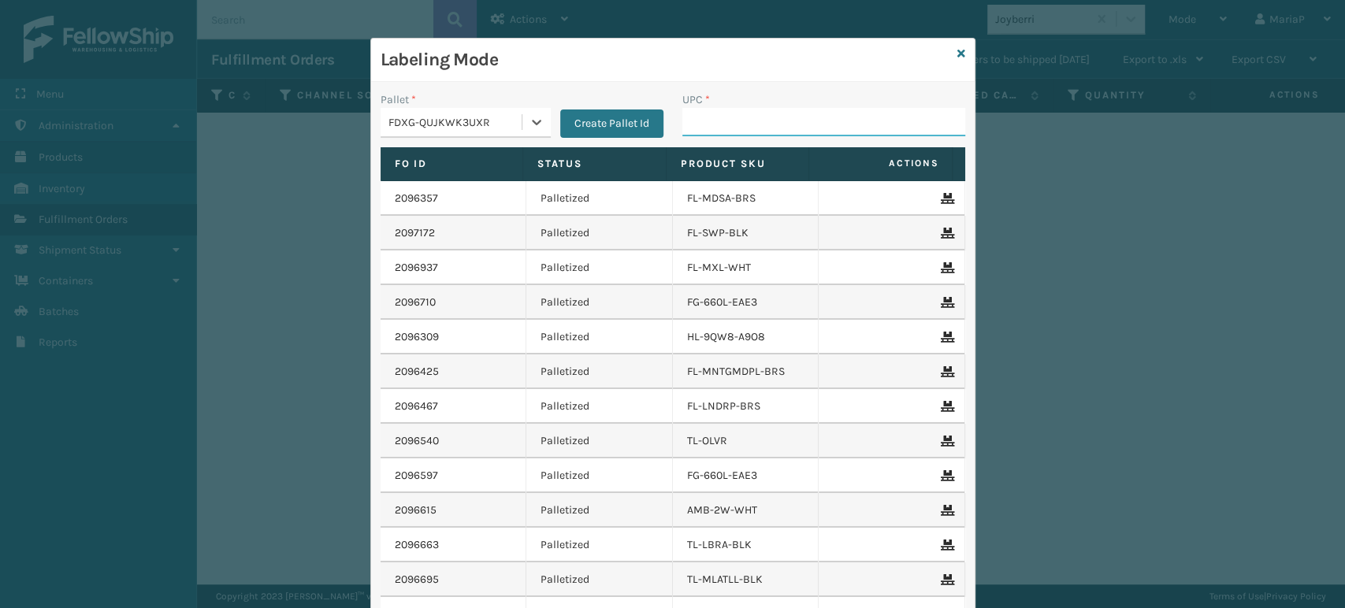
click at [725, 121] on input "UPC *" at bounding box center [823, 122] width 283 height 28
click at [440, 122] on div "FDXG-QUJKWK3UXR" at bounding box center [455, 122] width 135 height 17
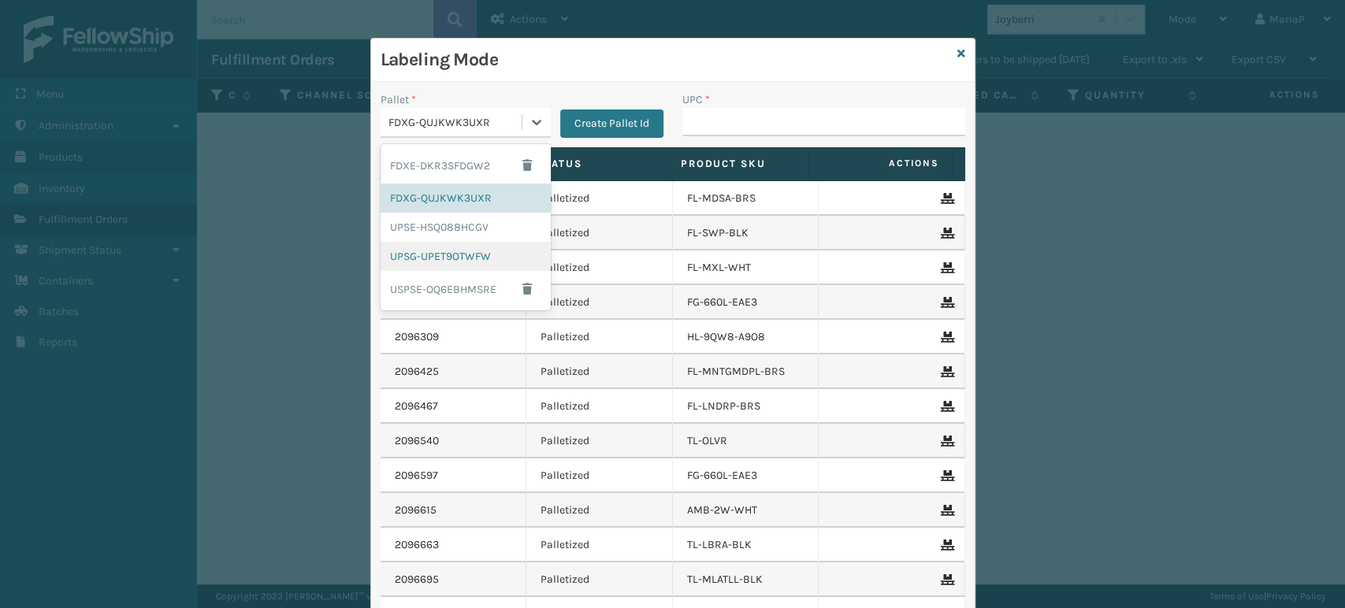
click at [440, 251] on div "UPSG-UPET9OTWFW" at bounding box center [466, 256] width 170 height 29
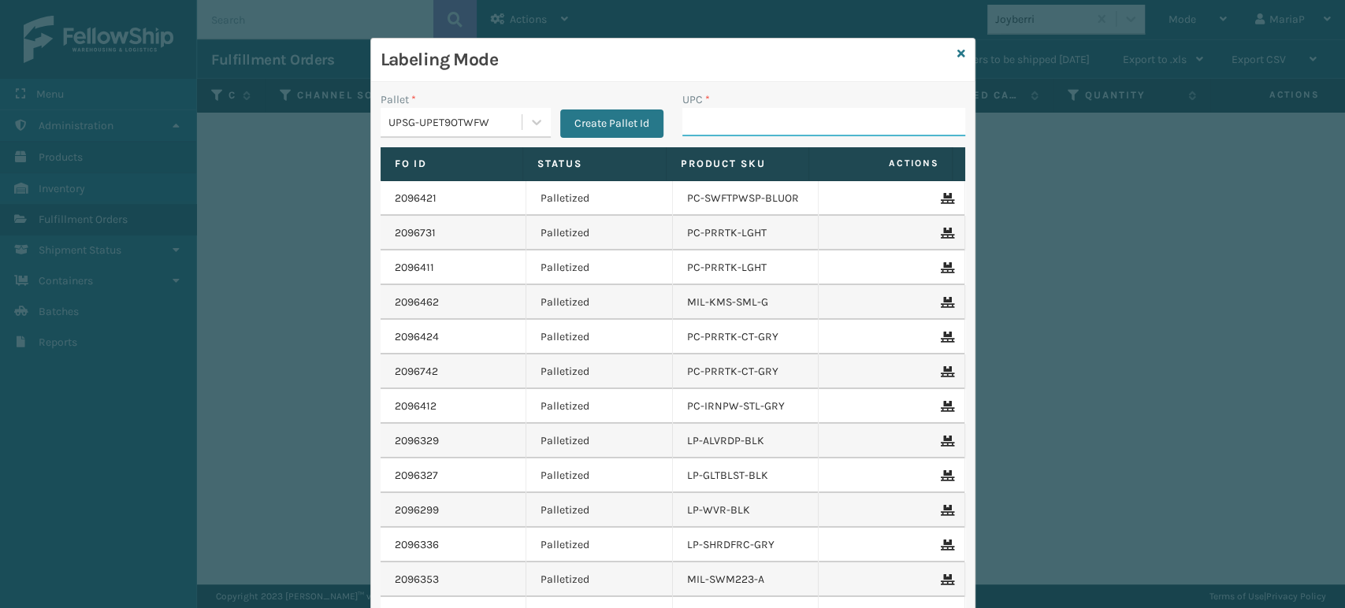
click at [742, 120] on input "UPC *" at bounding box center [823, 122] width 283 height 28
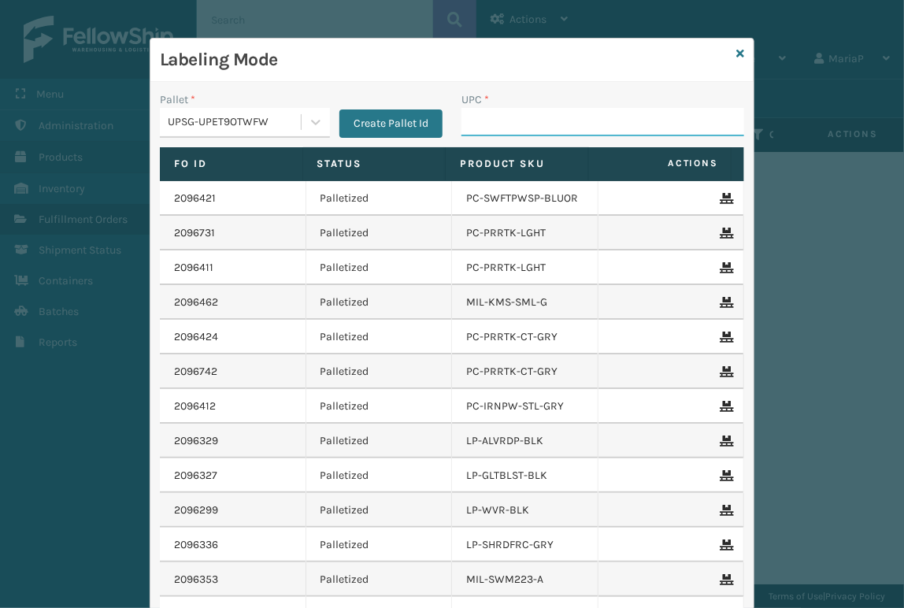
click at [497, 120] on input "UPC *" at bounding box center [603, 122] width 283 height 28
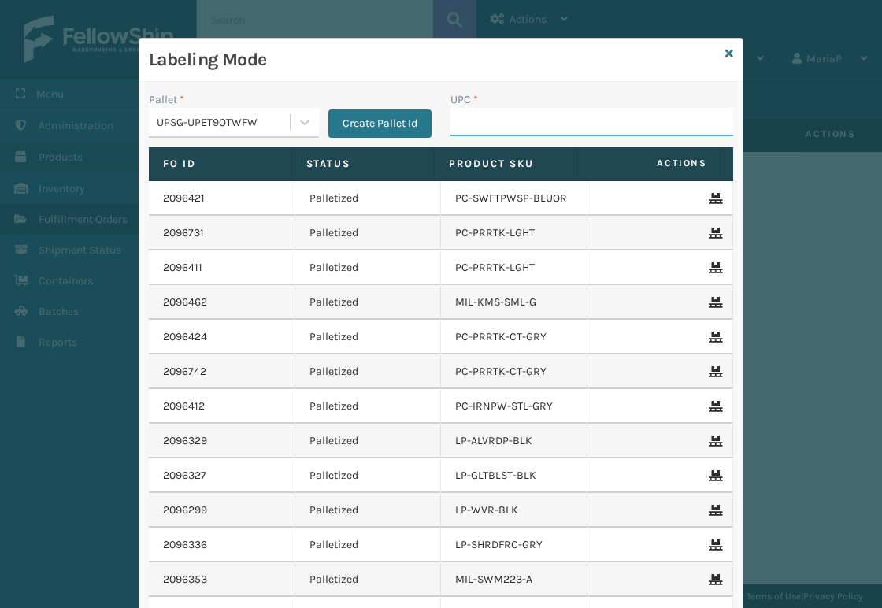
click at [551, 112] on input "UPC *" at bounding box center [592, 122] width 283 height 28
click at [457, 131] on input "UPC *" at bounding box center [592, 122] width 283 height 28
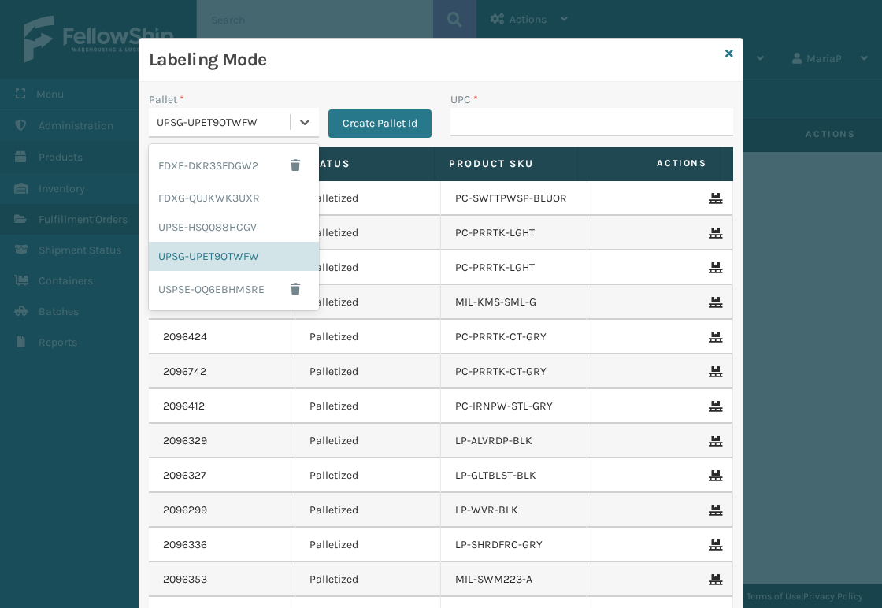
click at [228, 129] on div "UPSG-UPET9OTWFW" at bounding box center [224, 122] width 135 height 17
click at [223, 202] on div "FDXG-QUJKWK3UXR" at bounding box center [234, 198] width 170 height 29
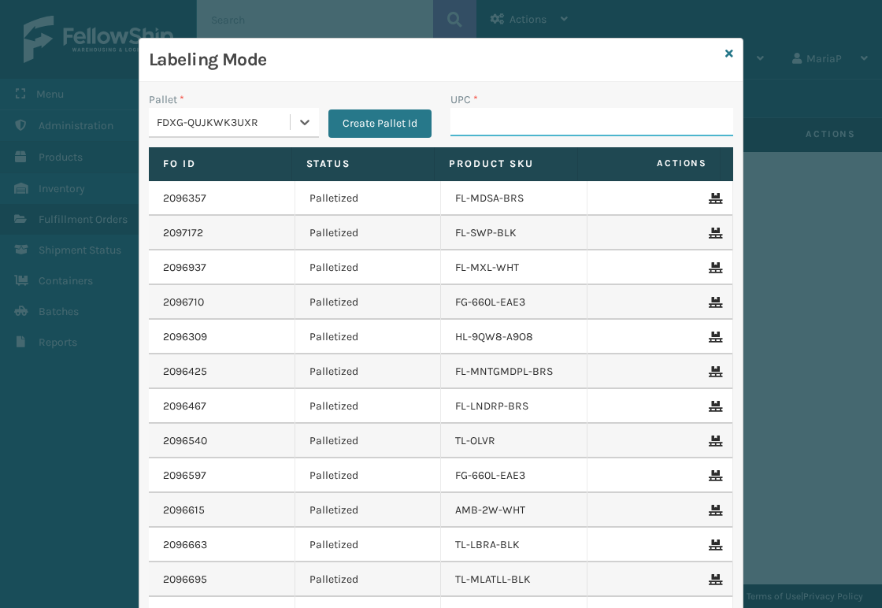
click at [489, 123] on input "UPC *" at bounding box center [592, 122] width 283 height 28
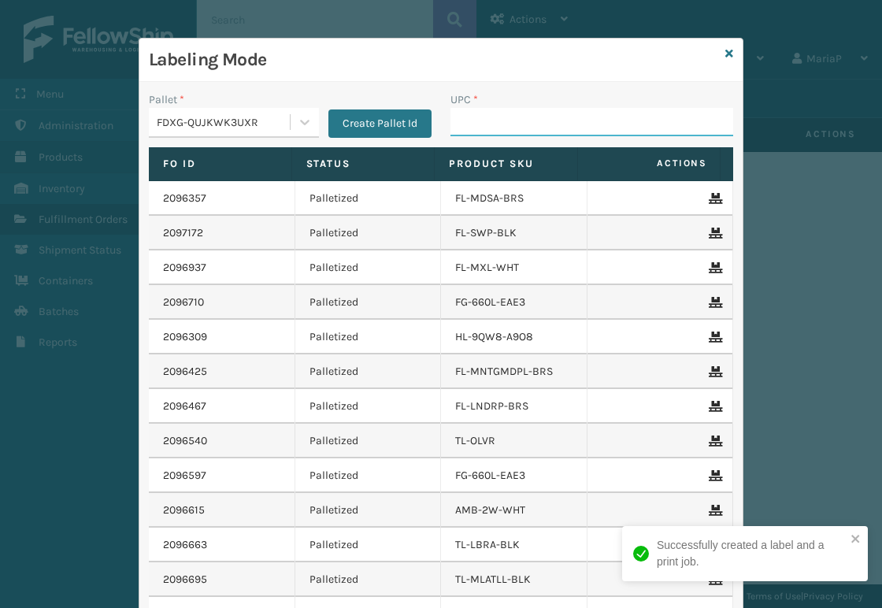
click at [473, 124] on input "UPC *" at bounding box center [592, 122] width 283 height 28
click at [474, 121] on input "UPC *" at bounding box center [592, 122] width 283 height 28
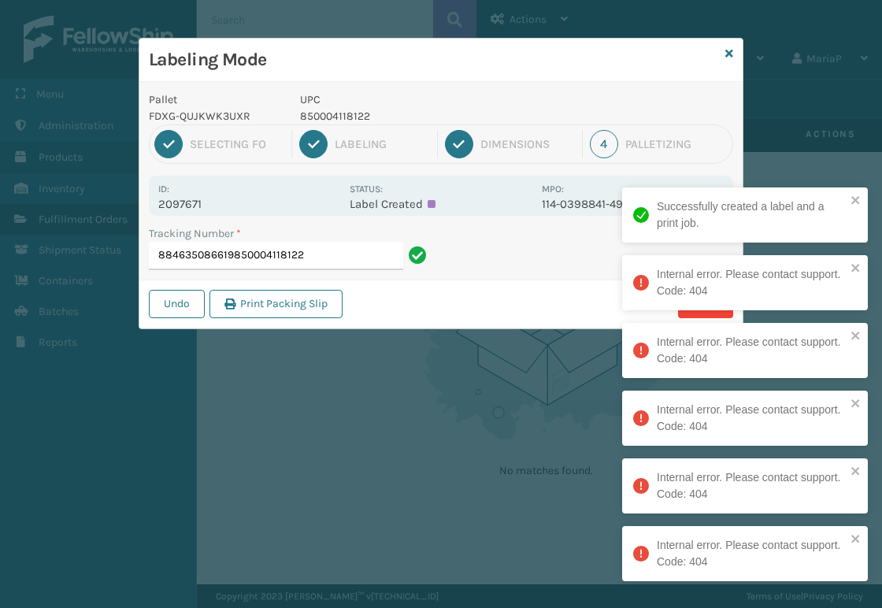
drag, startPoint x: 235, startPoint y: 257, endPoint x: 383, endPoint y: 270, distance: 148.7
click at [392, 254] on input "884635086619850004118122" at bounding box center [276, 256] width 254 height 28
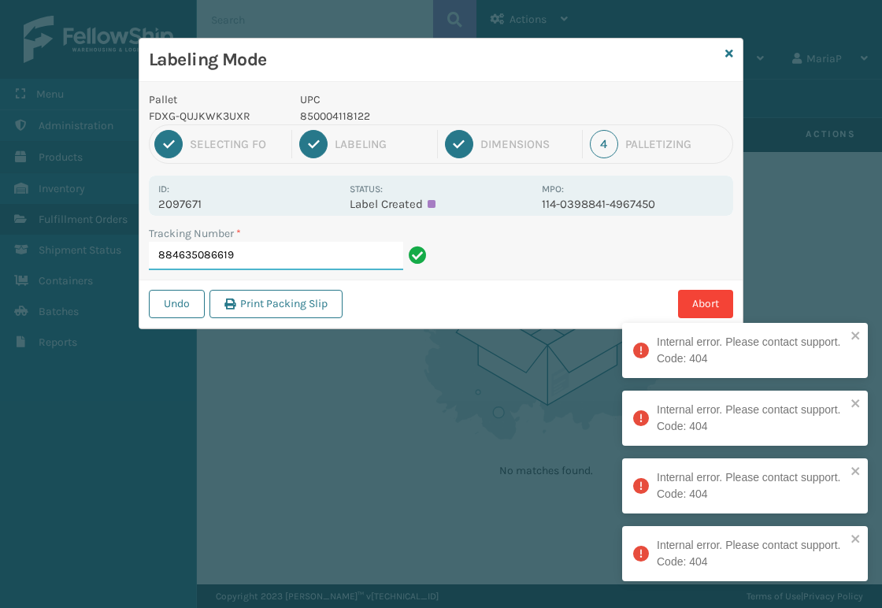
click at [390, 258] on input "884635086619" at bounding box center [276, 256] width 254 height 28
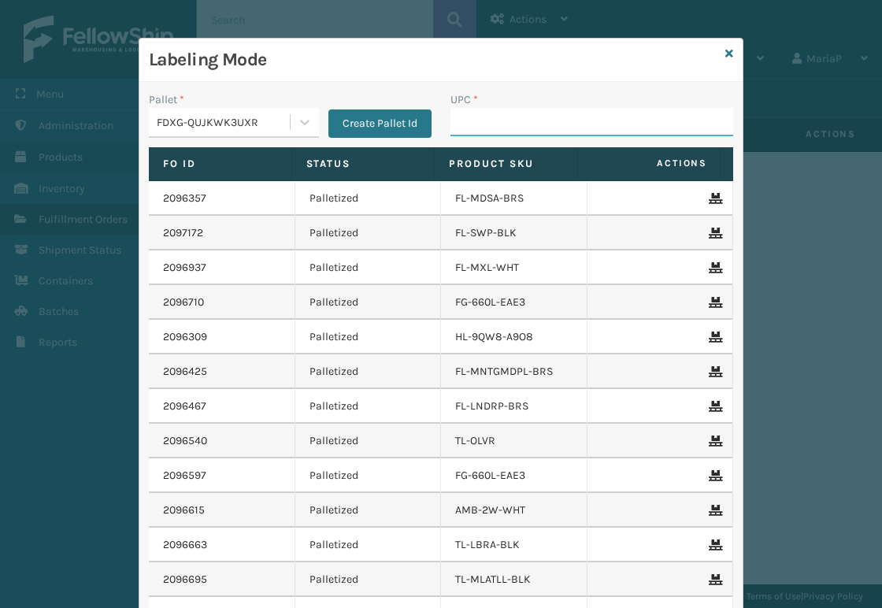
click at [515, 126] on input "UPC *" at bounding box center [592, 122] width 283 height 28
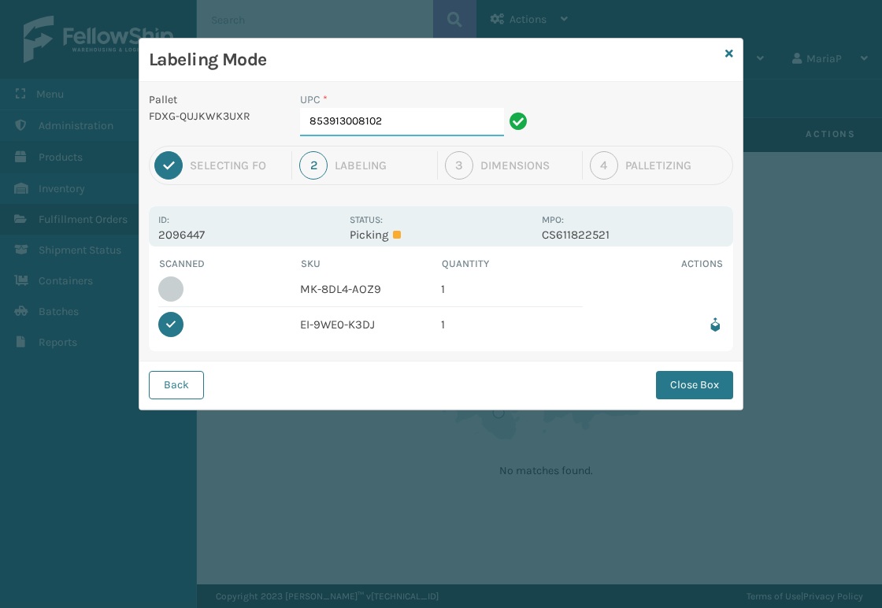
click at [461, 135] on input "853913008102" at bounding box center [402, 122] width 204 height 28
click at [671, 396] on button "Close Box" at bounding box center [694, 385] width 77 height 28
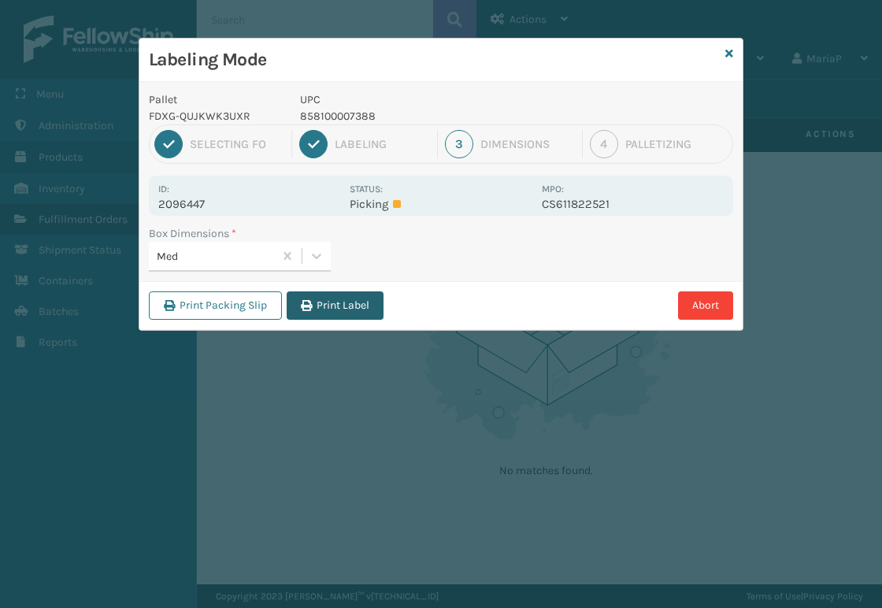
click at [312, 295] on button "Print Label" at bounding box center [335, 306] width 97 height 28
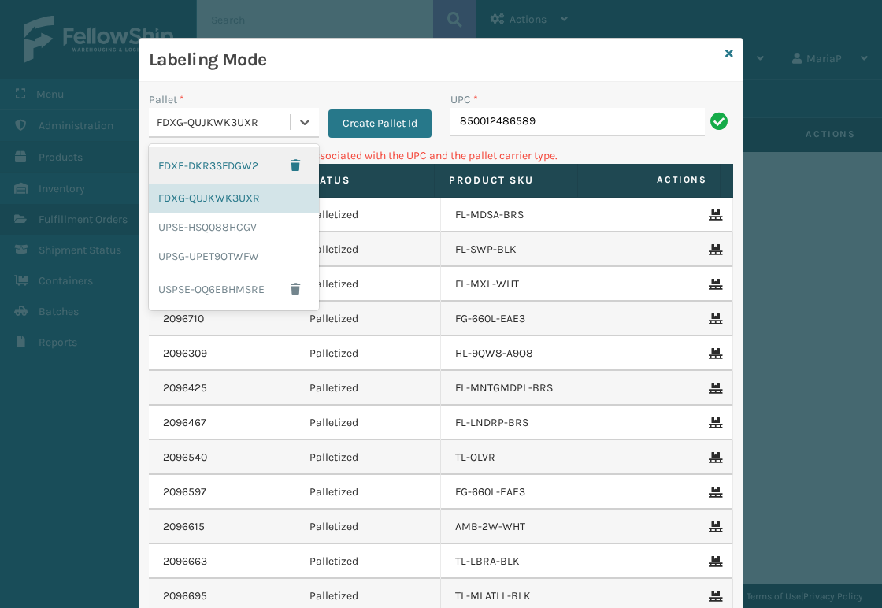
click at [258, 122] on div "FDXG-QUJKWK3UXR" at bounding box center [224, 122] width 135 height 17
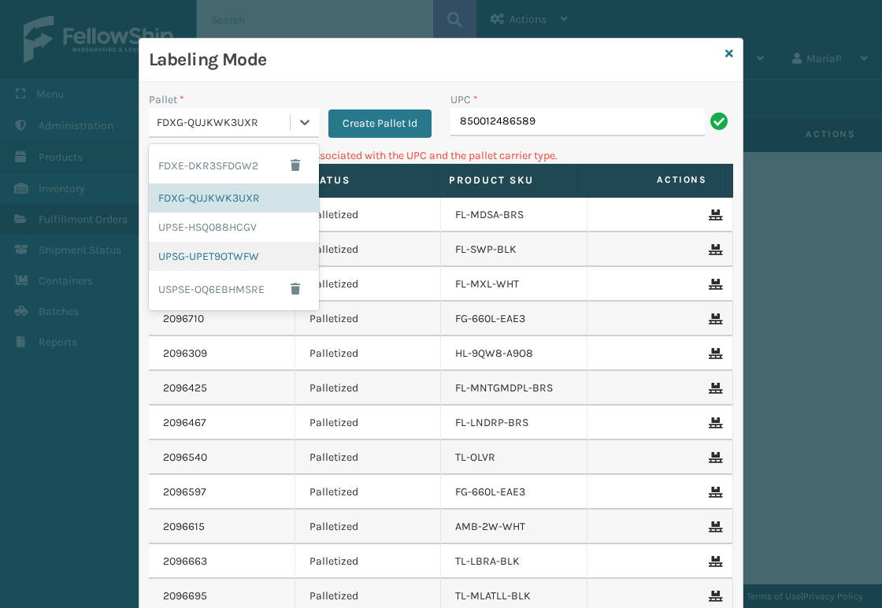
click at [205, 253] on div "UPSG-UPET9OTWFW" at bounding box center [234, 256] width 170 height 29
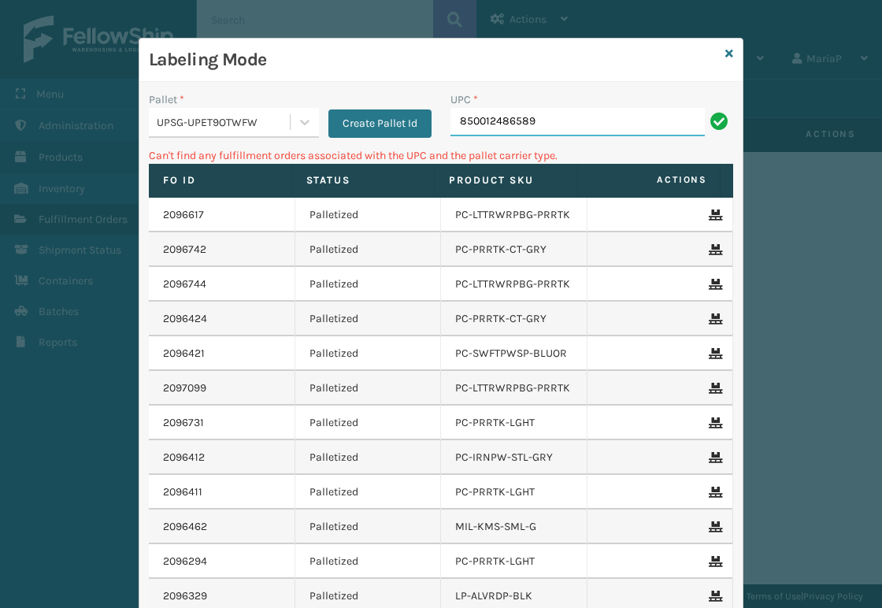
click at [495, 129] on input "850012486589" at bounding box center [578, 122] width 254 height 28
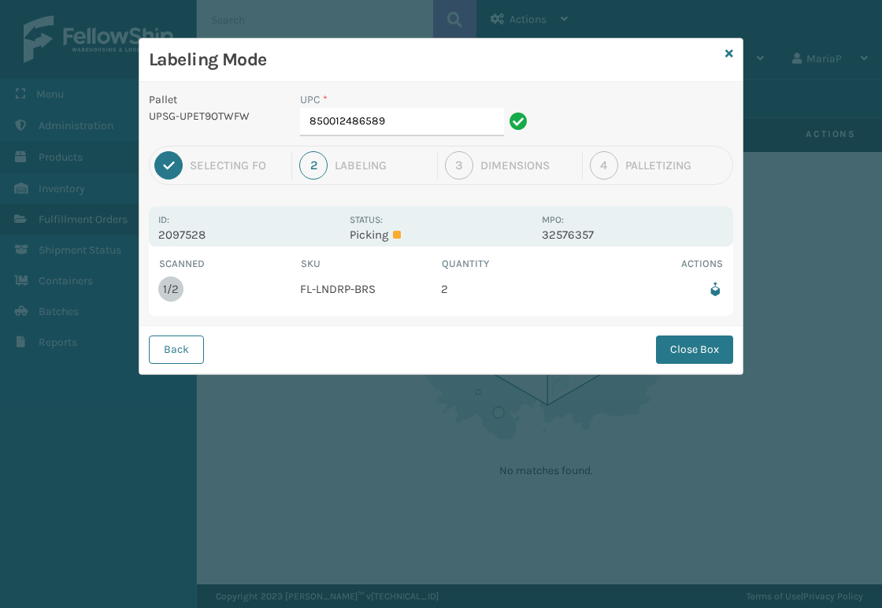
drag, startPoint x: 384, startPoint y: 137, endPoint x: 396, endPoint y: 116, distance: 24.7
click at [384, 136] on div "UPC * 850012486589" at bounding box center [416, 118] width 251 height 54
click at [399, 112] on input "850012486589" at bounding box center [402, 122] width 204 height 28
click at [702, 359] on button "Close Box" at bounding box center [694, 350] width 77 height 28
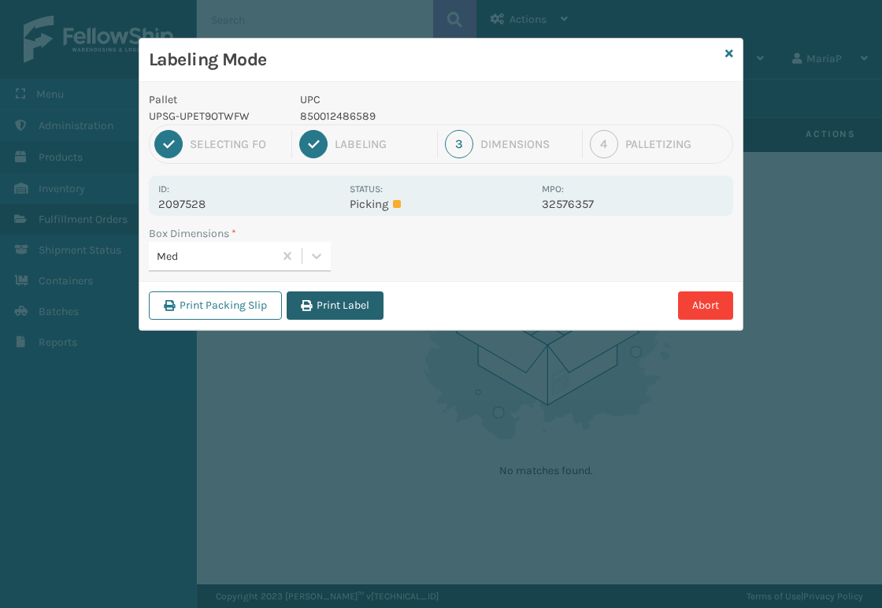
click at [359, 293] on button "Print Label" at bounding box center [335, 306] width 97 height 28
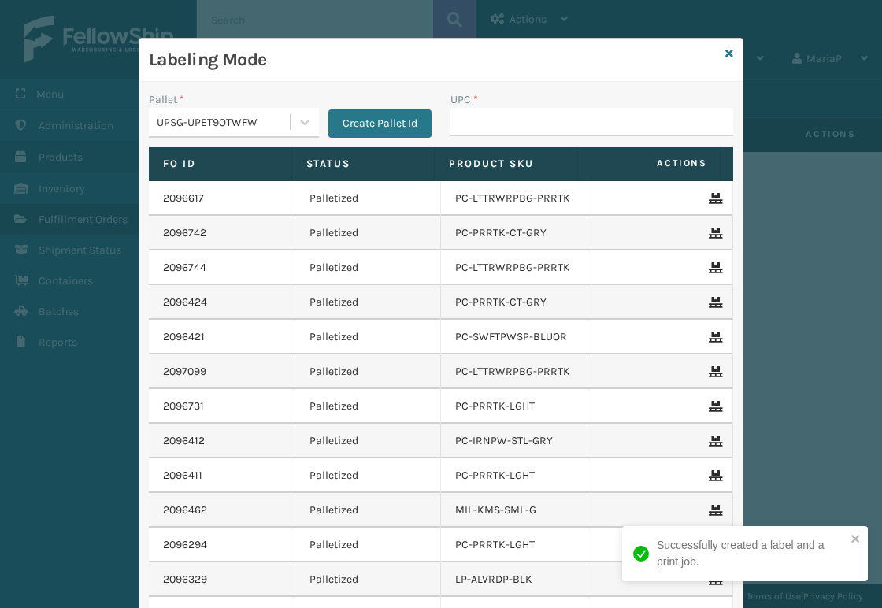
click at [576, 106] on div "UPC *" at bounding box center [592, 99] width 283 height 17
click at [550, 136] on div "UPC *" at bounding box center [592, 119] width 302 height 56
click at [550, 124] on input "UPC *" at bounding box center [592, 122] width 283 height 28
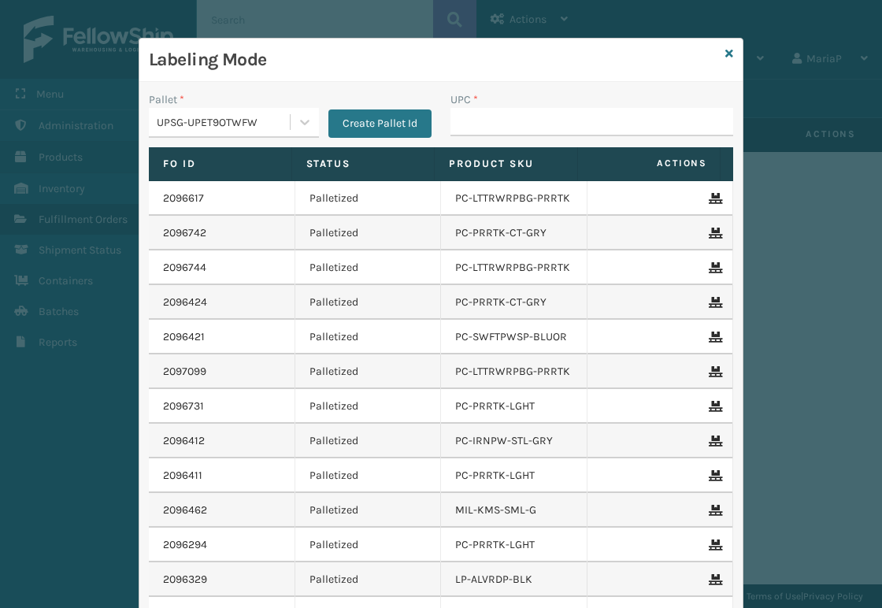
click at [504, 138] on div "UPC *" at bounding box center [592, 119] width 302 height 56
click at [502, 122] on input "UPC *" at bounding box center [592, 122] width 283 height 28
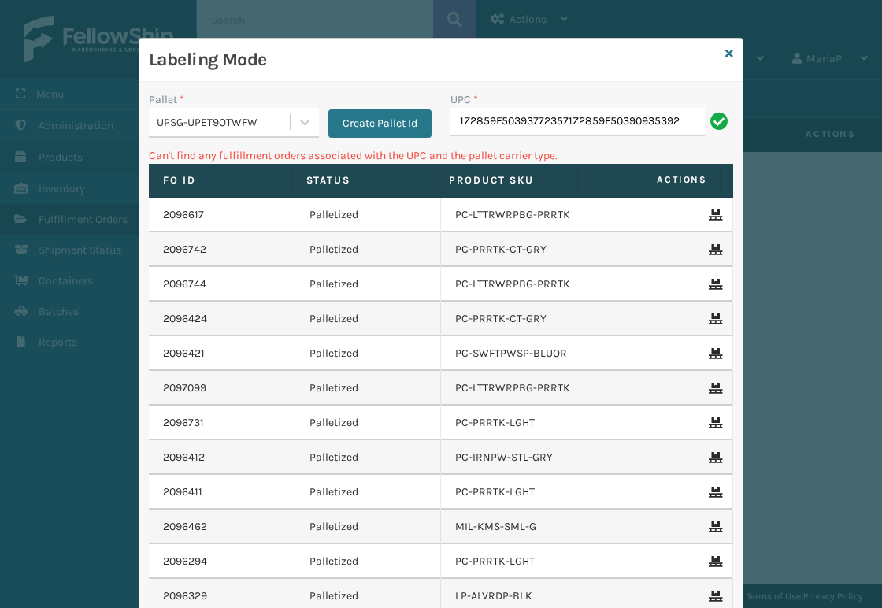
click at [518, 110] on input "1Z2859F503937723571Z2859F50390935392" at bounding box center [578, 122] width 254 height 28
click at [518, 111] on input "1Z2859F503937723571Z2859F50390935392" at bounding box center [578, 122] width 254 height 28
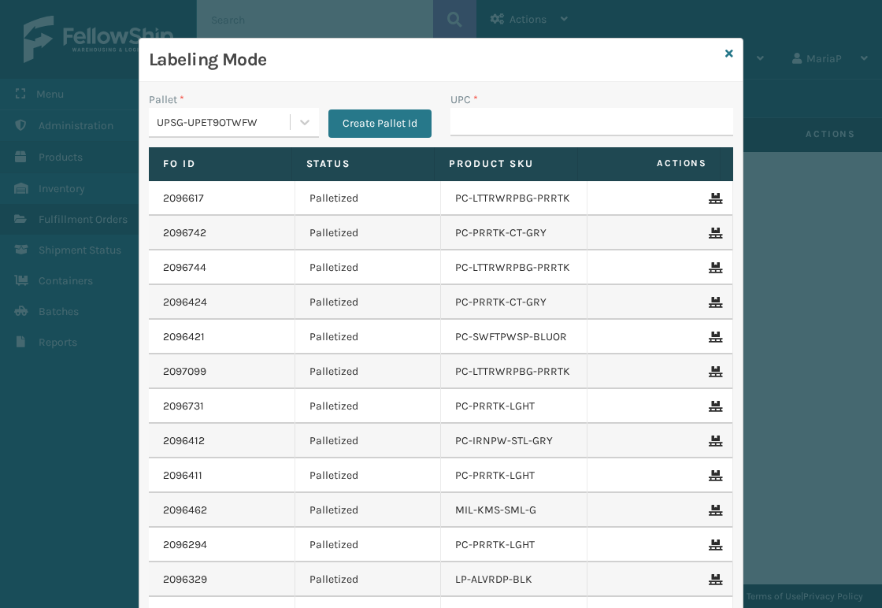
drag, startPoint x: 66, startPoint y: 223, endPoint x: -462, endPoint y: -106, distance: 622.8
click at [0, 0] on html "Menu Administration Products Inventory Fulfillment Orders Shipment Status Conta…" at bounding box center [441, 304] width 882 height 608
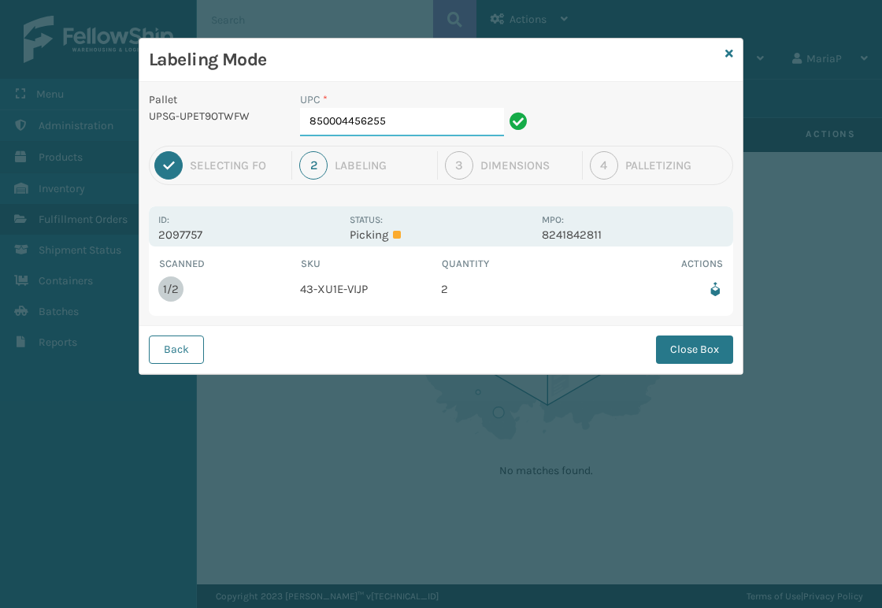
click at [417, 118] on input "850004456255" at bounding box center [402, 122] width 204 height 28
click at [693, 351] on button "Close Box" at bounding box center [694, 350] width 77 height 28
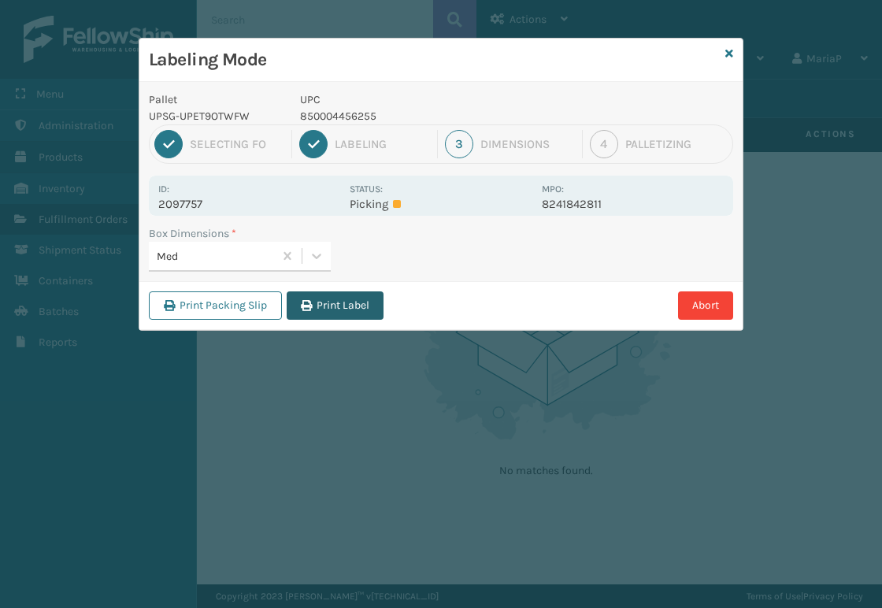
click at [321, 297] on button "Print Label" at bounding box center [335, 306] width 97 height 28
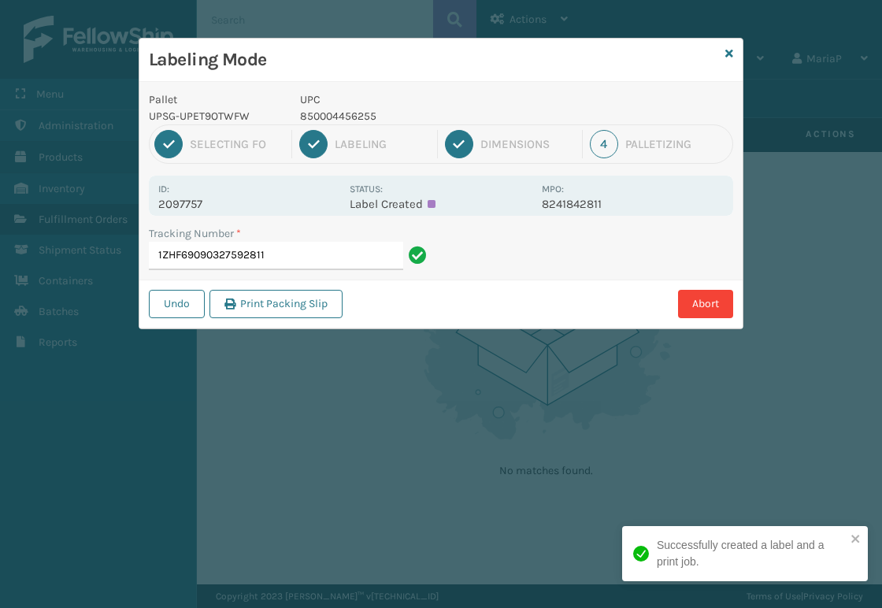
click at [512, 137] on div "Dimensions" at bounding box center [528, 144] width 95 height 14
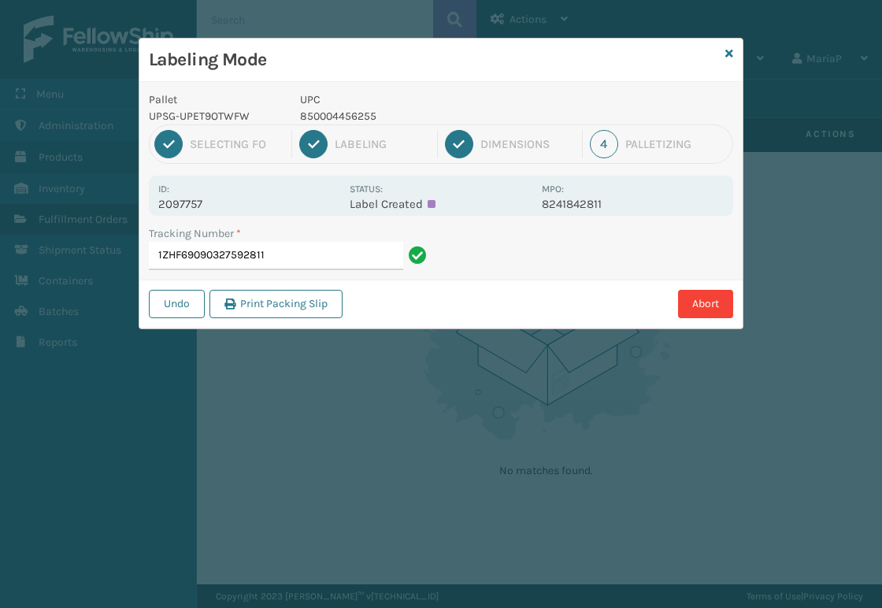
click at [882, 132] on div "Labeling Mode Pallet UPSG-UPET9OTWFW UPC 850004456255 1 Selecting FO 2 Labeling…" at bounding box center [441, 304] width 882 height 608
click at [250, 254] on input "1ZHF69090327592811" at bounding box center [276, 256] width 254 height 28
